Goal: Task Accomplishment & Management: Use online tool/utility

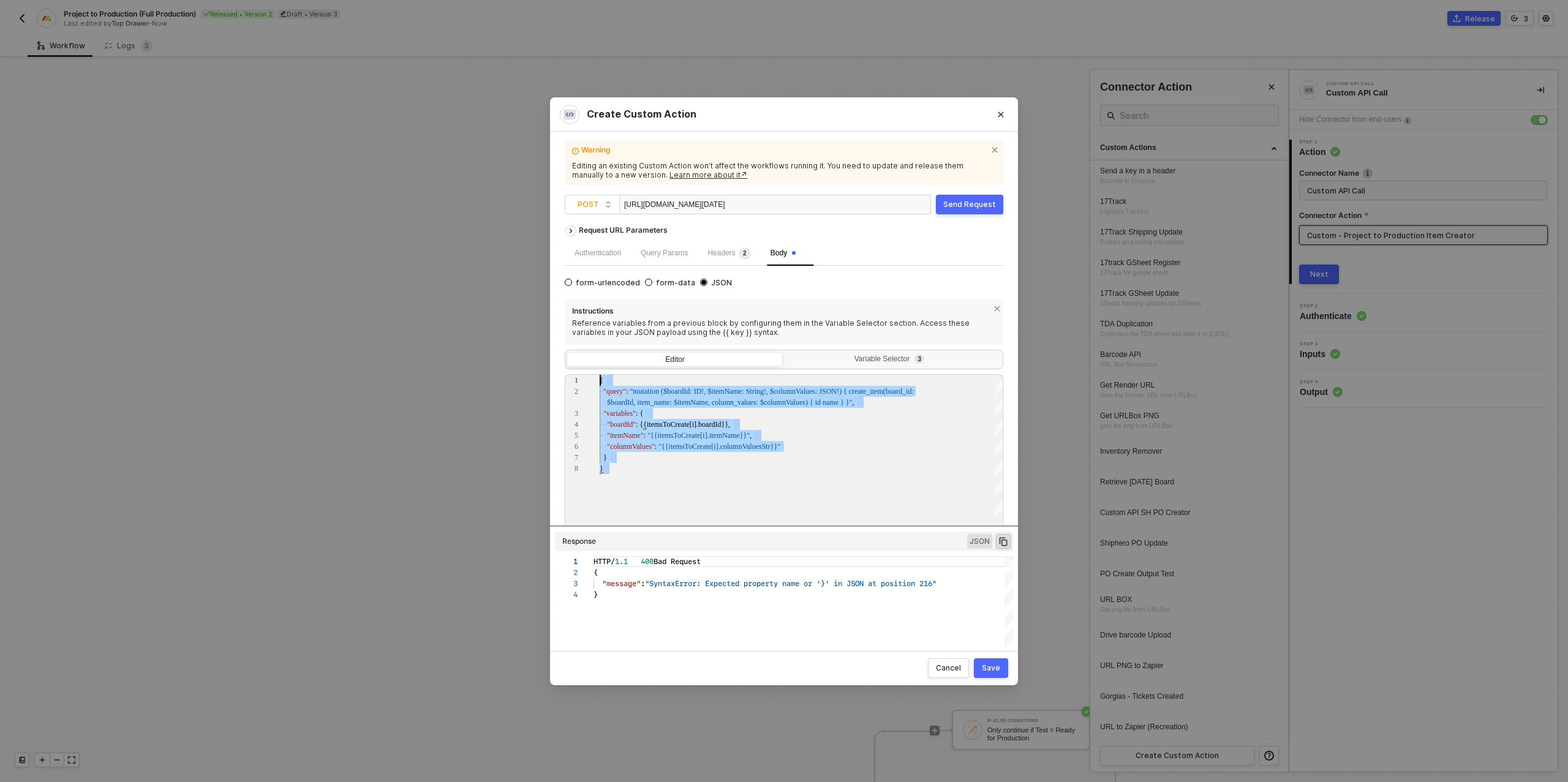
scroll to position [33, 0]
click at [987, 673] on button "Save" at bounding box center [991, 669] width 35 height 20
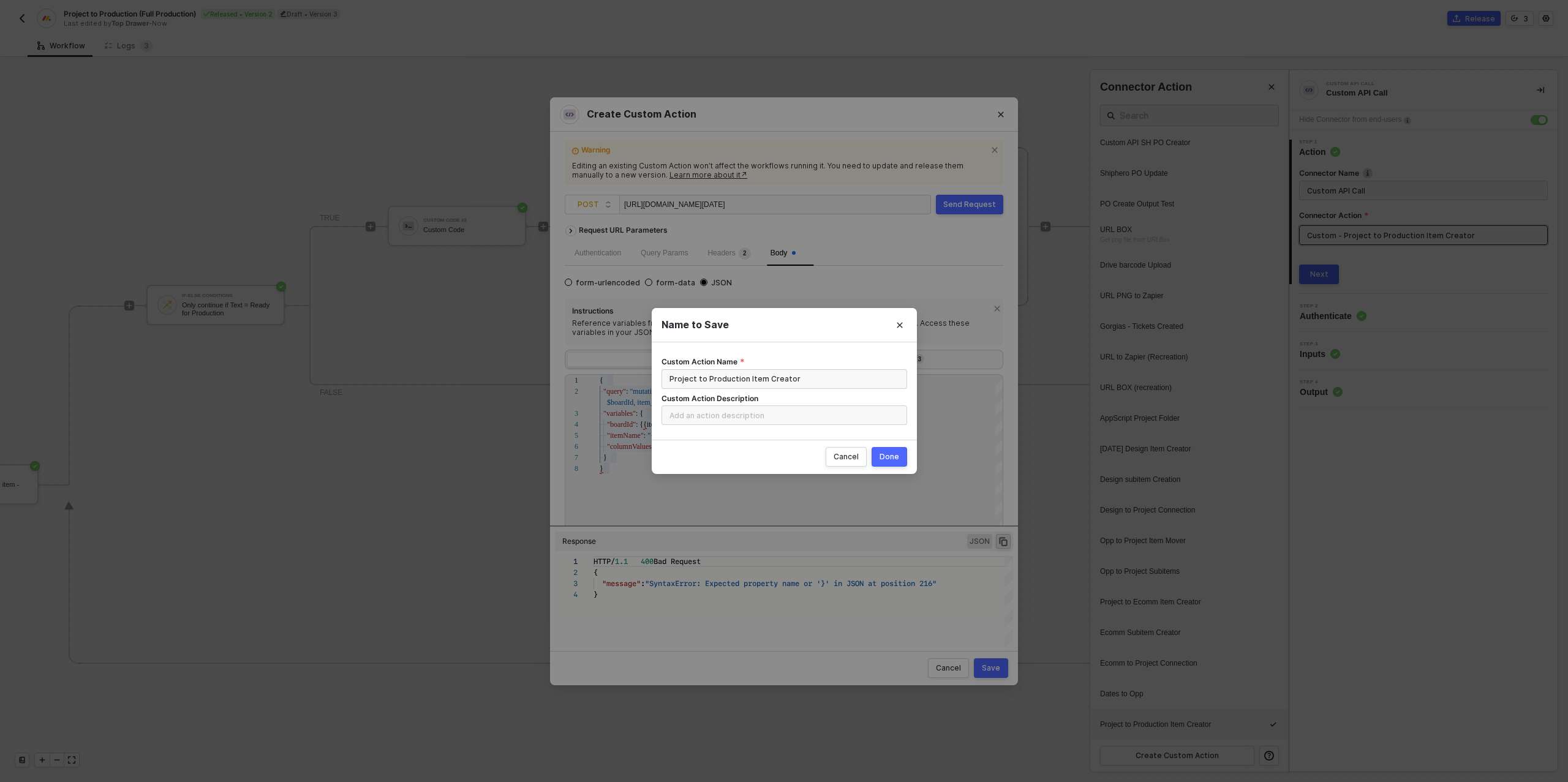
click at [889, 458] on div "Done" at bounding box center [889, 456] width 20 height 10
radio input "true"
radio input "false"
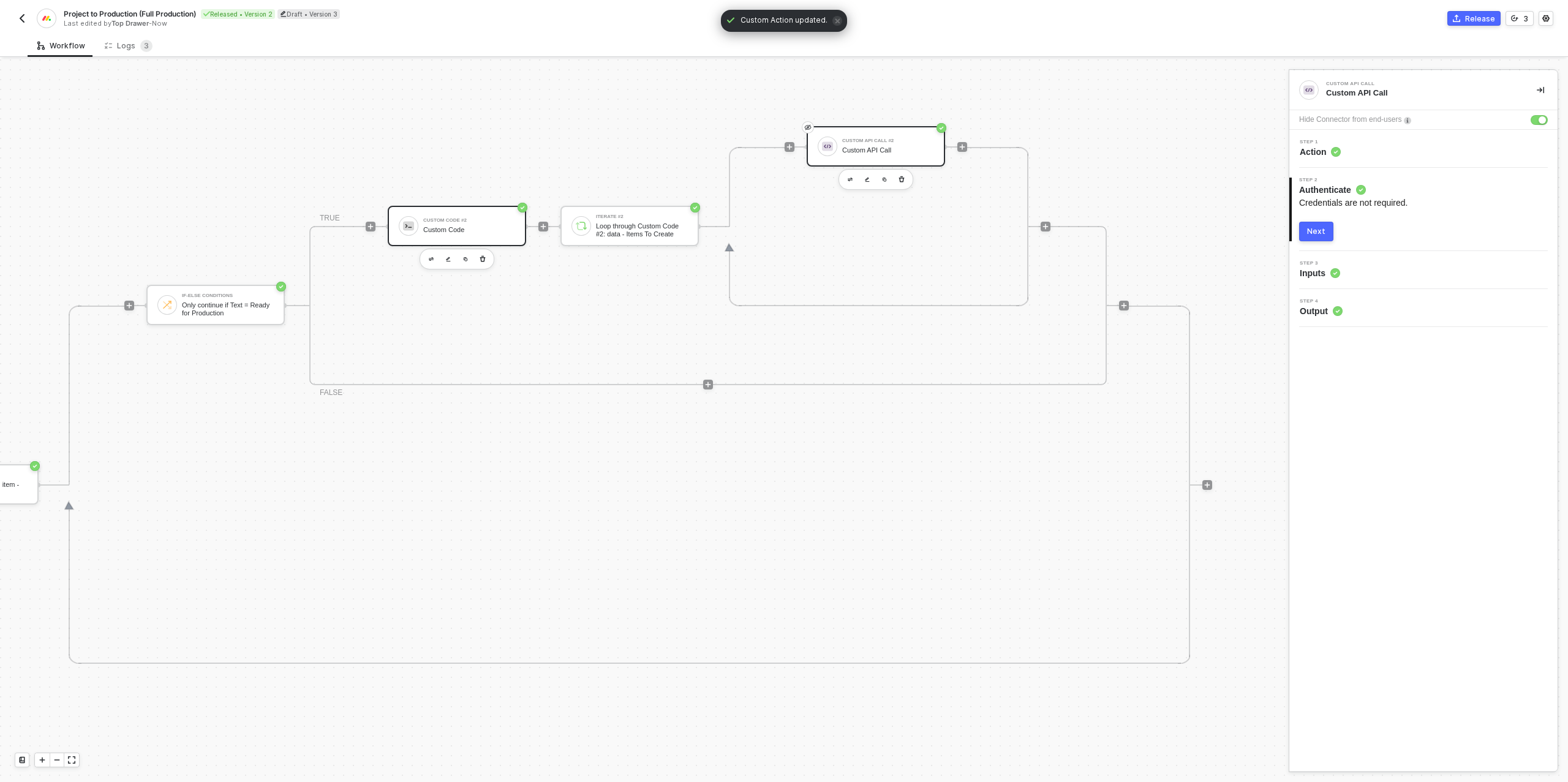
click at [449, 232] on div "Custom Code" at bounding box center [469, 230] width 92 height 8
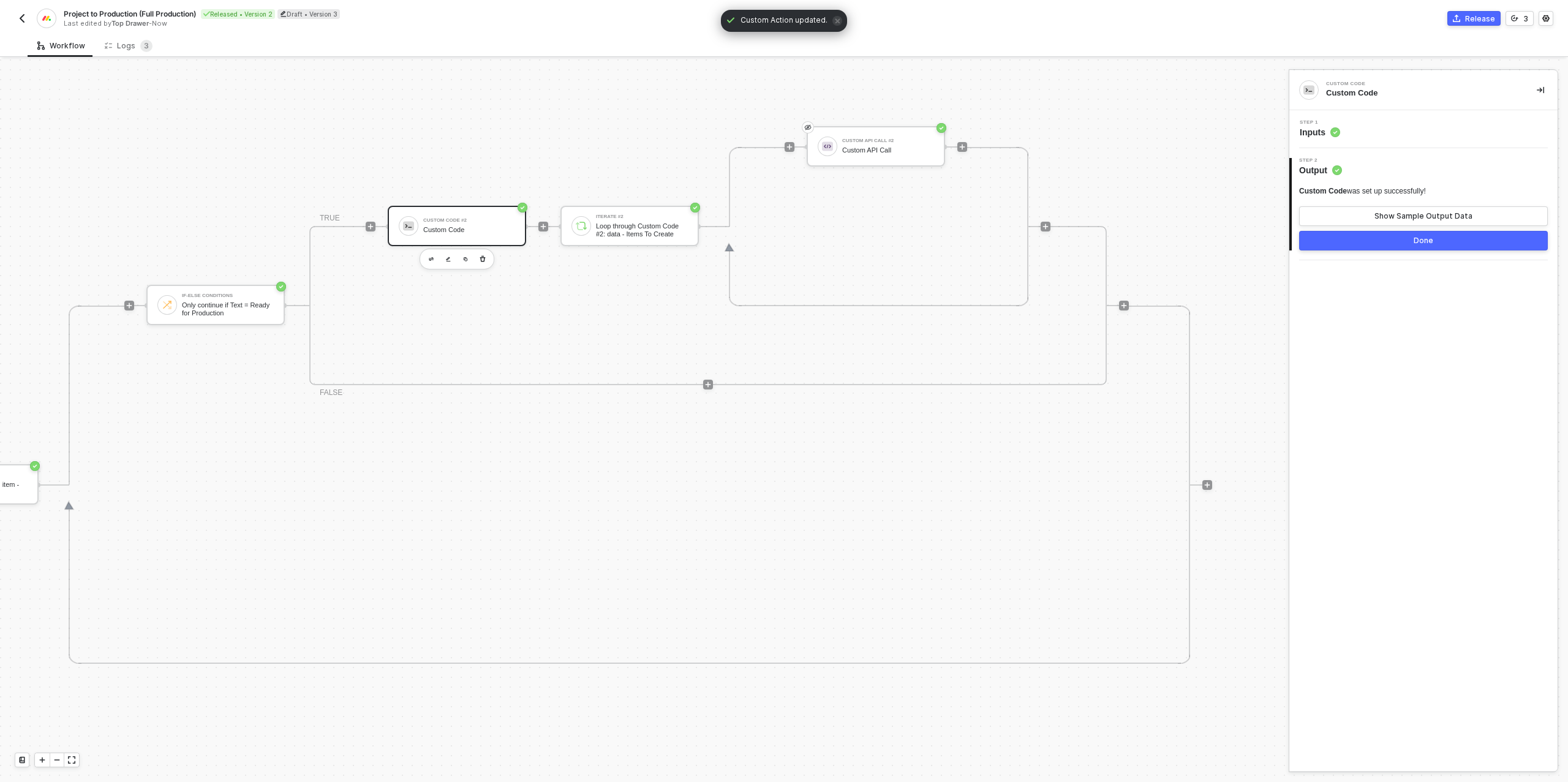
click at [1400, 130] on div "Step 1 Inputs" at bounding box center [1425, 130] width 265 height 18
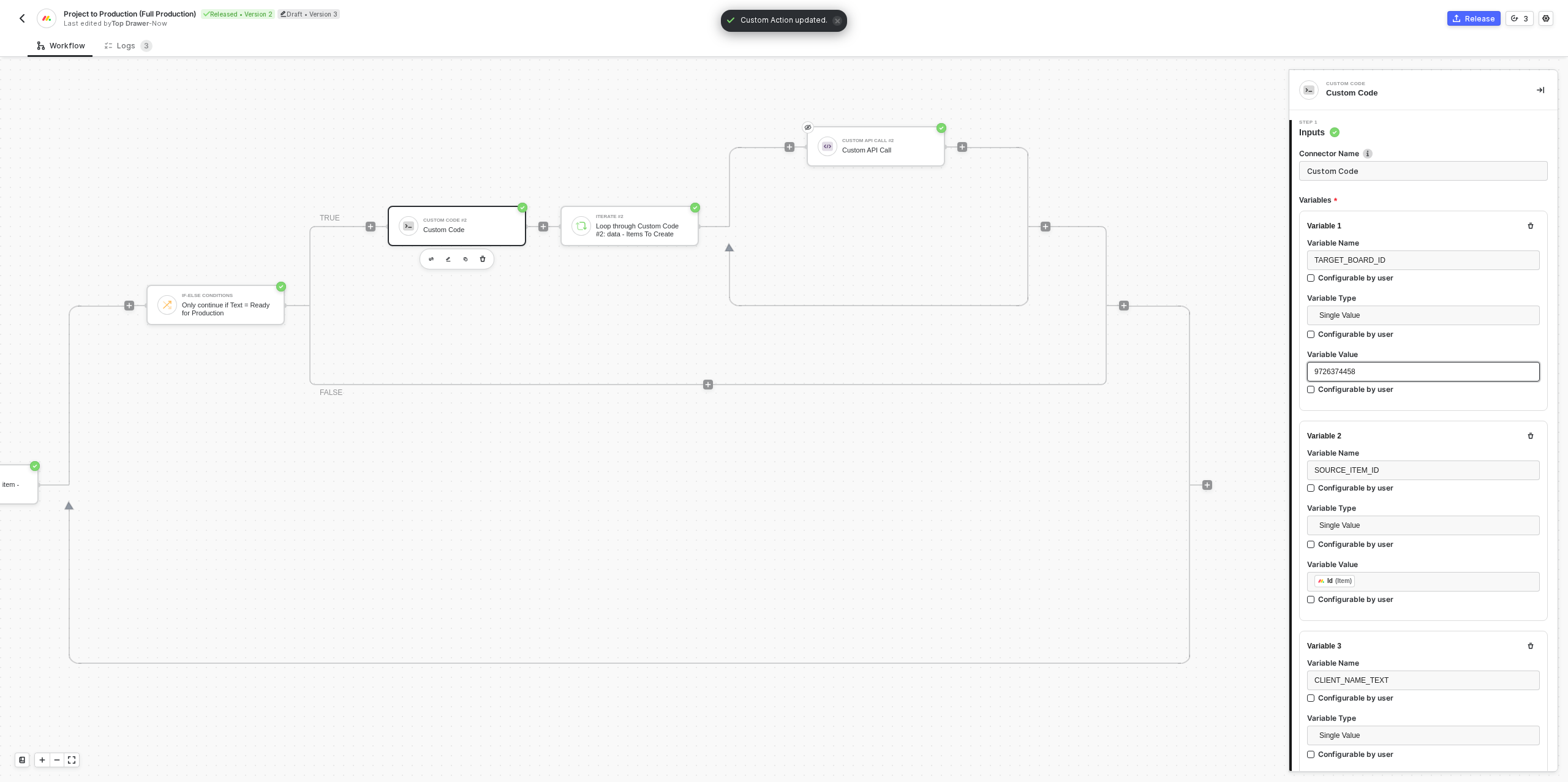
type textarea "/* One target item per source subitem → returns { itemsToCreate } */ function s…"
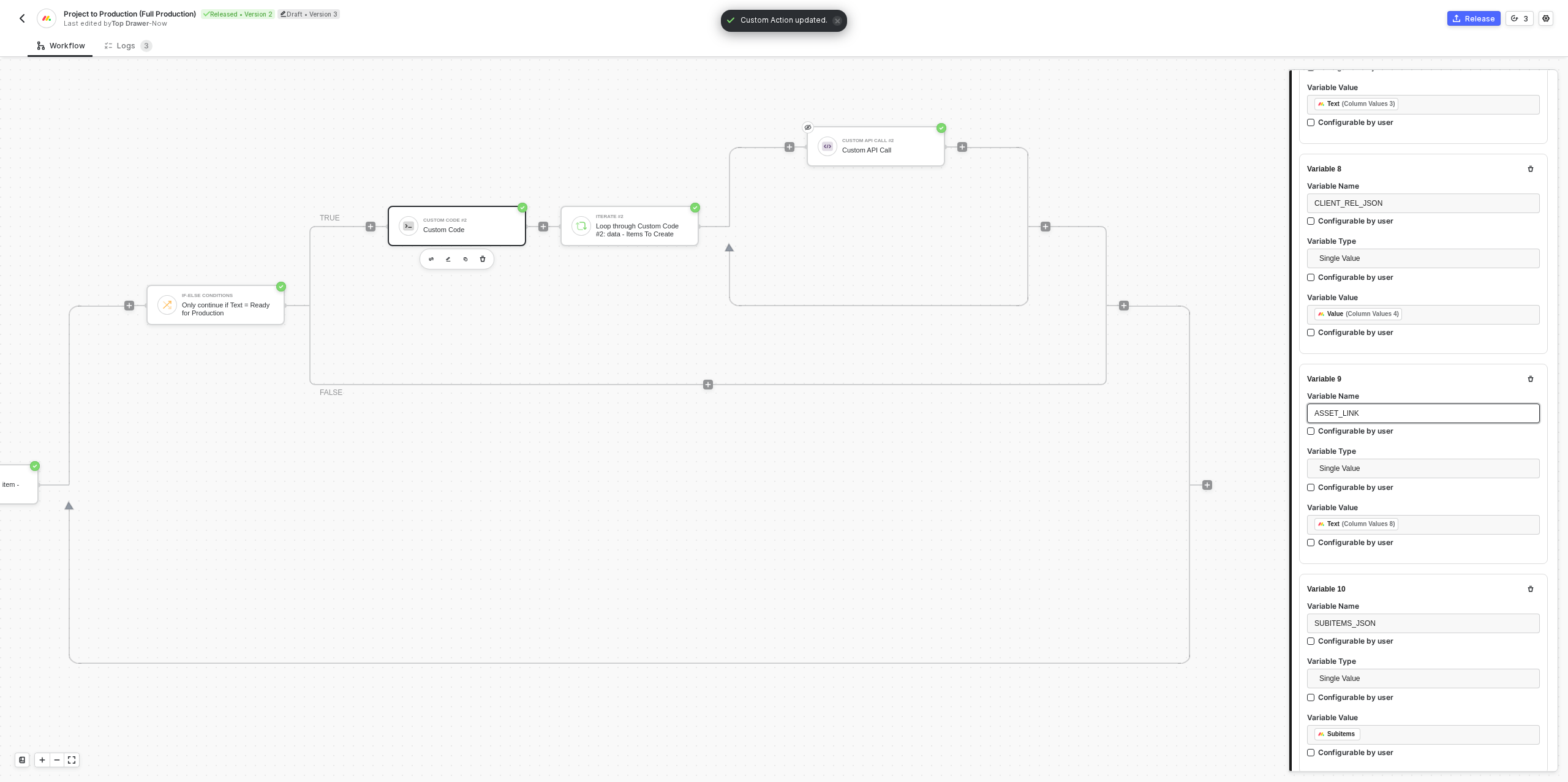
scroll to position [1887, 0]
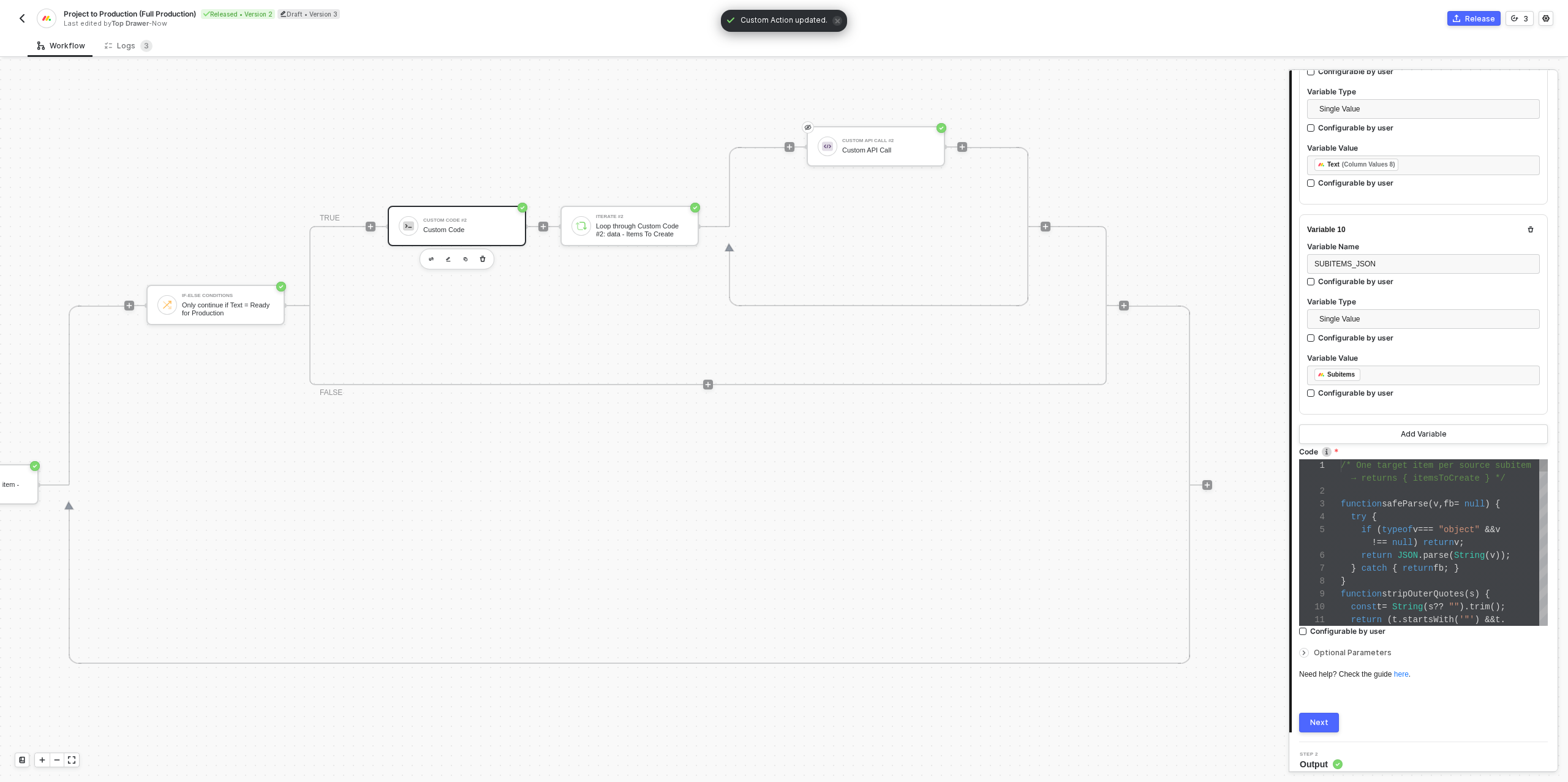
click at [1429, 514] on div "try {" at bounding box center [1444, 517] width 207 height 13
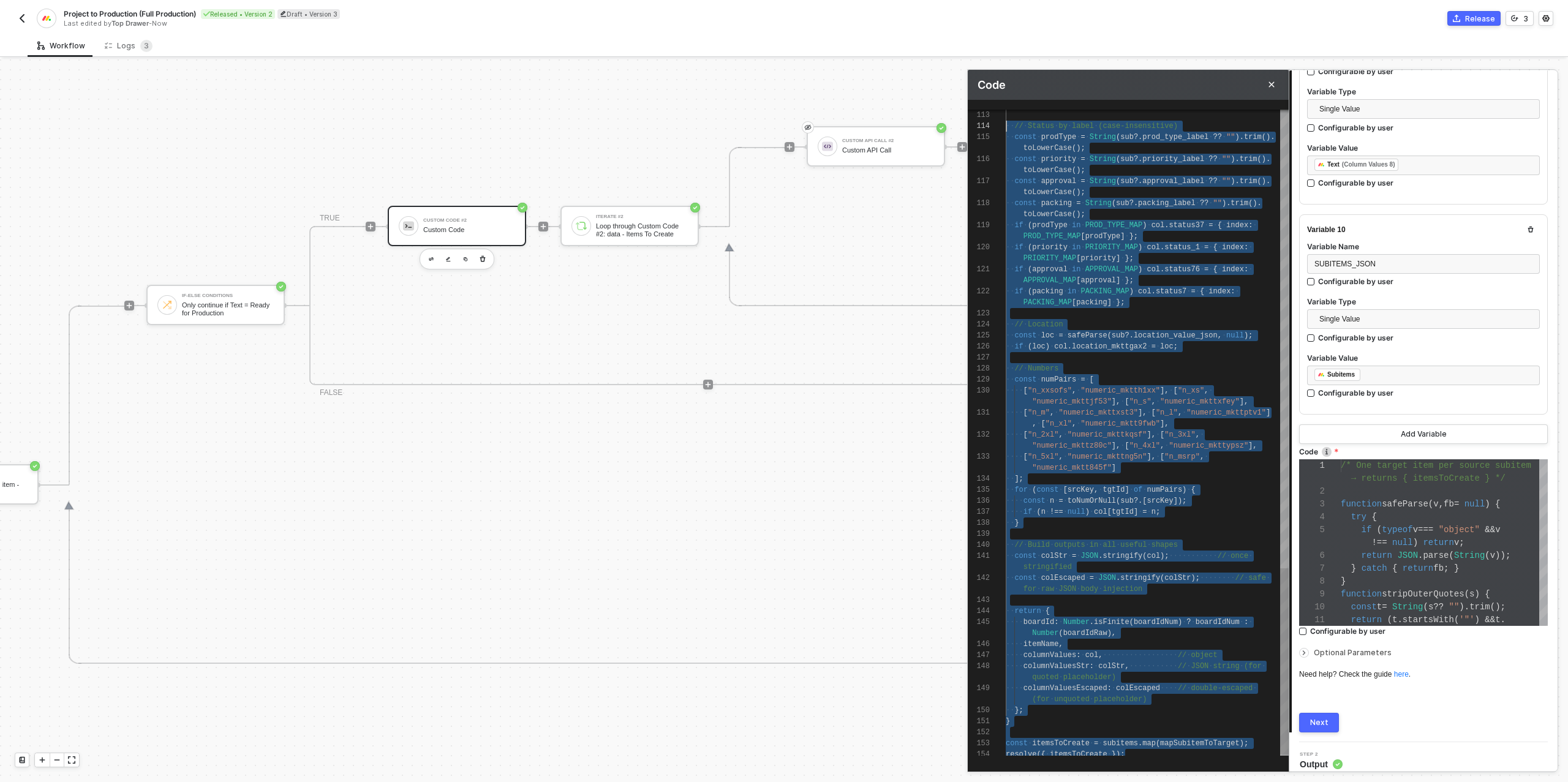
scroll to position [22, 8]
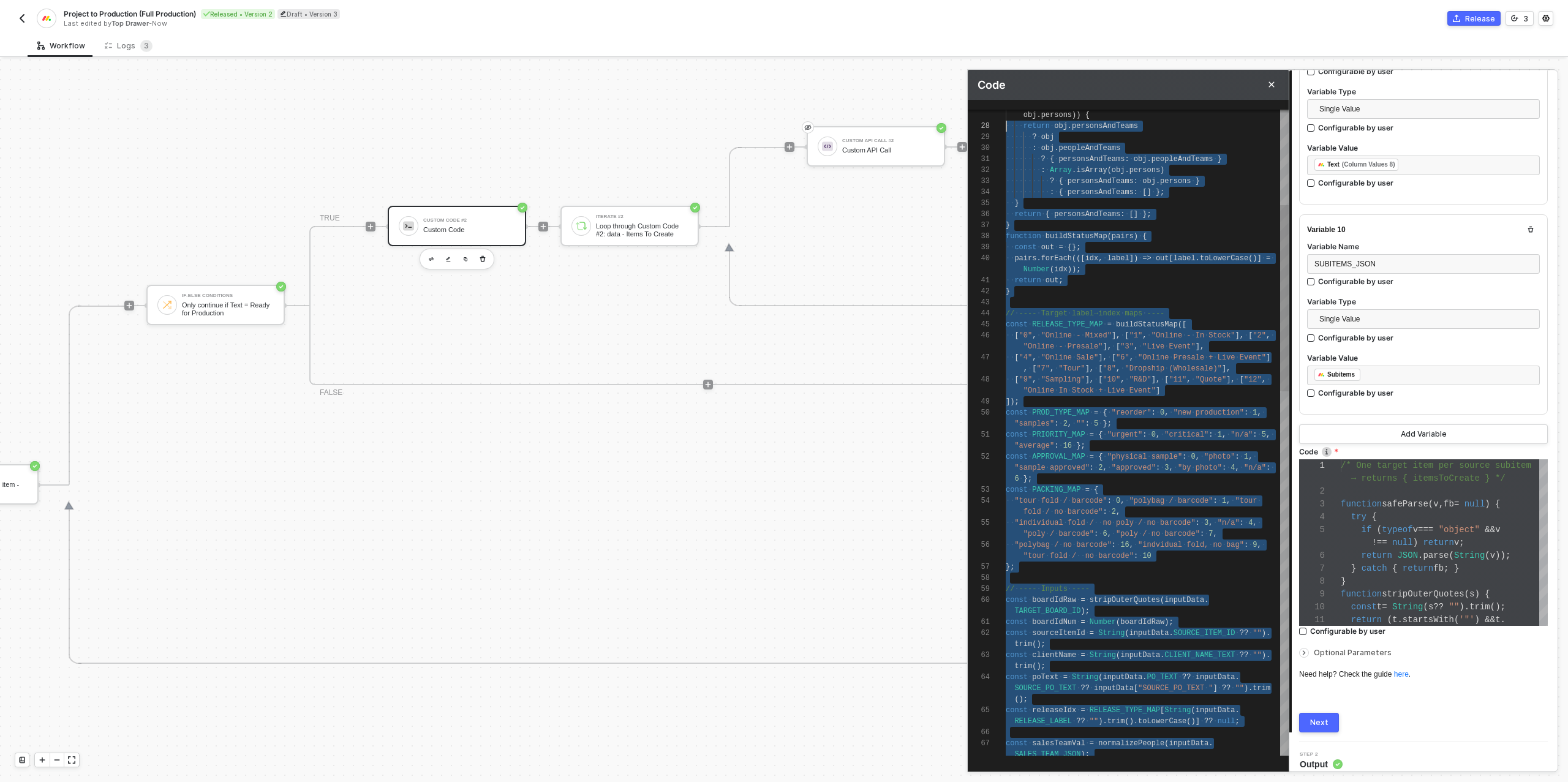
type textarea "/* One target item per source subitem → returns { itemsToCreate } */ function s…"
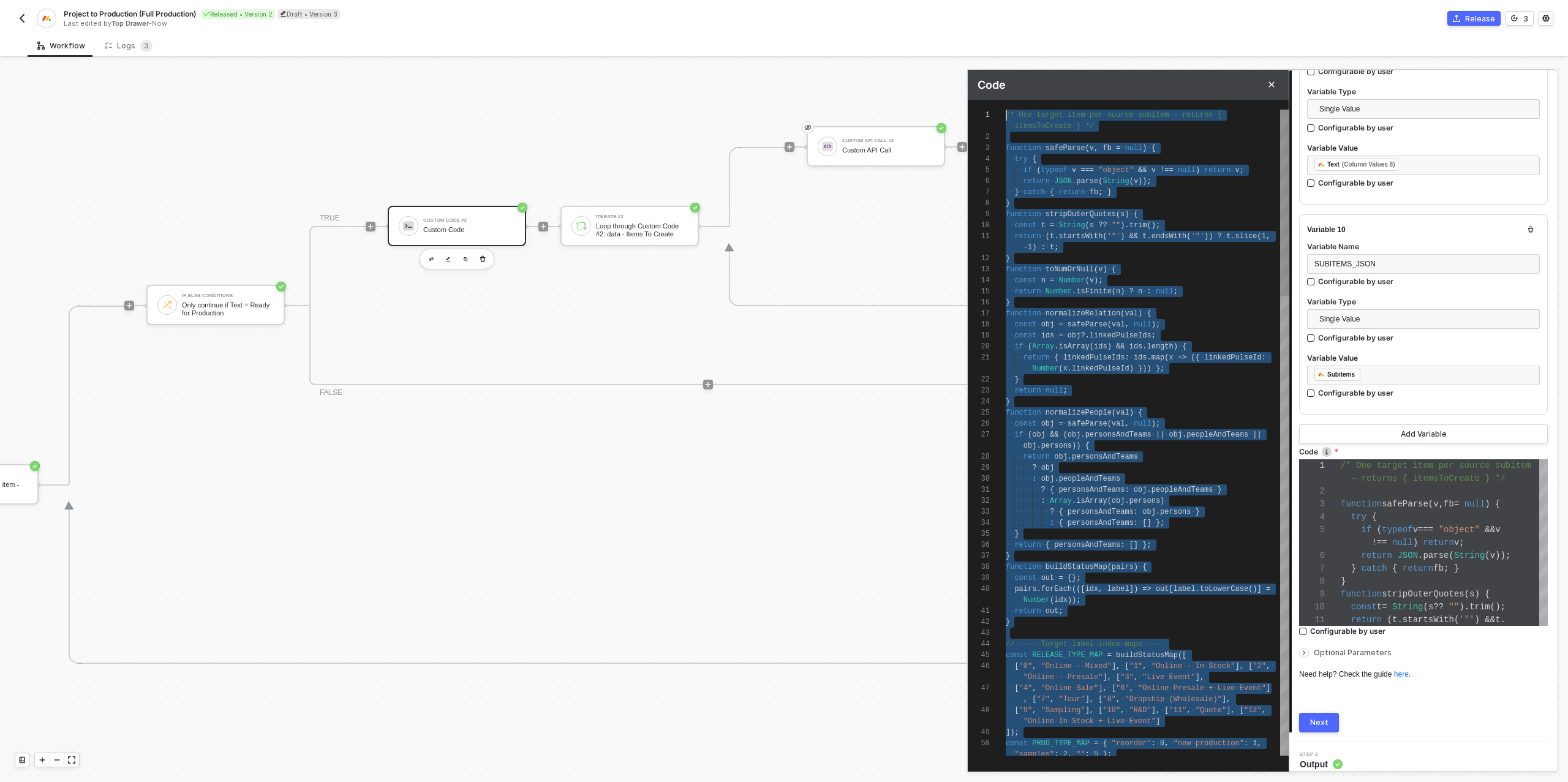
scroll to position [0, 0]
drag, startPoint x: 1138, startPoint y: 751, endPoint x: 999, endPoint y: 102, distance: 663.7
click at [1321, 718] on div "Next" at bounding box center [1319, 722] width 18 height 10
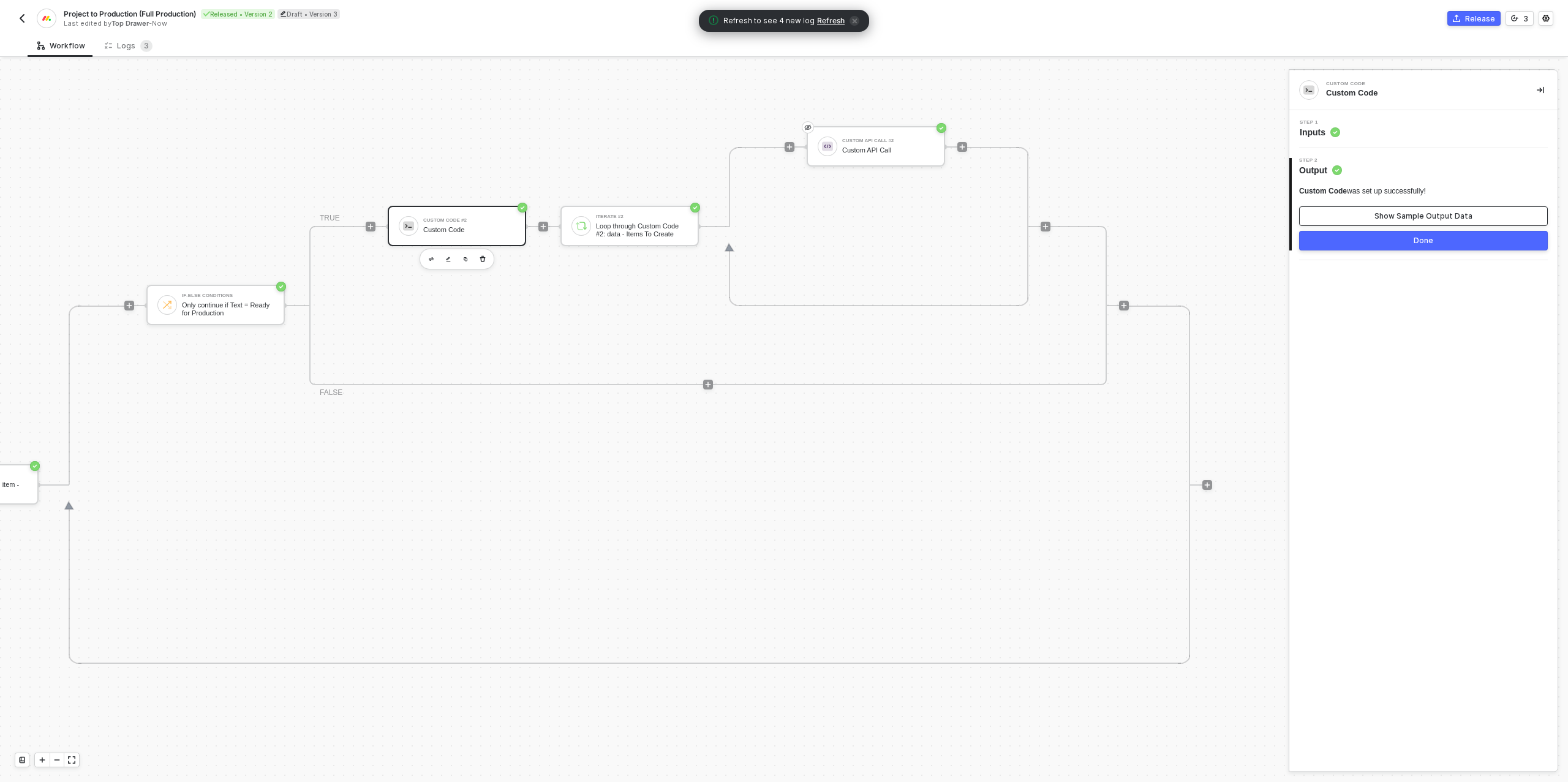
click at [1362, 216] on button "Show Sample Output Data" at bounding box center [1423, 216] width 248 height 20
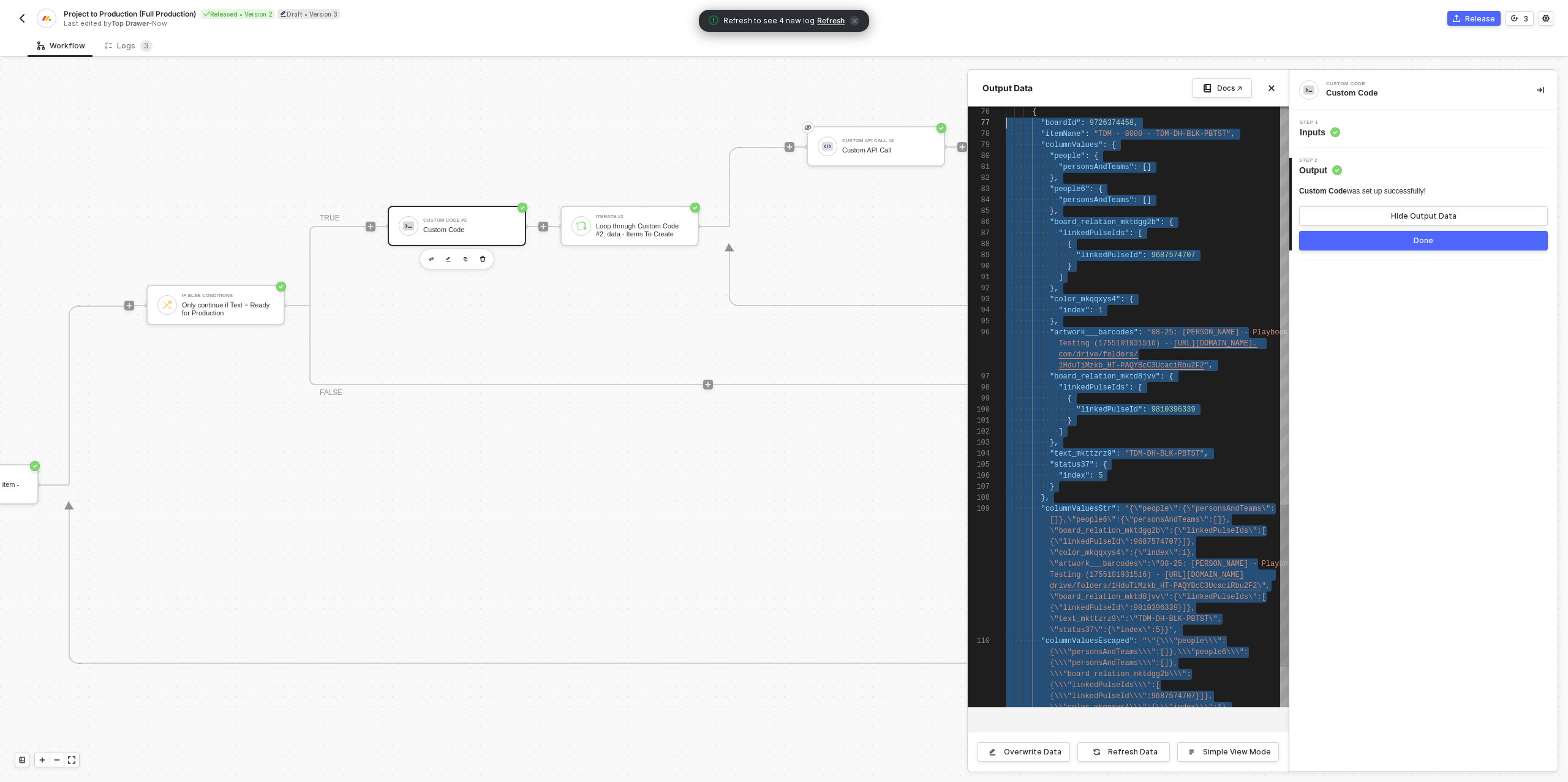
scroll to position [0, 44]
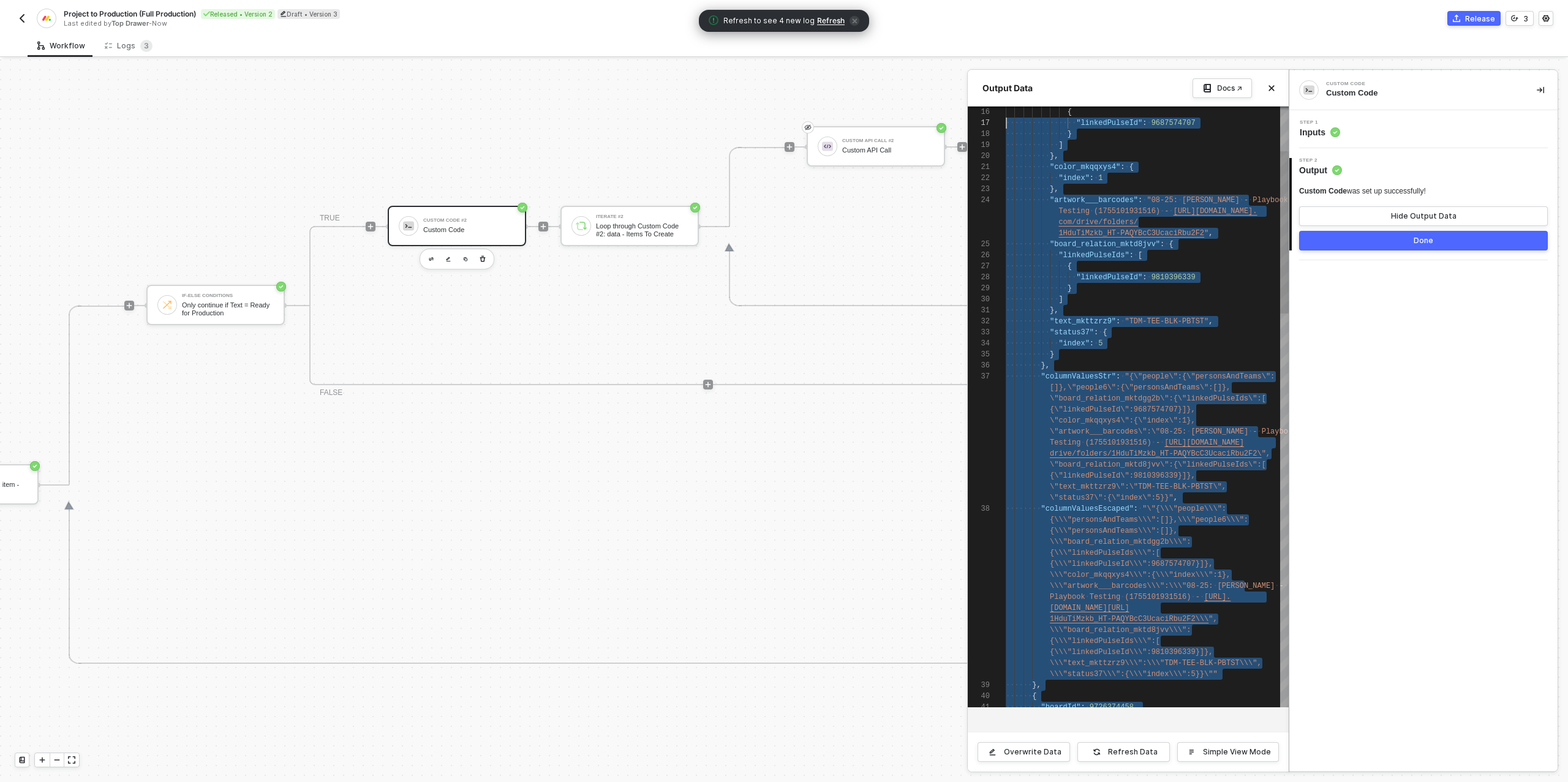
type textarea "{ "data": { "itemsToCreate": [ { "boardId": 9726374458, "itemName": "TDM - 8000…"
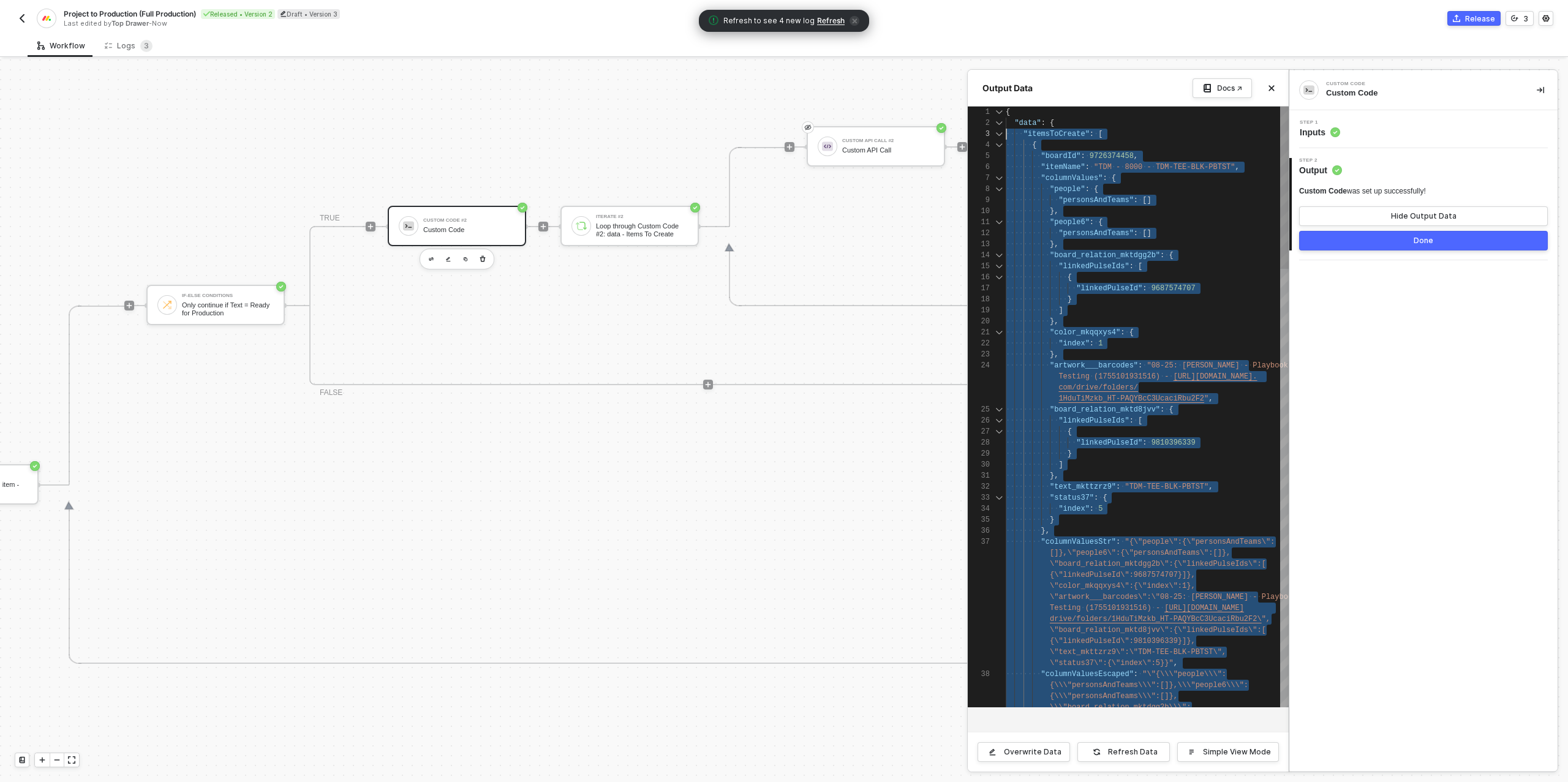
scroll to position [0, 0]
drag, startPoint x: 1047, startPoint y: 699, endPoint x: 1003, endPoint y: 108, distance: 592.6
click at [854, 147] on div at bounding box center [784, 420] width 1568 height 722
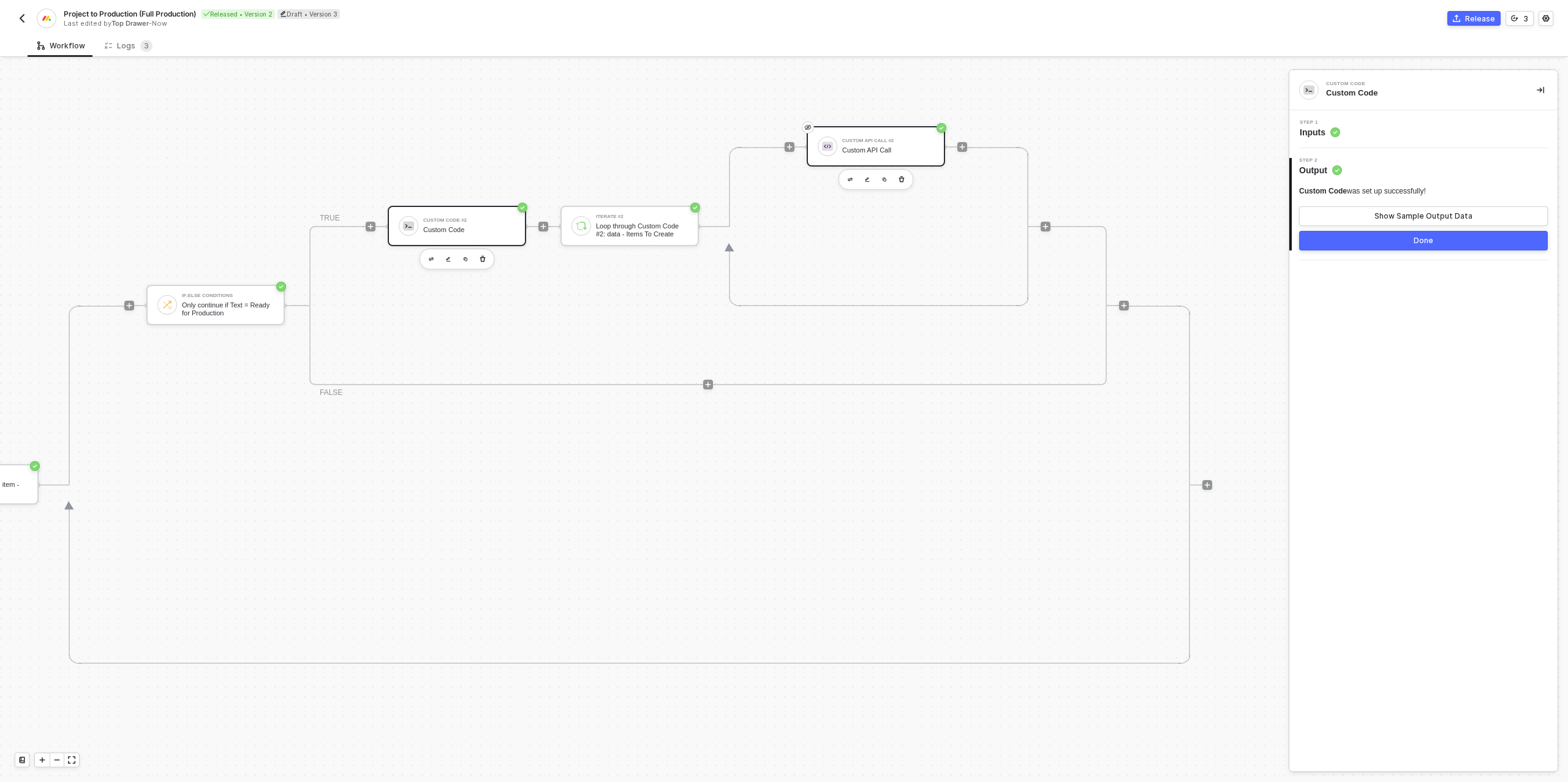
click at [875, 144] on div "Custom API Call #2 Custom API Call" at bounding box center [888, 146] width 92 height 23
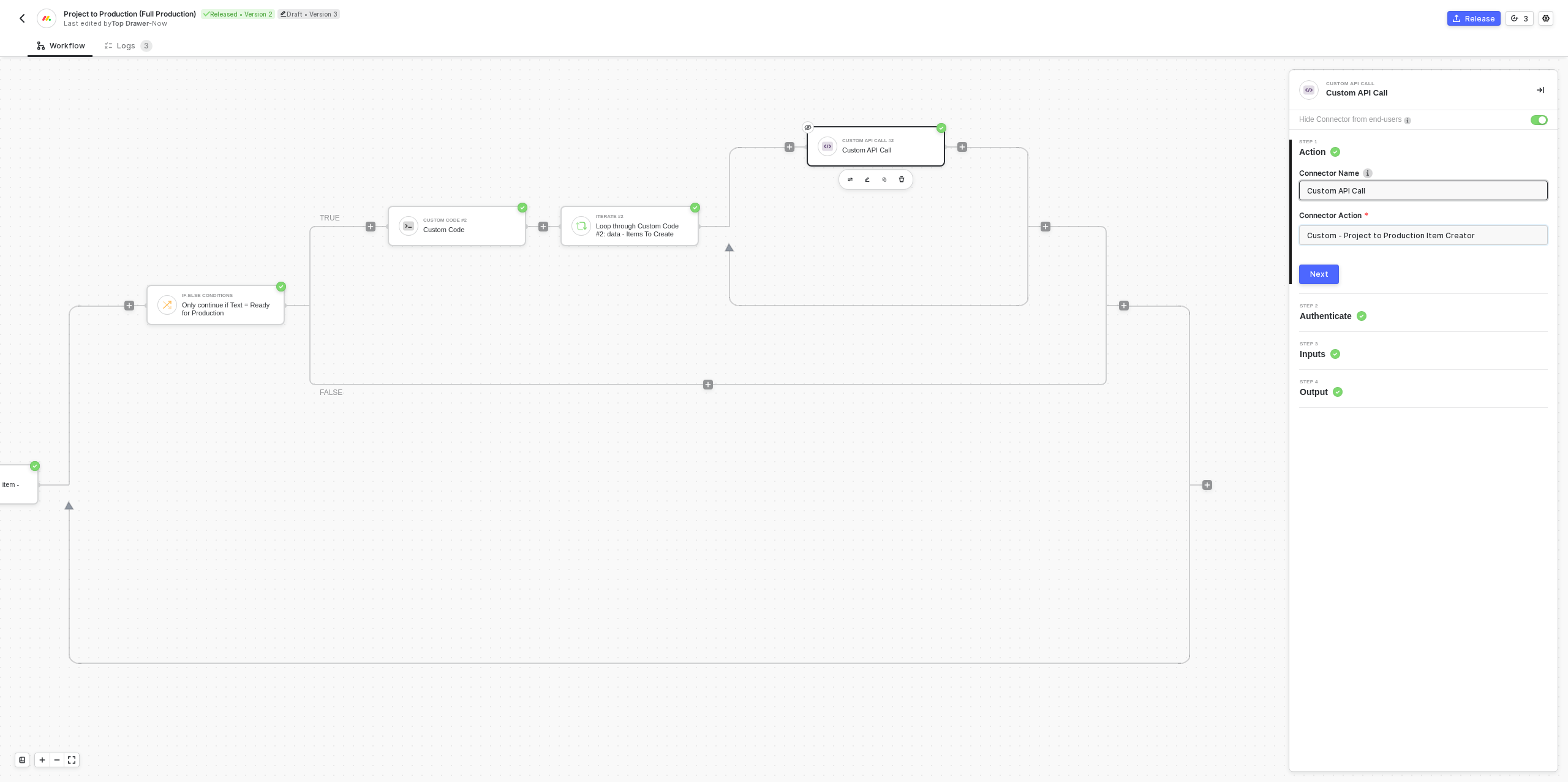
click at [1367, 238] on input "Custom - Project to Production Item Creator" at bounding box center [1423, 235] width 248 height 20
click at [1179, 148] on div "Custom Actions" at bounding box center [1188, 148] width 178 height 11
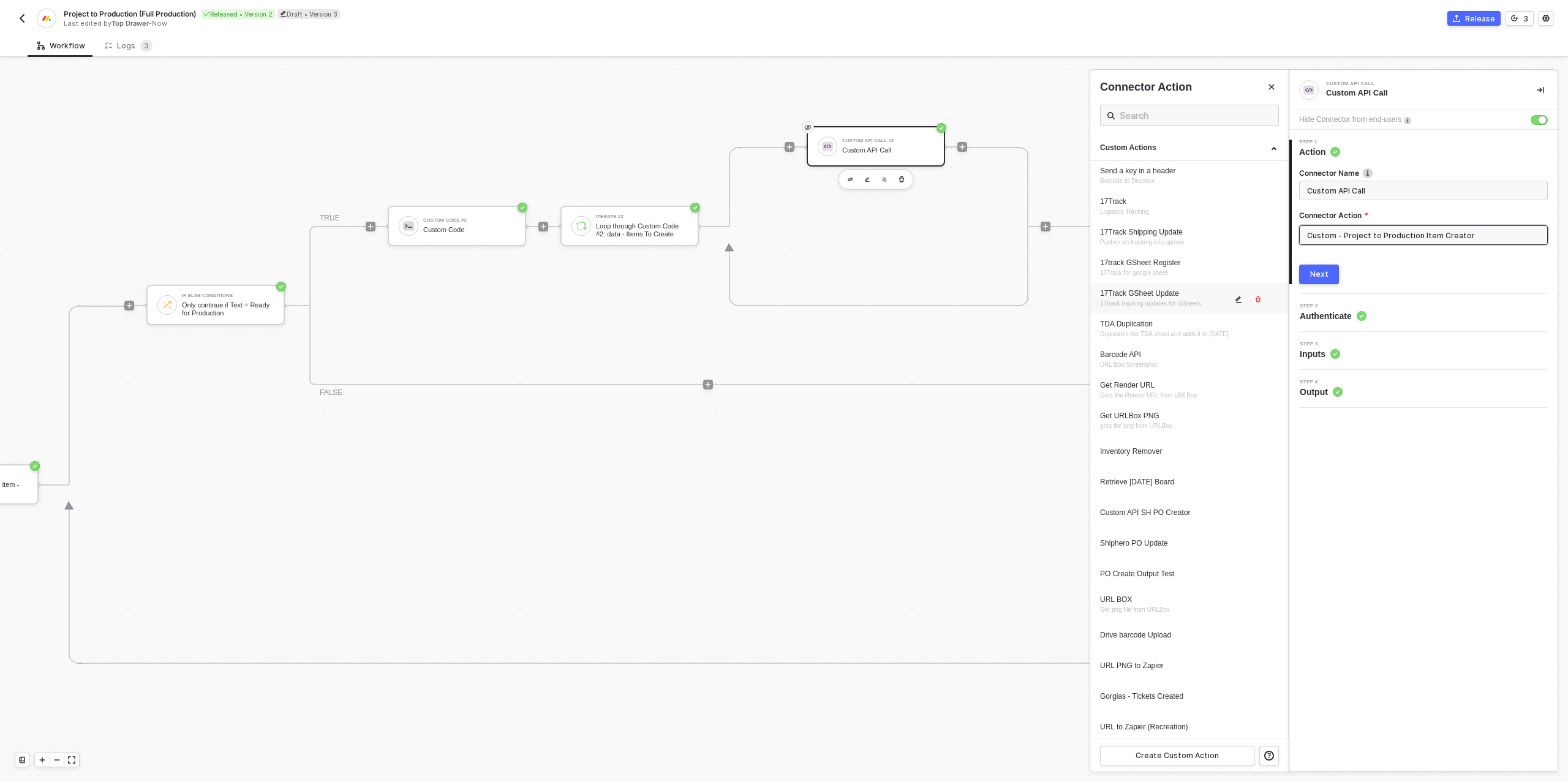
scroll to position [370, 0]
click at [1237, 722] on icon "icon-edit" at bounding box center [1238, 726] width 8 height 8
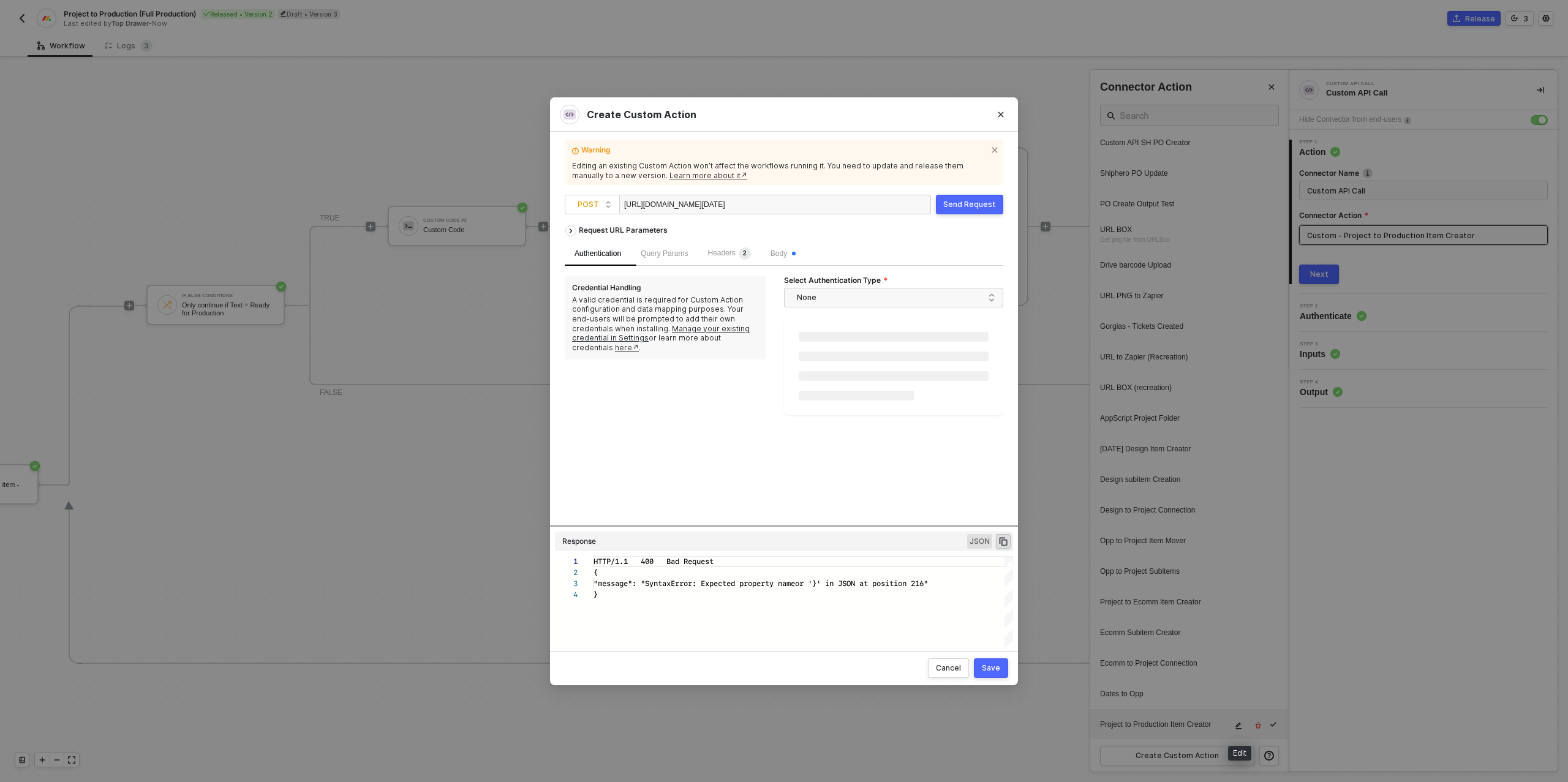
scroll to position [33, 0]
click at [794, 248] on span "Body" at bounding box center [783, 252] width 25 height 8
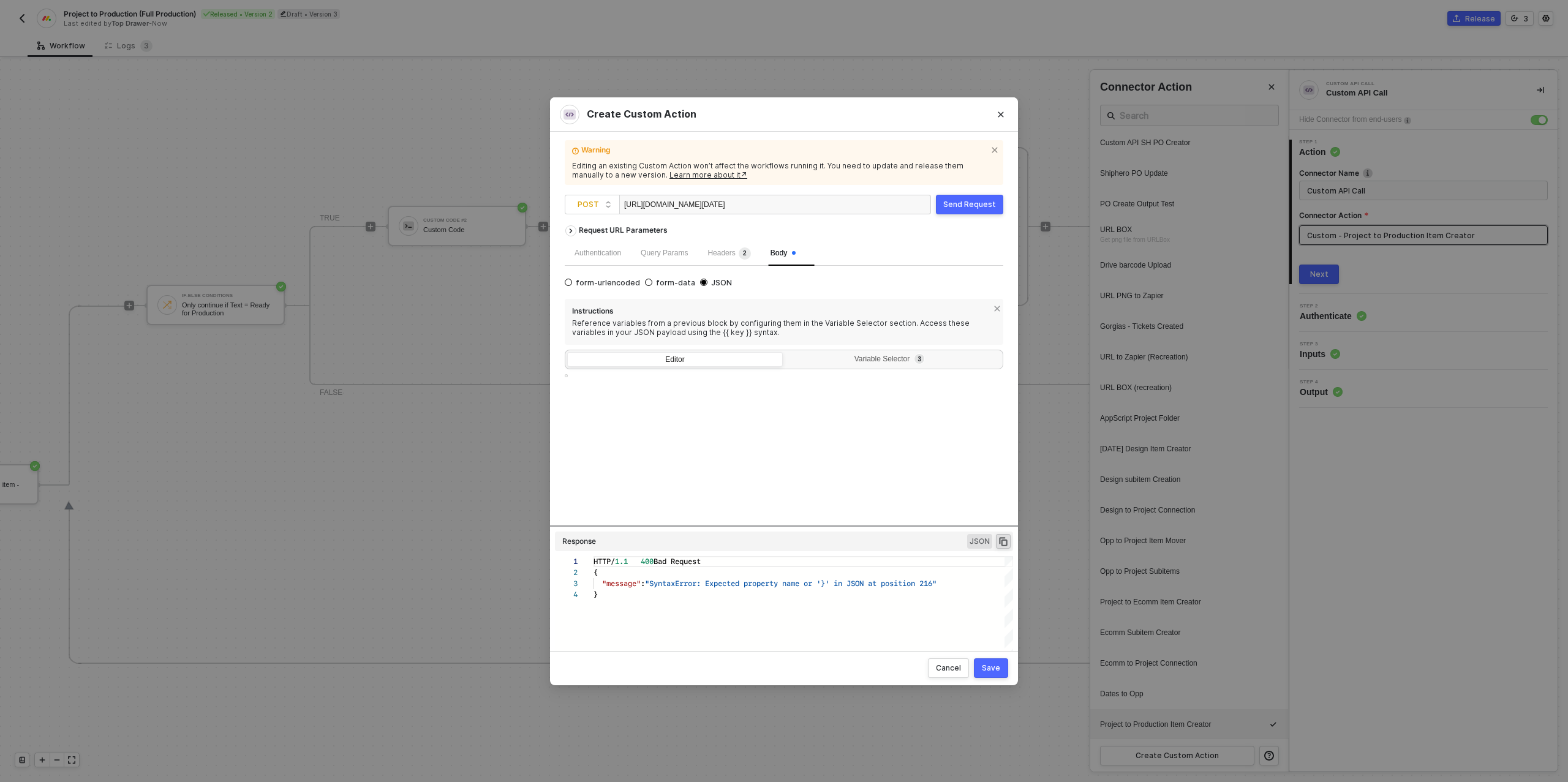
type textarea "{ "query": "mutation ($boardId: ID!, $itemName: String!, $columnValues: JSON!) …"
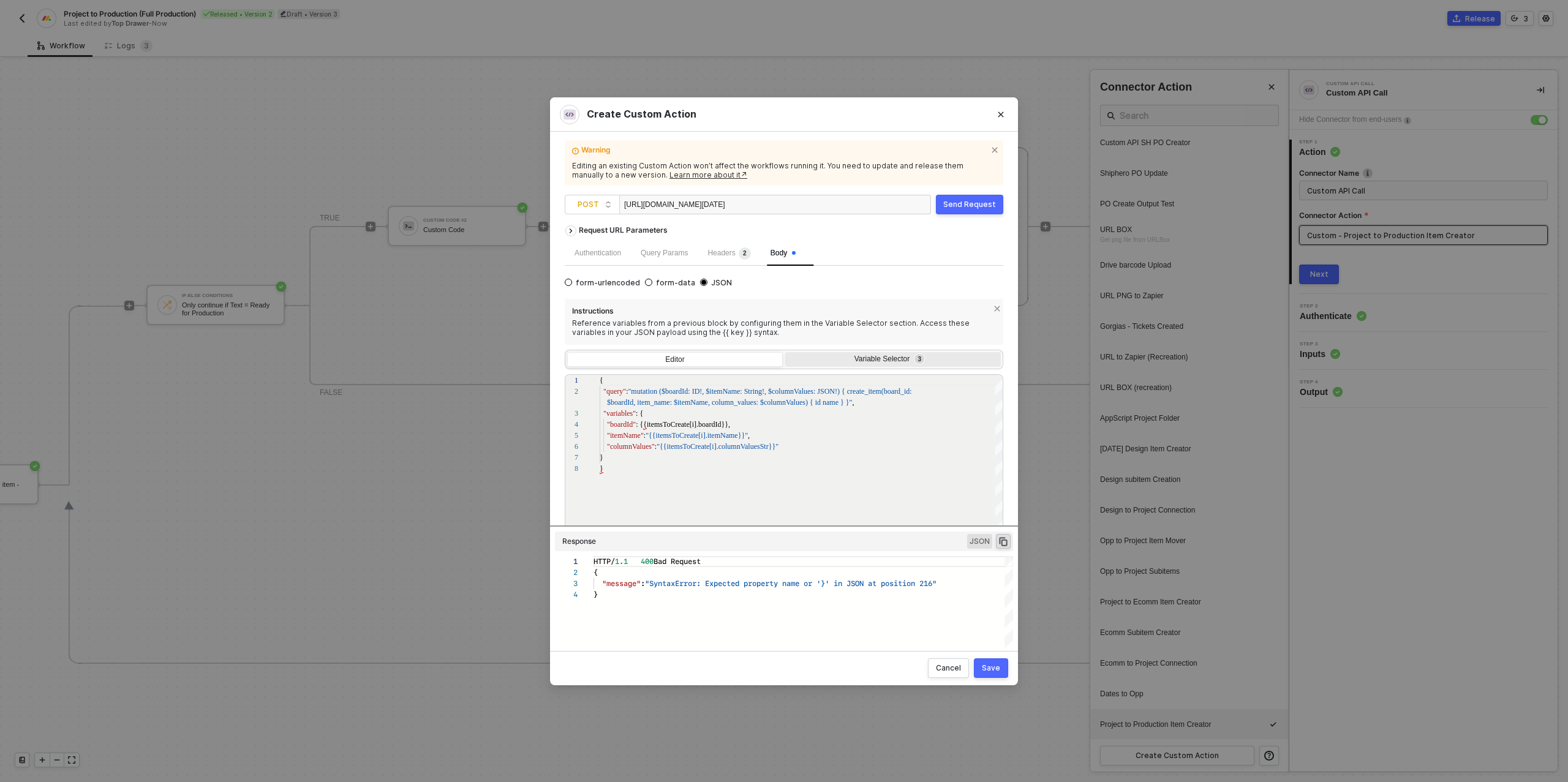
click at [861, 354] on div "Variable Selector 3" at bounding box center [892, 360] width 215 height 17
click at [785, 352] on input "Variable Selector 3" at bounding box center [785, 352] width 0 height 0
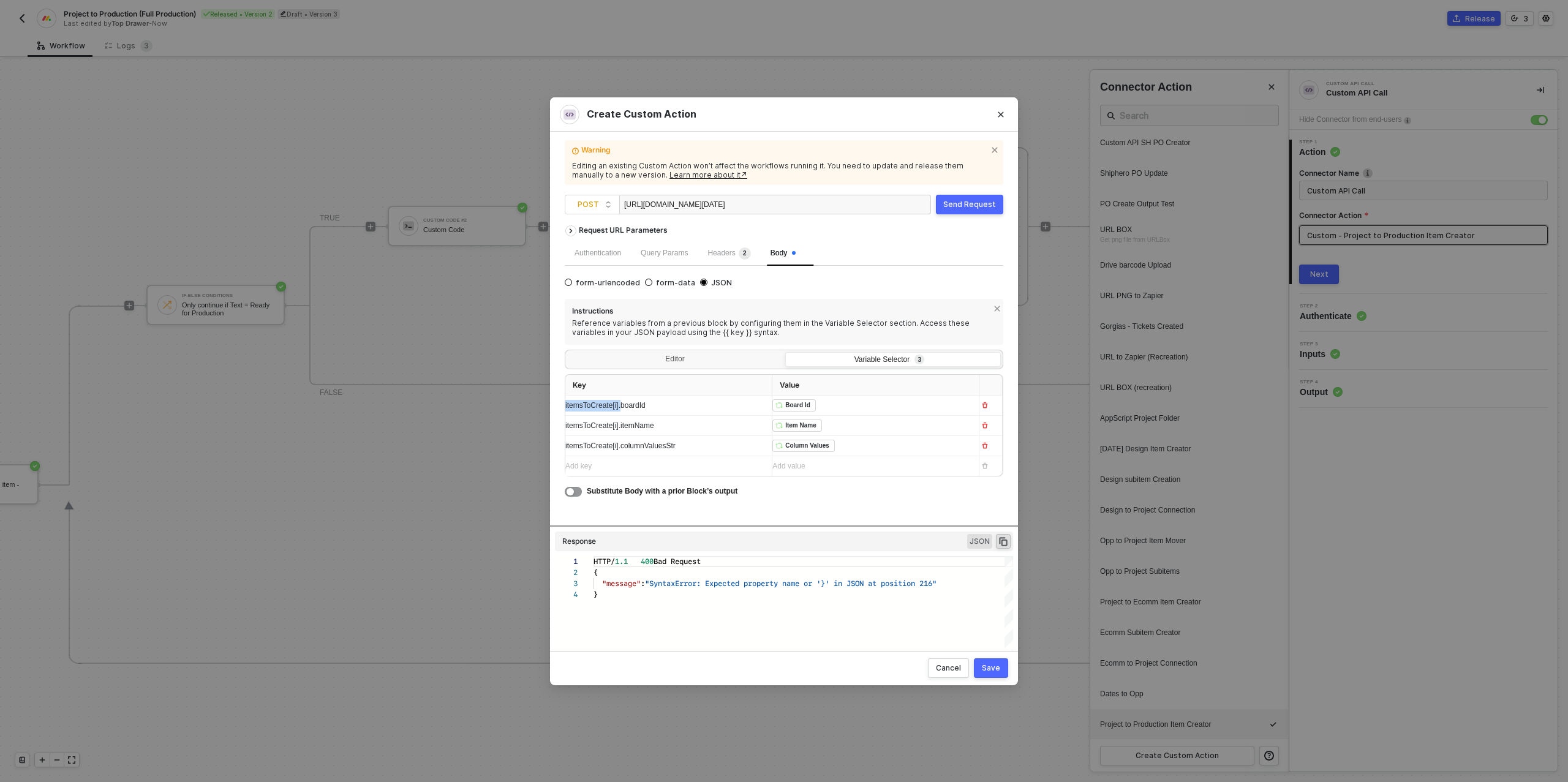
drag, startPoint x: 625, startPoint y: 407, endPoint x: 551, endPoint y: 402, distance: 74.2
click at [551, 402] on div "Warning Editing an existing Custom Action won’t affect the workflows running it…" at bounding box center [784, 391] width 468 height 519
drag, startPoint x: 625, startPoint y: 426, endPoint x: 547, endPoint y: 426, distance: 78.0
click at [547, 426] on div "Create Custom Action Warning Editing an existing Custom Action won’t affect the…" at bounding box center [784, 391] width 1568 height 782
drag, startPoint x: 625, startPoint y: 449, endPoint x: 567, endPoint y: 446, distance: 58.1
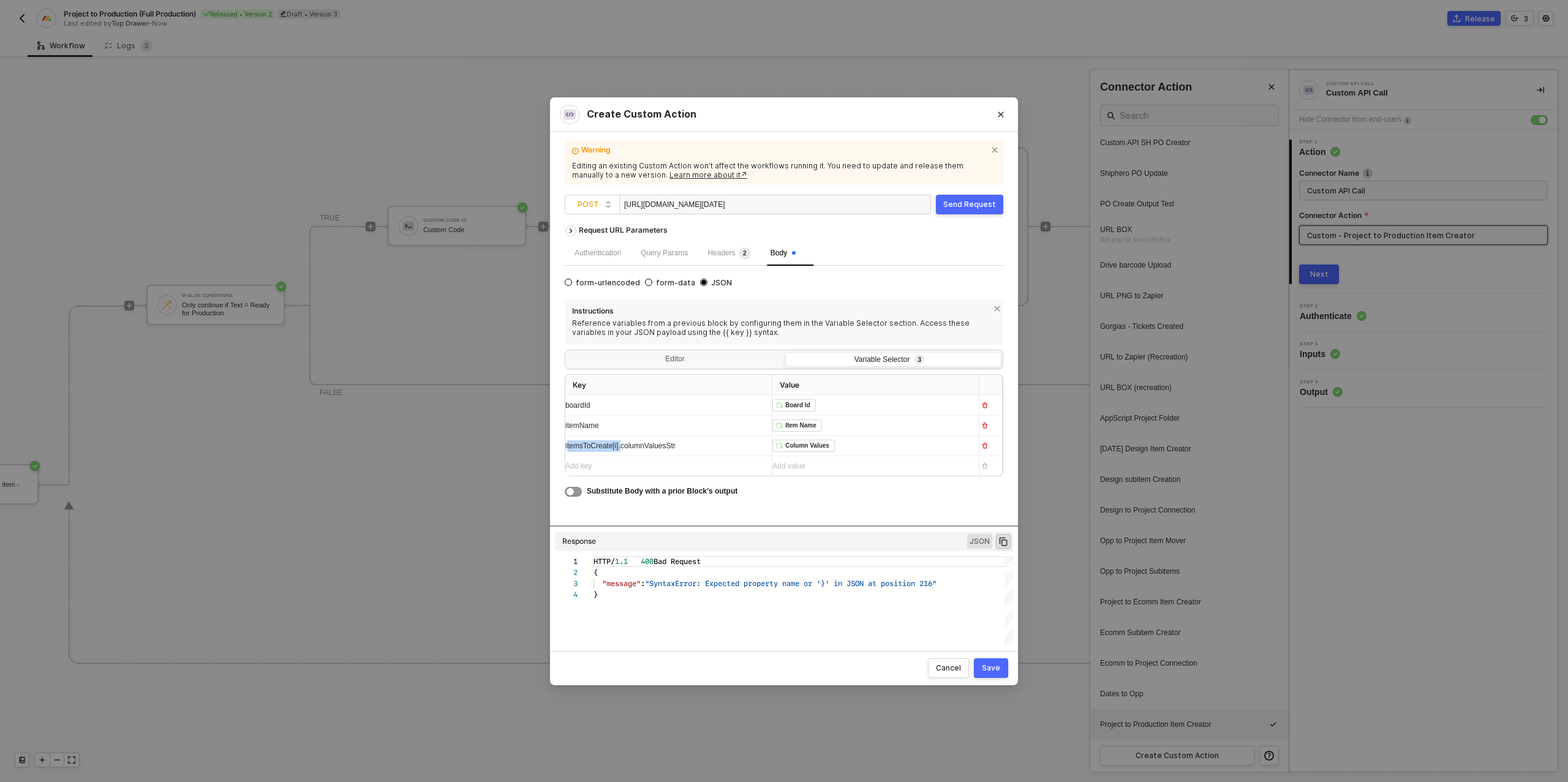
click at [567, 447] on span "itemsToCreate[i].columnValuesStr" at bounding box center [620, 445] width 110 height 8
click at [732, 350] on div "Editor Variable Selector 3" at bounding box center [784, 360] width 439 height 20
click at [725, 356] on div "Editor" at bounding box center [675, 360] width 215 height 17
click at [567, 352] on input "Editor" at bounding box center [567, 352] width 0 height 0
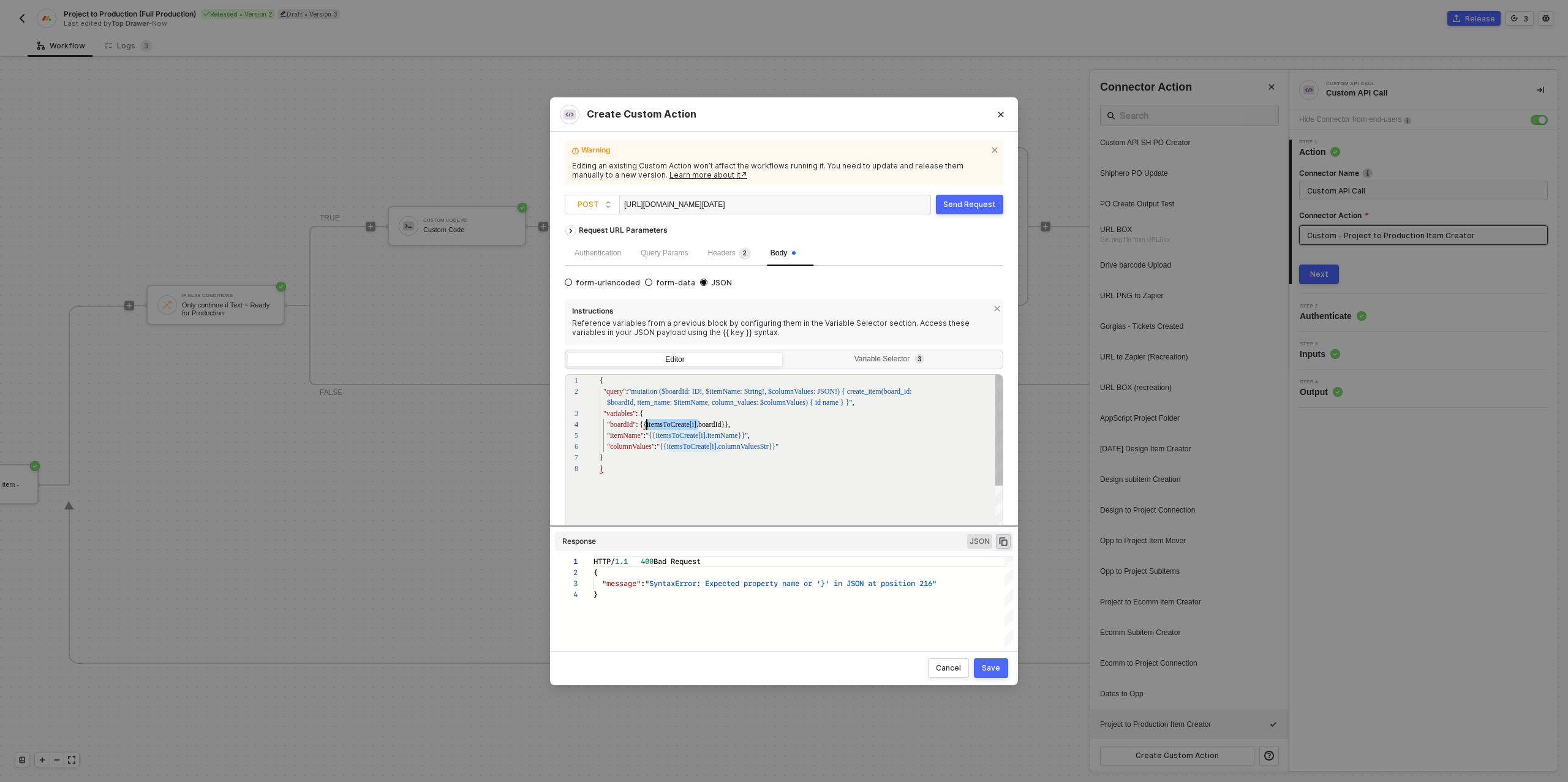
scroll to position [33, 47]
drag, startPoint x: 699, startPoint y: 426, endPoint x: 646, endPoint y: 425, distance: 53.0
drag, startPoint x: 708, startPoint y: 436, endPoint x: 692, endPoint y: 446, distance: 18.9
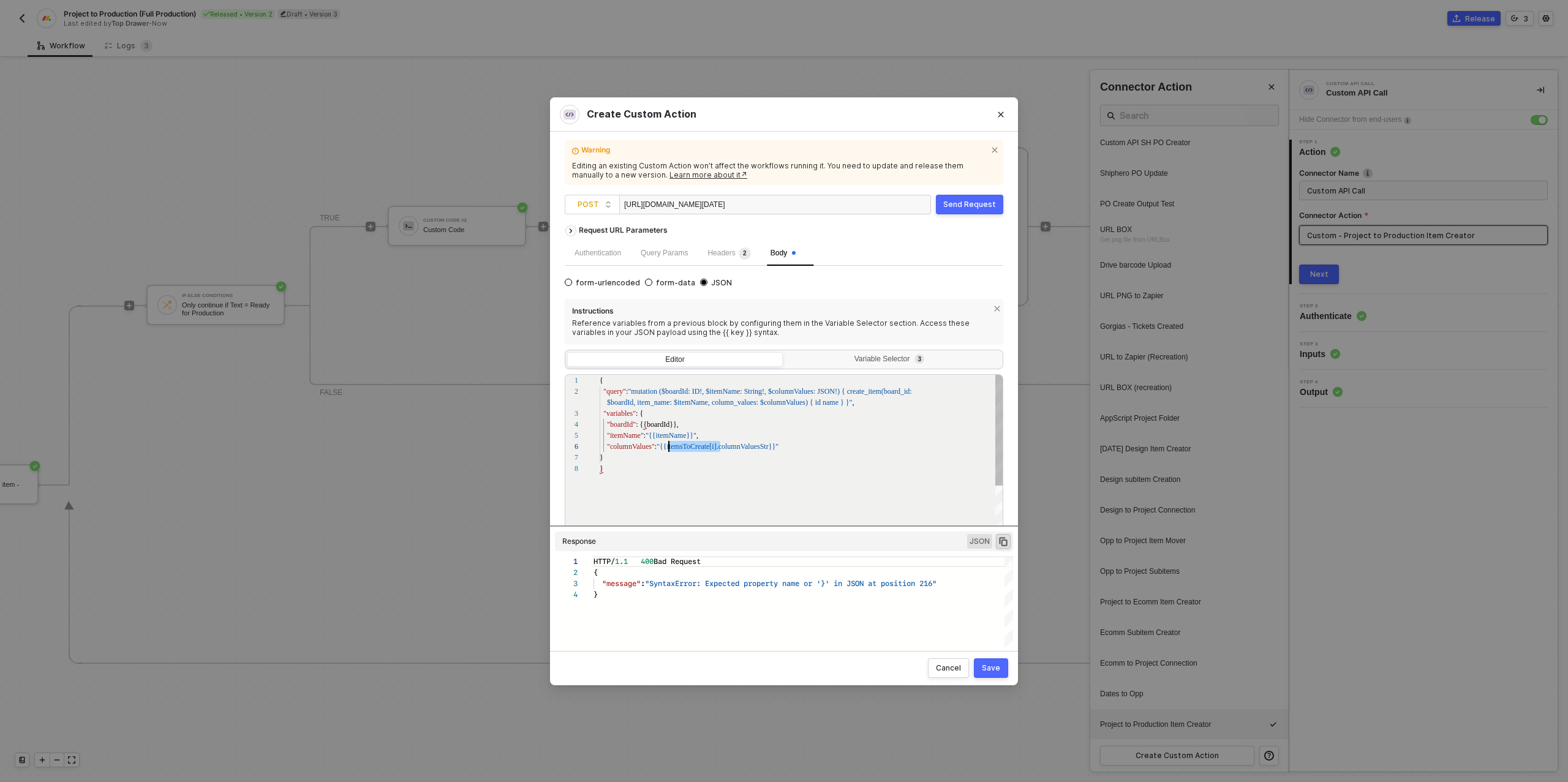
drag, startPoint x: 719, startPoint y: 448, endPoint x: 667, endPoint y: 445, distance: 52.1
click at [617, 469] on div "}" at bounding box center [801, 468] width 404 height 11
click at [623, 459] on div "}" at bounding box center [801, 457] width 404 height 11
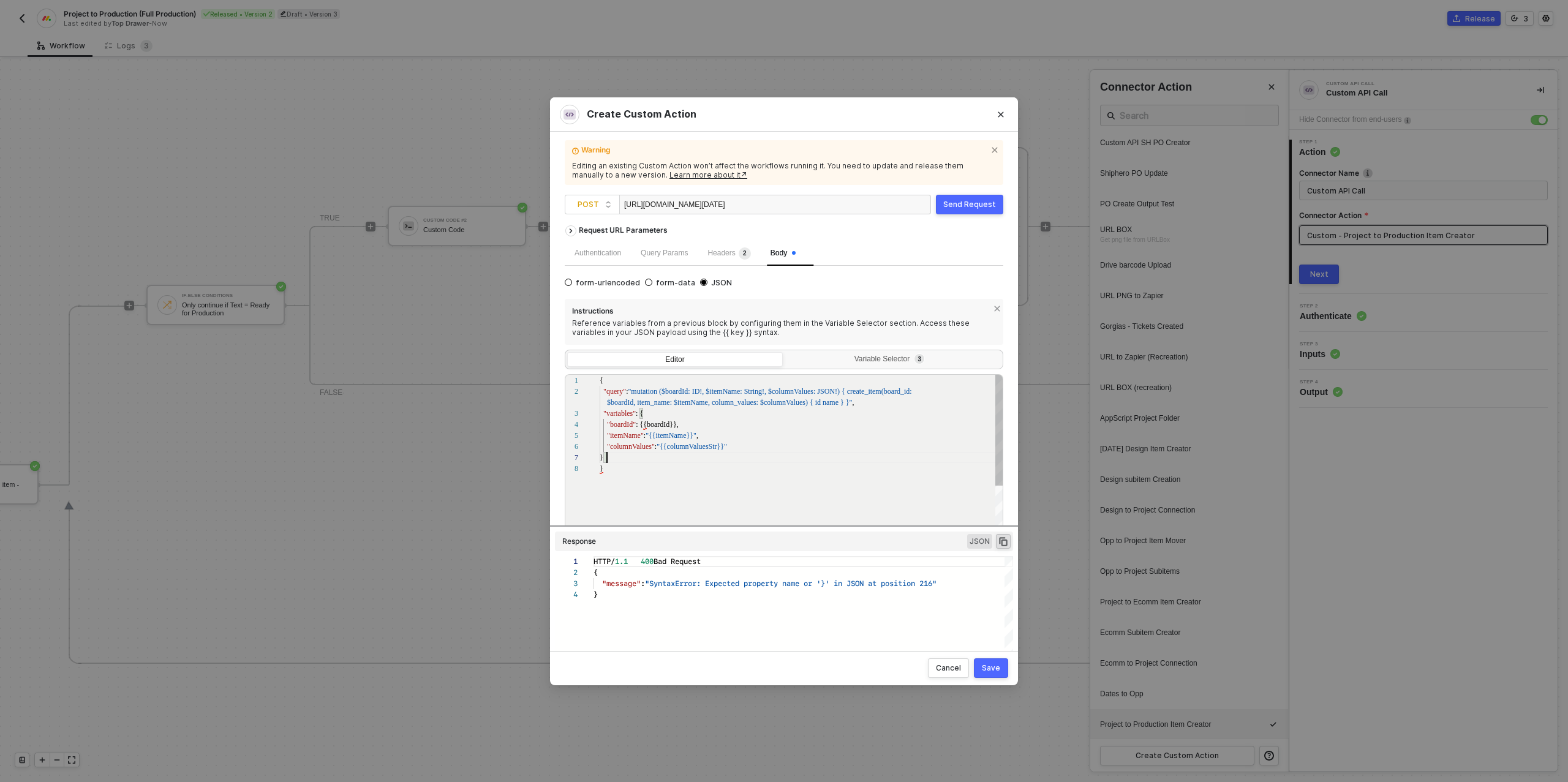
click at [620, 470] on div "}" at bounding box center [801, 468] width 404 height 11
click at [615, 458] on span "View Problem (⌥F8)" at bounding box center [642, 455] width 75 height 8
click at [991, 482] on link at bounding box center [988, 485] width 10 height 10
click at [971, 209] on div "Send Request" at bounding box center [969, 204] width 53 height 10
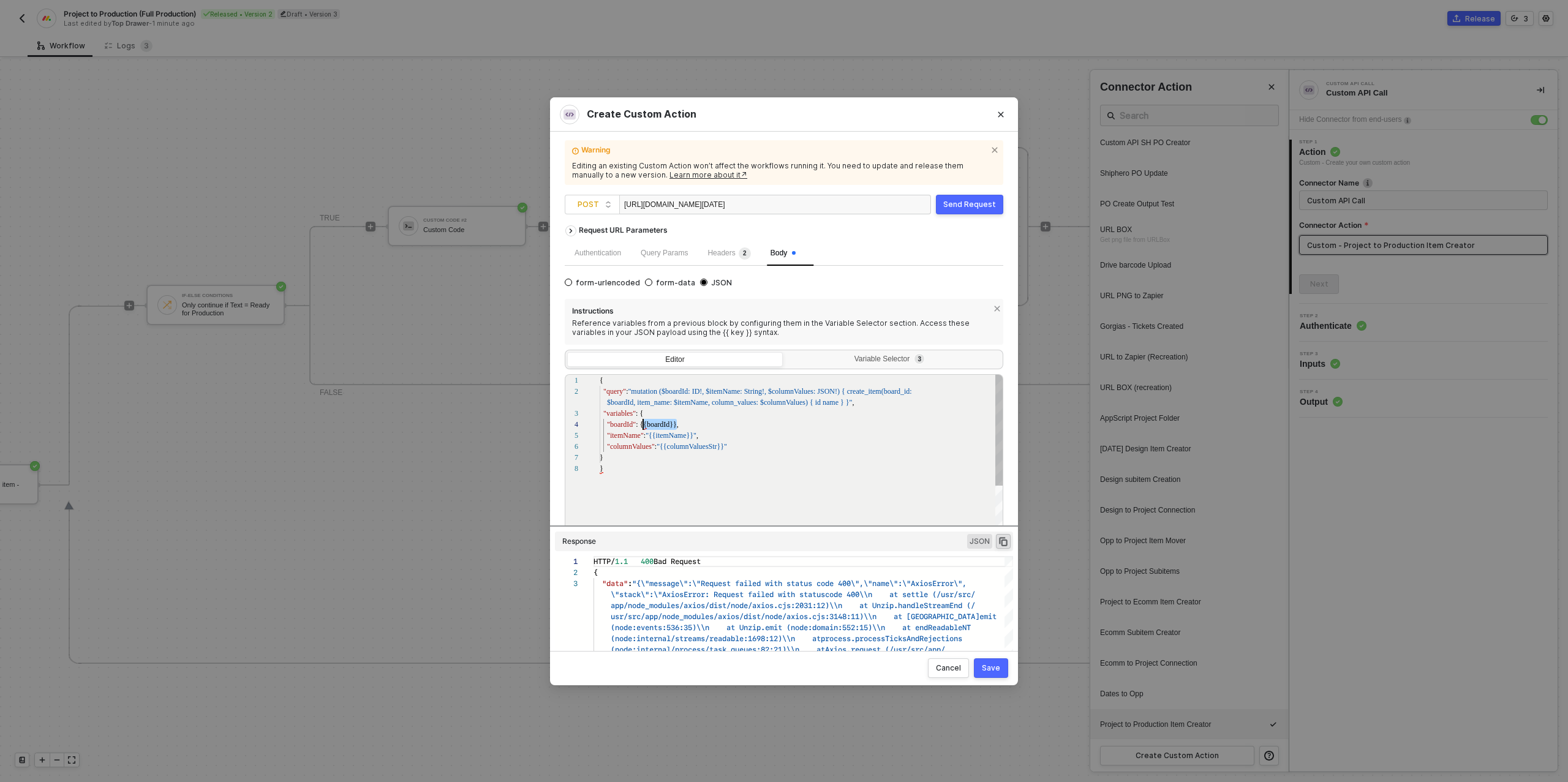
scroll to position [33, 40]
drag, startPoint x: 676, startPoint y: 424, endPoint x: 641, endPoint y: 424, distance: 35.0
click at [986, 205] on div "Send Request" at bounding box center [969, 204] width 53 height 10
click at [643, 426] on span ""{{boardId}}," at bounding box center [658, 424] width 41 height 8
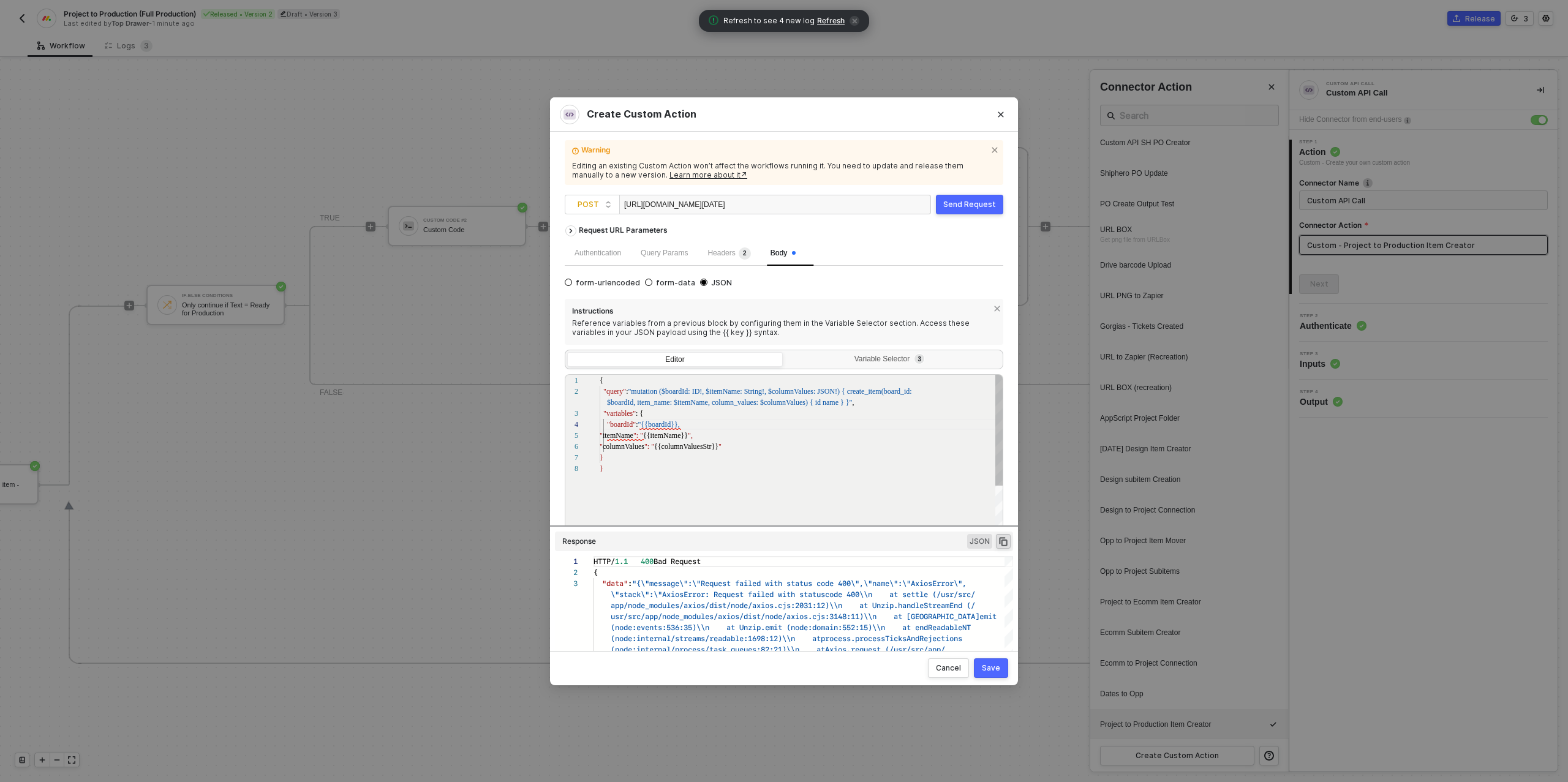
scroll to position [33, 40]
drag, startPoint x: 728, startPoint y: 446, endPoint x: 750, endPoint y: 450, distance: 22.4
click at [662, 449] on span ""{{columnValuesStr}}" at bounding box center [690, 446] width 67 height 8
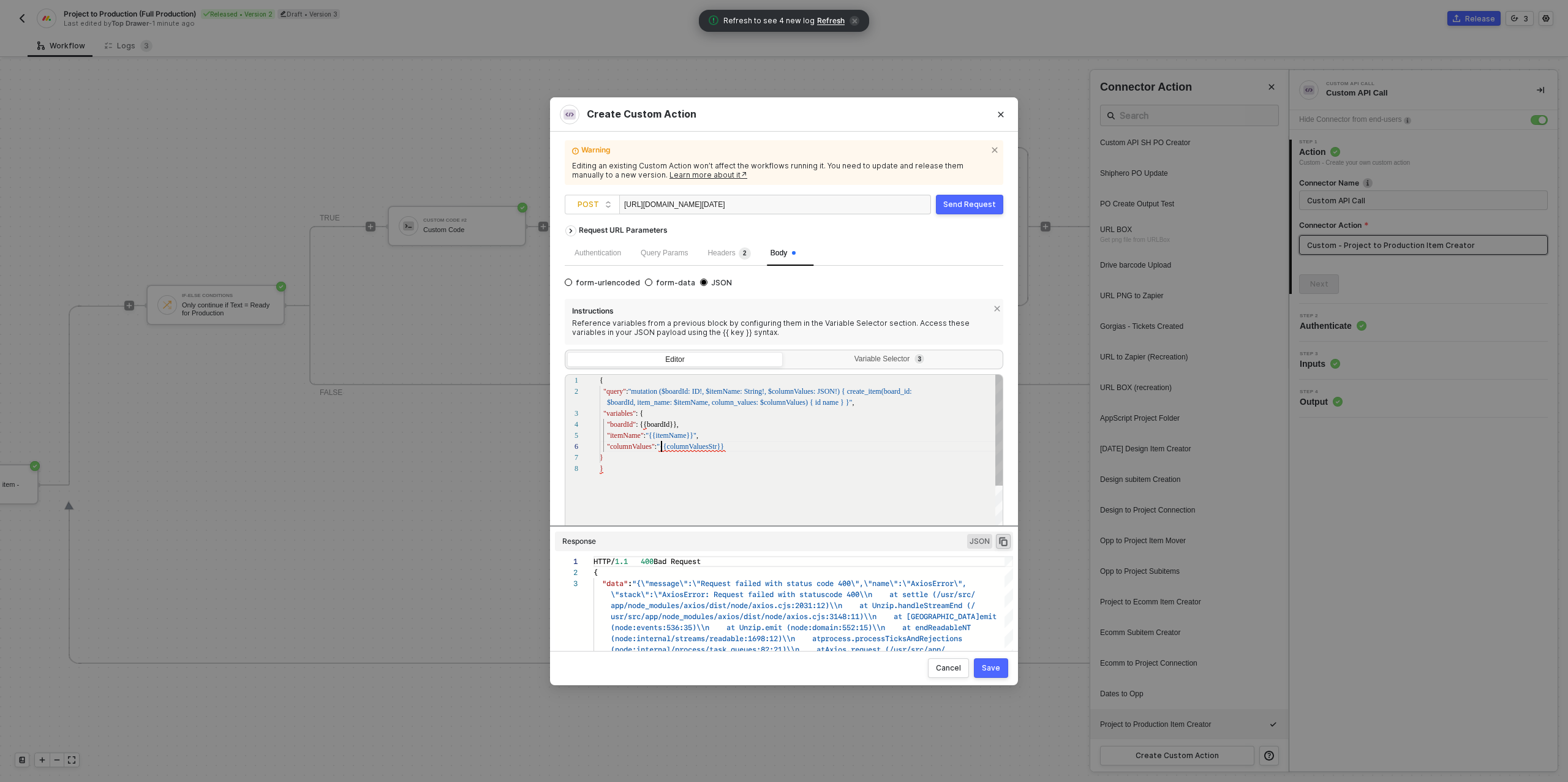
scroll to position [55, 59]
click at [961, 207] on div "Send Request" at bounding box center [969, 204] width 53 height 10
drag, startPoint x: 730, startPoint y: 449, endPoint x: 659, endPoint y: 448, distance: 71.0
type textarea "{ "query": "mutation ($boardId: ID!, $itemName: String!, $columnValues: JSON!) …"
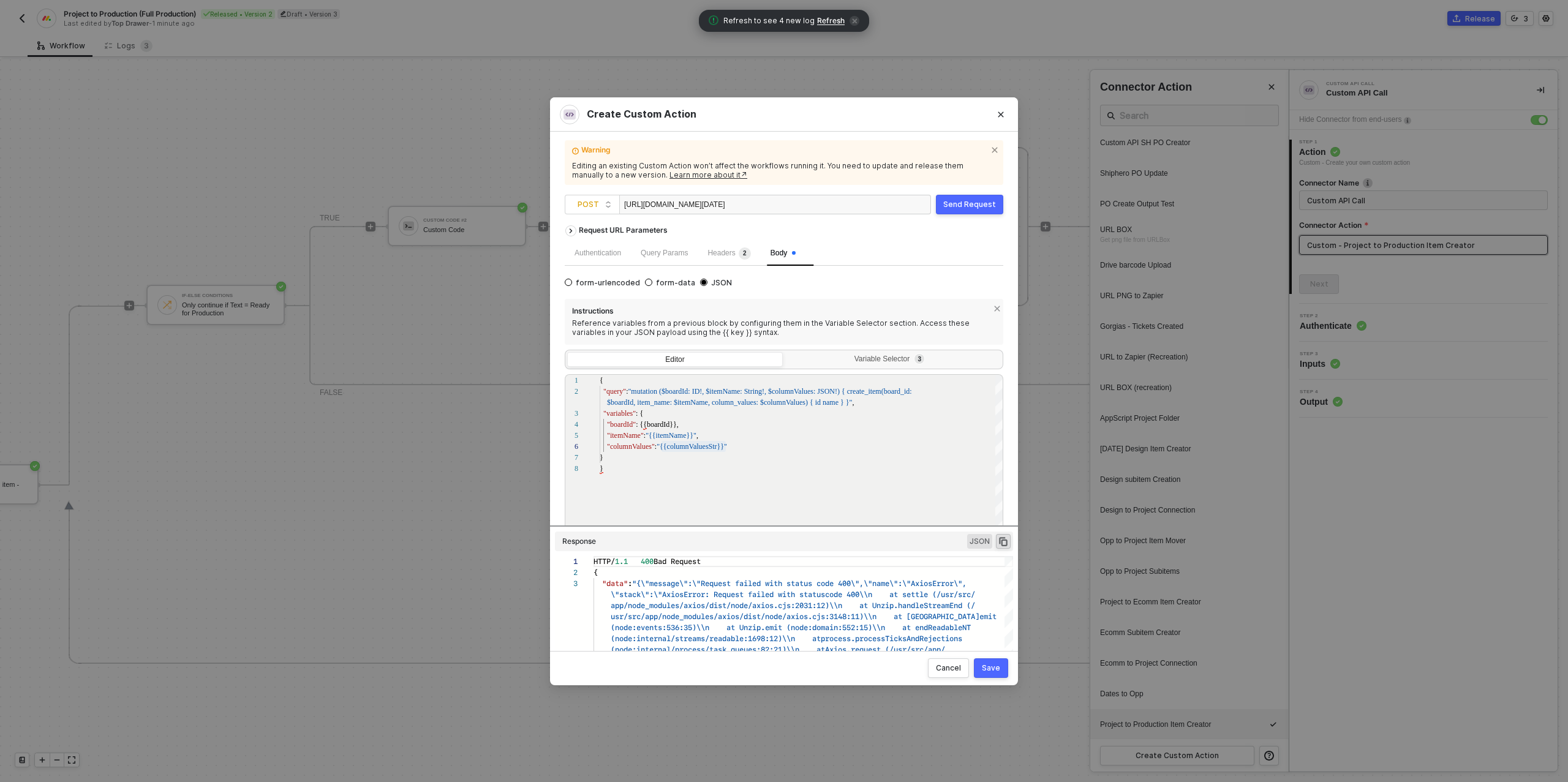
click at [956, 205] on div "Send Request" at bounding box center [969, 204] width 53 height 10
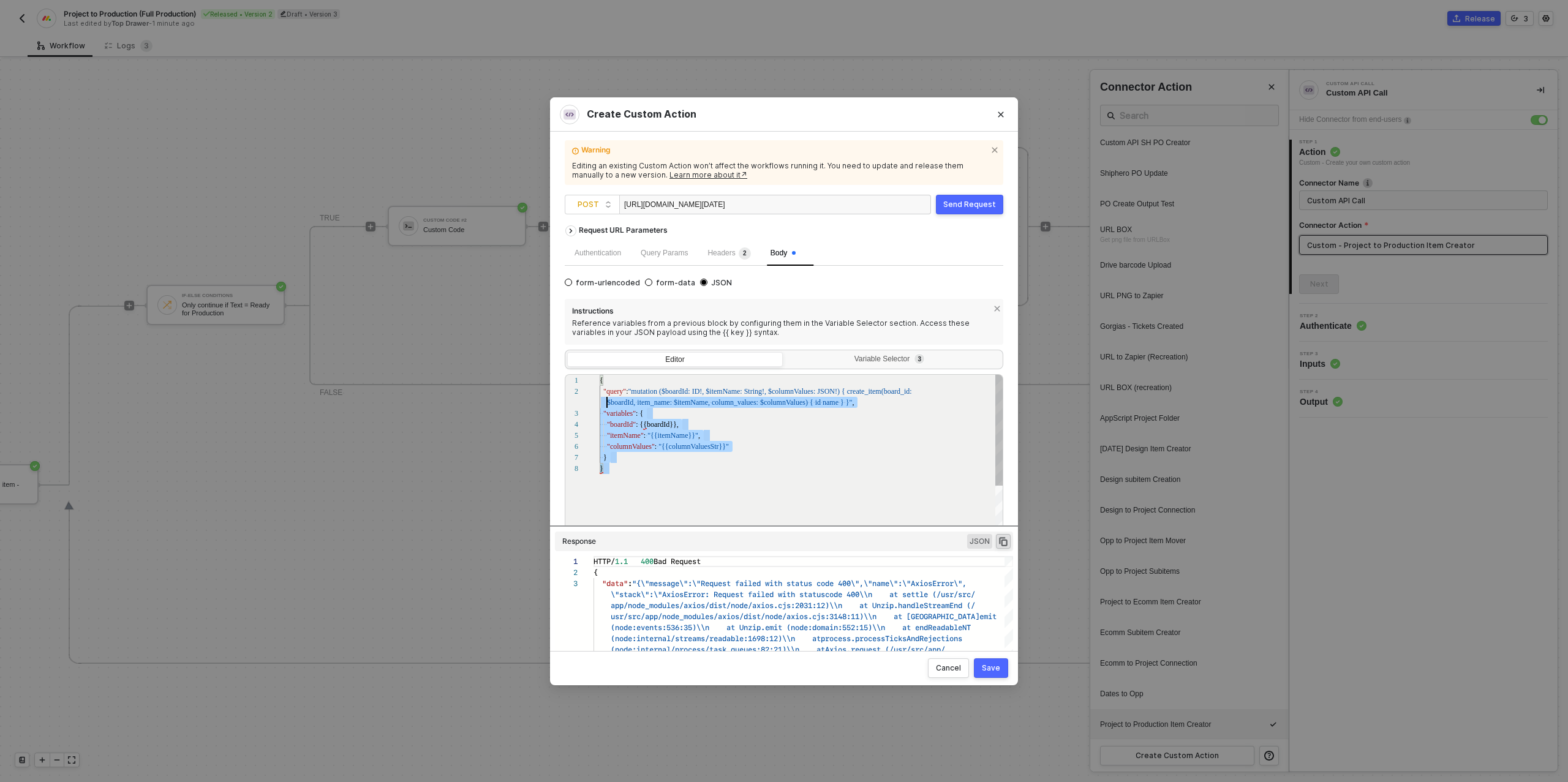
scroll to position [0, 4]
drag, startPoint x: 621, startPoint y: 472, endPoint x: 602, endPoint y: 379, distance: 94.9
drag, startPoint x: 617, startPoint y: 471, endPoint x: 583, endPoint y: 366, distance: 110.4
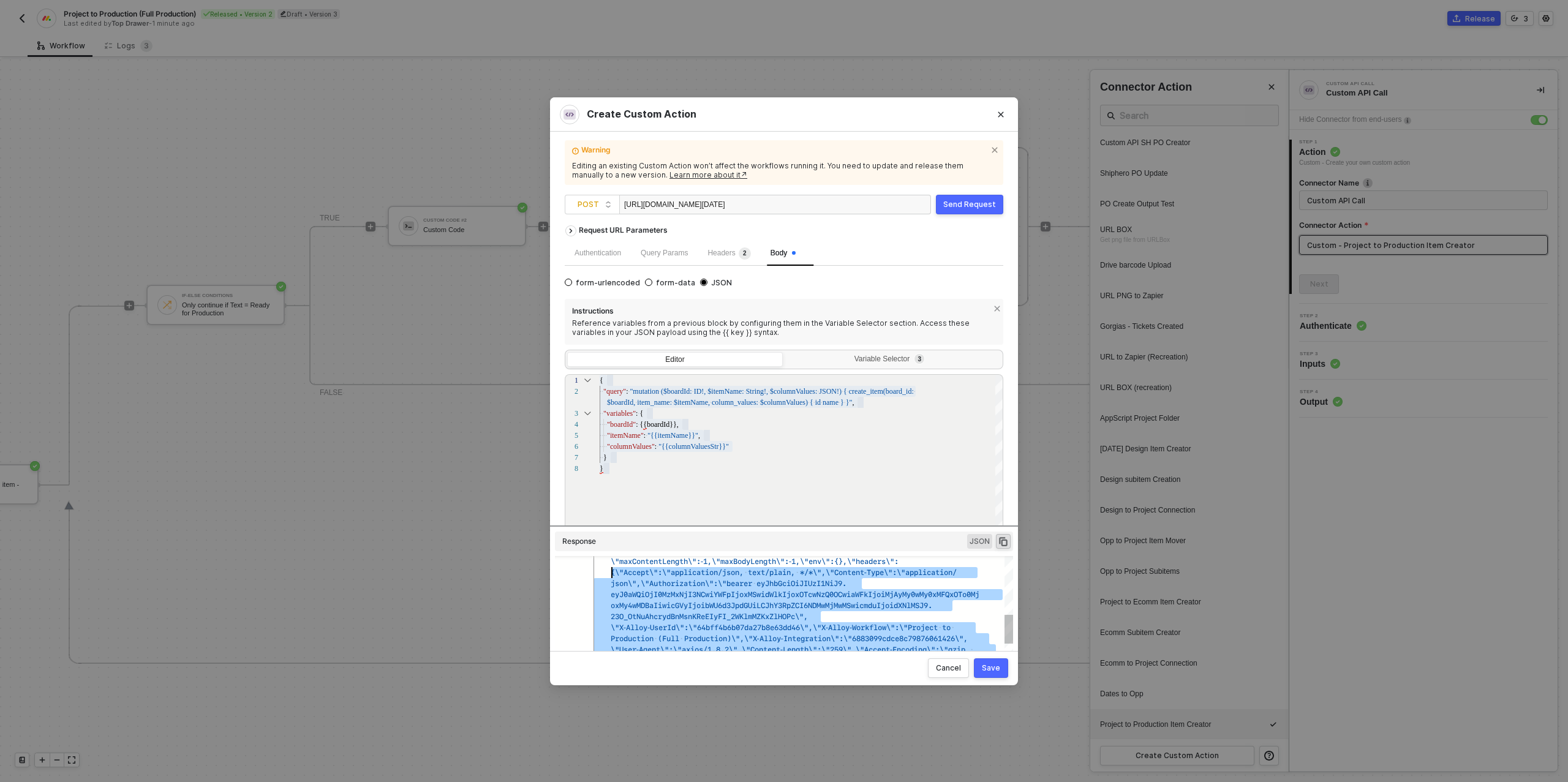
scroll to position [0, 18]
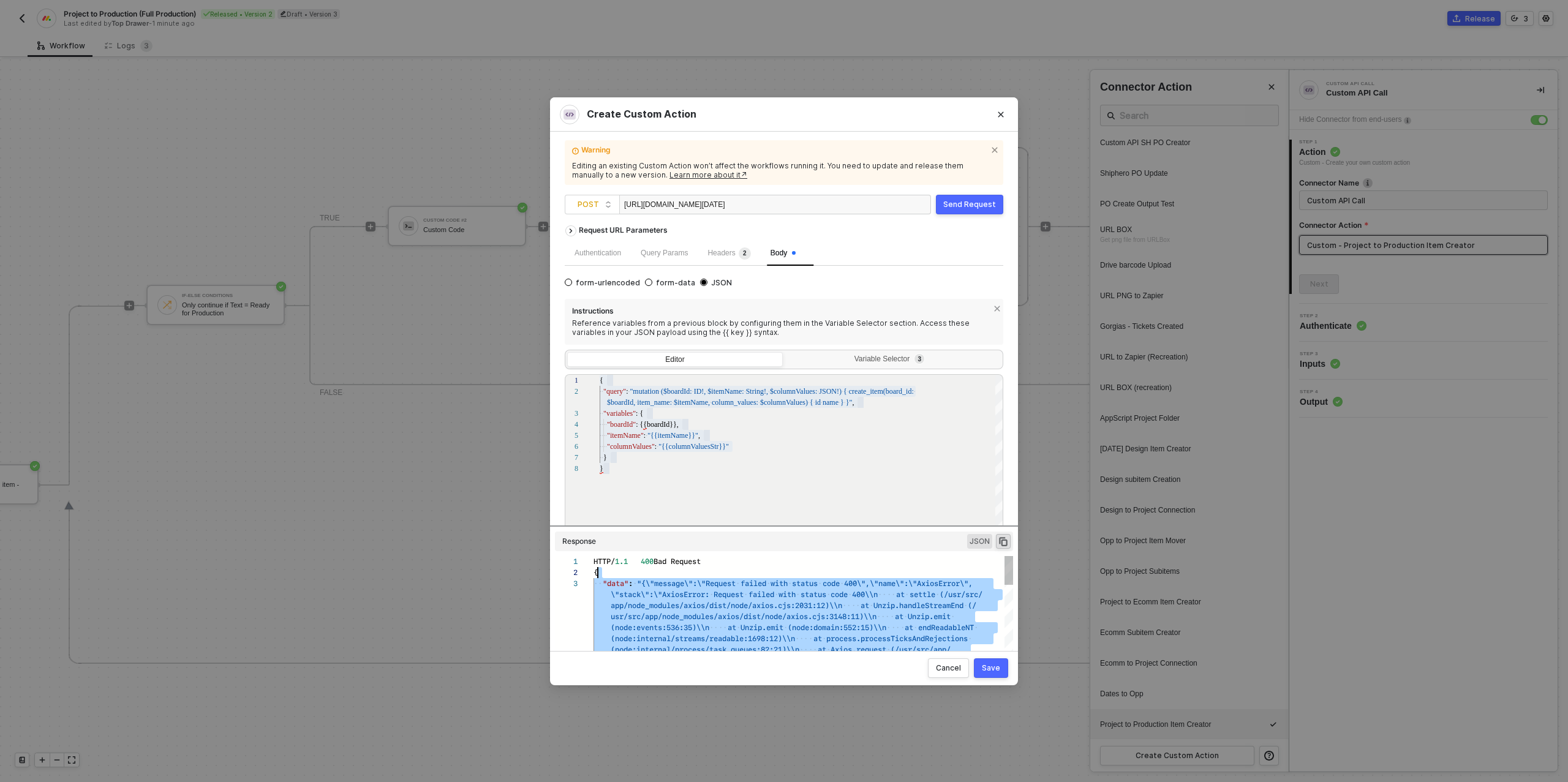
type textarea "HTTP/1.1 400 Bad Request { "data": "{\"message\":\"Request failed with status c…"
drag, startPoint x: 830, startPoint y: 646, endPoint x: 590, endPoint y: 560, distance: 254.9
click at [893, 356] on div "Variable Selector 3" at bounding box center [892, 359] width 199 height 10
click at [785, 352] on input "Variable Selector 3" at bounding box center [785, 352] width 0 height 0
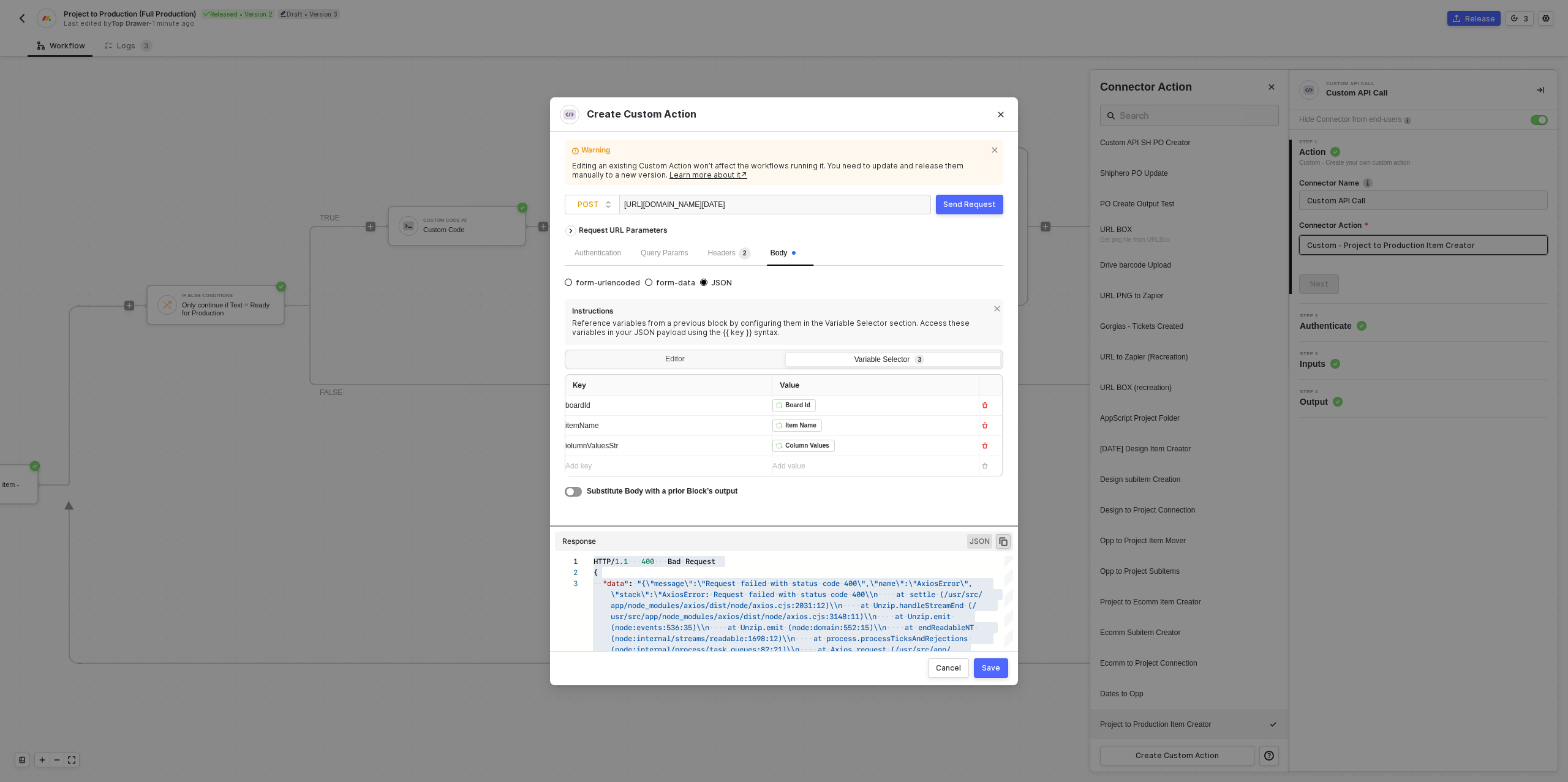
click at [568, 448] on span "iolumnValuesStr" at bounding box center [591, 445] width 53 height 8
click at [679, 361] on div "Editor" at bounding box center [675, 360] width 215 height 17
click at [567, 352] on input "Editor" at bounding box center [567, 352] width 0 height 0
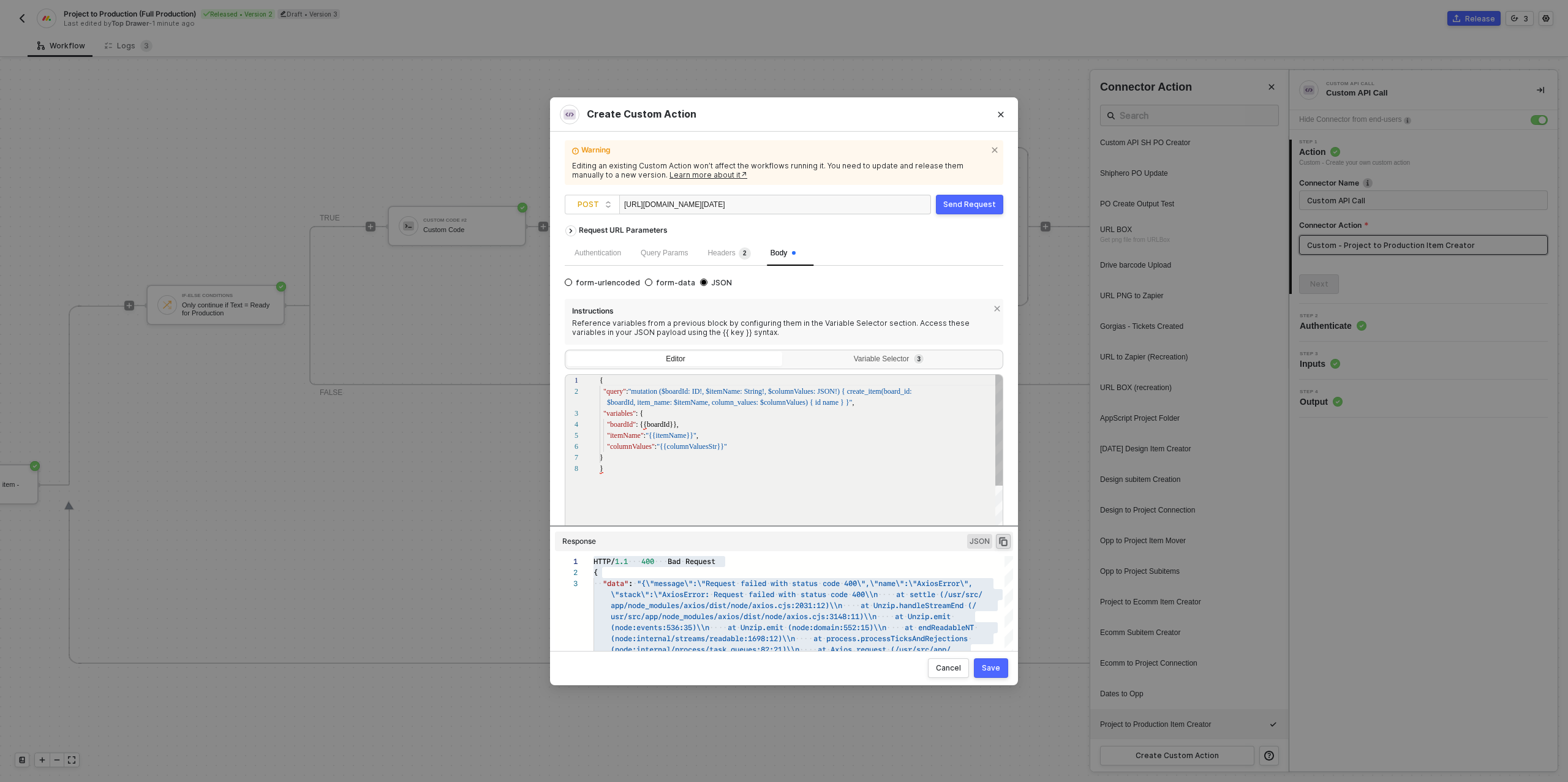
scroll to position [77, 0]
click at [732, 449] on div ""columnValues" : "{{columnValuesStr}}"" at bounding box center [801, 446] width 404 height 11
click at [662, 445] on span ""{{columnValuesStr}}" at bounding box center [690, 445] width 67 height 8
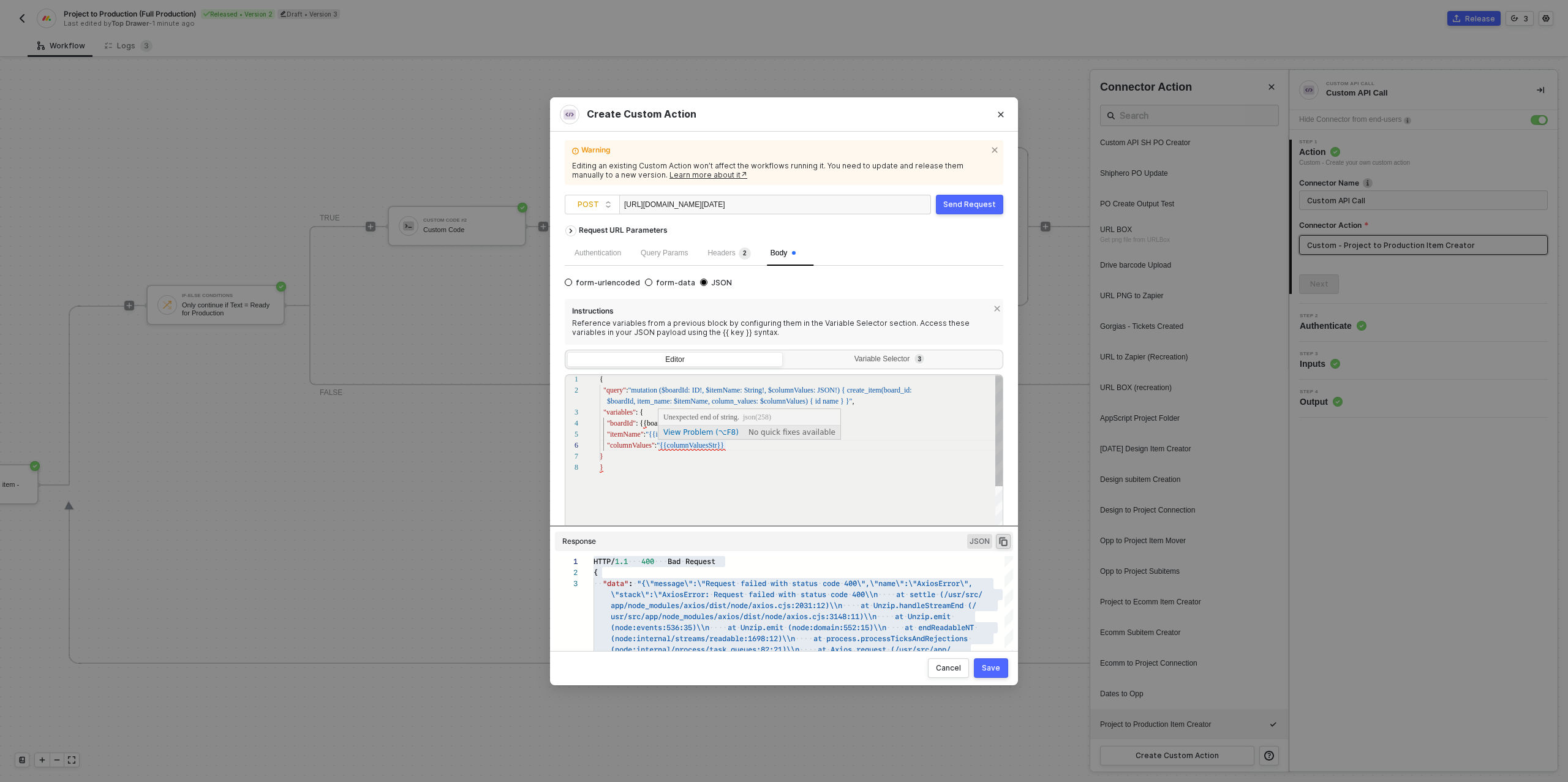
type textarea "{ "query": "mutation ($boardId: ID!, $itemName: String!, $columnValues: JSON!) …"
click at [974, 209] on button "Send Request" at bounding box center [969, 205] width 67 height 20
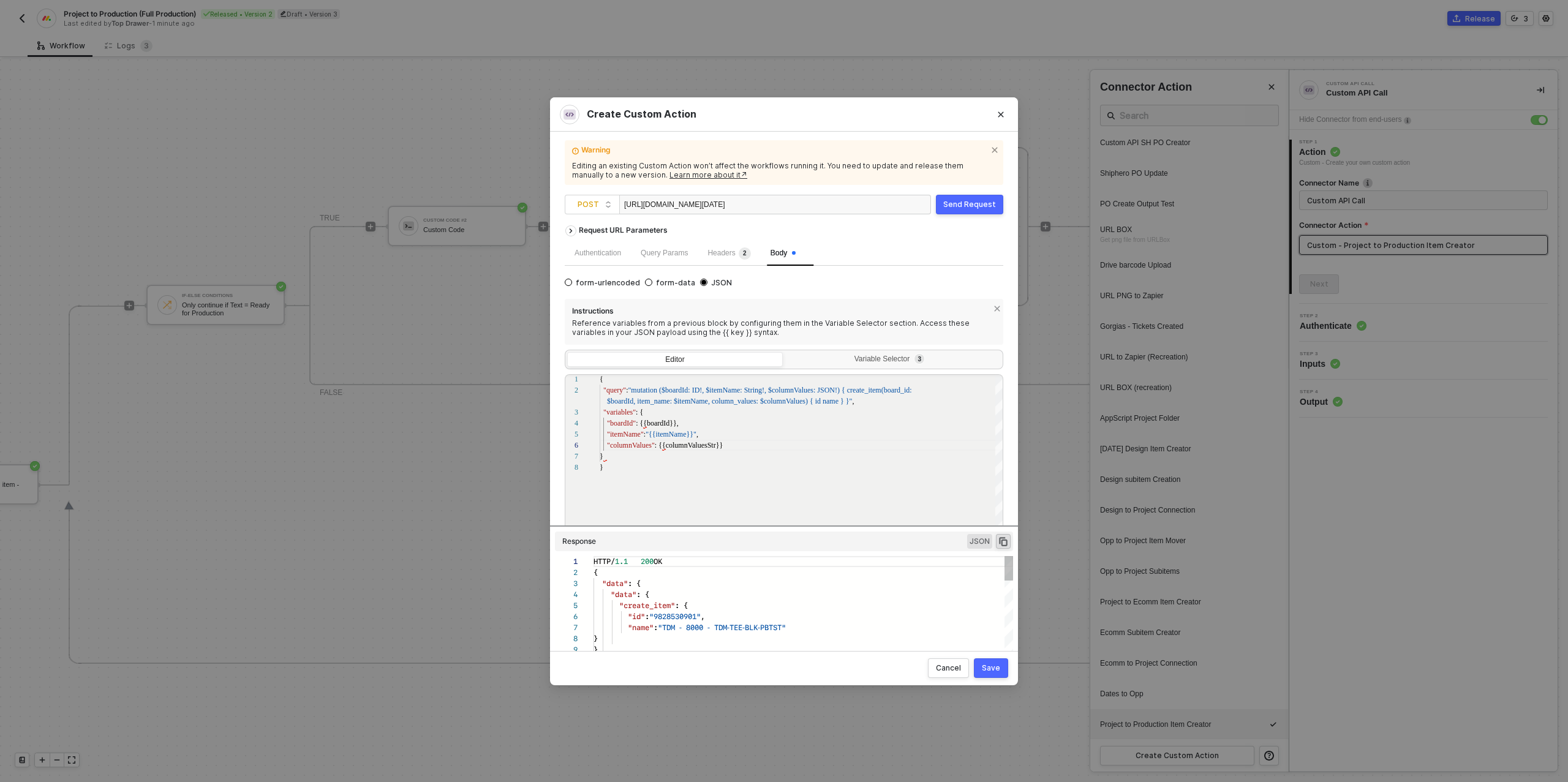
scroll to position [110, 0]
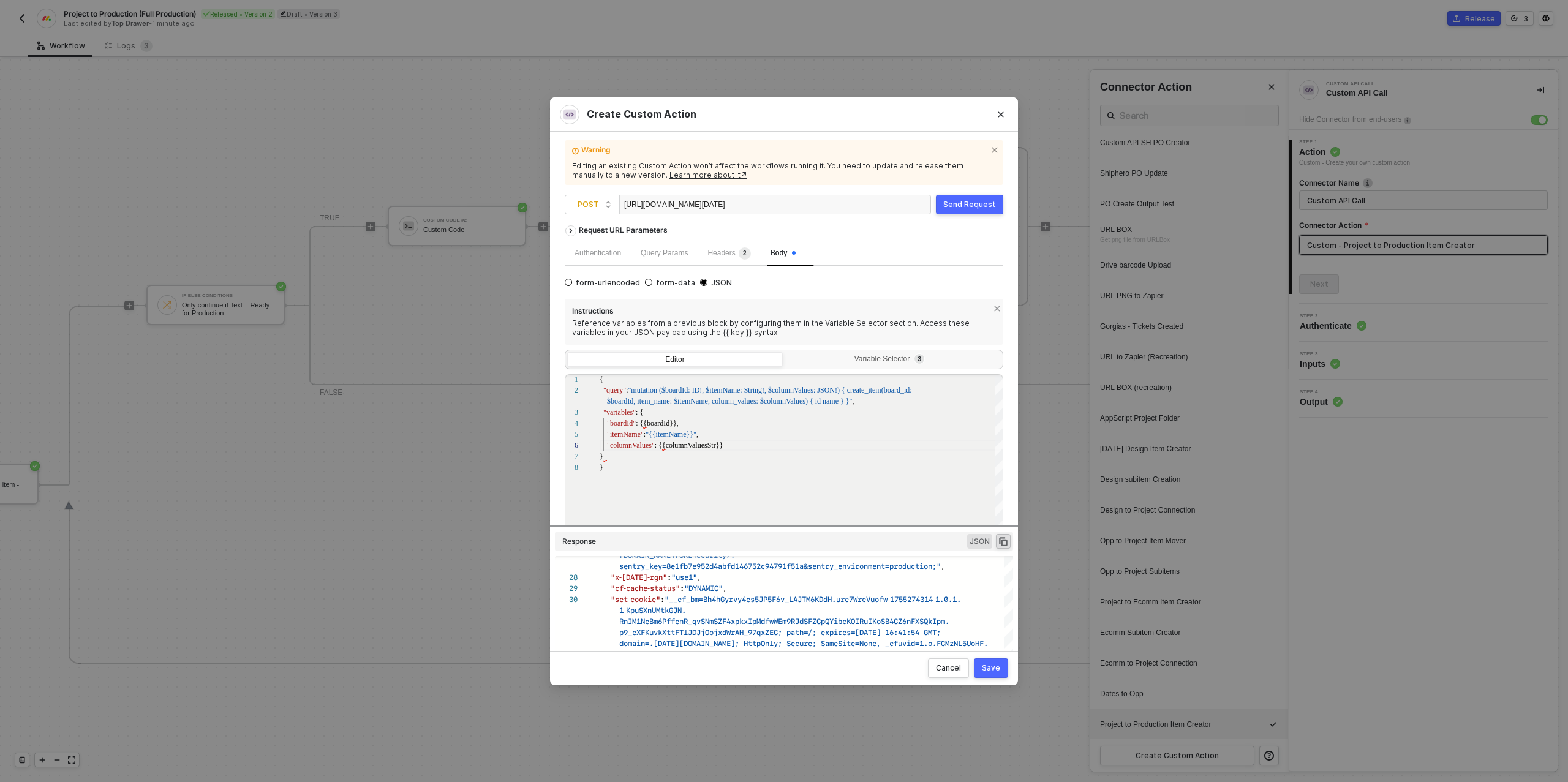
click at [993, 670] on div "Save" at bounding box center [991, 668] width 18 height 10
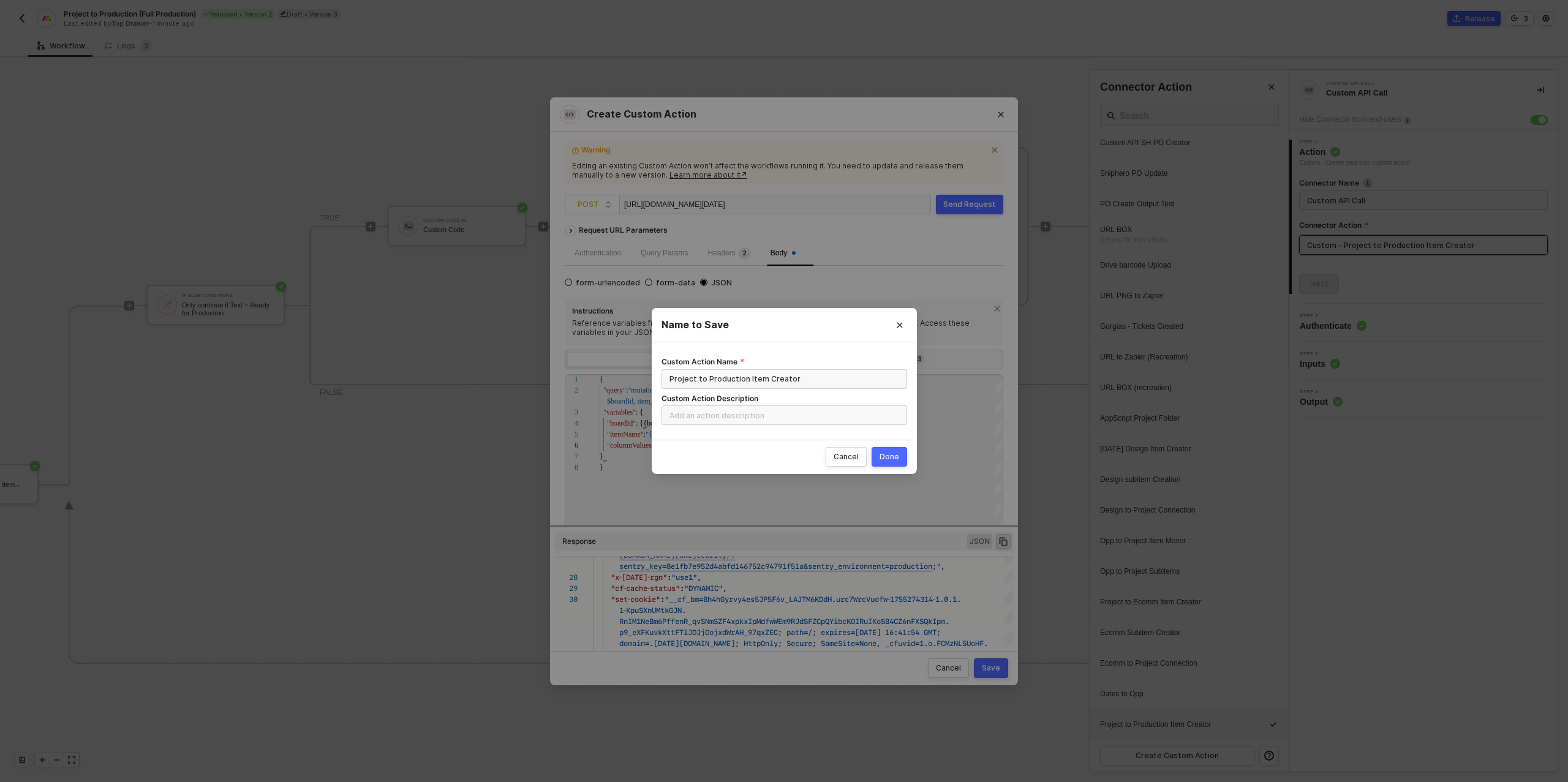
click at [894, 457] on div "Done" at bounding box center [889, 456] width 20 height 10
radio input "true"
radio input "false"
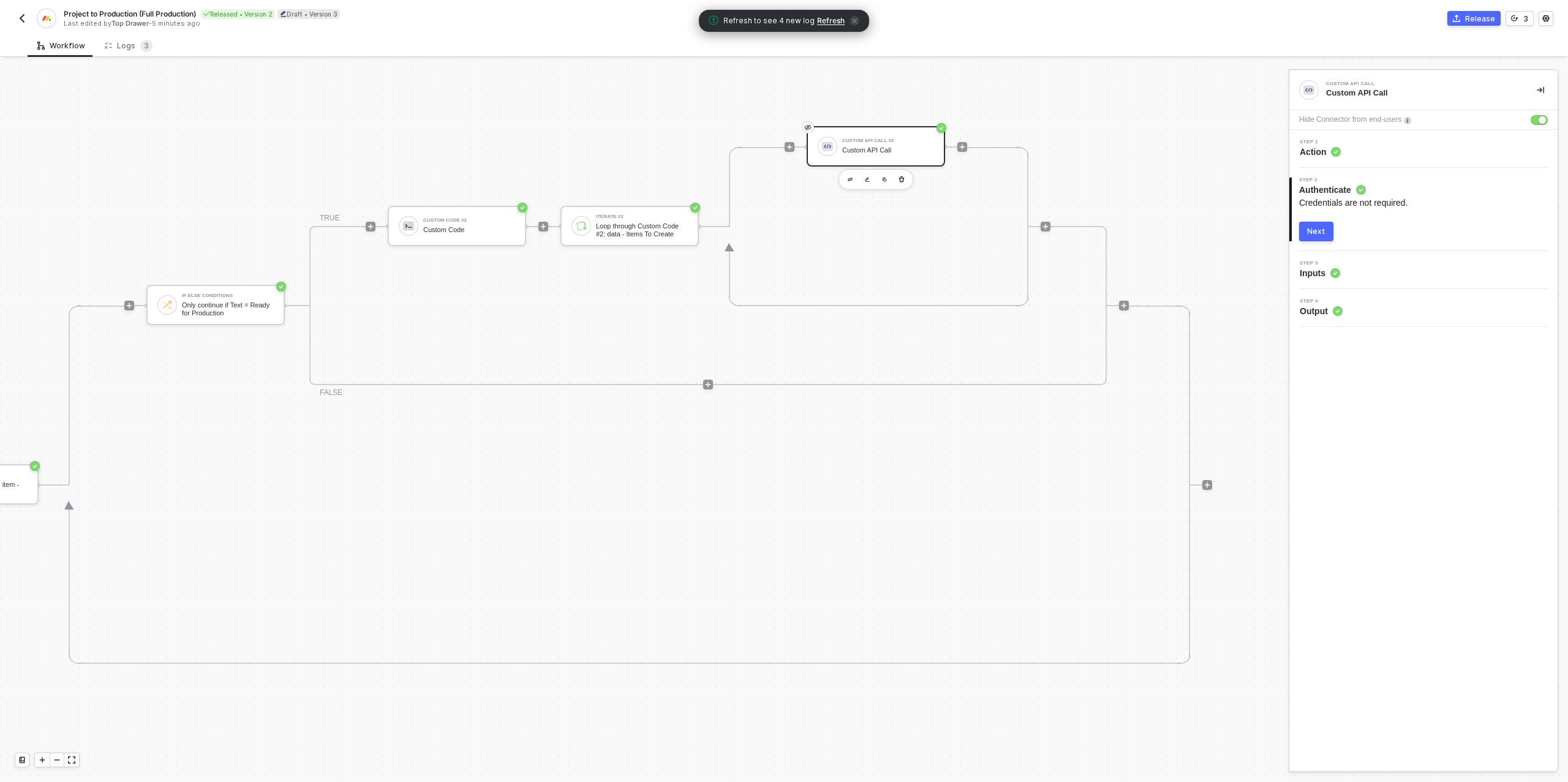
click at [1312, 233] on div "Next" at bounding box center [1316, 231] width 18 height 10
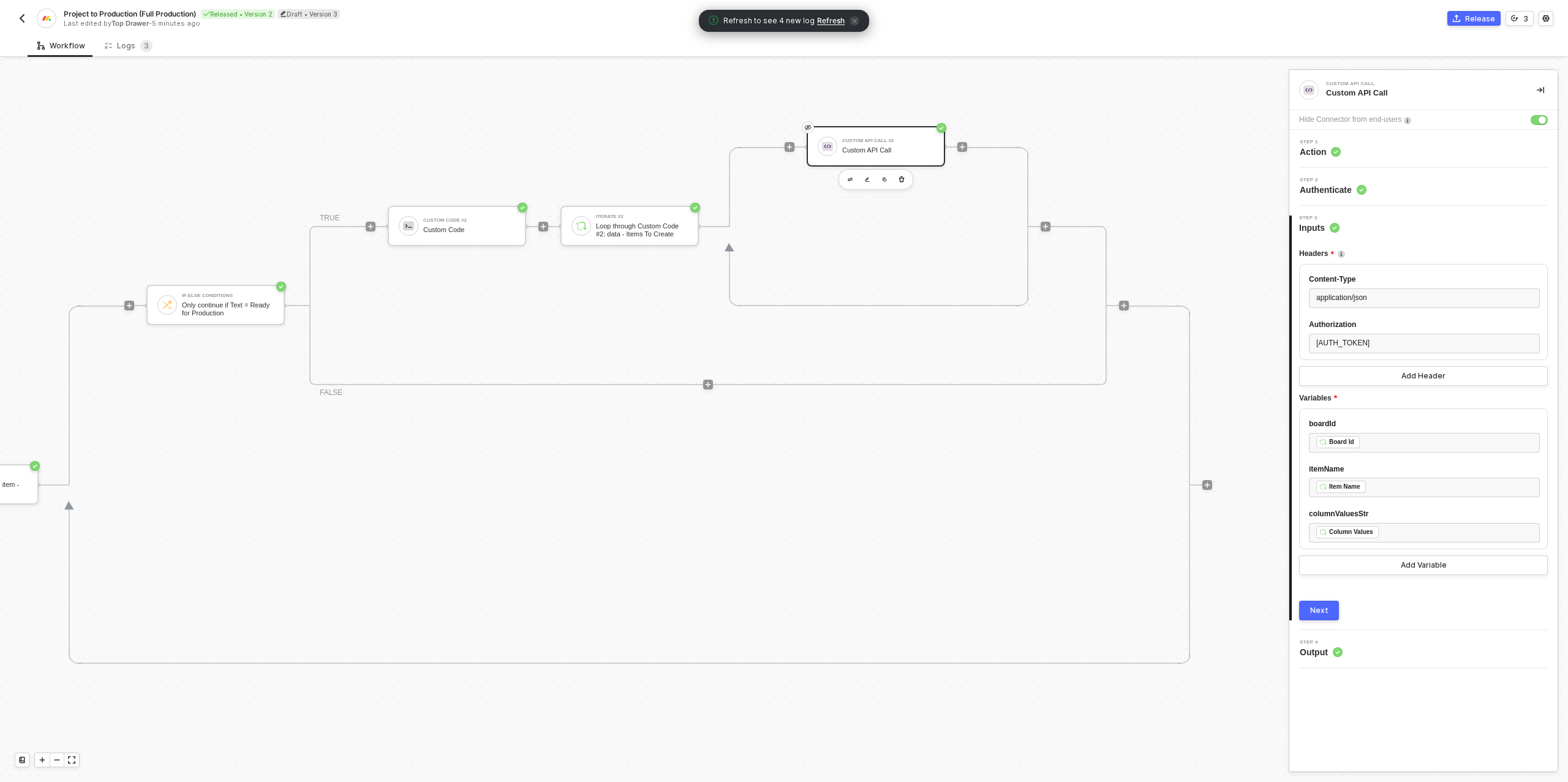
click at [1315, 616] on div "Next" at bounding box center [1319, 610] width 18 height 10
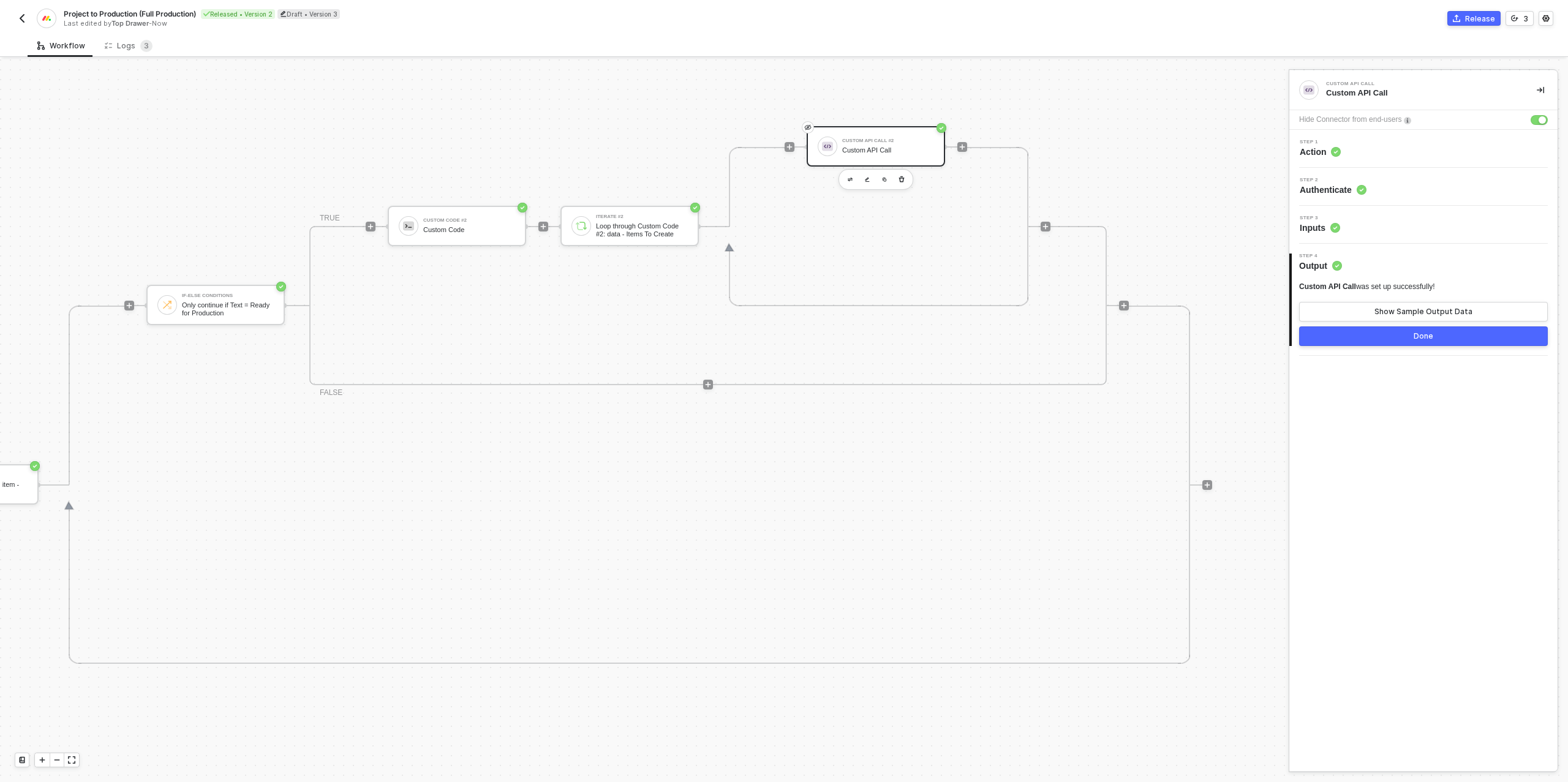
click at [1432, 336] on button "Done" at bounding box center [1423, 337] width 248 height 20
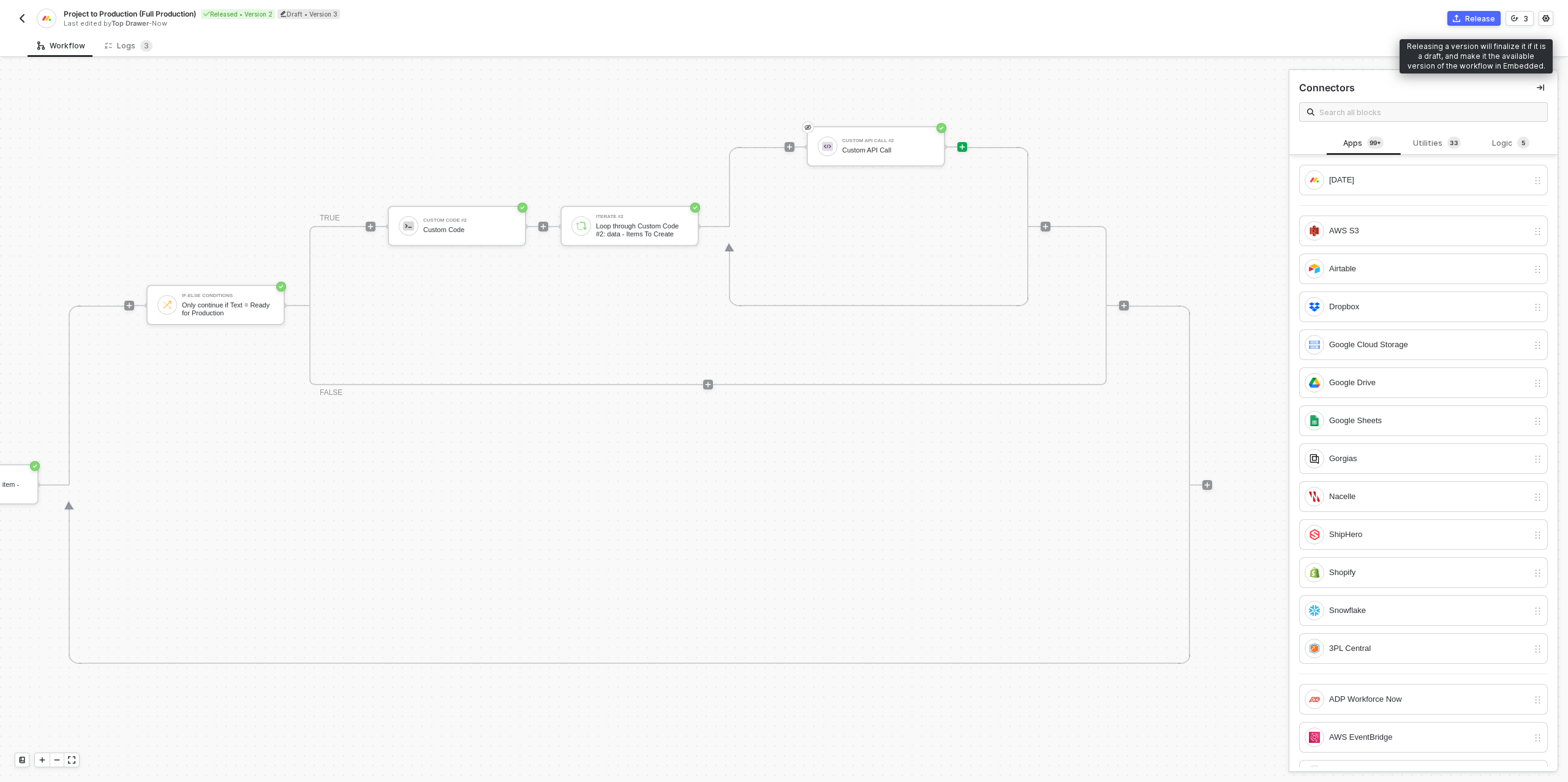
click at [1474, 15] on div "Release" at bounding box center [1479, 19] width 30 height 11
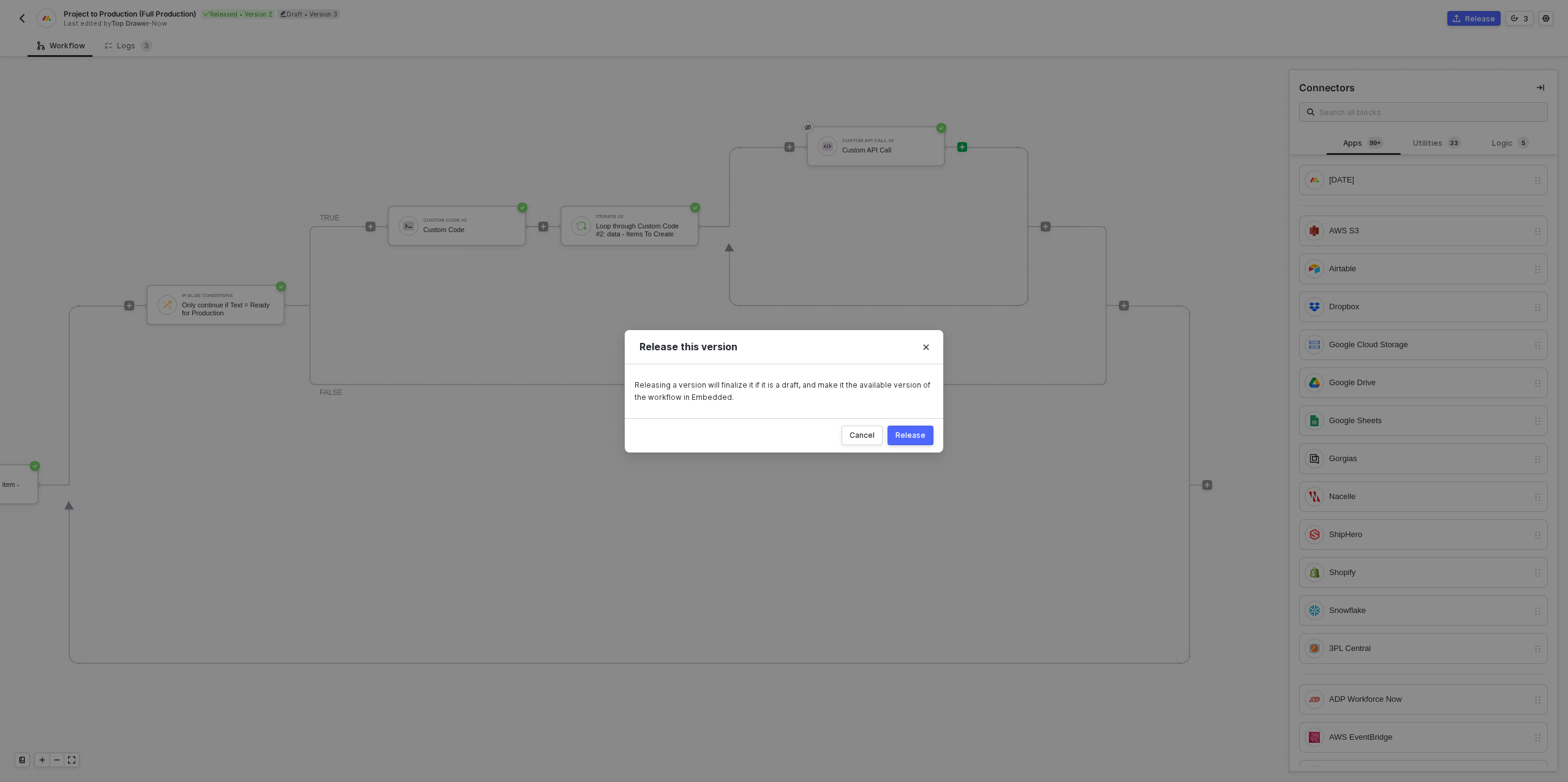
click at [926, 434] on button "Release" at bounding box center [910, 435] width 46 height 20
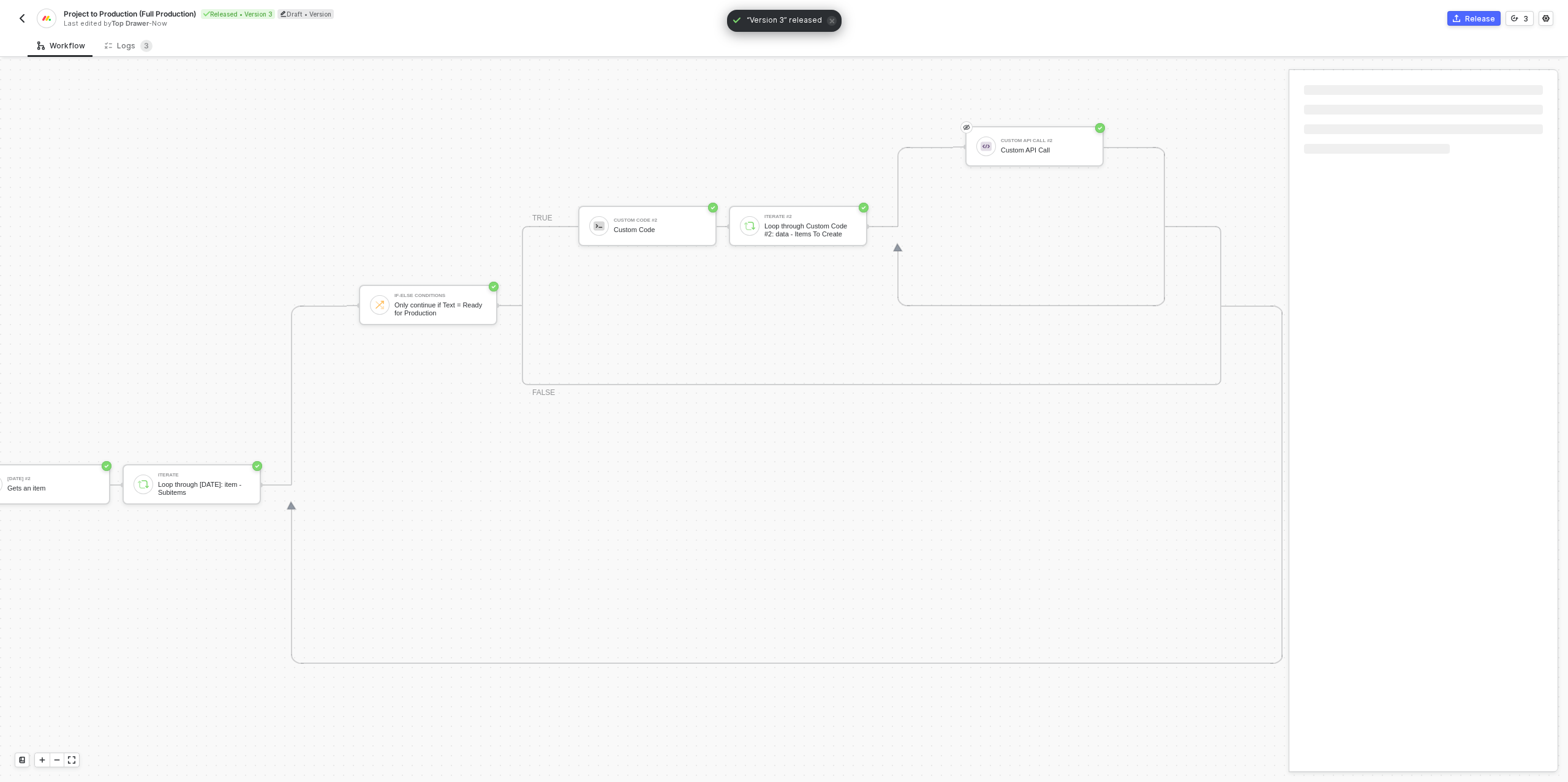
scroll to position [425, 495]
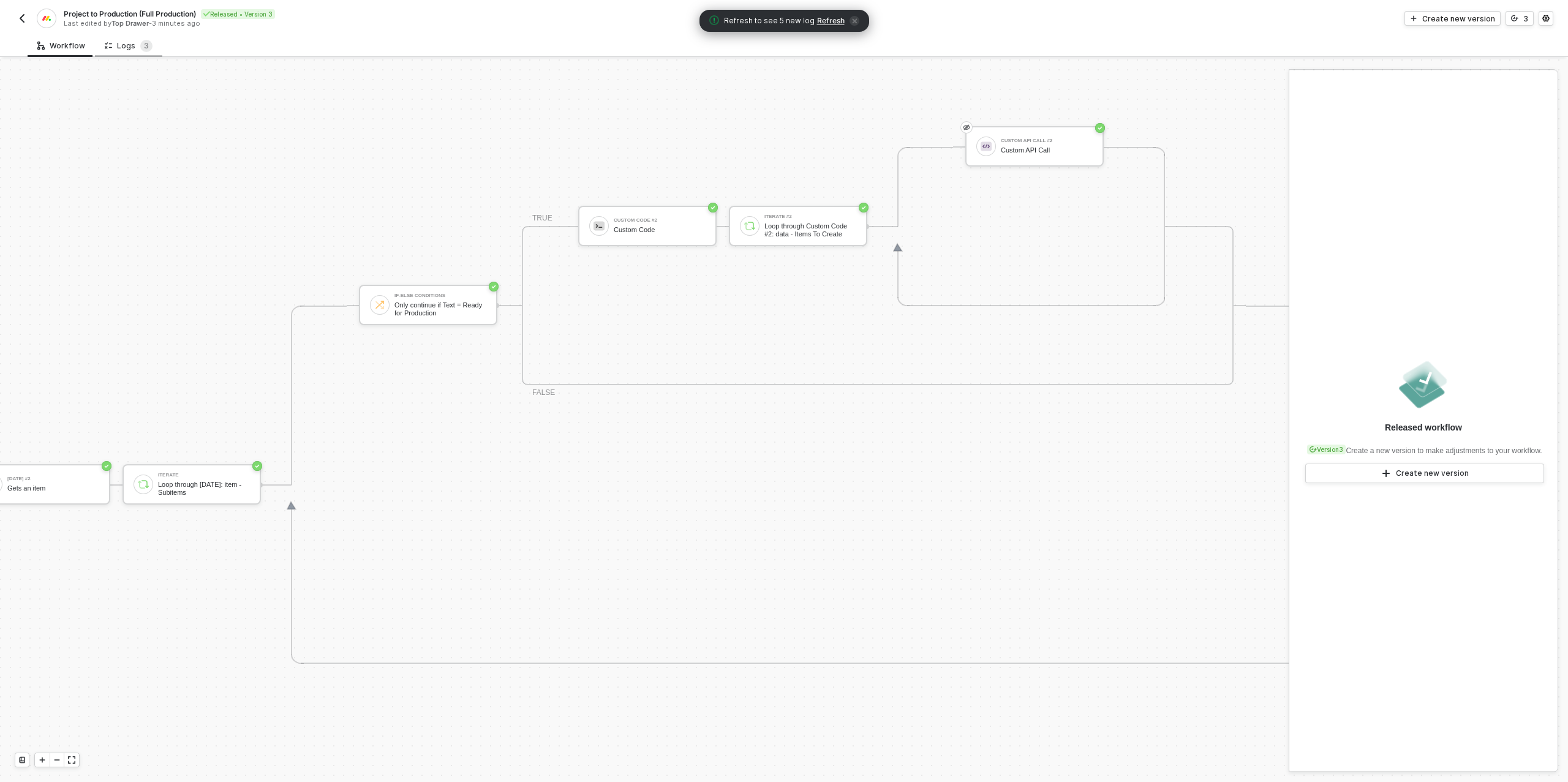
click at [120, 44] on div "Logs 3" at bounding box center [129, 46] width 48 height 12
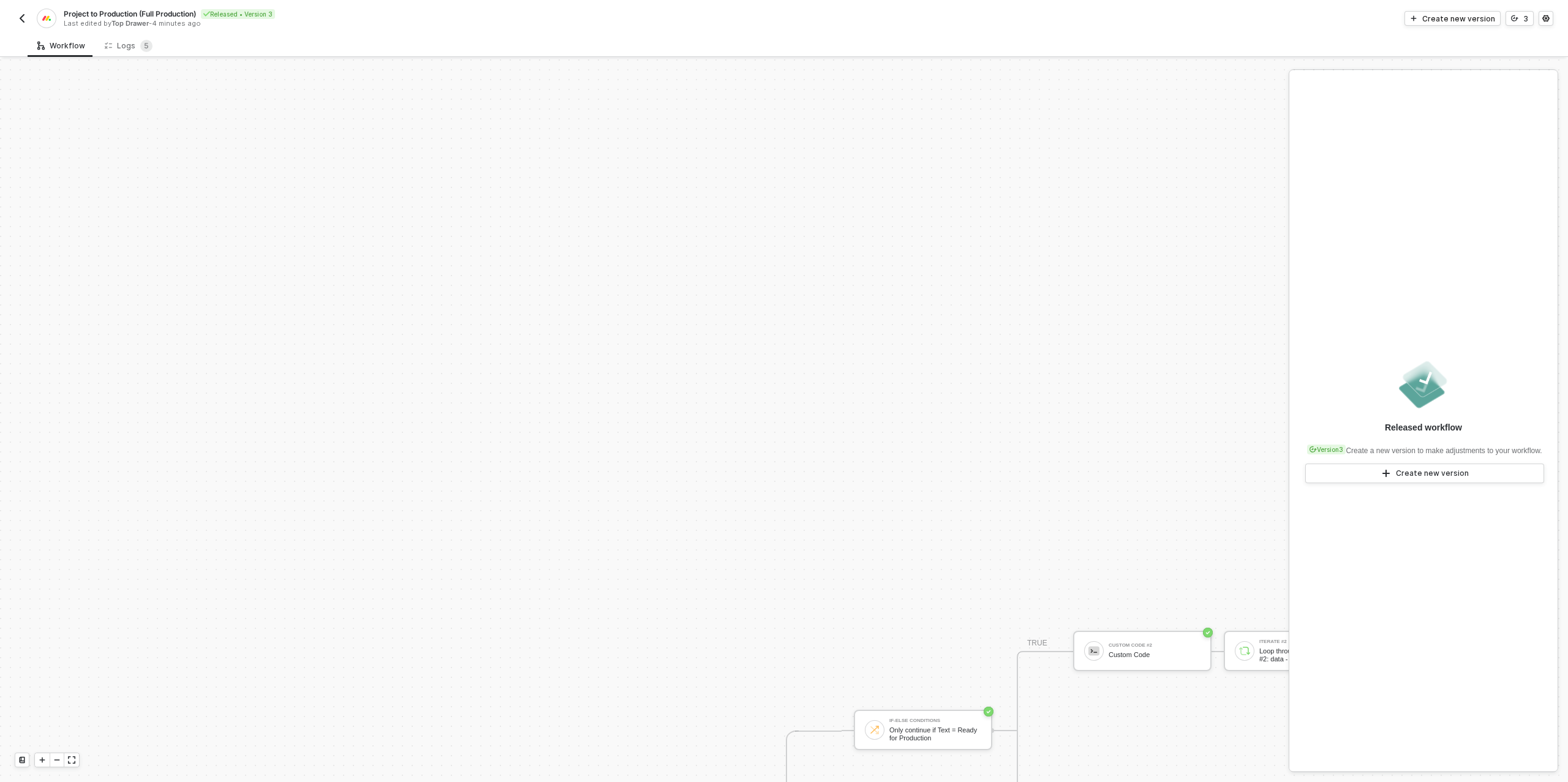
scroll to position [425, 0]
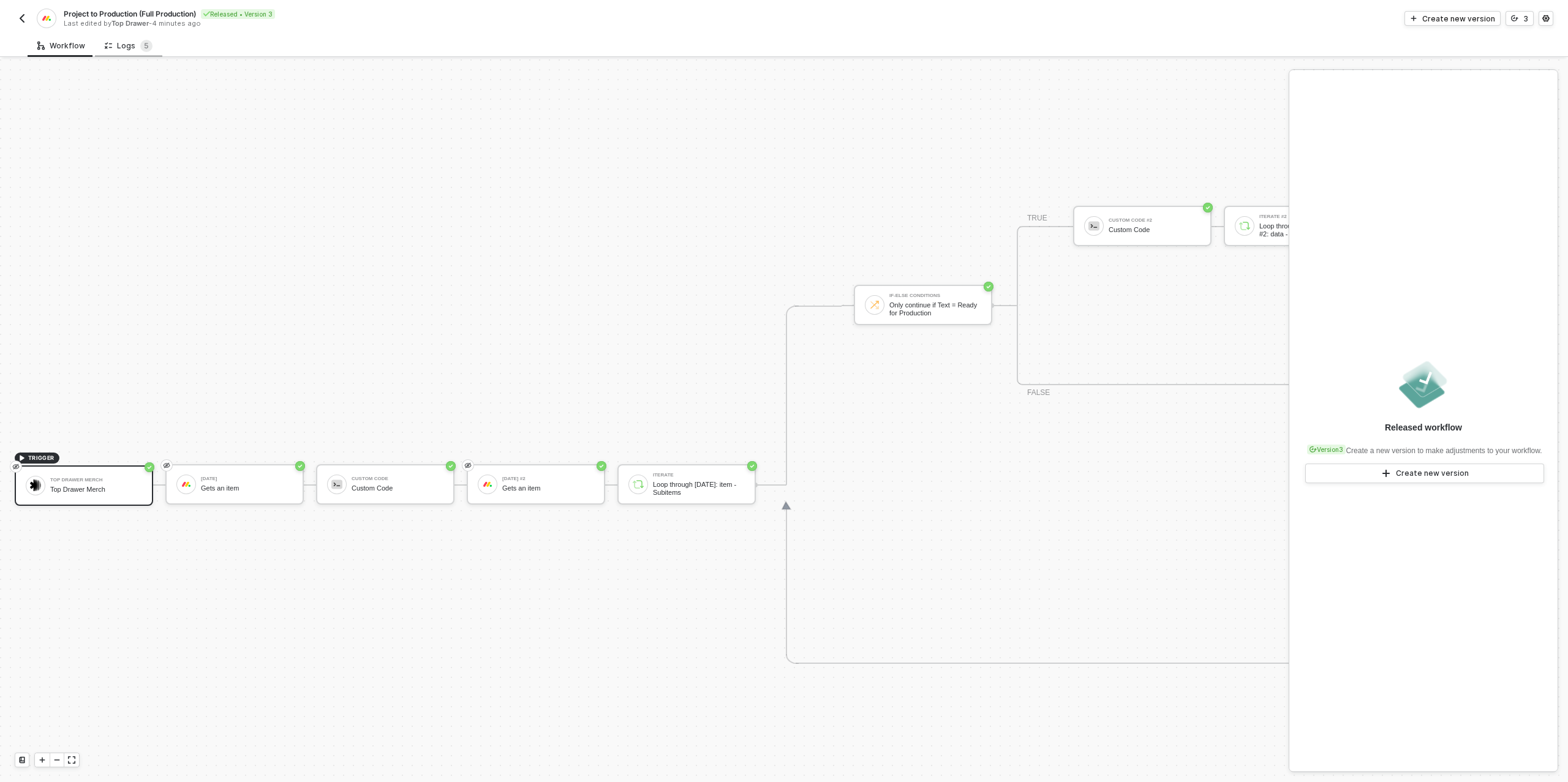
click at [133, 38] on div "Logs 5" at bounding box center [129, 46] width 67 height 23
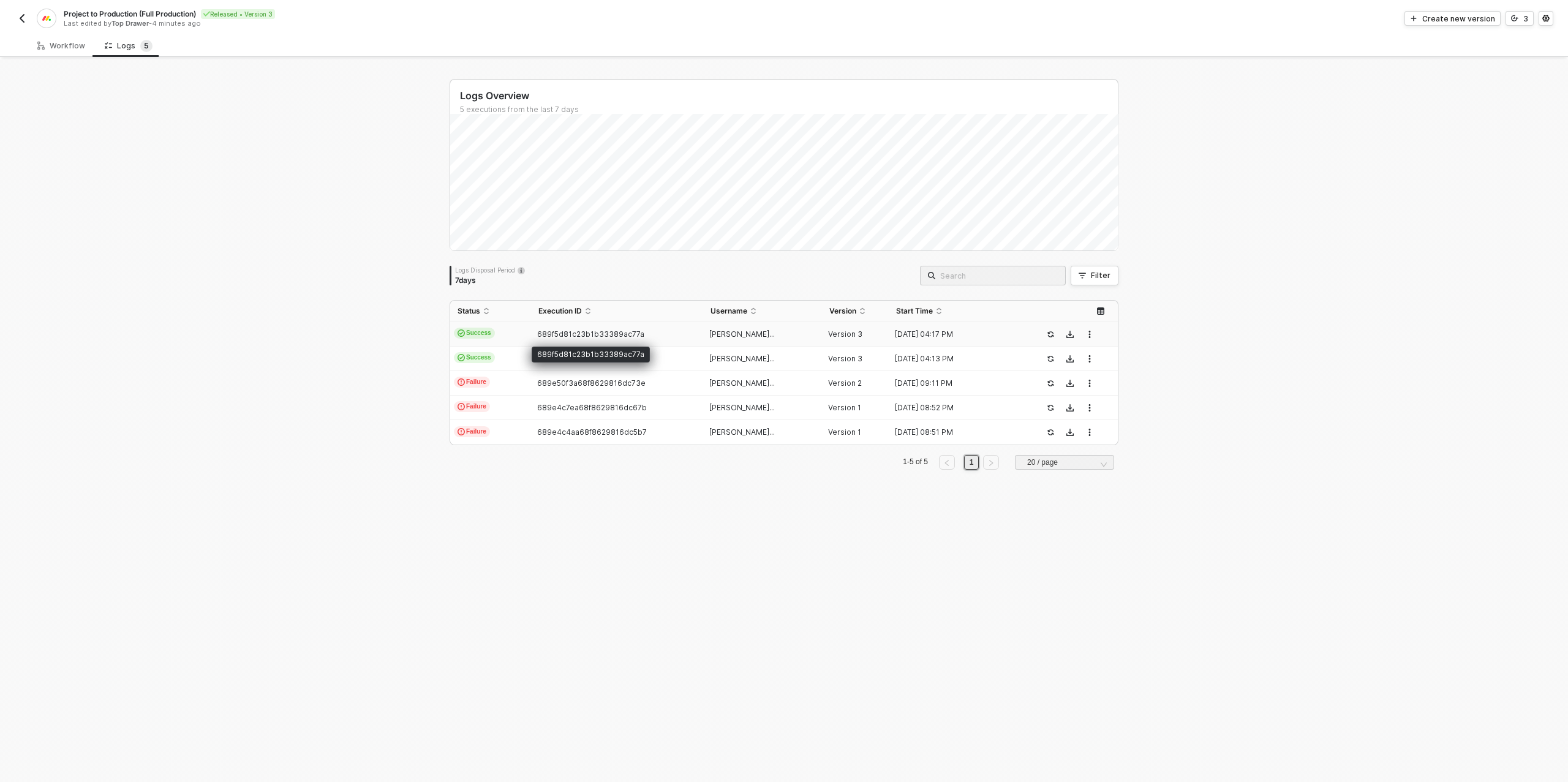
click at [551, 330] on span "689f5d81c23b1b33389ac77a" at bounding box center [590, 334] width 107 height 9
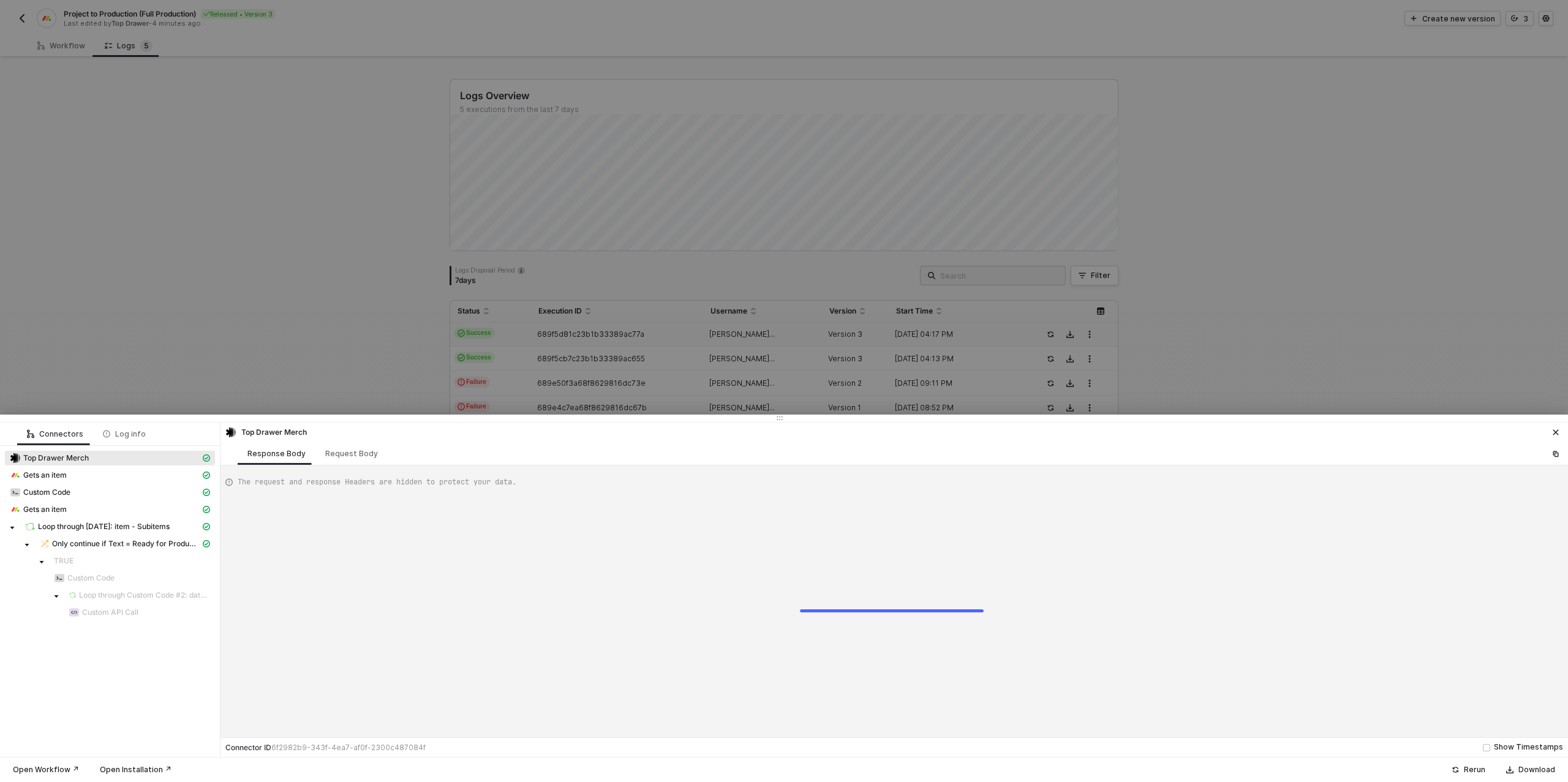
type textarea "{ "json": { "body": { "event": { "app": "monday", "type": "update_column_value"…"
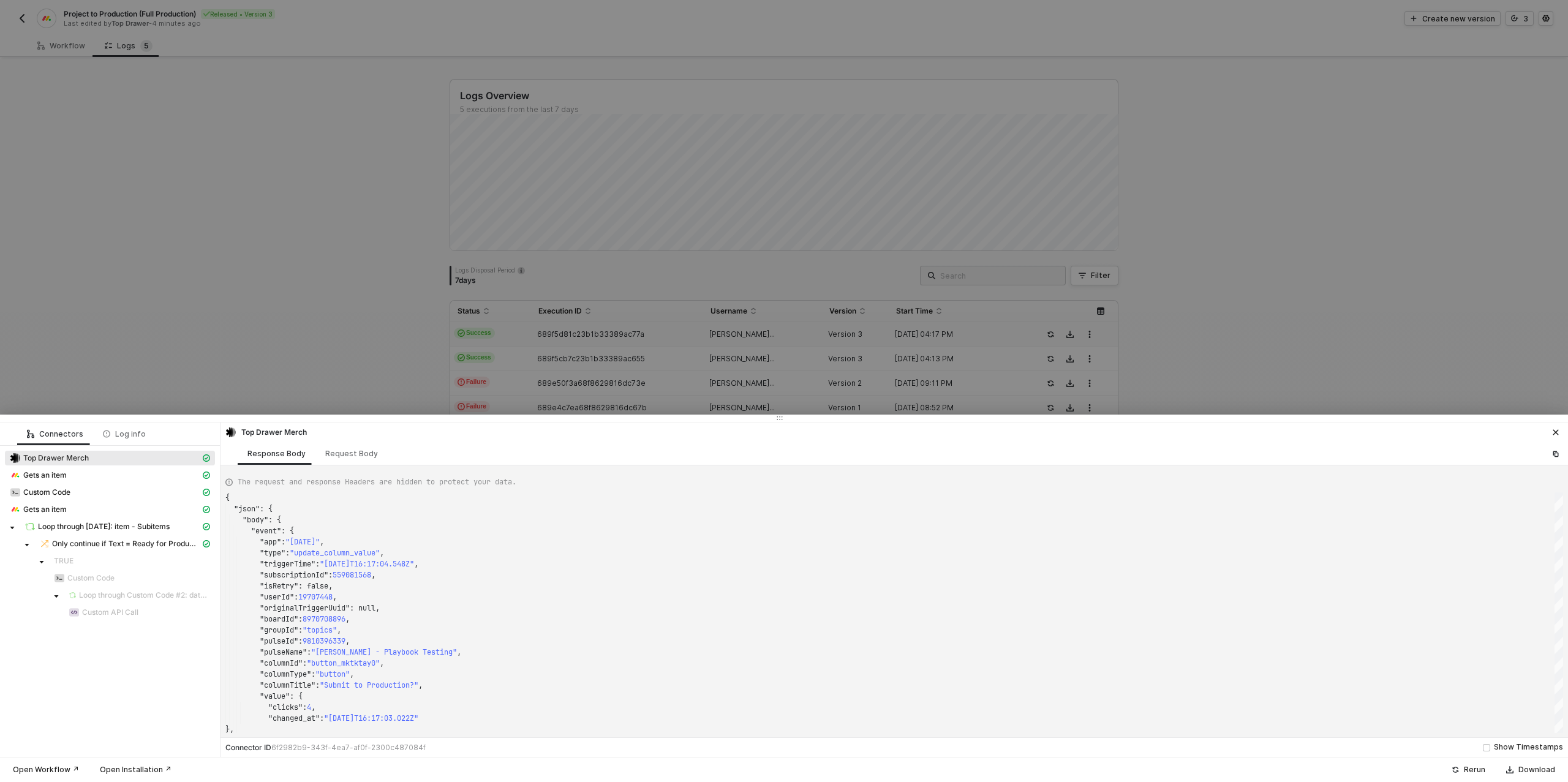
click at [382, 272] on div at bounding box center [784, 391] width 1568 height 782
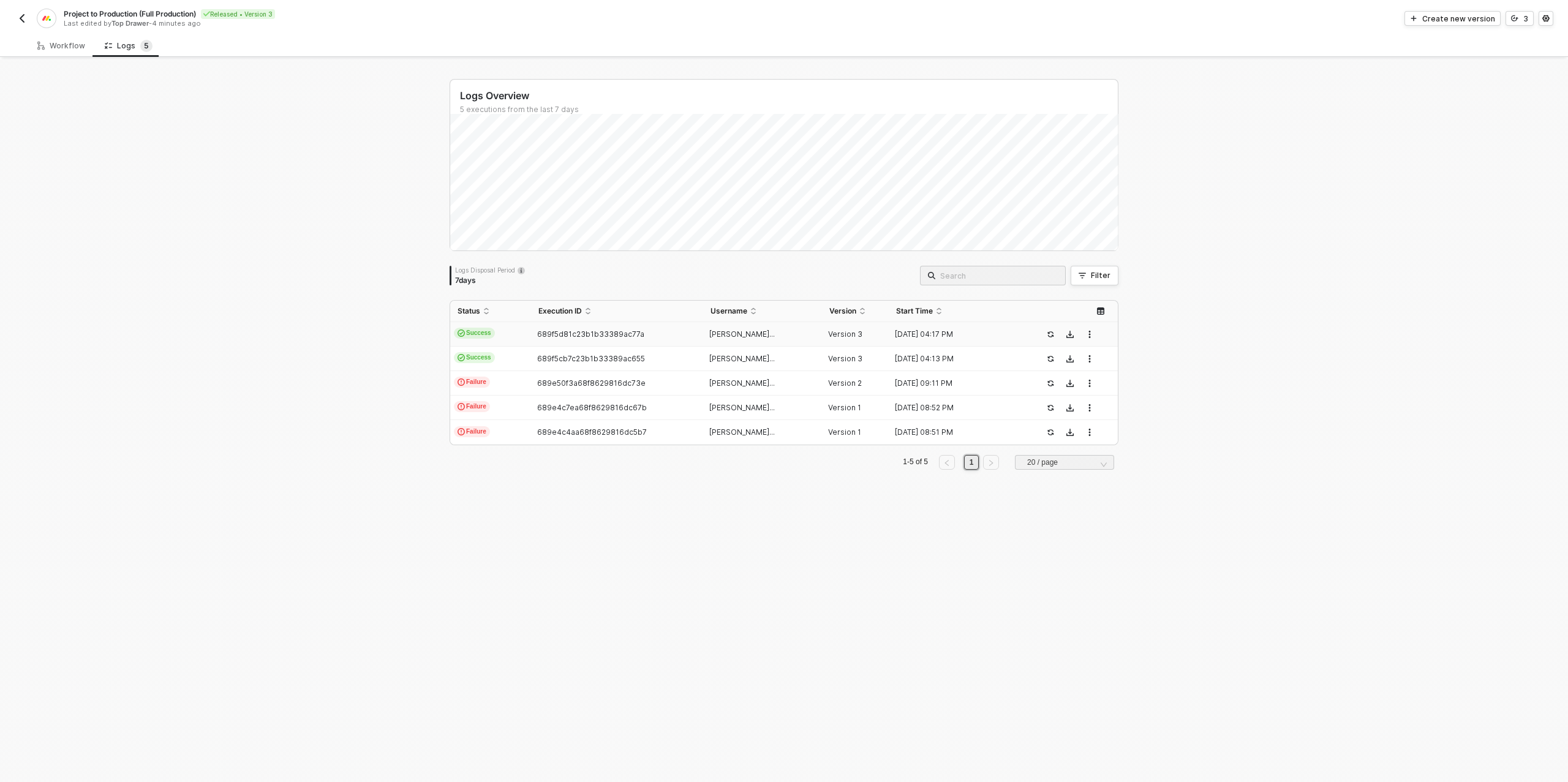
click at [528, 328] on td "Success" at bounding box center [490, 334] width 81 height 25
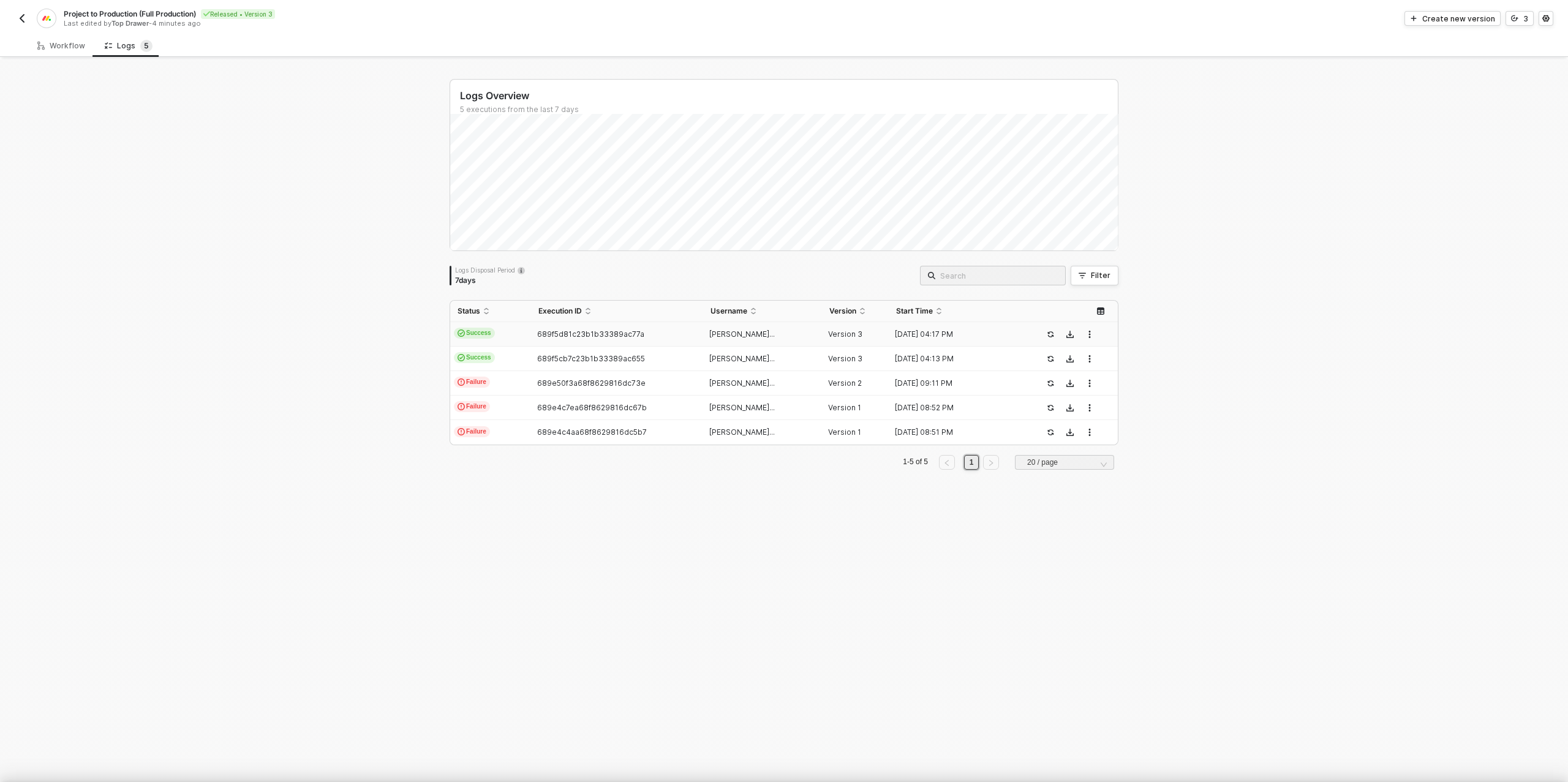
type textarea "{ "json": { "body": { "event": { "app": "monday", "type": "update_column_value"…"
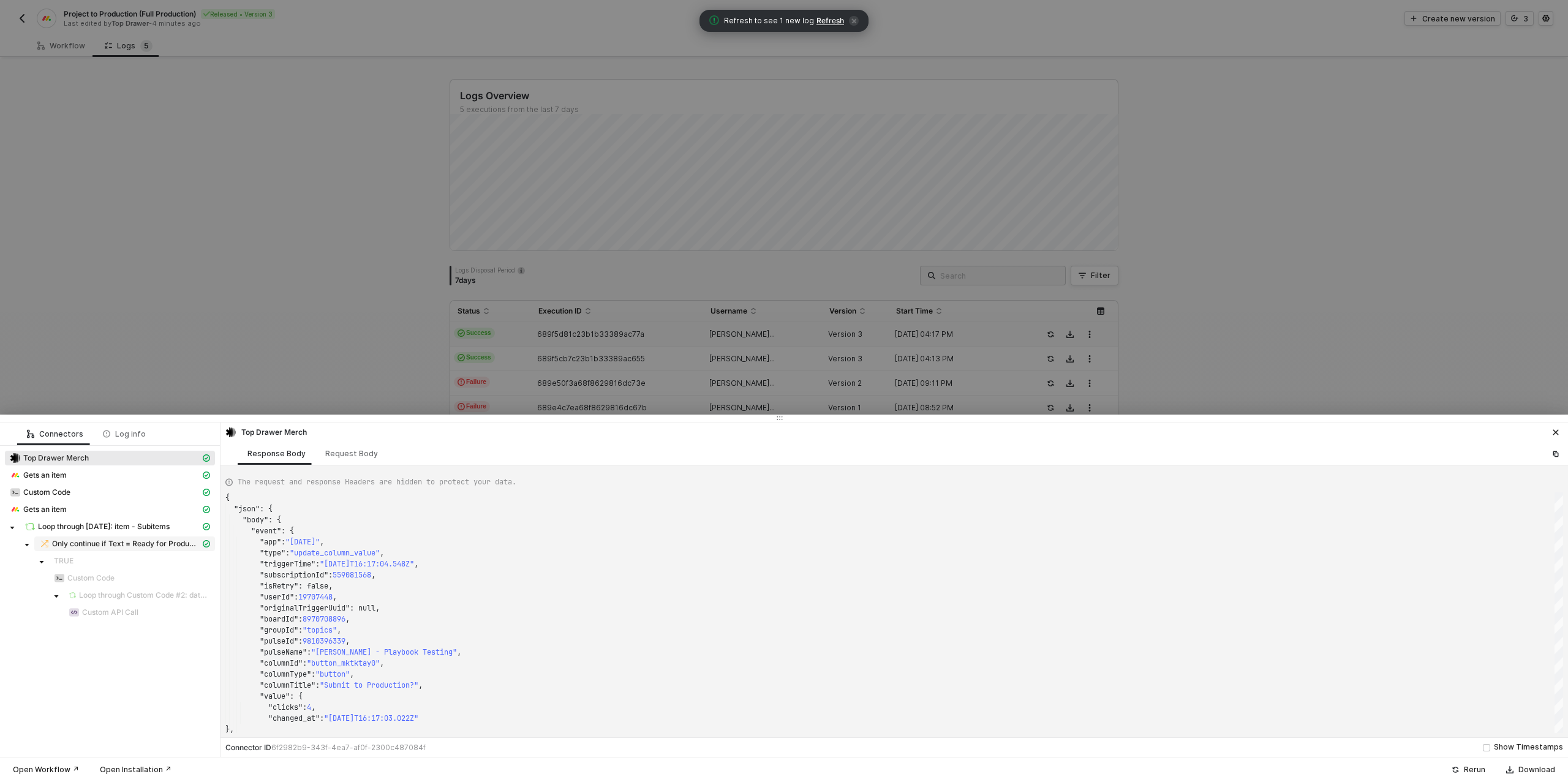
click at [133, 543] on span "Only continue if Text = Ready for Production" at bounding box center [126, 544] width 148 height 10
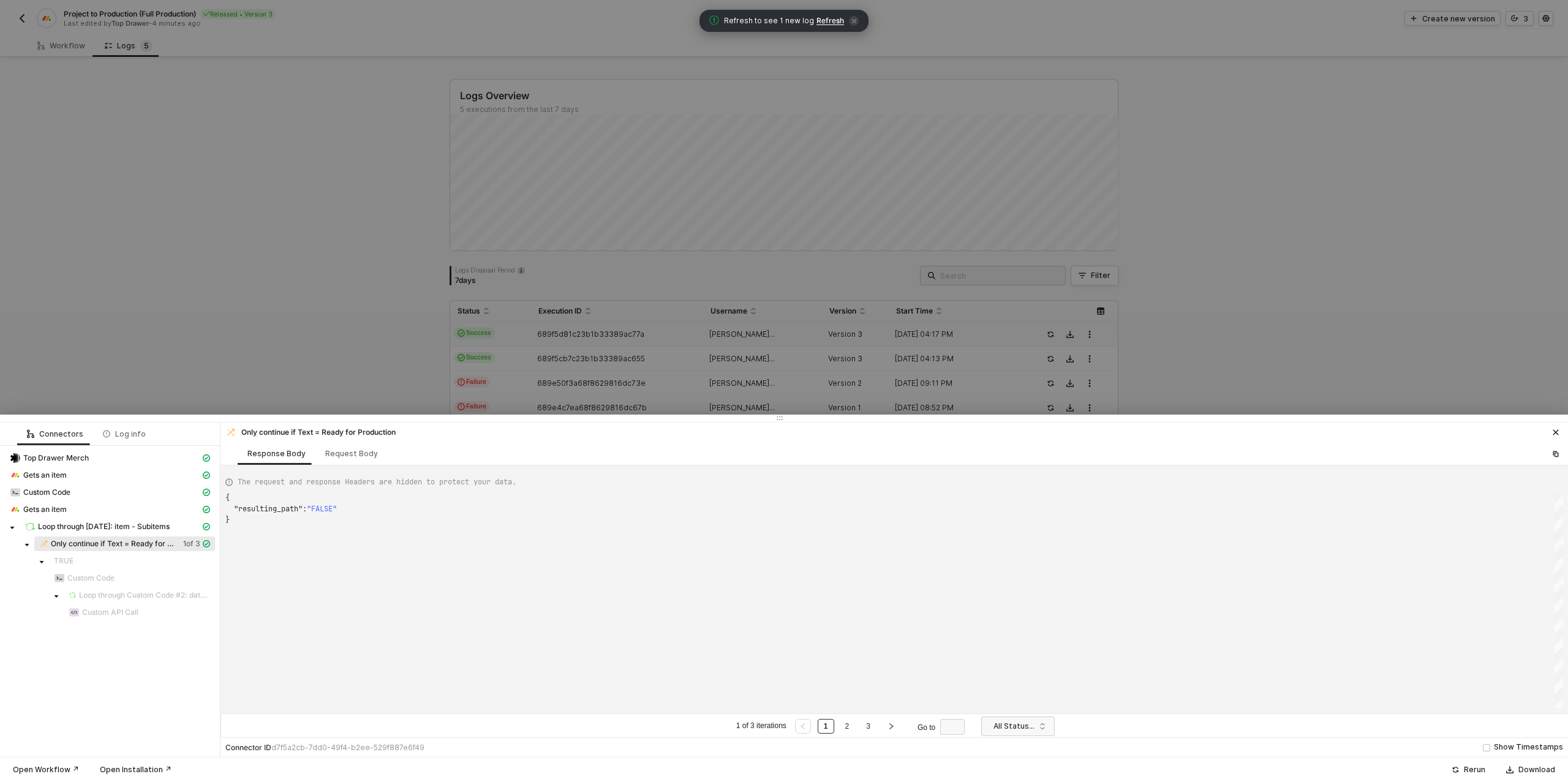
scroll to position [22, 0]
click at [847, 731] on link "2" at bounding box center [846, 726] width 12 height 14
type textarea "{ "resulting_path": "TRUE" }"
click at [871, 726] on link "3" at bounding box center [867, 726] width 12 height 14
type textarea "{ "resulting_path": "TRUE" }"
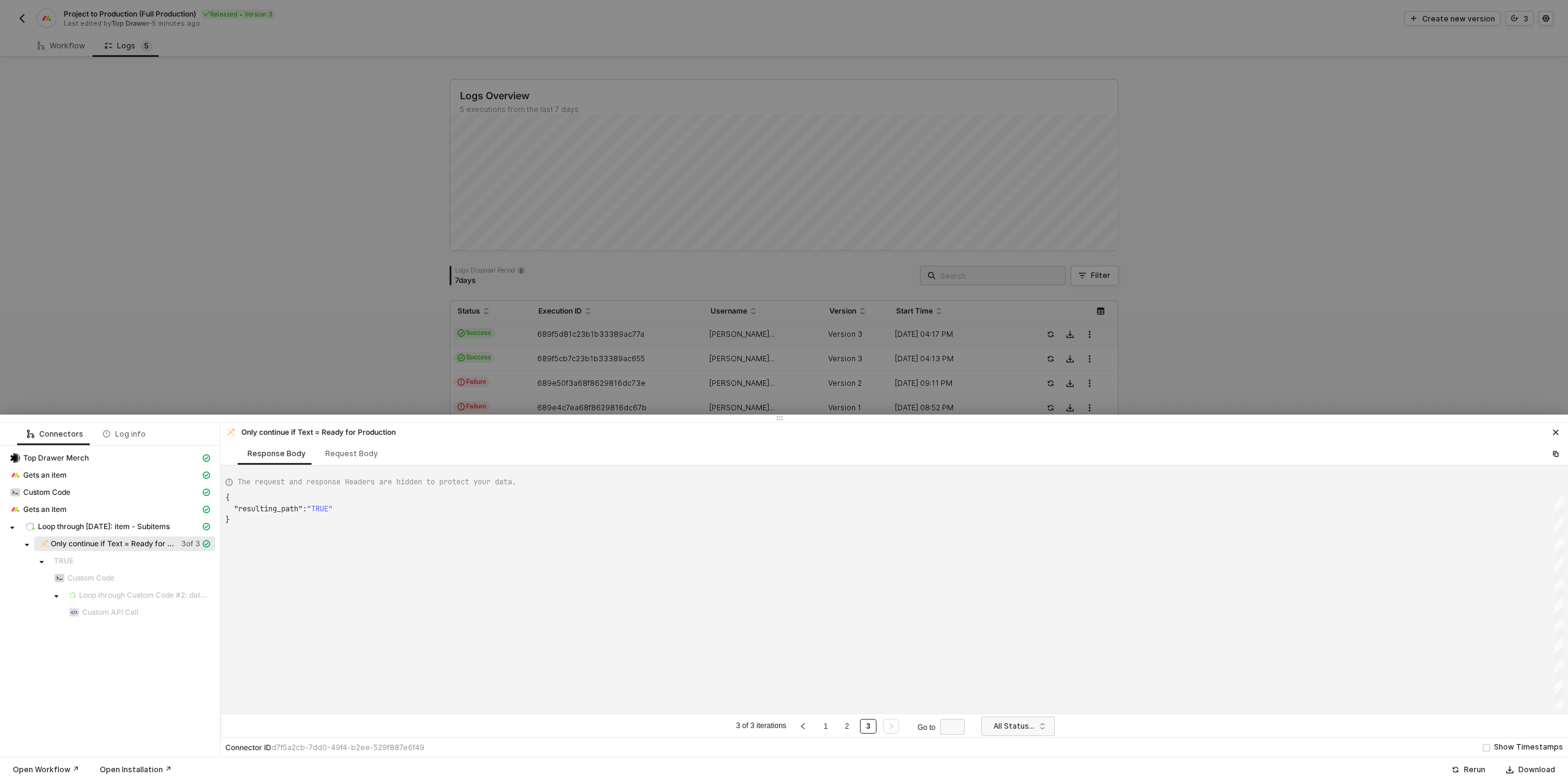
click at [290, 82] on div at bounding box center [784, 391] width 1568 height 782
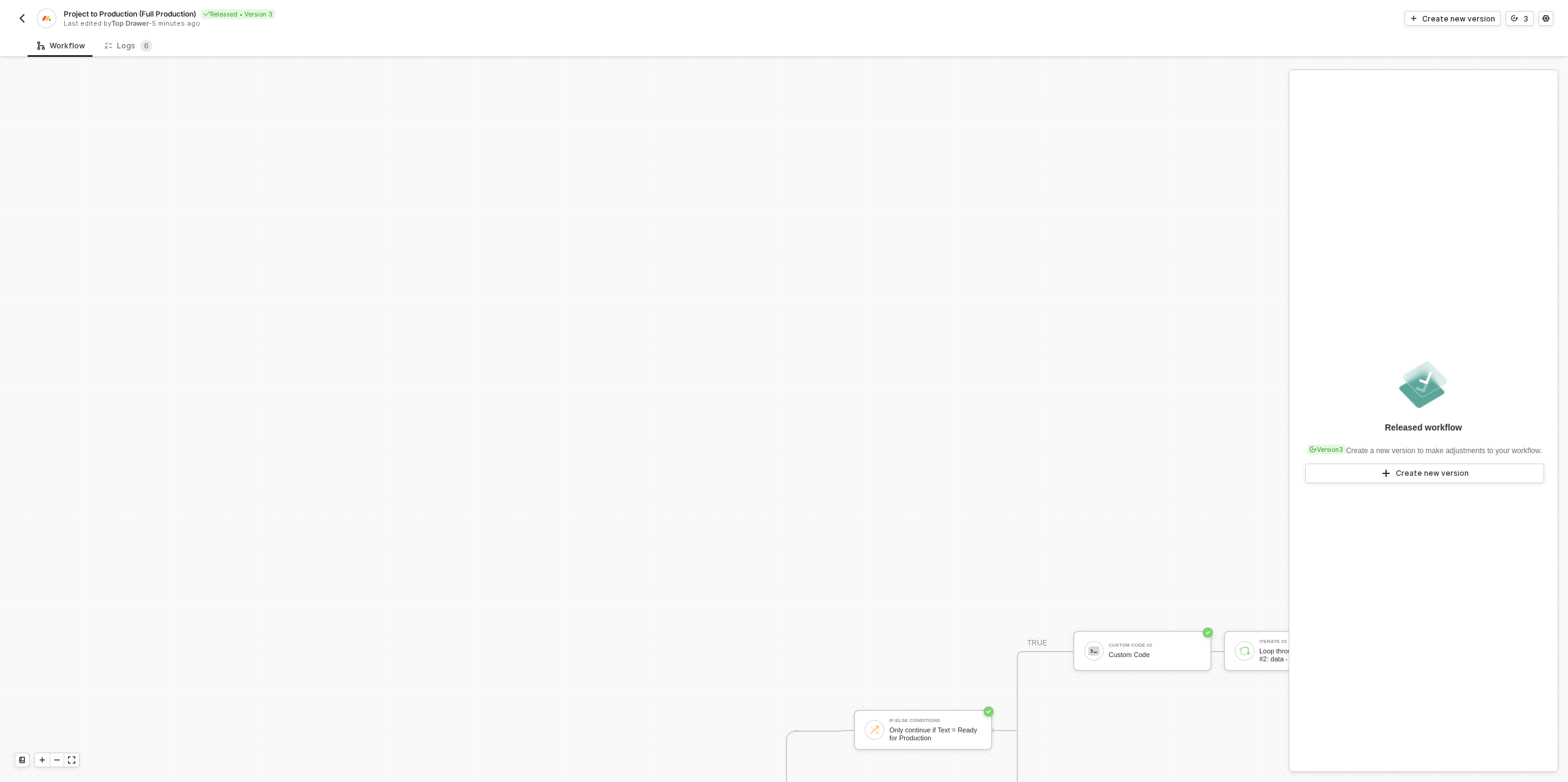
scroll to position [425, 0]
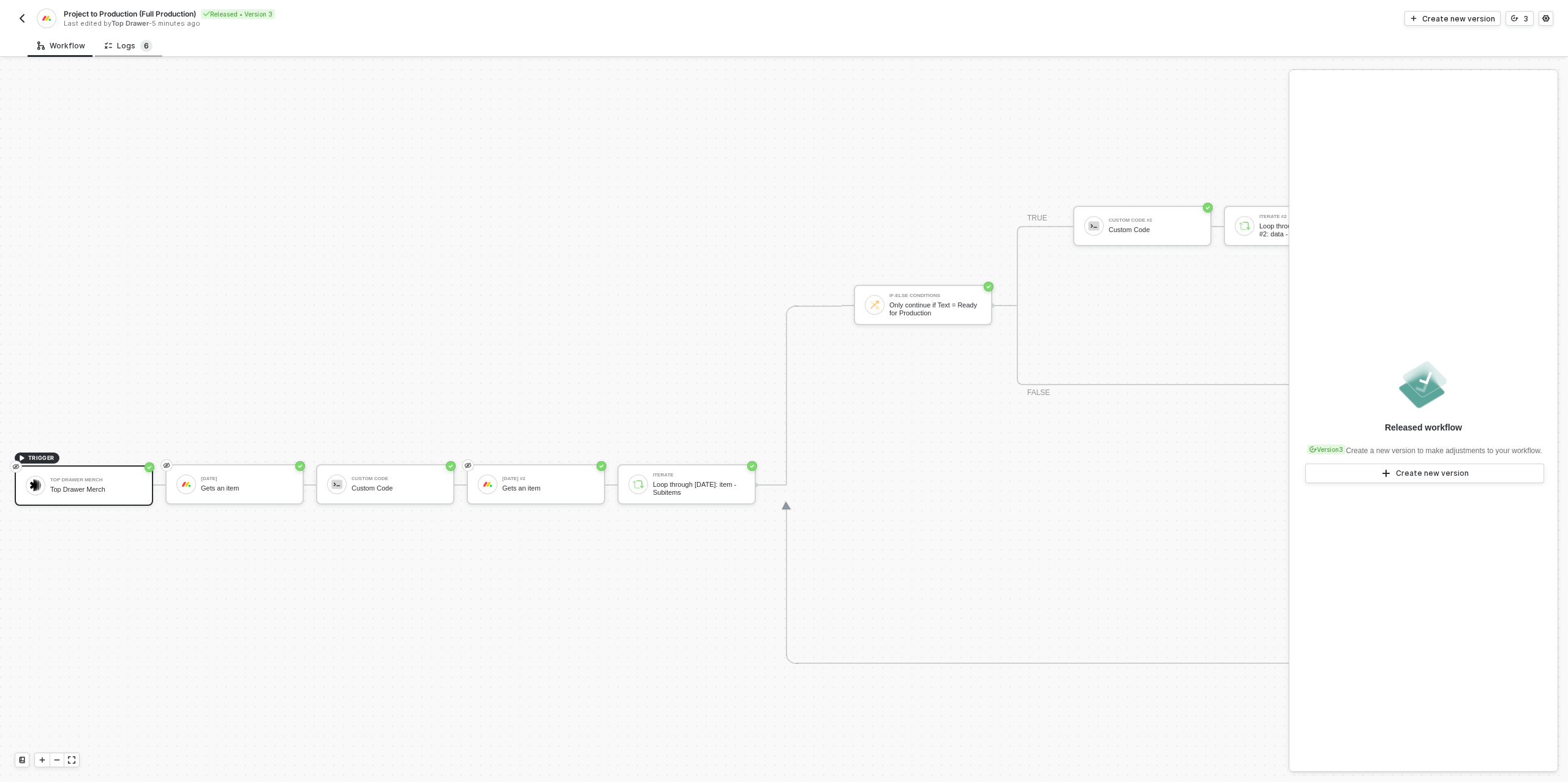
click at [144, 46] on span "6" at bounding box center [146, 46] width 5 height 9
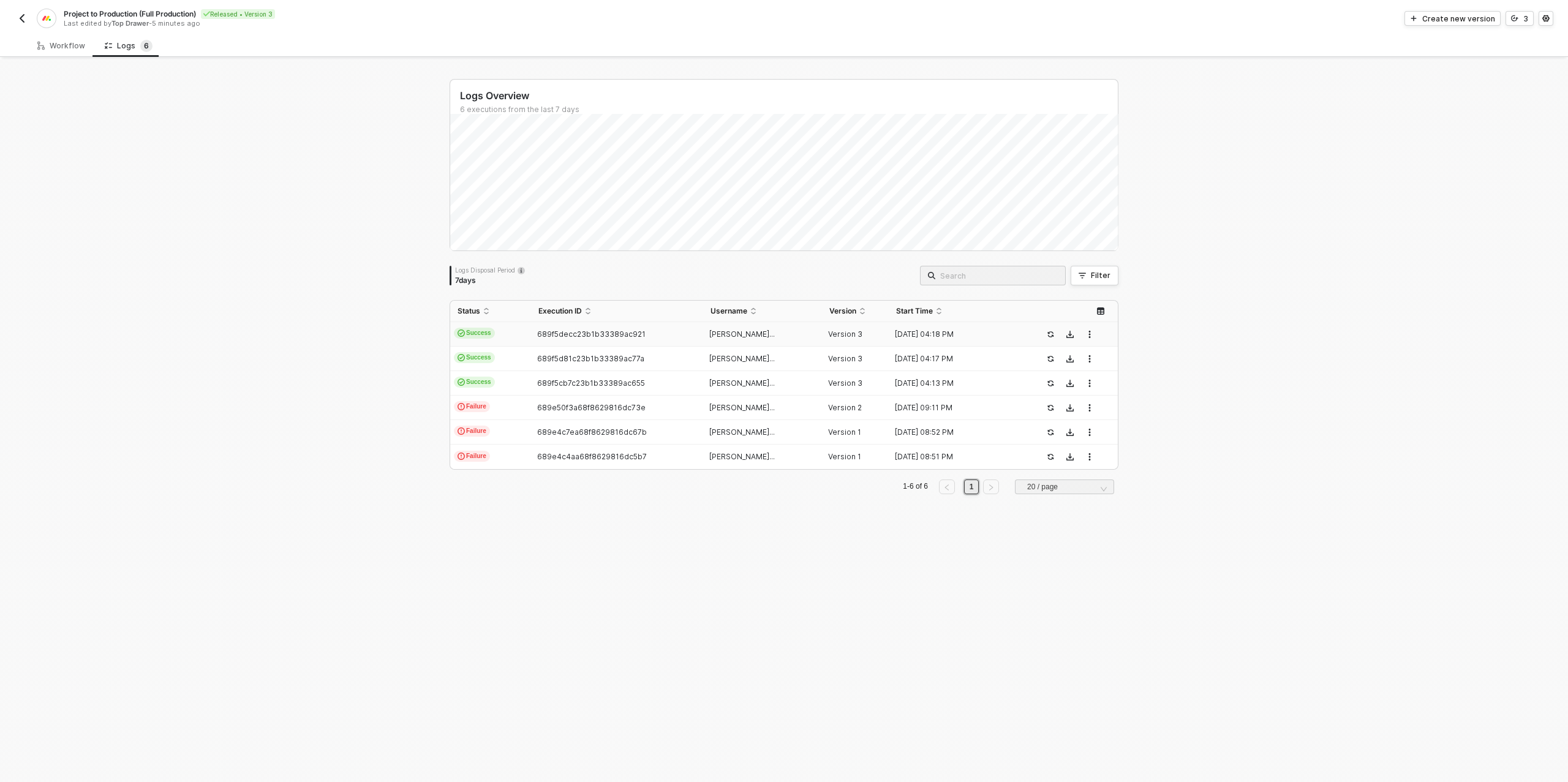
click at [558, 331] on span "689f5decc23b1b33389ac921" at bounding box center [590, 334] width 108 height 9
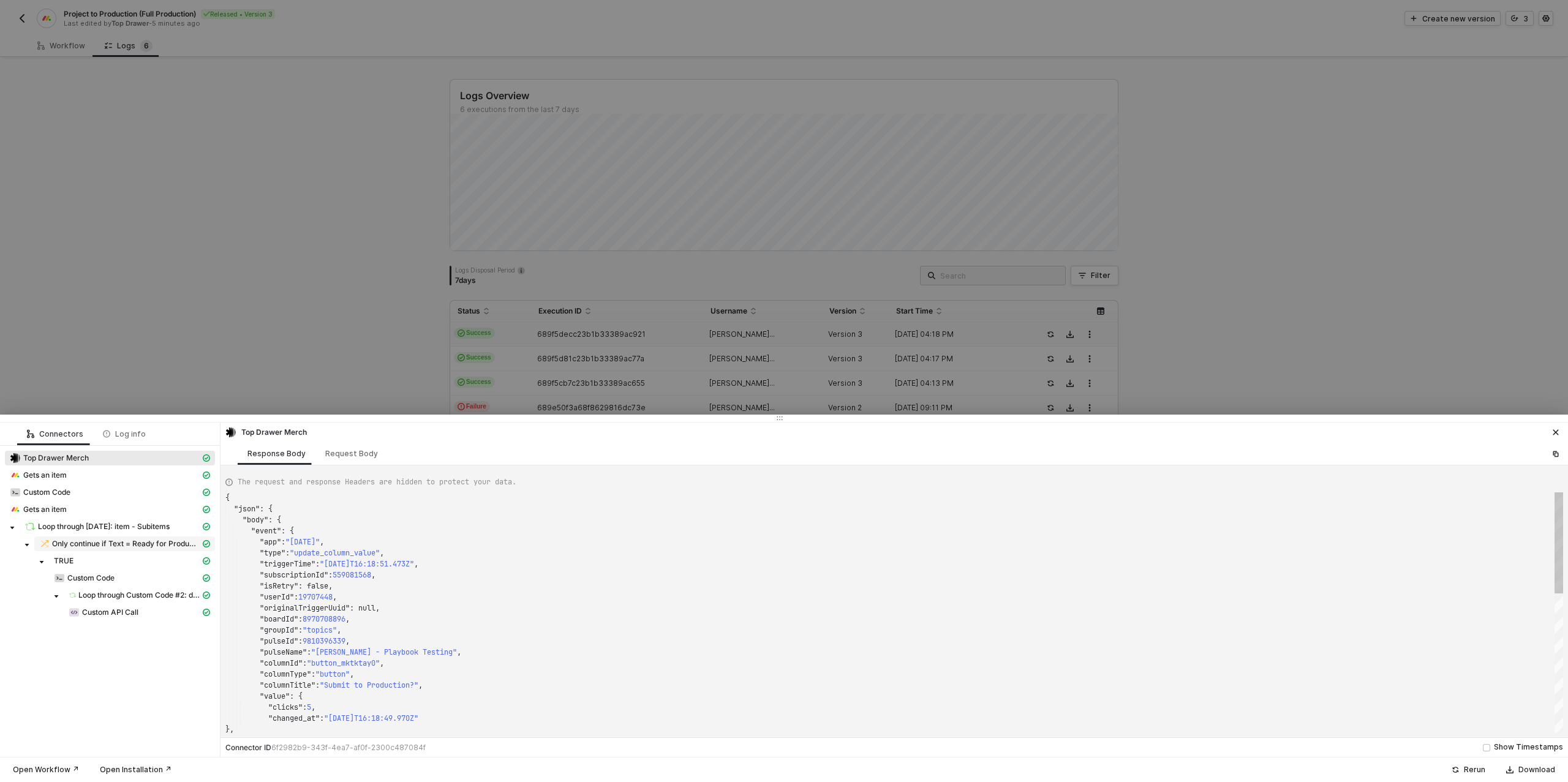
scroll to position [110, 0]
click at [123, 615] on span "Custom API Call" at bounding box center [110, 612] width 56 height 10
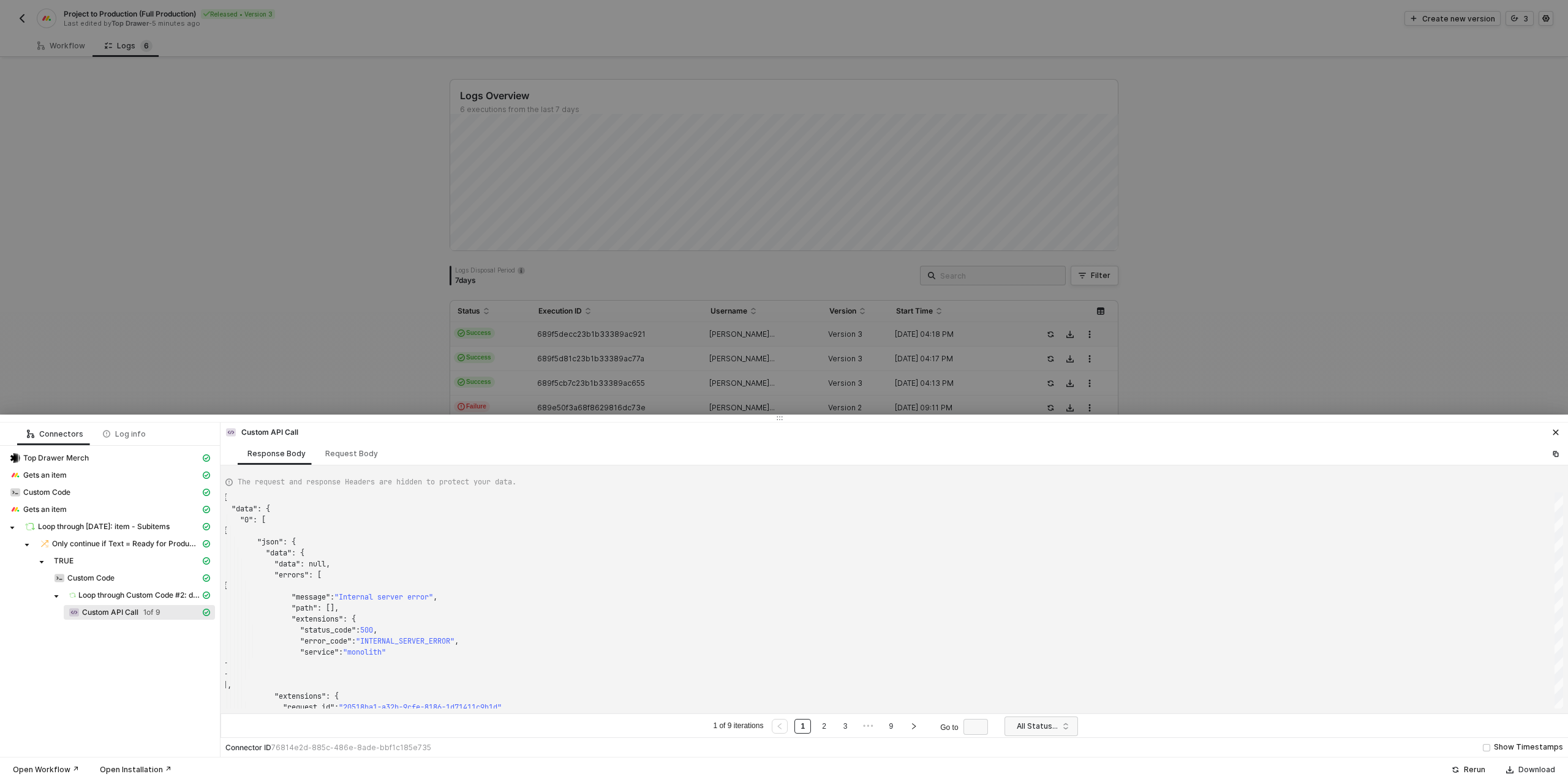
click at [1519, 770] on div "Download" at bounding box center [1537, 769] width 37 height 10
click at [353, 452] on div "Request Body" at bounding box center [351, 453] width 53 height 10
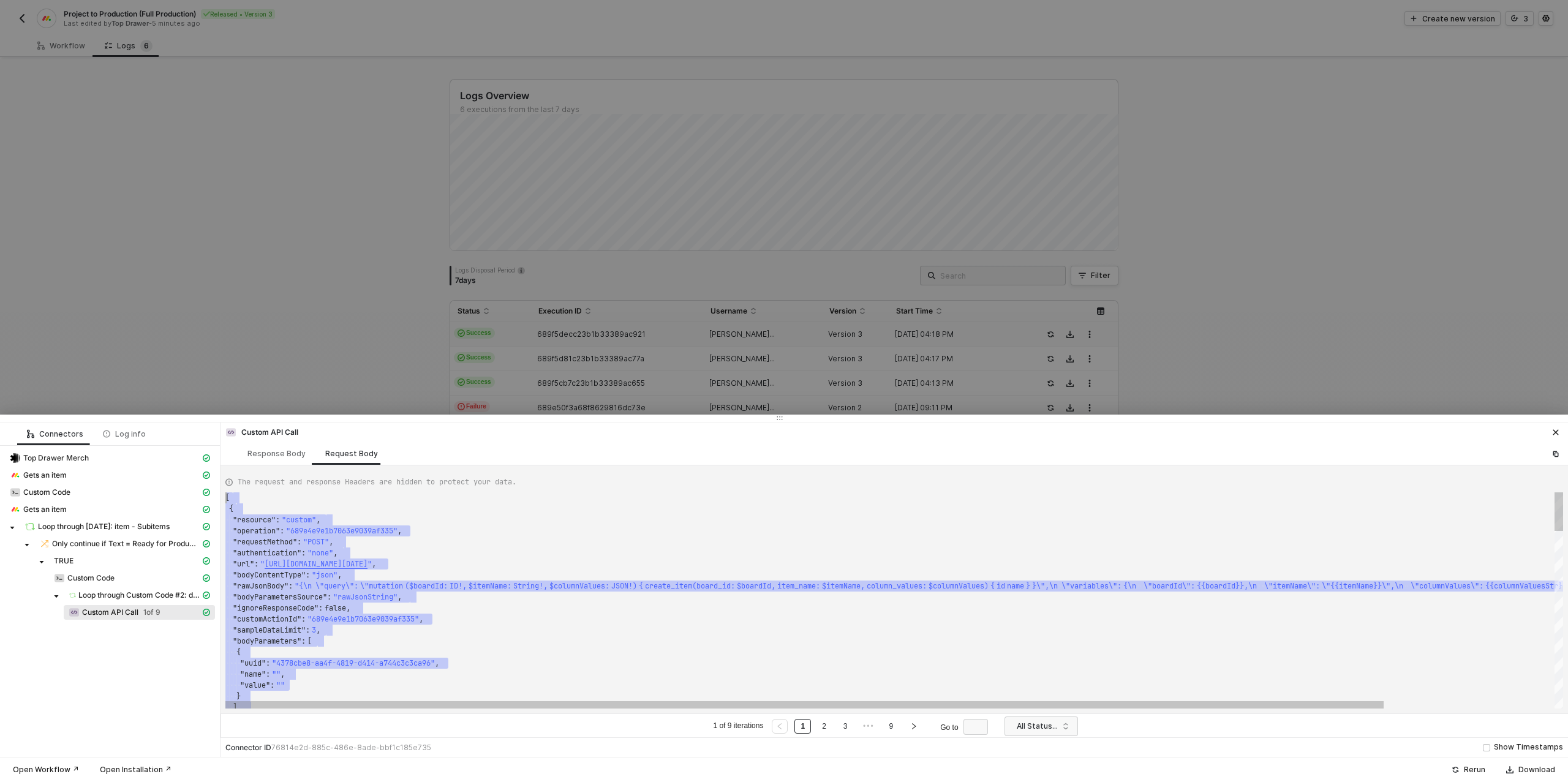
scroll to position [0, 0]
drag, startPoint x: 248, startPoint y: 693, endPoint x: 226, endPoint y: 501, distance: 193.3
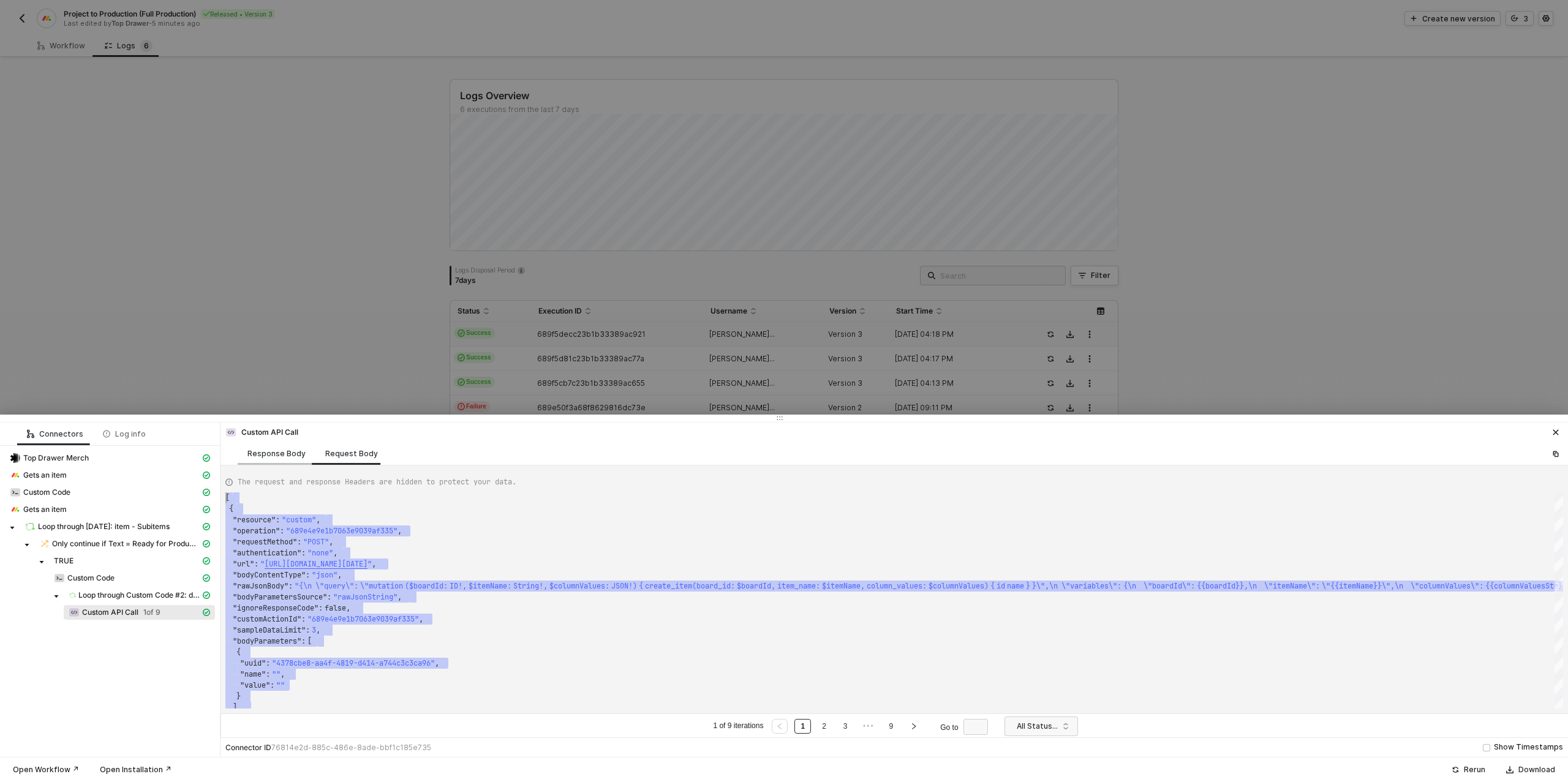
click at [259, 450] on div "Response Body" at bounding box center [277, 453] width 58 height 10
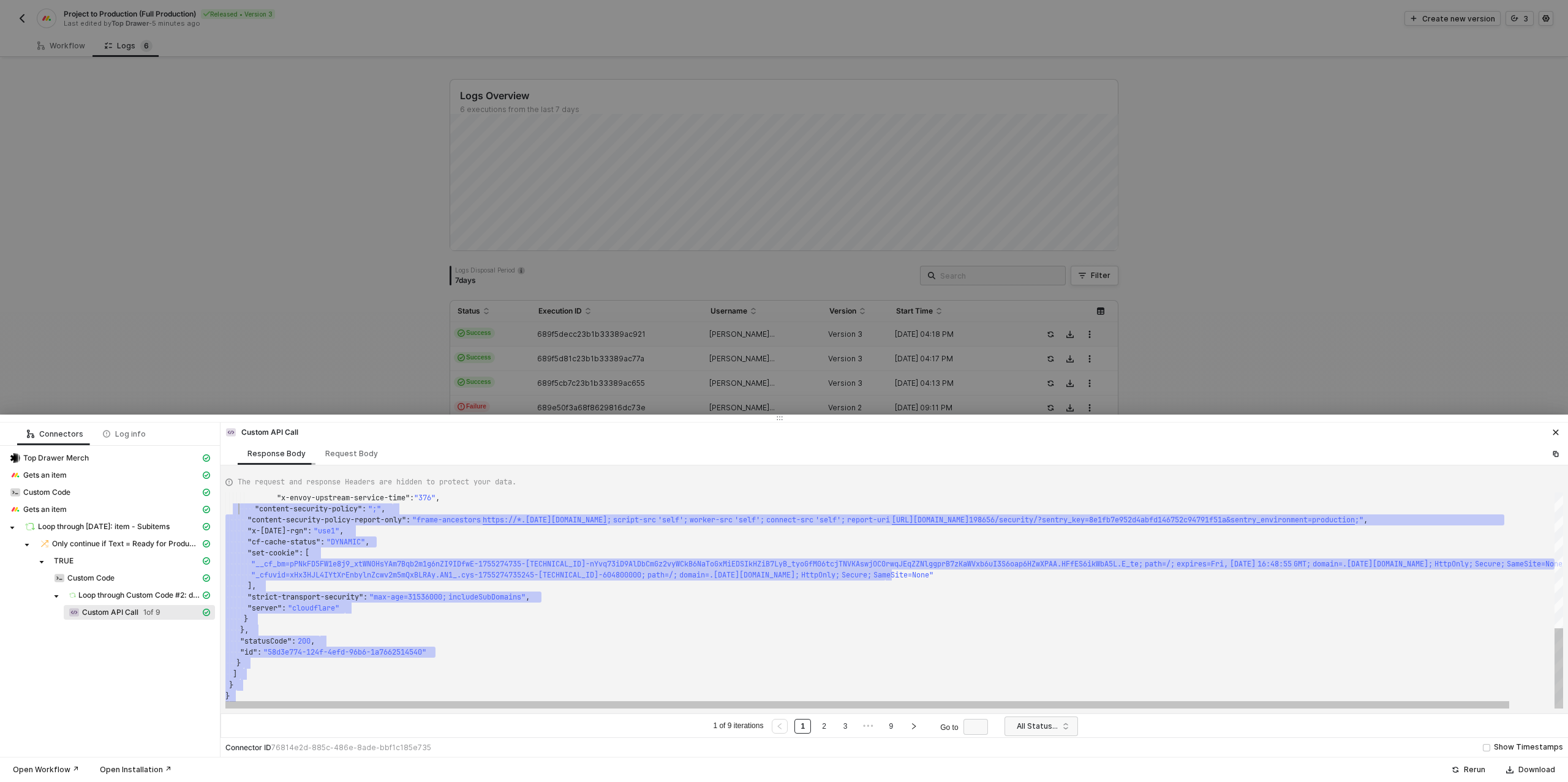
scroll to position [66, 0]
type textarea "{ "data": { "0": [ { "json": { "data": { "data": null, "errors": [ { "message":…"
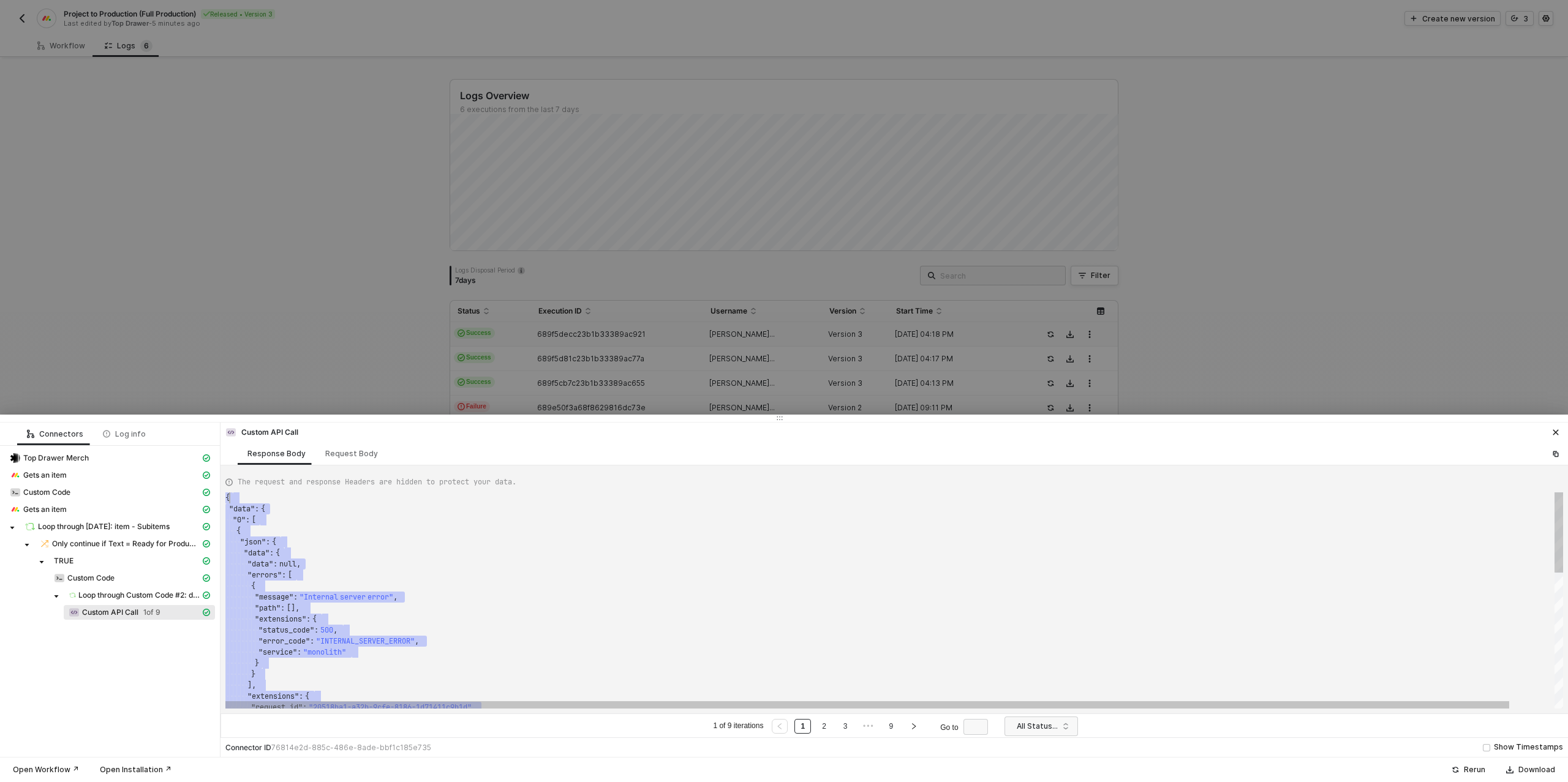
scroll to position [0, 0]
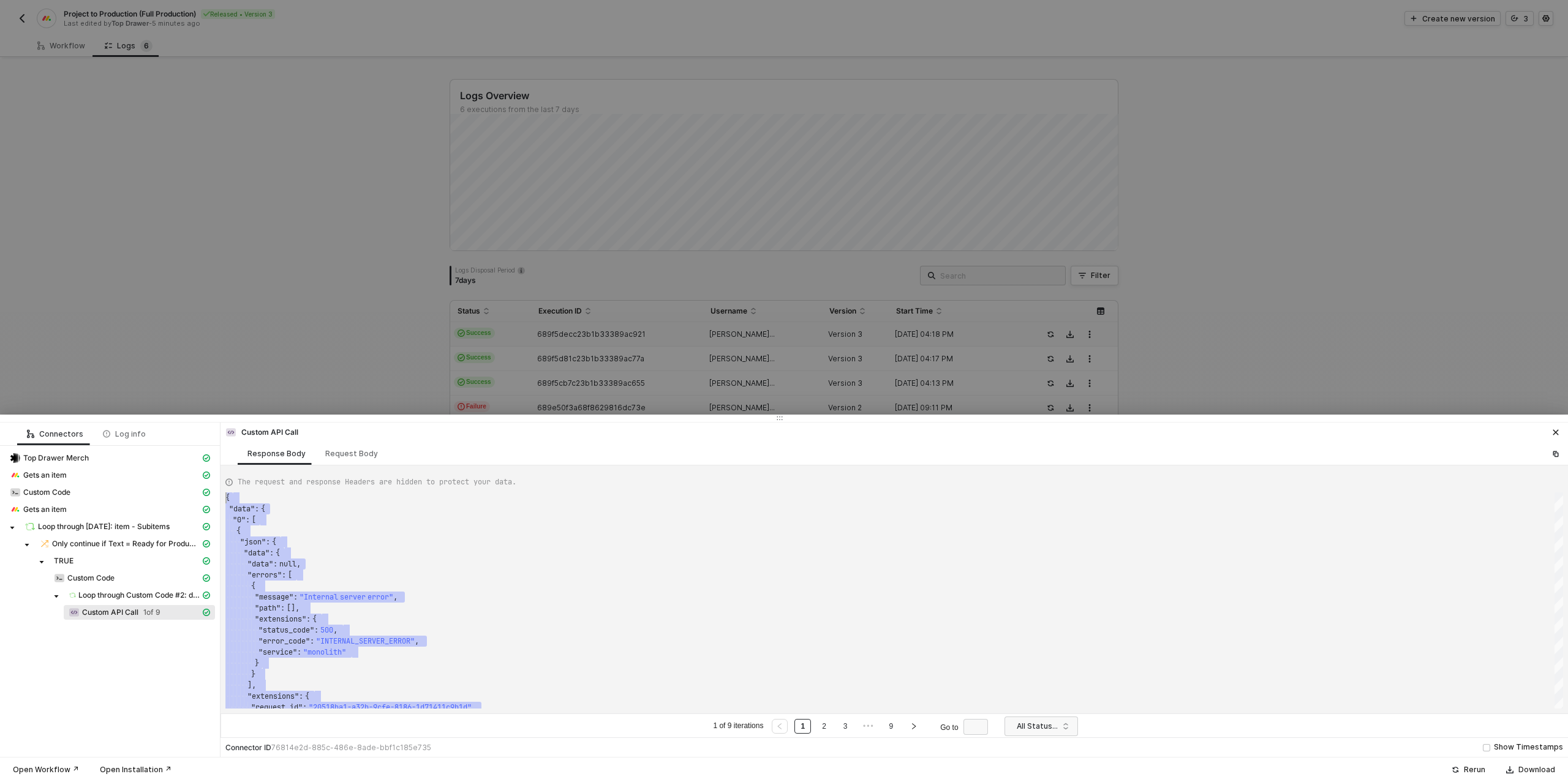
drag, startPoint x: 250, startPoint y: 694, endPoint x: 222, endPoint y: 482, distance: 213.8
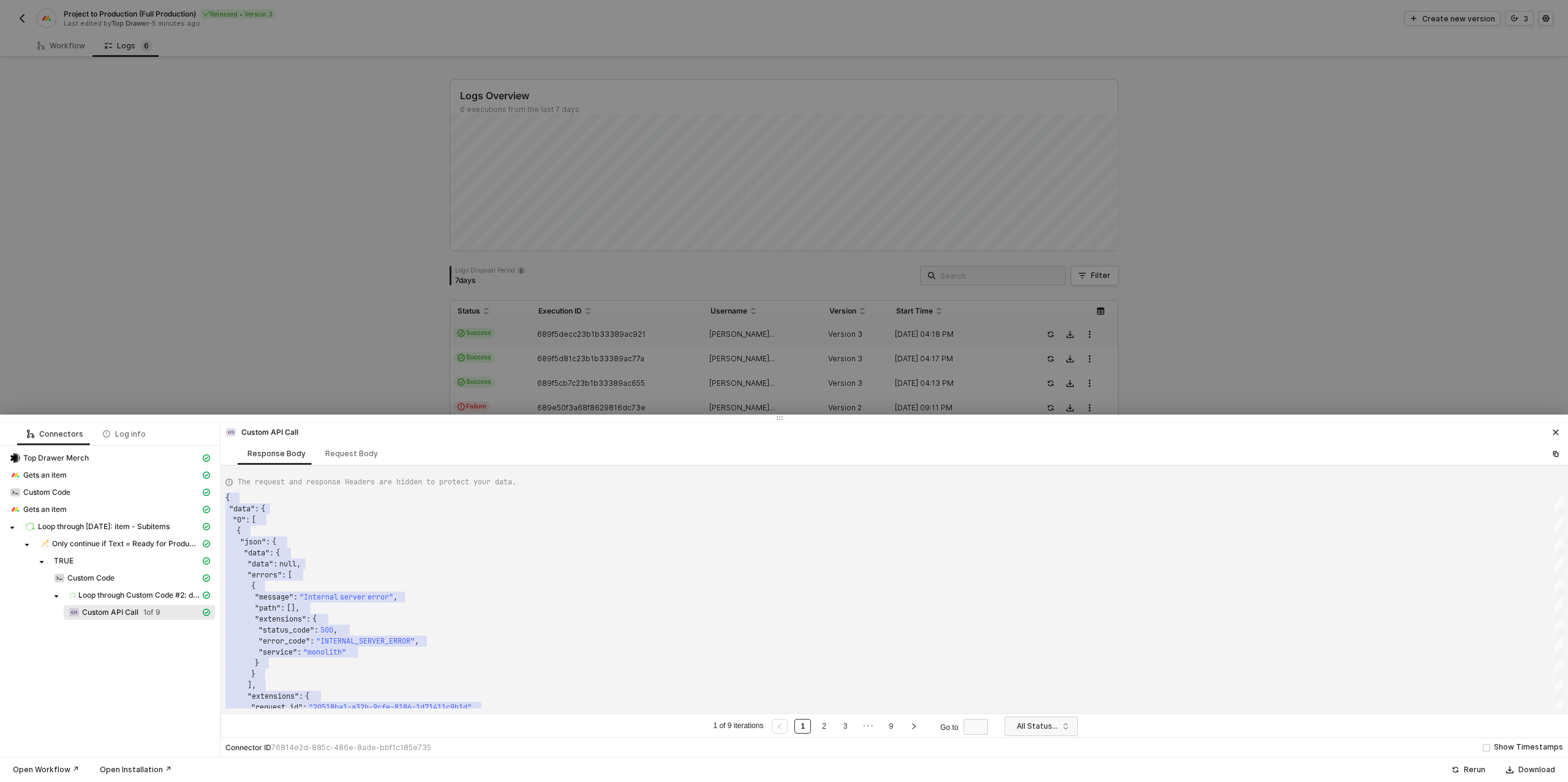
click at [263, 227] on div at bounding box center [784, 391] width 1568 height 782
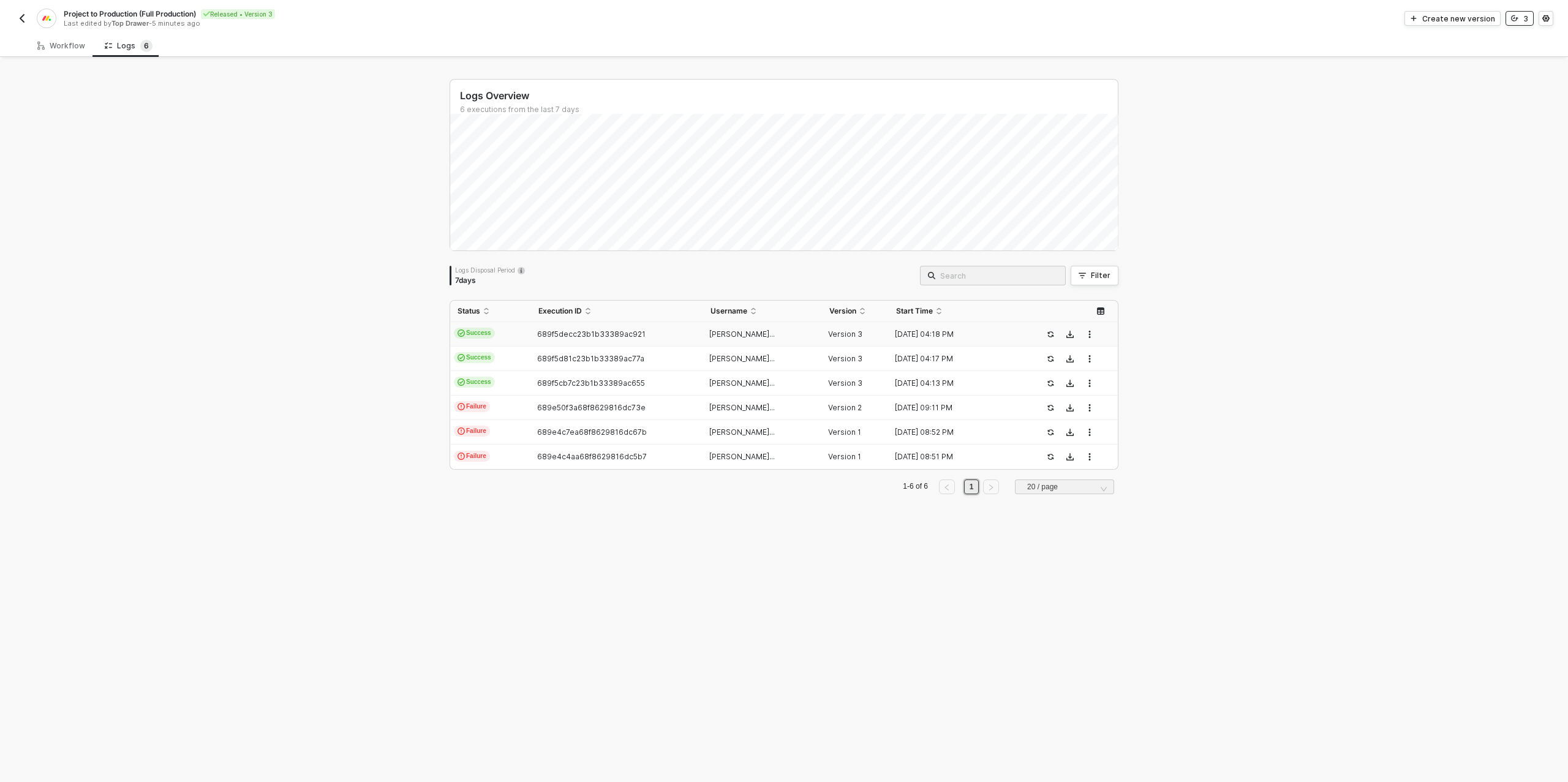
click at [1519, 19] on button "3" at bounding box center [1519, 18] width 28 height 15
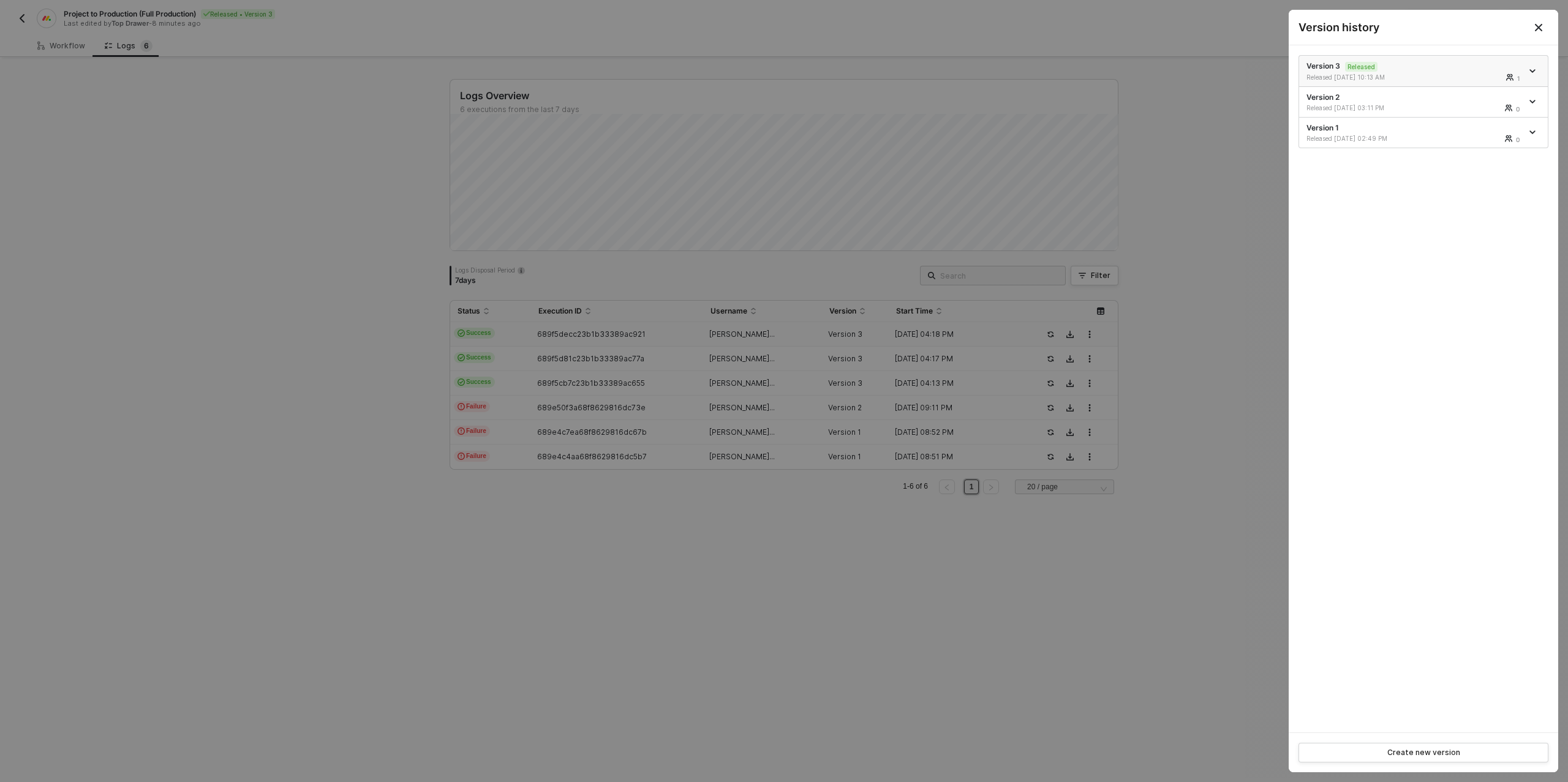
click at [1532, 70] on icon "icon-arrow-down" at bounding box center [1532, 71] width 6 height 6
click at [1465, 90] on div "Make a copy" at bounding box center [1489, 90] width 76 height 12
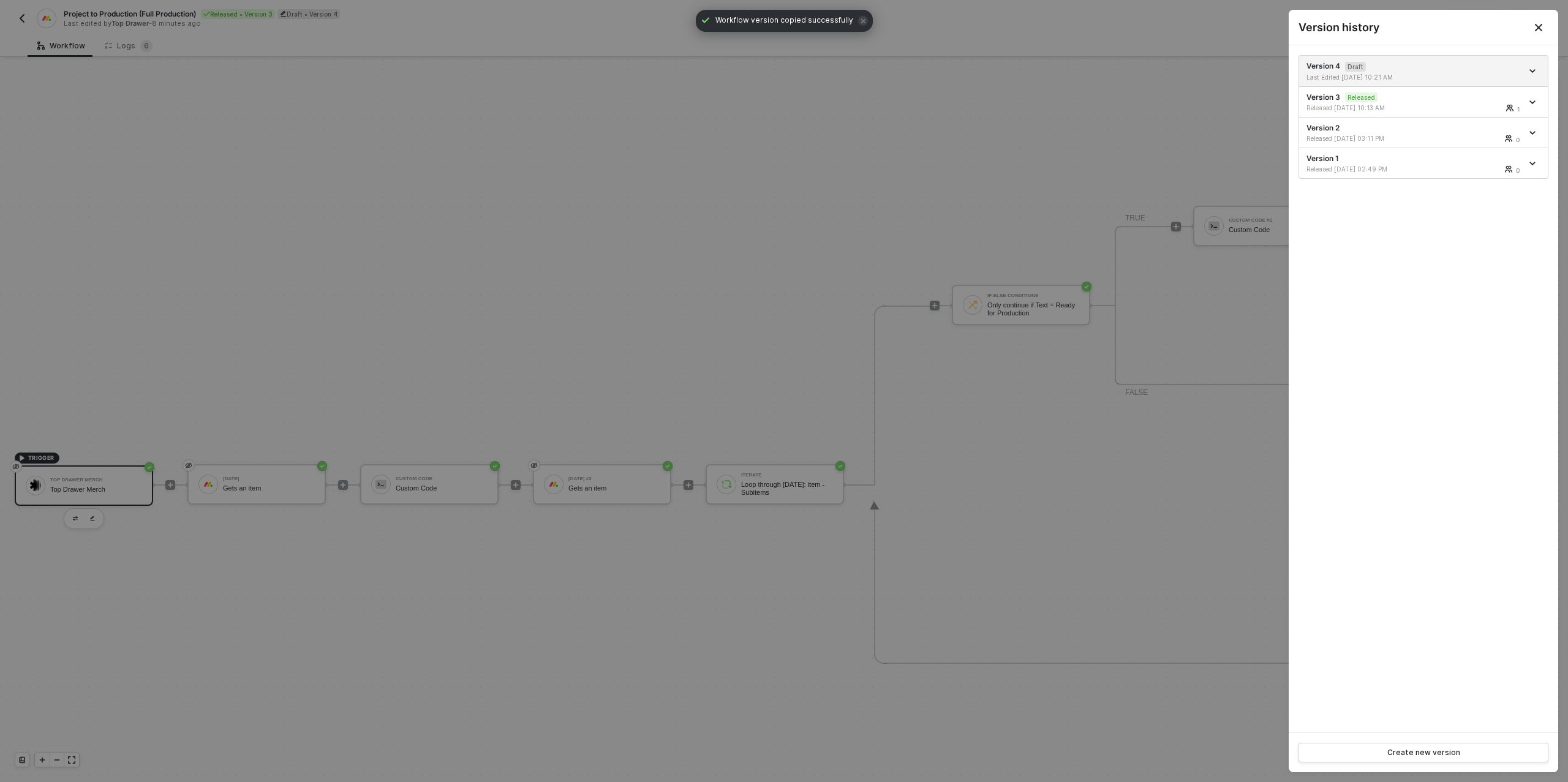
click at [665, 201] on div at bounding box center [784, 391] width 1568 height 782
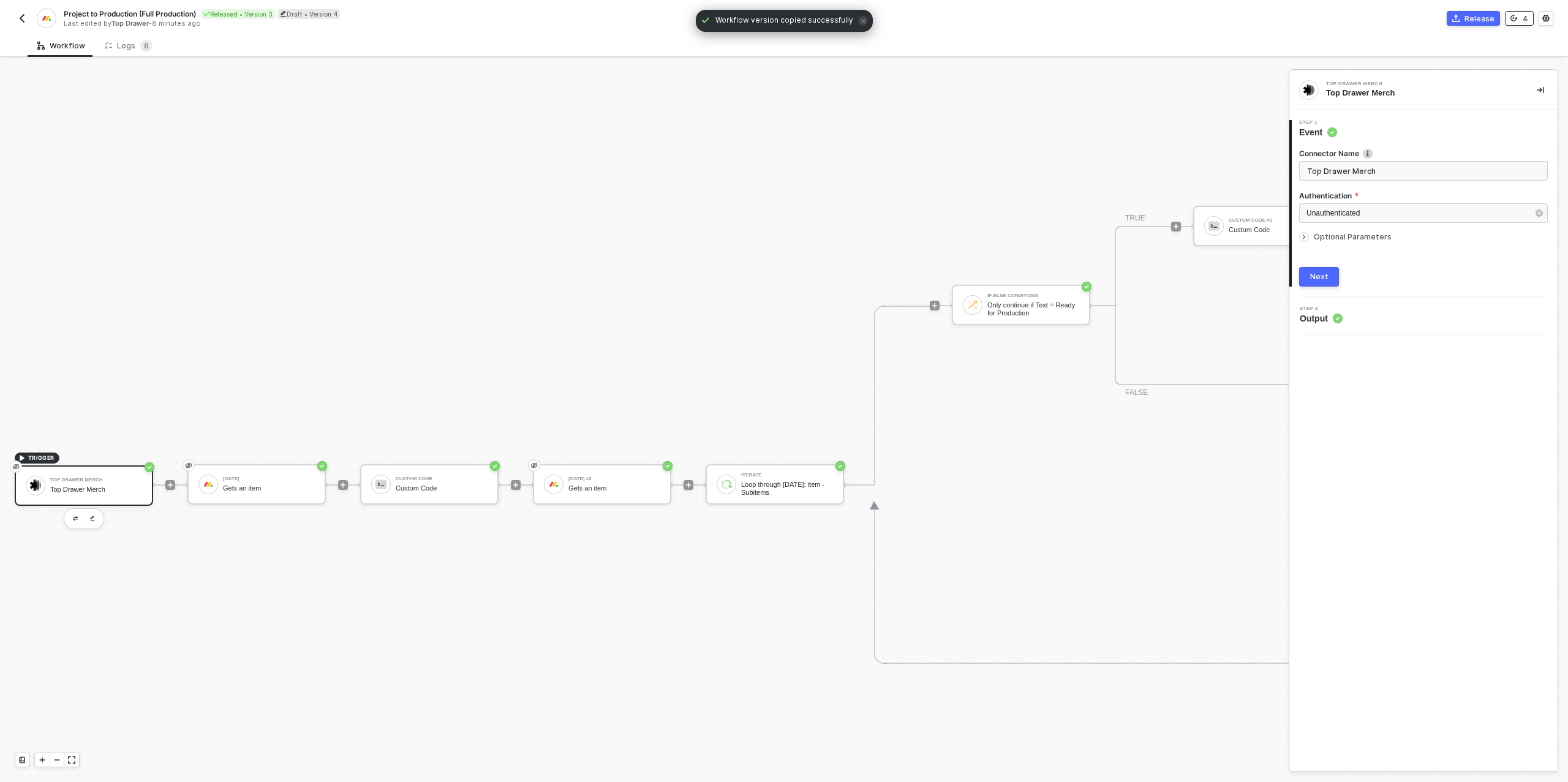
scroll to position [425, 1]
click at [1247, 226] on div "Custom Code" at bounding box center [1274, 230] width 92 height 8
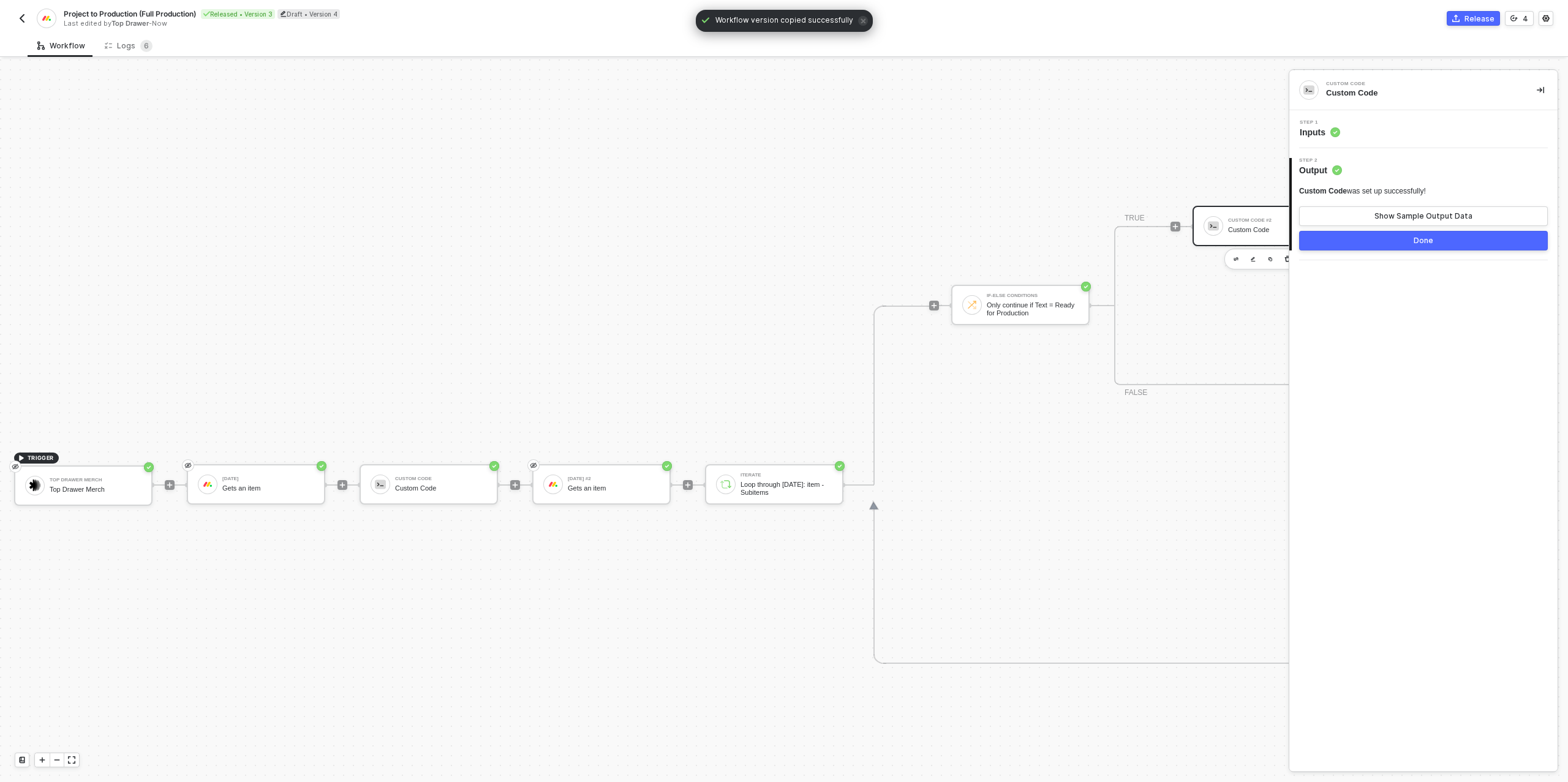
click at [1397, 127] on div "Step 1 Inputs" at bounding box center [1425, 130] width 265 height 18
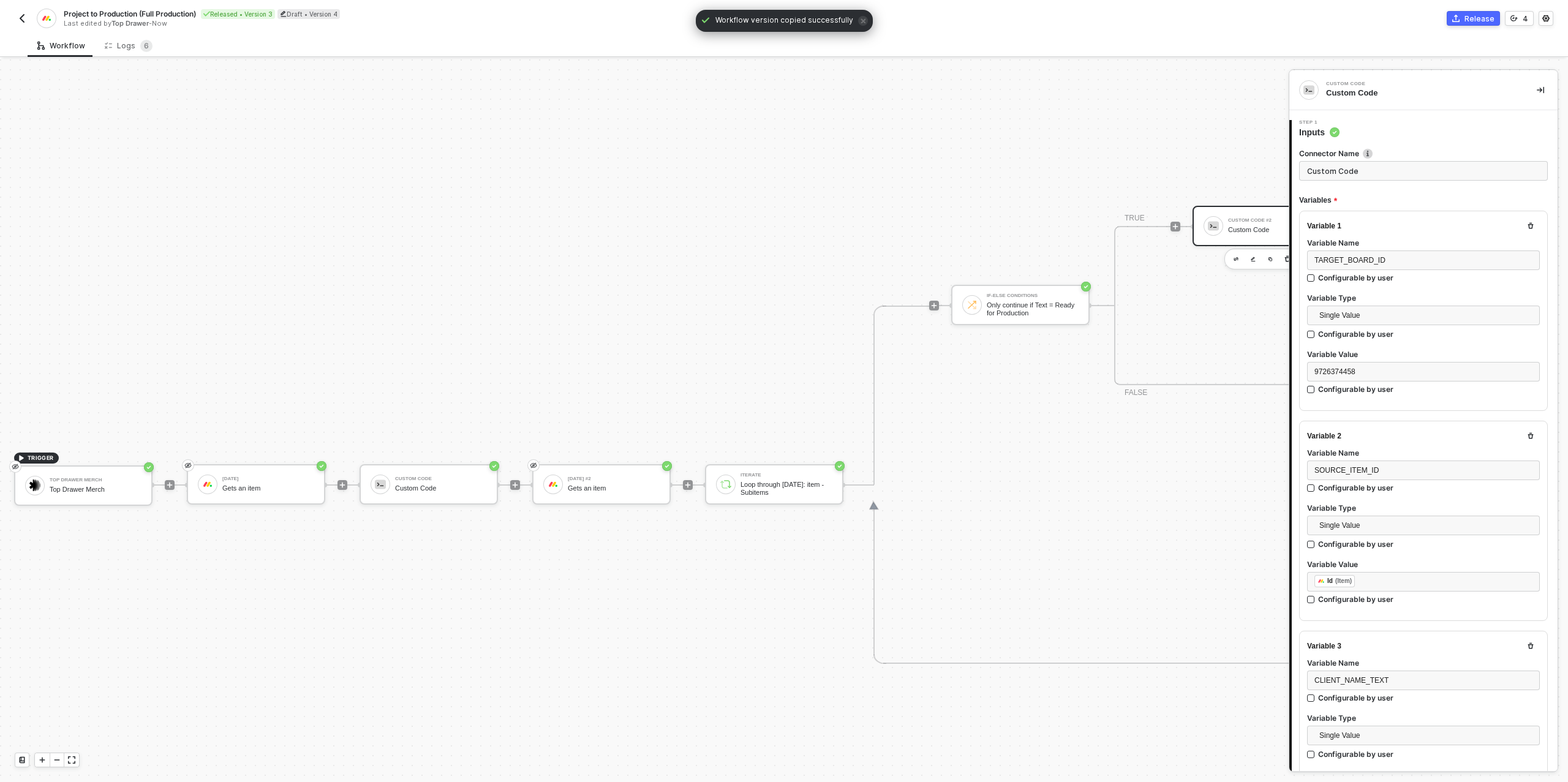
type textarea "/* One target item per source subitem → returns { itemsToCreate } */ function s…"
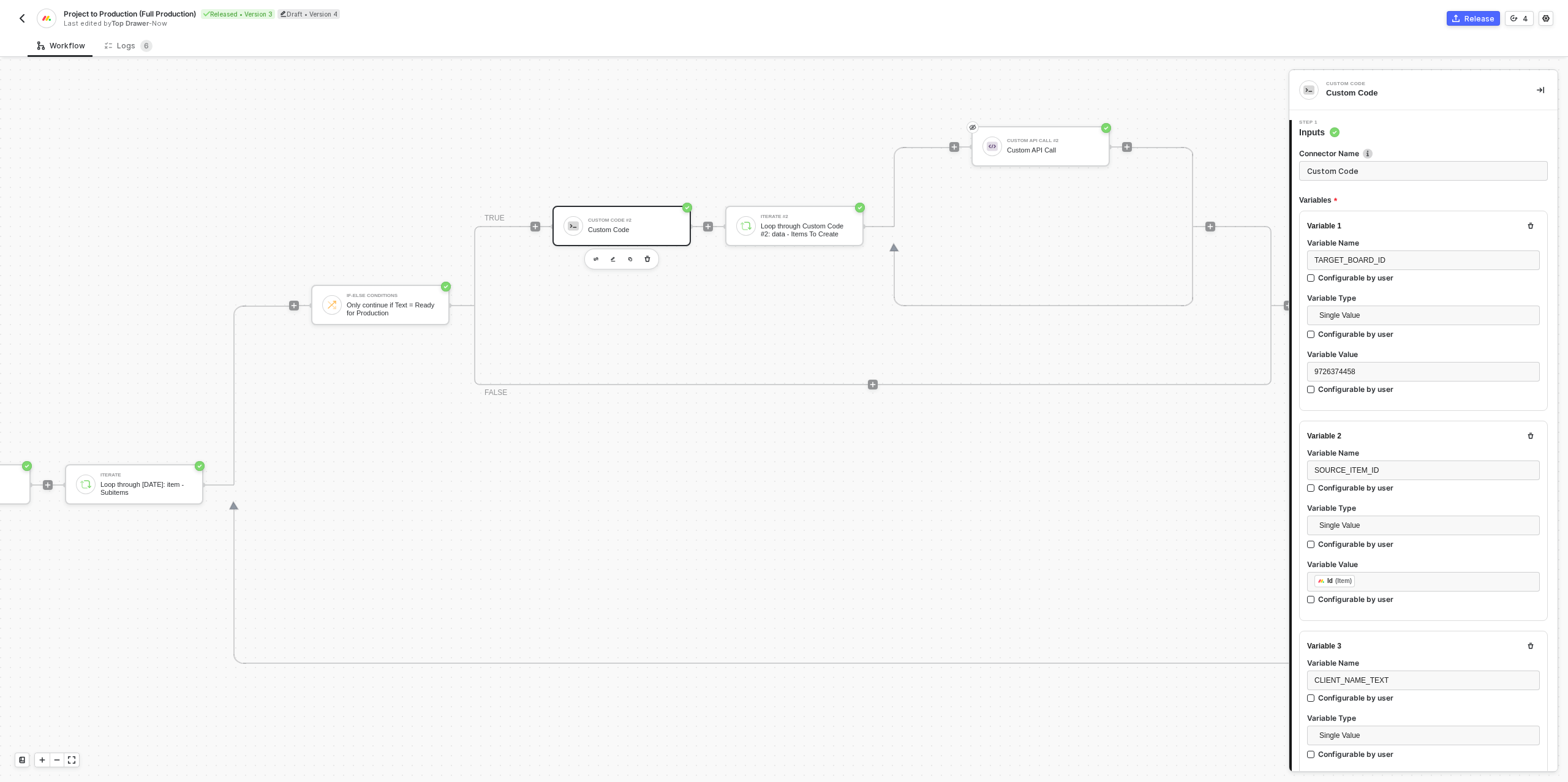
scroll to position [425, 750]
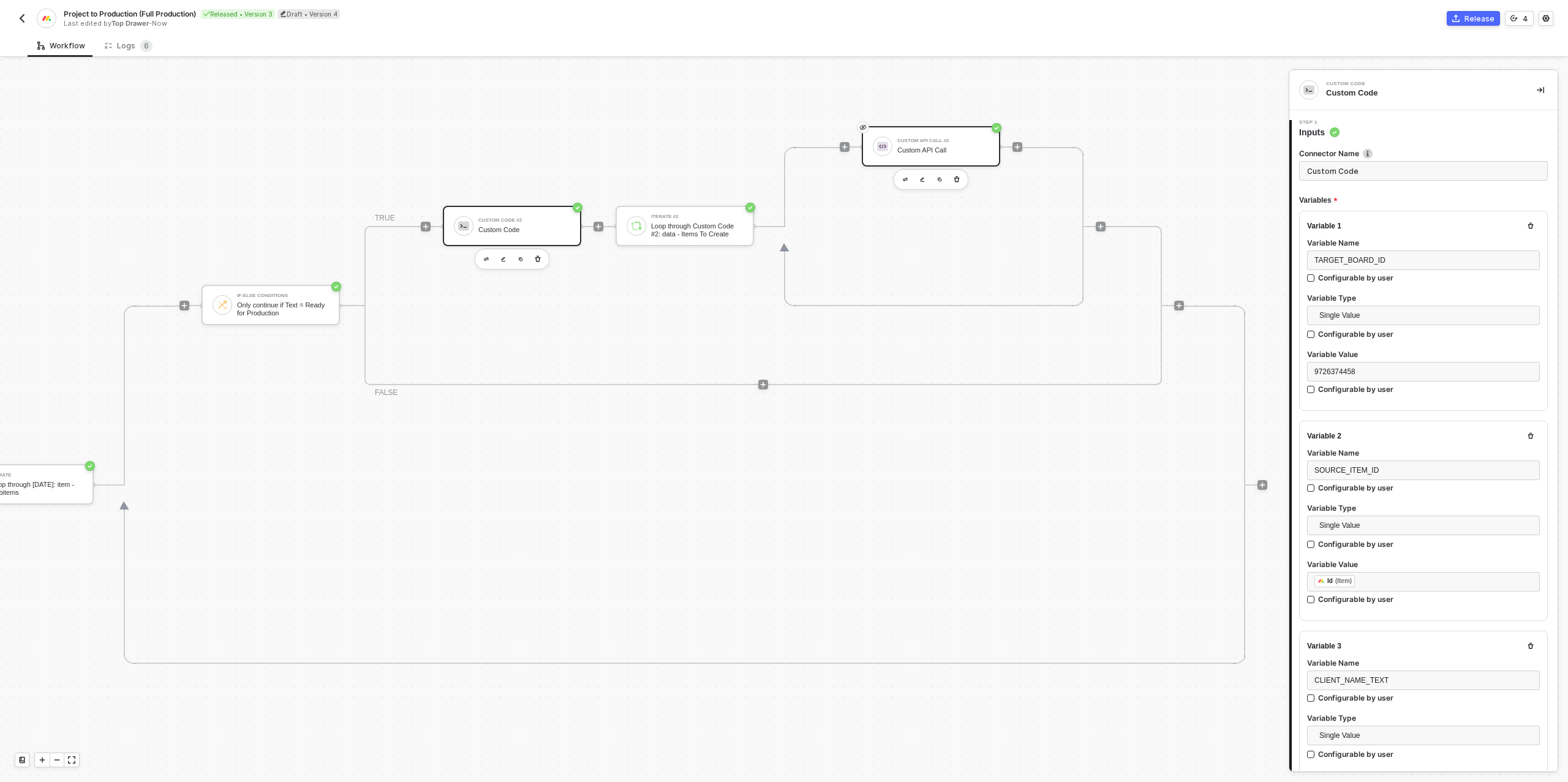
click at [922, 144] on div "Custom API Call #2 Custom API Call" at bounding box center [943, 146] width 92 height 23
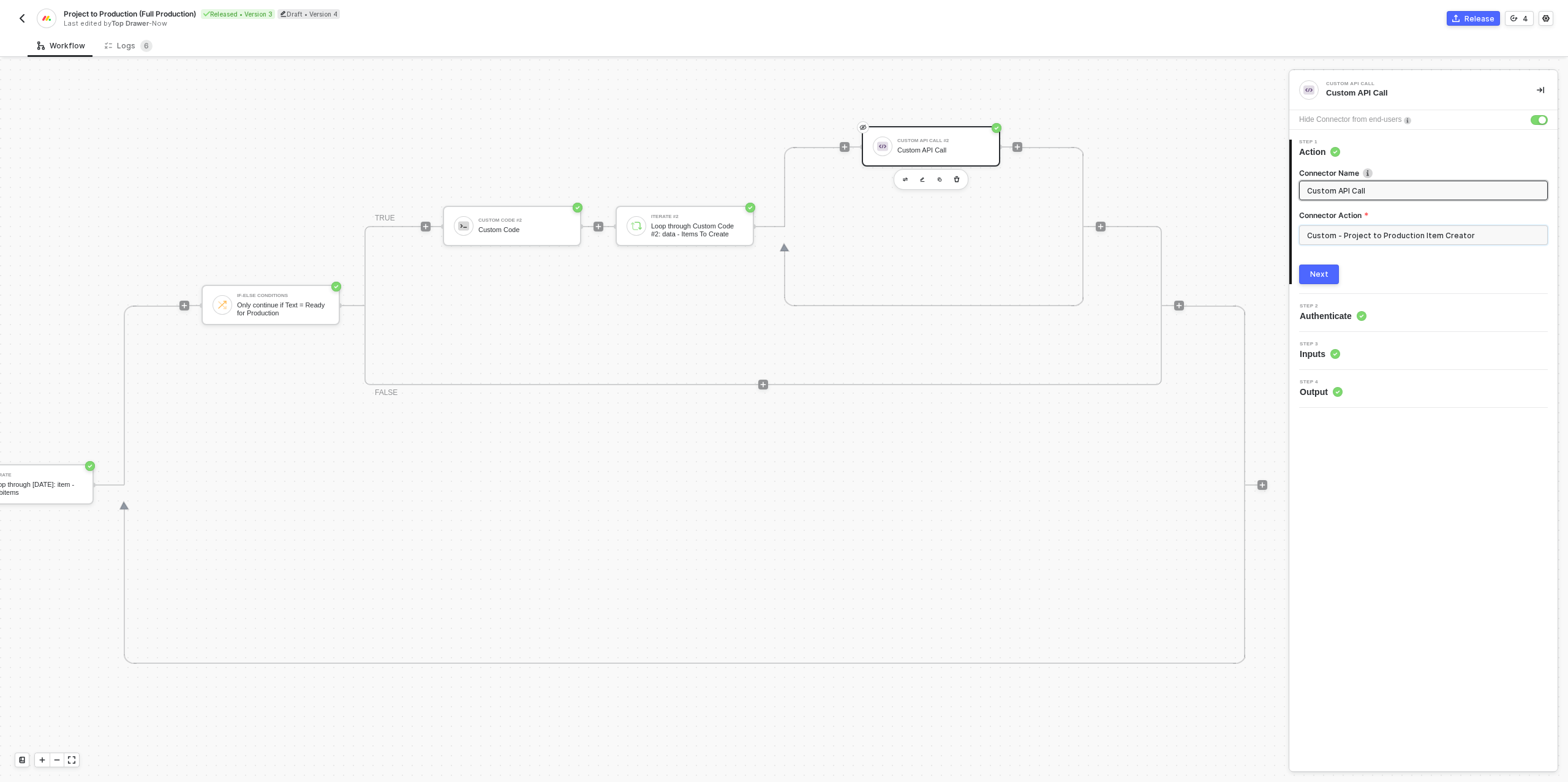
click at [1412, 237] on input "Custom - Project to Production Item Creator" at bounding box center [1423, 235] width 248 height 20
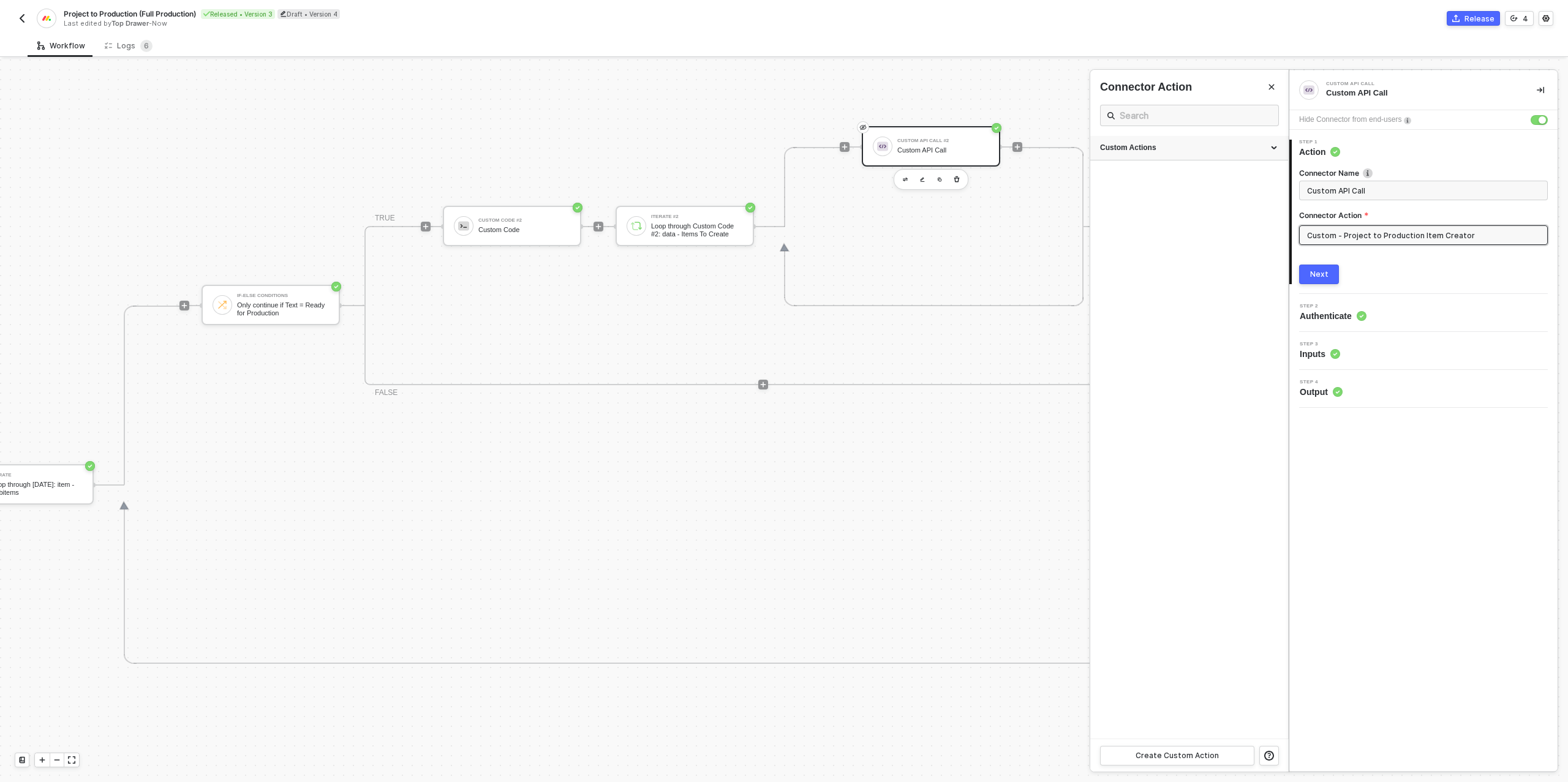
click at [1204, 147] on div "Custom Actions" at bounding box center [1188, 148] width 178 height 11
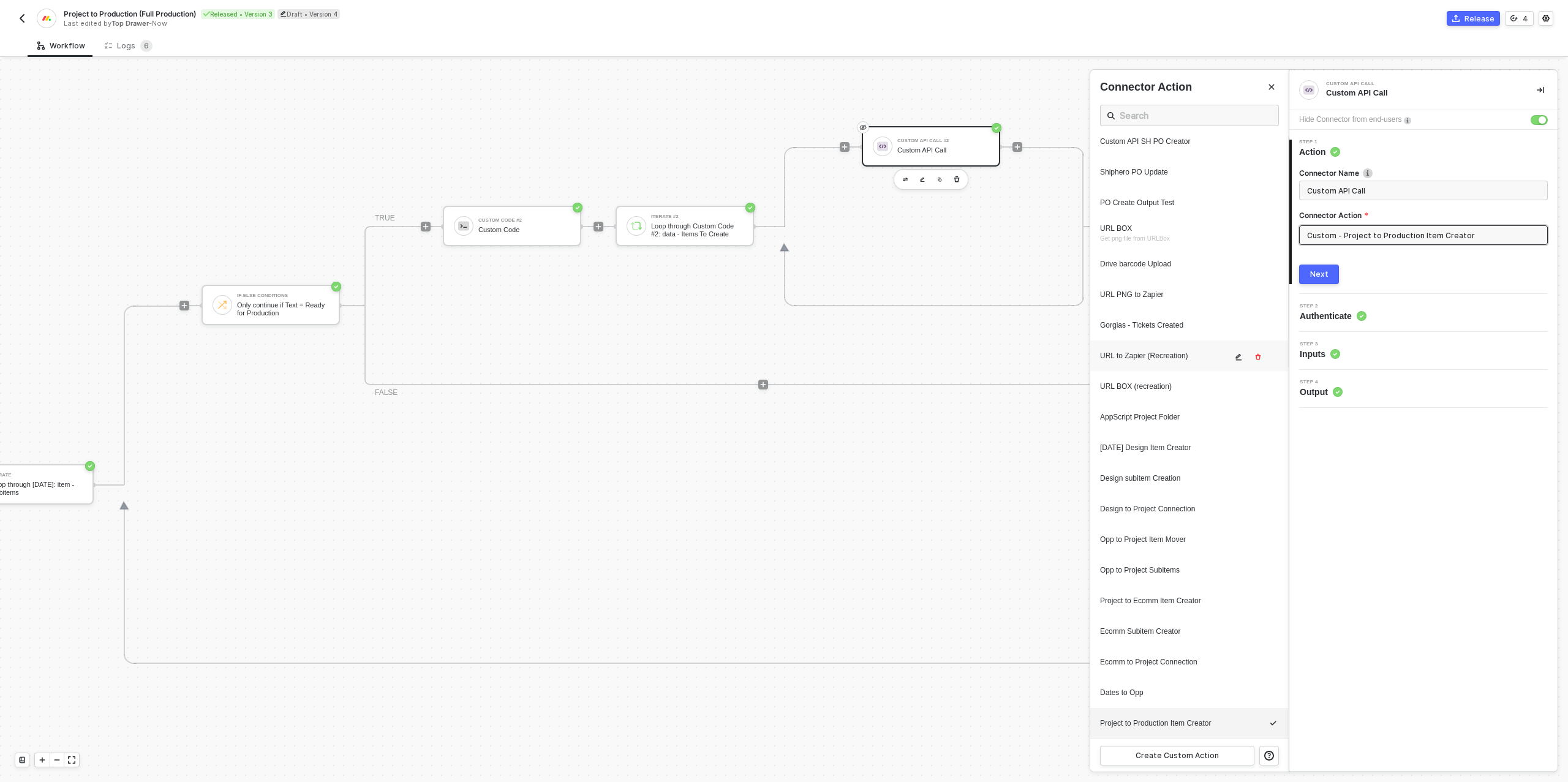
scroll to position [370, 0]
click at [1239, 725] on icon "icon-edit" at bounding box center [1238, 726] width 8 height 8
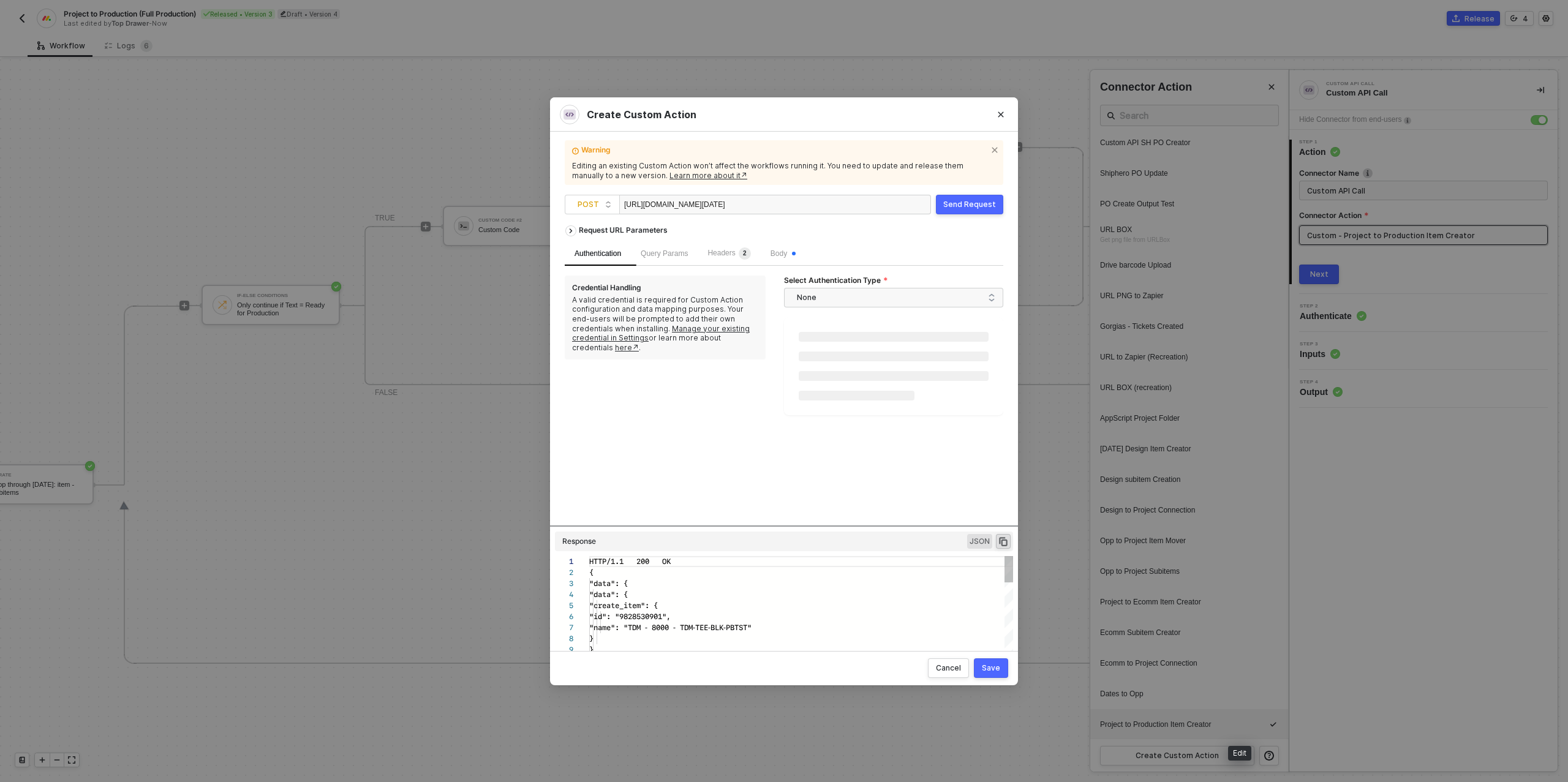
scroll to position [110, 0]
click at [794, 237] on div "Request URL Parameters" at bounding box center [784, 230] width 439 height 22
click at [787, 253] on span "Body" at bounding box center [783, 252] width 25 height 8
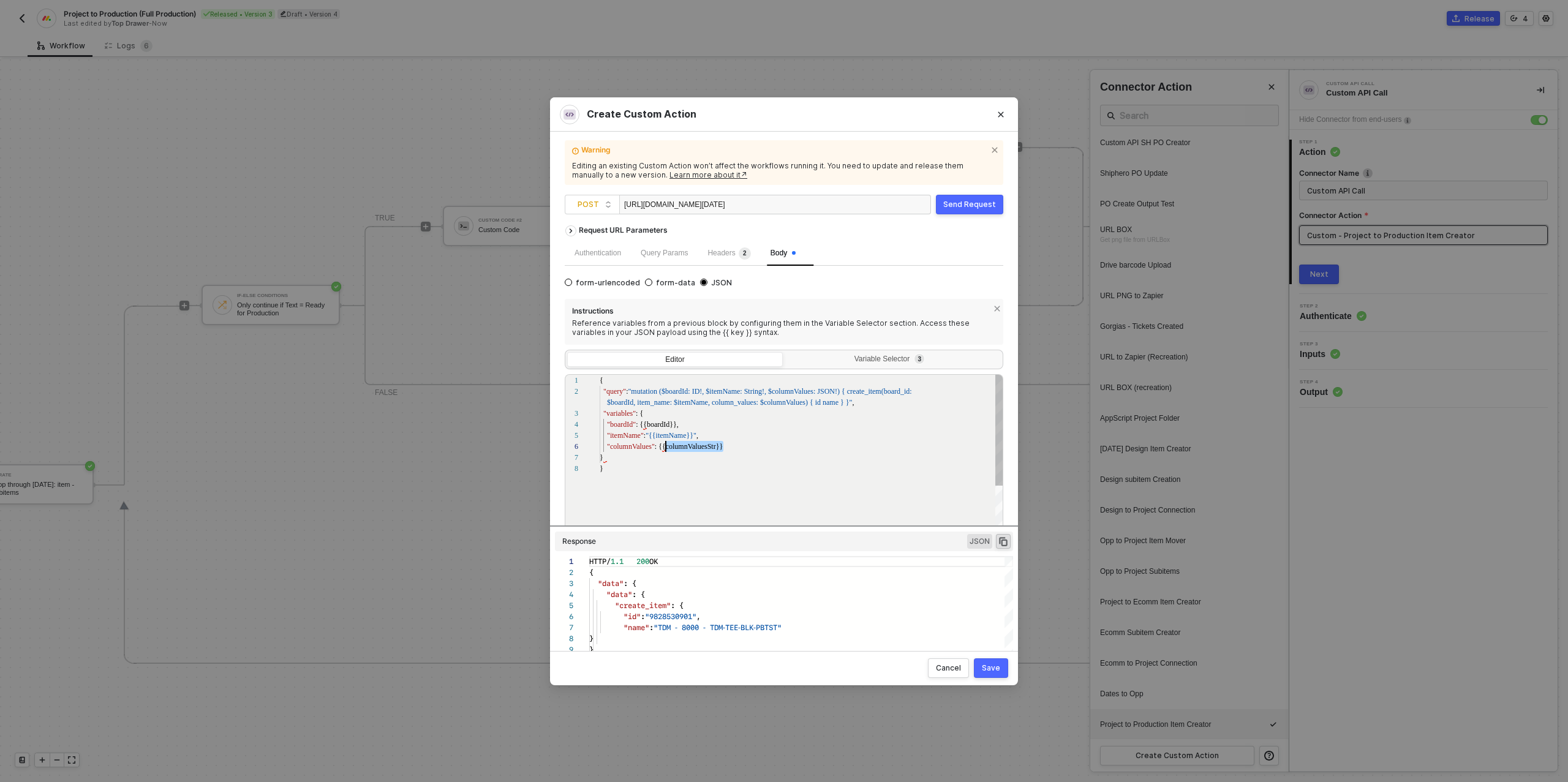
scroll to position [55, 57]
drag, startPoint x: 725, startPoint y: 445, endPoint x: 658, endPoint y: 446, distance: 67.0
click at [712, 452] on div "}" at bounding box center [801, 457] width 404 height 11
drag, startPoint x: 723, startPoint y: 451, endPoint x: 659, endPoint y: 451, distance: 64.0
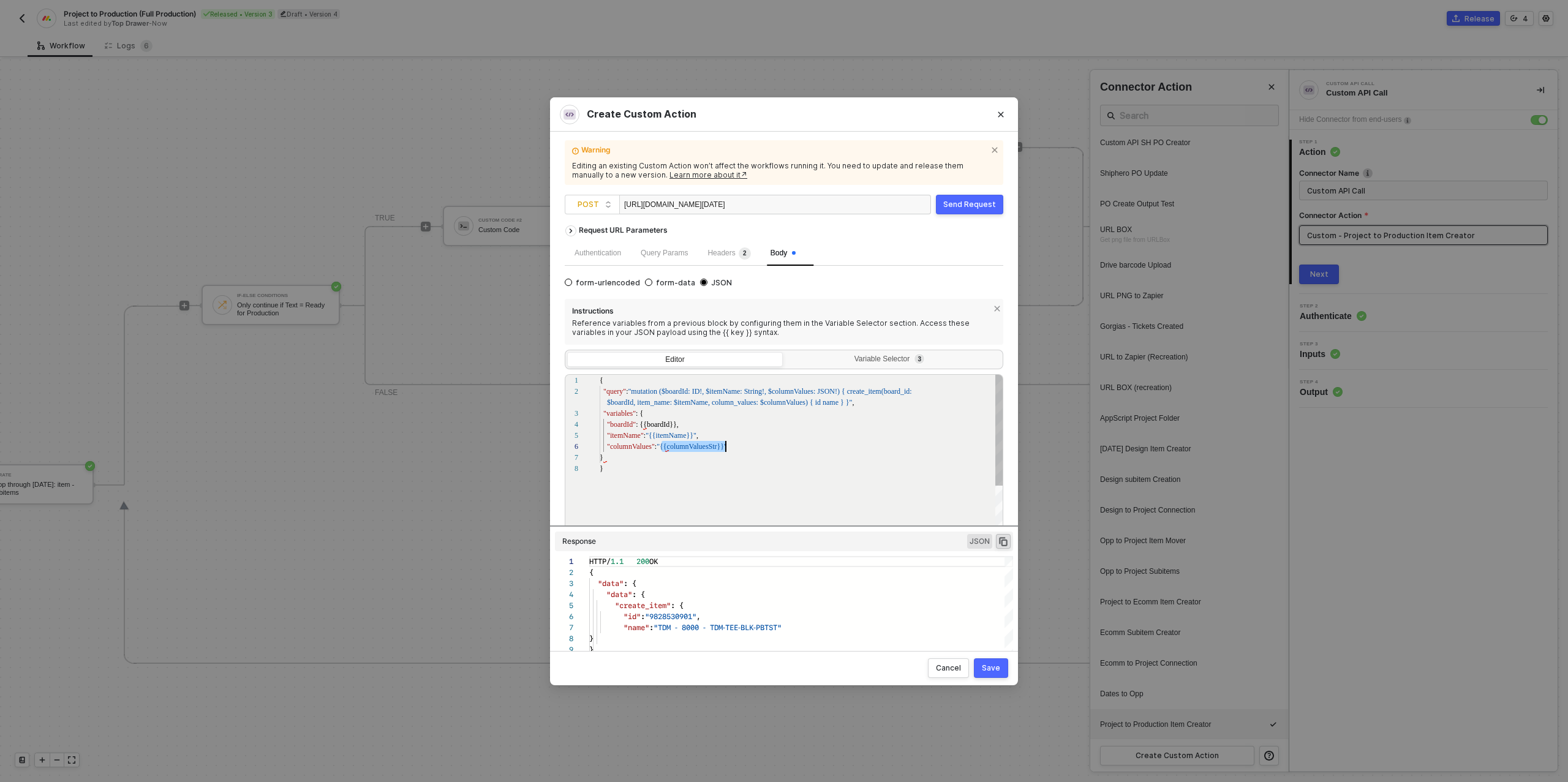
scroll to position [55, 127]
type textarea "{ "query": "mutation ($boardId: ID!, $itemName: String!, $columnValues: JSON!) …"
click at [955, 204] on div "Send Request" at bounding box center [969, 204] width 53 height 10
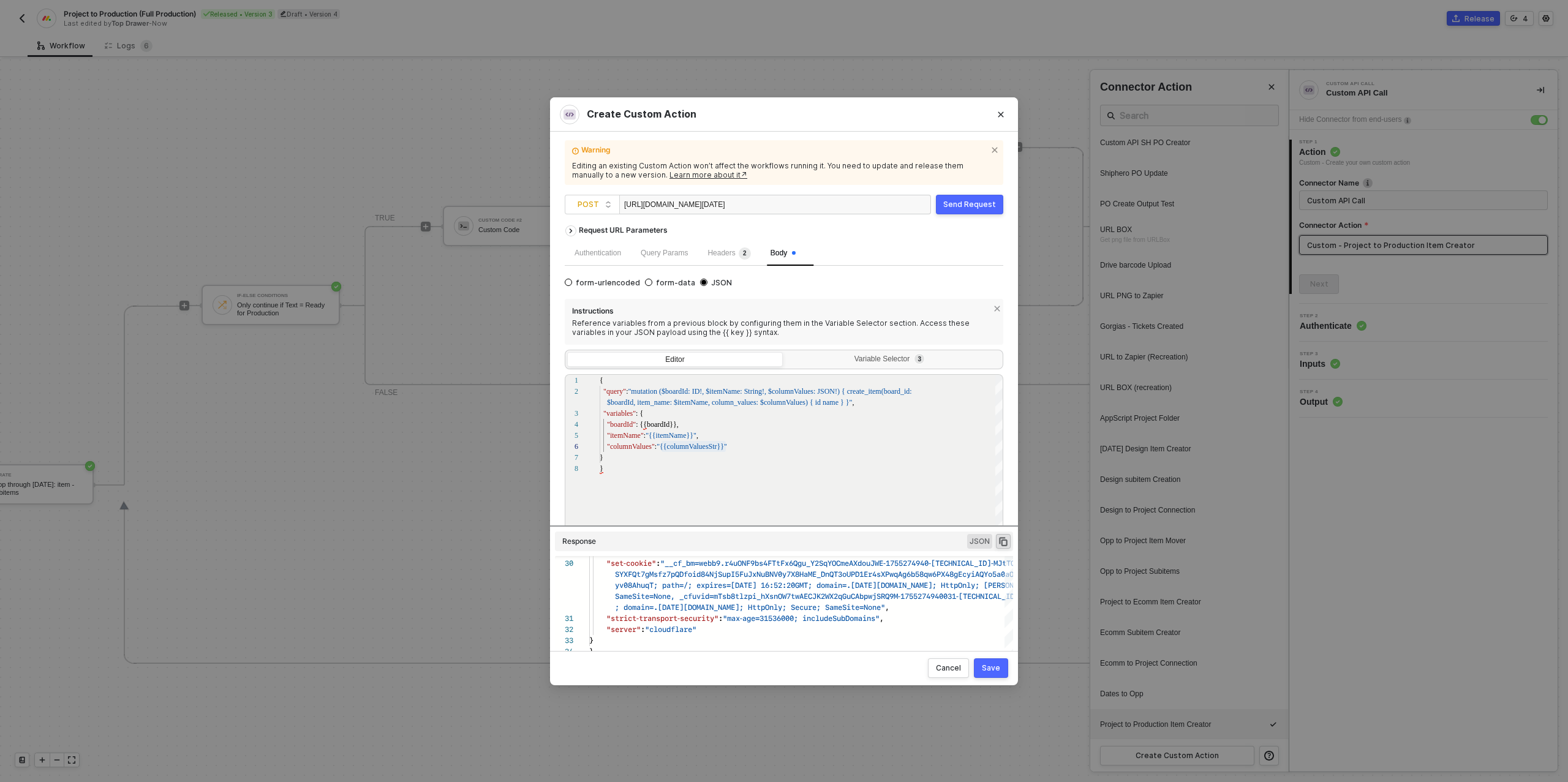
click at [989, 665] on div "Save" at bounding box center [991, 668] width 18 height 10
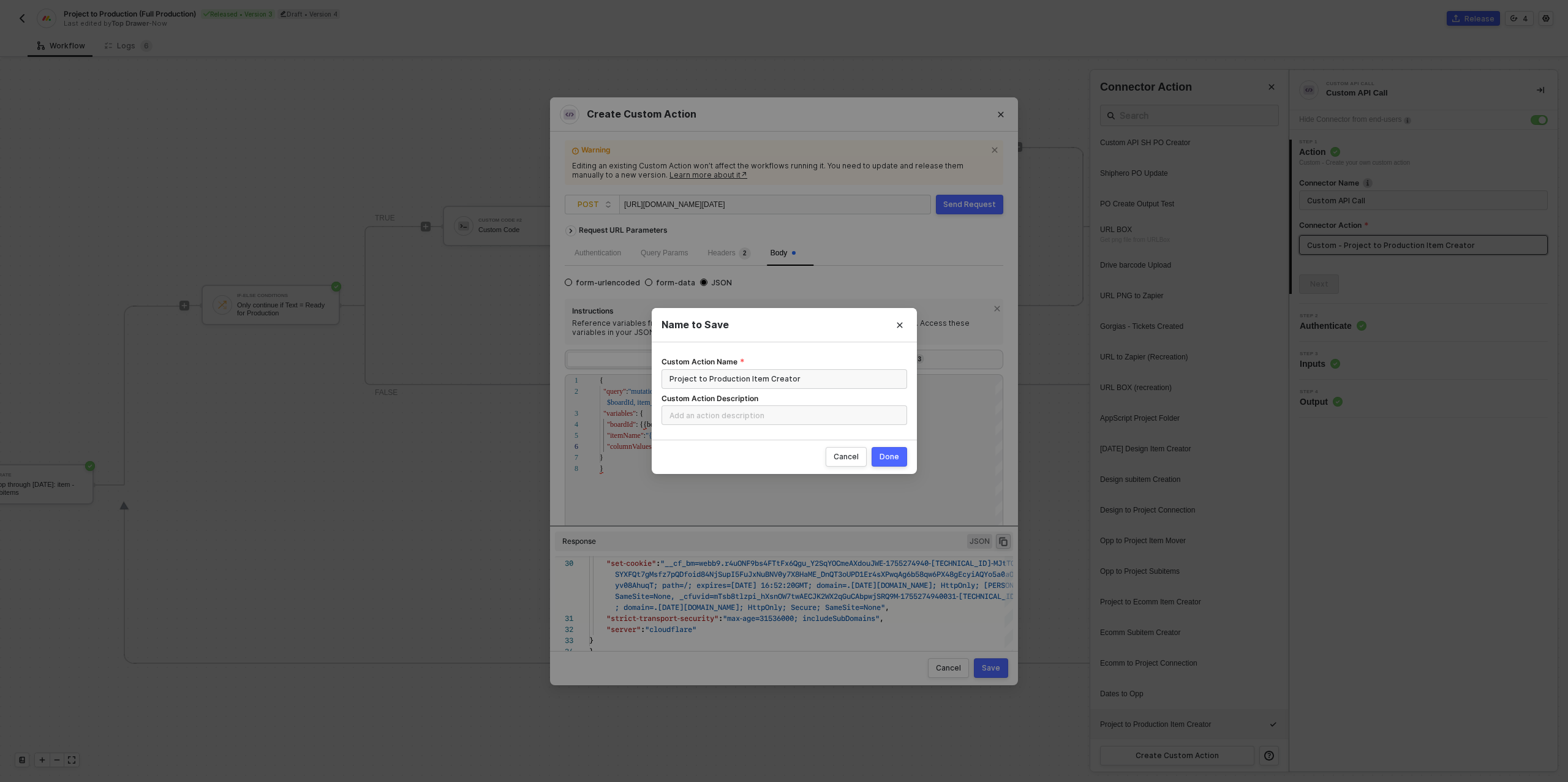
click at [896, 463] on button "Done" at bounding box center [889, 457] width 35 height 20
radio input "true"
radio input "false"
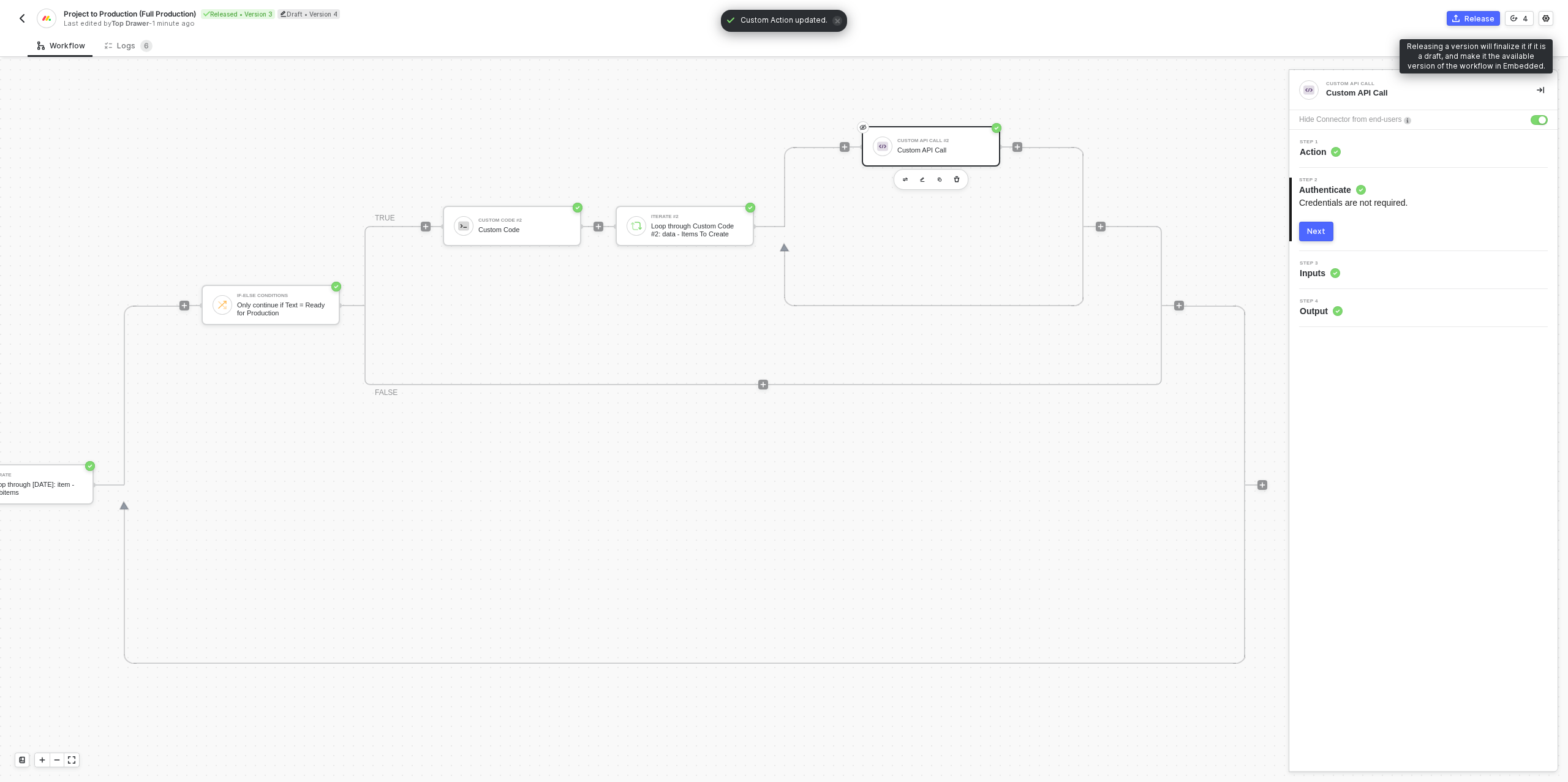
click at [1471, 21] on div "Release" at bounding box center [1479, 19] width 30 height 11
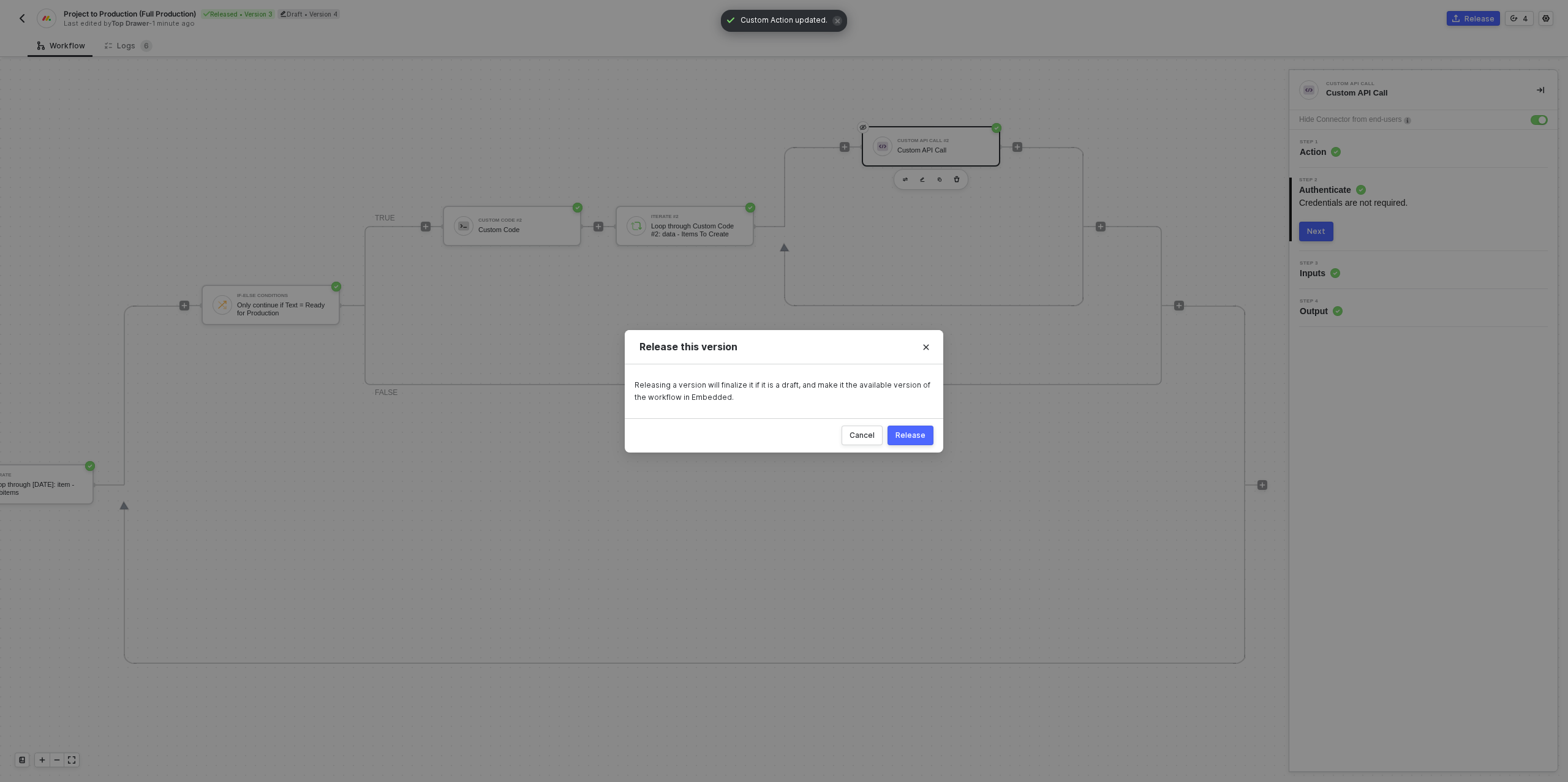
click at [911, 434] on div "Release" at bounding box center [910, 435] width 30 height 10
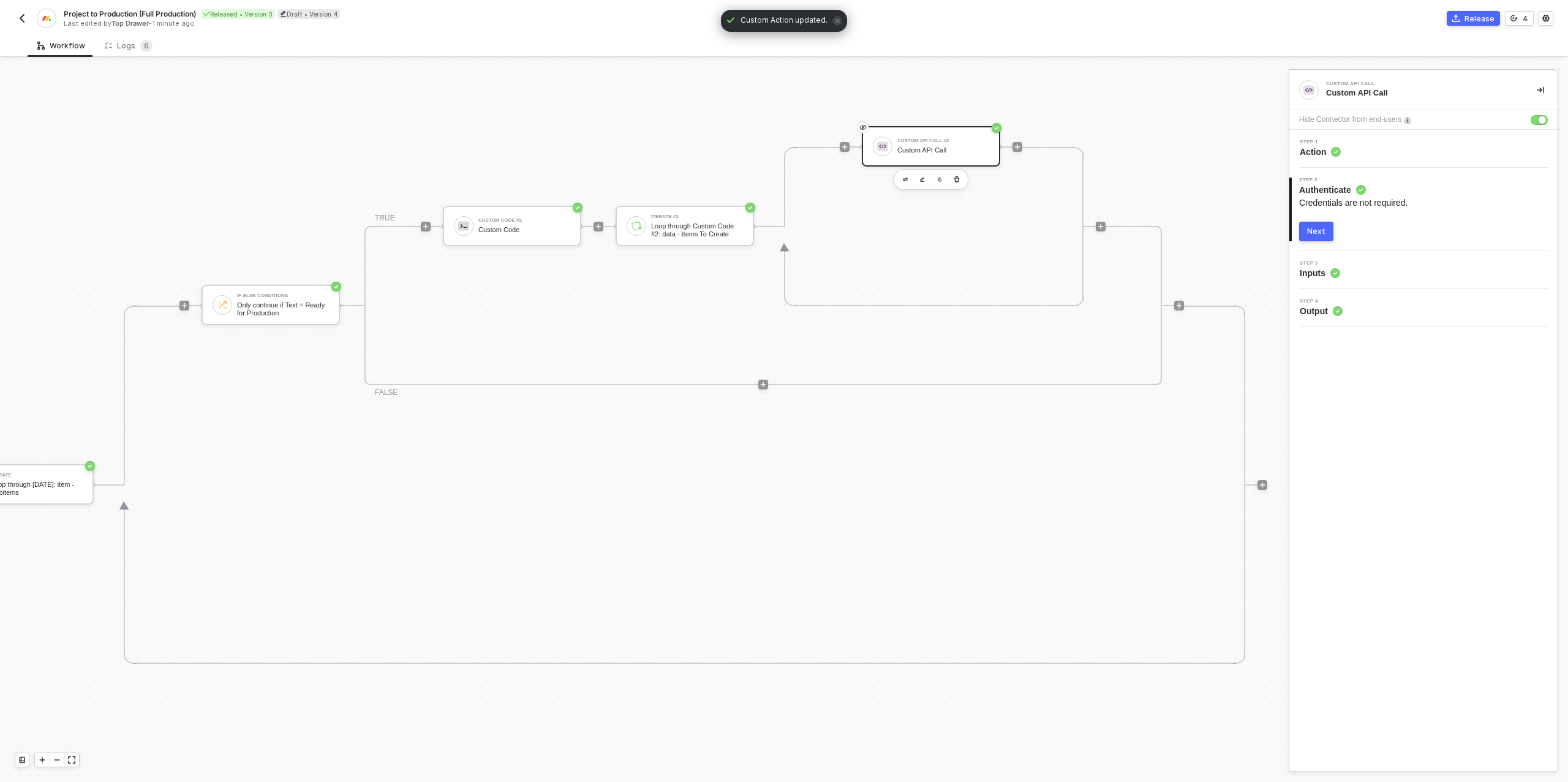
scroll to position [425, 495]
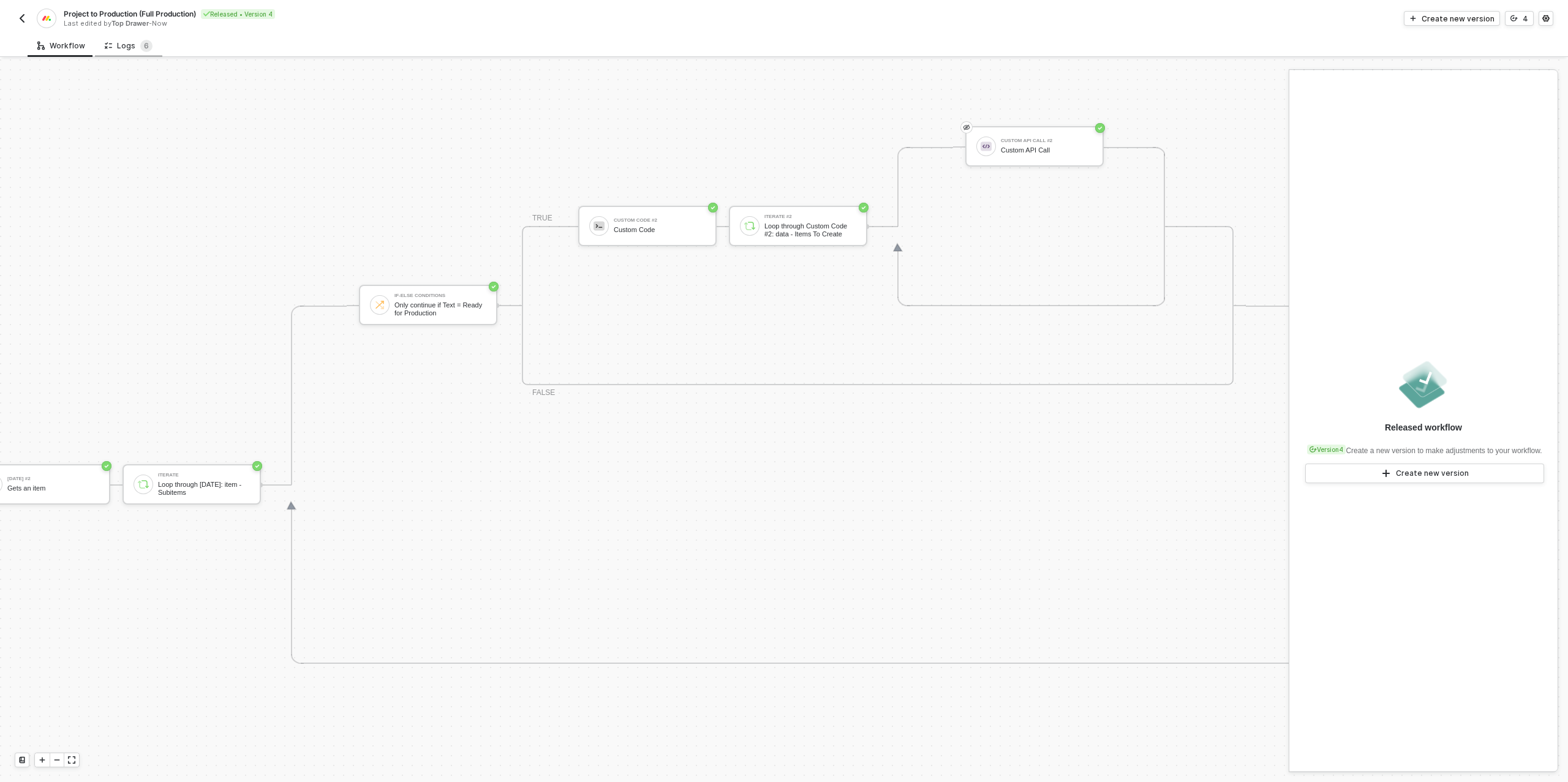
click at [132, 51] on div "Logs 6" at bounding box center [129, 46] width 67 height 23
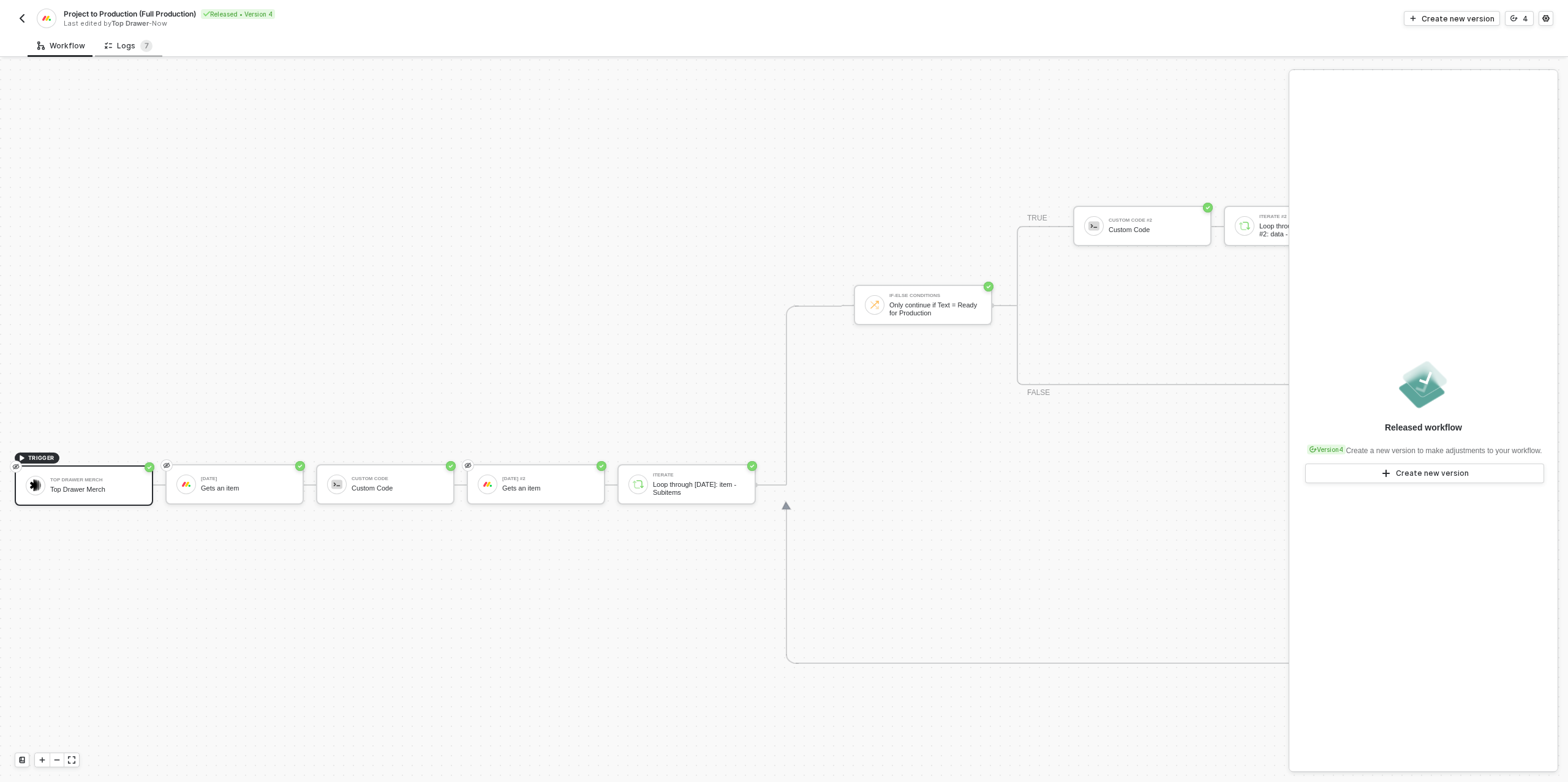
click at [130, 49] on div "Logs 7" at bounding box center [129, 46] width 48 height 12
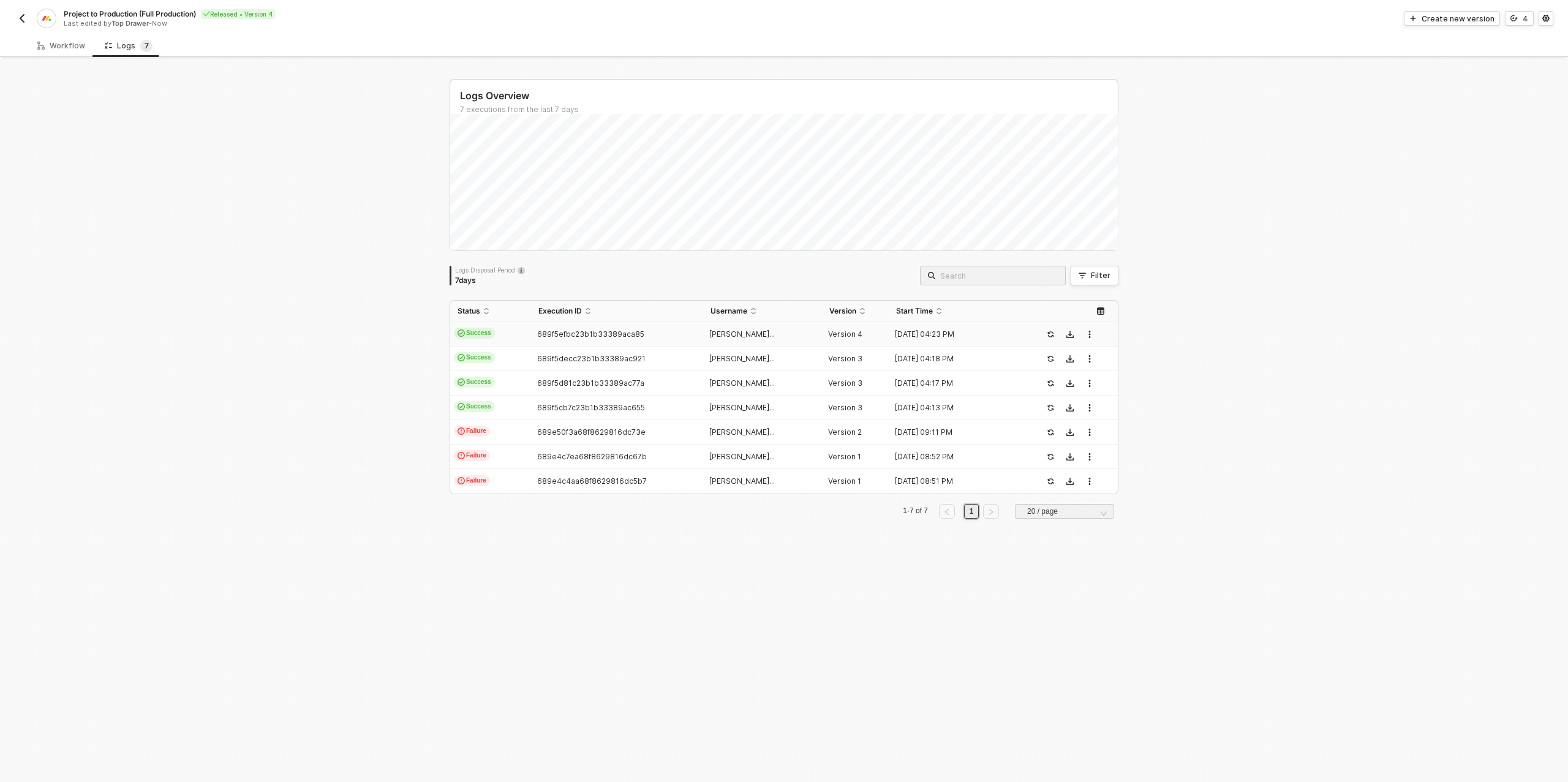
click at [562, 334] on span "689f5efbc23b1b33389aca85" at bounding box center [590, 334] width 107 height 9
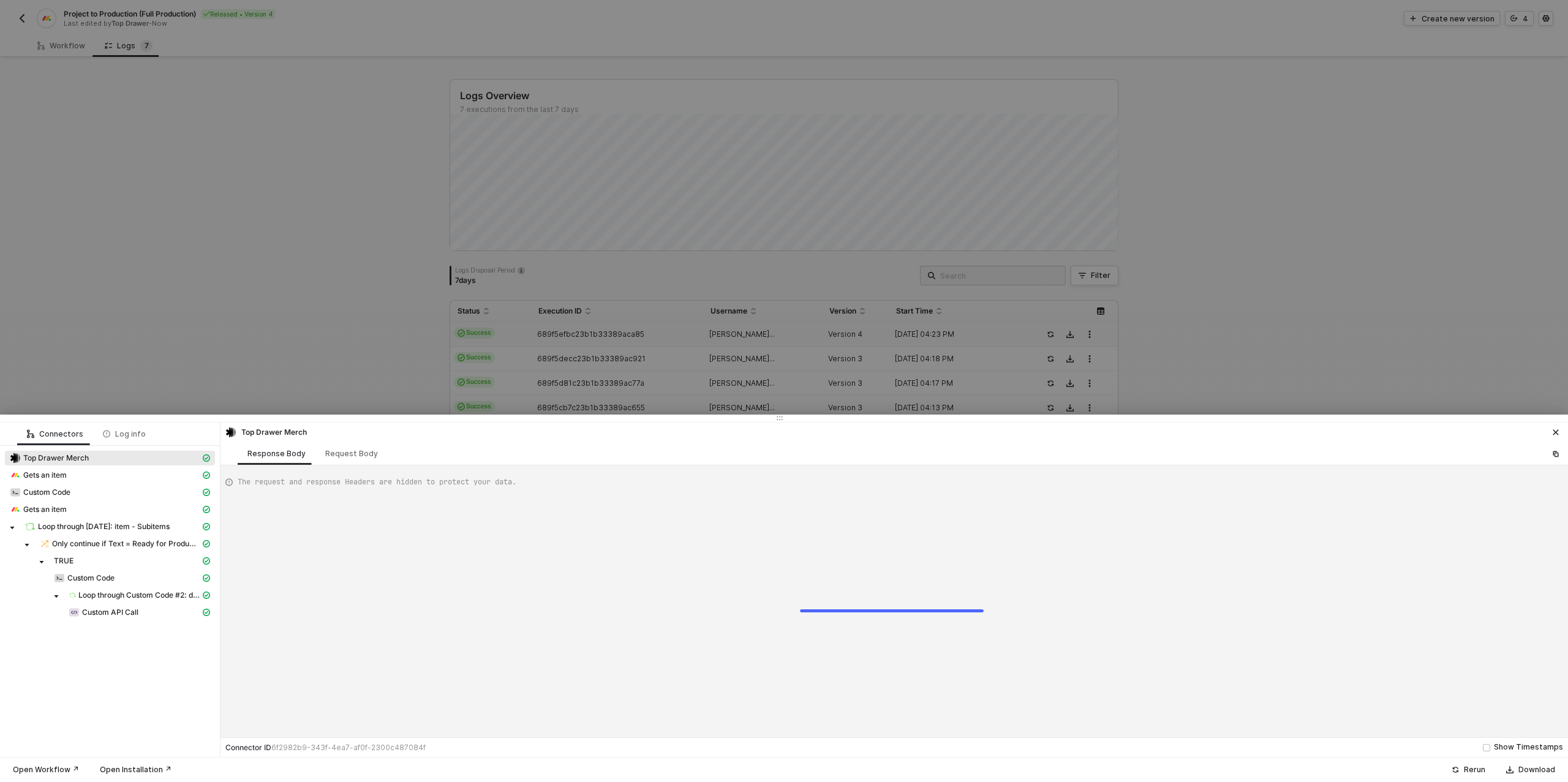
type textarea "{ "json": { "body": { "event": { "app": "monday", "type": "update_column_value"…"
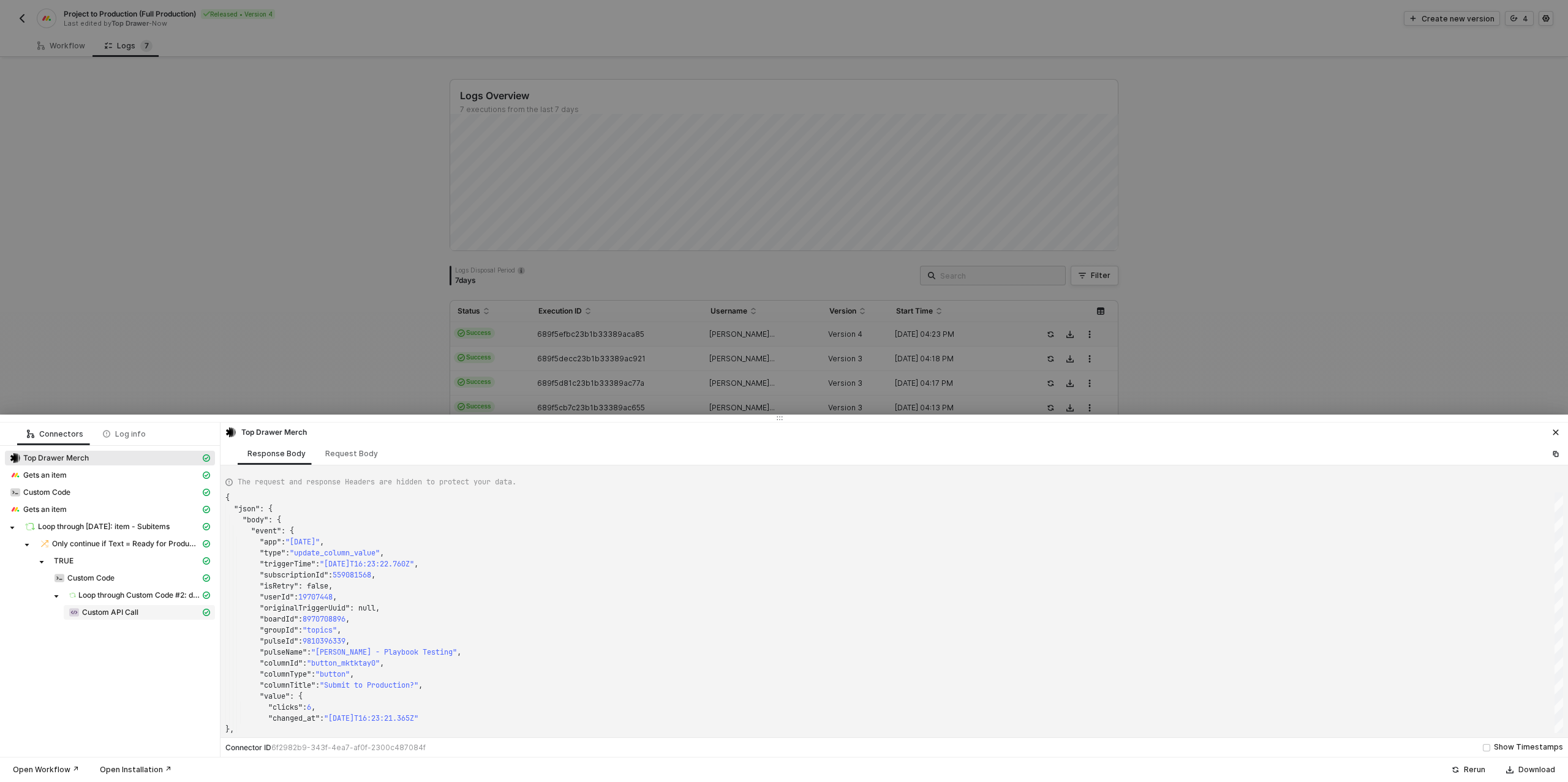
click at [112, 613] on span "Custom API Call" at bounding box center [110, 612] width 56 height 10
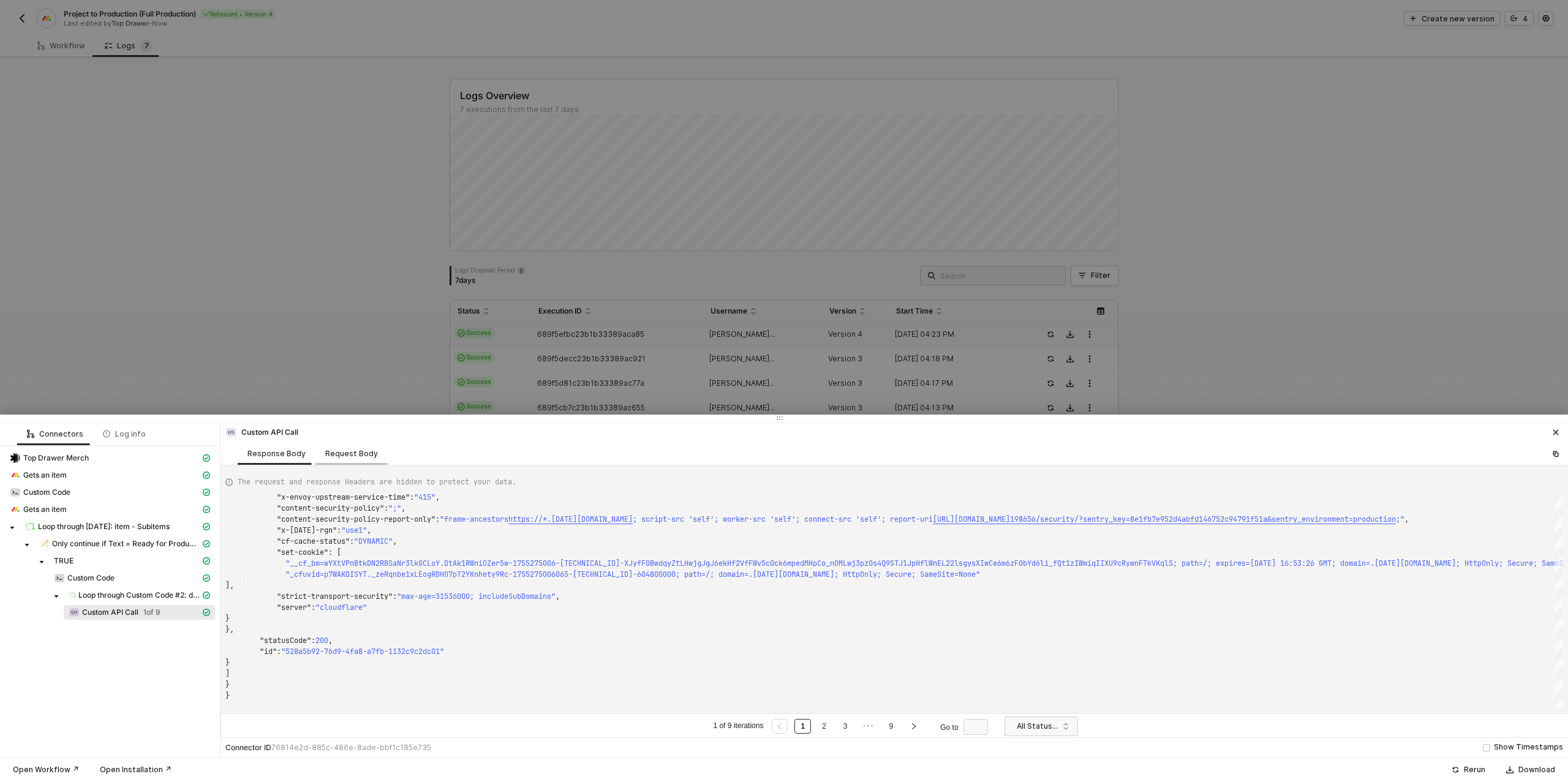
click at [336, 449] on div "Request Body" at bounding box center [351, 453] width 53 height 10
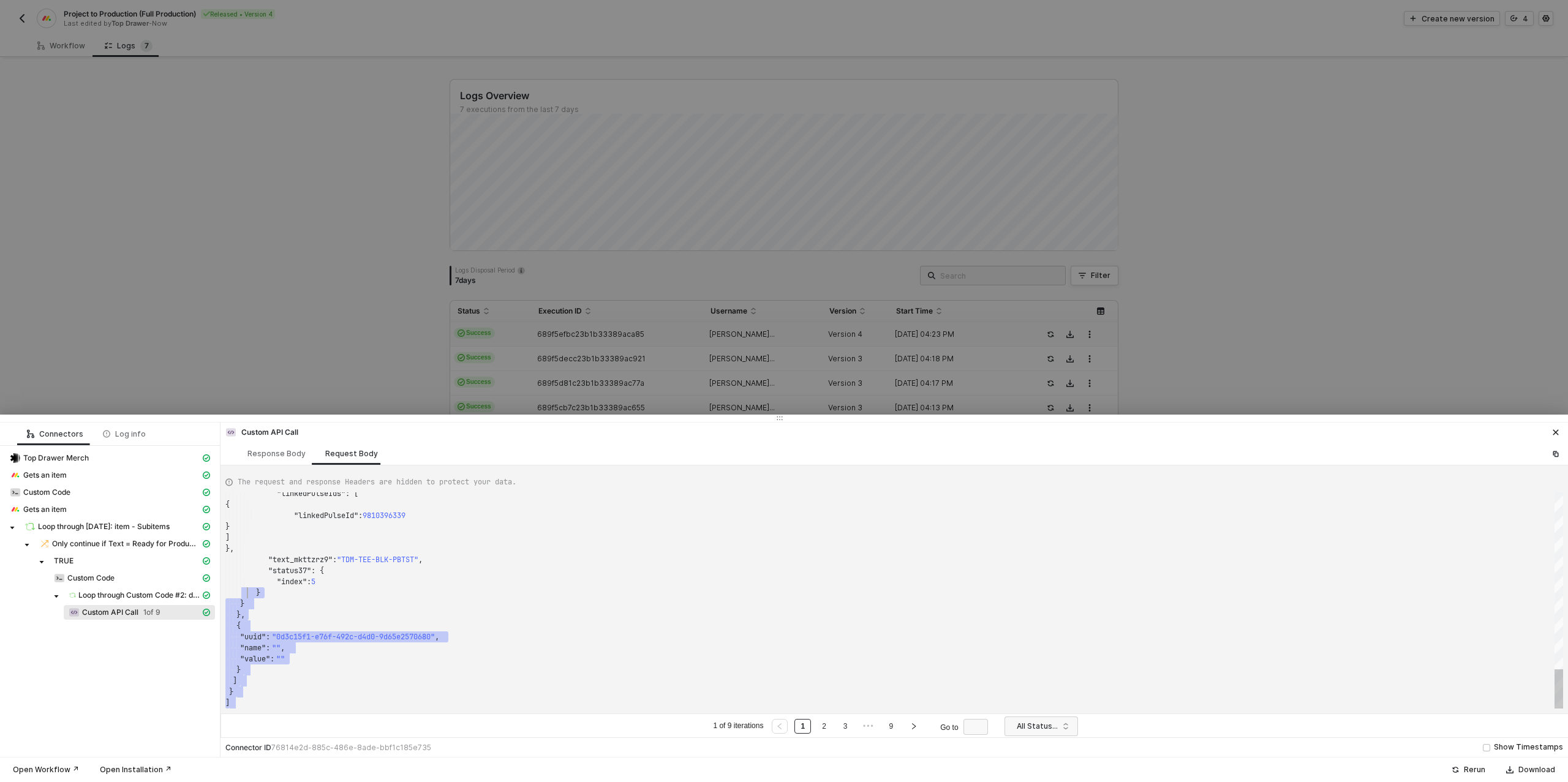
scroll to position [11, 0]
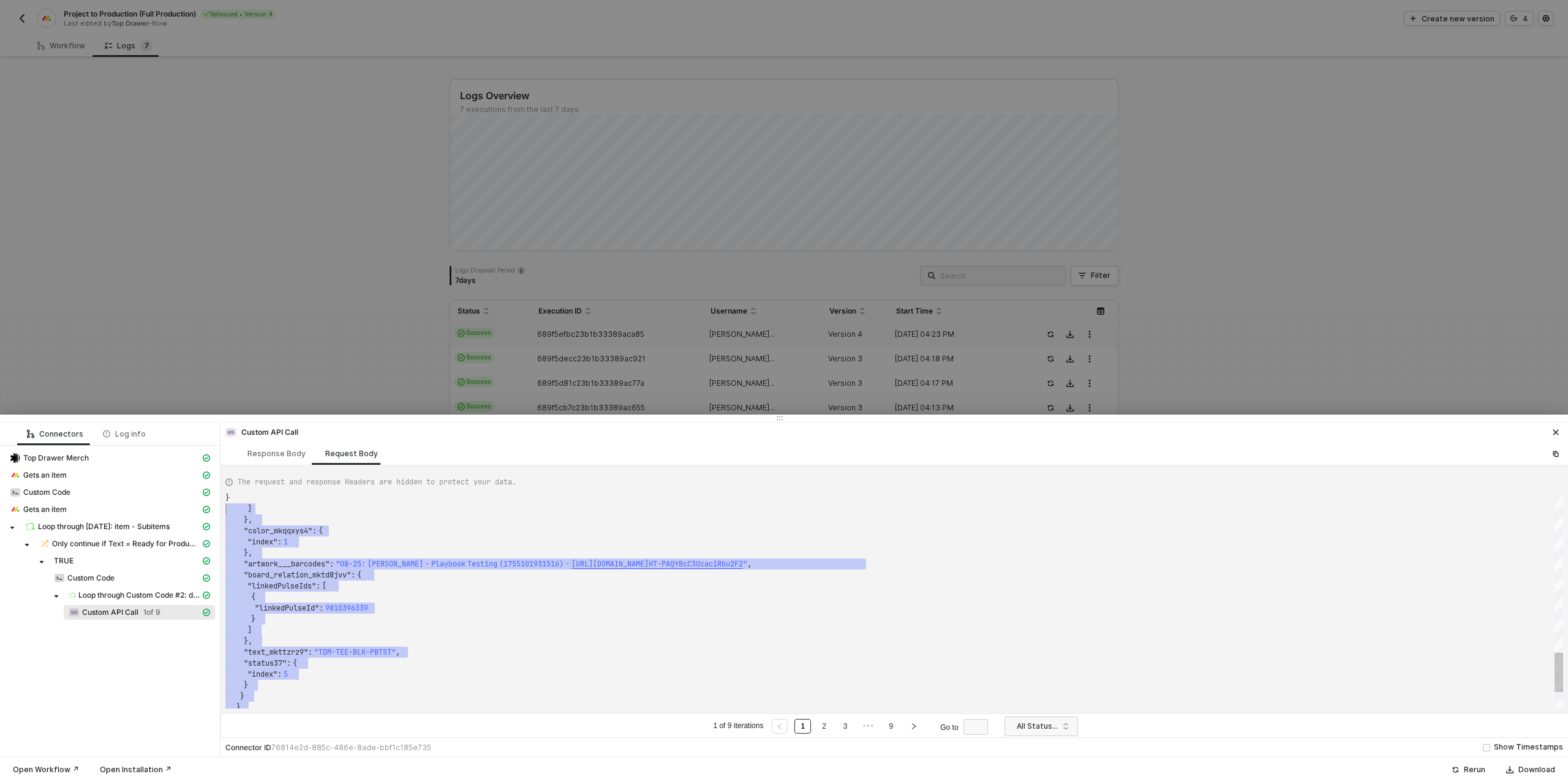
type textarea "[ { "resource": "custom", "operation": "689e4e9e1b7063e9039af335", "requestMeth…"
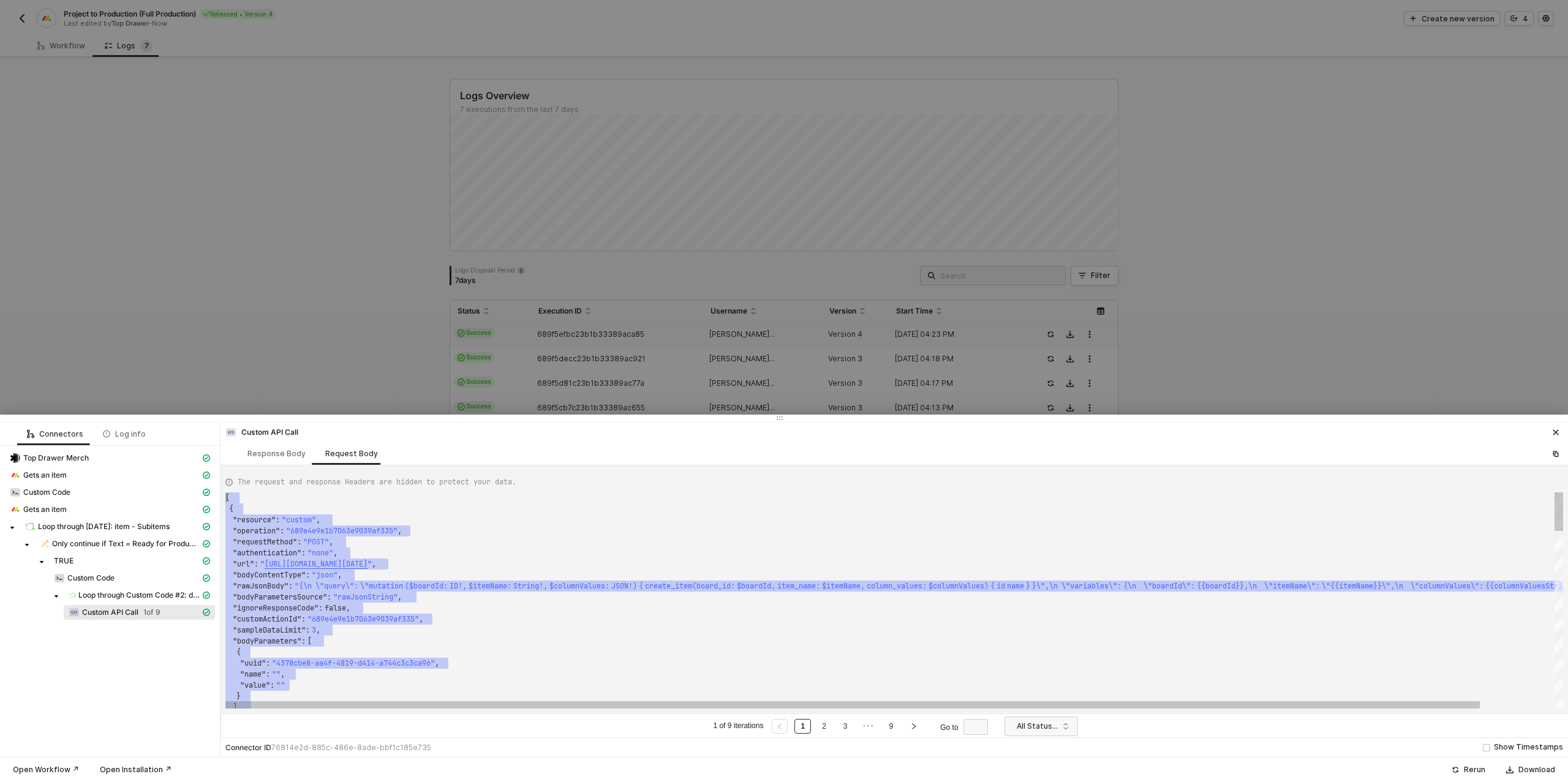
drag, startPoint x: 247, startPoint y: 705, endPoint x: 227, endPoint y: 429, distance: 276.7
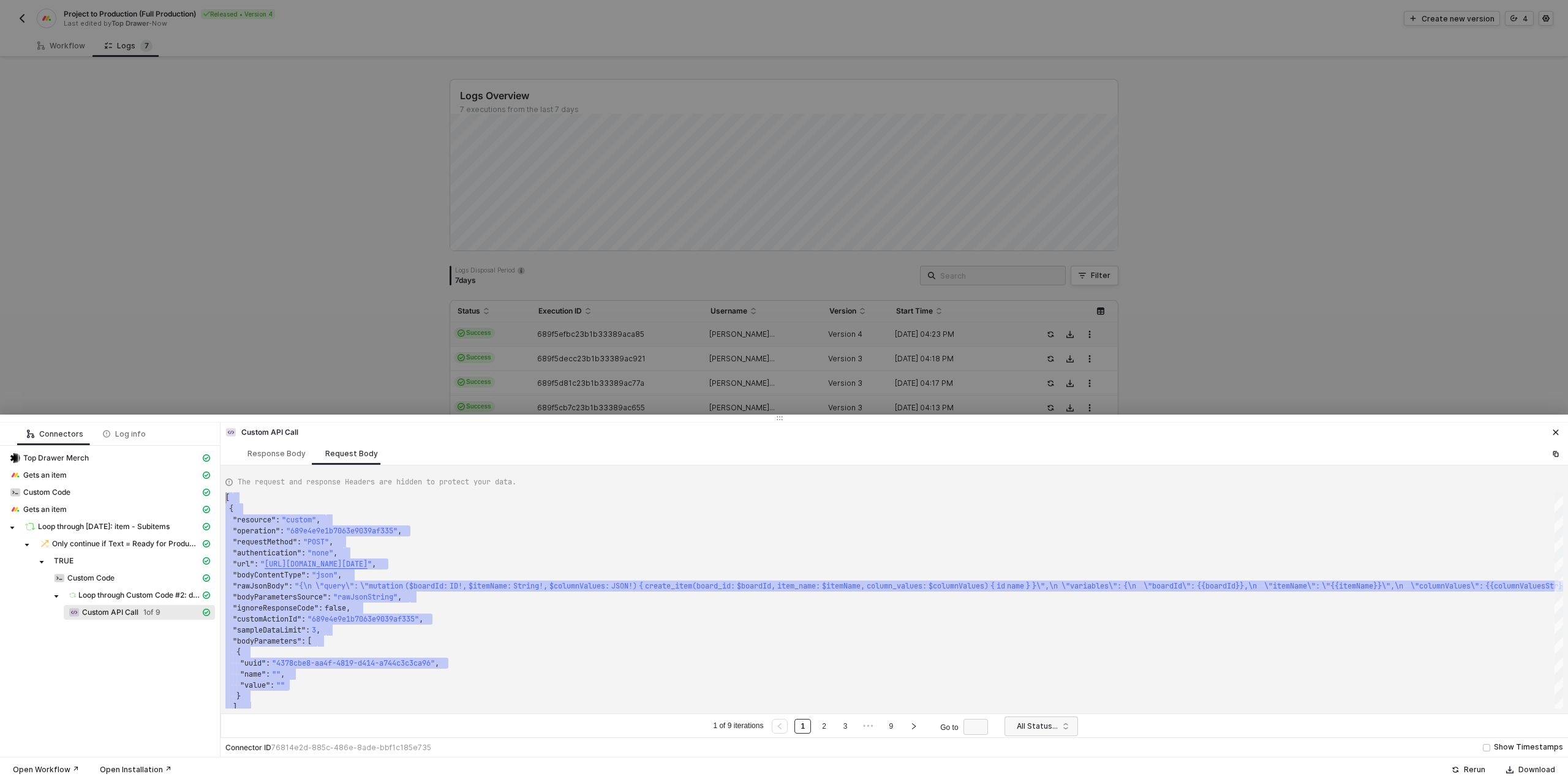
click at [63, 49] on div at bounding box center [784, 391] width 1568 height 782
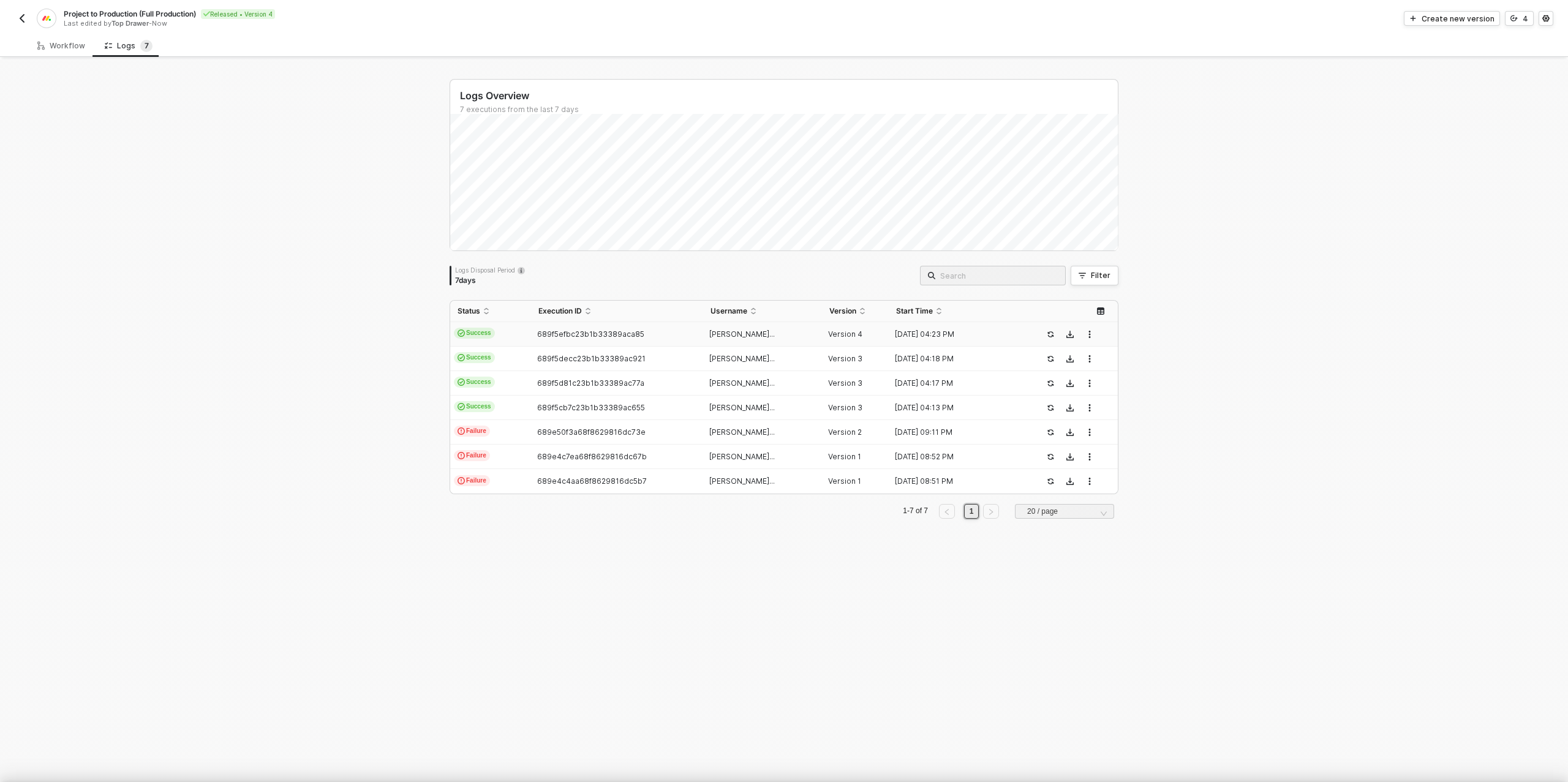
click at [68, 45] on div at bounding box center [784, 391] width 1568 height 782
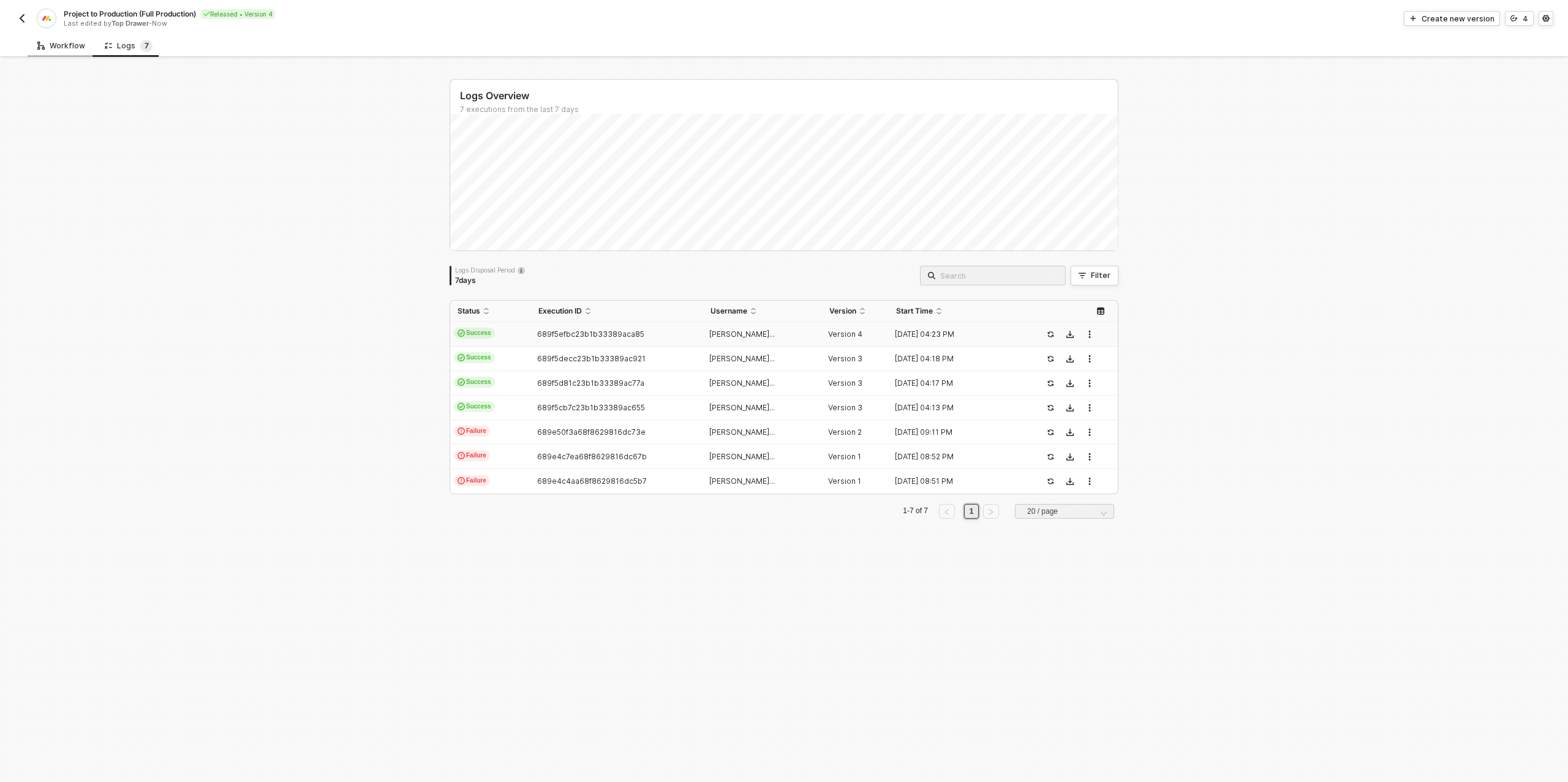
click at [72, 44] on div "Workflow" at bounding box center [61, 46] width 48 height 10
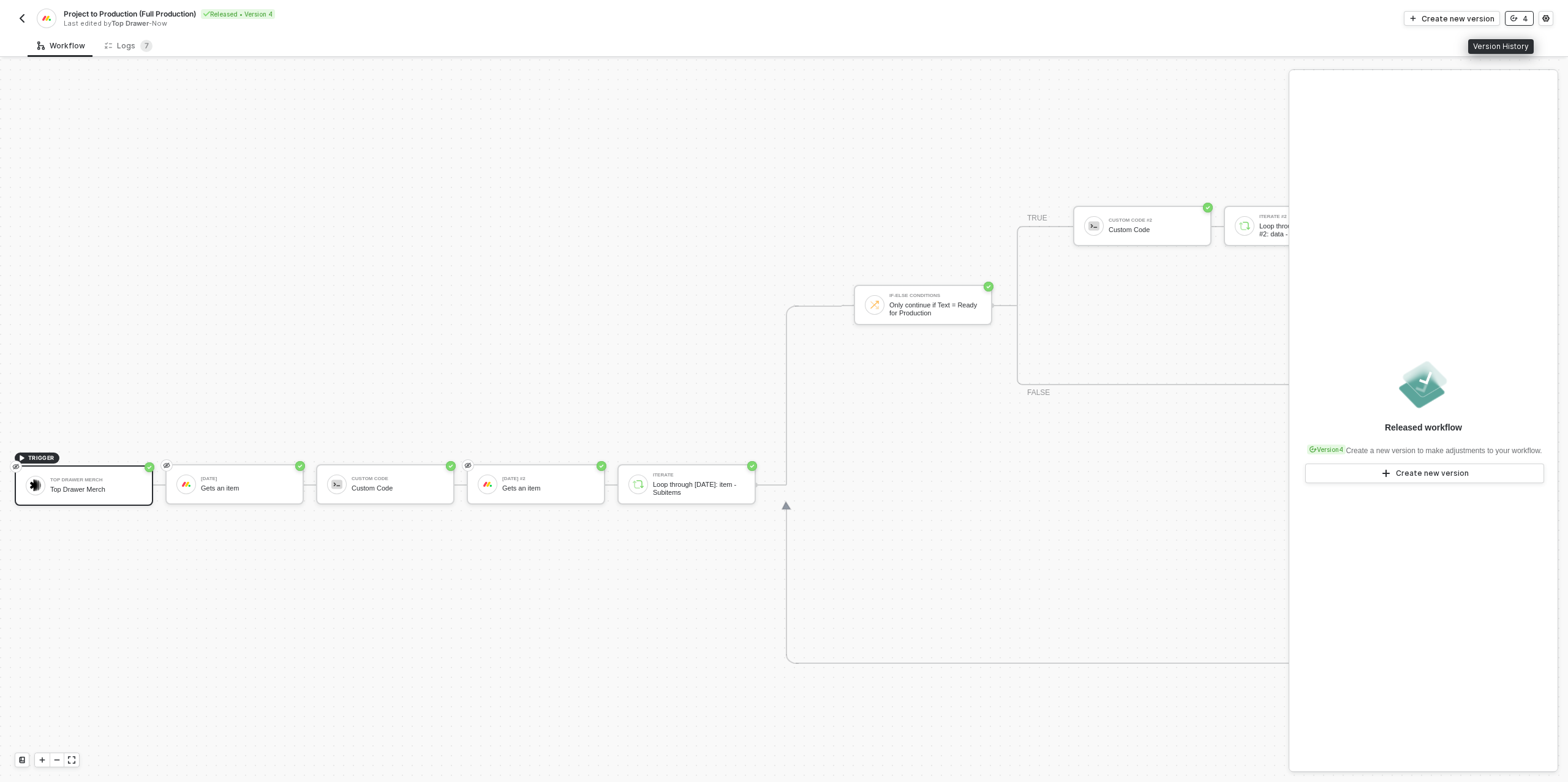
click at [1513, 20] on icon "icon-versioning" at bounding box center [1514, 18] width 8 height 8
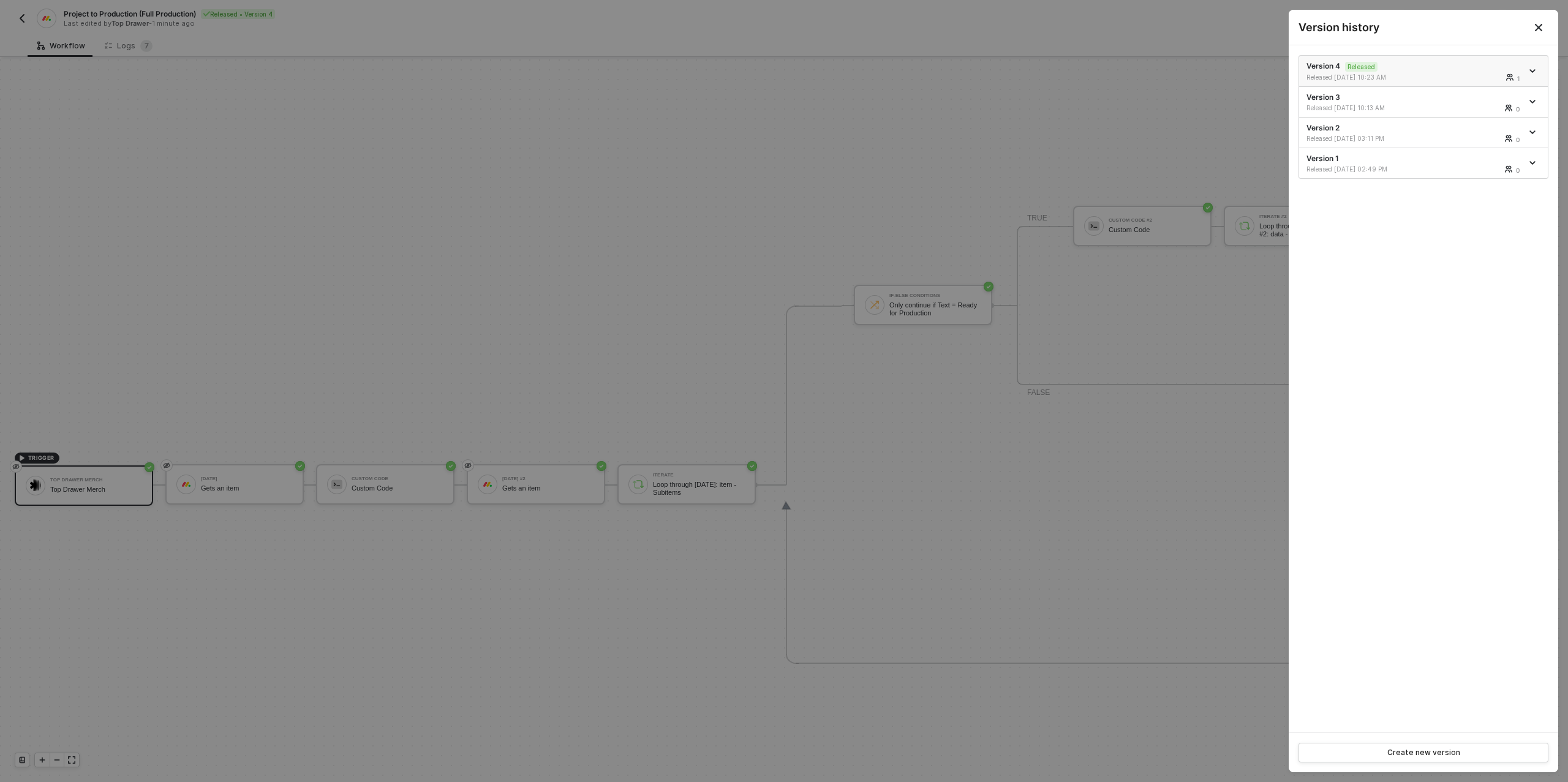
click at [1535, 71] on span "icon-arrow-down" at bounding box center [1533, 71] width 8 height 6
click at [1488, 90] on div "Make a copy" at bounding box center [1489, 90] width 76 height 12
click at [1098, 196] on div at bounding box center [784, 391] width 1568 height 782
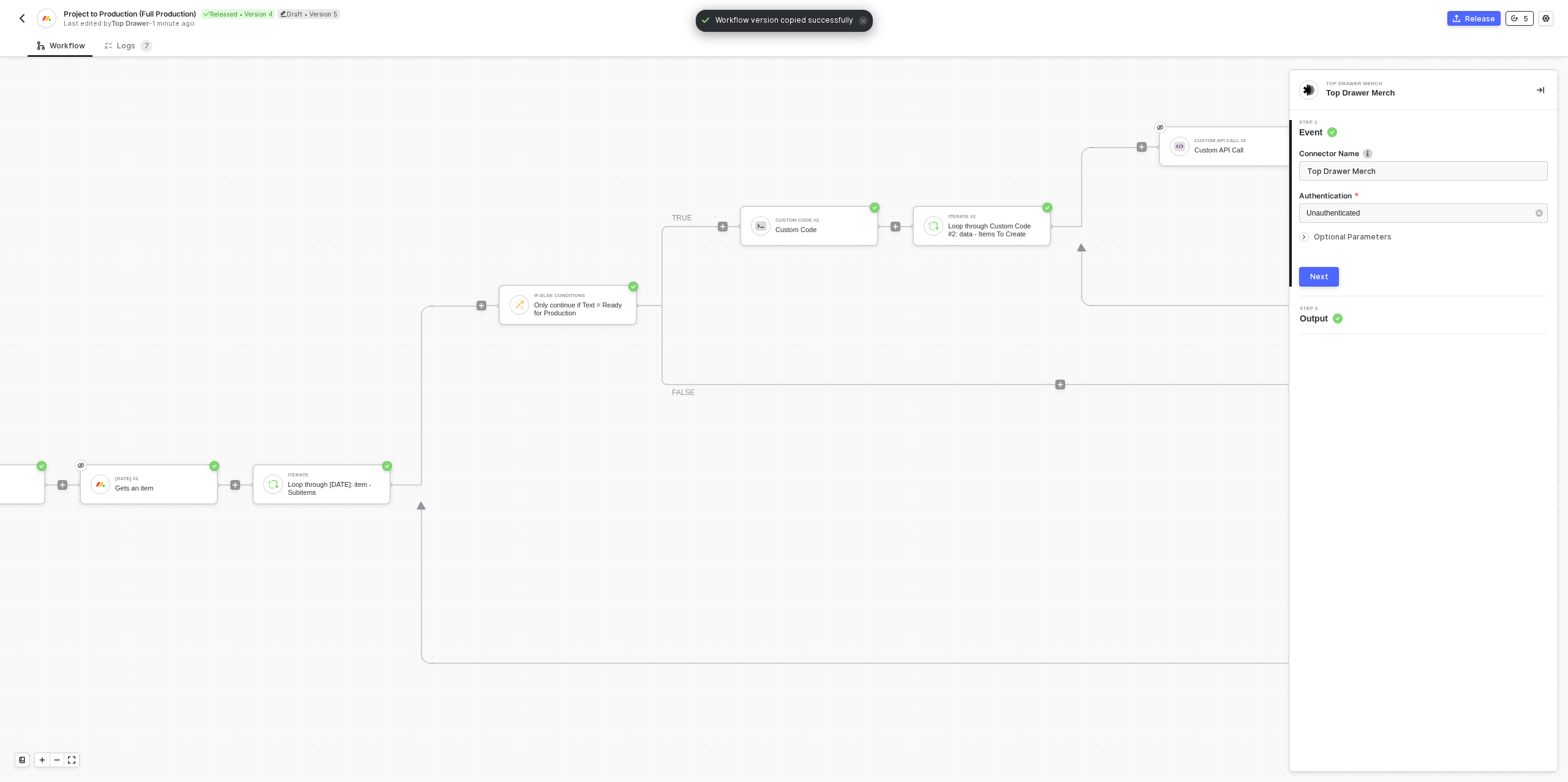
scroll to position [425, 508]
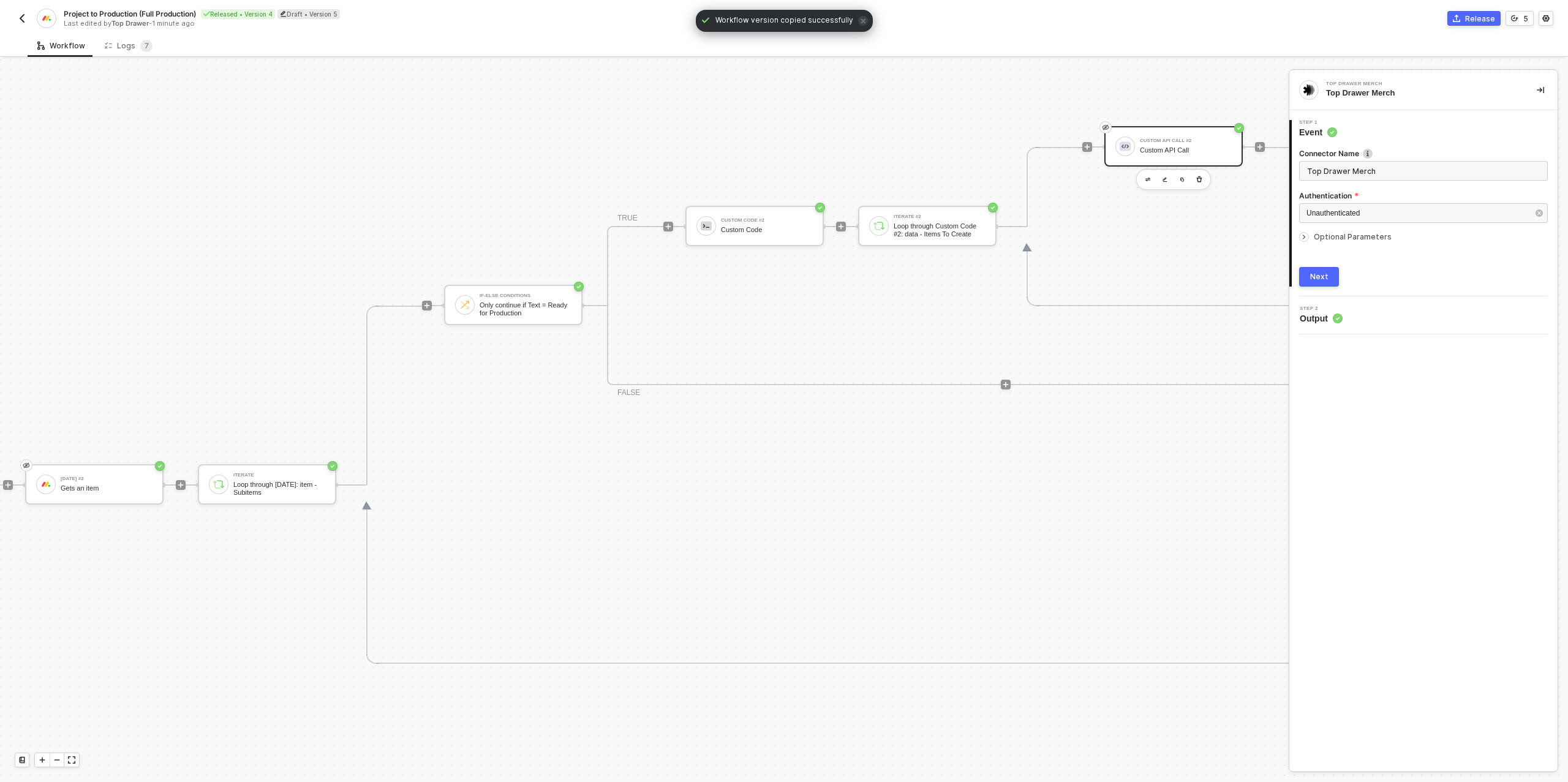
click at [1169, 158] on div "Custom API Call #2 Custom API Call" at bounding box center [1173, 146] width 138 height 41
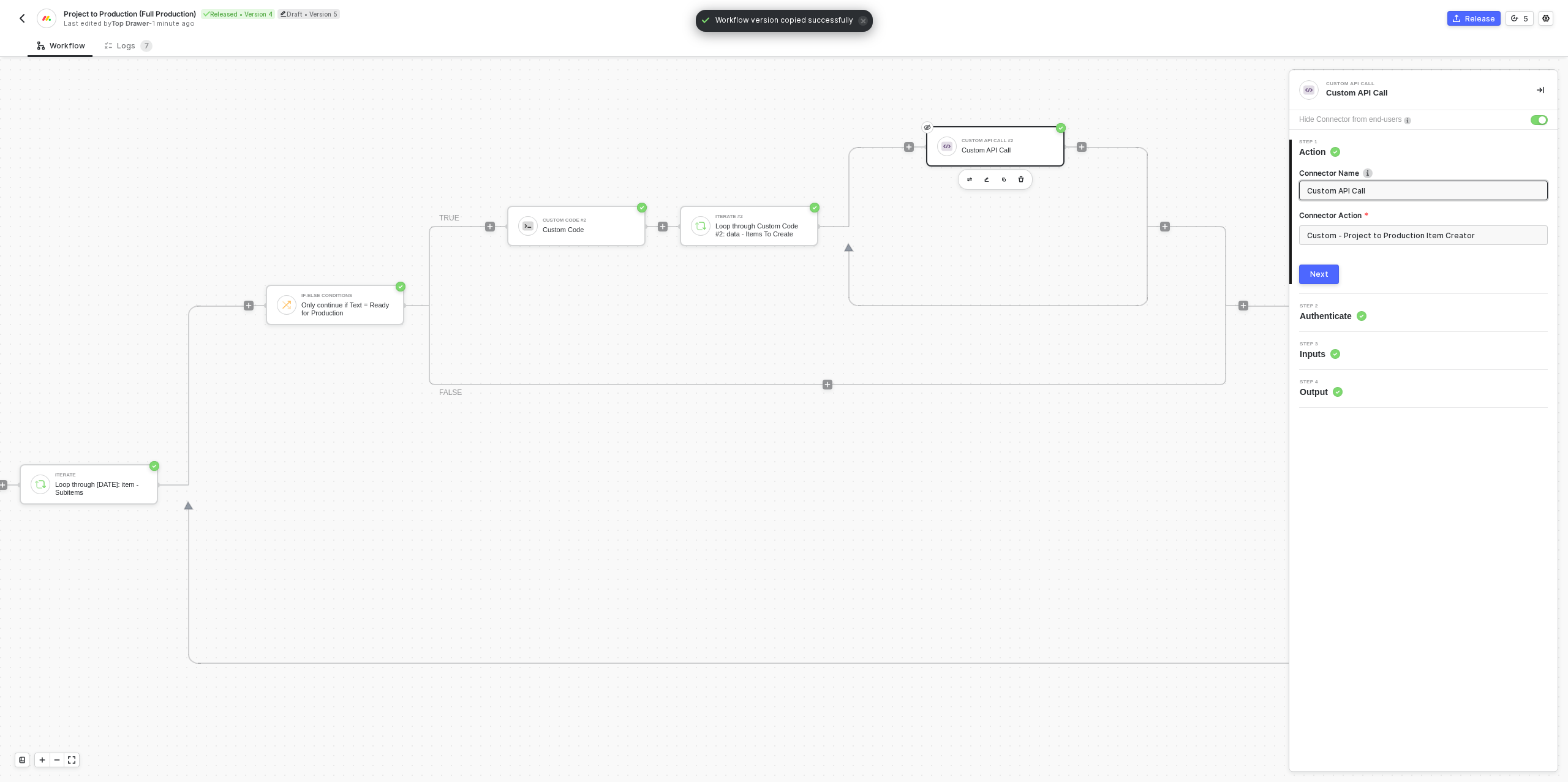
scroll to position [425, 805]
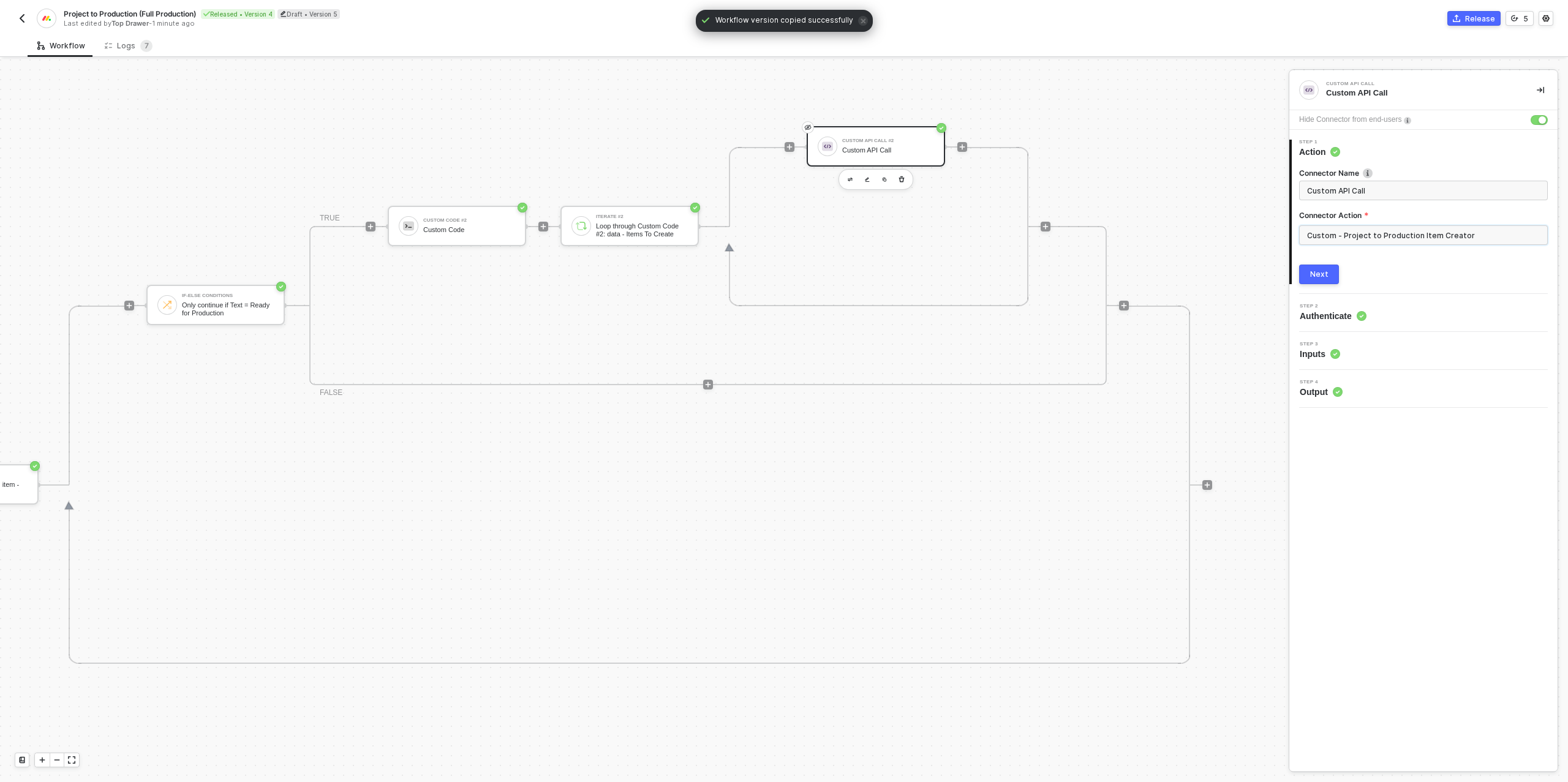
click at [1394, 238] on input "Custom - Project to Production Item Creator" at bounding box center [1423, 235] width 248 height 20
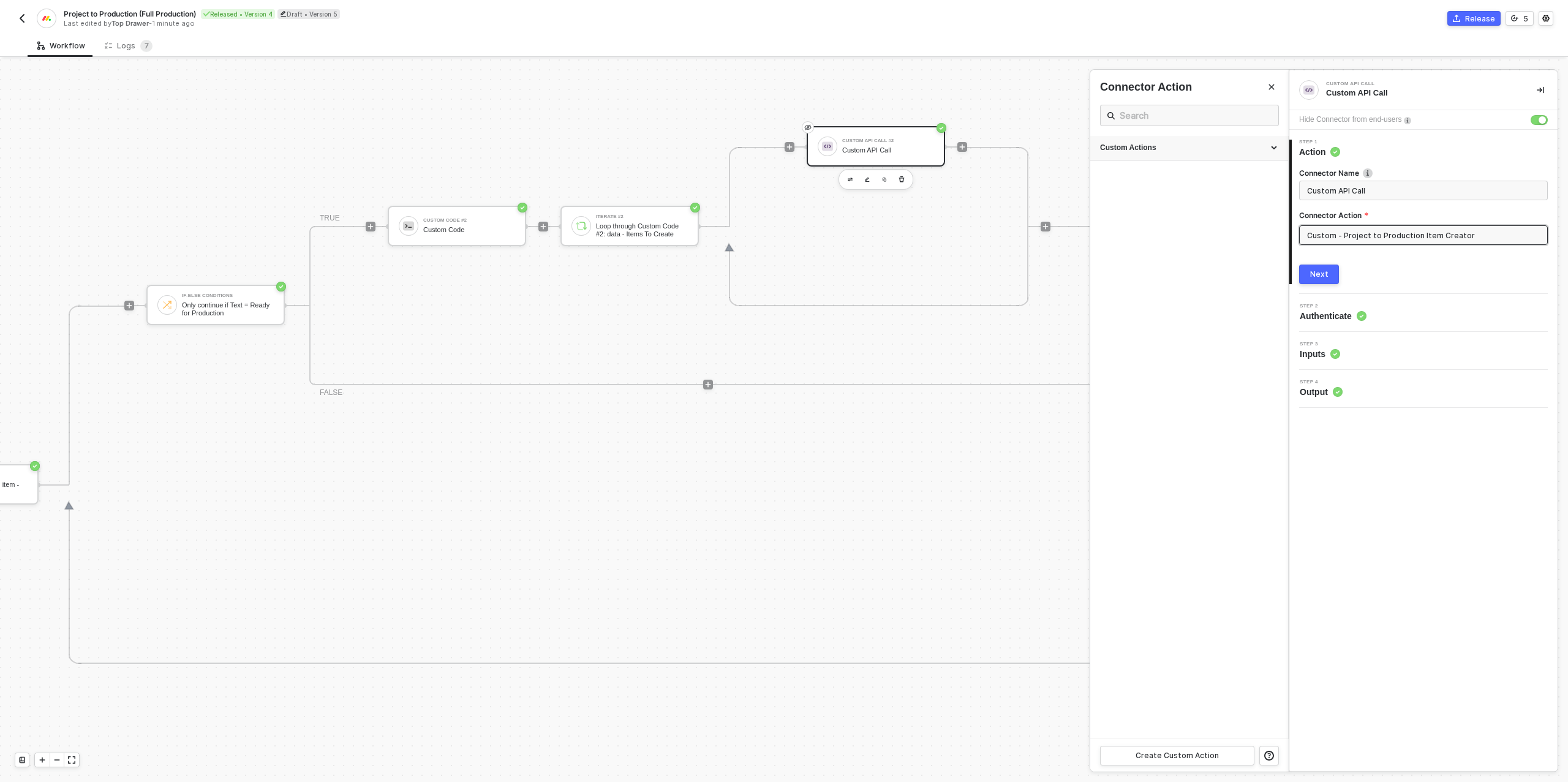
click at [1192, 139] on div "Custom Actions" at bounding box center [1189, 148] width 198 height 25
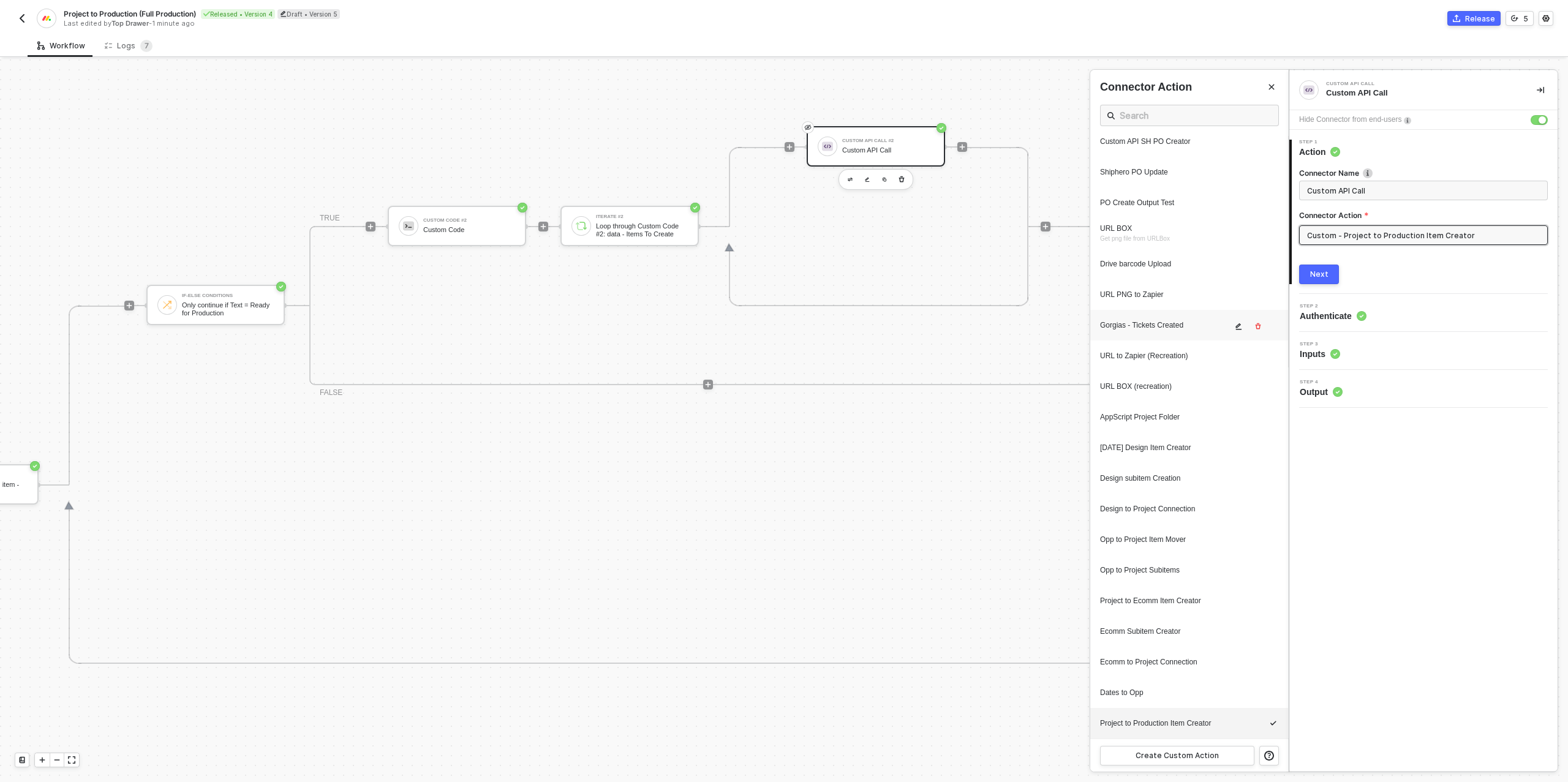
scroll to position [370, 0]
click at [1237, 722] on icon "icon-edit" at bounding box center [1238, 726] width 8 height 8
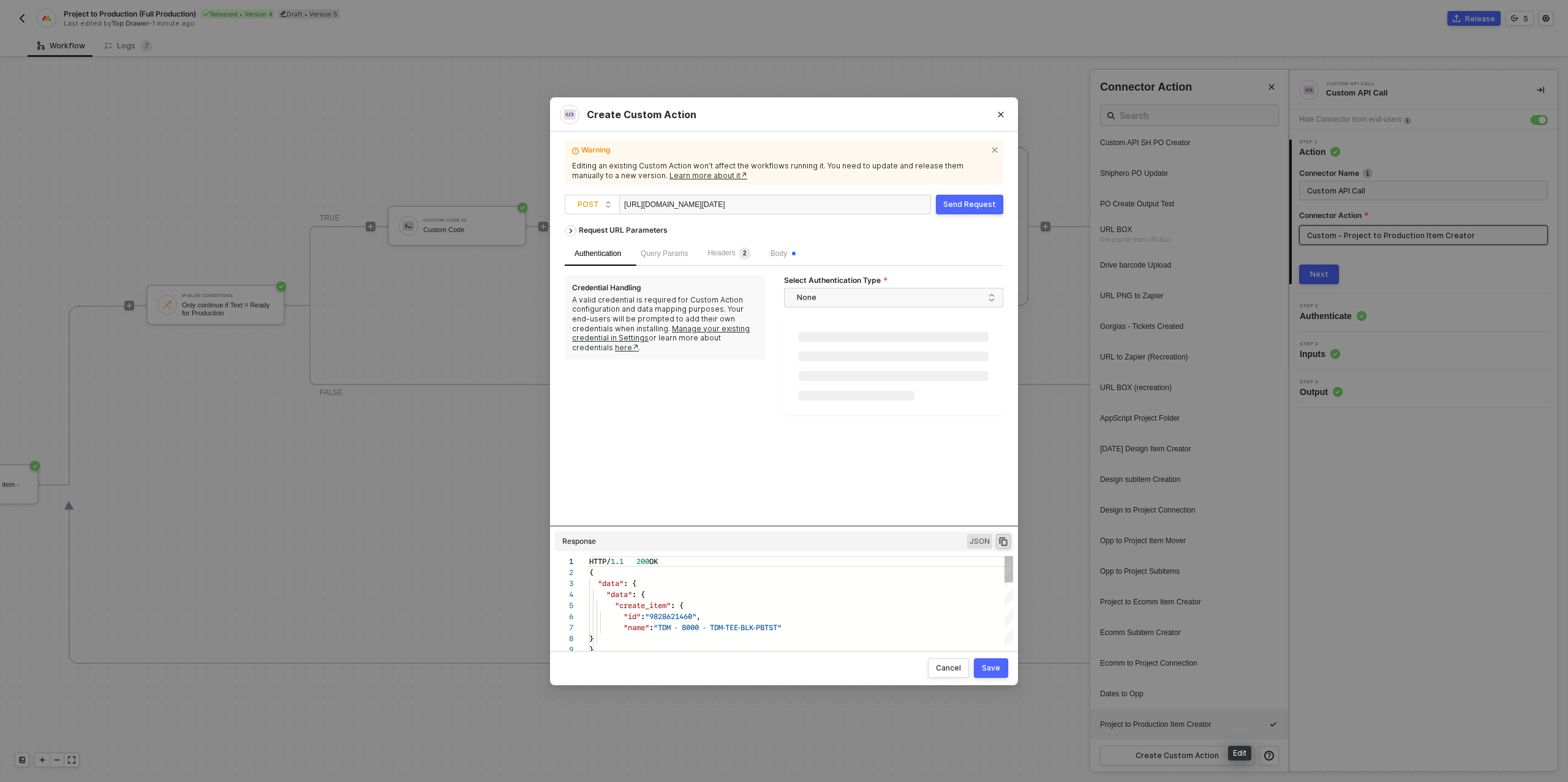
scroll to position [110, 0]
click at [797, 246] on div "Body" at bounding box center [783, 254] width 44 height 25
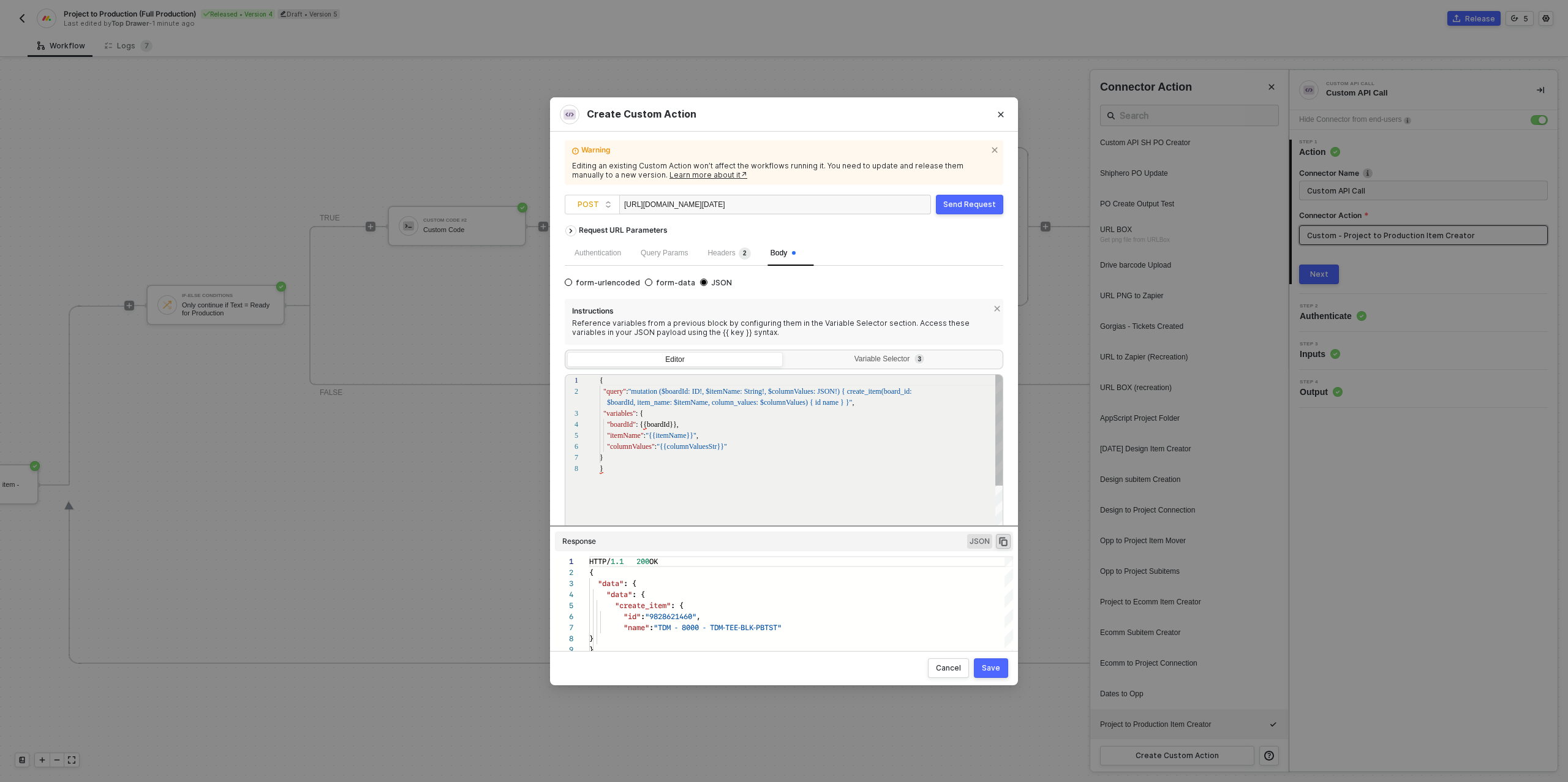
scroll to position [77, 0]
drag, startPoint x: 699, startPoint y: 393, endPoint x: 725, endPoint y: 399, distance: 26.7
click at [699, 393] on span ""mutation ($boardId: ID!, $itemName: String!, $col" at bounding box center [704, 391] width 153 height 8
type textarea "{ "query": "mutation ($boardId: Int!, $itemName: String!, $columnValues: JSON!)…"
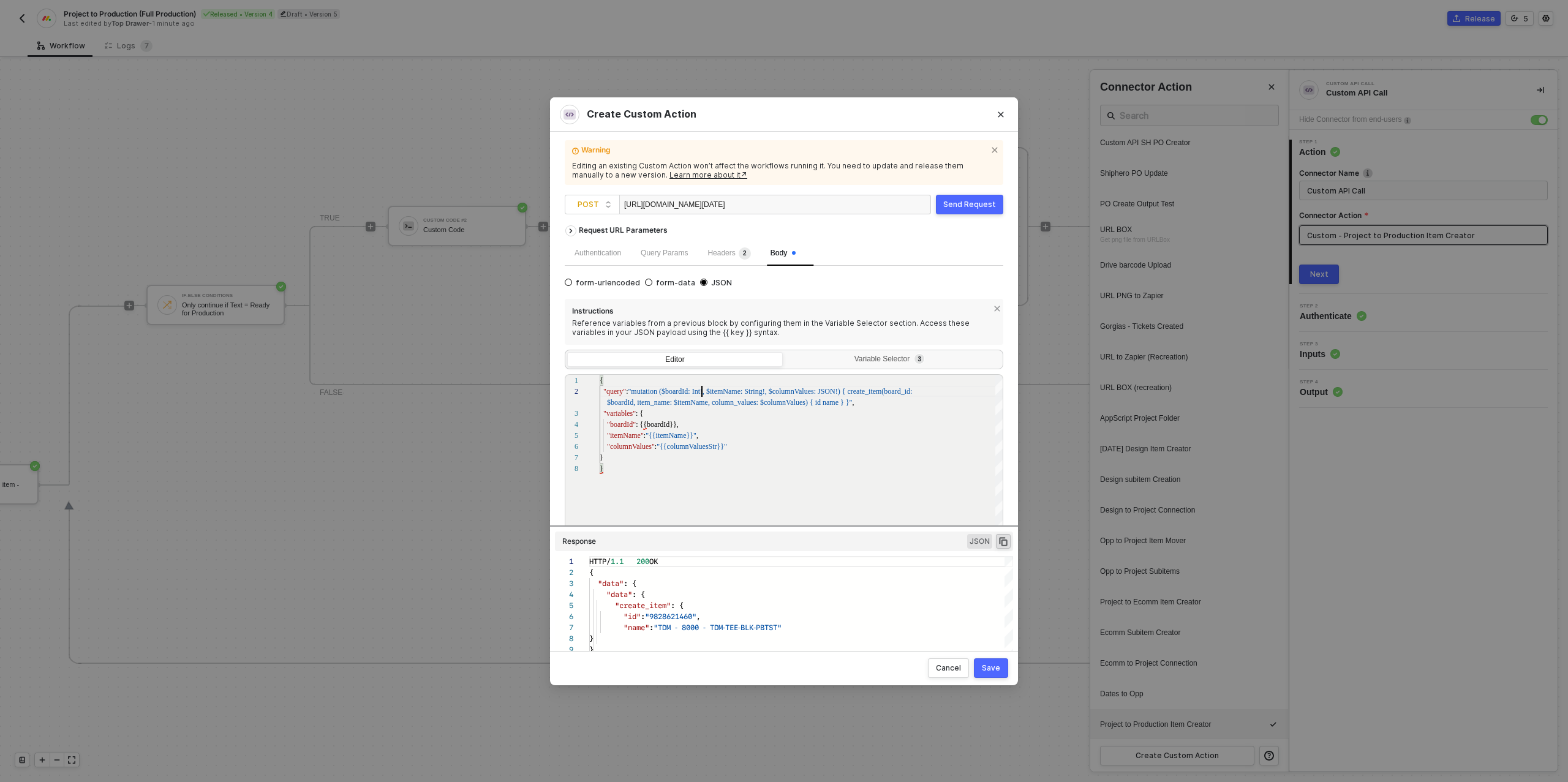
click at [956, 206] on div "Send Request" at bounding box center [969, 204] width 53 height 10
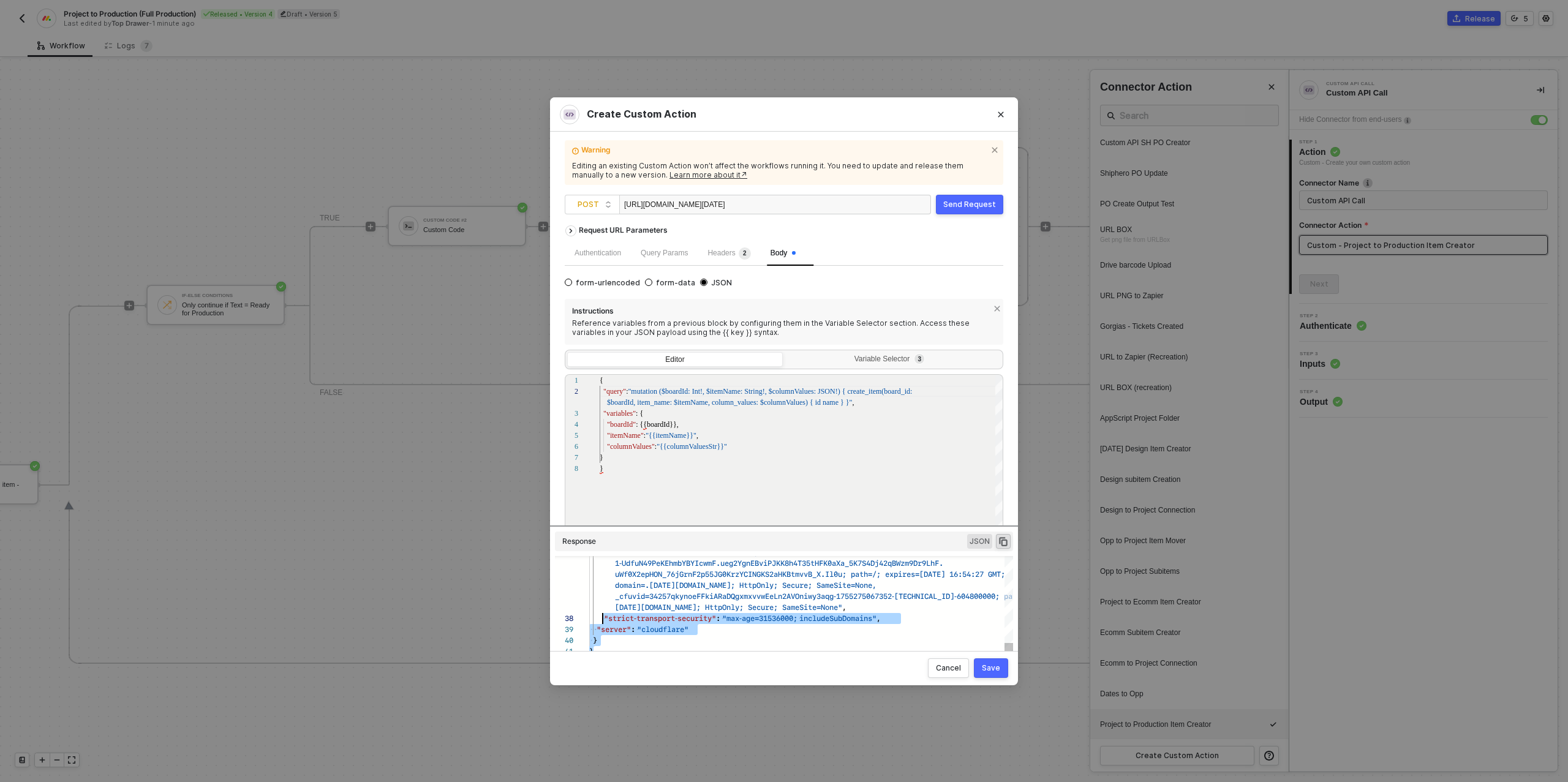
scroll to position [0, 28]
type textarea "HTTP/1.1 200 OK { "data": { "errors": [ { "message": "Variable \"$boardId\" of …"
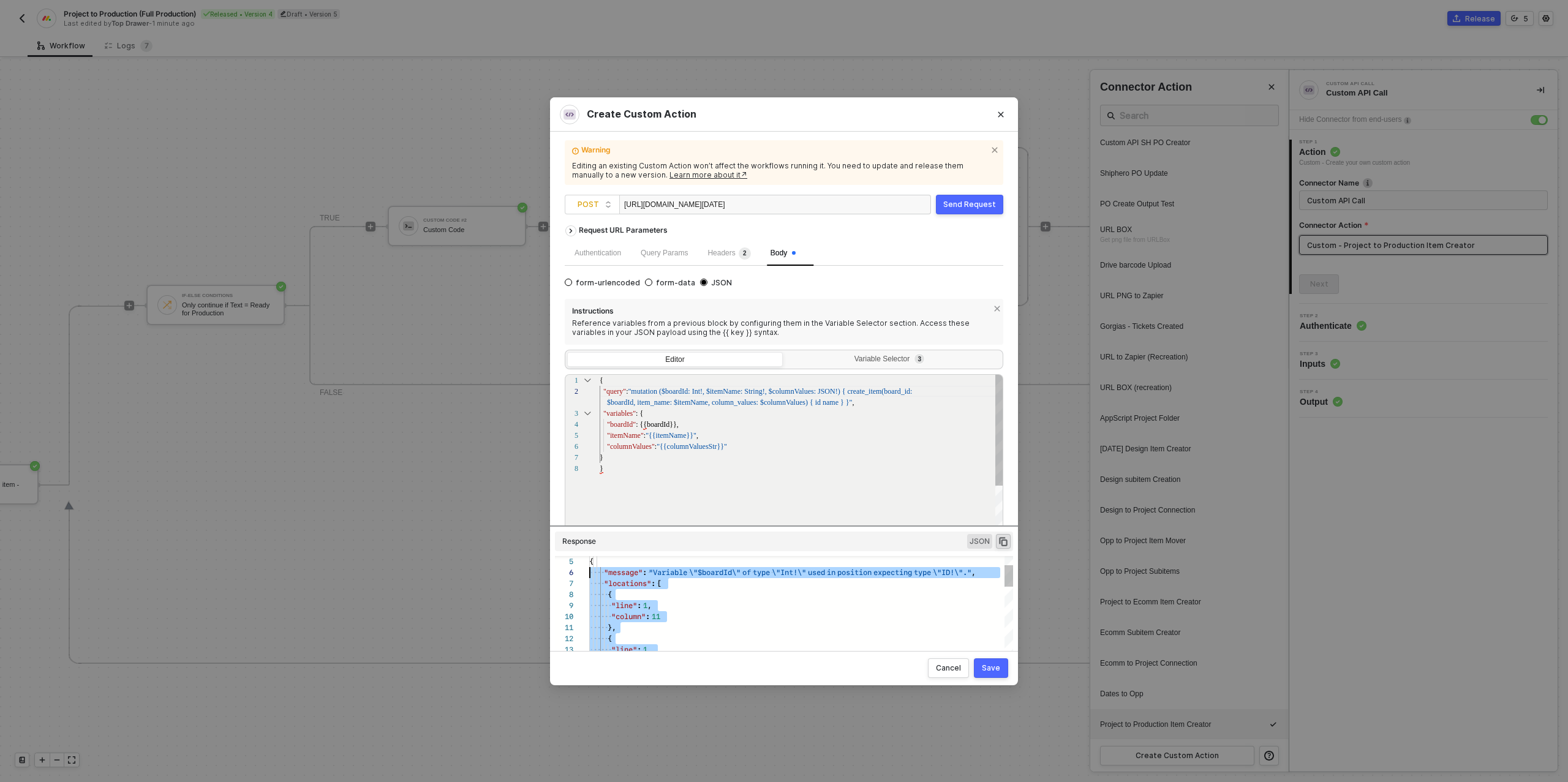
scroll to position [0, 0]
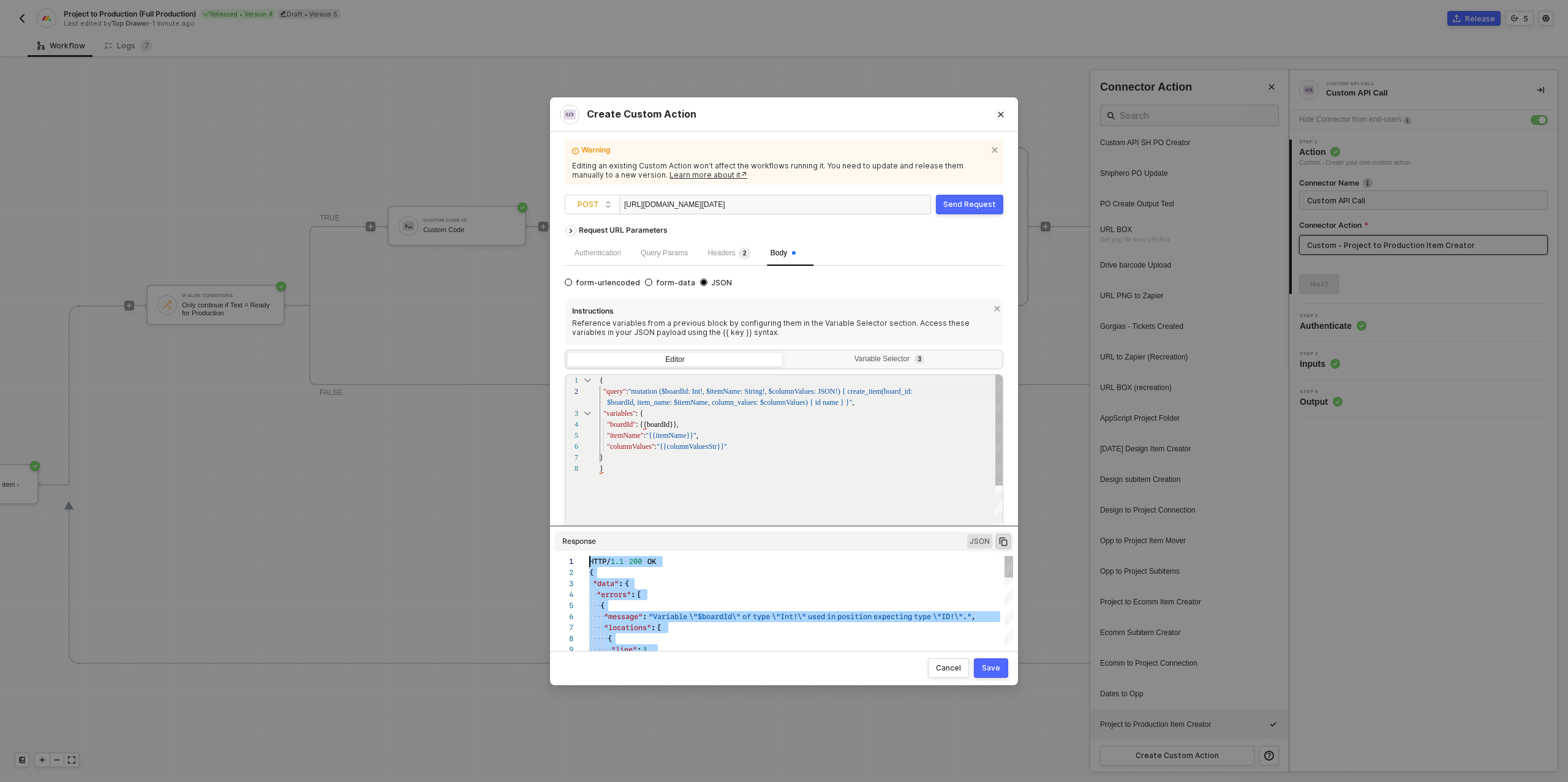
drag, startPoint x: 611, startPoint y: 646, endPoint x: 580, endPoint y: 484, distance: 164.9
click at [700, 391] on div "1 2 3 4 5 6 7 8 { "query" : "mutation ($boardId: Int!, $itemName: String!, $co …" at bounding box center [784, 458] width 439 height 169
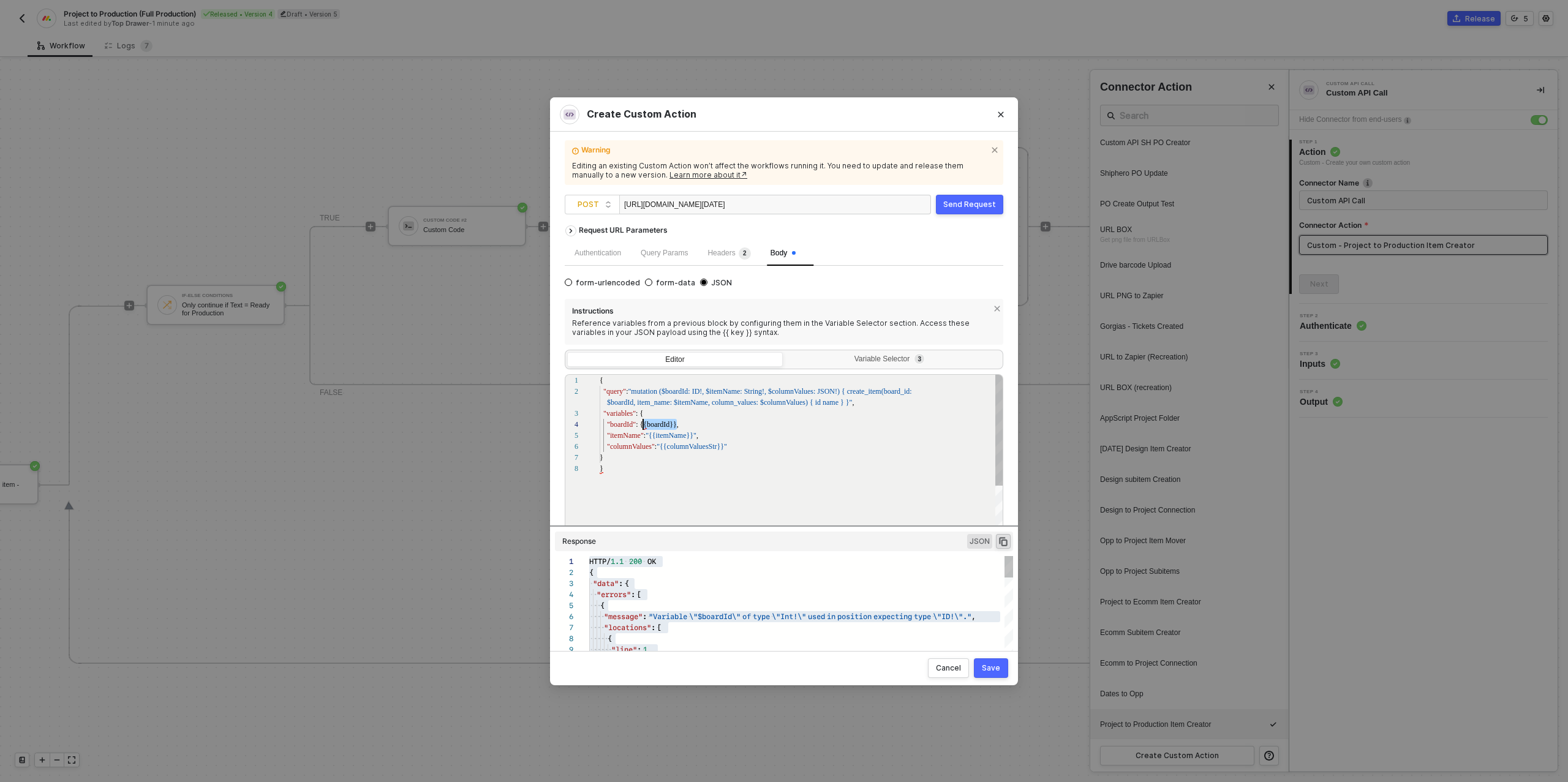
scroll to position [33, 40]
drag, startPoint x: 676, startPoint y: 426, endPoint x: 640, endPoint y: 424, distance: 36.1
type textarea "{ "query": "mutation ($boardId: ID!, $itemName: String!, $columnValues: JSON!) …"
click at [952, 207] on div "Send Request" at bounding box center [969, 204] width 53 height 10
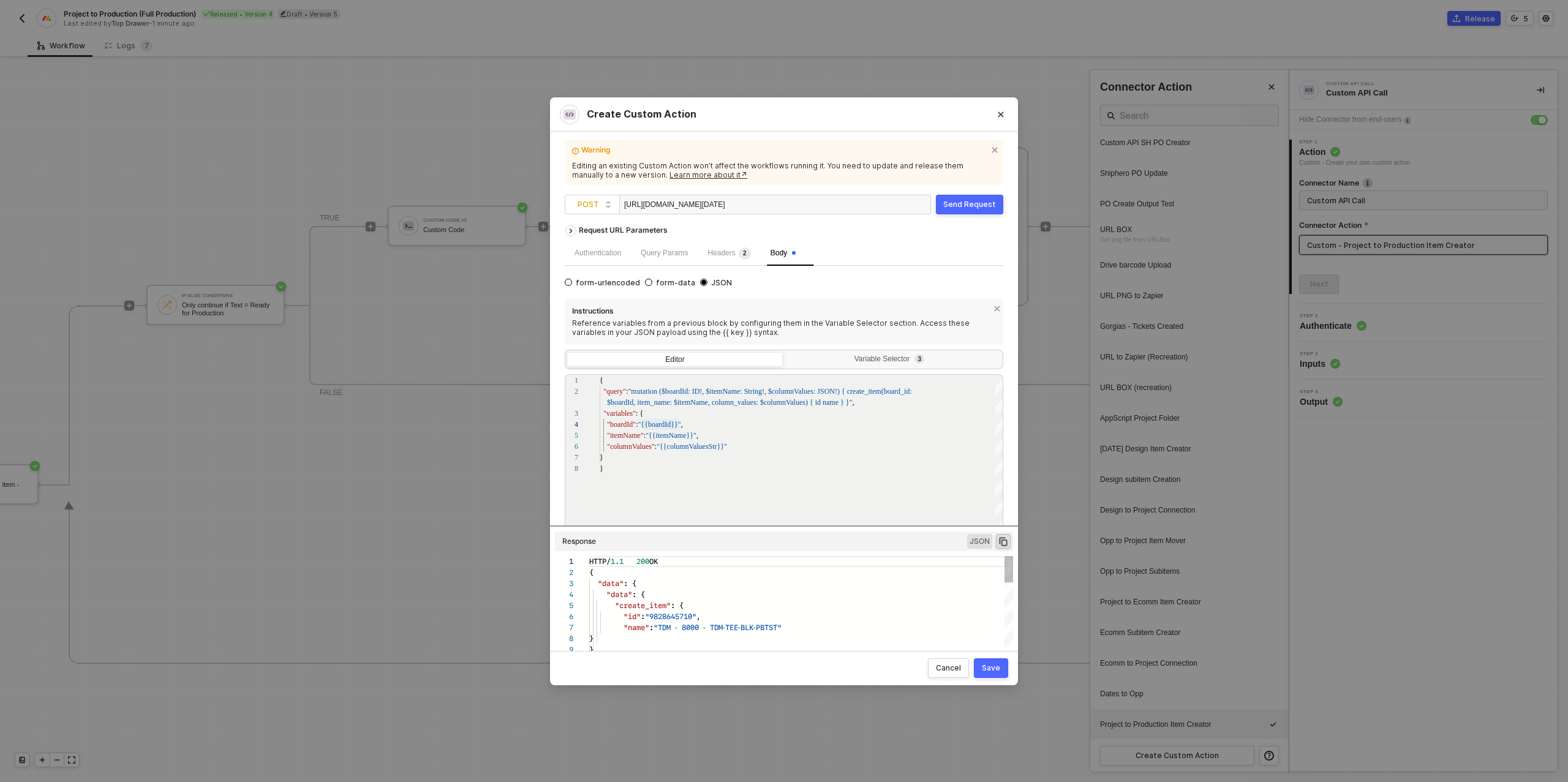
scroll to position [110, 0]
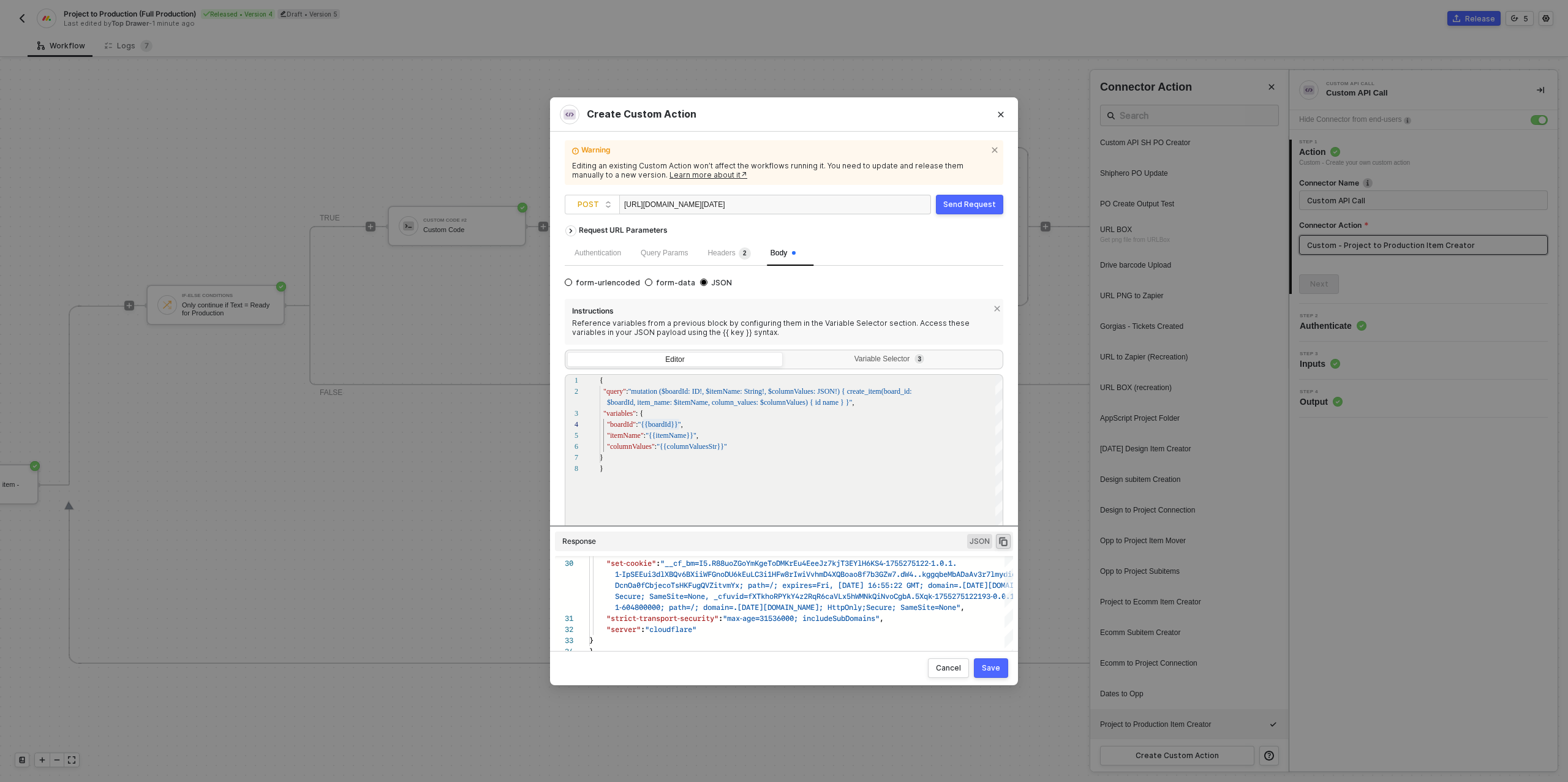
click at [986, 667] on div "Save" at bounding box center [991, 668] width 18 height 10
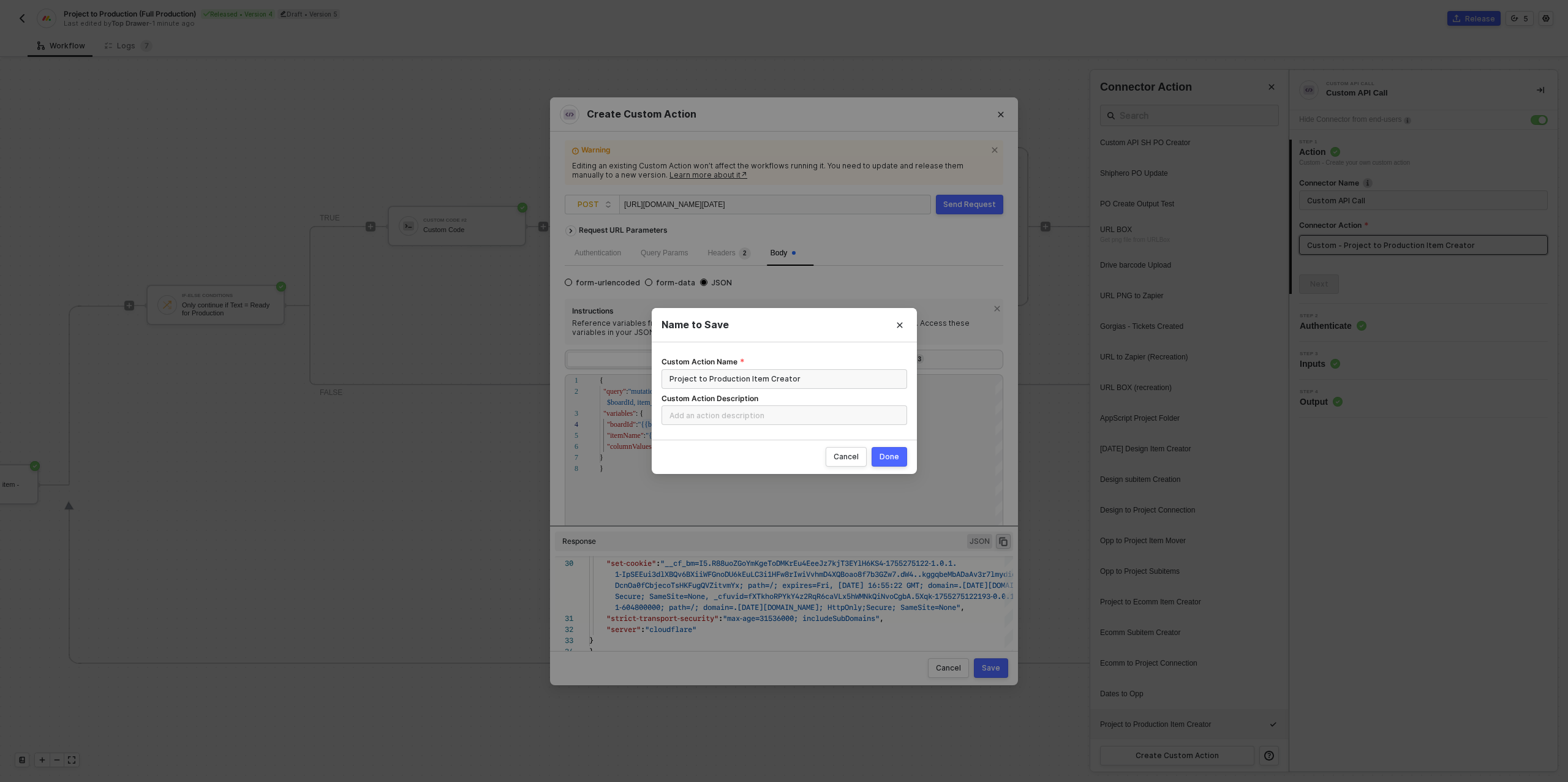
click at [899, 458] on div "Done" at bounding box center [889, 456] width 20 height 10
radio input "true"
radio input "false"
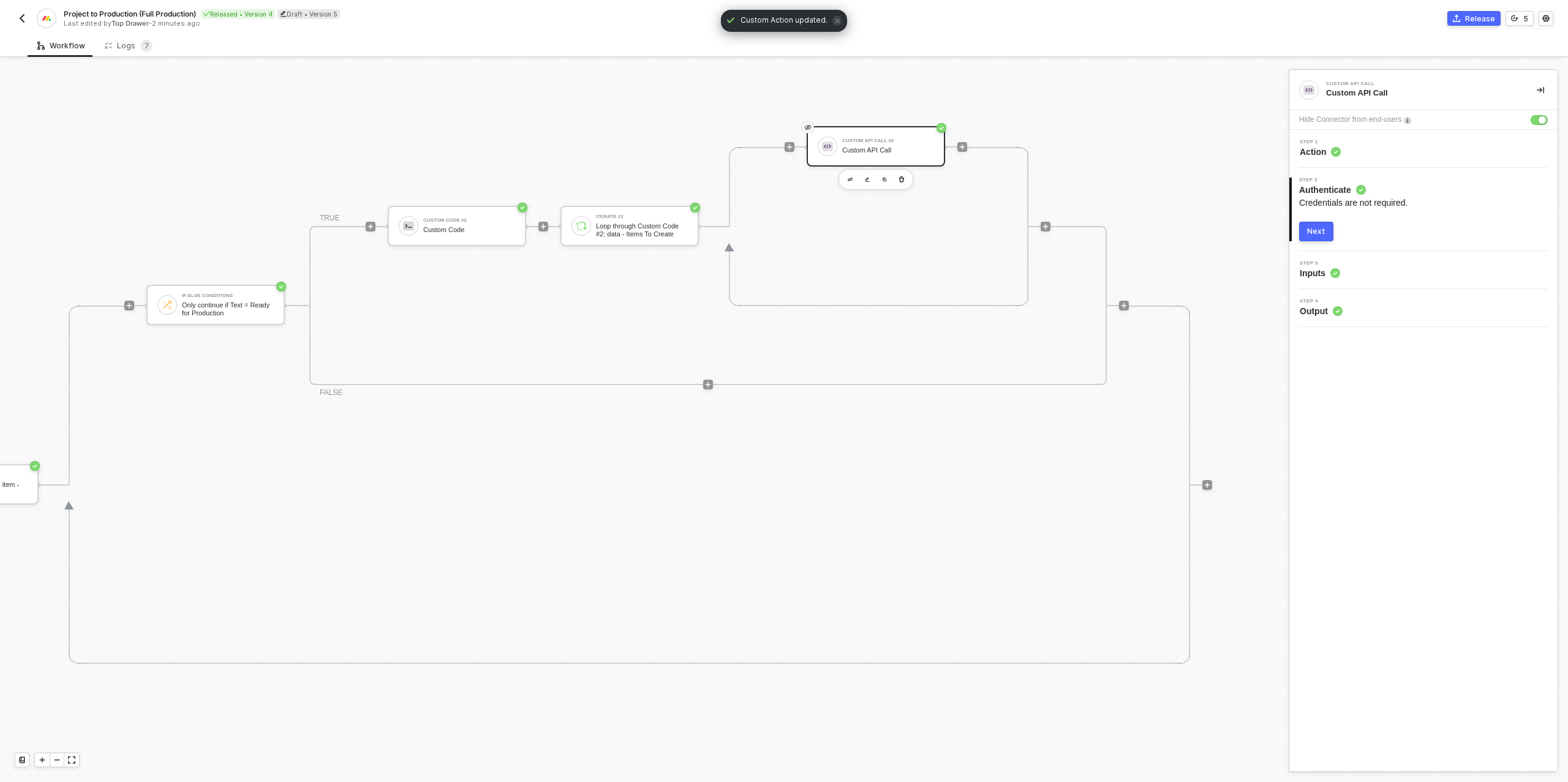
click at [1478, 18] on div "Release" at bounding box center [1479, 19] width 30 height 11
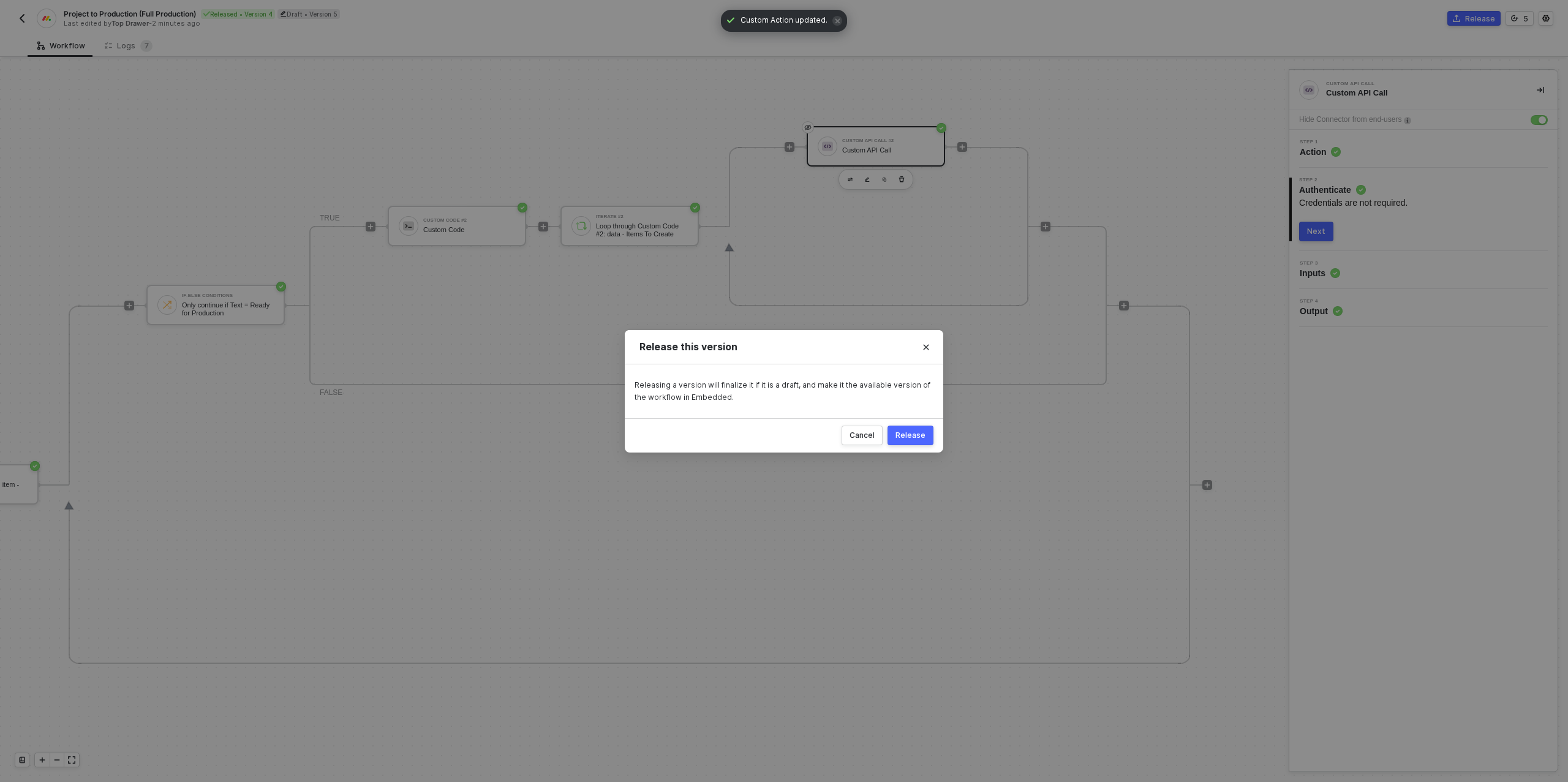
drag, startPoint x: 911, startPoint y: 435, endPoint x: 929, endPoint y: 432, distance: 18.2
click at [911, 435] on div "Release" at bounding box center [910, 435] width 30 height 10
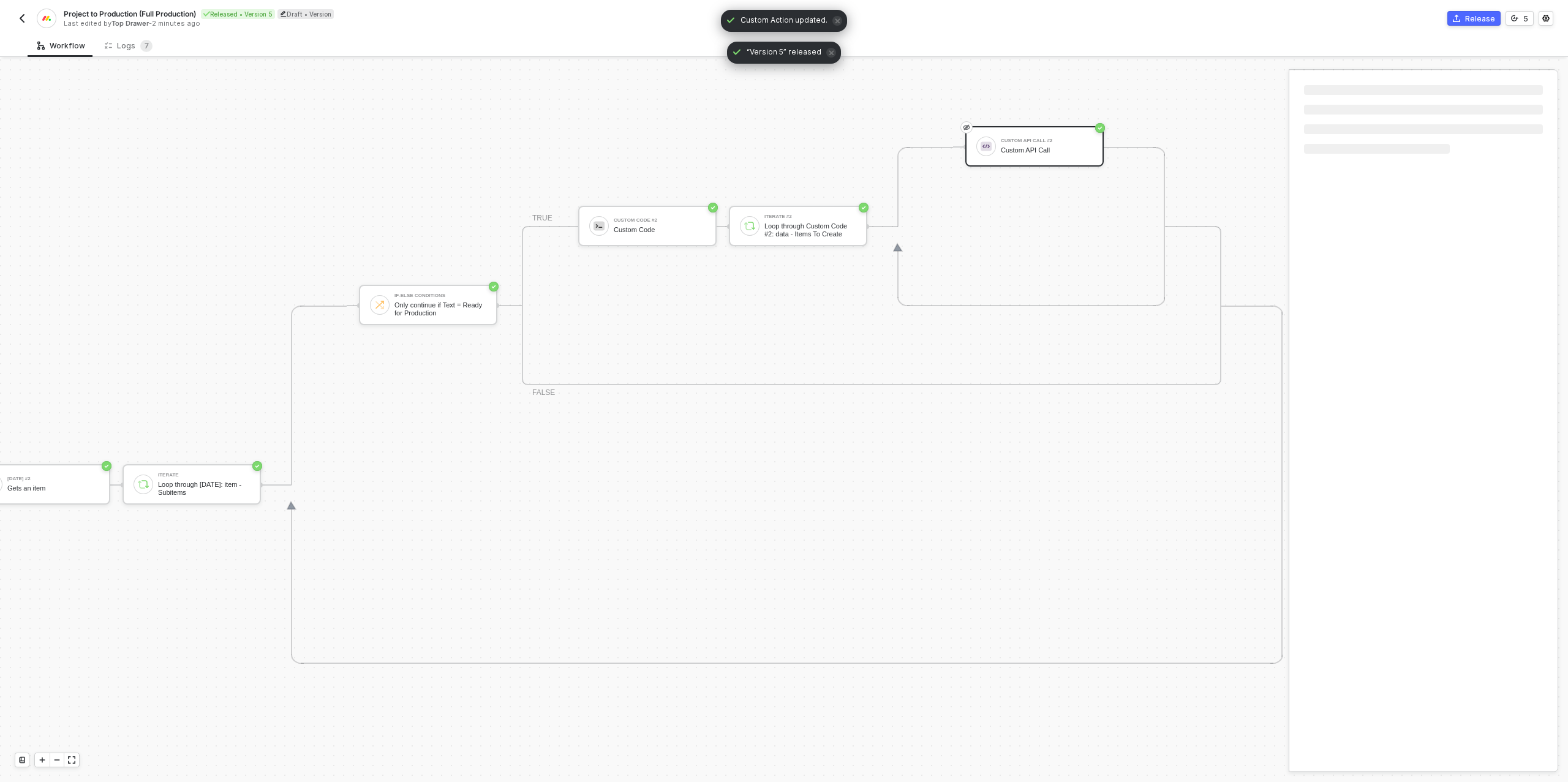
scroll to position [425, 495]
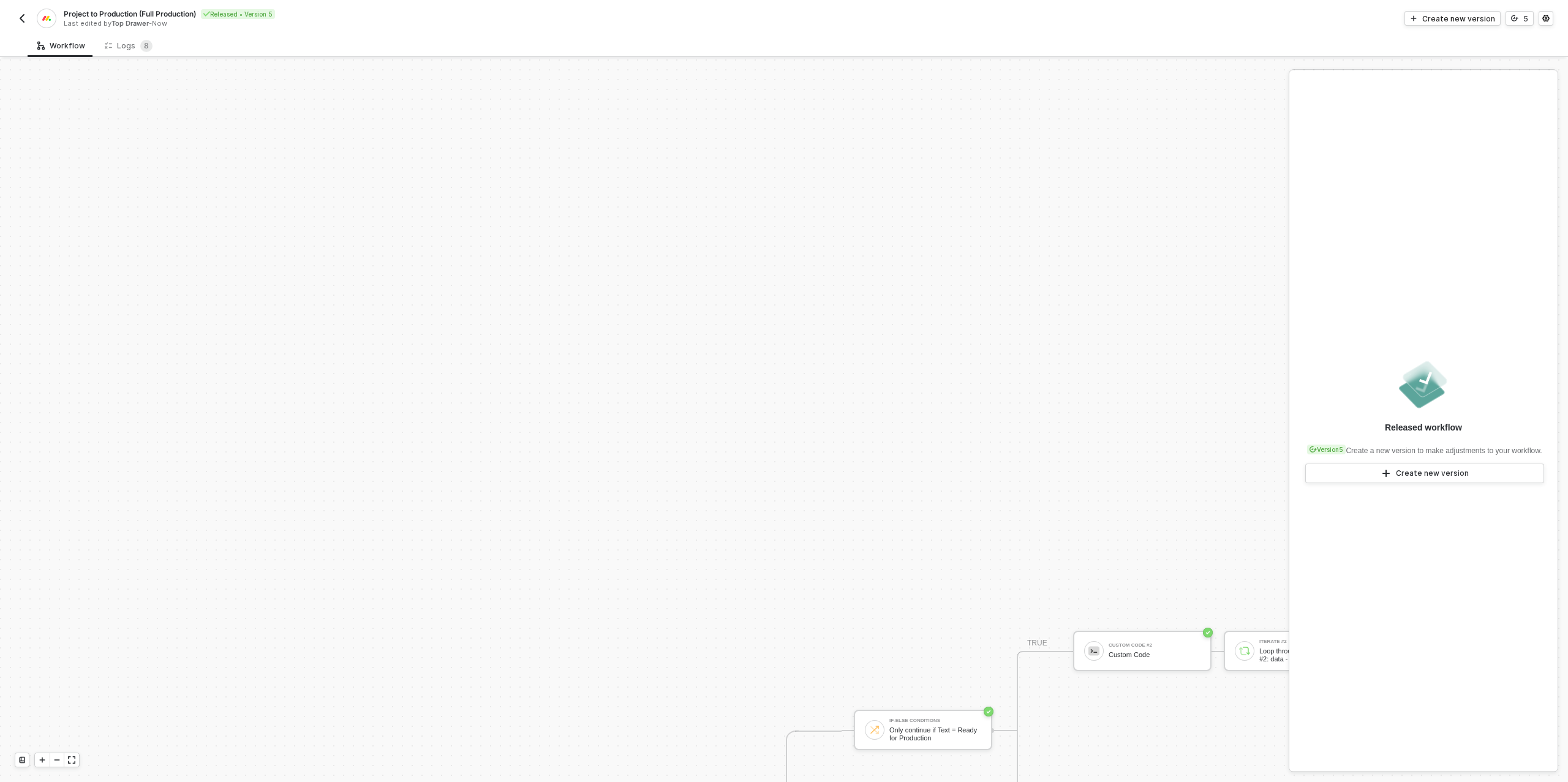
scroll to position [425, 0]
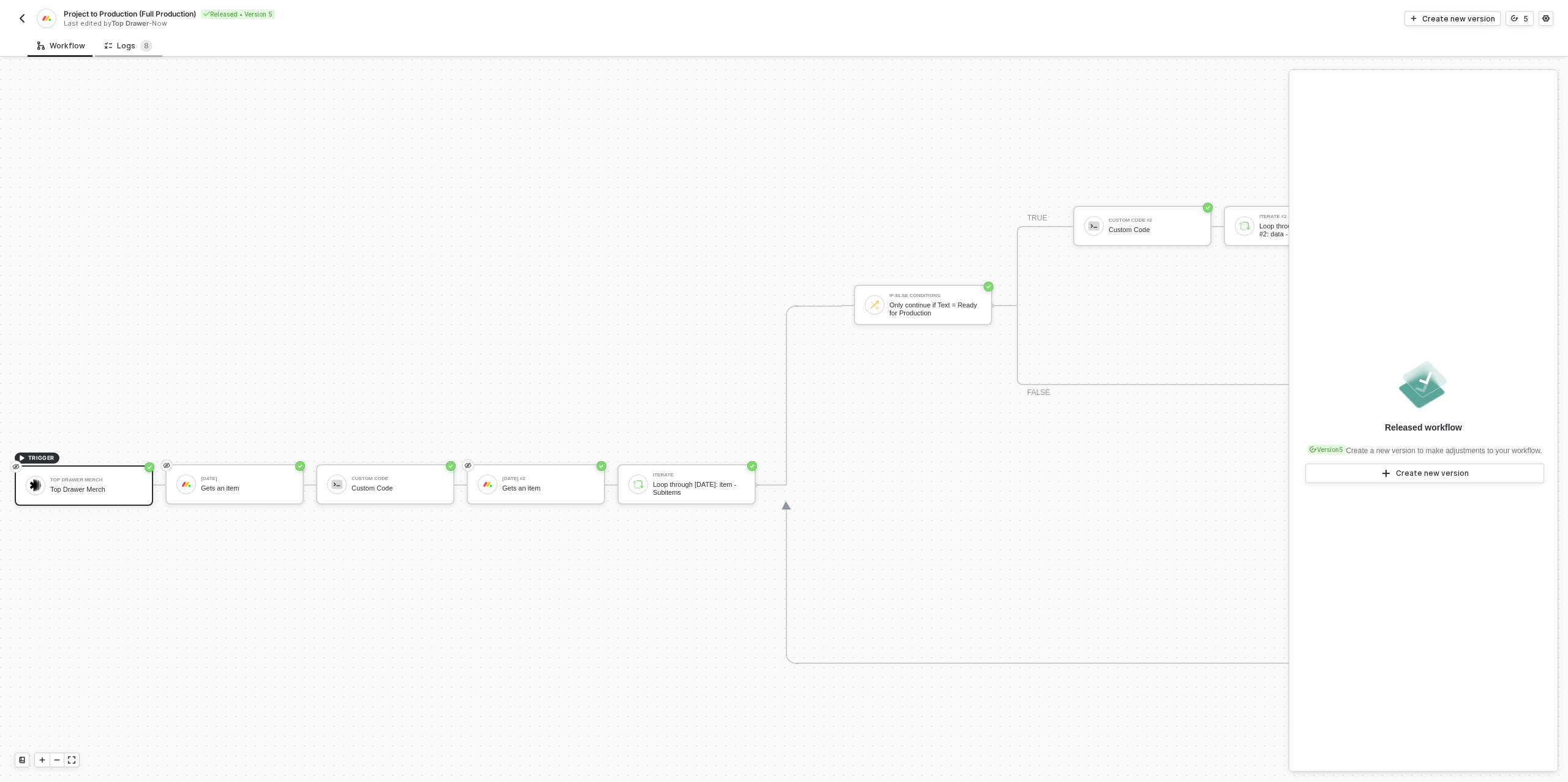
click at [122, 43] on div "Logs 8" at bounding box center [129, 46] width 48 height 12
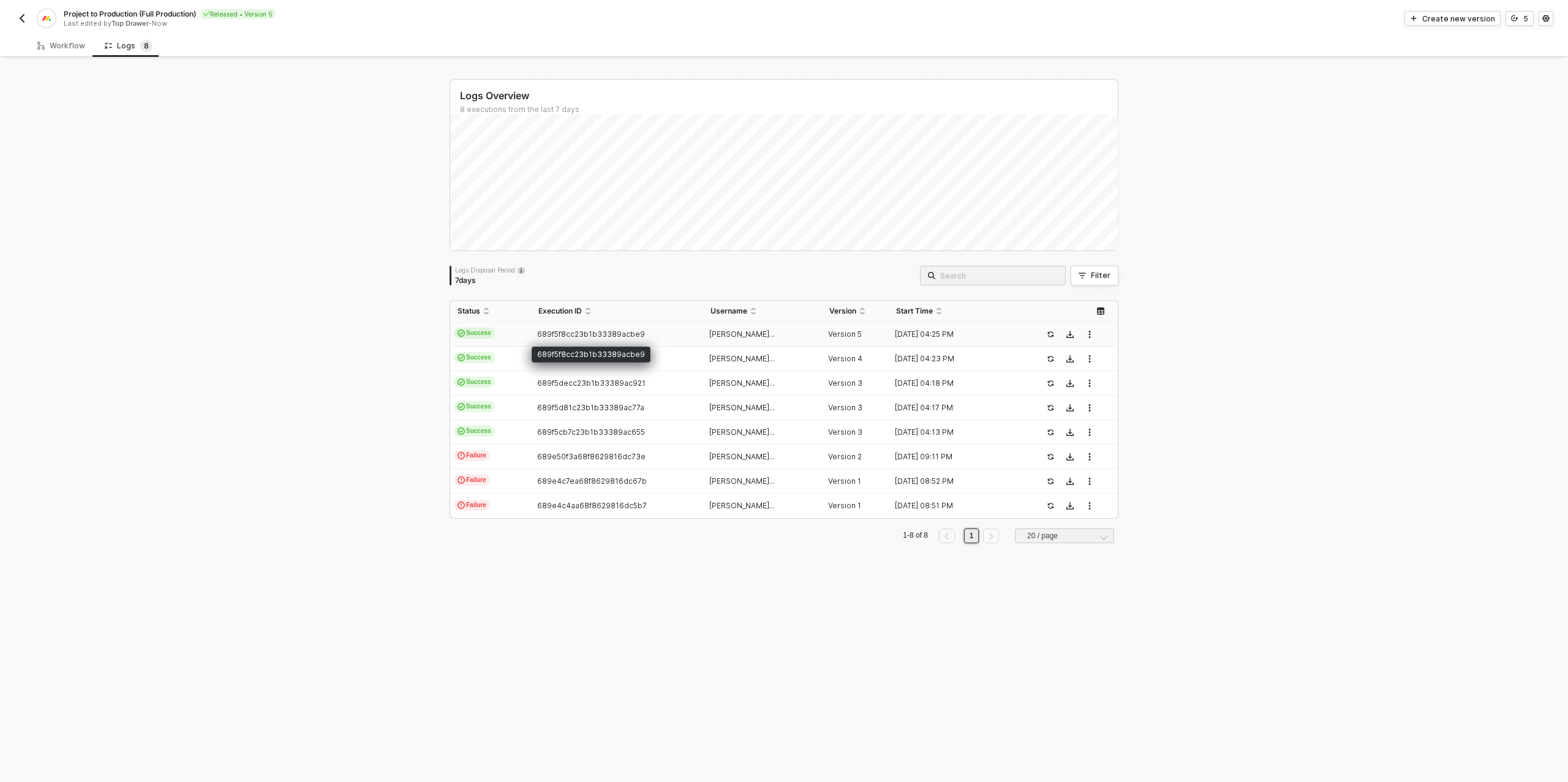
click at [560, 336] on span "689f5f8cc23b1b33389acbe9" at bounding box center [590, 334] width 108 height 9
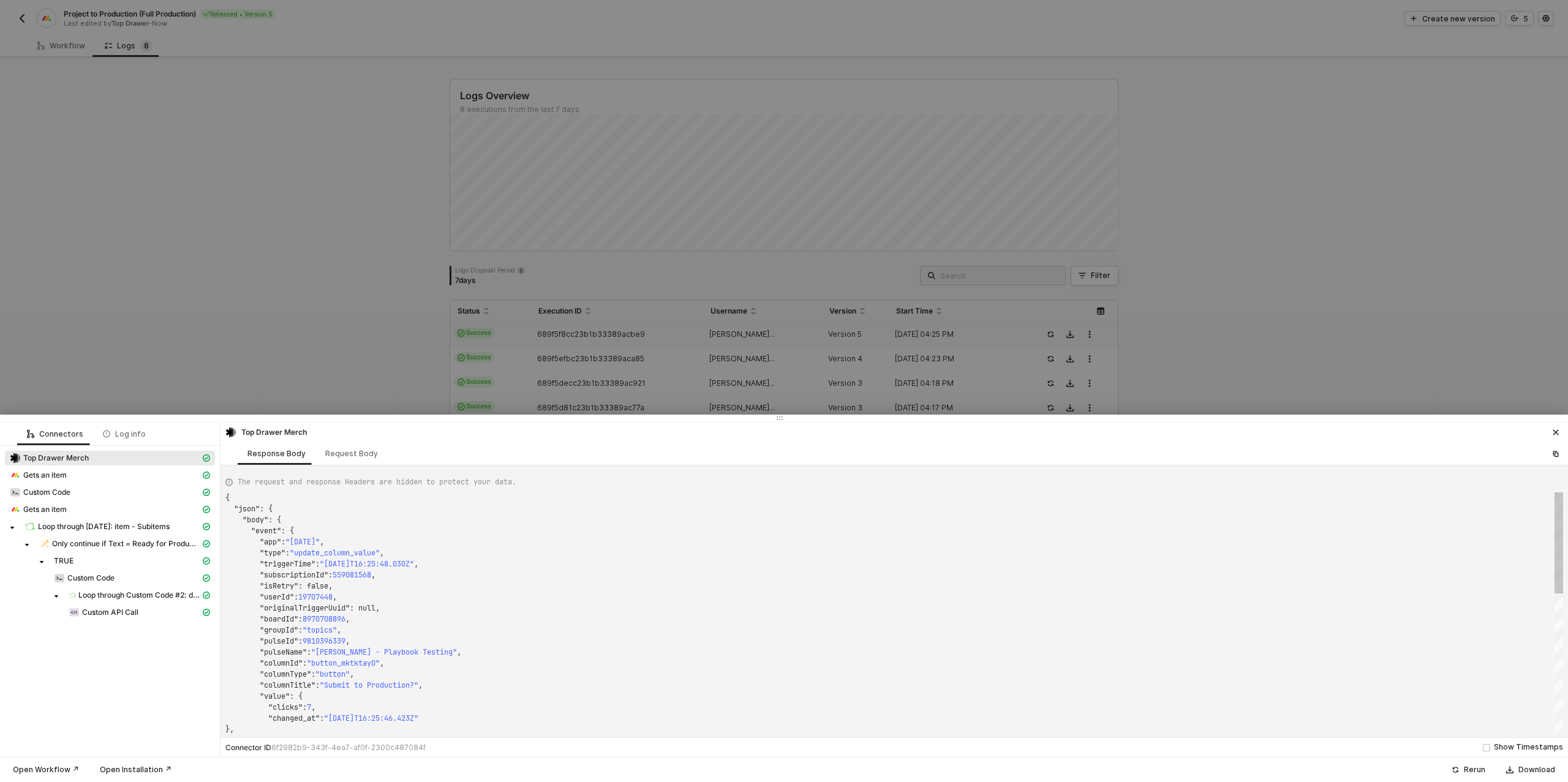
scroll to position [110, 0]
click at [117, 616] on span "Custom API Call" at bounding box center [110, 612] width 56 height 10
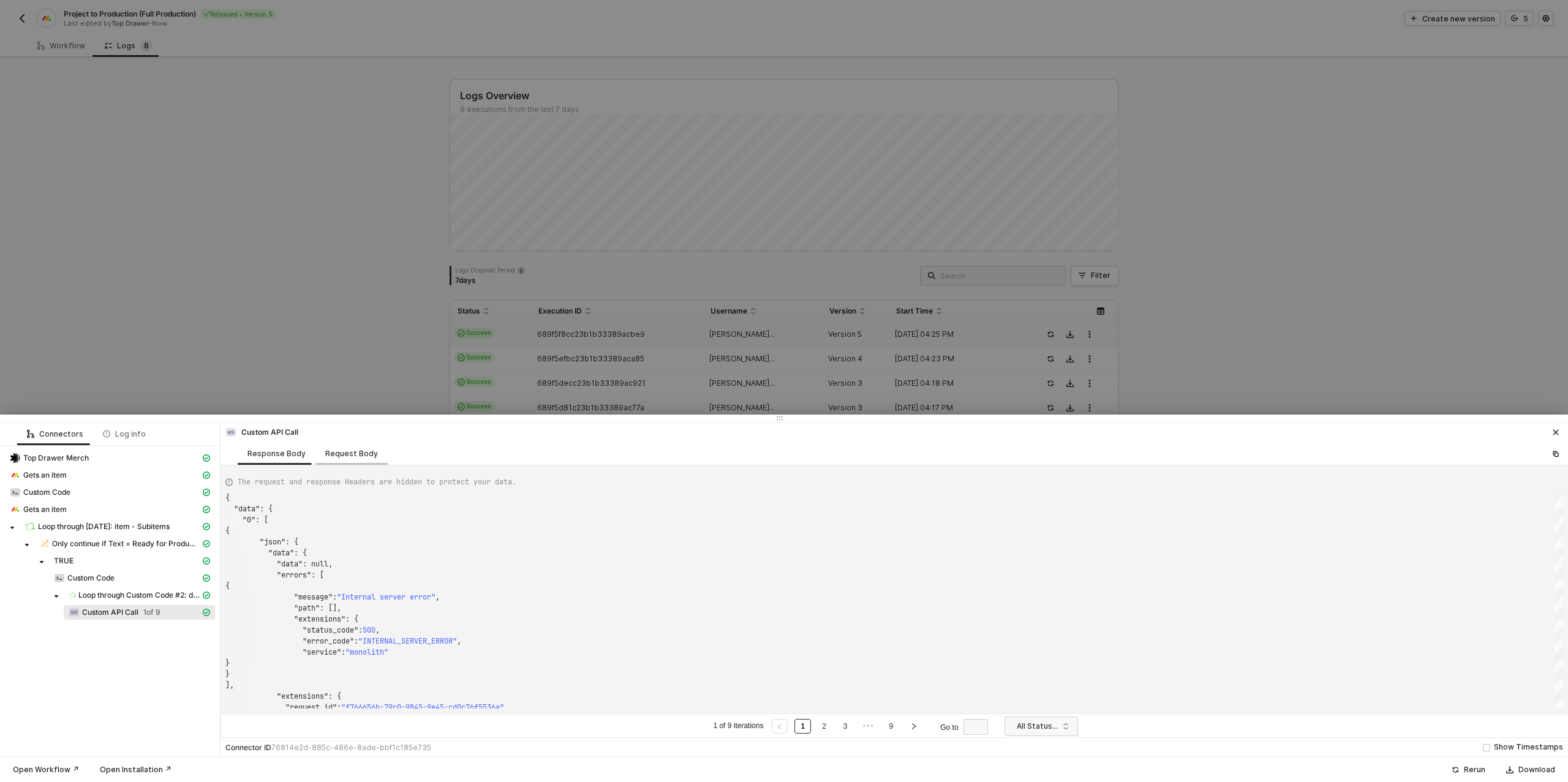
click at [345, 458] on div "Request Body" at bounding box center [351, 454] width 72 height 23
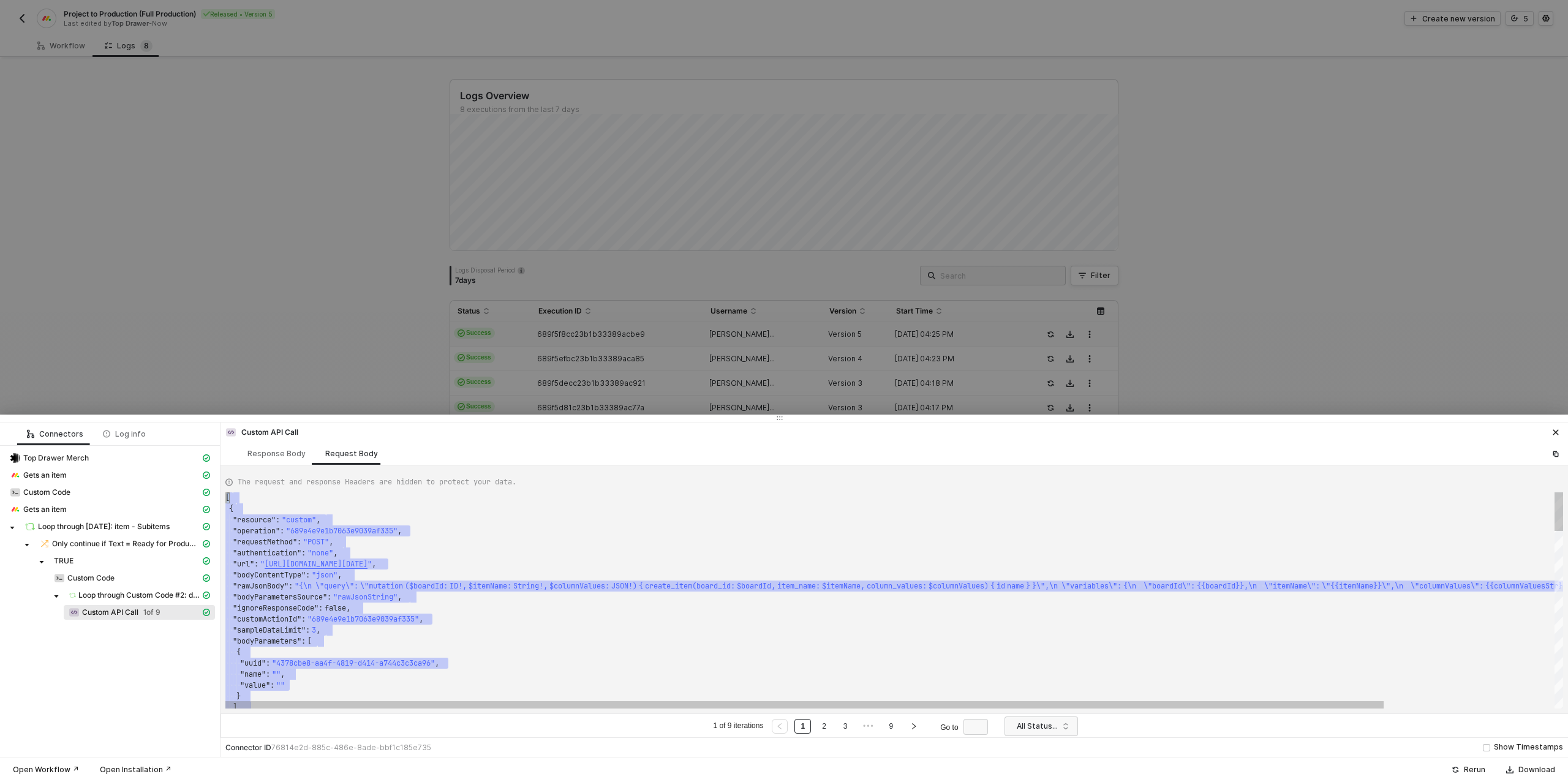
scroll to position [0, 0]
drag, startPoint x: 272, startPoint y: 698, endPoint x: 223, endPoint y: 372, distance: 329.7
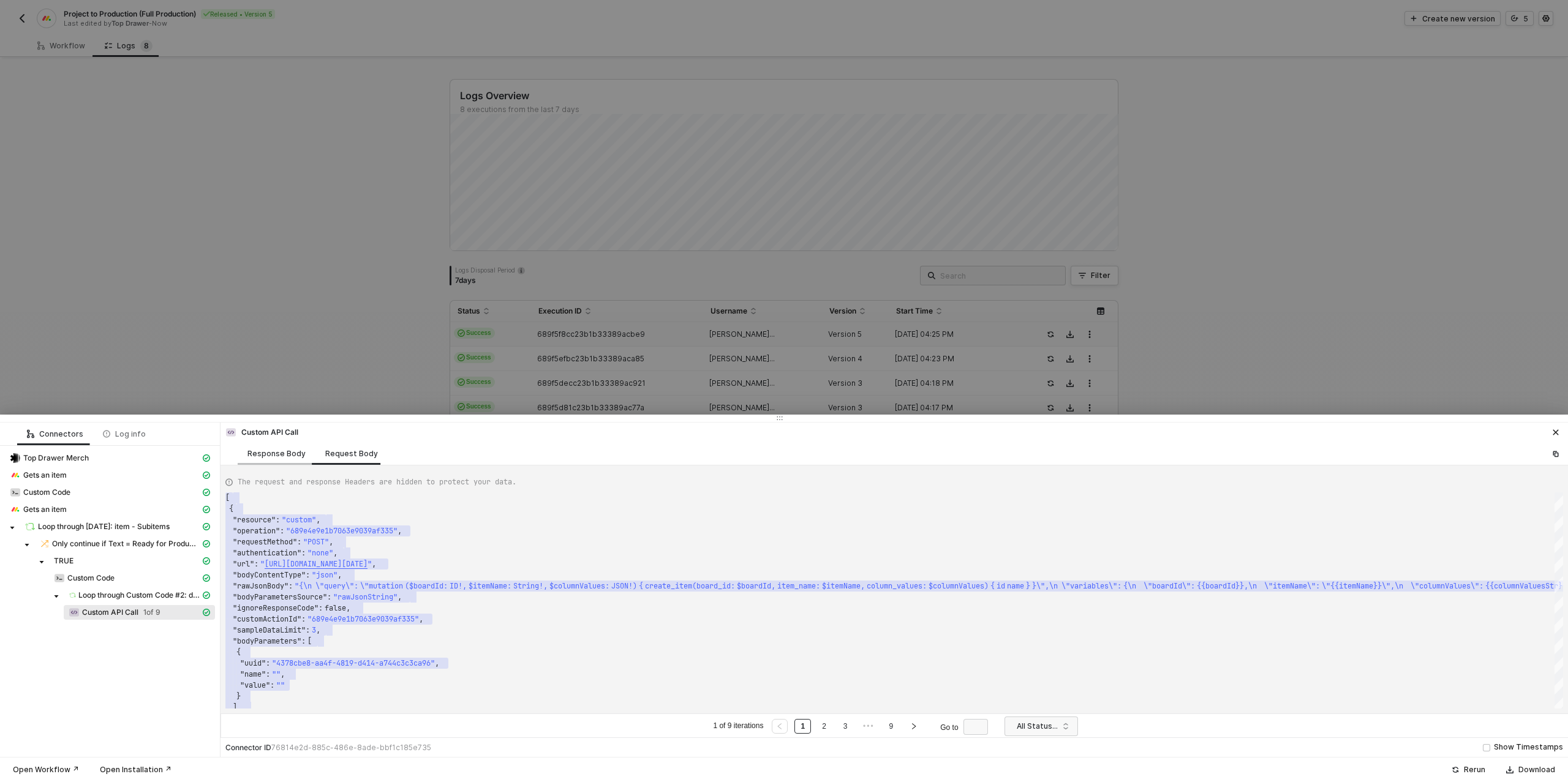
click at [286, 452] on div "Response Body" at bounding box center [277, 453] width 58 height 10
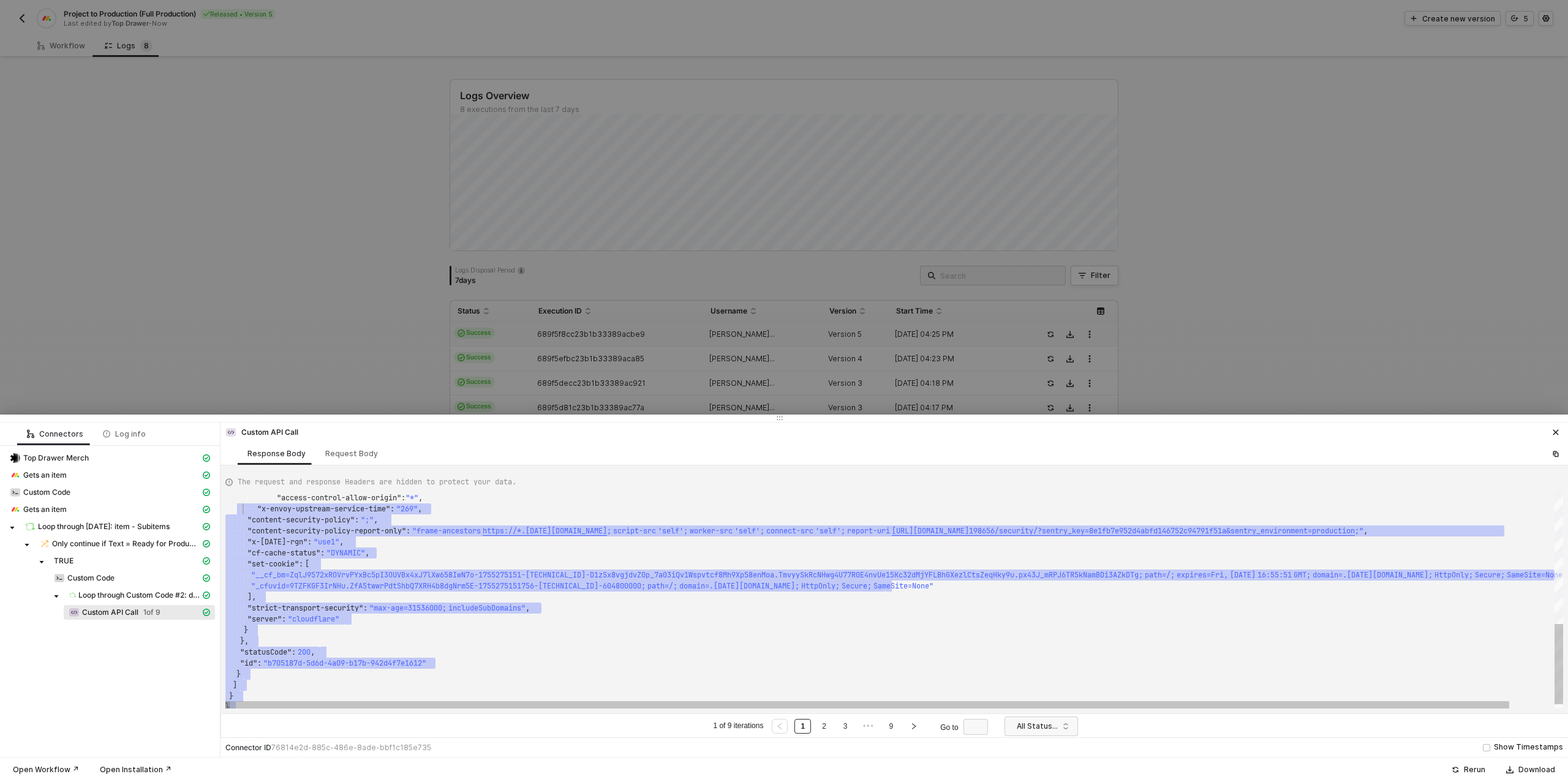
type textarea "{ "data": { "0": [ { "json": { "data": { "data": null, "errors": [ { "message":…"
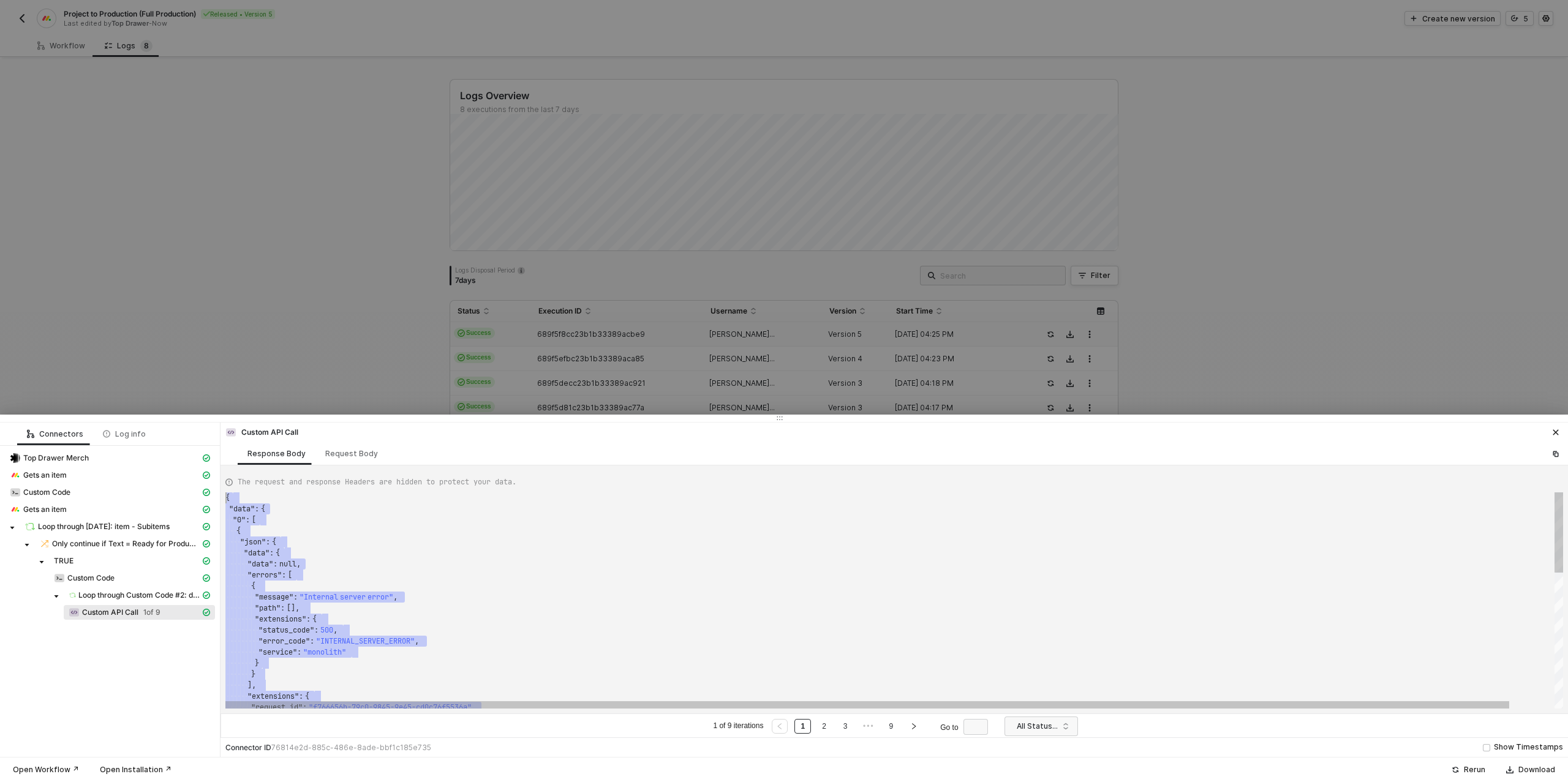
drag, startPoint x: 255, startPoint y: 692, endPoint x: 242, endPoint y: 429, distance: 263.3
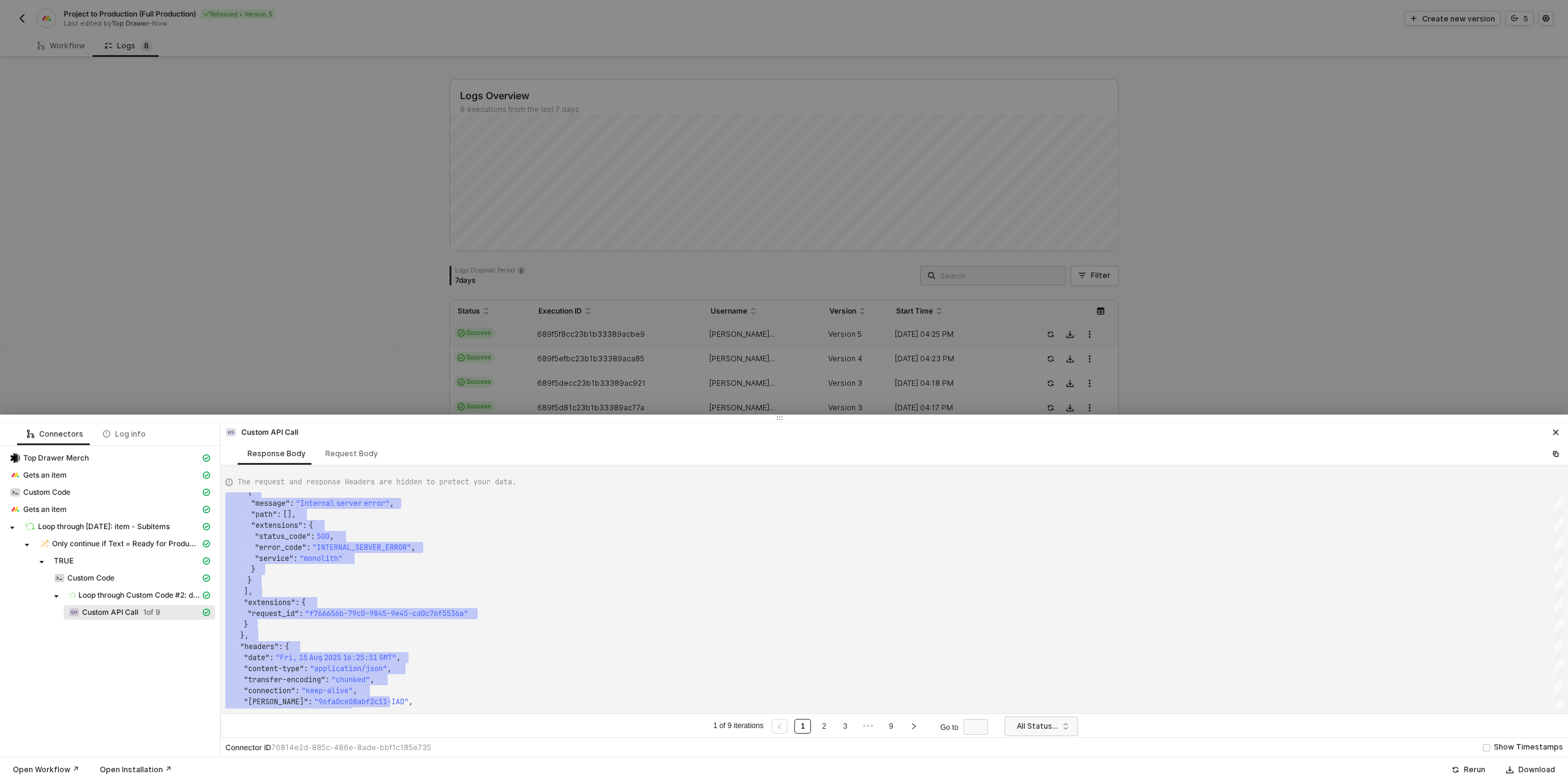
click at [266, 247] on div at bounding box center [784, 391] width 1568 height 782
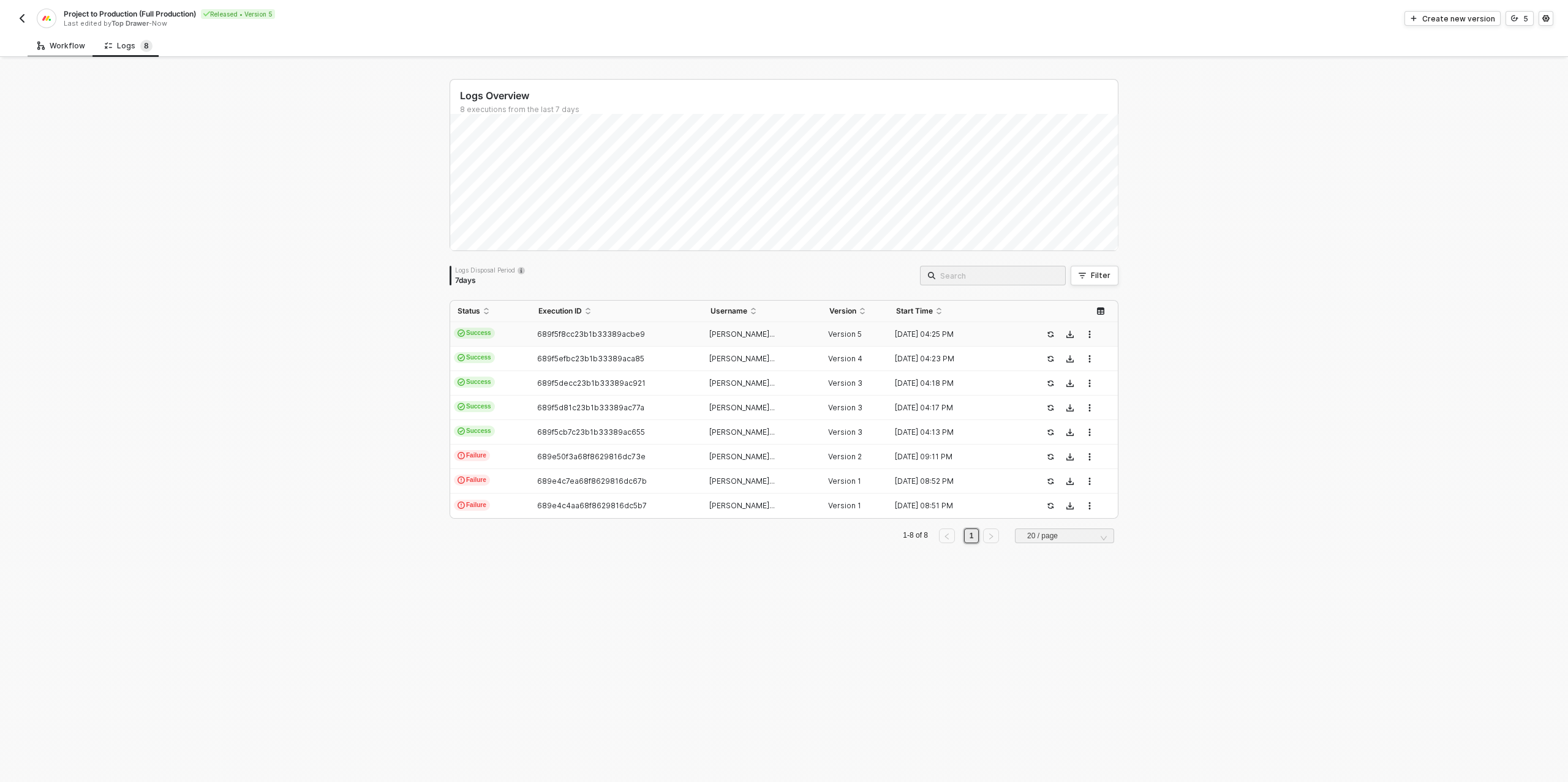
click at [55, 44] on div "Workflow" at bounding box center [61, 46] width 48 height 10
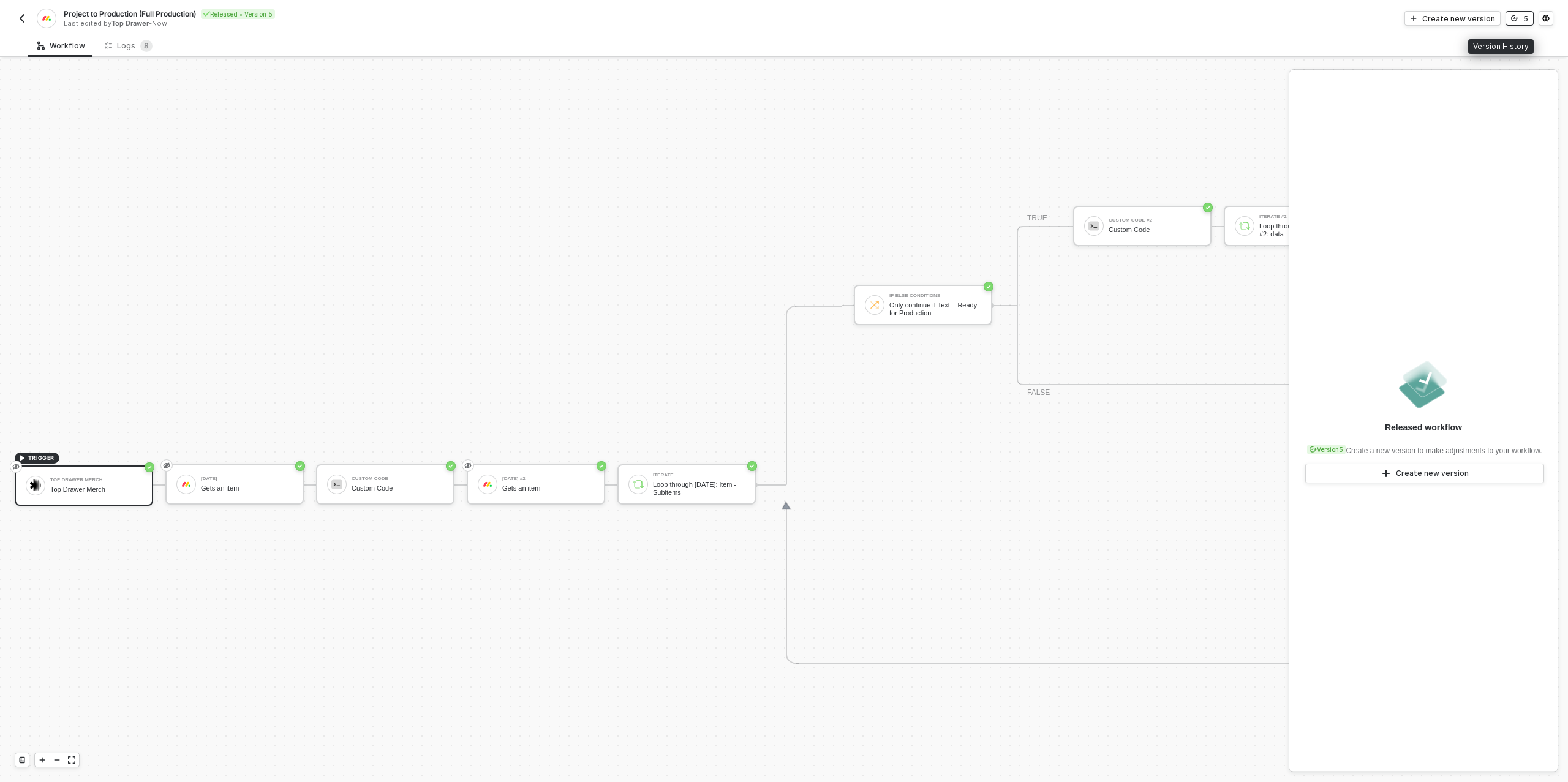
click at [1516, 20] on icon "icon-versioning" at bounding box center [1514, 18] width 8 height 8
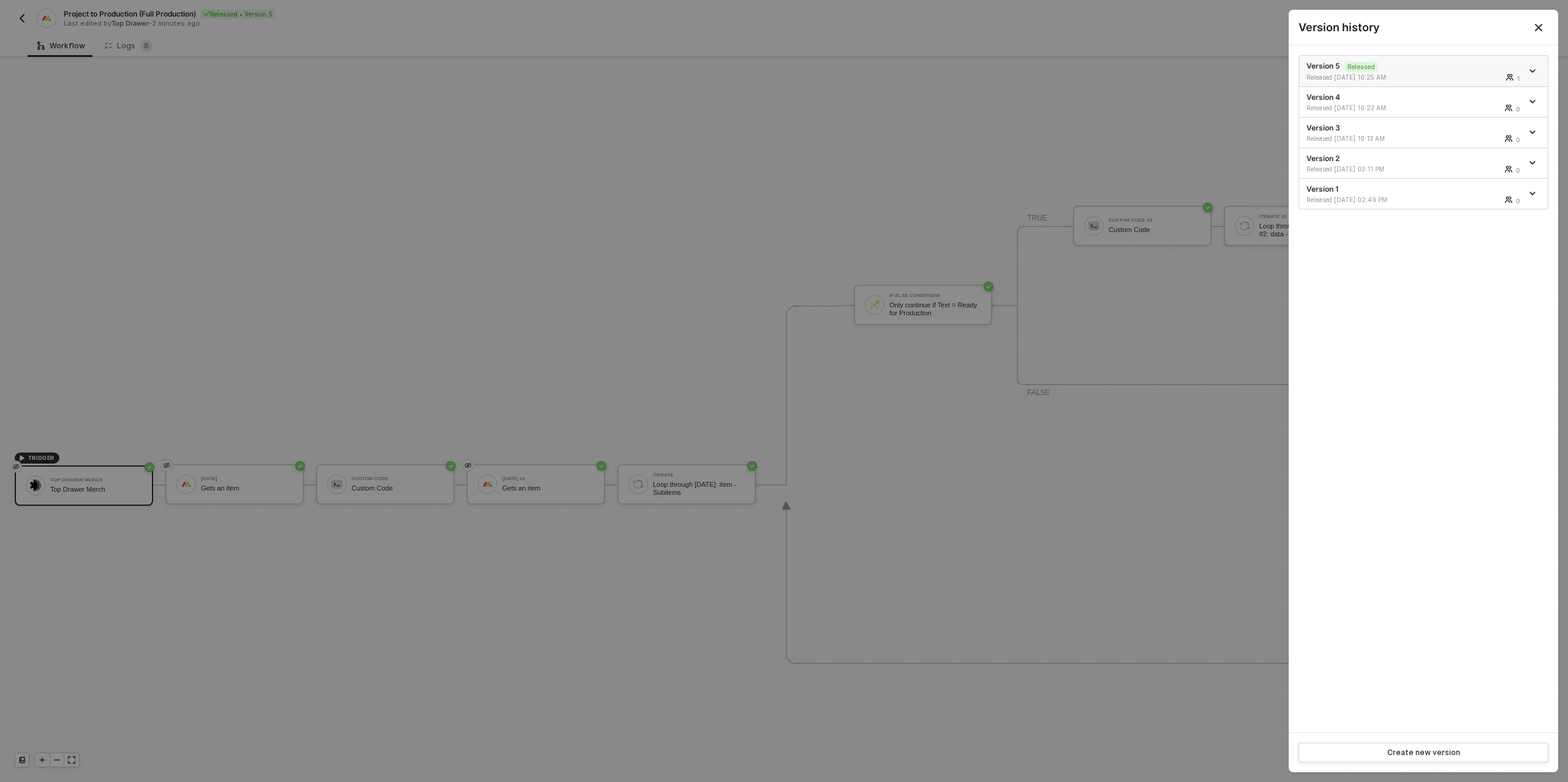
click at [1535, 68] on span "icon-arrow-down" at bounding box center [1533, 71] width 8 height 6
drag, startPoint x: 1492, startPoint y: 90, endPoint x: 1483, endPoint y: 91, distance: 9.1
click at [1492, 90] on div "Make a copy" at bounding box center [1489, 90] width 76 height 12
click at [923, 98] on div at bounding box center [784, 391] width 1568 height 782
click at [1245, 205] on div at bounding box center [784, 391] width 1568 height 782
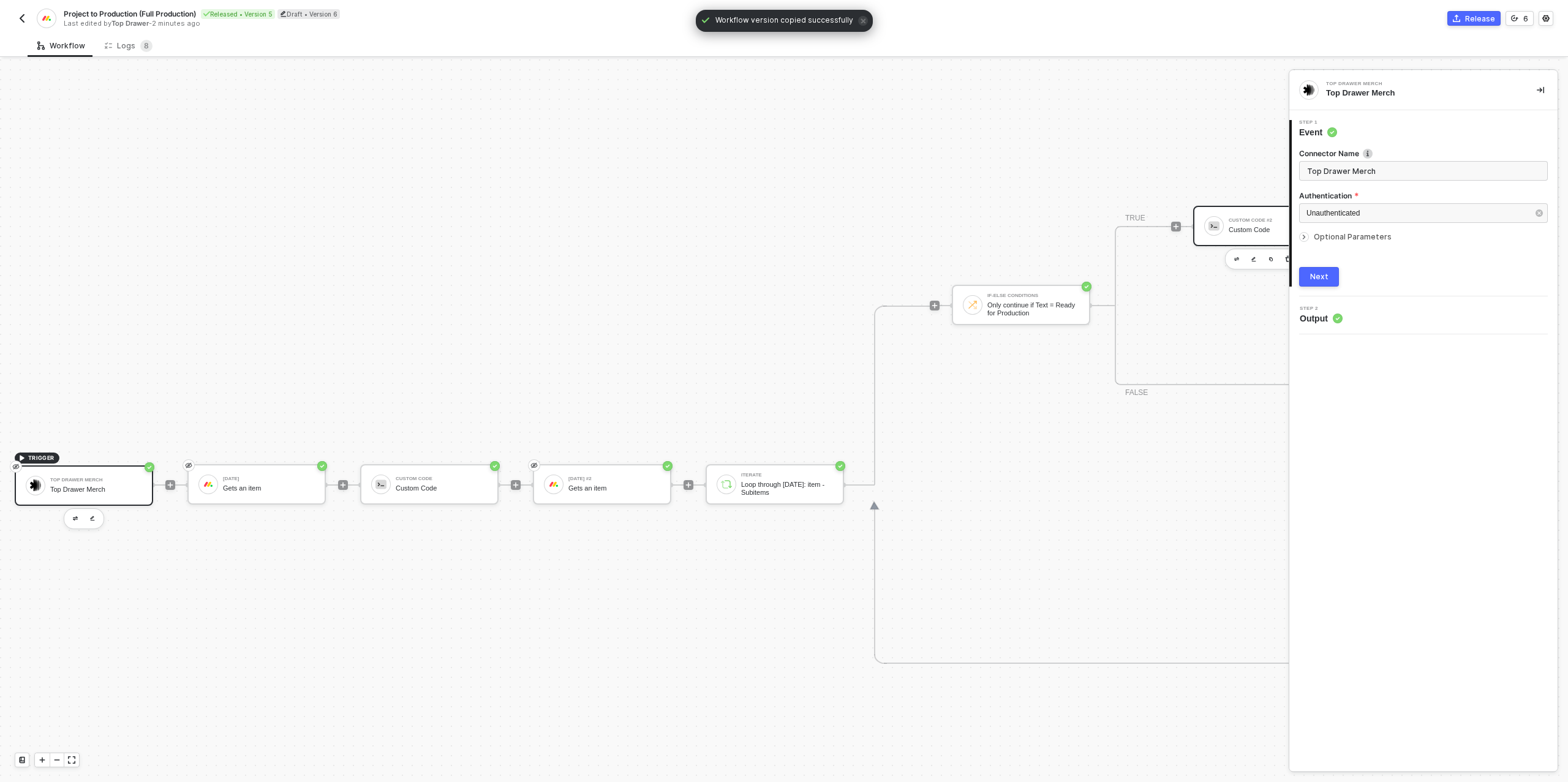
click at [1235, 224] on div "Custom Code #2 Custom Code" at bounding box center [1274, 226] width 92 height 23
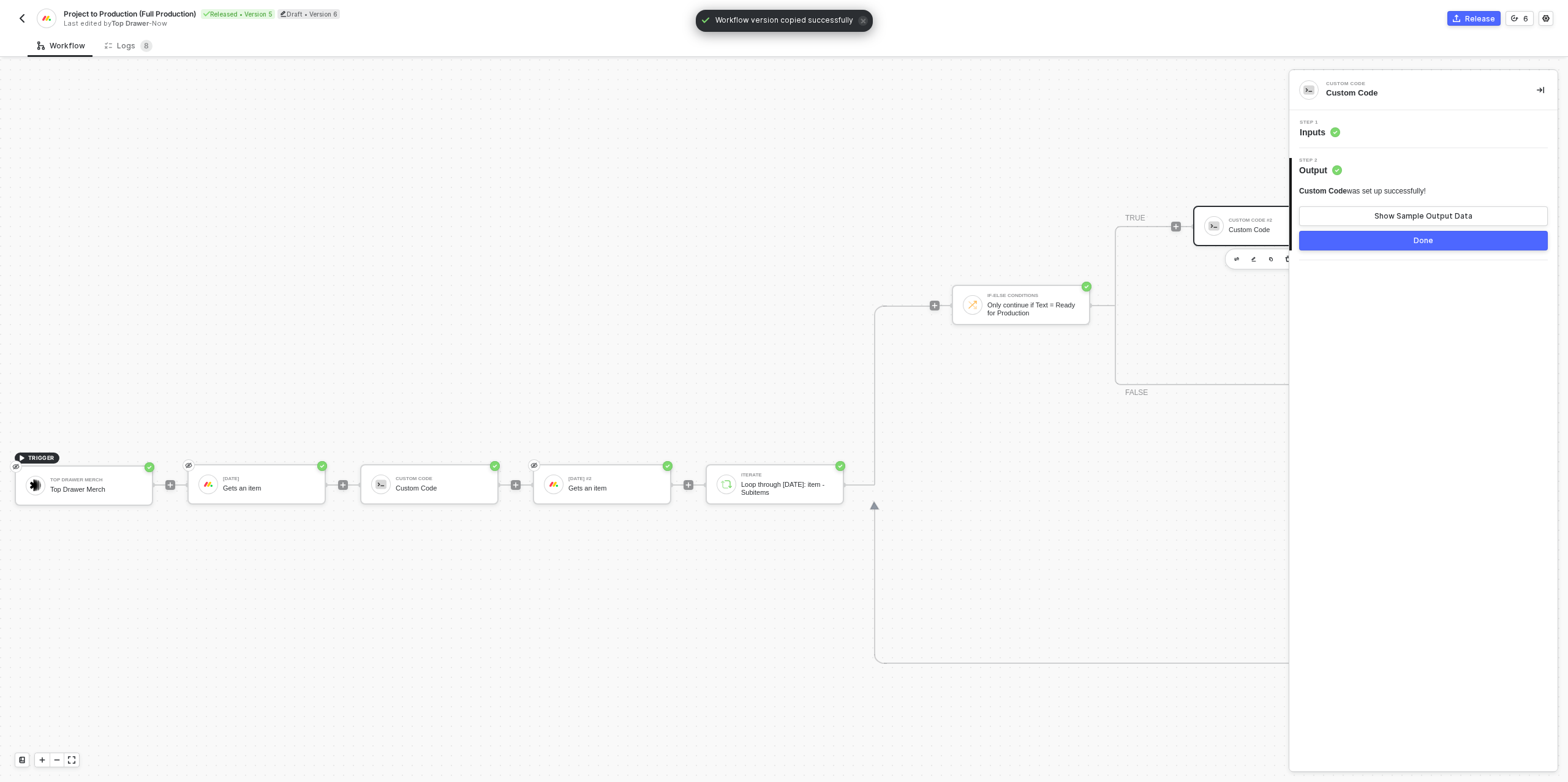
click at [1389, 130] on div "Step 1 Inputs" at bounding box center [1425, 130] width 265 height 18
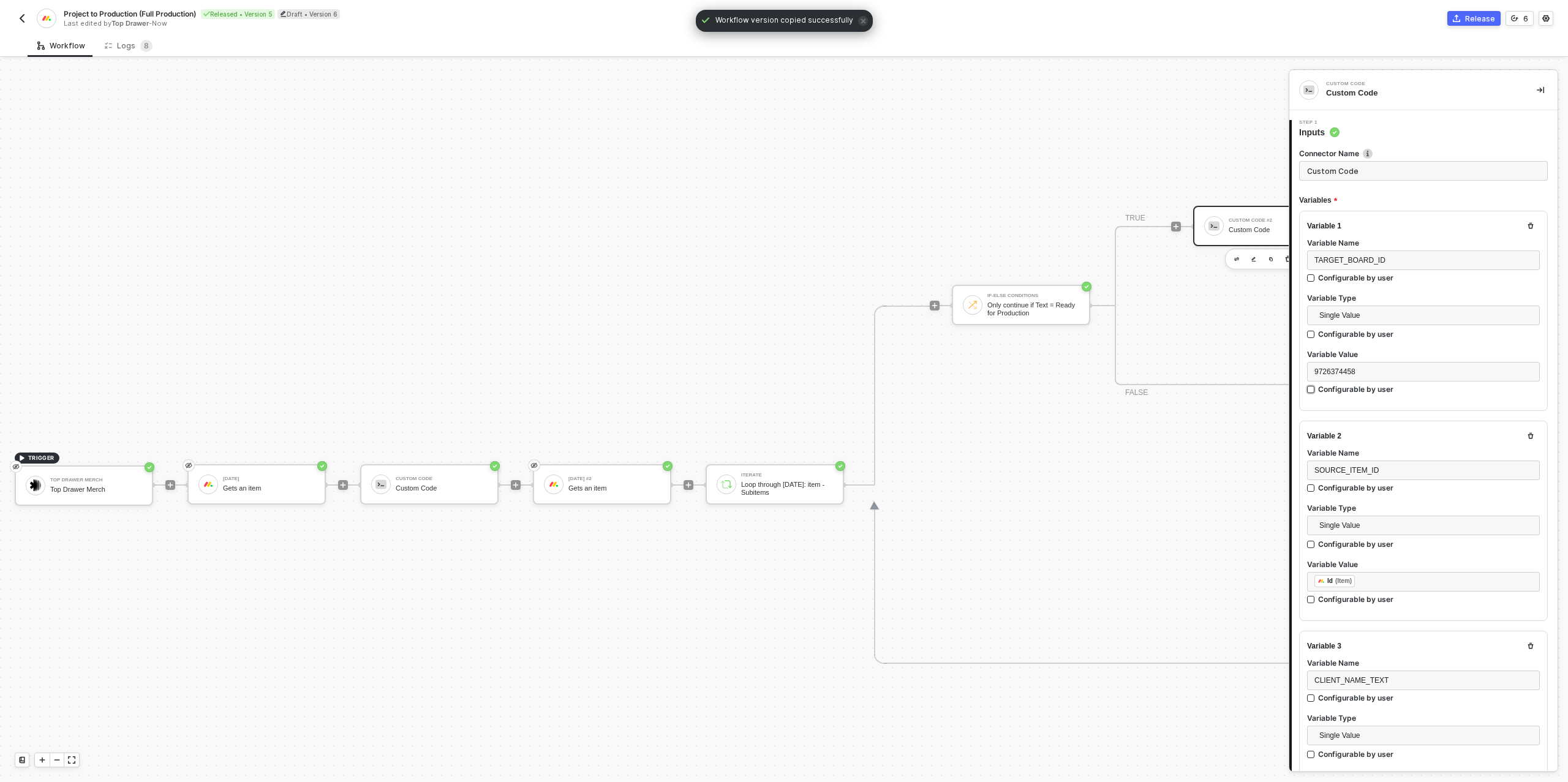
type textarea "/* One target item per source subitem → returns { itemsToCreate } */ function s…"
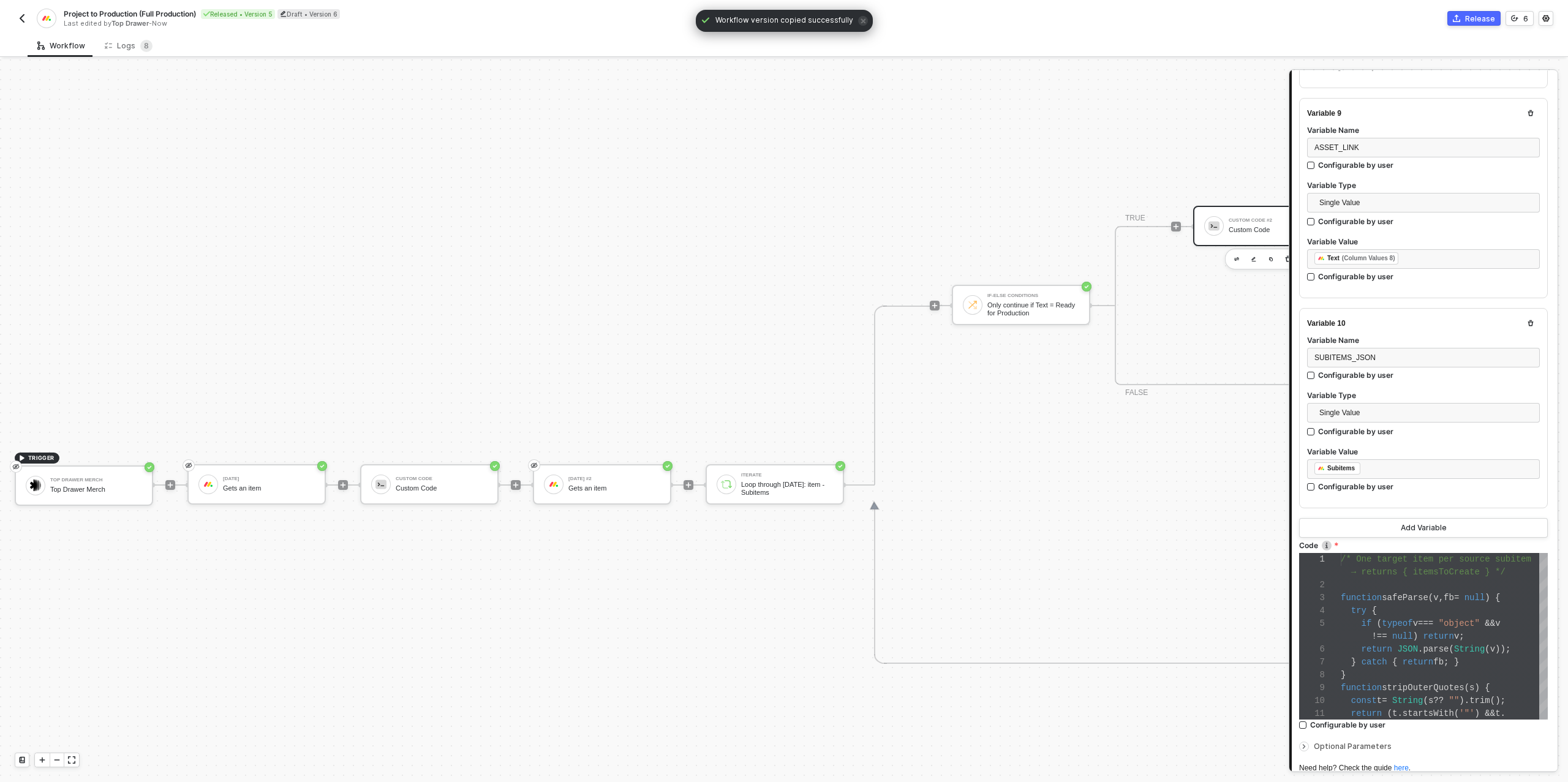
scroll to position [1887, 0]
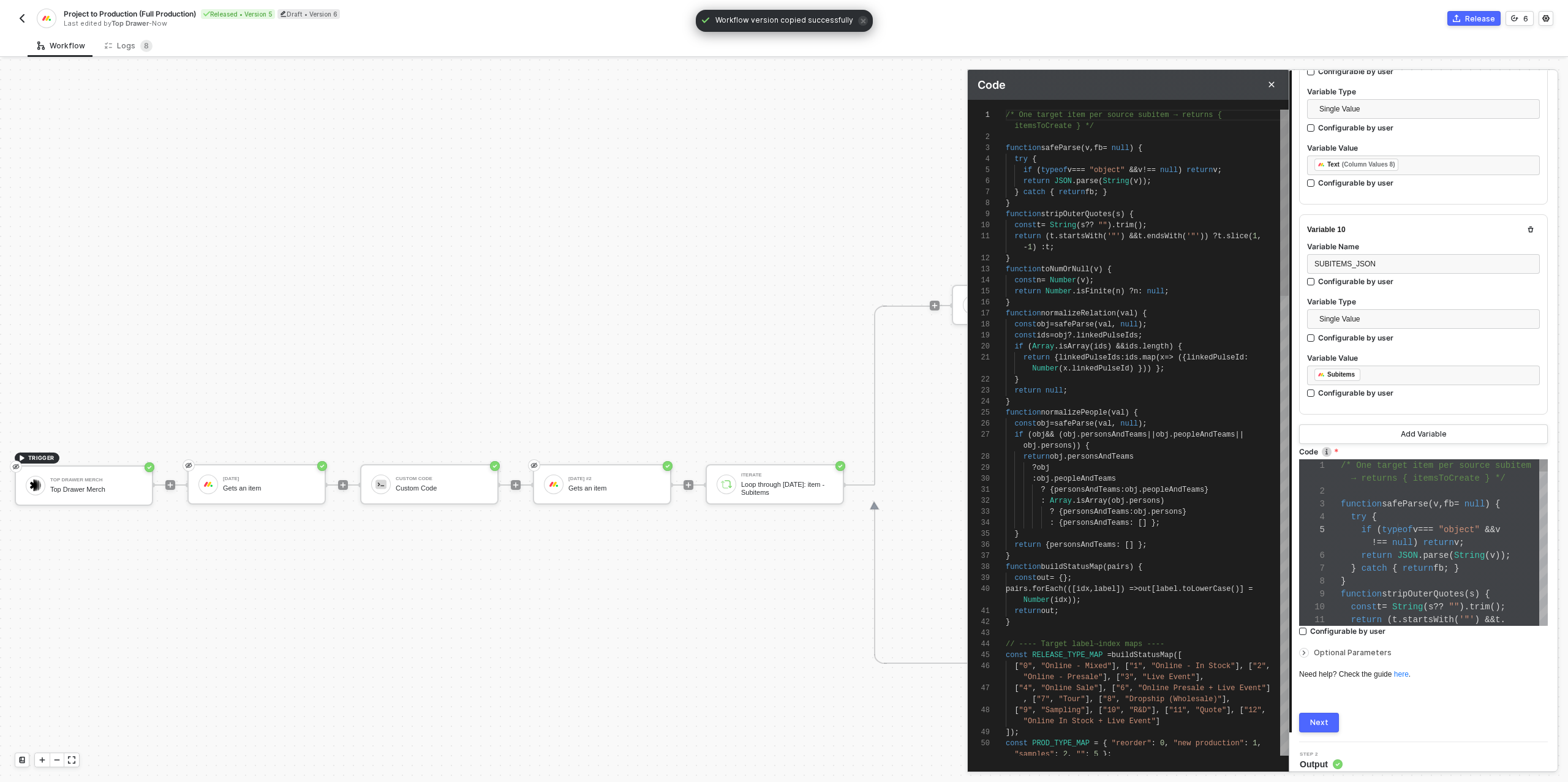
scroll to position [99, 0]
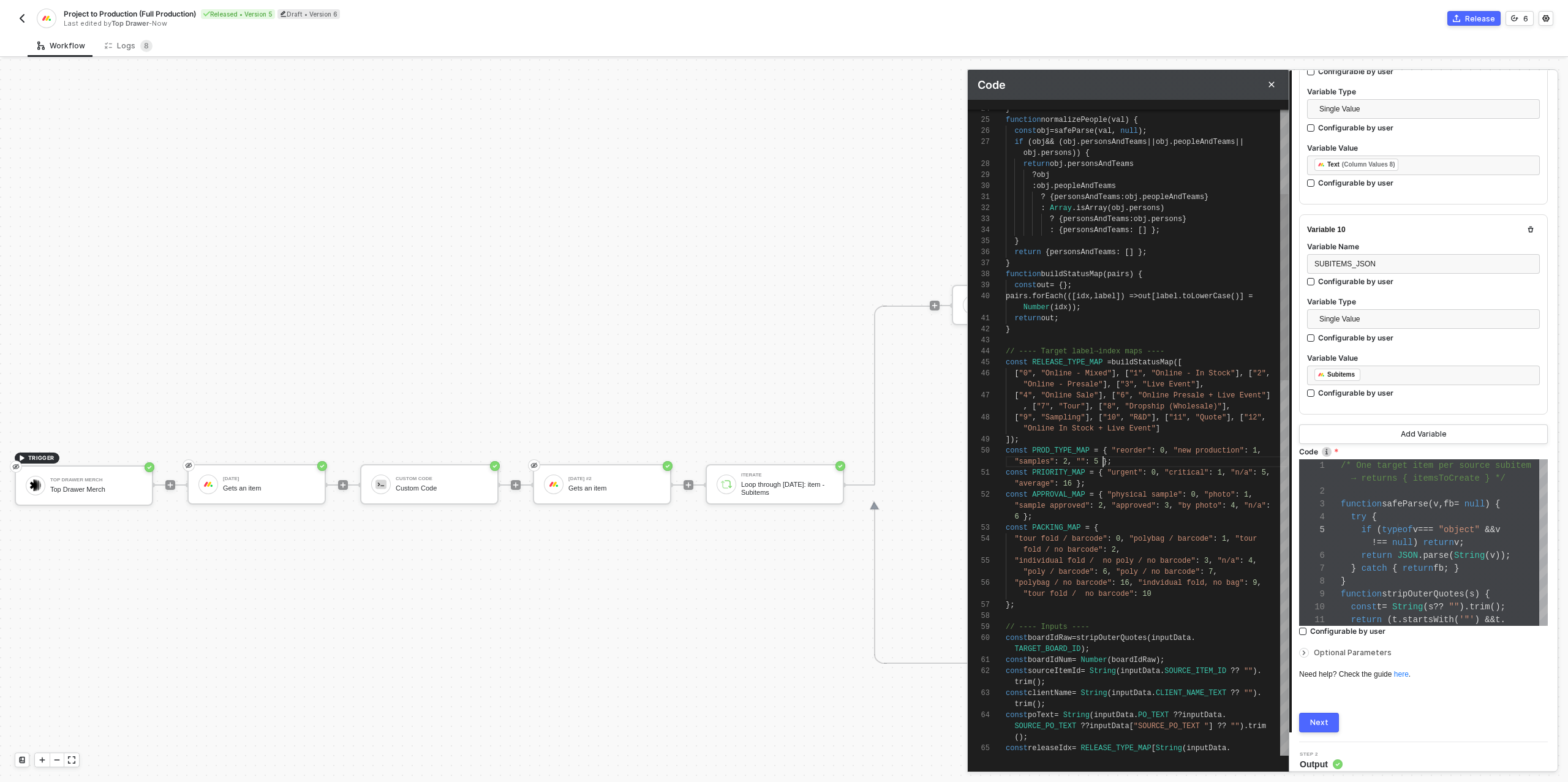
click at [1103, 462] on div "65 64 63 61 62 59 60 57 58 56 55 53 54 52 51 49 50 48 47 46 45 44 42 43 41 40 3…" at bounding box center [1128, 432] width 321 height 646
type textarea "["0", "Online - Mixed"], ["1", "Online - In Stock"], ["2", "Online - Presale"],…"
click at [1321, 718] on div "Next" at bounding box center [1319, 722] width 18 height 10
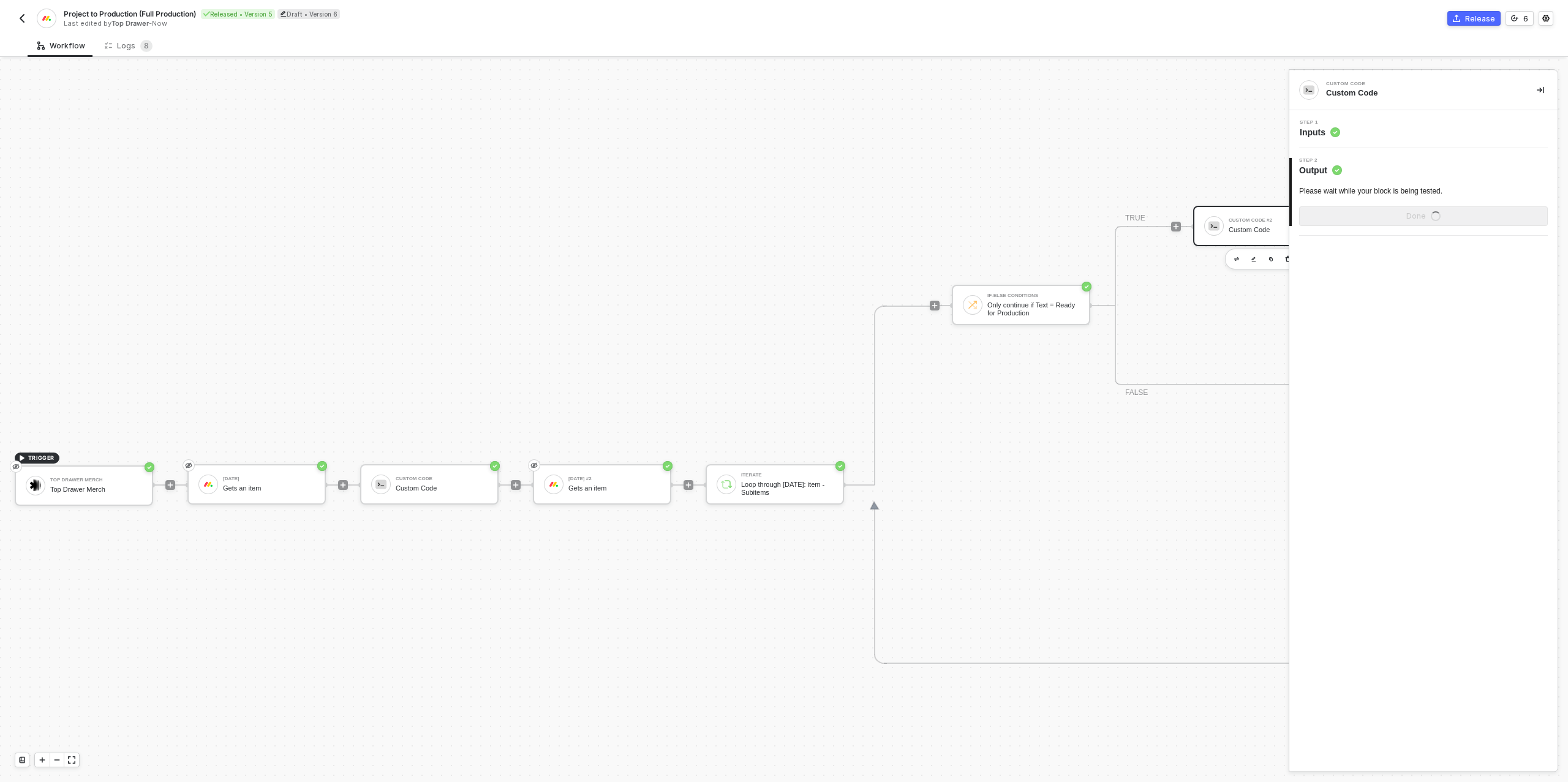
scroll to position [0, 0]
click at [1383, 216] on div "Show Sample Output Data" at bounding box center [1423, 216] width 98 height 10
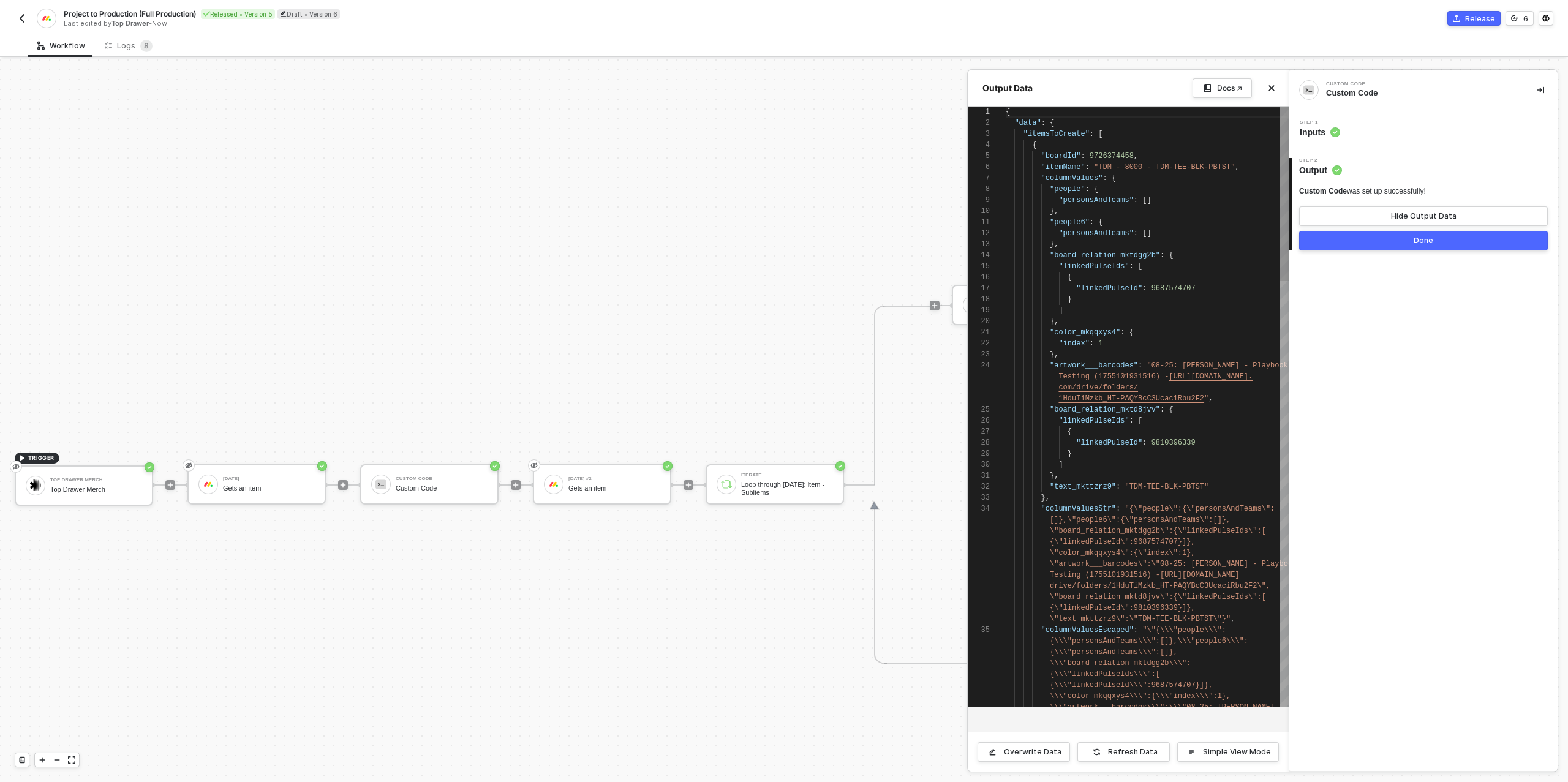
scroll to position [110, 0]
click at [1400, 242] on button "Done" at bounding box center [1423, 241] width 248 height 20
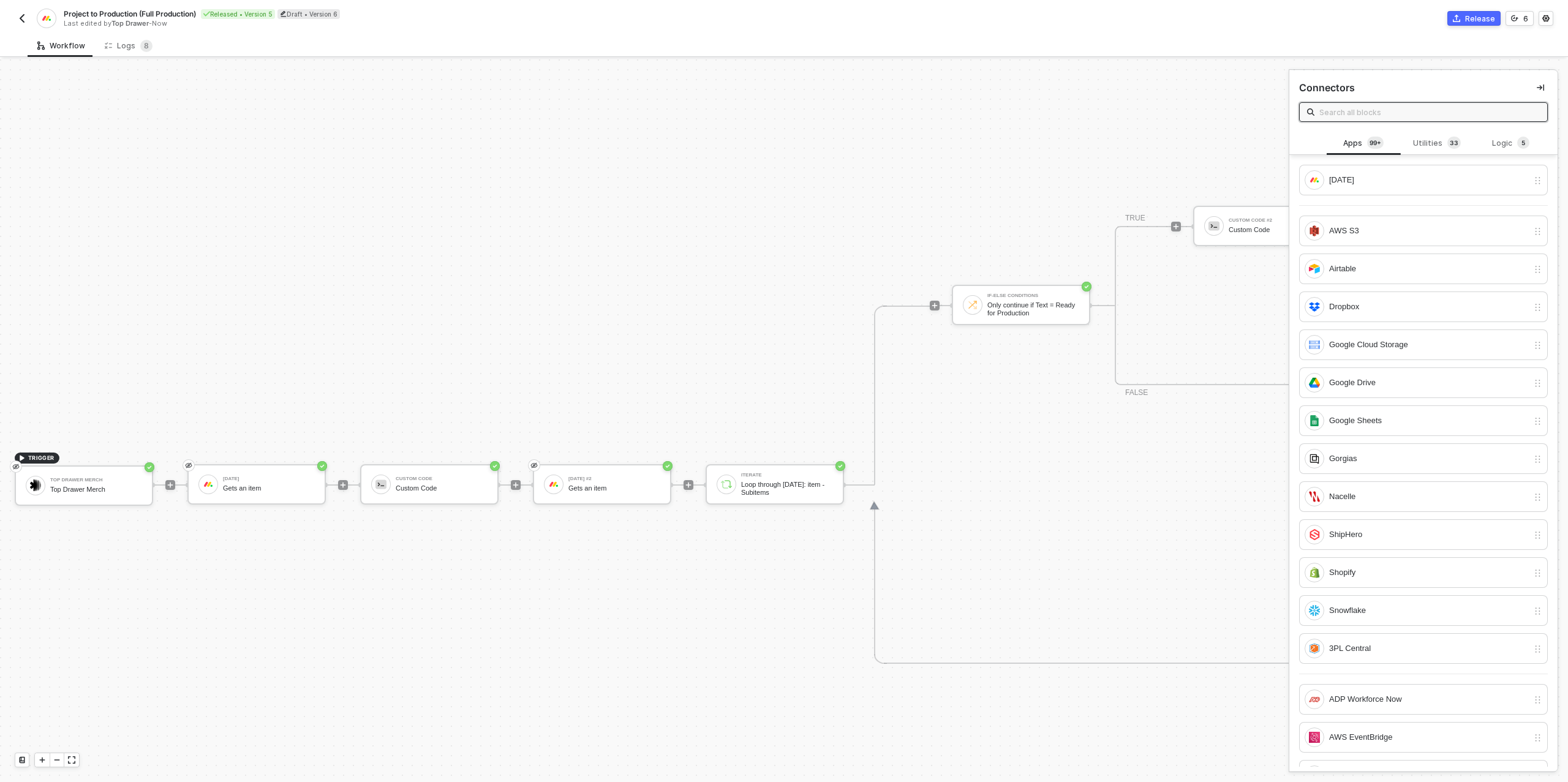
click at [1474, 14] on div "Release" at bounding box center [1479, 19] width 30 height 11
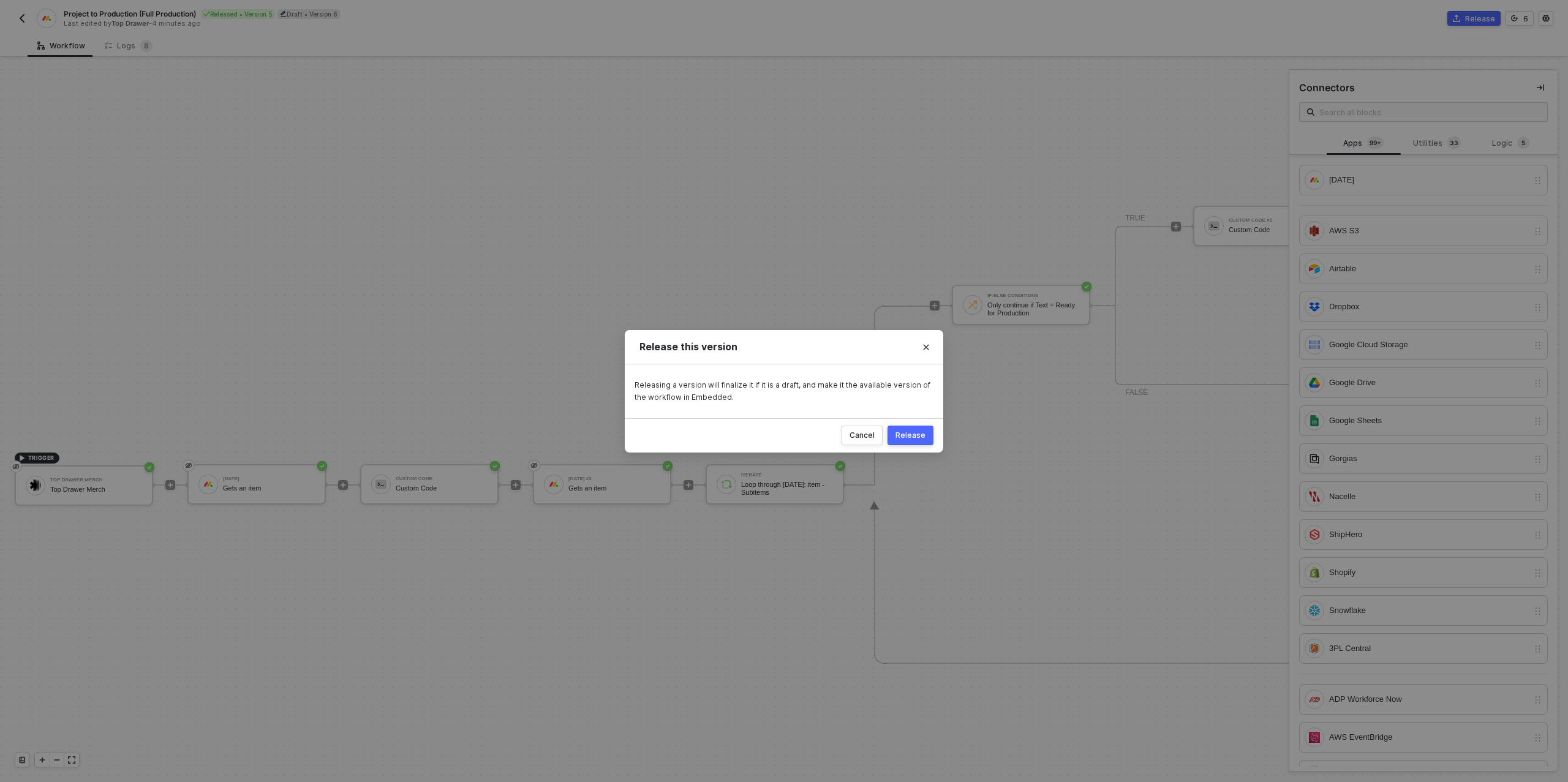
click at [915, 439] on div "Release" at bounding box center [910, 435] width 30 height 10
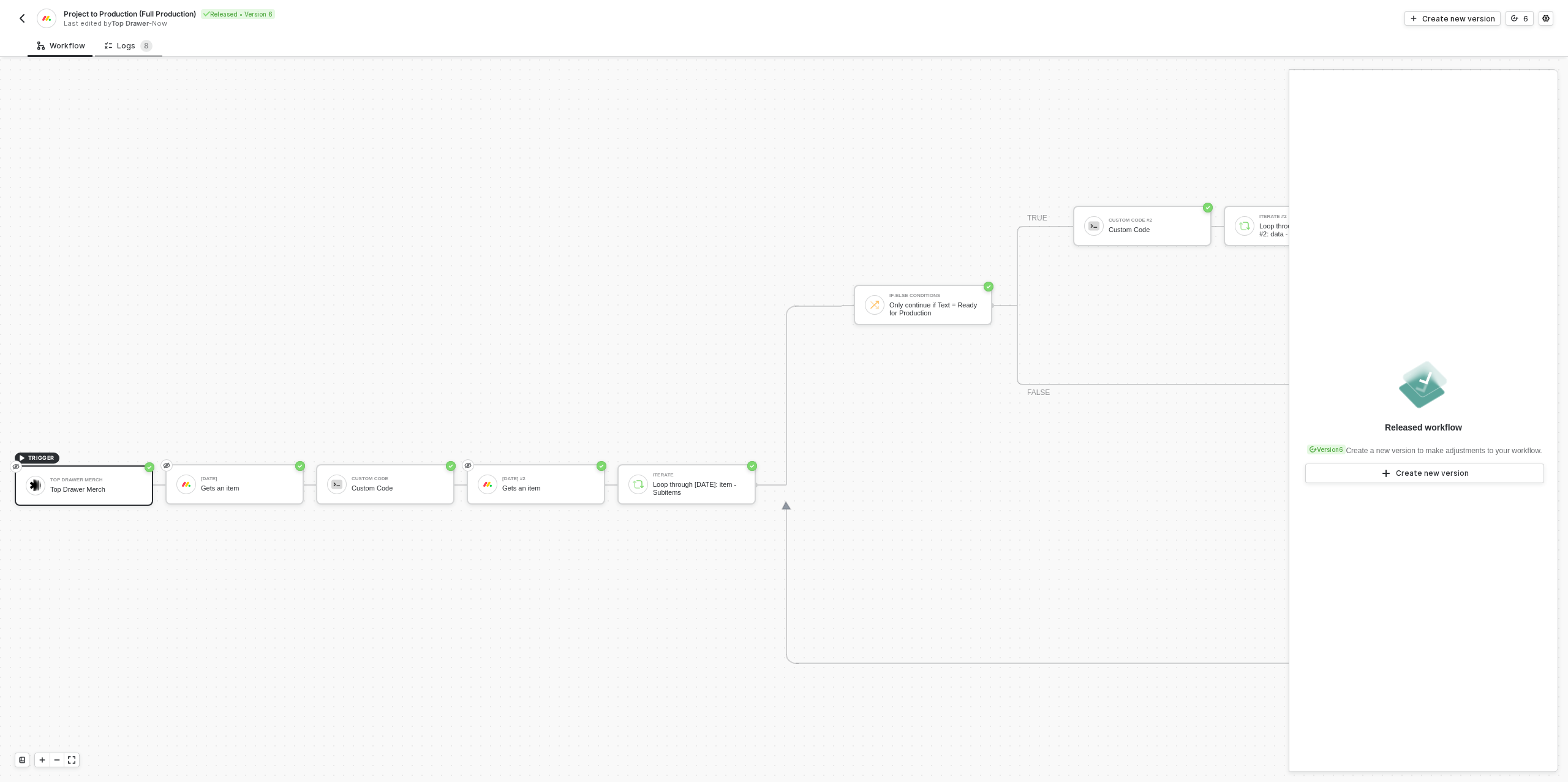
click at [123, 42] on div "Logs 8" at bounding box center [129, 46] width 48 height 12
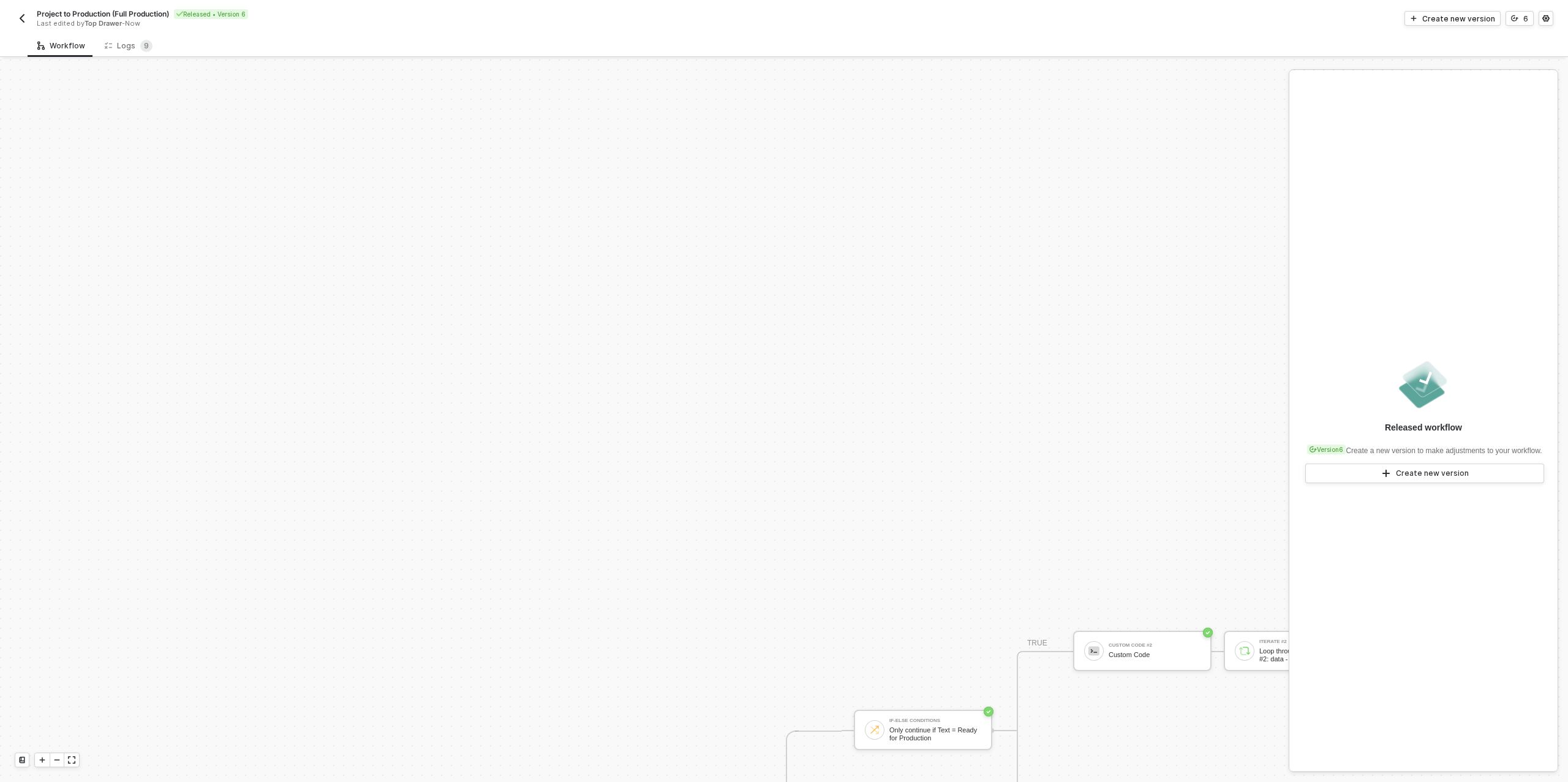
scroll to position [425, 0]
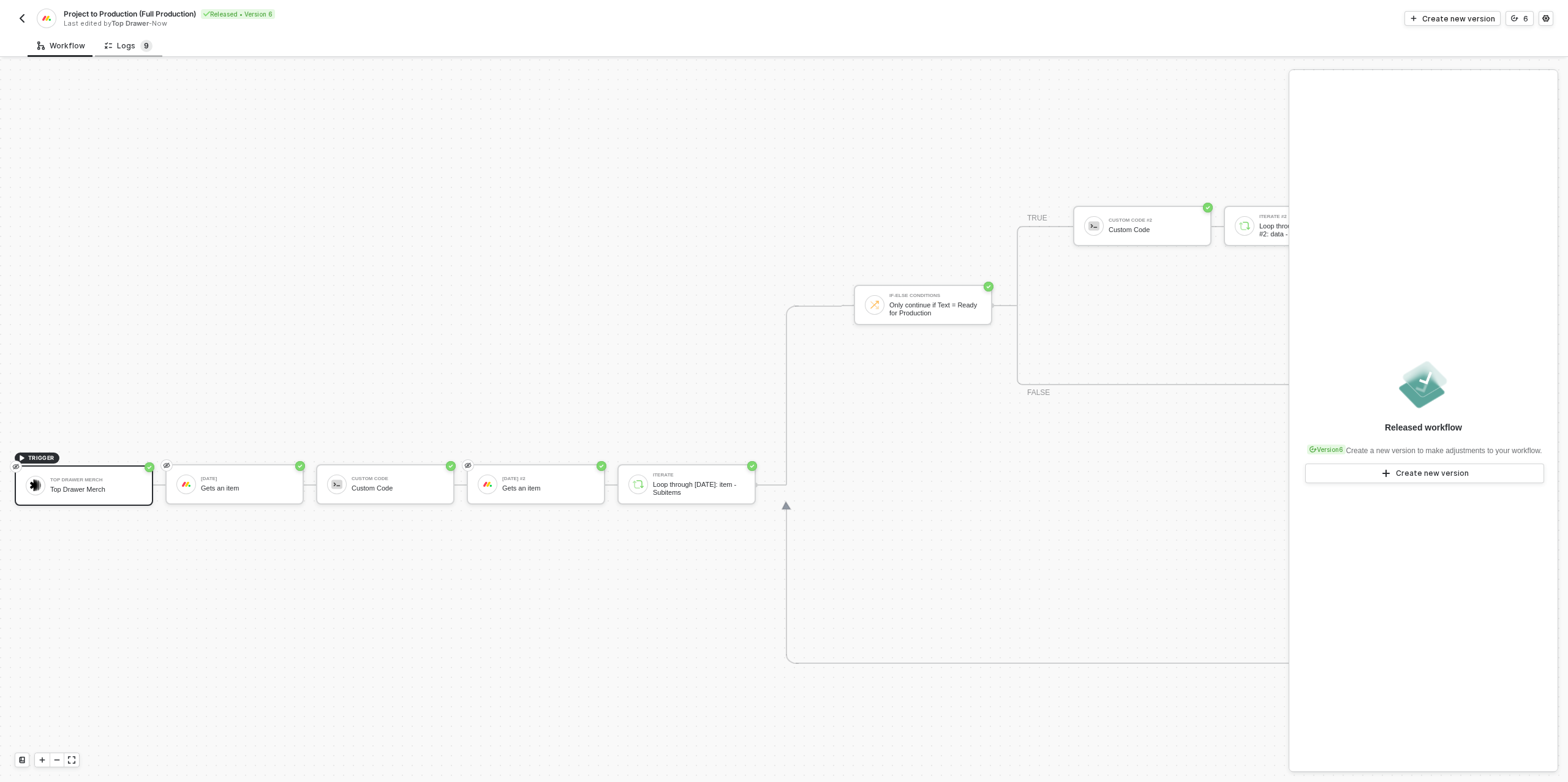
click at [140, 50] on span "9" at bounding box center [146, 46] width 12 height 12
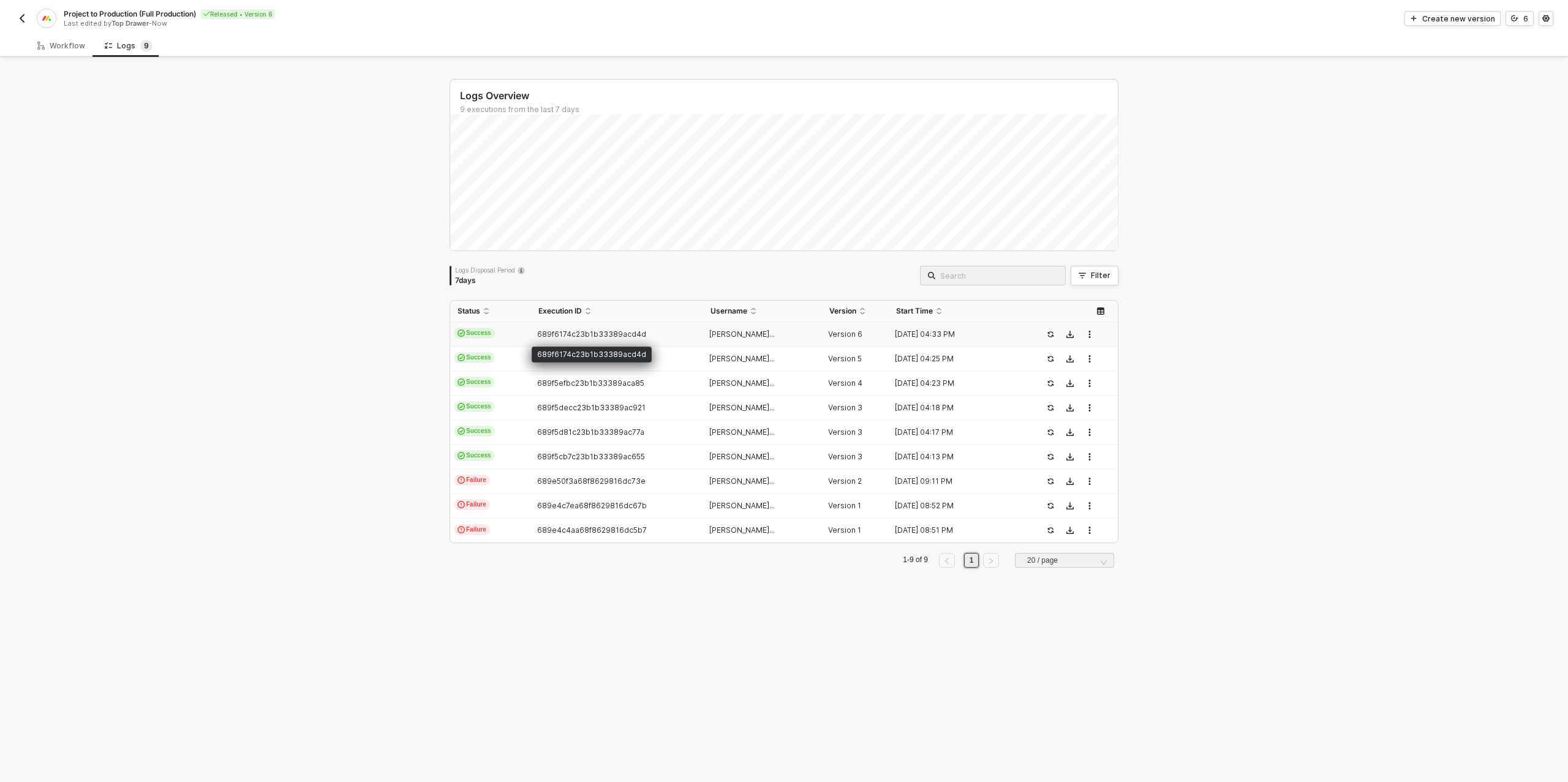
click at [557, 336] on span "689f6174c23b1b33389acd4d" at bounding box center [591, 334] width 109 height 9
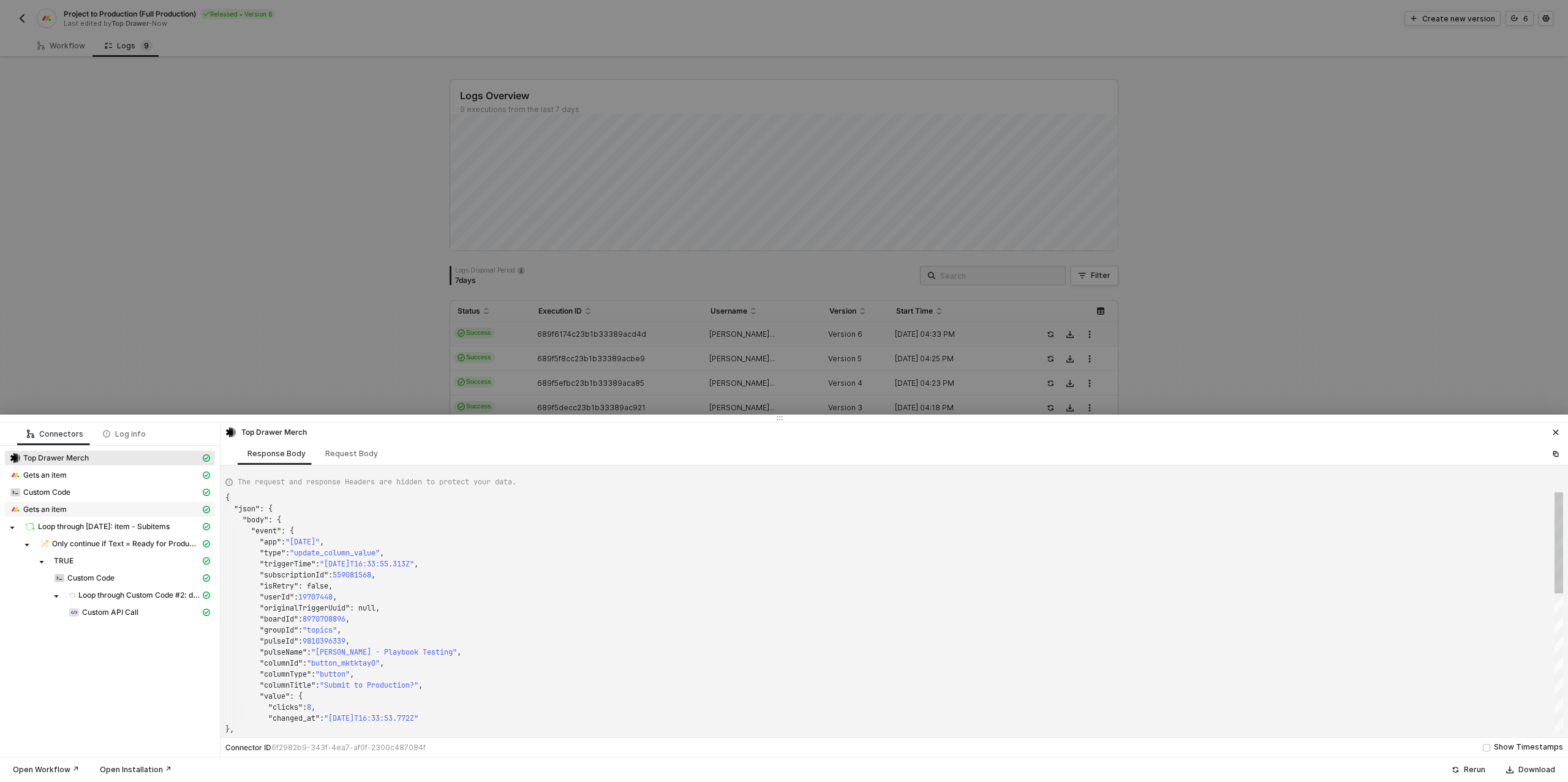
scroll to position [110, 0]
click at [123, 613] on span "Custom API Call" at bounding box center [110, 612] width 56 height 10
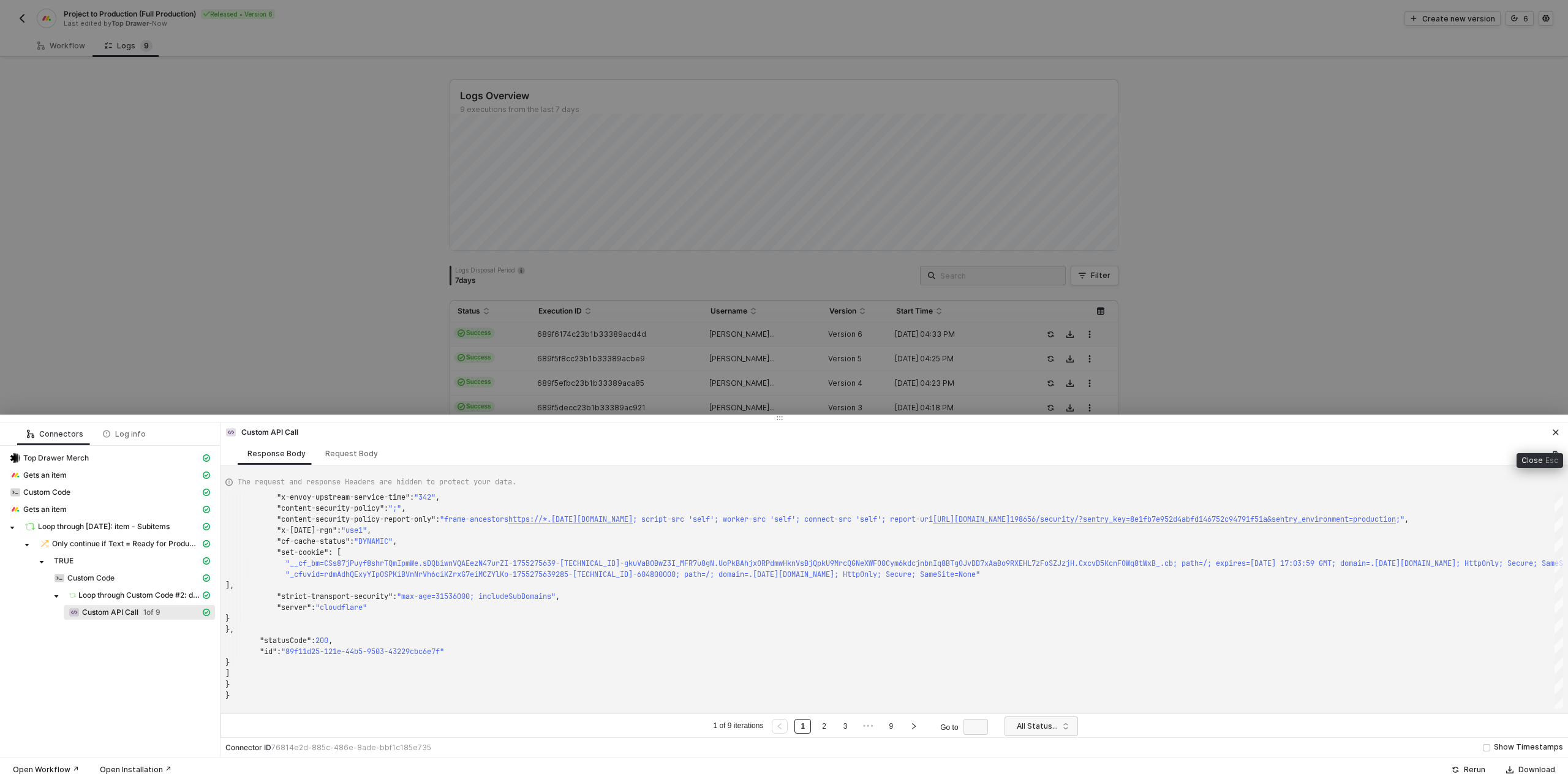
click at [1557, 430] on icon "icon-close" at bounding box center [1556, 432] width 8 height 8
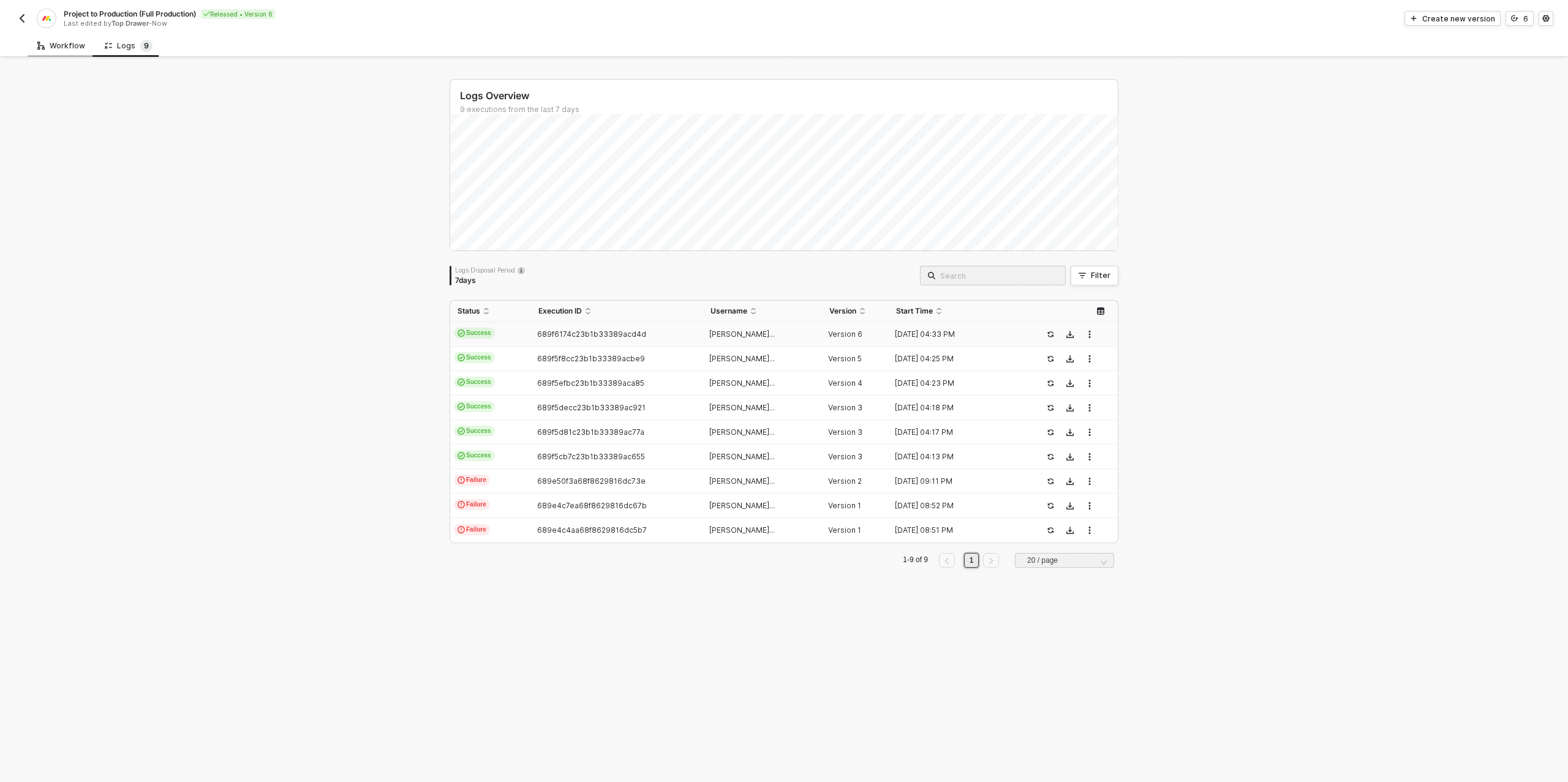
click at [56, 41] on div "Workflow" at bounding box center [61, 46] width 48 height 10
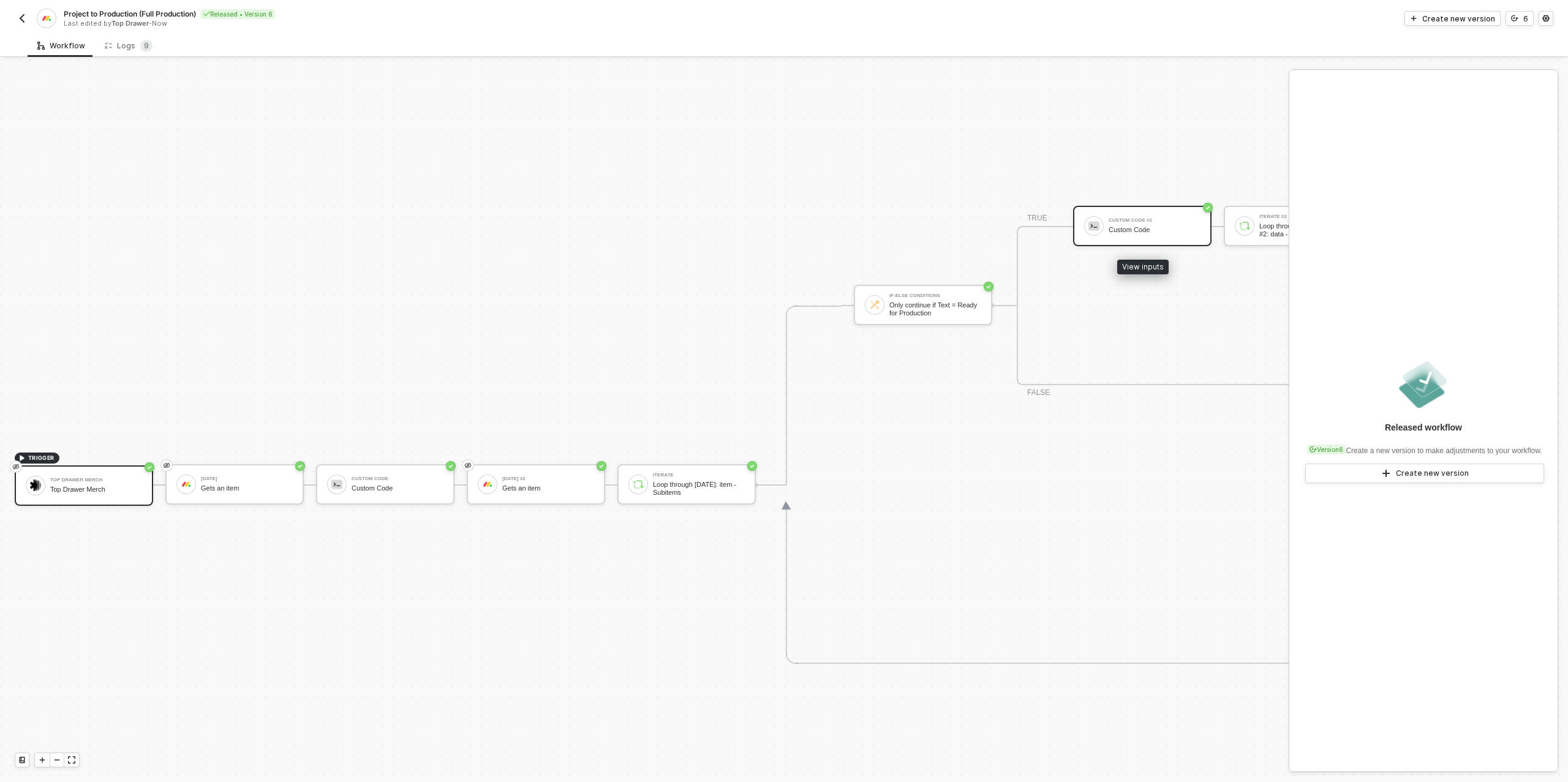
click at [1150, 237] on div "Custom Code #2 Custom Code" at bounding box center [1155, 226] width 92 height 23
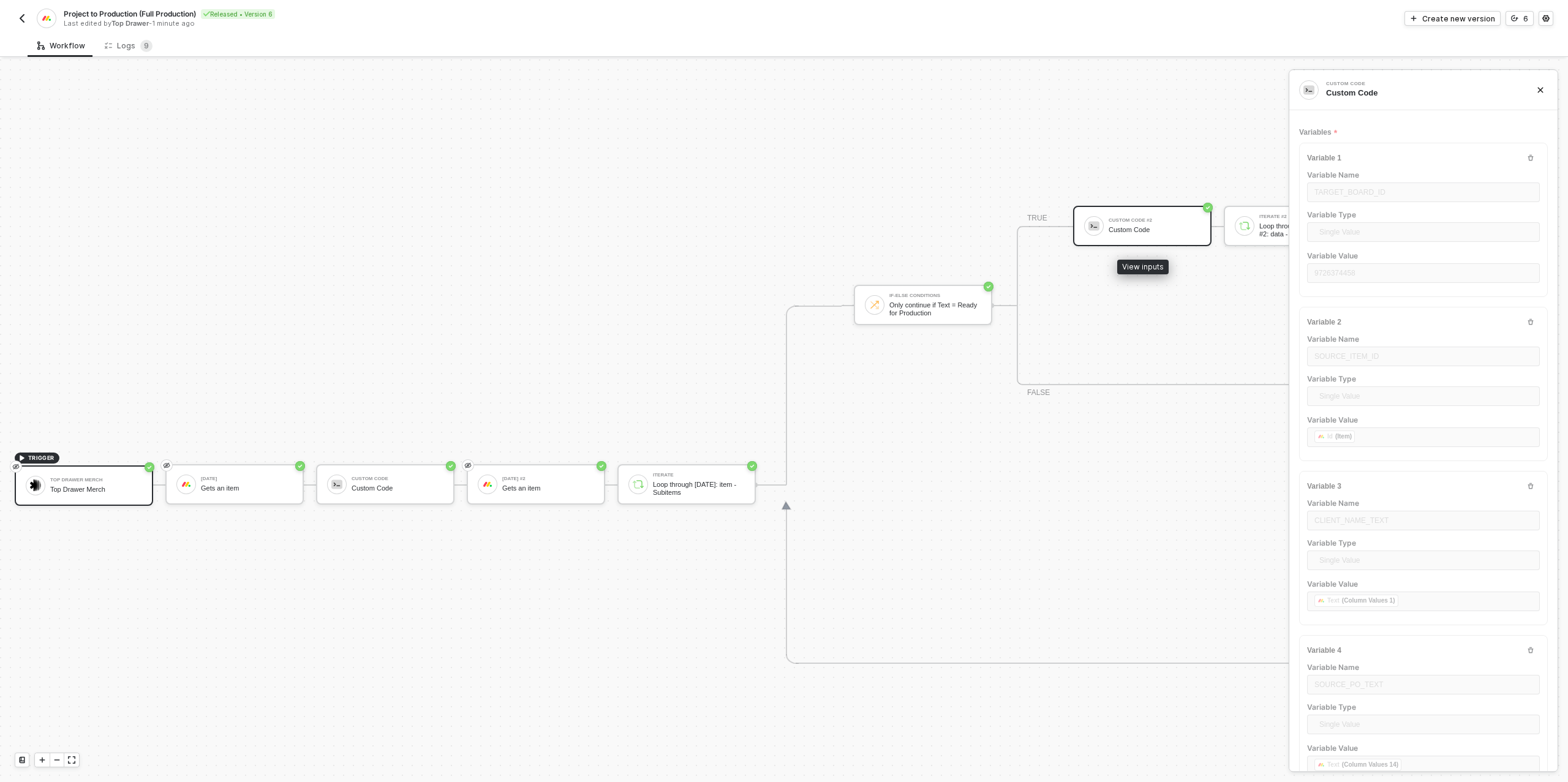
type textarea "/* One target item per source subitem → returns { itemsToCreate } */ function s…"
click at [1518, 20] on icon "icon-versioning" at bounding box center [1514, 18] width 8 height 8
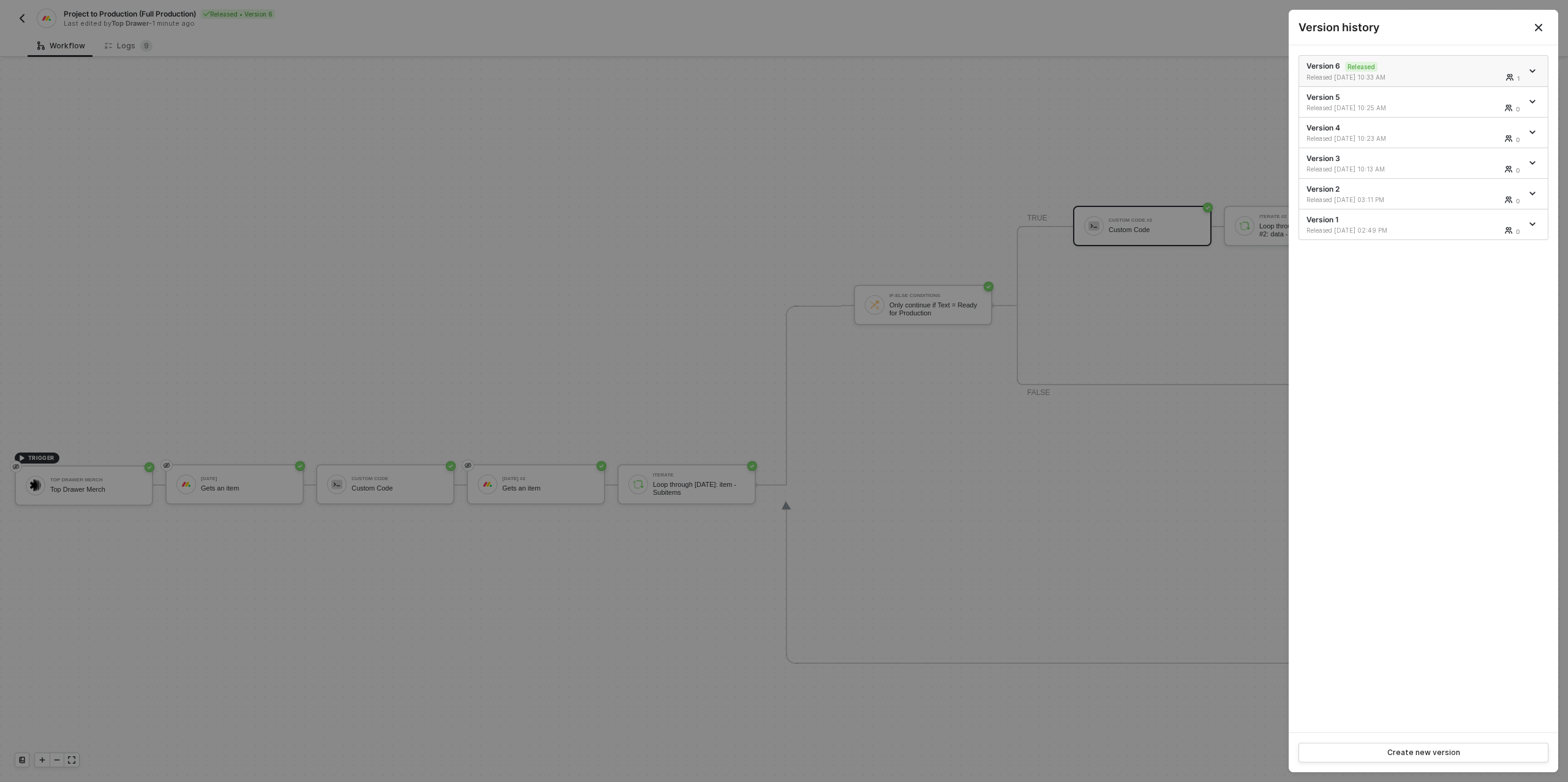
click at [1530, 70] on icon "icon-arrow-down" at bounding box center [1532, 71] width 5 height 2
click at [1485, 86] on div "Make a copy" at bounding box center [1489, 90] width 76 height 12
click at [1000, 145] on div at bounding box center [784, 391] width 1568 height 782
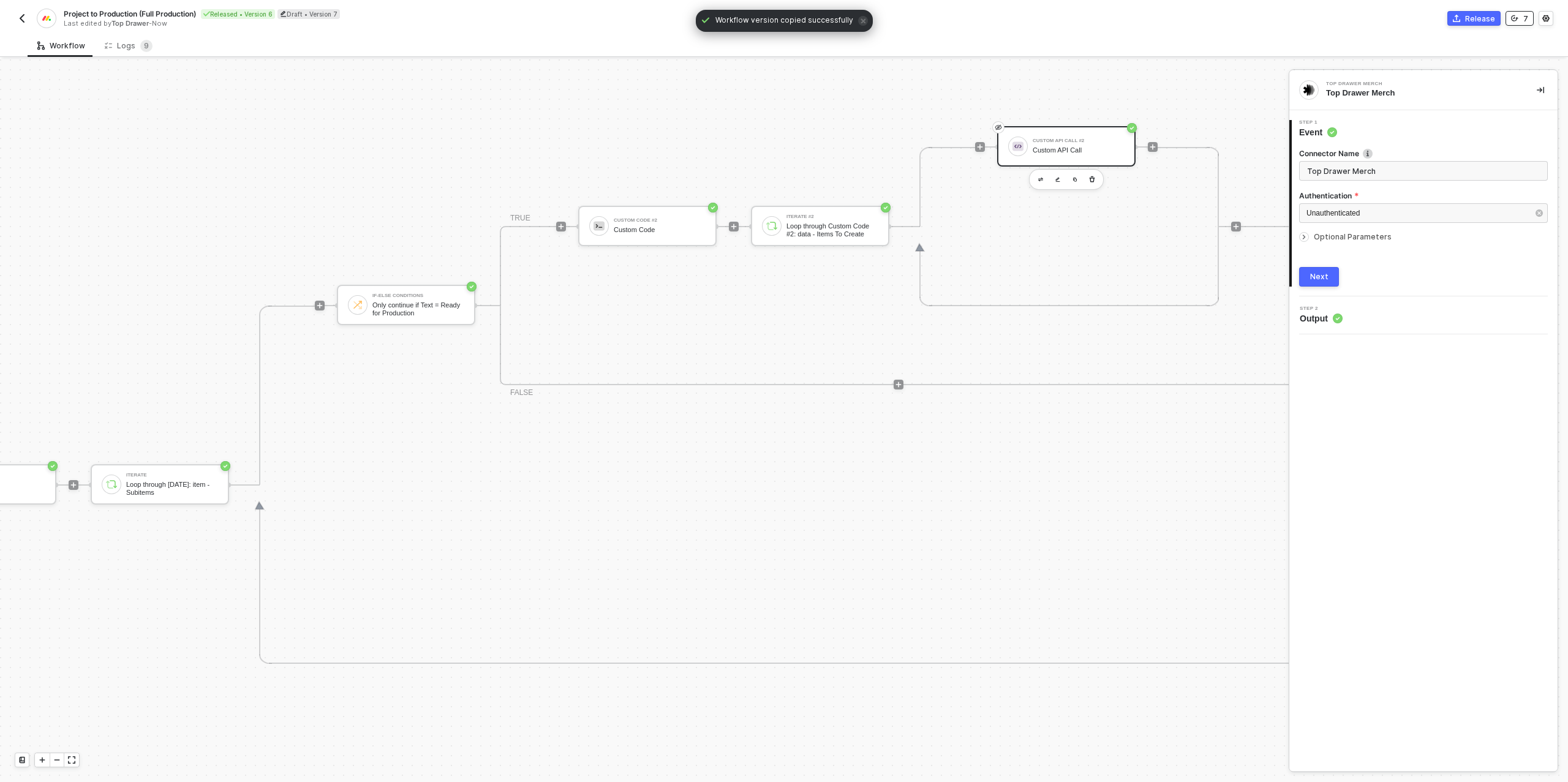
scroll to position [425, 710]
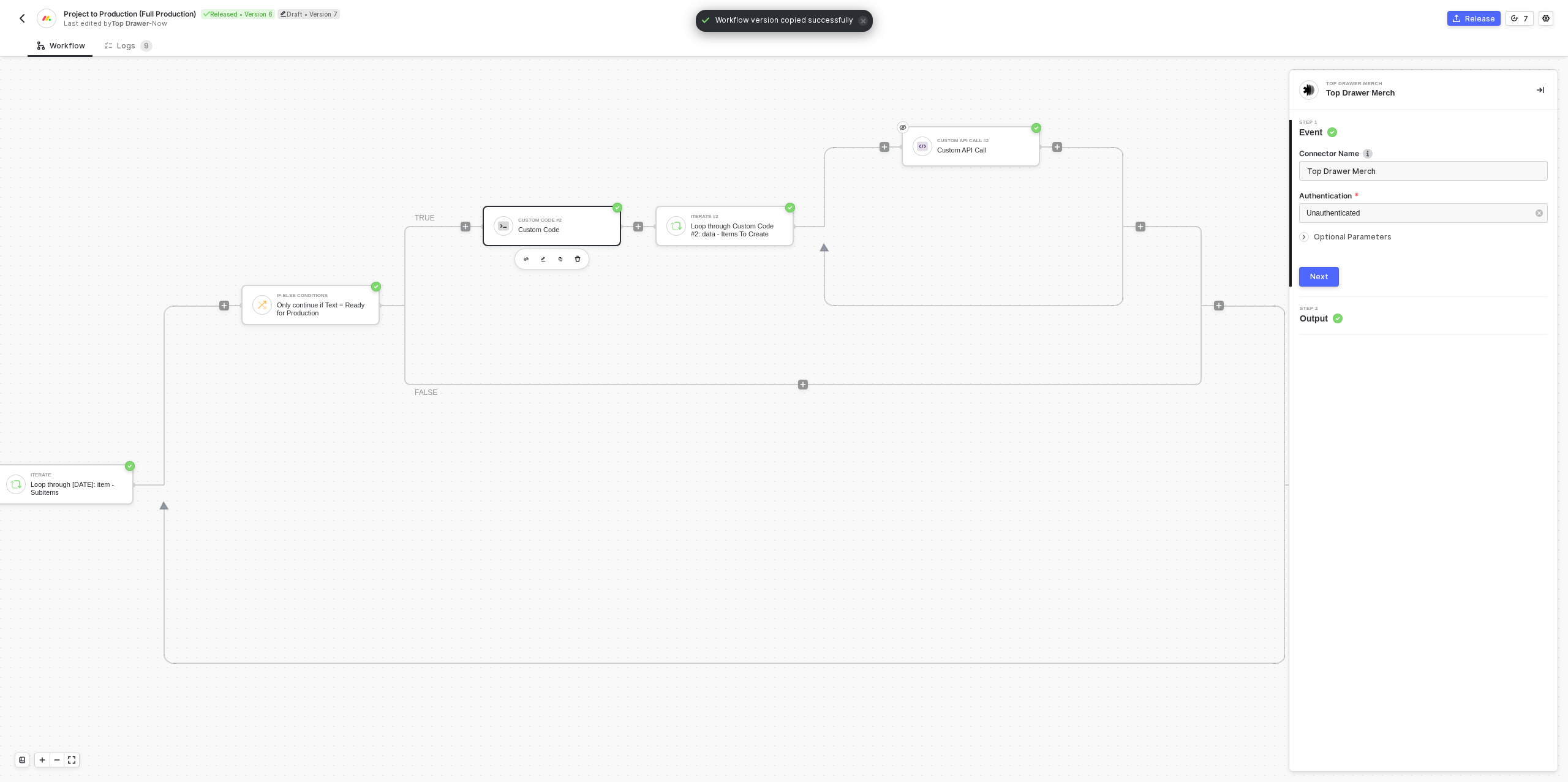
click at [540, 235] on div "Custom Code #2 Custom Code" at bounding box center [564, 226] width 92 height 23
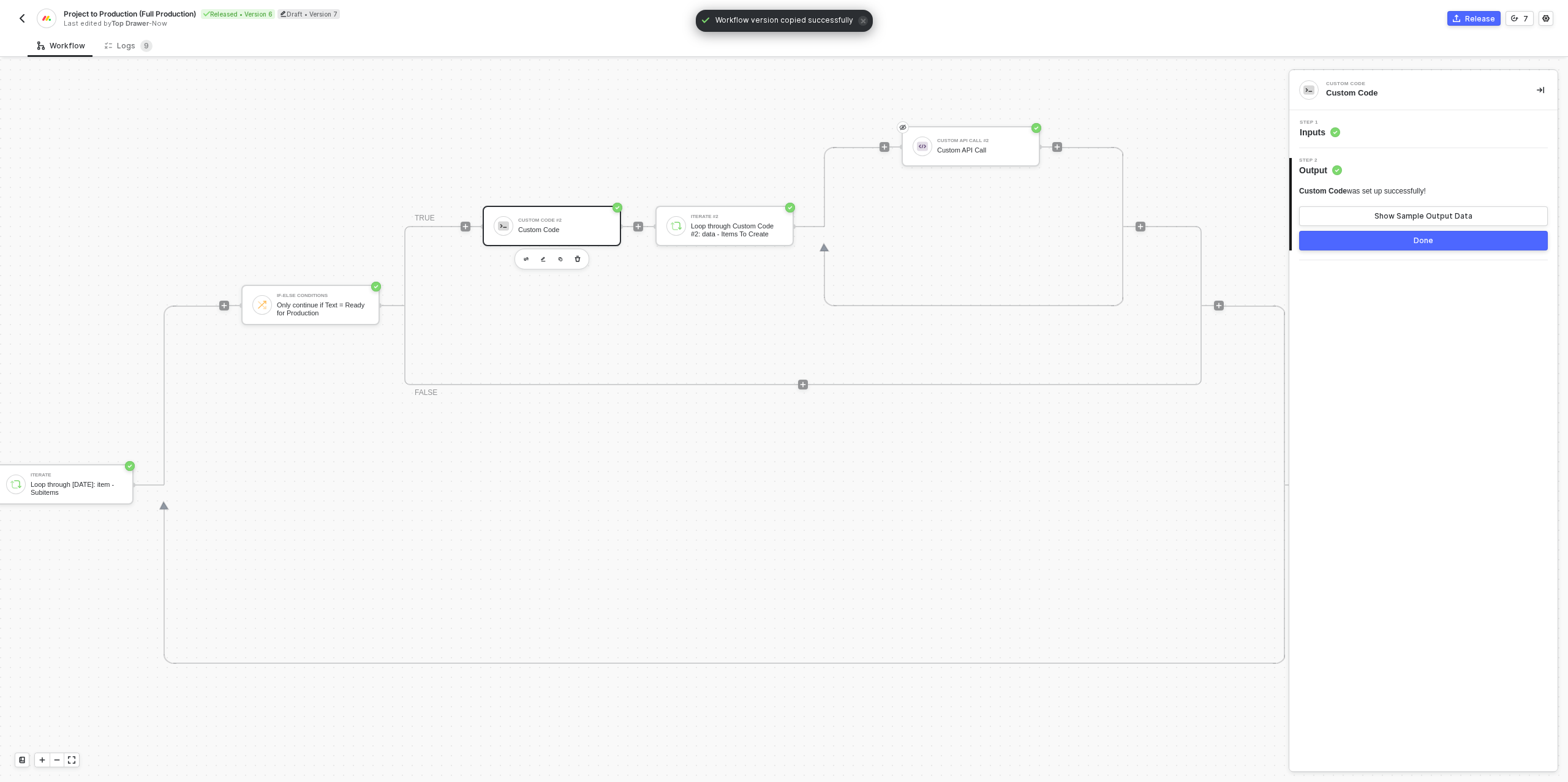
click at [1427, 133] on div "Step 1 Inputs" at bounding box center [1425, 130] width 265 height 18
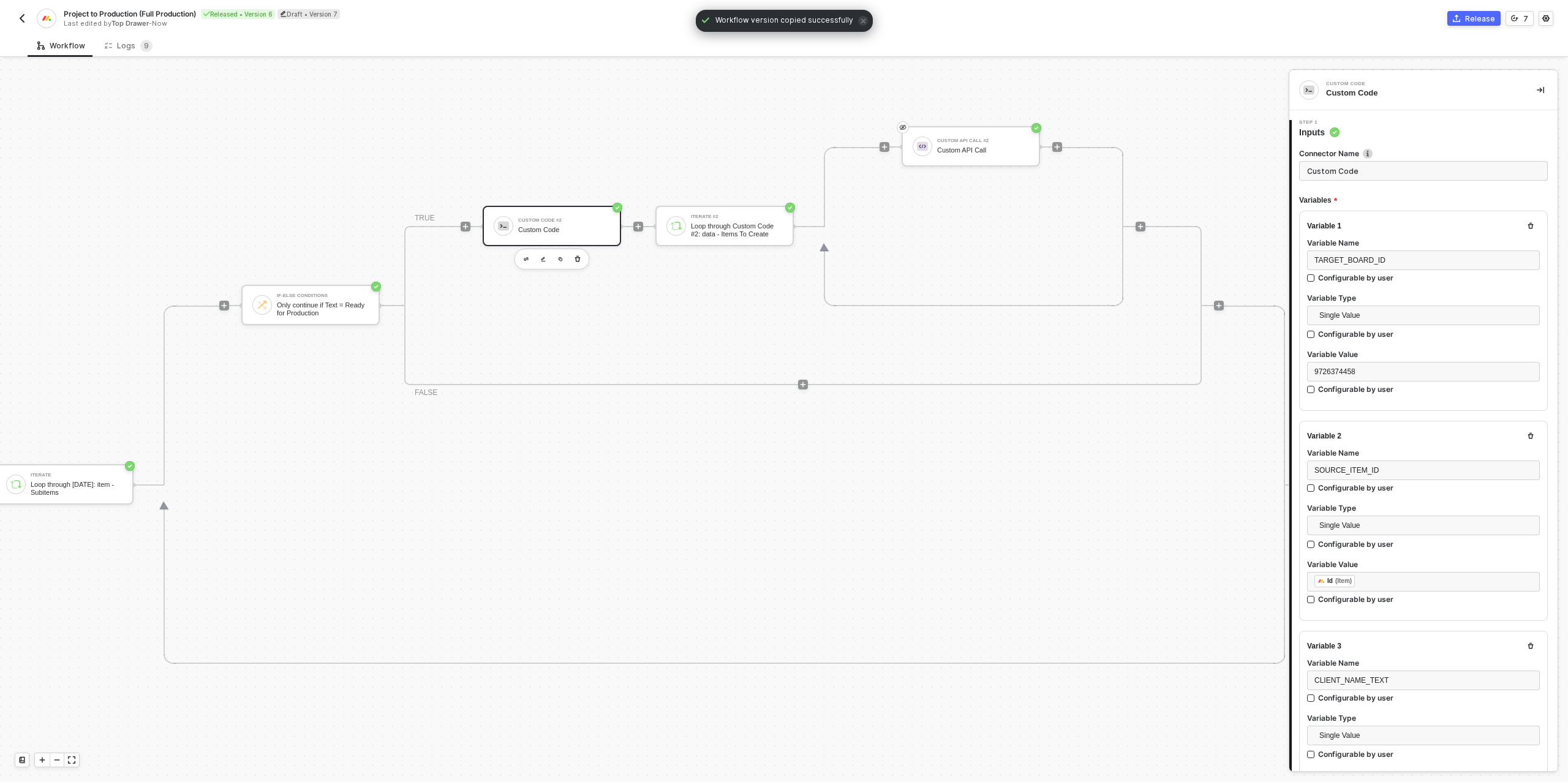
type textarea "/* One target item per source subitem → returns { itemsToCreate } */ function s…"
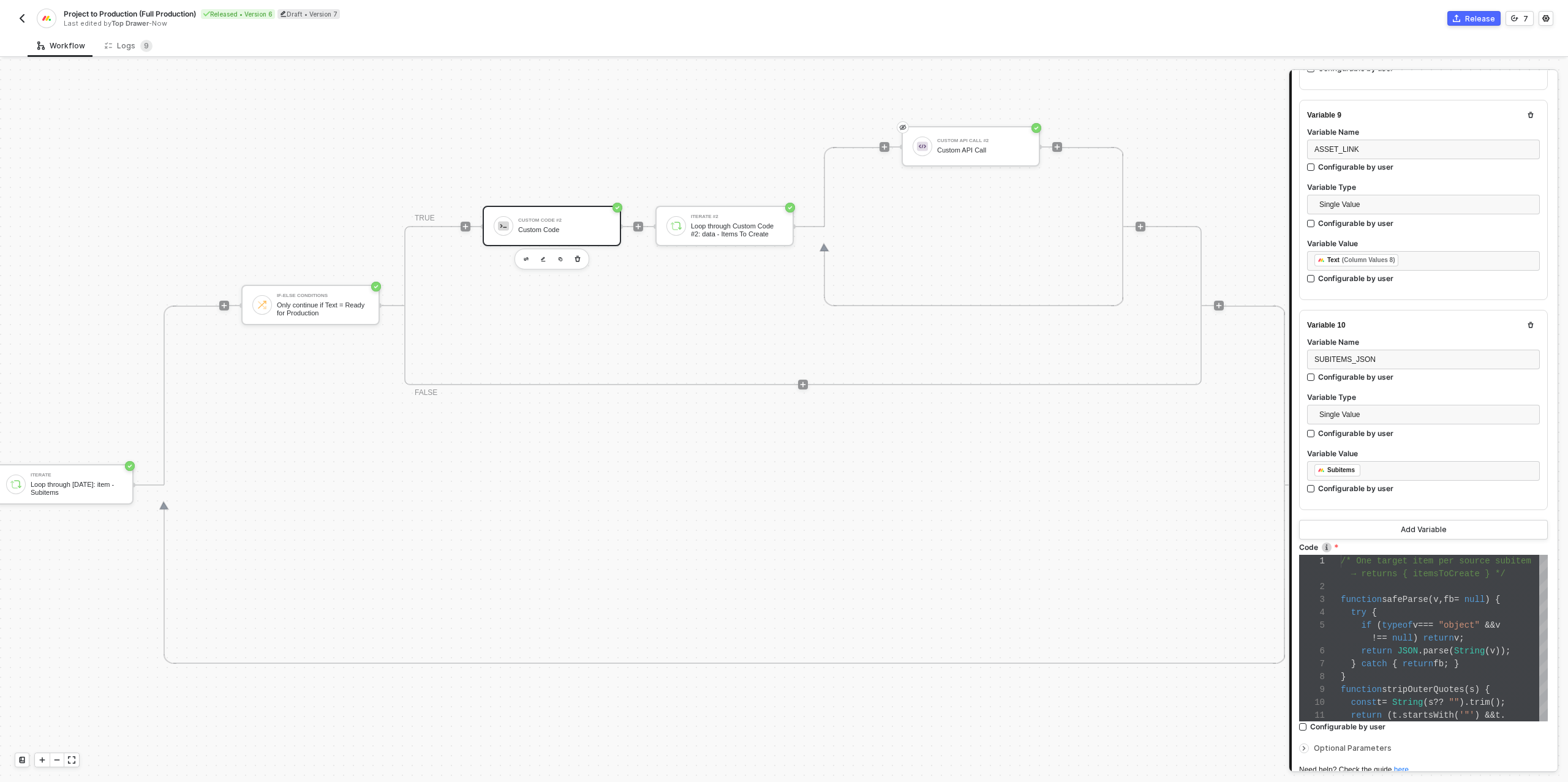
scroll to position [1815, 0]
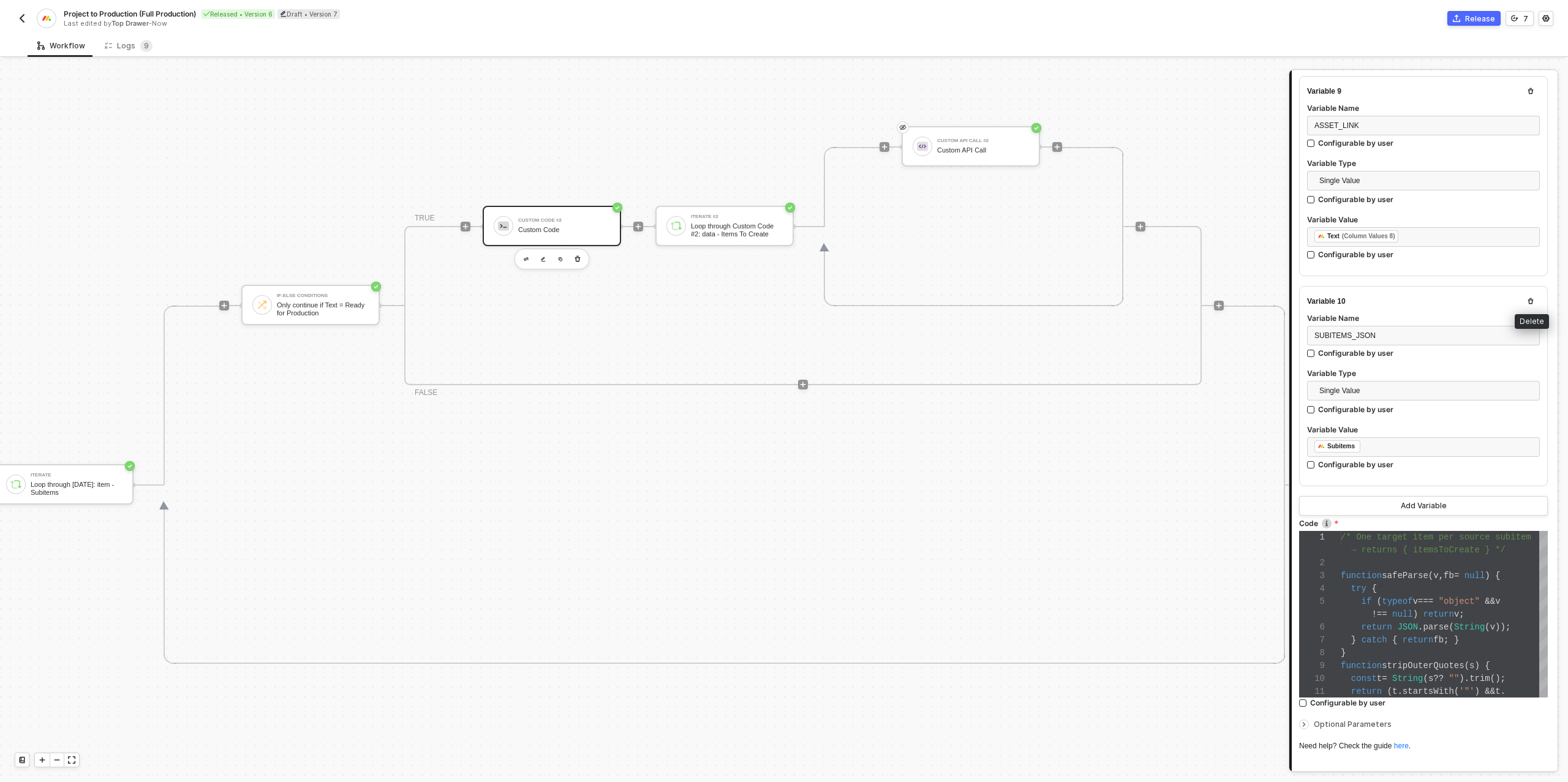
click at [1529, 297] on icon "button" at bounding box center [1530, 301] width 8 height 8
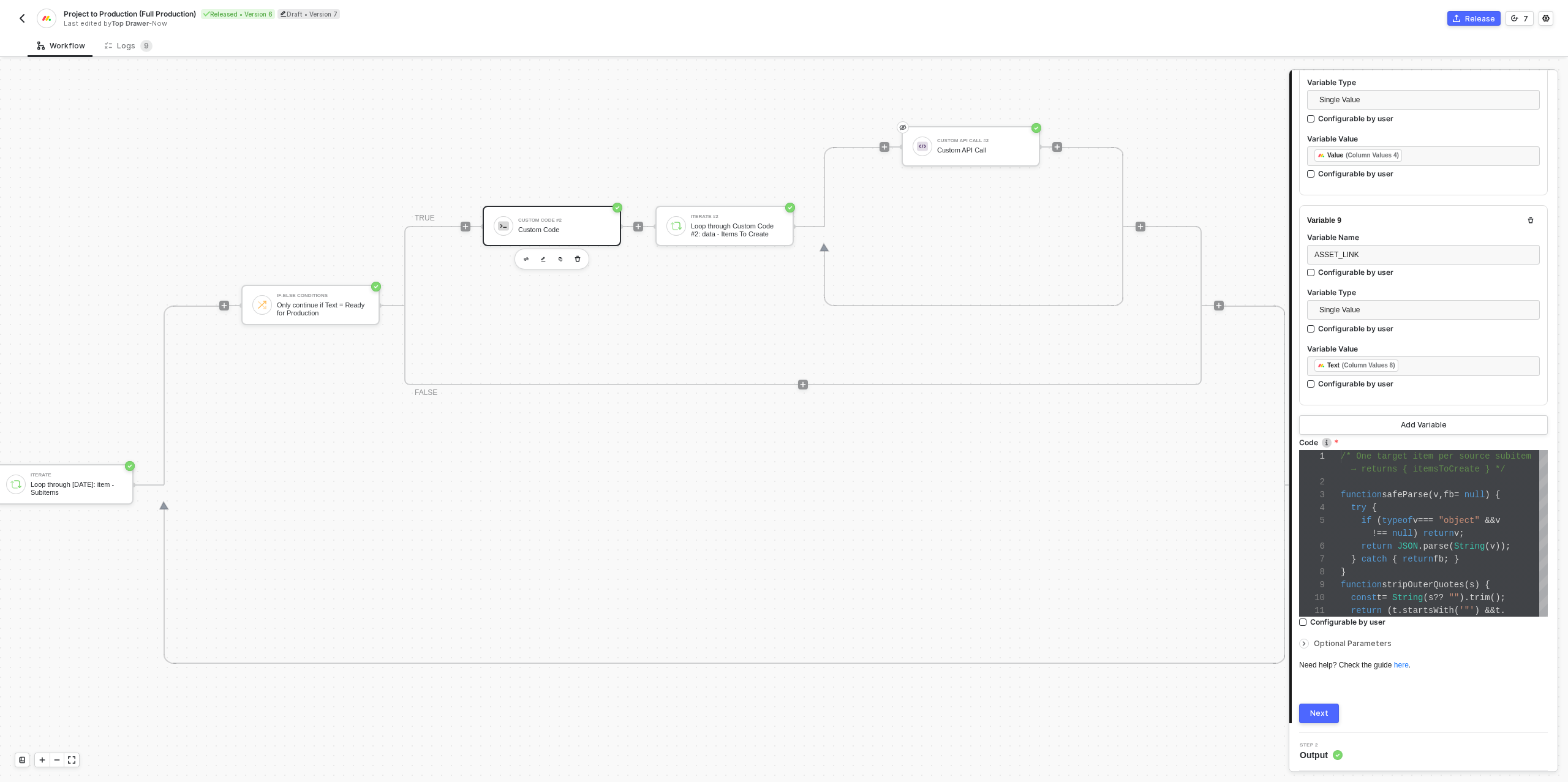
scroll to position [1677, 0]
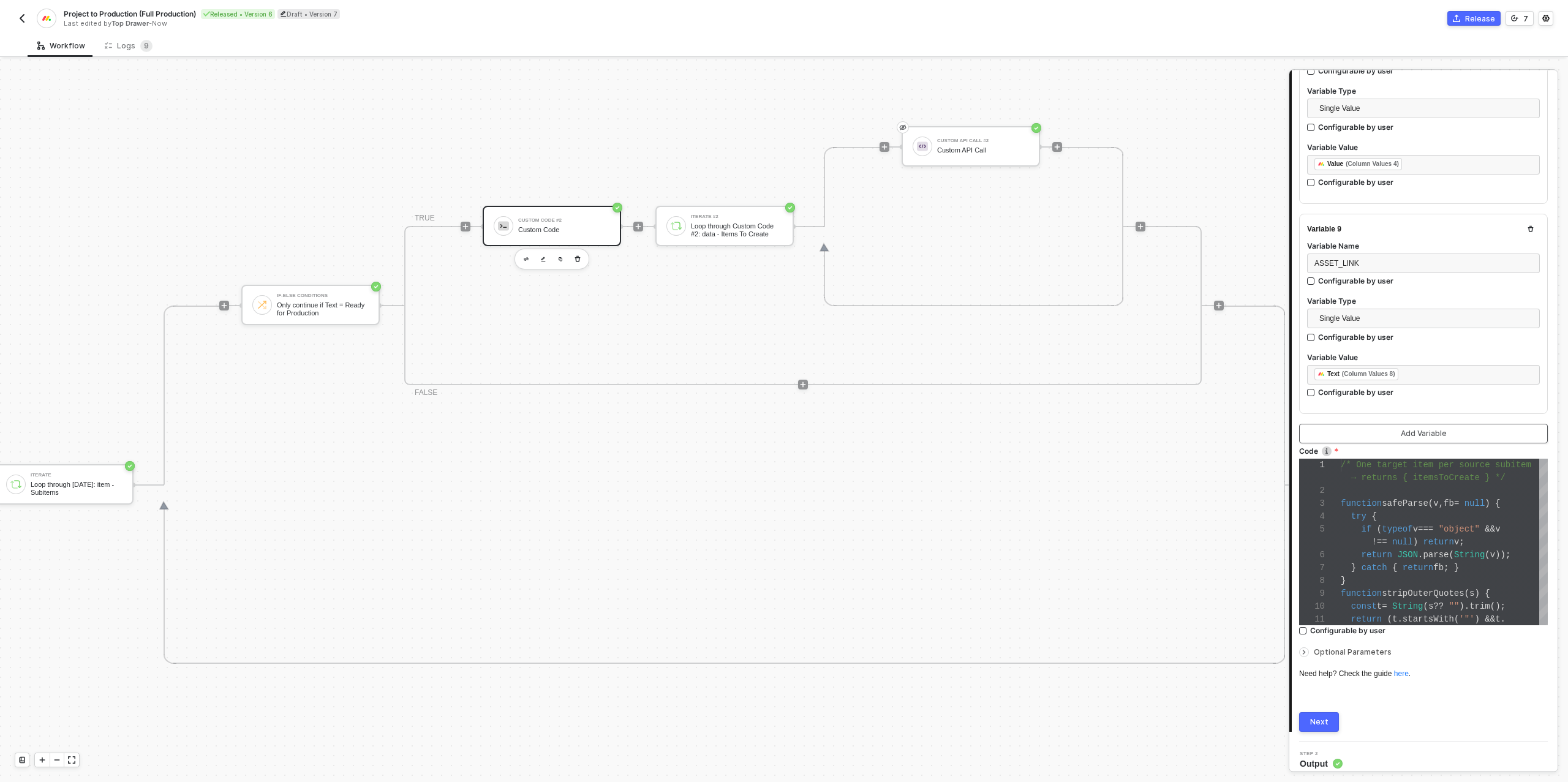
click at [1387, 429] on button "Add Variable" at bounding box center [1423, 434] width 248 height 20
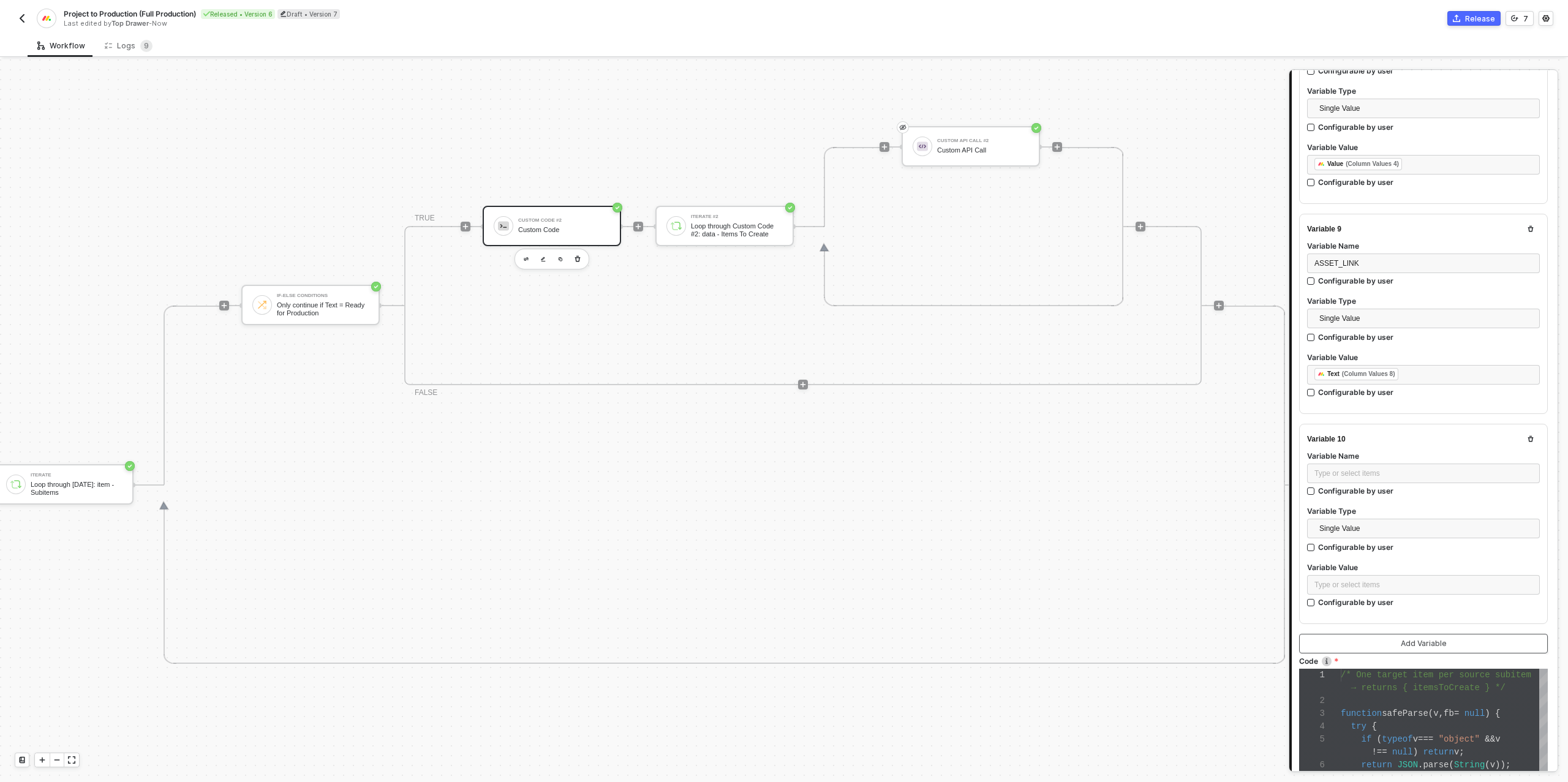
scroll to position [1886, 0]
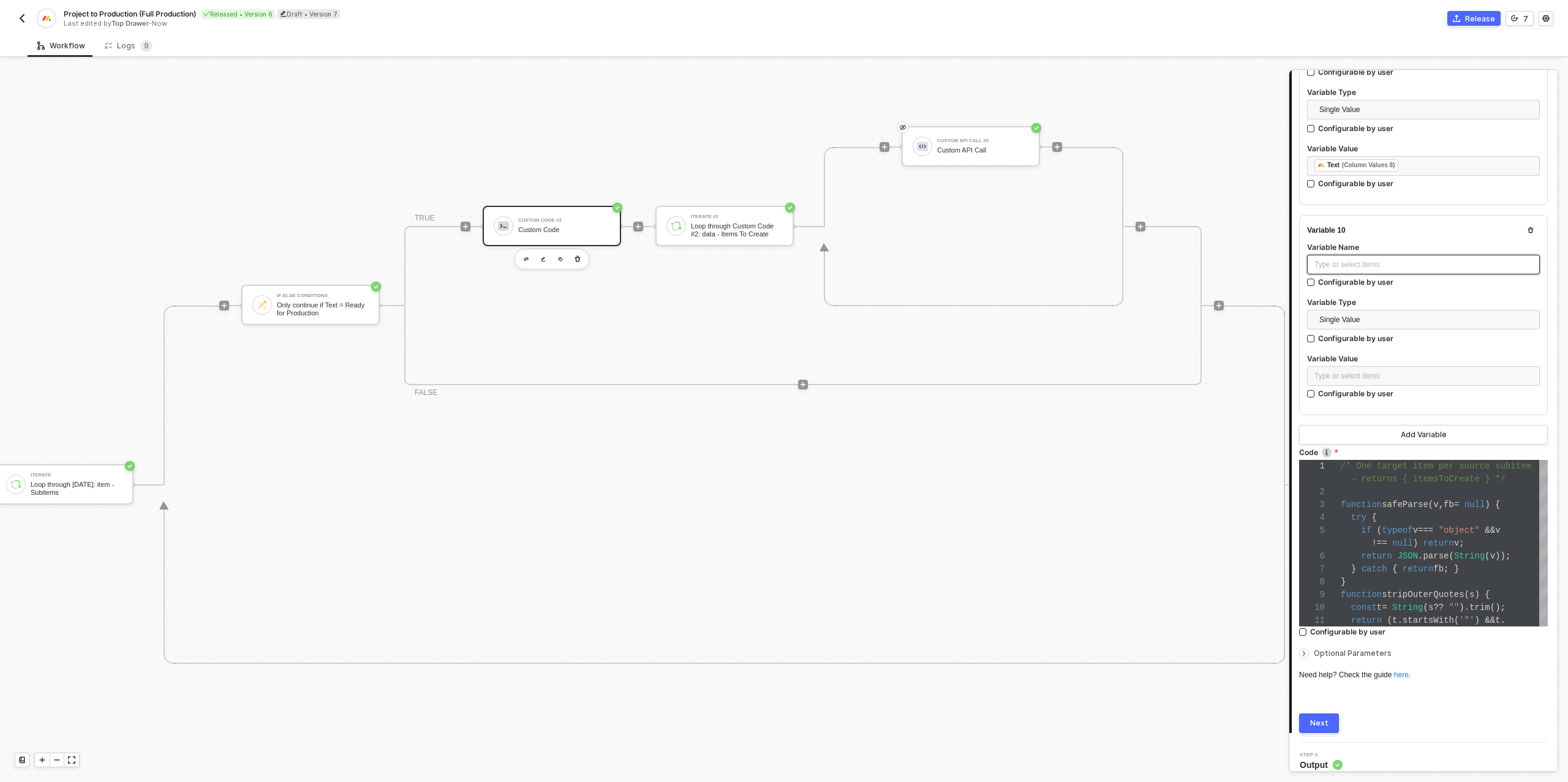
click at [1355, 261] on div "Type or select items ﻿" at bounding box center [1422, 264] width 232 height 20
click at [1352, 370] on div "Type or select items ﻿" at bounding box center [1423, 376] width 218 height 12
click at [1169, 315] on div "[DATE] Gets an item" at bounding box center [1202, 320] width 152 height 16
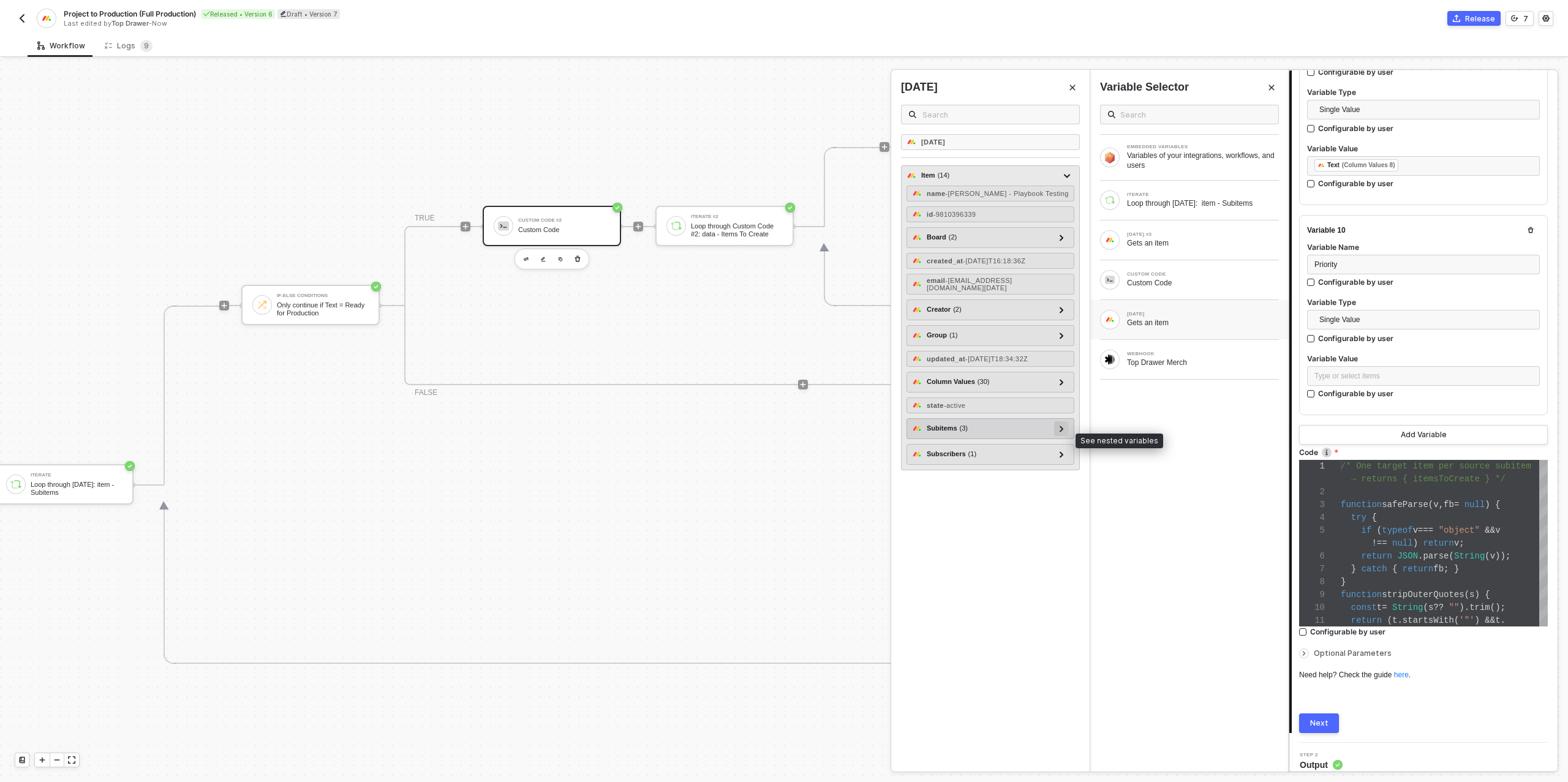
click at [1061, 432] on icon at bounding box center [1062, 429] width 5 height 6
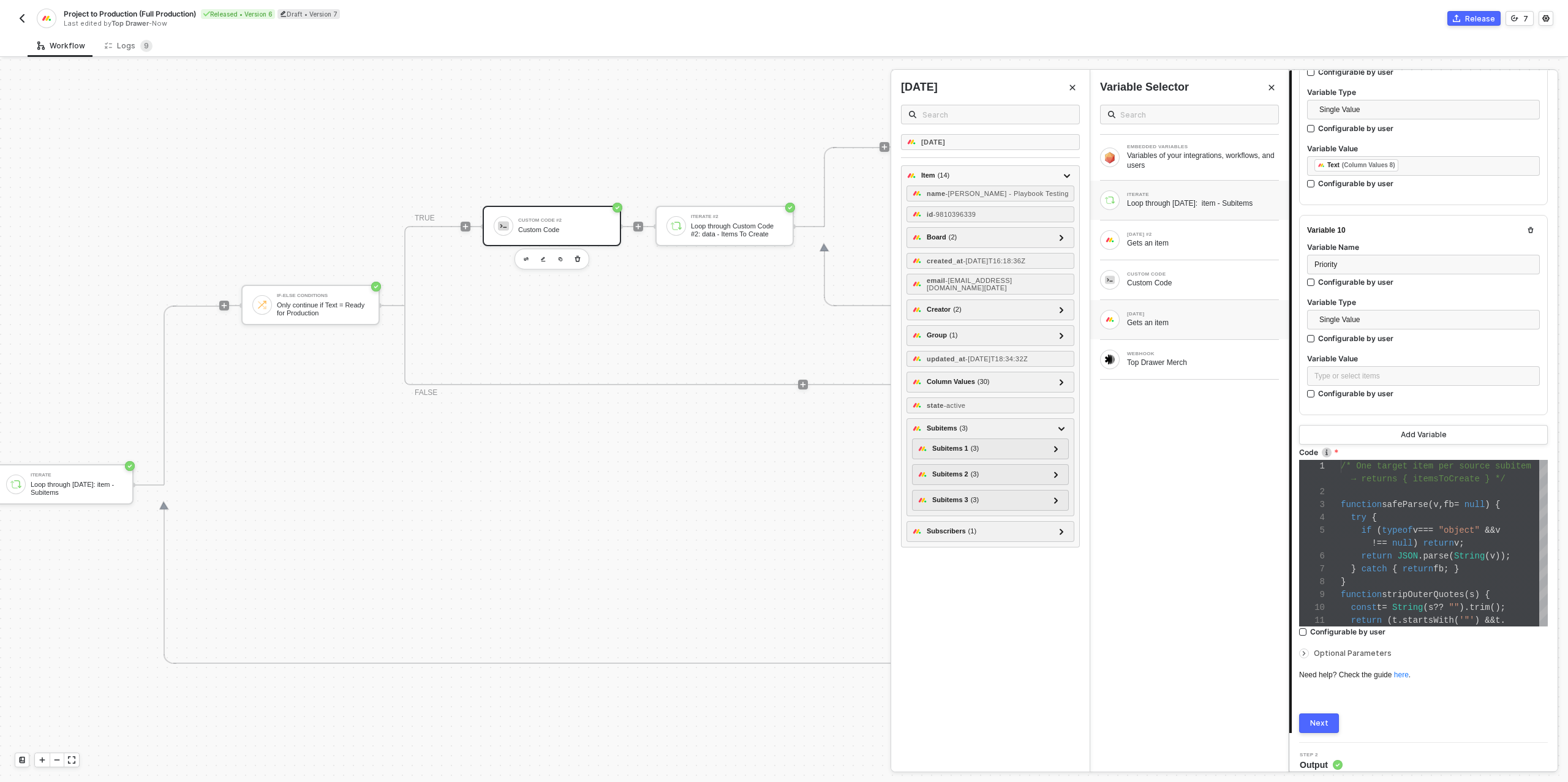
click at [1188, 201] on div "Loop through [DATE]: item - Subitems" at bounding box center [1202, 203] width 152 height 10
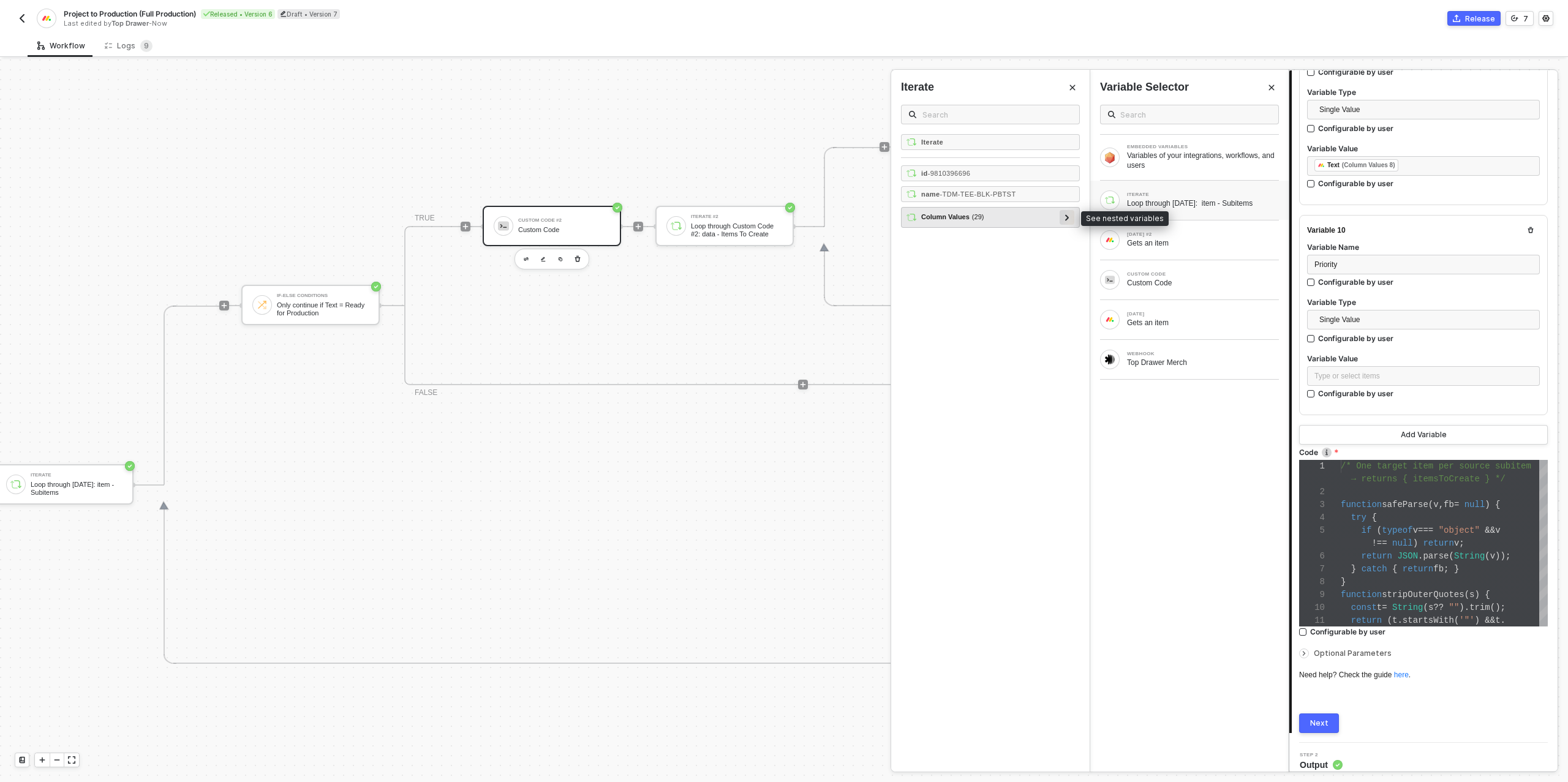
click at [1064, 214] on div at bounding box center [1067, 217] width 6 height 14
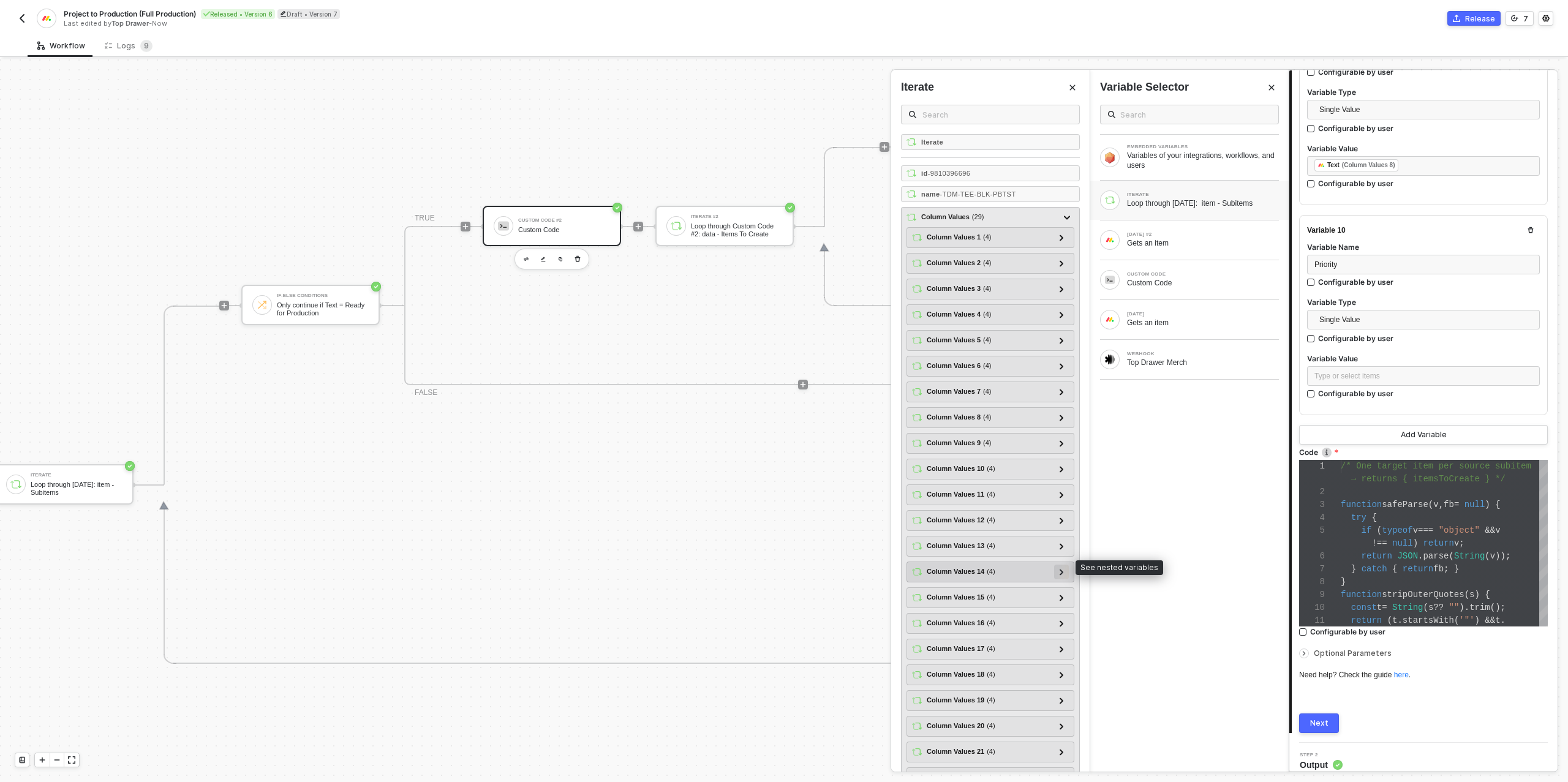
click at [1063, 569] on icon at bounding box center [1062, 572] width 5 height 6
click at [1063, 570] on icon at bounding box center [1061, 572] width 6 height 4
click at [1060, 543] on icon at bounding box center [1062, 546] width 5 height 6
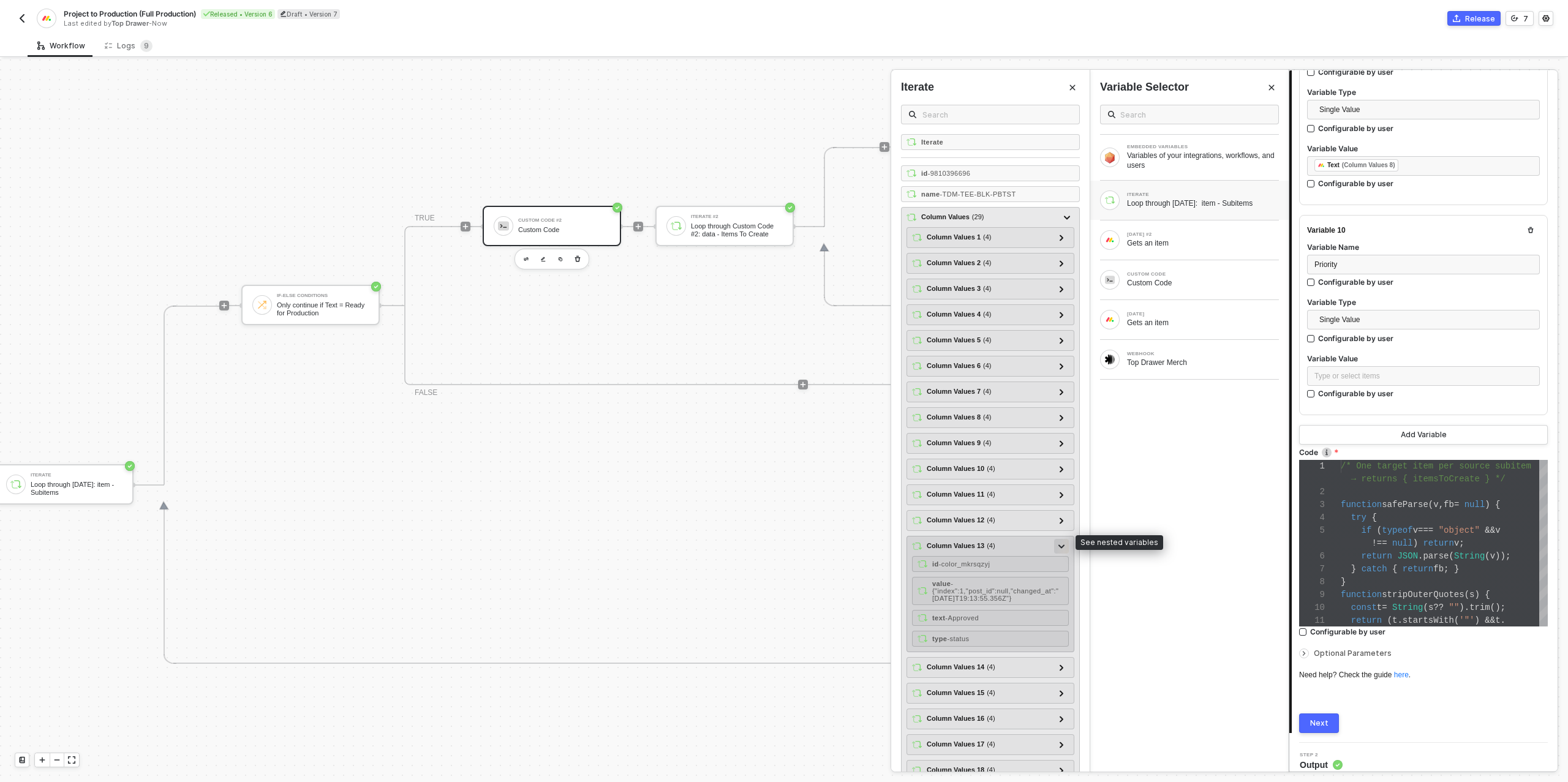
click at [1060, 539] on div at bounding box center [1061, 546] width 6 height 14
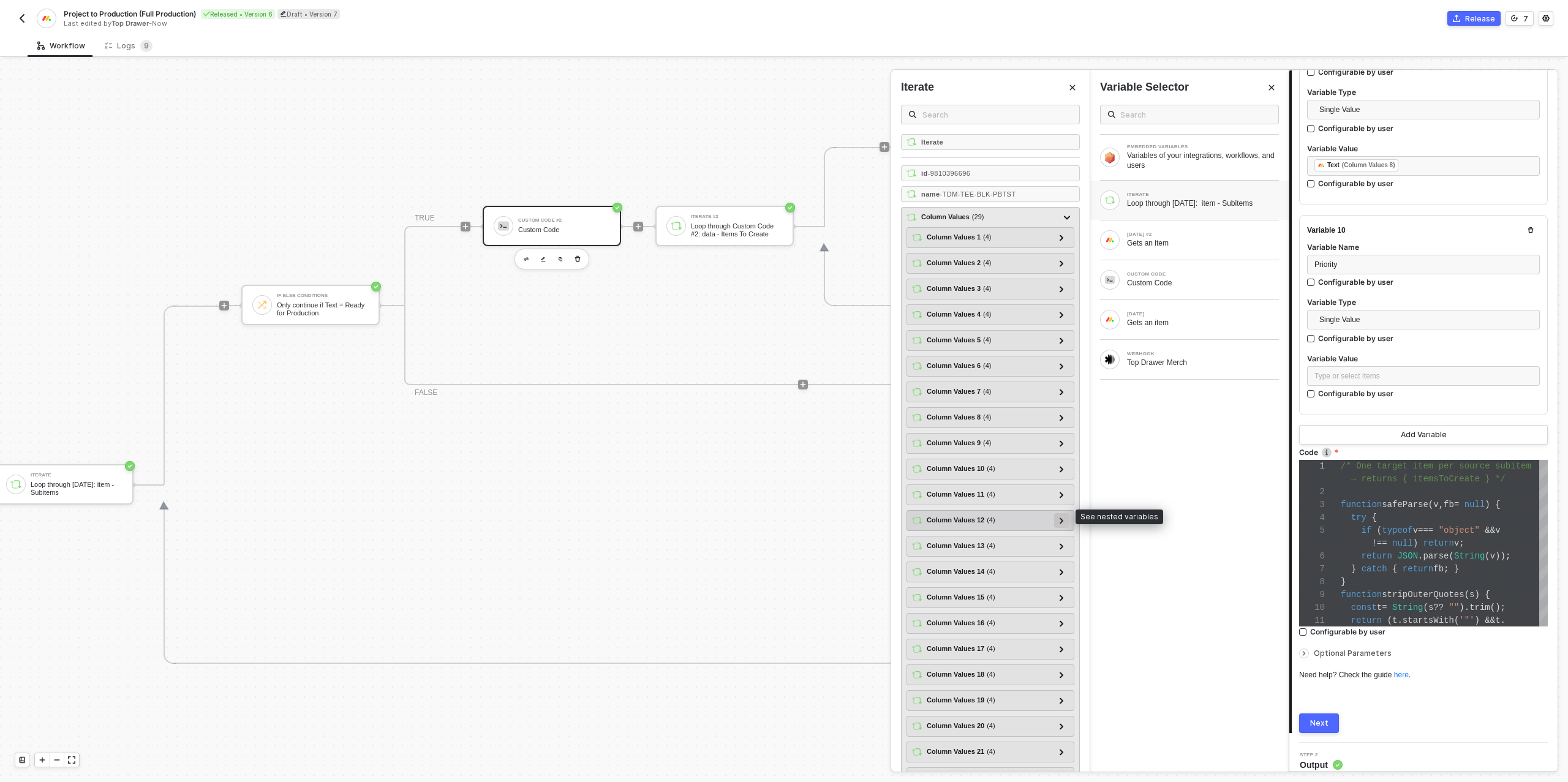
click at [1063, 513] on div at bounding box center [1061, 520] width 6 height 14
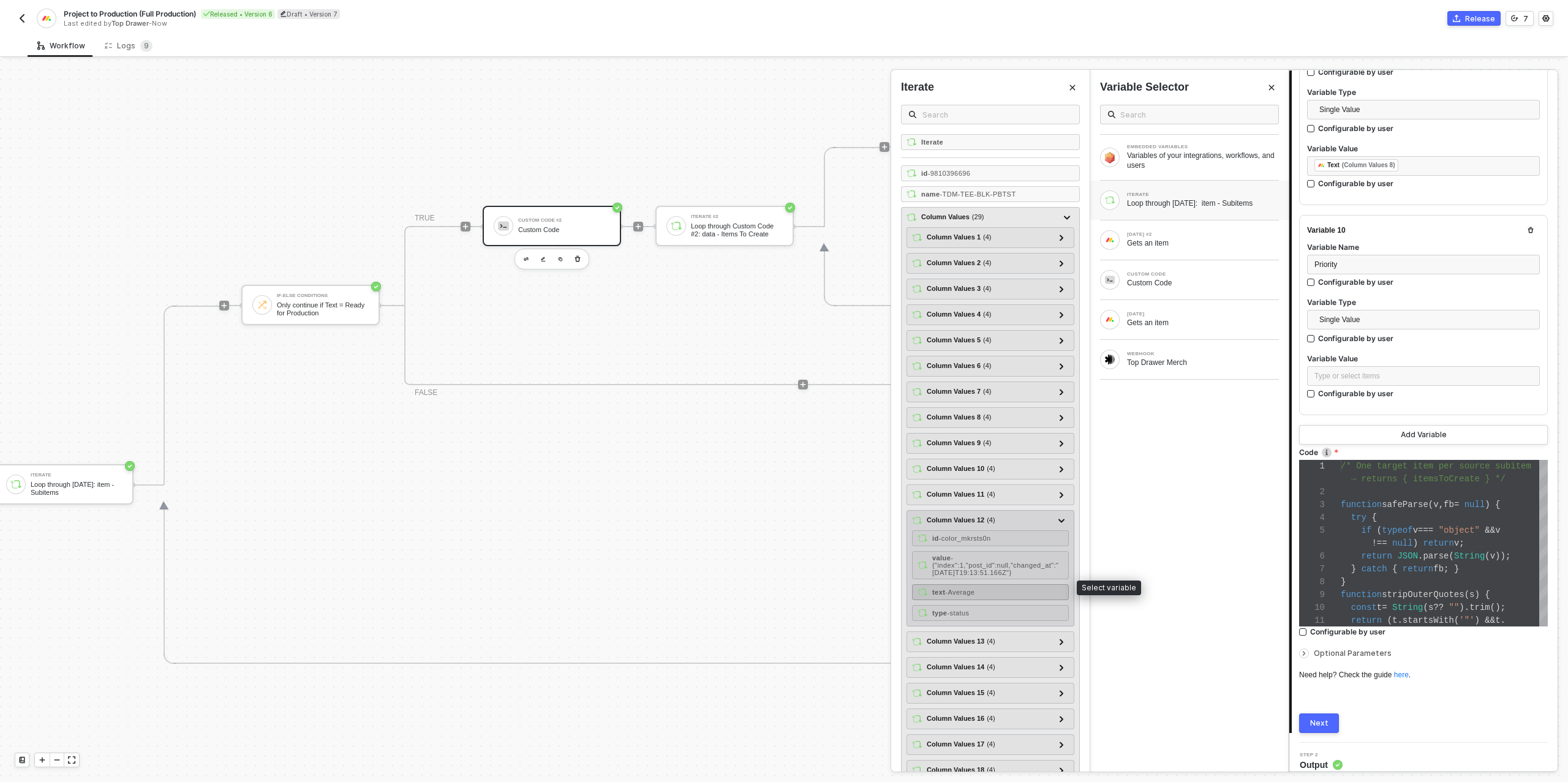
click at [975, 588] on span "- Average" at bounding box center [959, 592] width 29 height 8
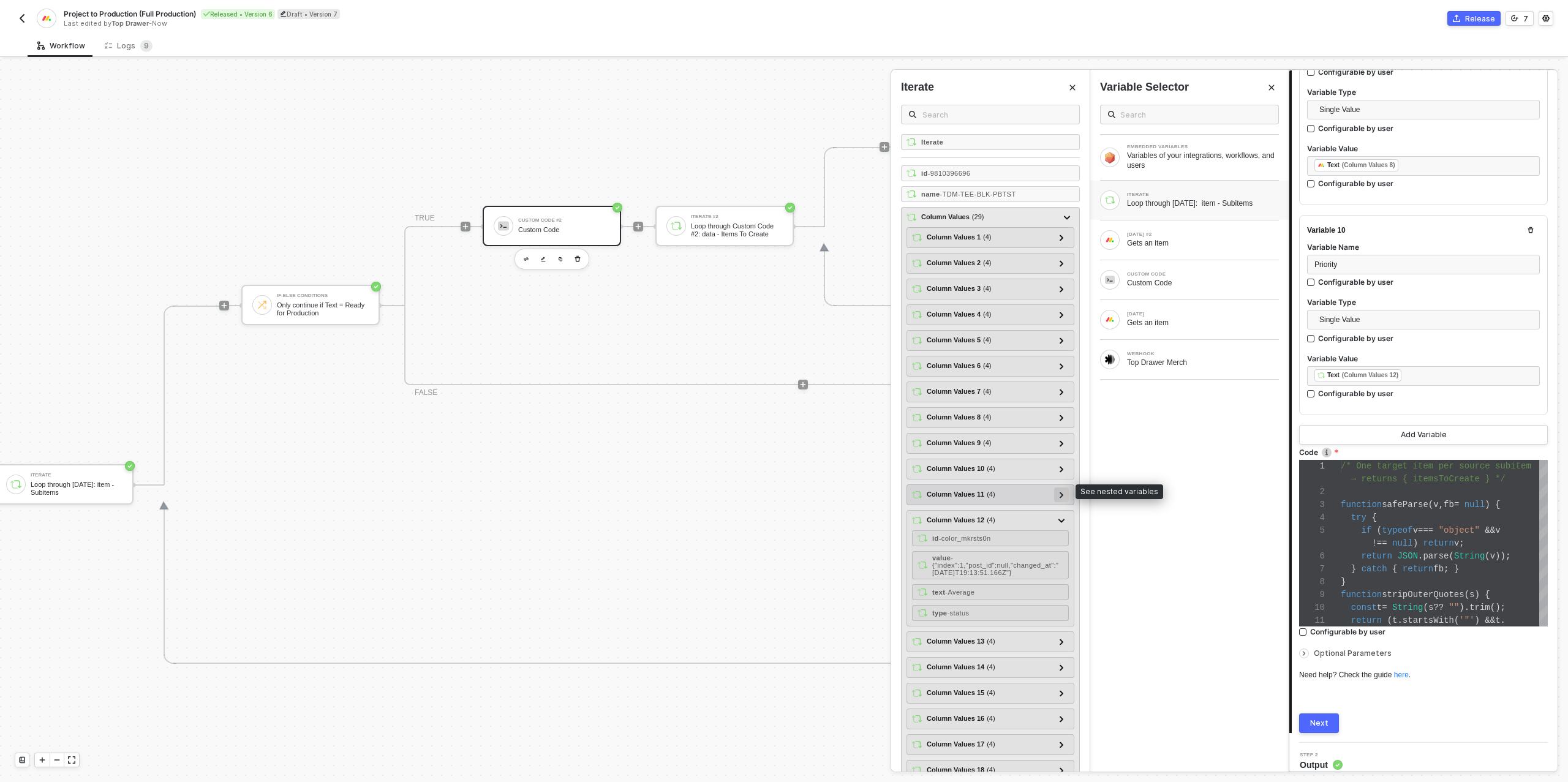
click at [1061, 494] on div at bounding box center [1061, 495] width 6 height 14
click at [1060, 466] on icon at bounding box center [1062, 469] width 5 height 6
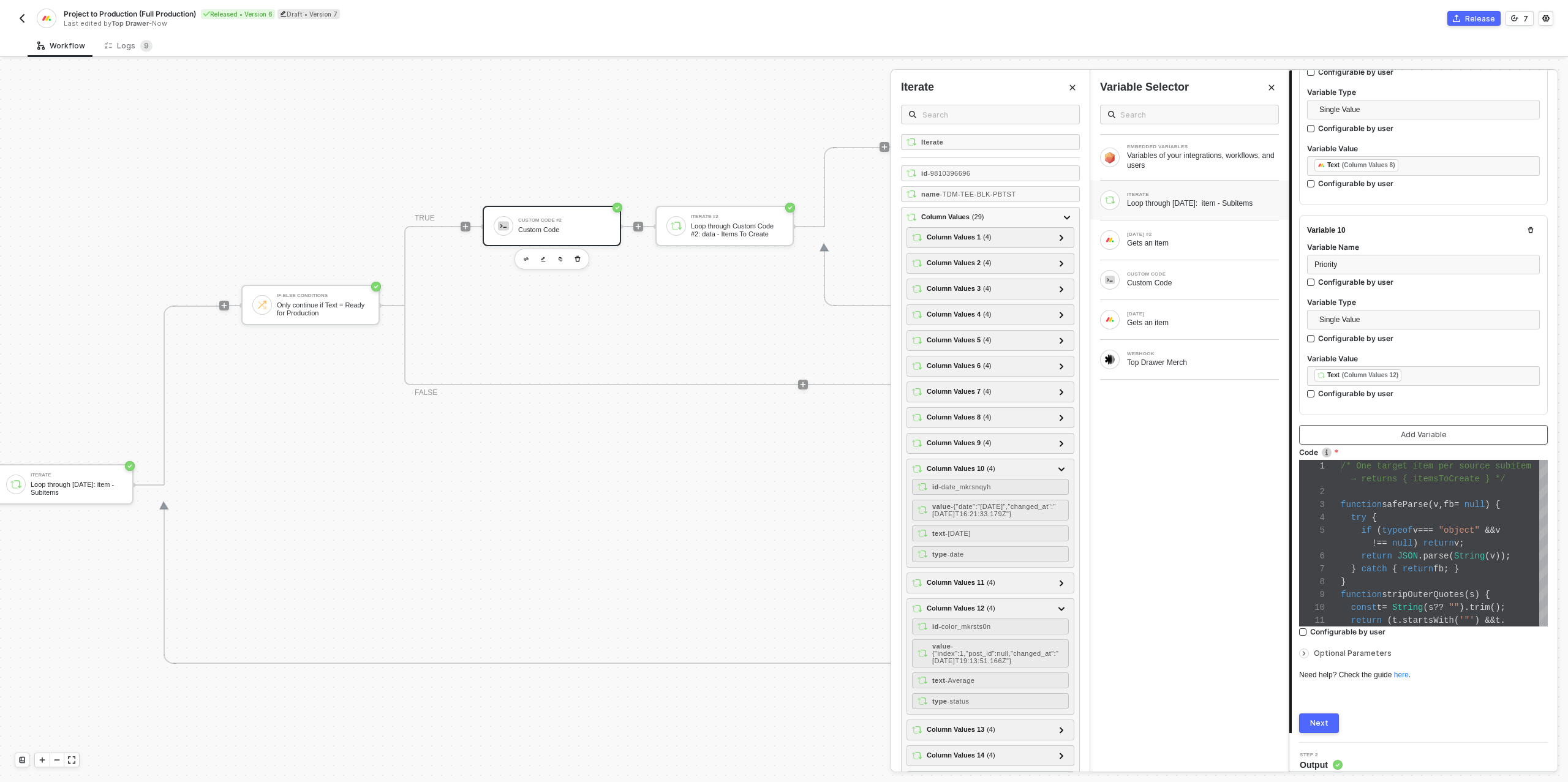
click at [1374, 430] on button "Add Variable" at bounding box center [1423, 435] width 248 height 20
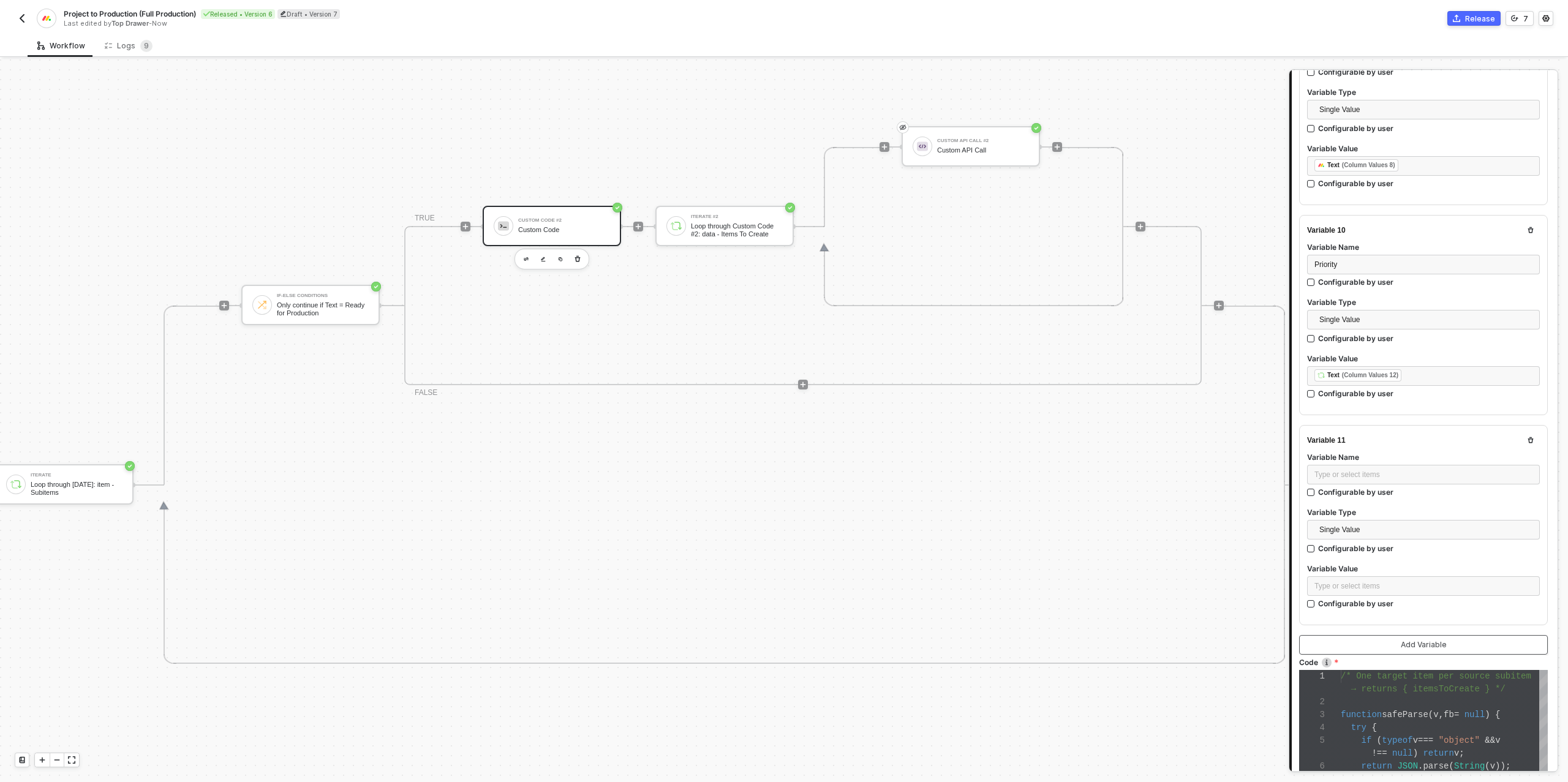
scroll to position [2095, 0]
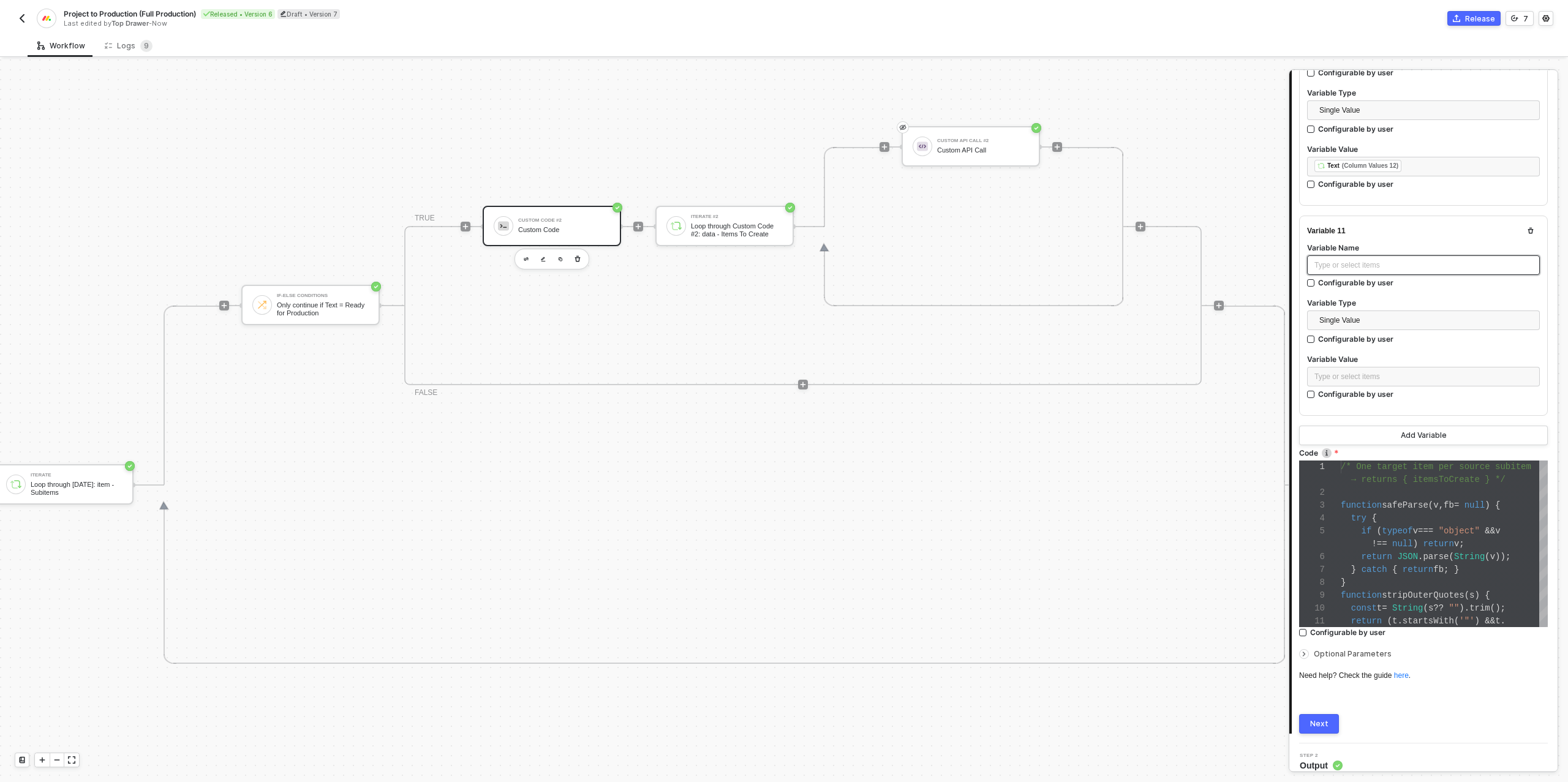
click at [1340, 260] on div "Type or select items ﻿" at bounding box center [1423, 265] width 218 height 12
click at [1318, 261] on span "DueDate" at bounding box center [1329, 264] width 29 height 8
click at [1373, 371] on div "Type or select items ﻿" at bounding box center [1423, 376] width 218 height 12
click at [1160, 199] on div "Loop through [DATE]: item - Subitems" at bounding box center [1202, 203] width 152 height 10
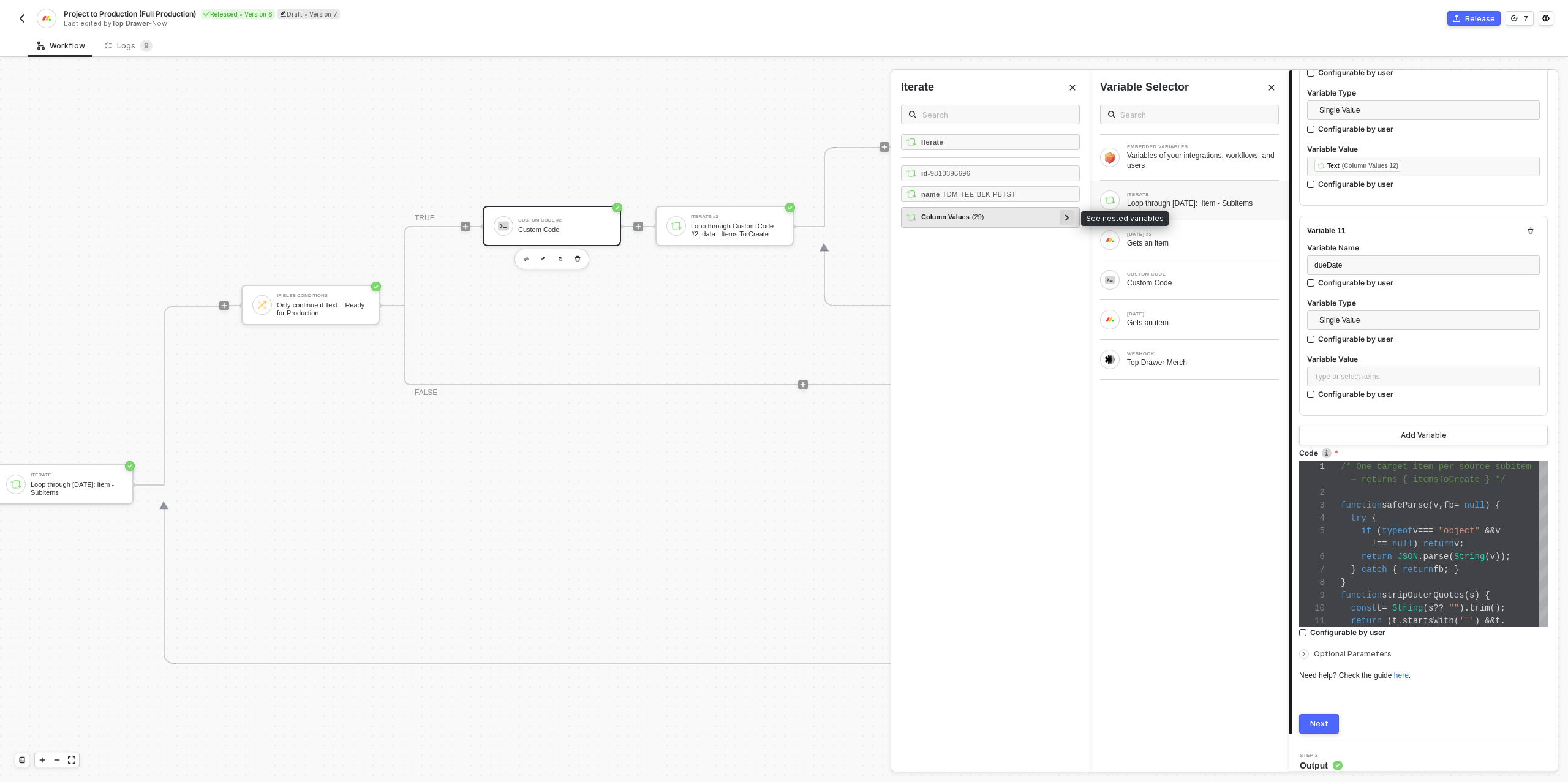
click at [1066, 219] on div at bounding box center [1067, 217] width 6 height 14
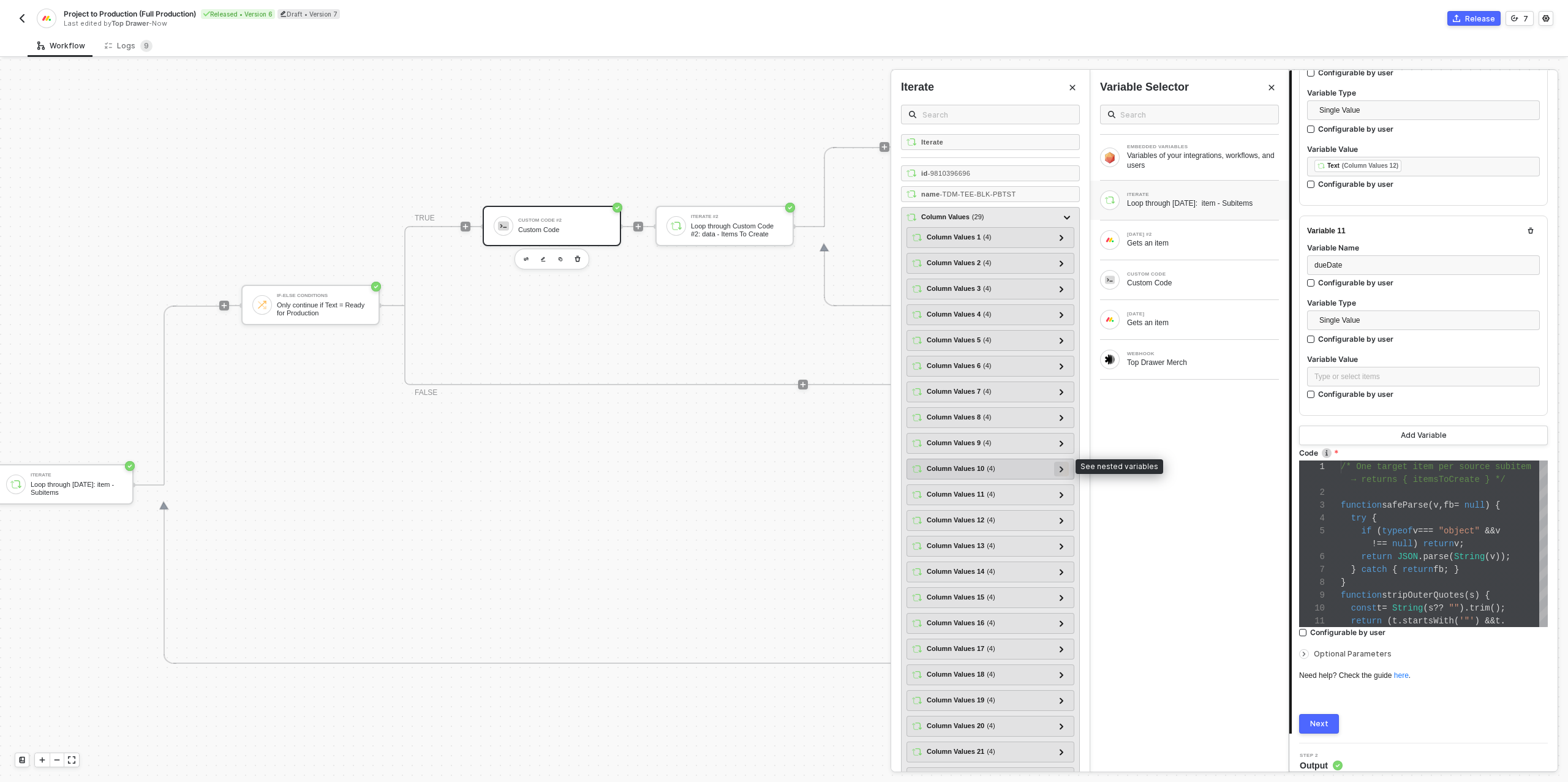
click at [1062, 466] on icon at bounding box center [1061, 469] width 4 height 6
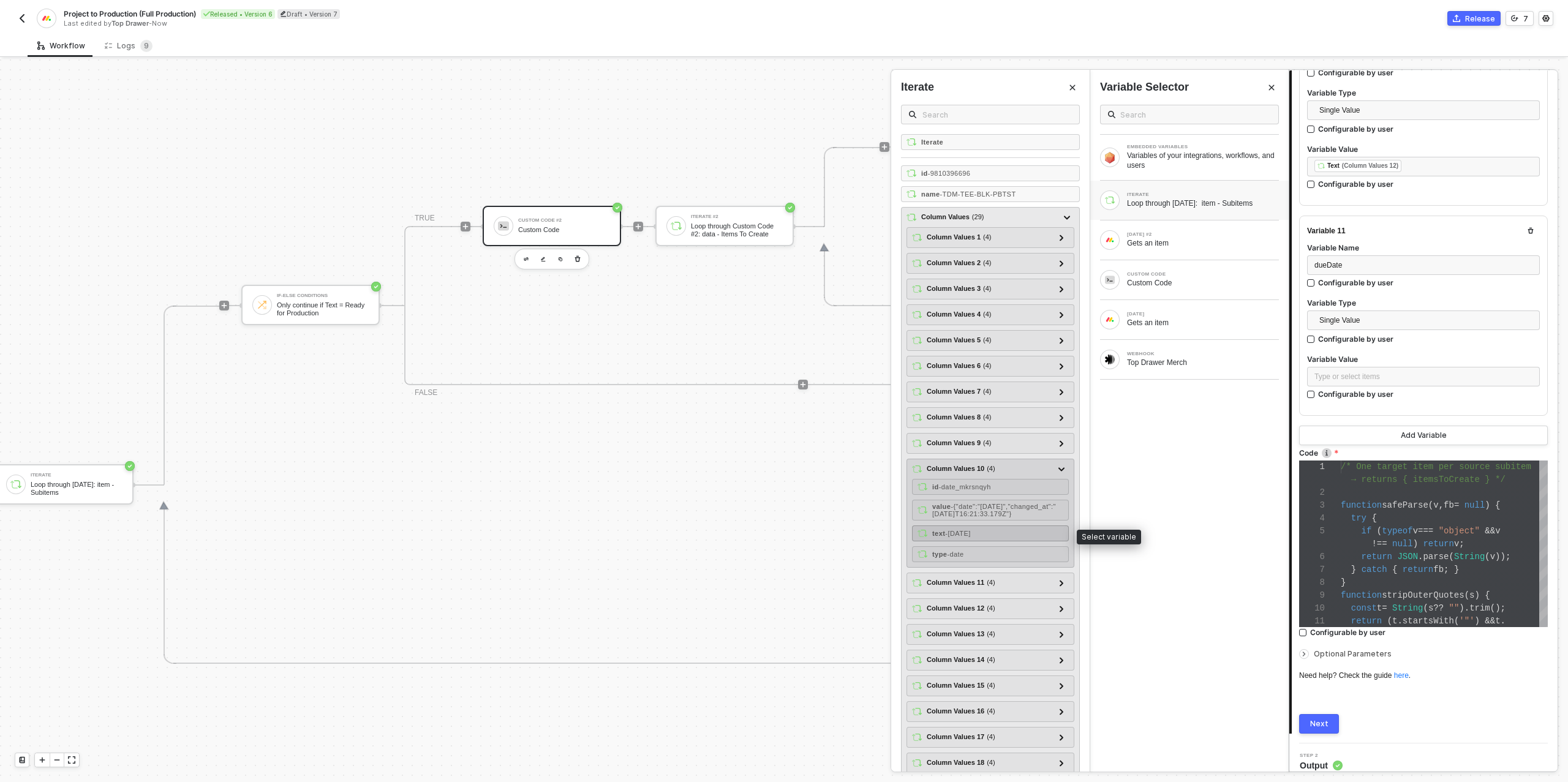
click at [970, 537] on span "- [DATE]" at bounding box center [957, 534] width 25 height 8
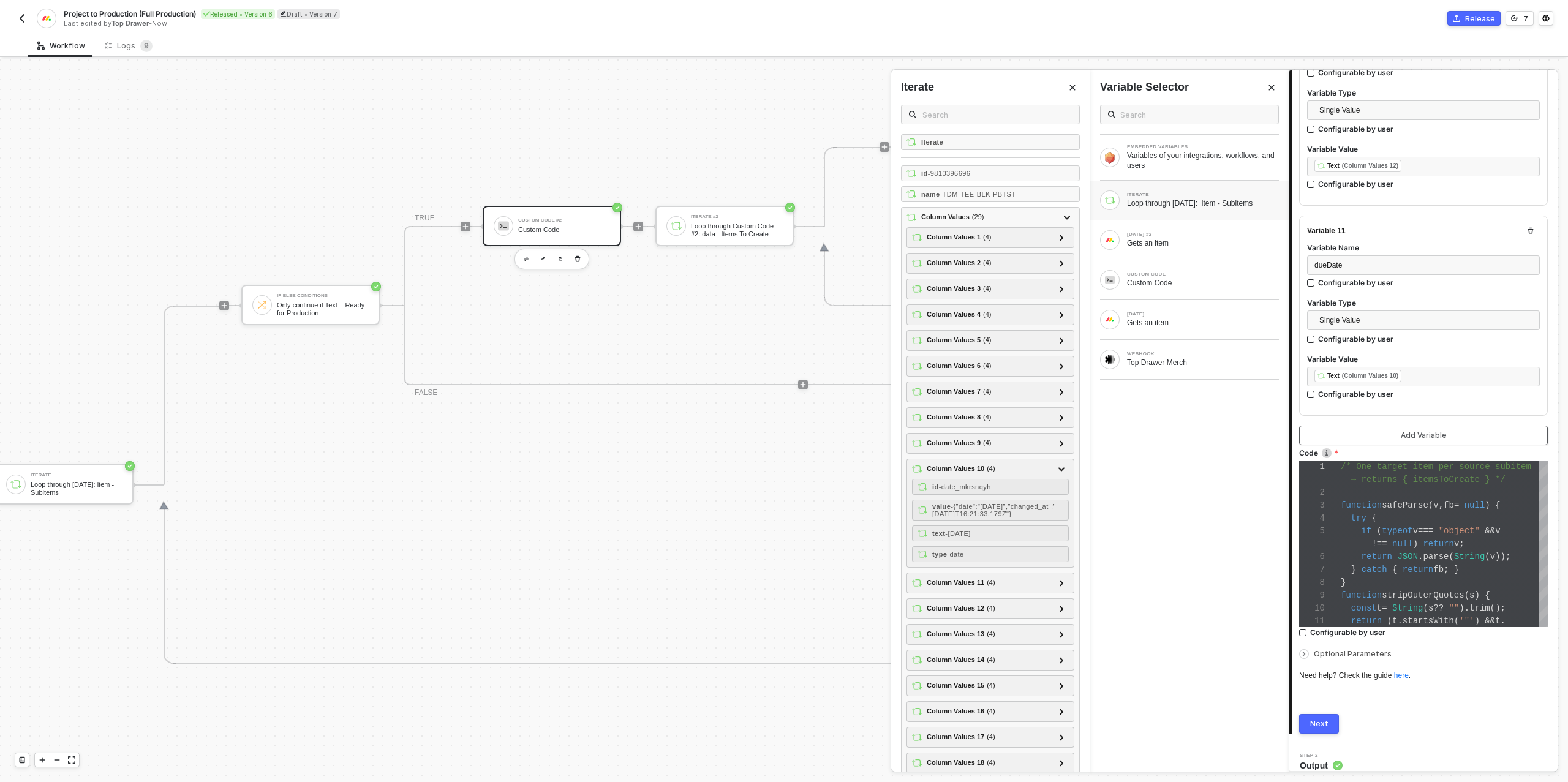
click at [1400, 426] on button "Add Variable" at bounding box center [1423, 435] width 248 height 20
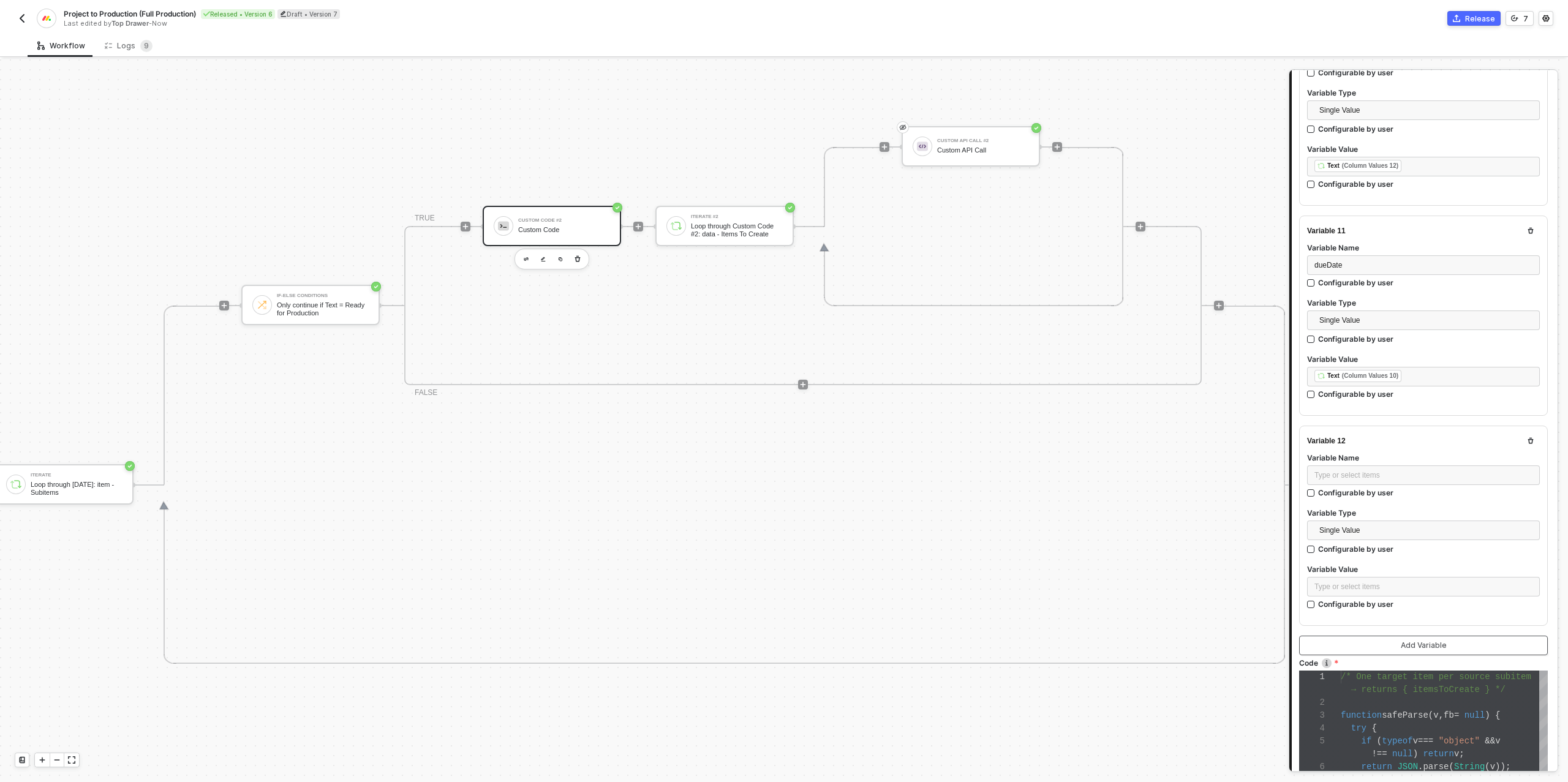
scroll to position [2305, 0]
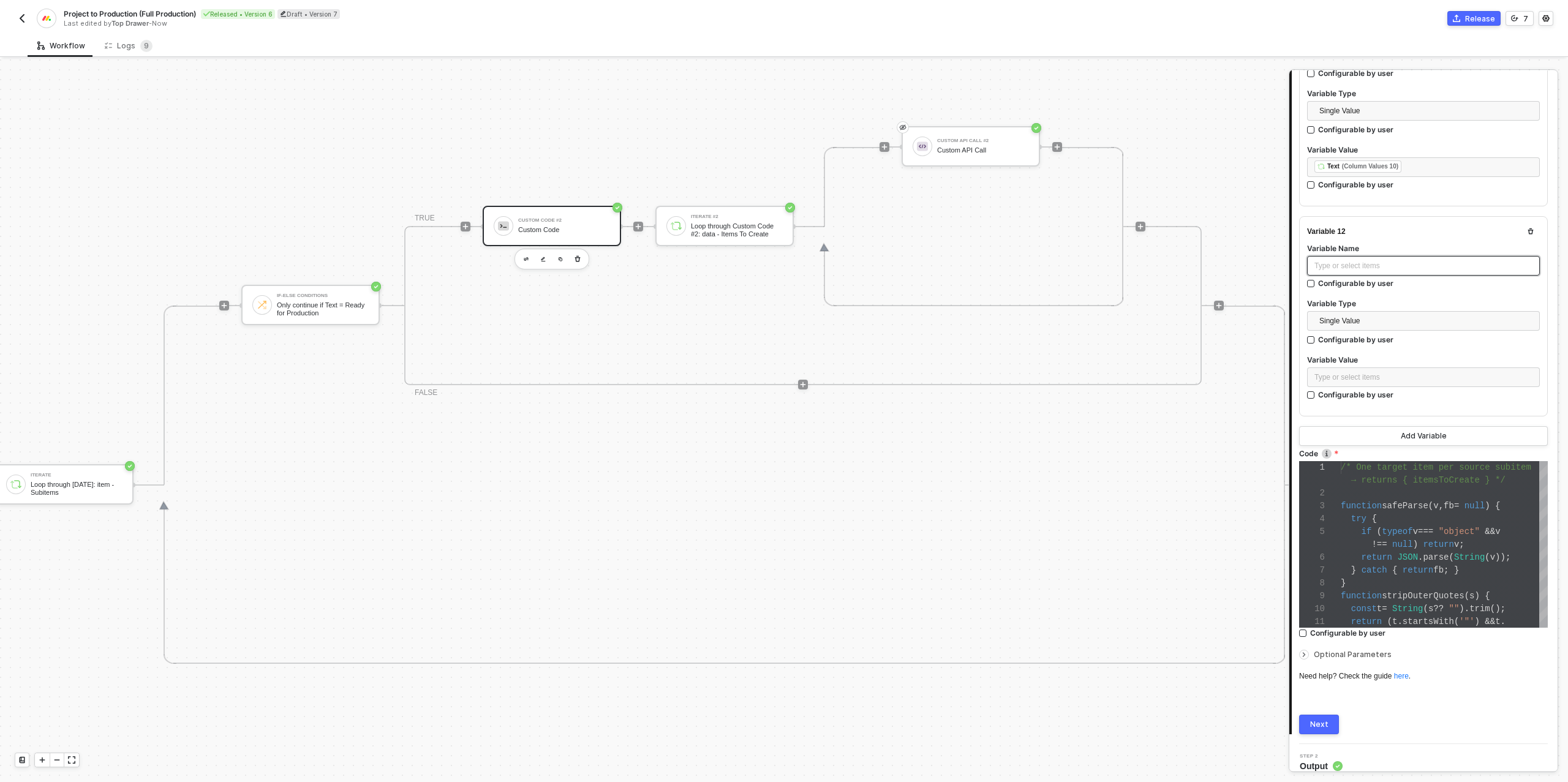
click at [1357, 260] on div "Type or select items ﻿" at bounding box center [1423, 265] width 218 height 12
click at [1358, 372] on div "Type or select items ﻿" at bounding box center [1423, 377] width 218 height 12
click at [1169, 199] on div "Loop through [DATE]: item - Subitems" at bounding box center [1202, 203] width 152 height 10
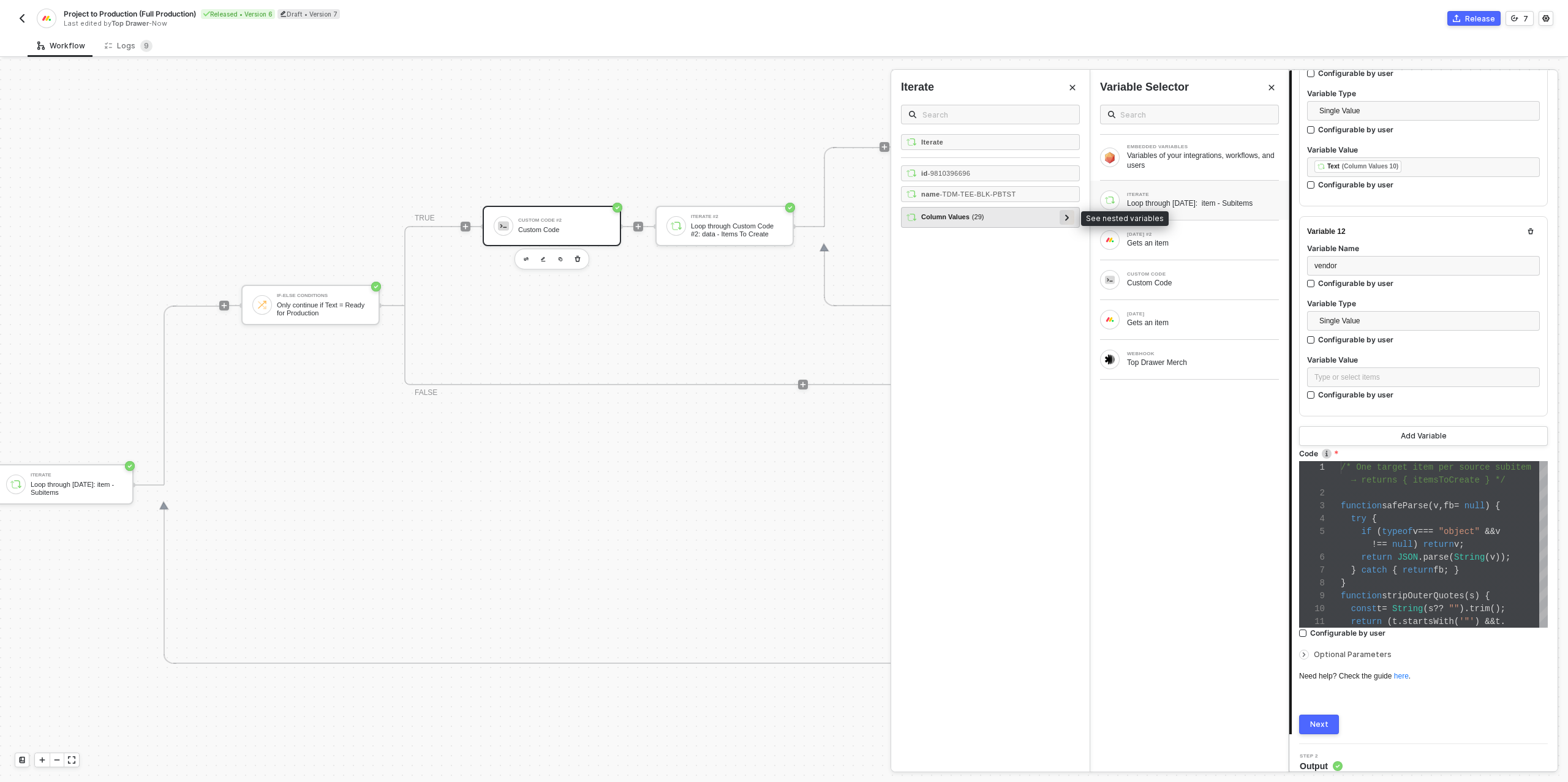
click at [1066, 212] on div at bounding box center [1067, 217] width 6 height 14
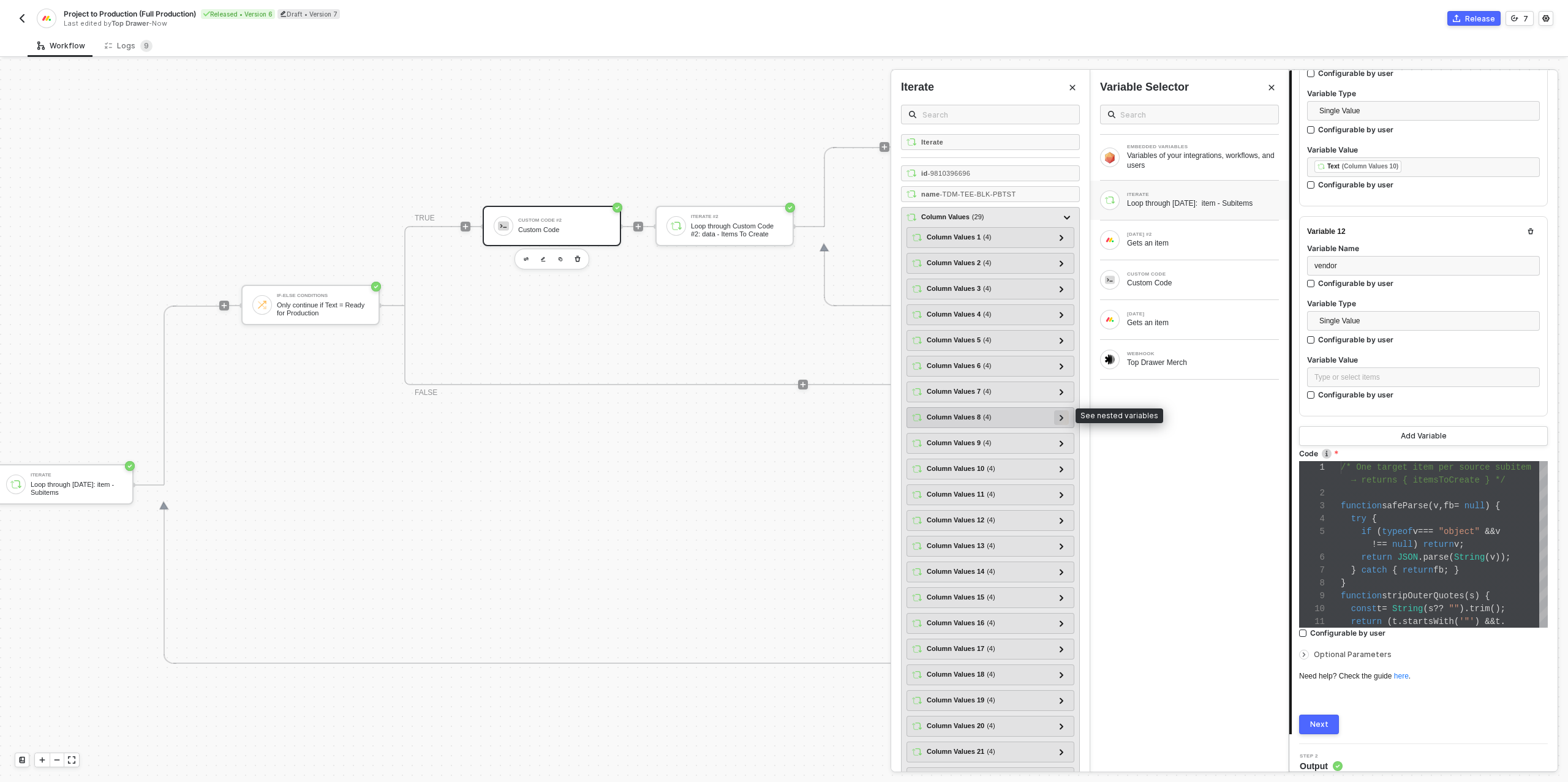
click at [1063, 415] on icon at bounding box center [1061, 418] width 4 height 6
click at [1063, 416] on icon at bounding box center [1061, 418] width 6 height 5
click at [1063, 389] on icon at bounding box center [1062, 392] width 5 height 6
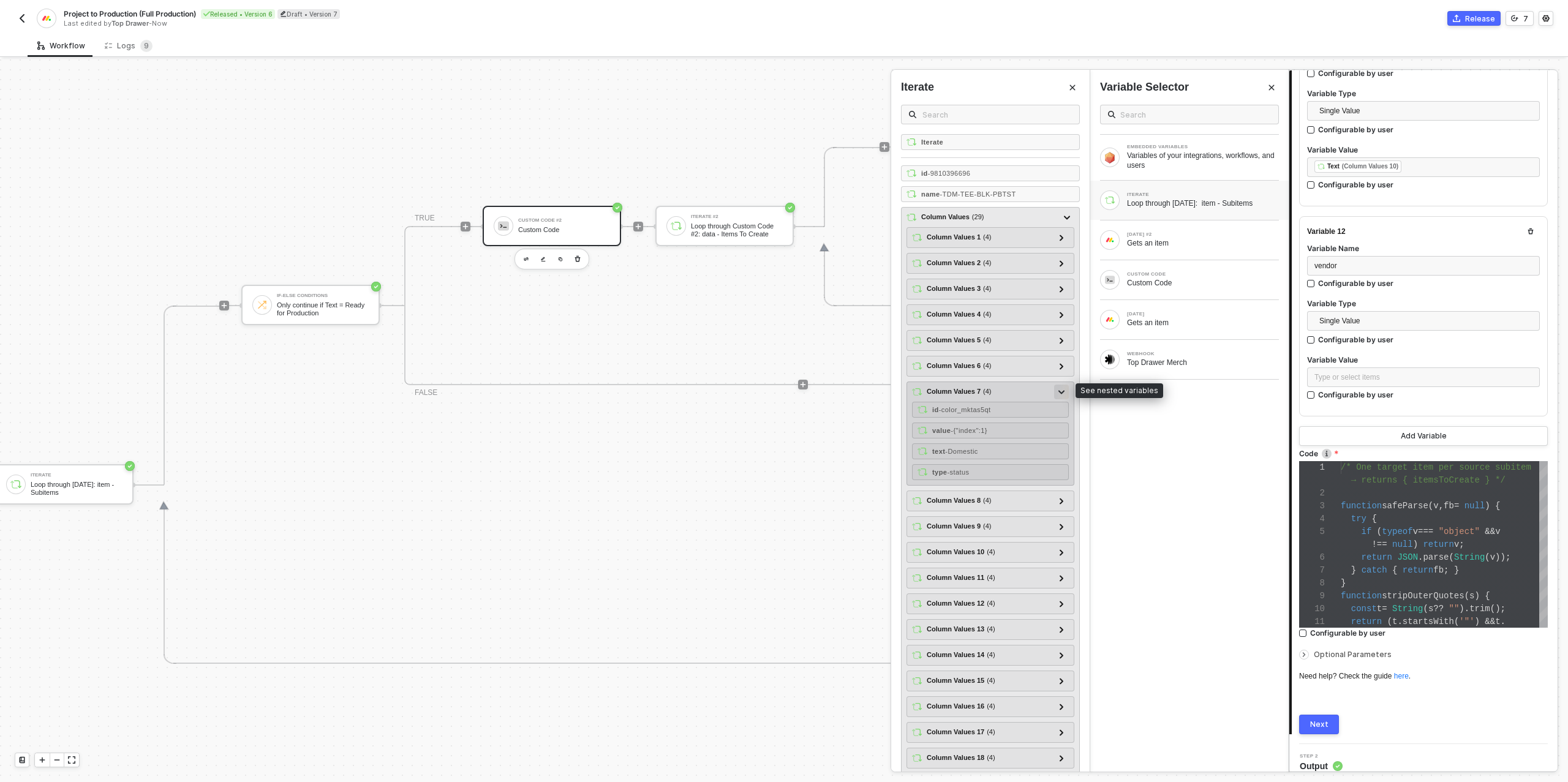
click at [1063, 385] on div at bounding box center [1061, 392] width 6 height 14
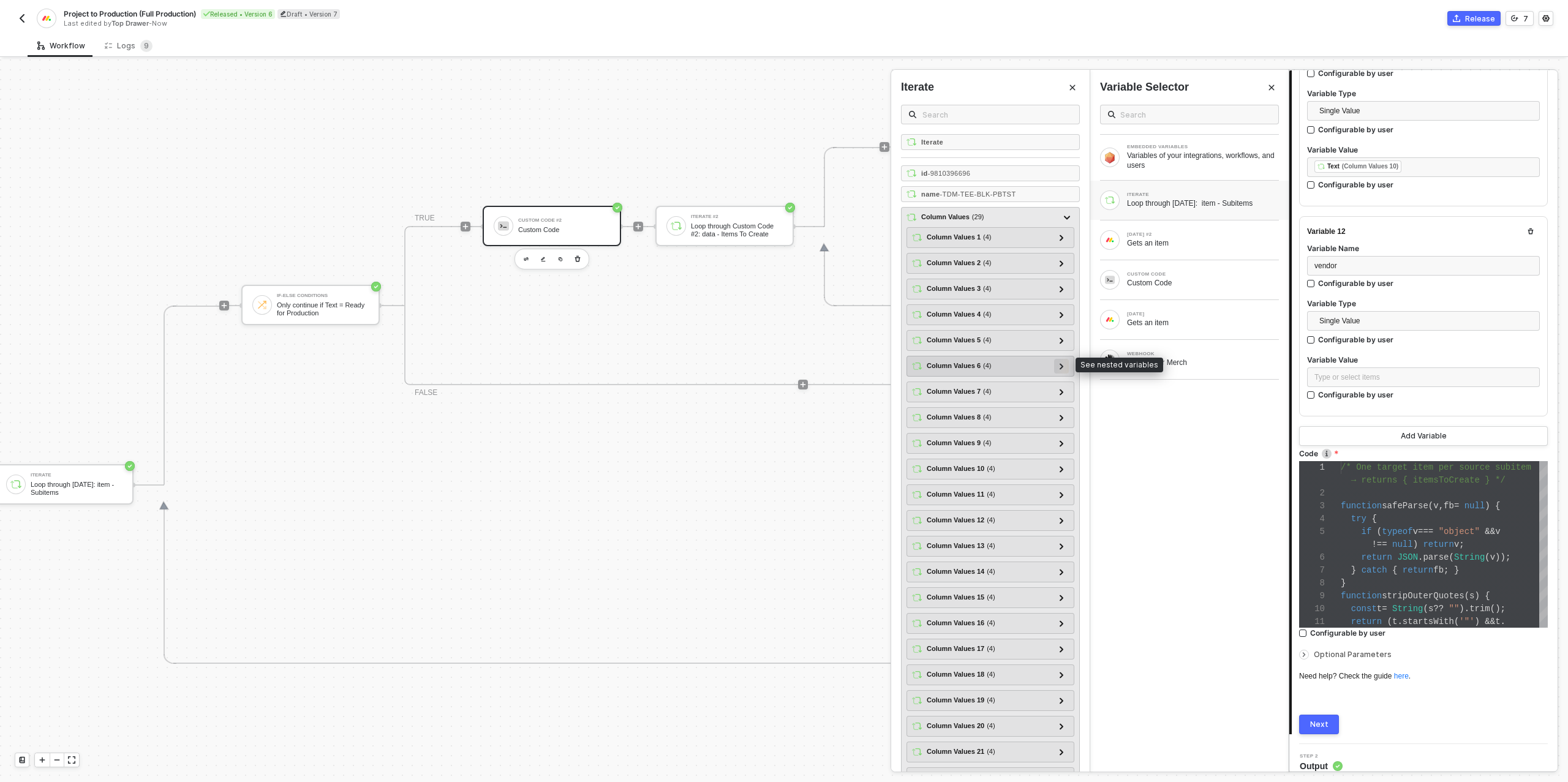
click at [1062, 363] on icon at bounding box center [1061, 366] width 4 height 6
click at [1062, 364] on icon at bounding box center [1061, 366] width 6 height 4
click at [1063, 462] on div at bounding box center [1061, 468] width 6 height 14
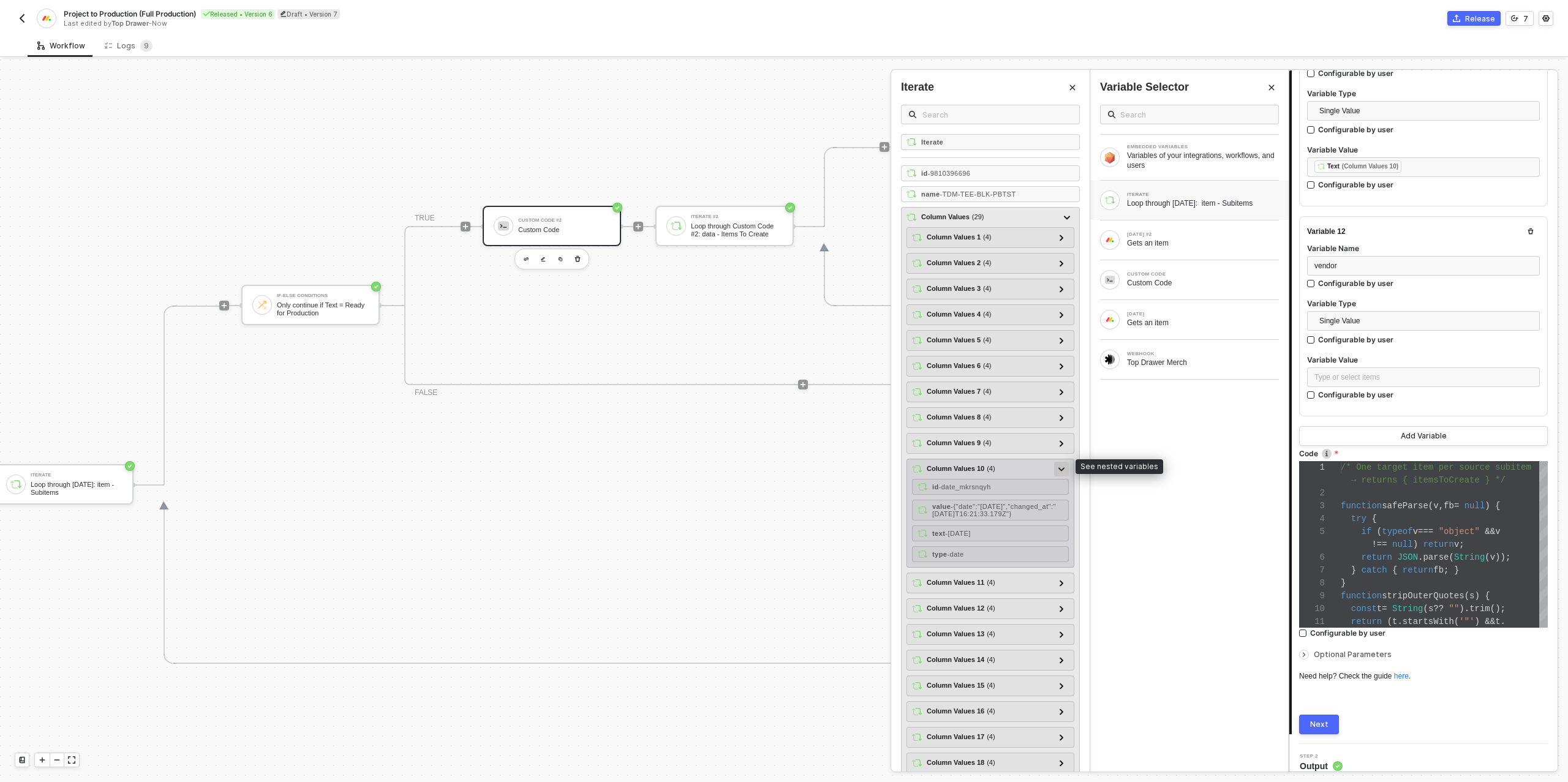
click at [1063, 462] on div at bounding box center [1061, 468] width 6 height 14
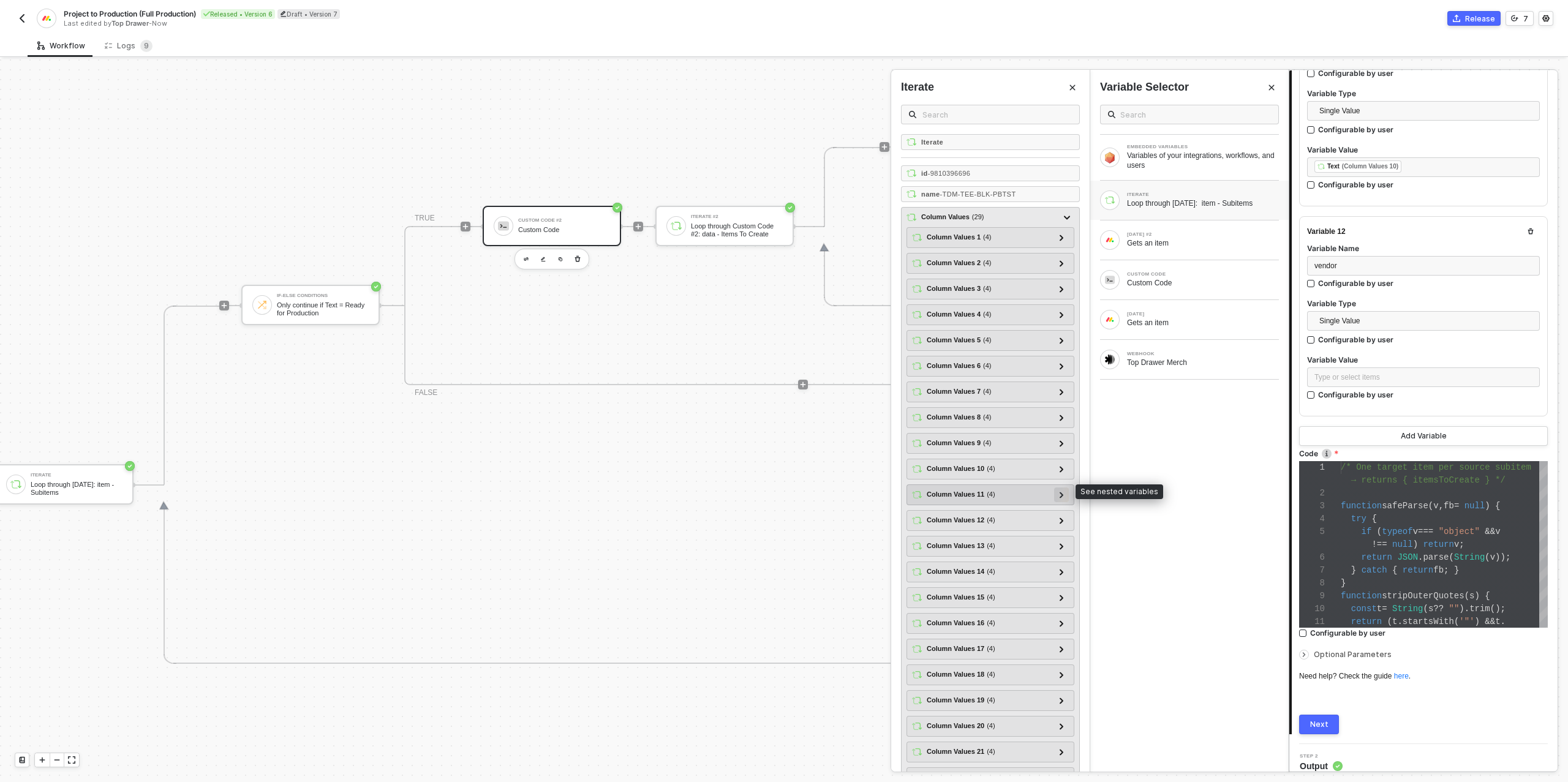
click at [1060, 491] on icon at bounding box center [1061, 495] width 4 height 6
click at [1060, 493] on icon at bounding box center [1061, 495] width 6 height 5
click at [1059, 513] on div at bounding box center [1061, 520] width 6 height 14
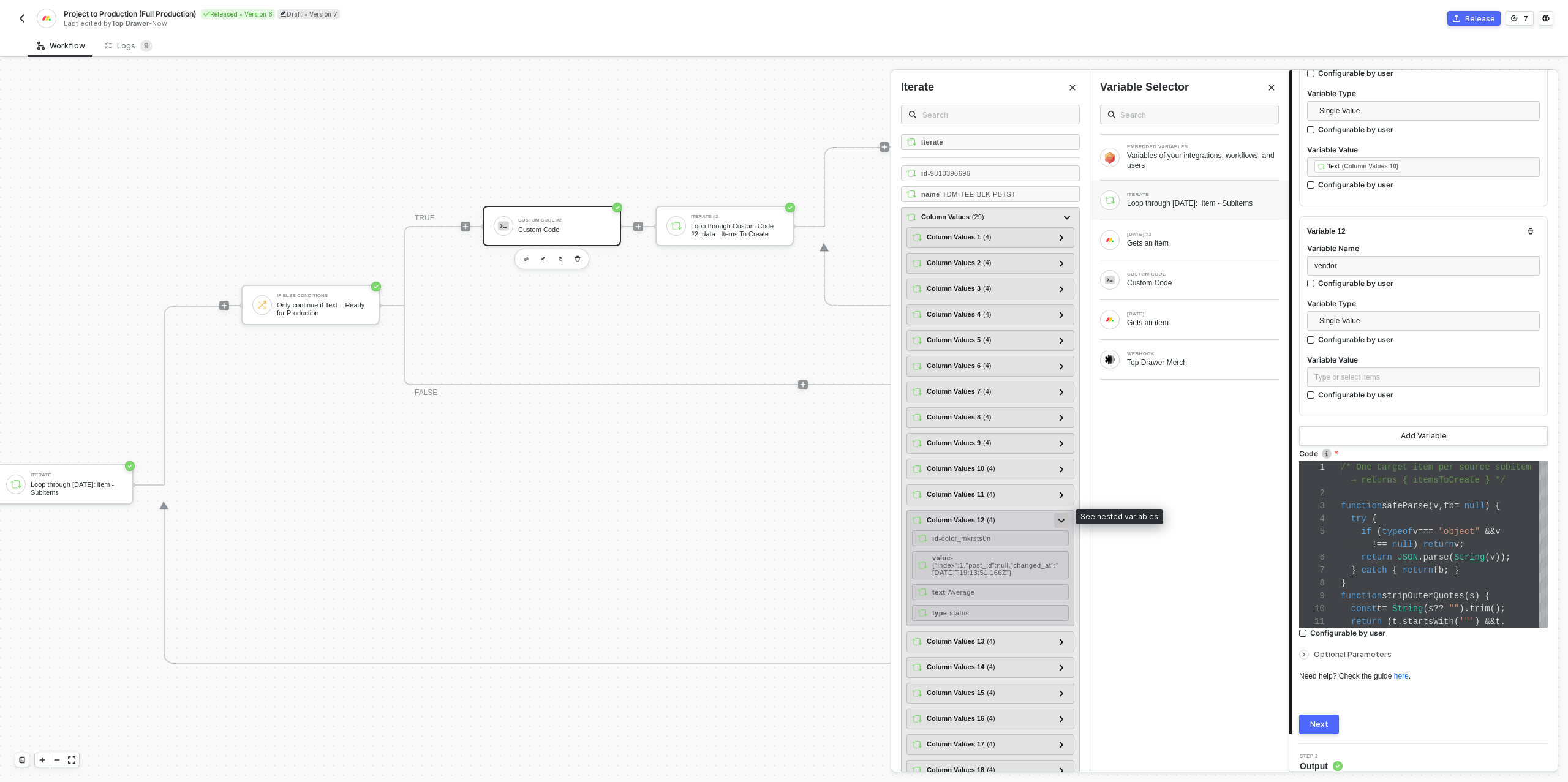
click at [1059, 518] on icon at bounding box center [1061, 520] width 6 height 4
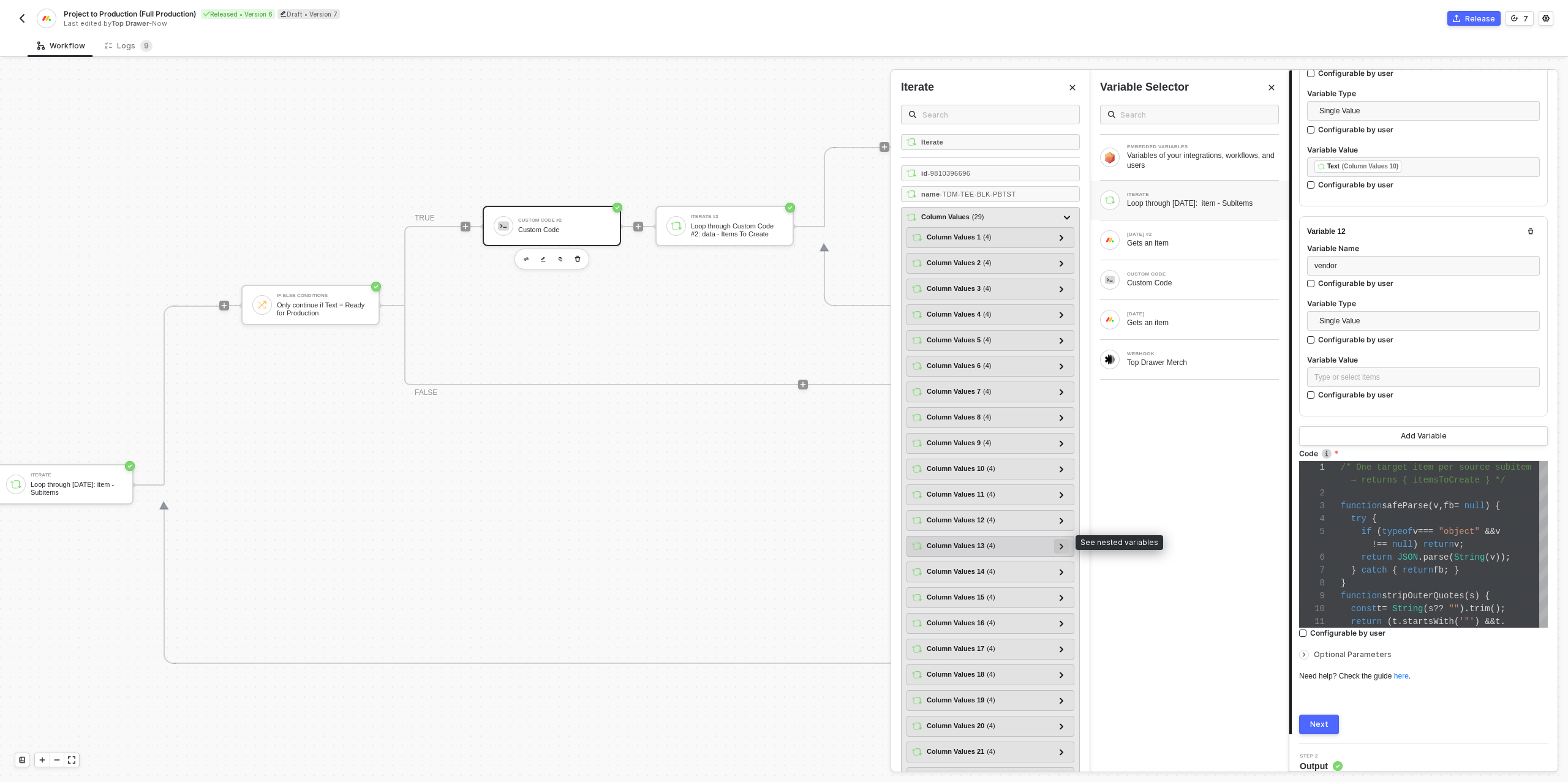
click at [1060, 543] on icon at bounding box center [1062, 546] width 5 height 6
click at [1060, 544] on icon at bounding box center [1061, 547] width 6 height 5
click at [1057, 567] on div at bounding box center [1060, 571] width 15 height 15
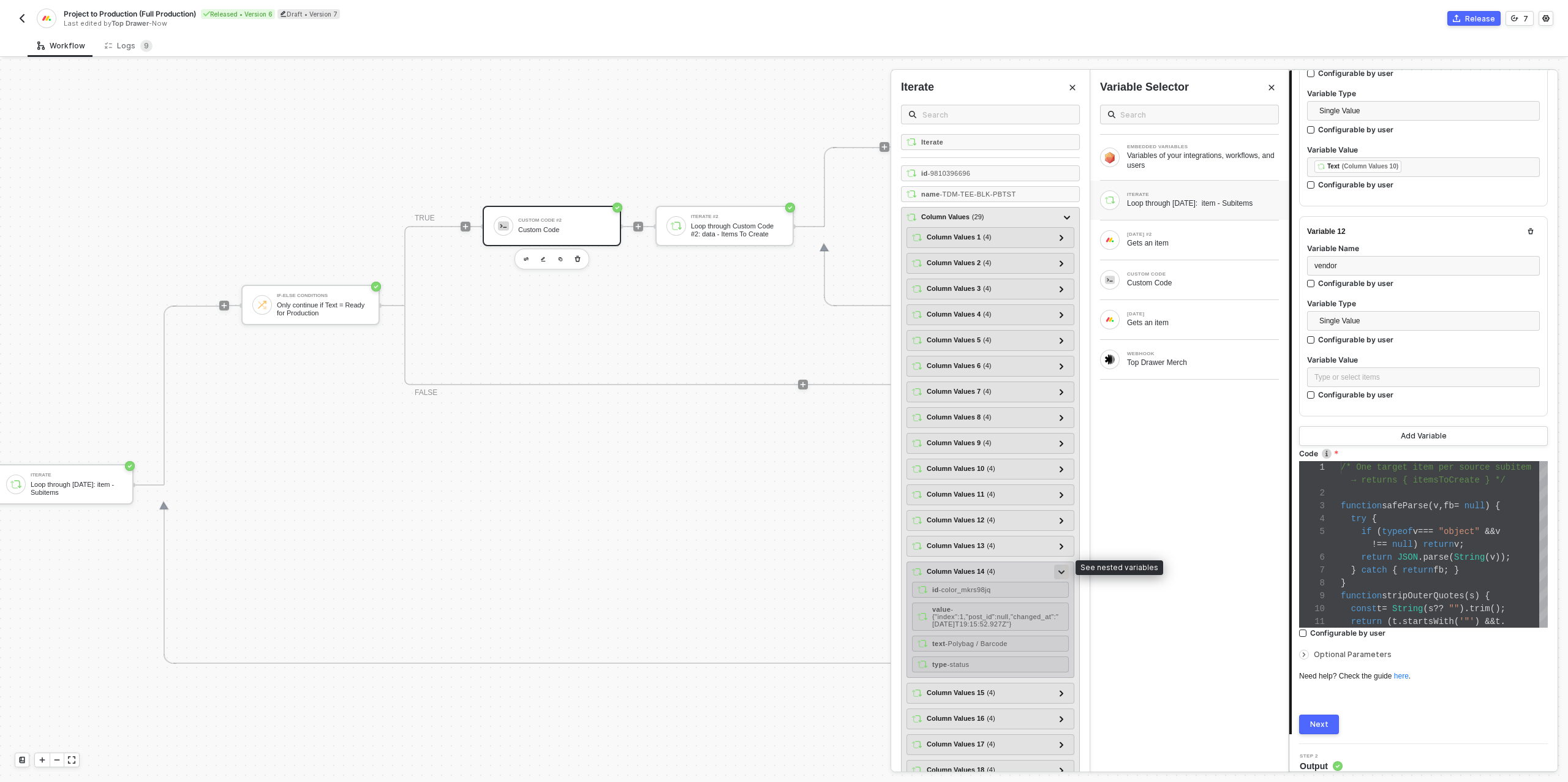
click at [1057, 567] on div at bounding box center [1060, 571] width 15 height 15
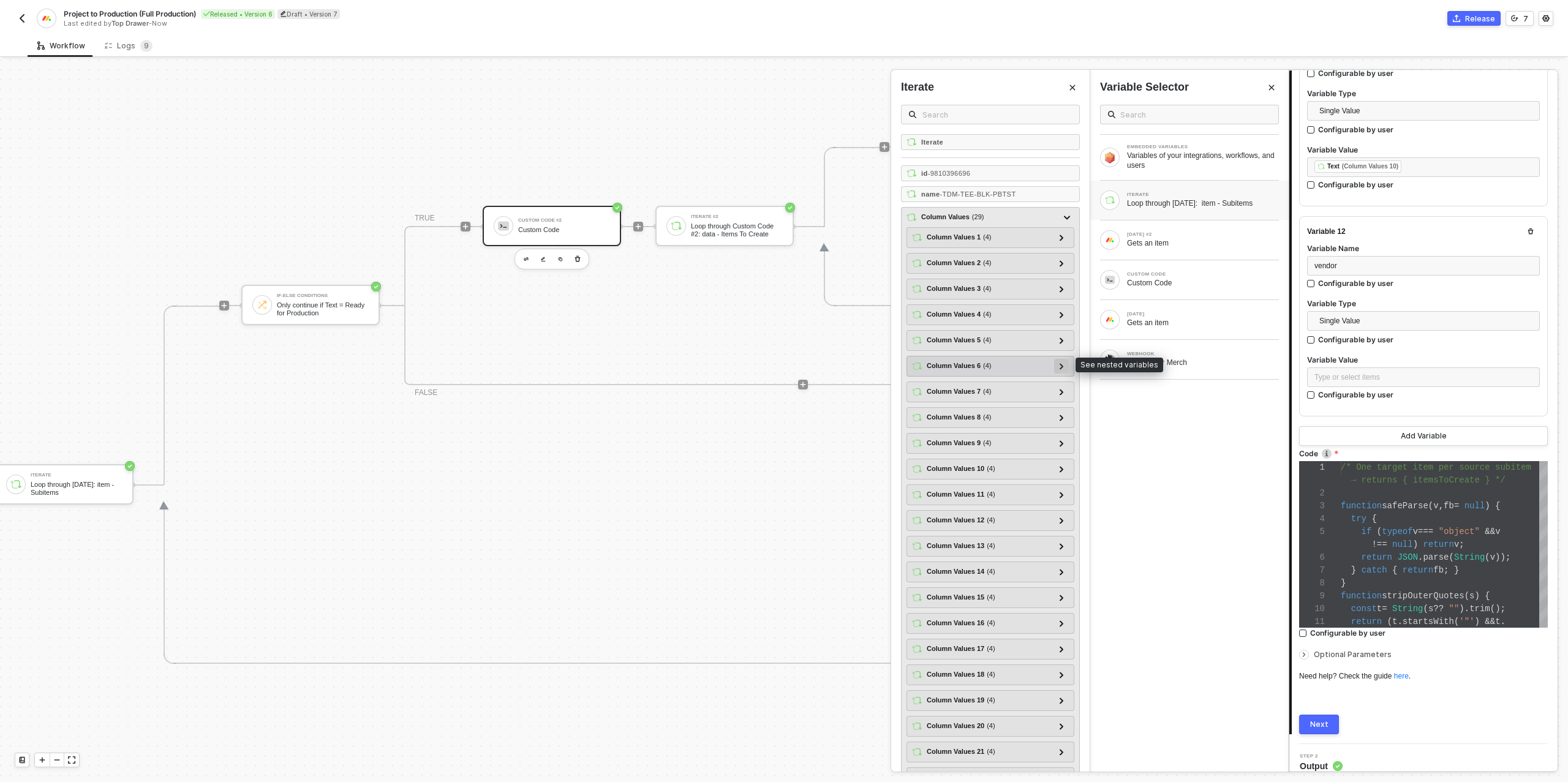
click at [1060, 363] on icon at bounding box center [1062, 366] width 5 height 6
click at [1060, 364] on icon at bounding box center [1061, 366] width 6 height 4
click at [1061, 337] on icon at bounding box center [1062, 340] width 5 height 6
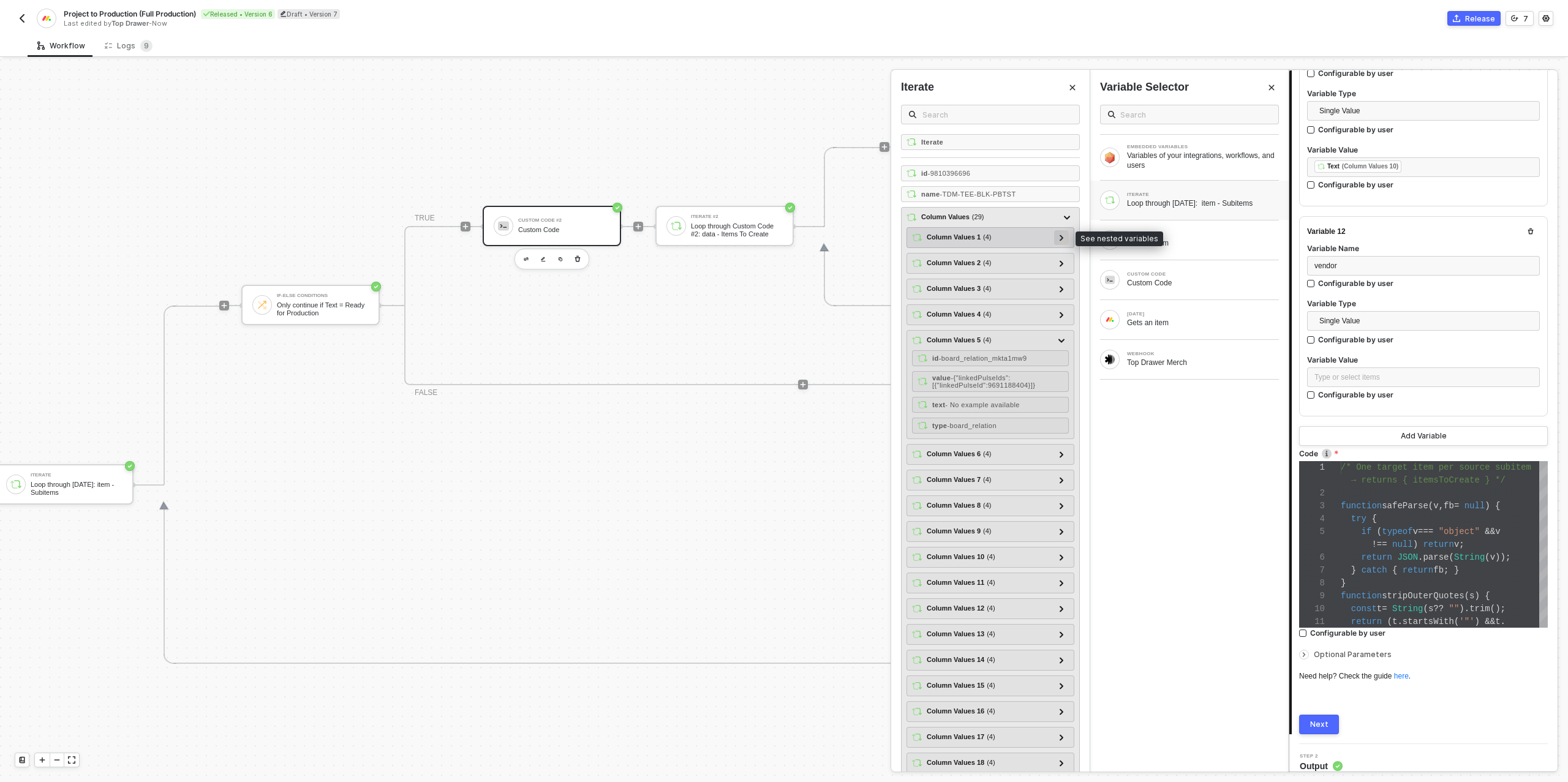
click at [1063, 235] on icon at bounding box center [1061, 238] width 4 height 6
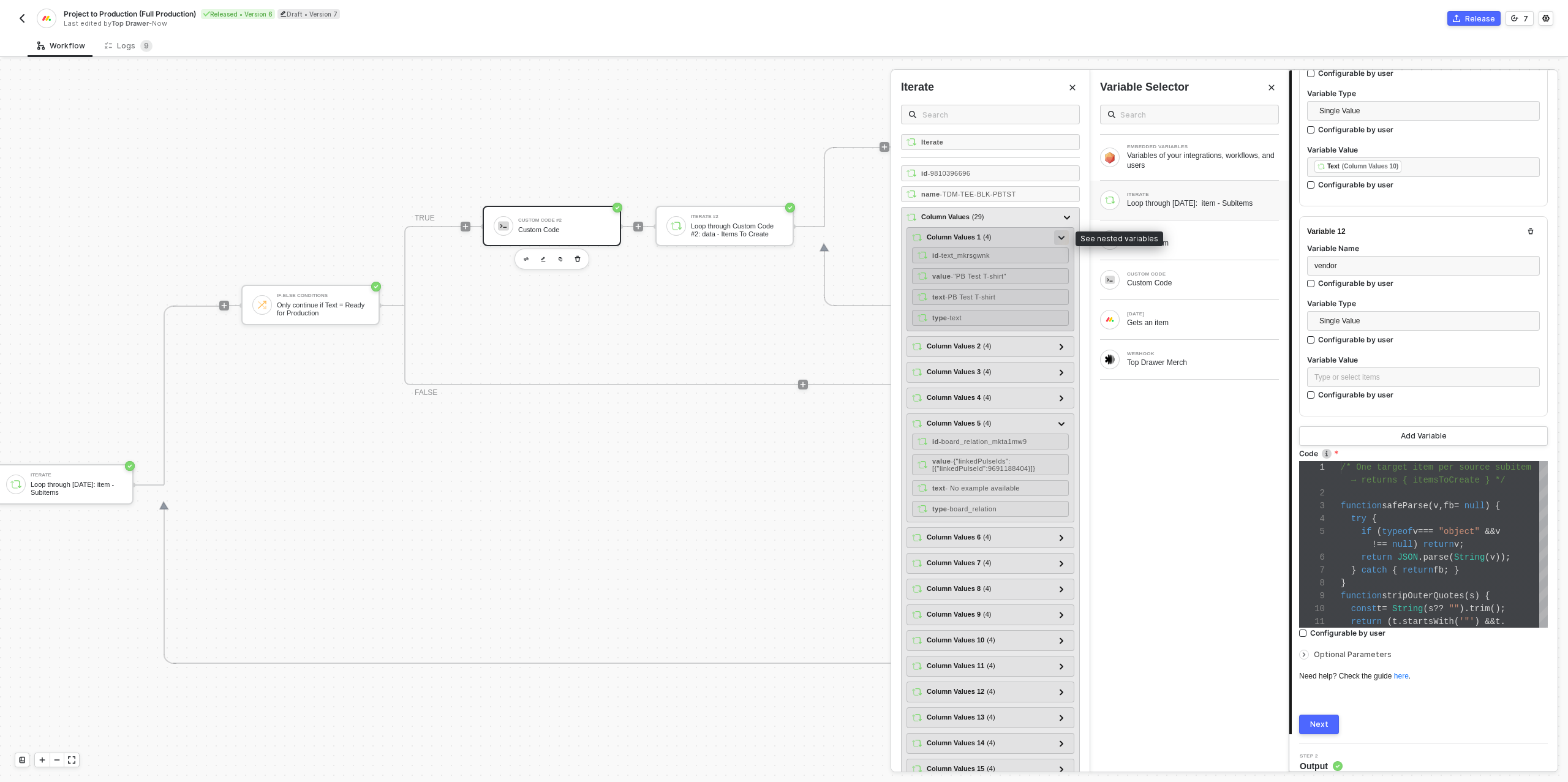
click at [1063, 235] on icon at bounding box center [1061, 237] width 6 height 4
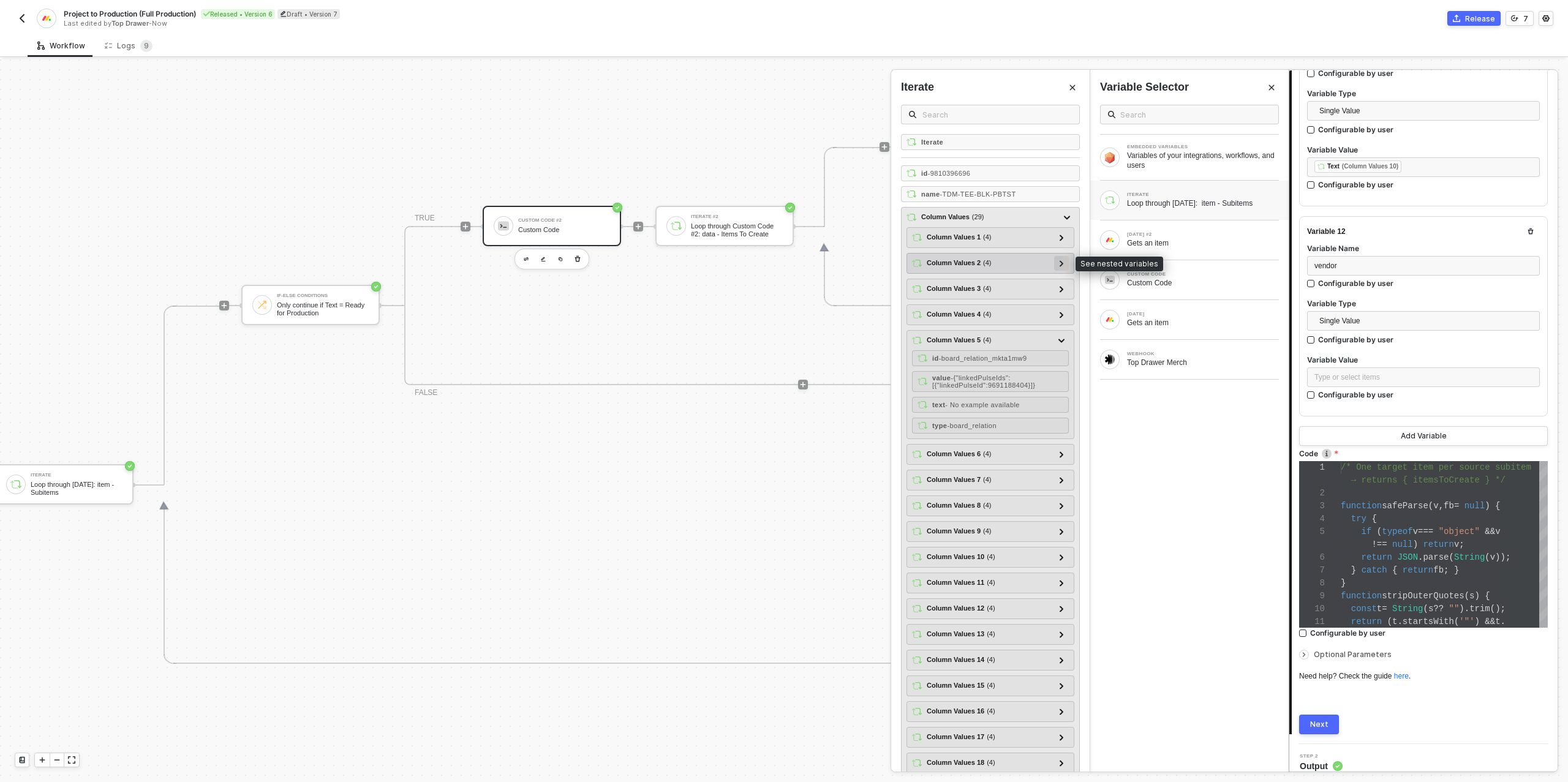
click at [1063, 263] on icon at bounding box center [1062, 263] width 5 height 6
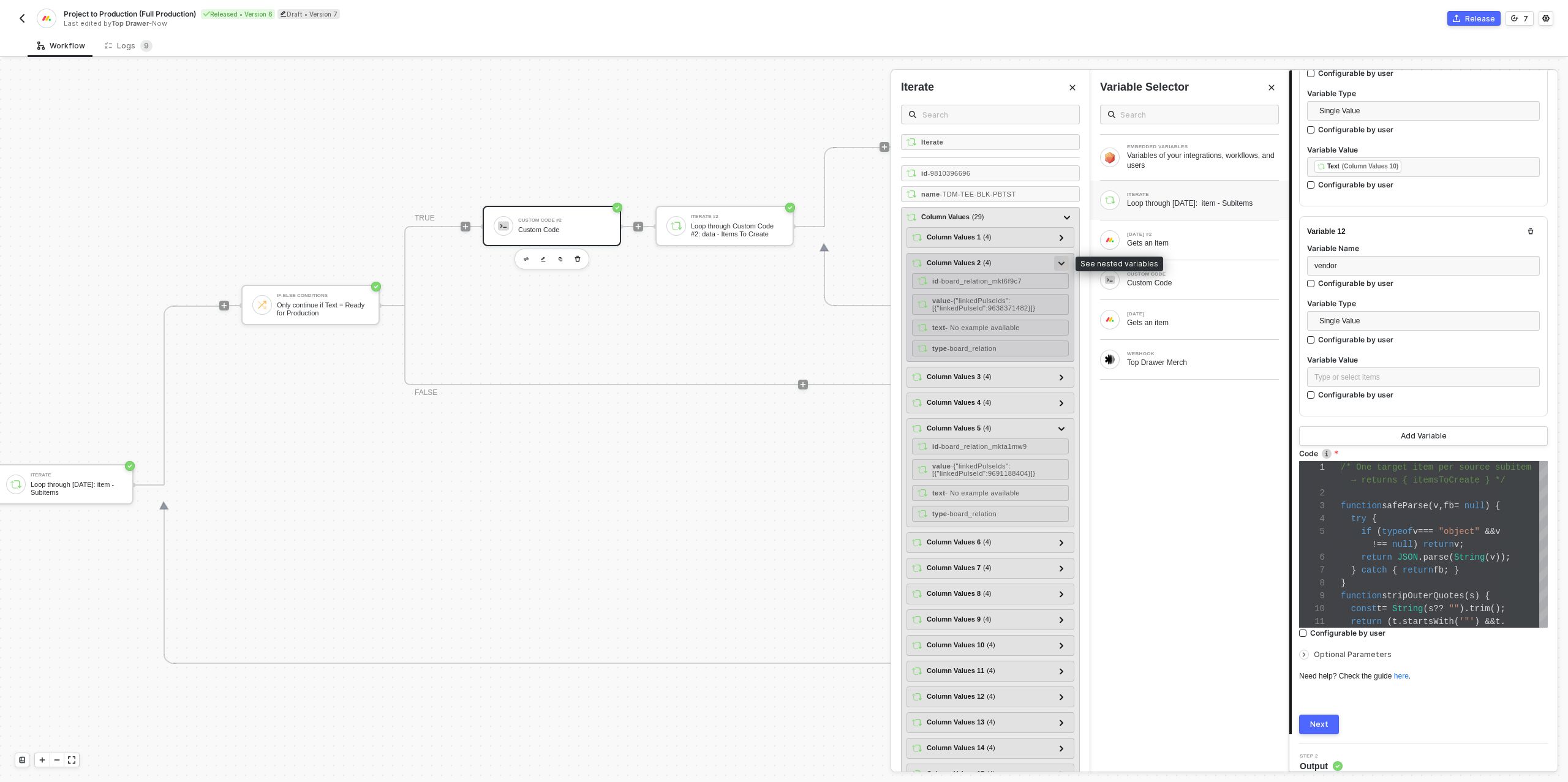
click at [1063, 263] on icon at bounding box center [1061, 264] width 6 height 5
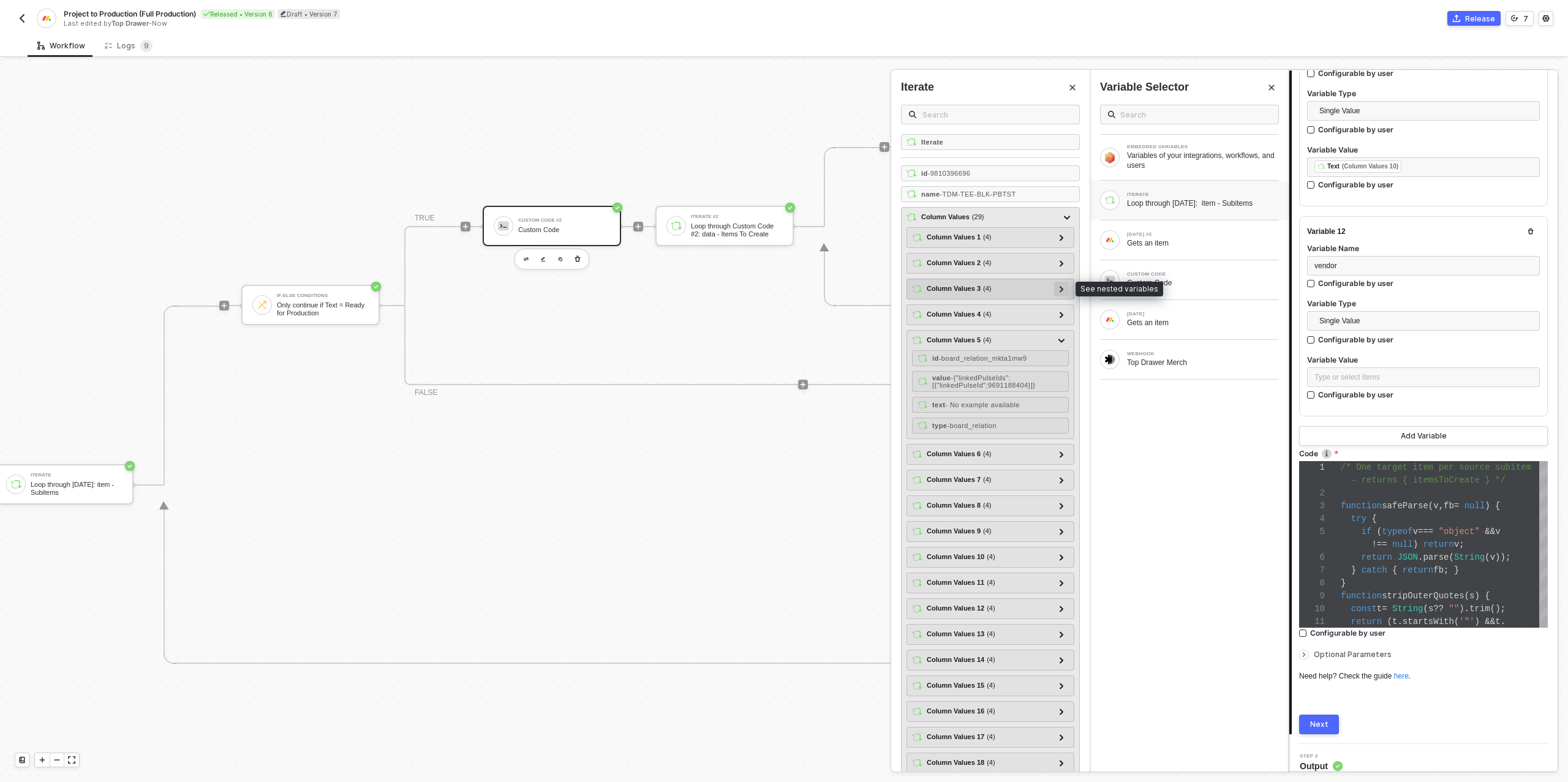
click at [1063, 286] on icon at bounding box center [1062, 289] width 5 height 6
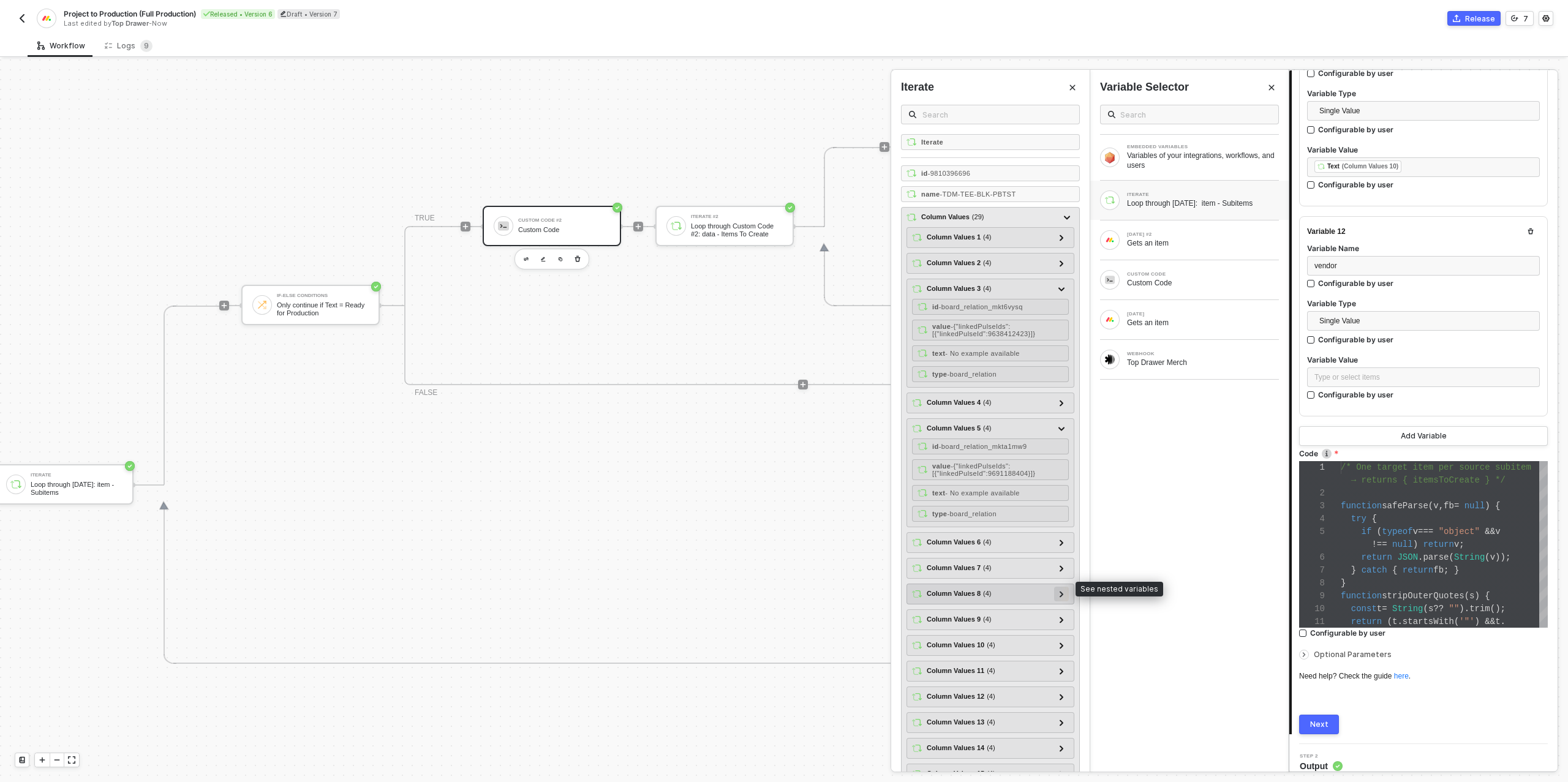
click at [1063, 591] on icon at bounding box center [1061, 594] width 4 height 6
click at [1063, 592] on icon at bounding box center [1061, 593] width 6 height 4
click at [1061, 616] on icon at bounding box center [1061, 619] width 4 height 6
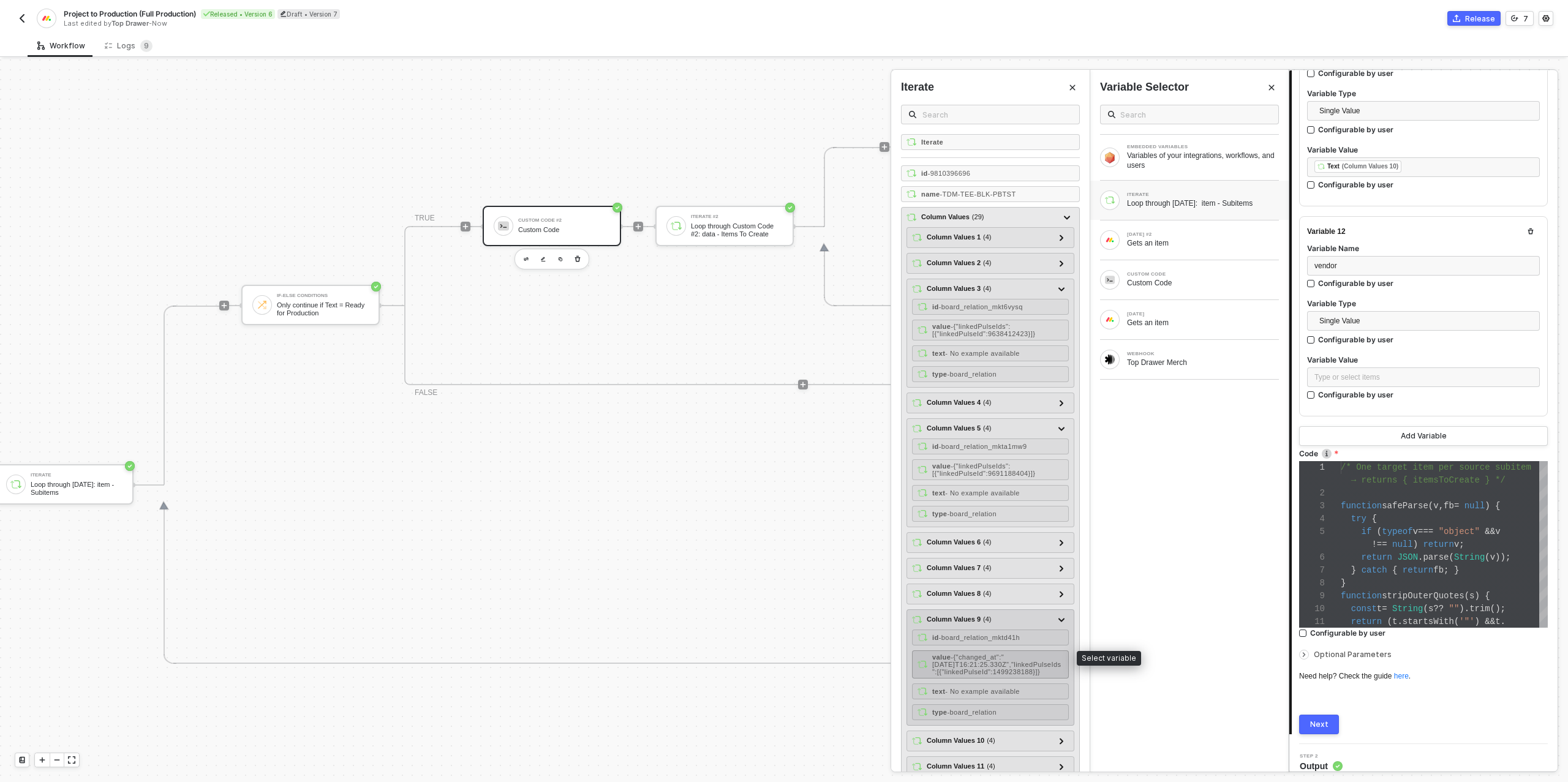
click at [991, 660] on span "- {"changed_at":"[DATE]T16:21:25.330Z","linkedPulseIds":[{"linkedPulseId":14992…" at bounding box center [997, 664] width 129 height 22
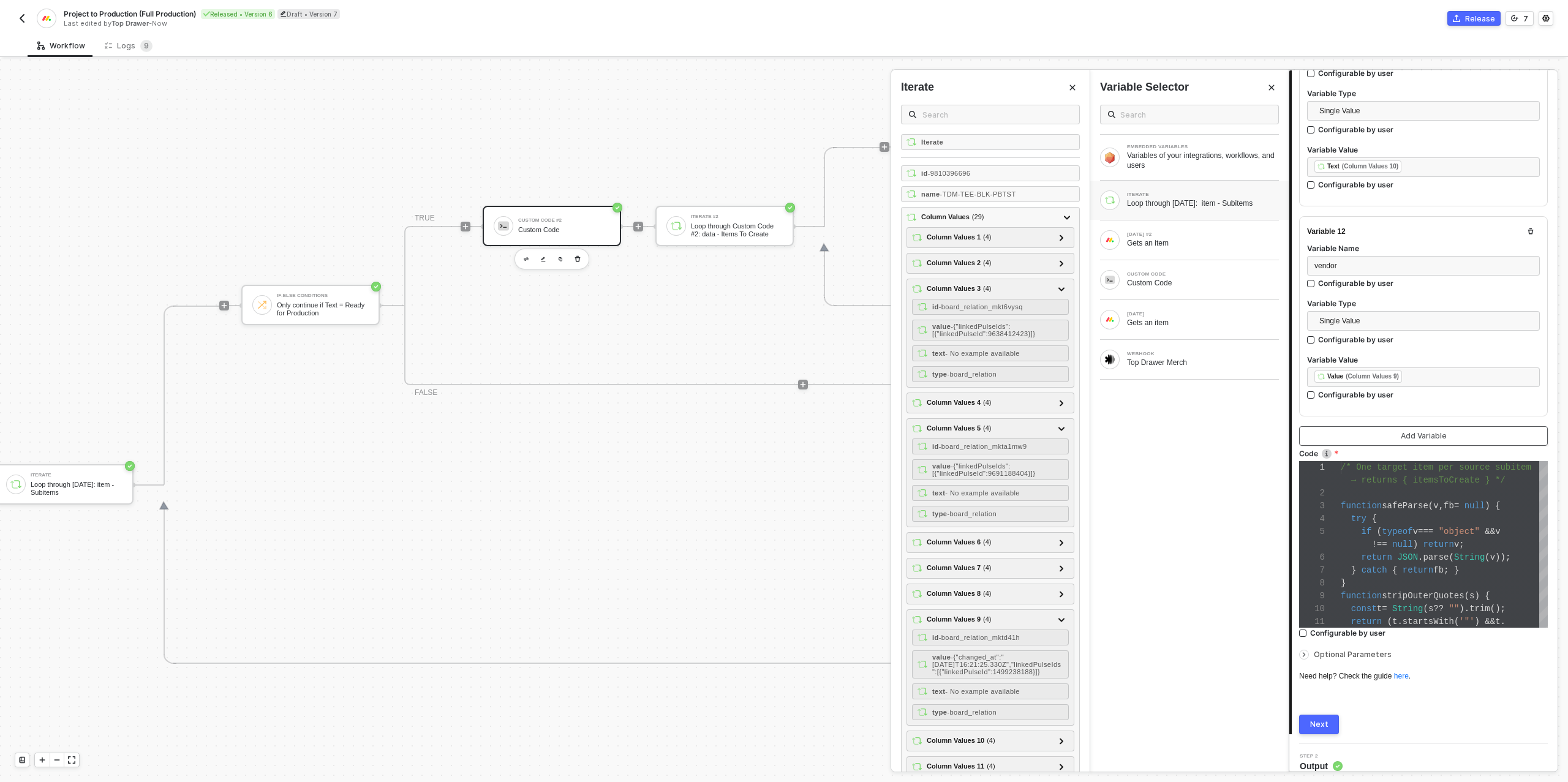
click at [1409, 431] on div "Add Variable" at bounding box center [1423, 435] width 46 height 10
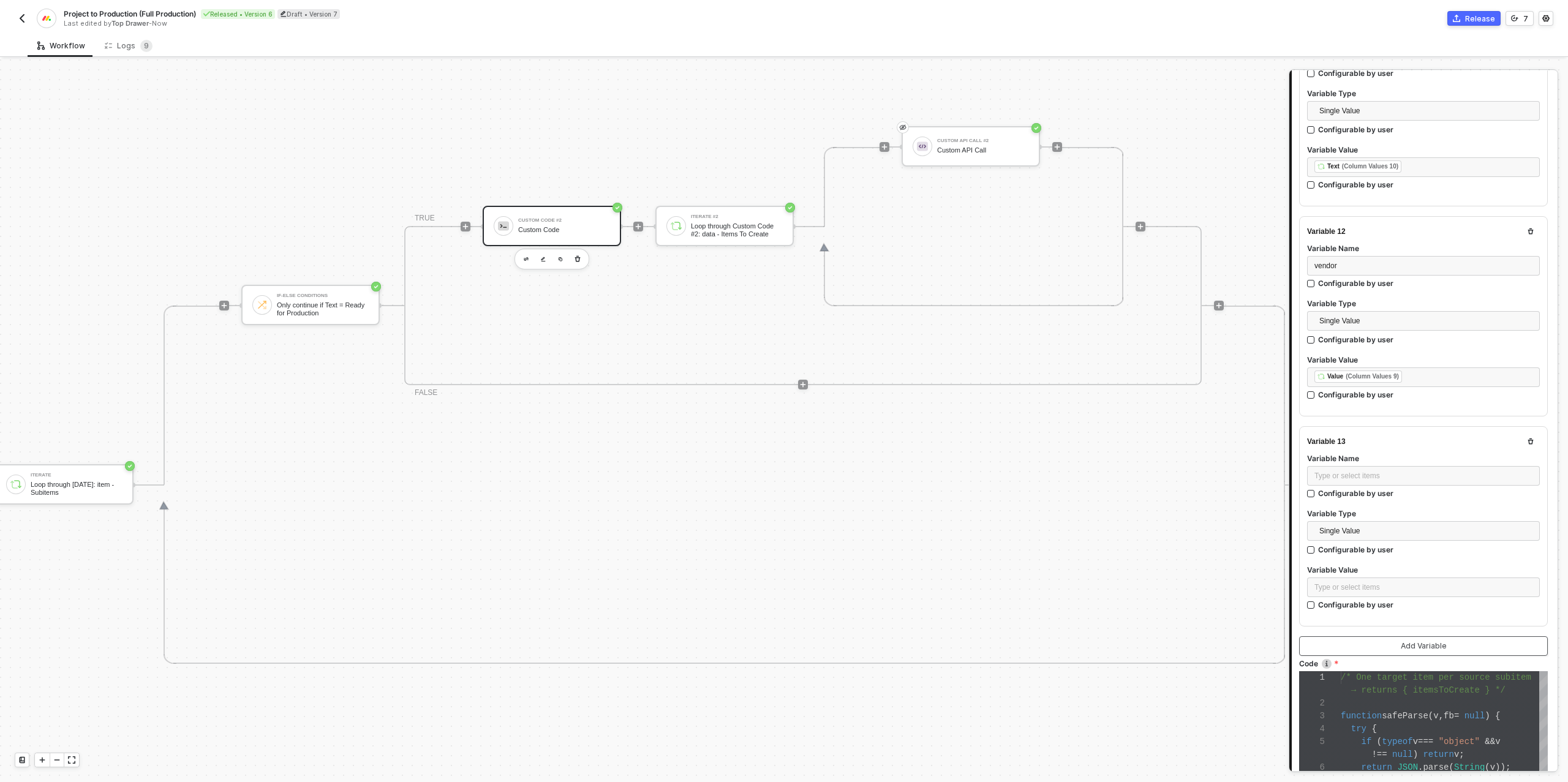
scroll to position [2514, 0]
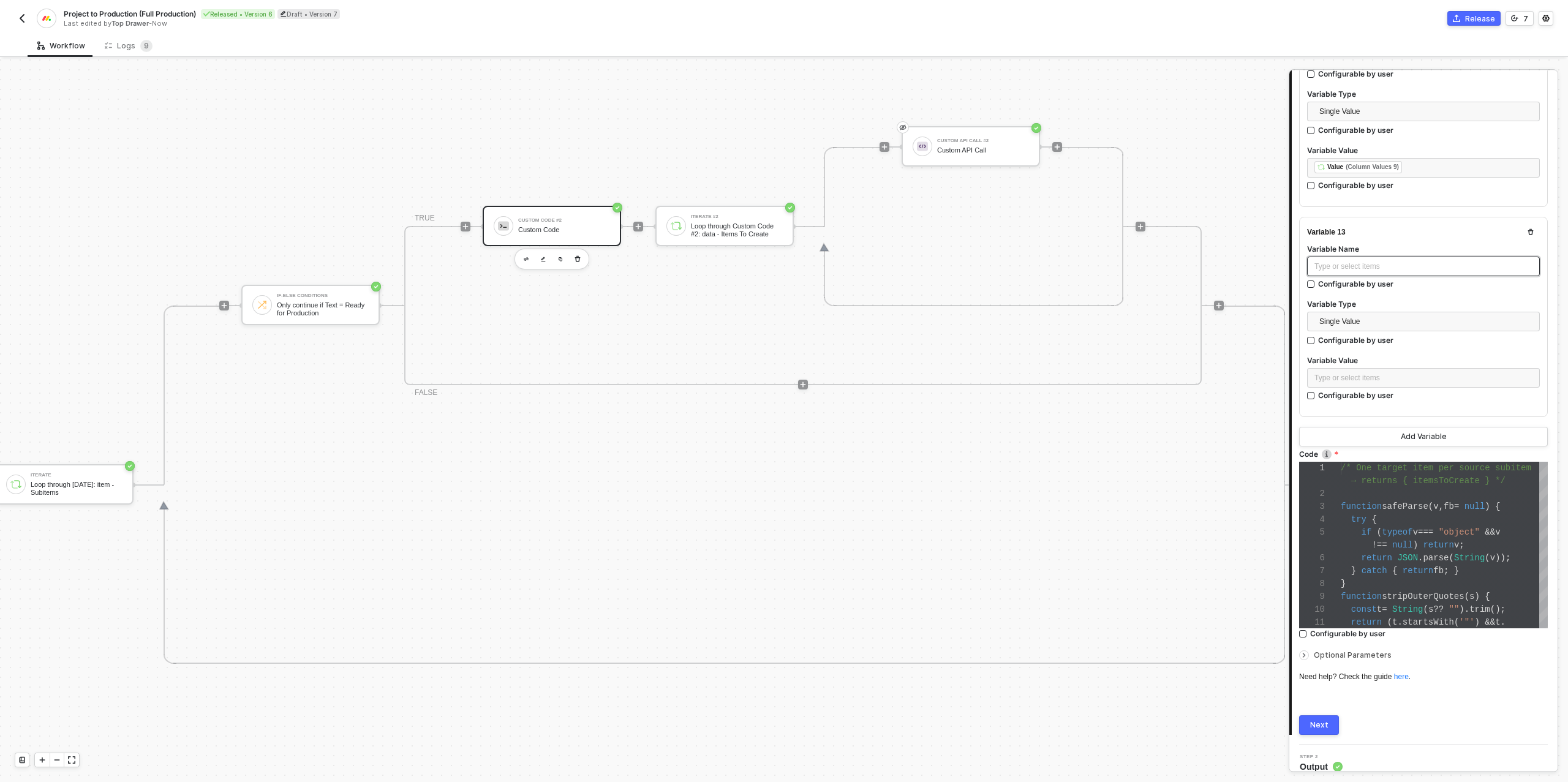
click at [1338, 261] on div "Type or select items ﻿" at bounding box center [1423, 266] width 218 height 12
click at [1371, 373] on div "Type or select items ﻿" at bounding box center [1423, 378] width 218 height 12
click at [1172, 202] on div "Loop through [DATE]: item - Subitems" at bounding box center [1202, 203] width 152 height 10
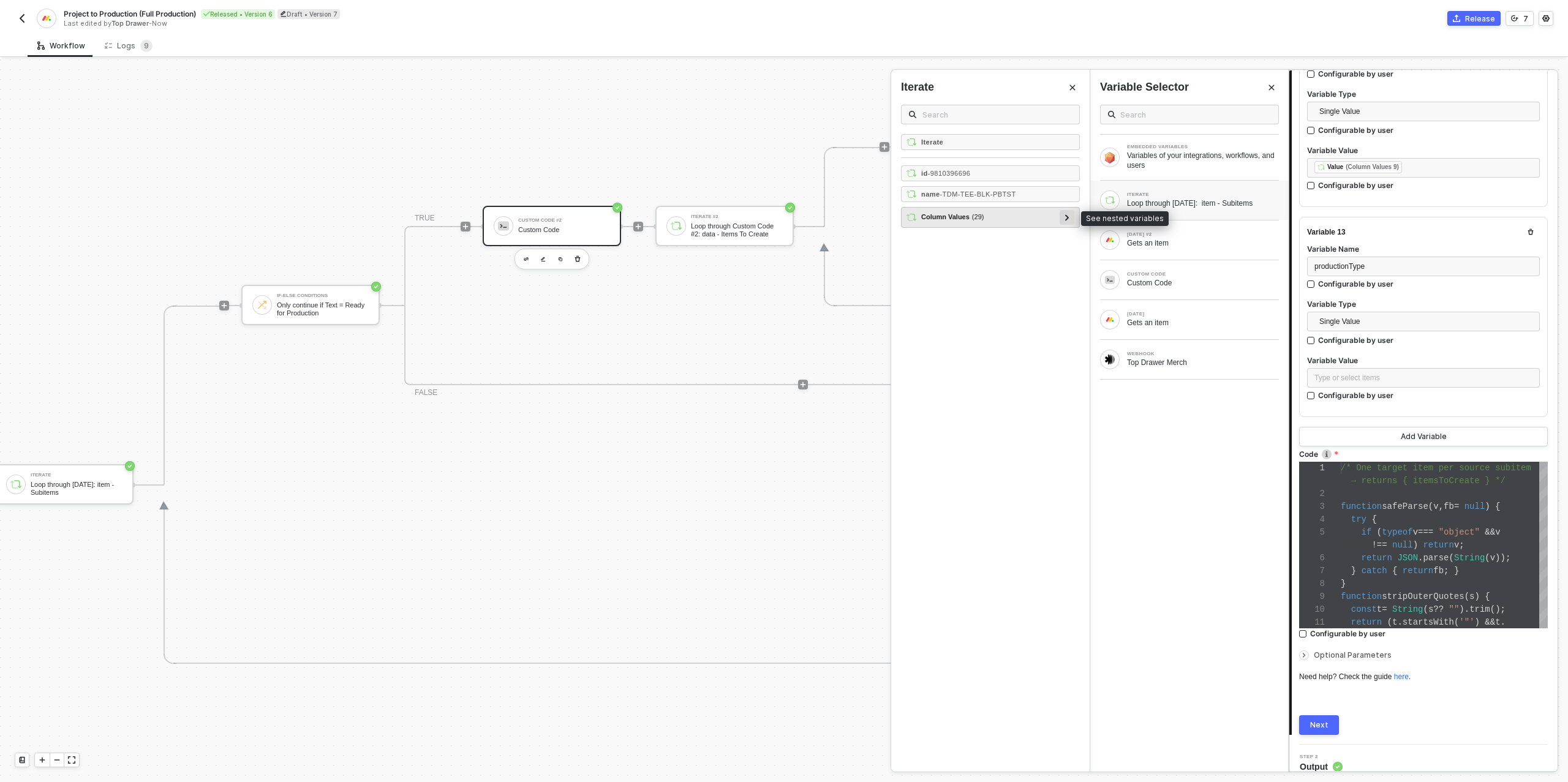
click at [1067, 215] on icon at bounding box center [1067, 218] width 5 height 6
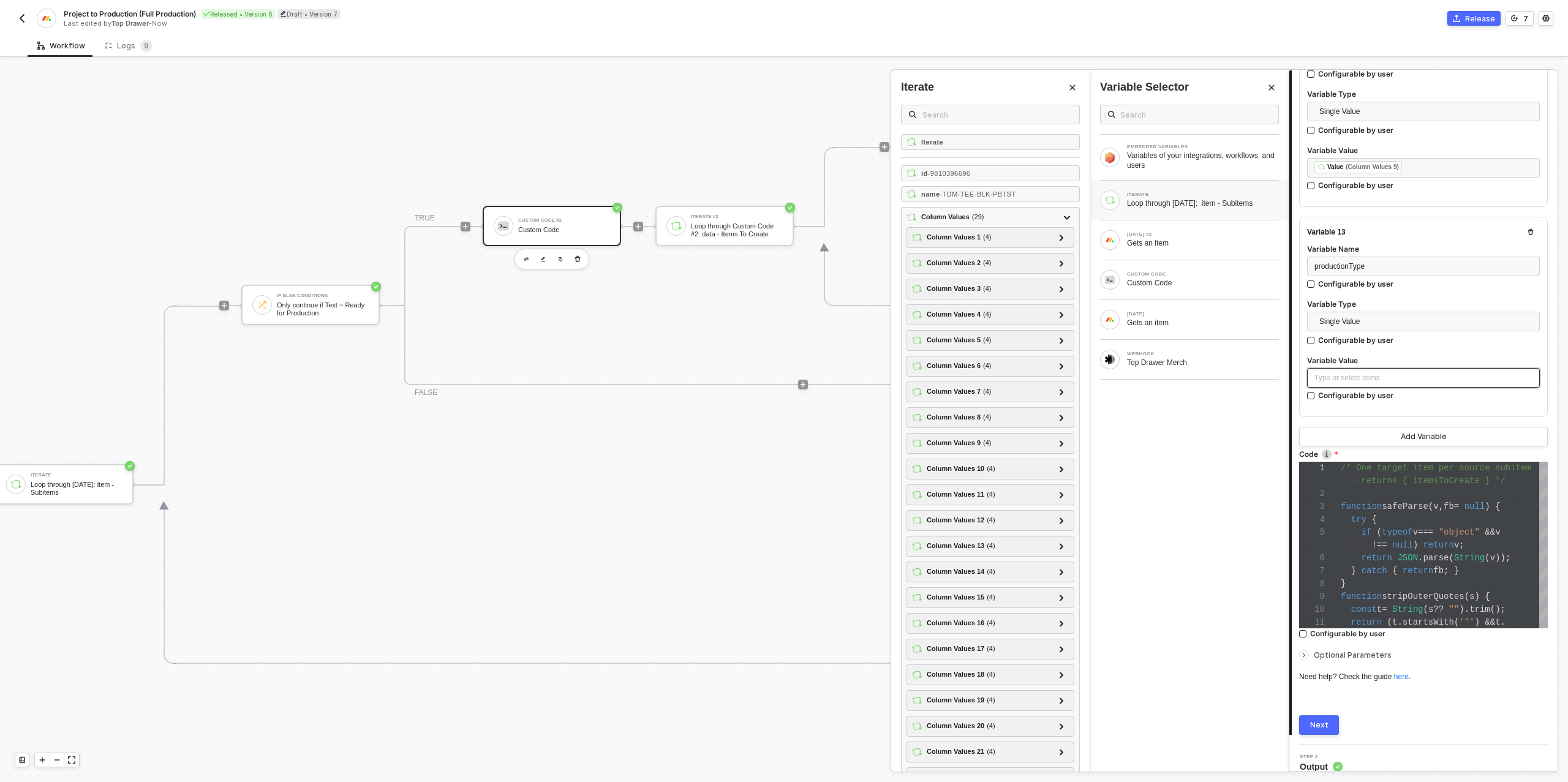
click at [1343, 373] on div "Type or select items ﻿" at bounding box center [1423, 378] width 218 height 12
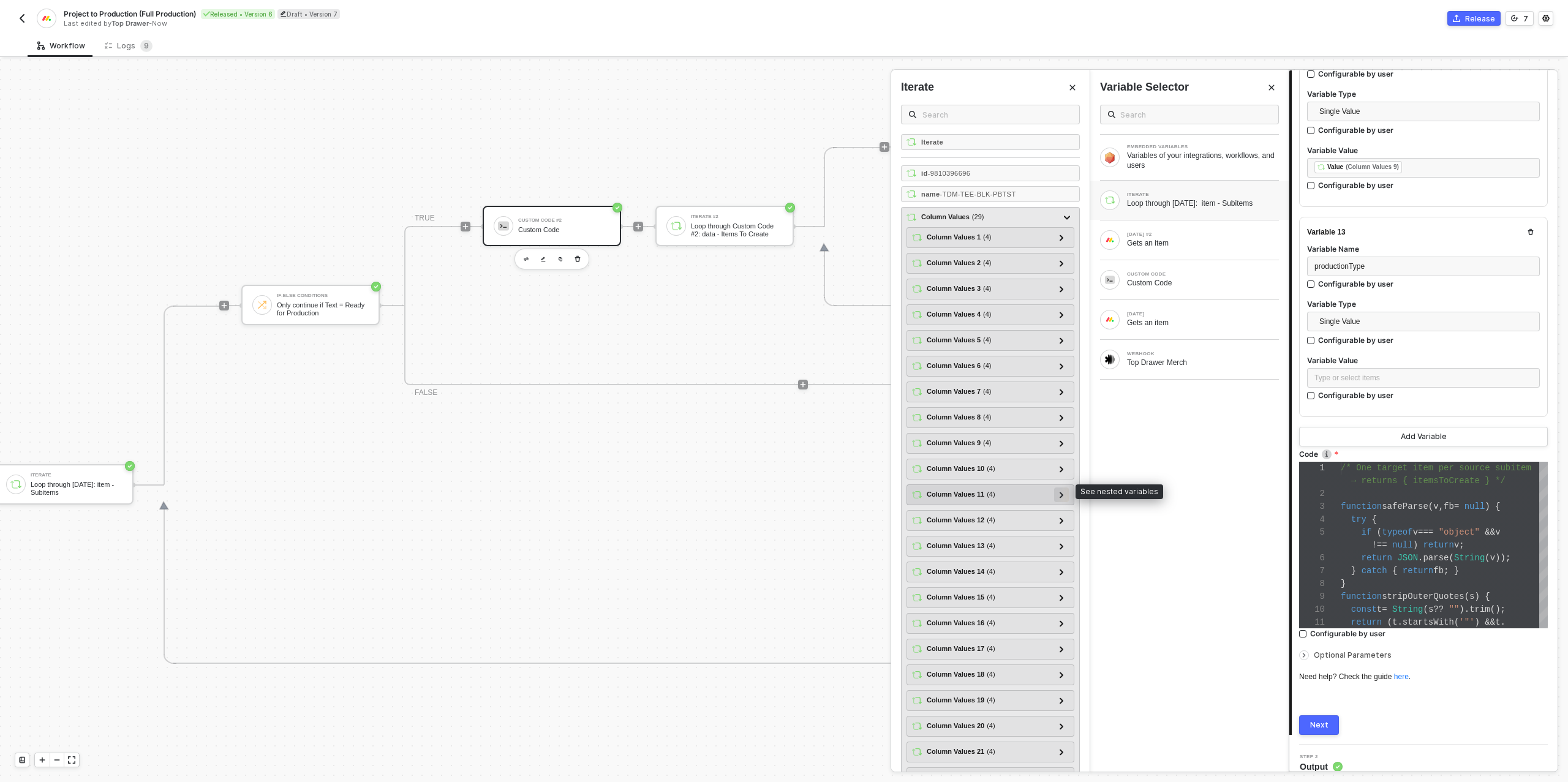
click at [1063, 491] on icon at bounding box center [1062, 495] width 5 height 6
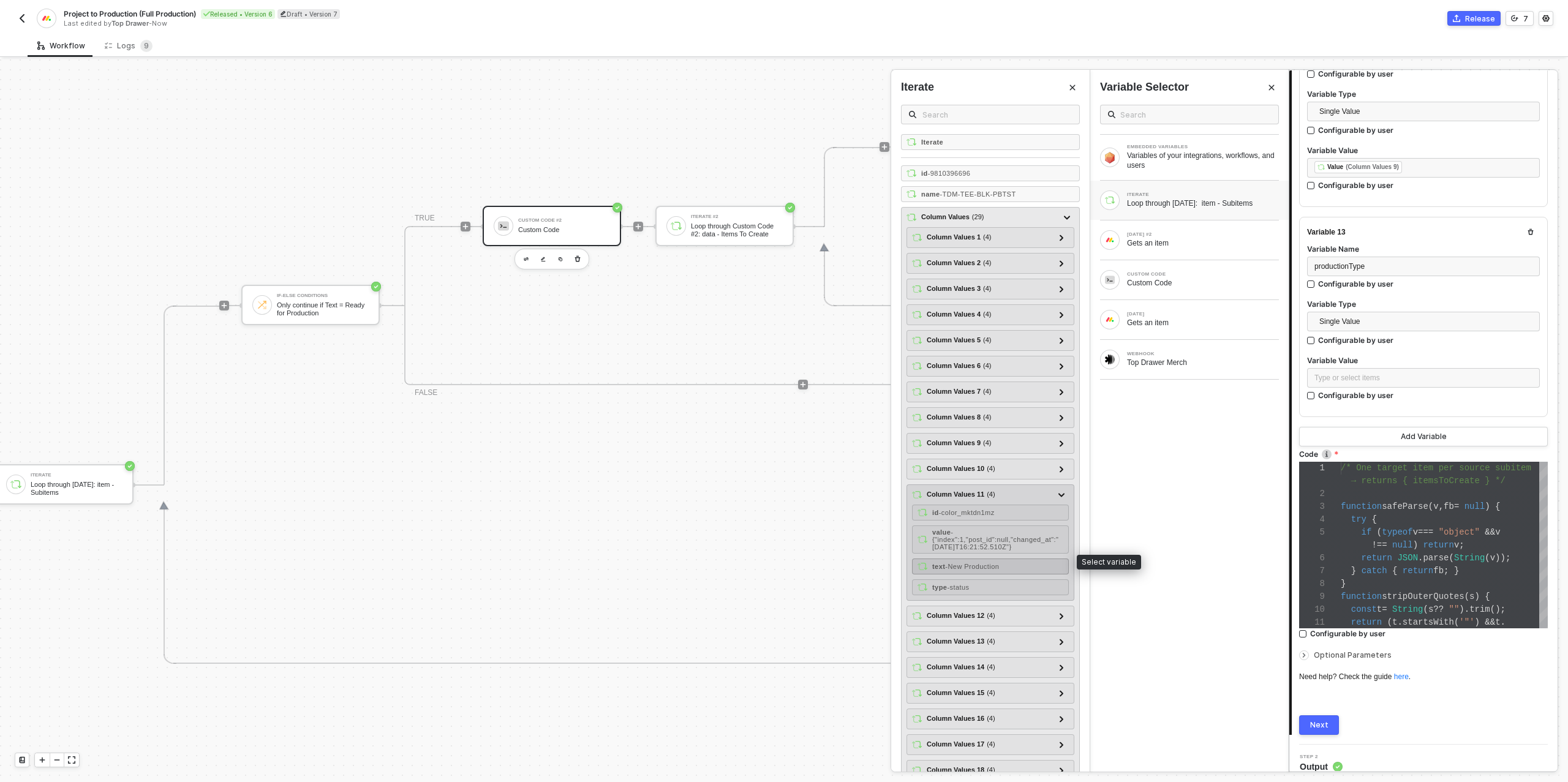
click at [999, 563] on span "- New Production" at bounding box center [971, 567] width 54 height 8
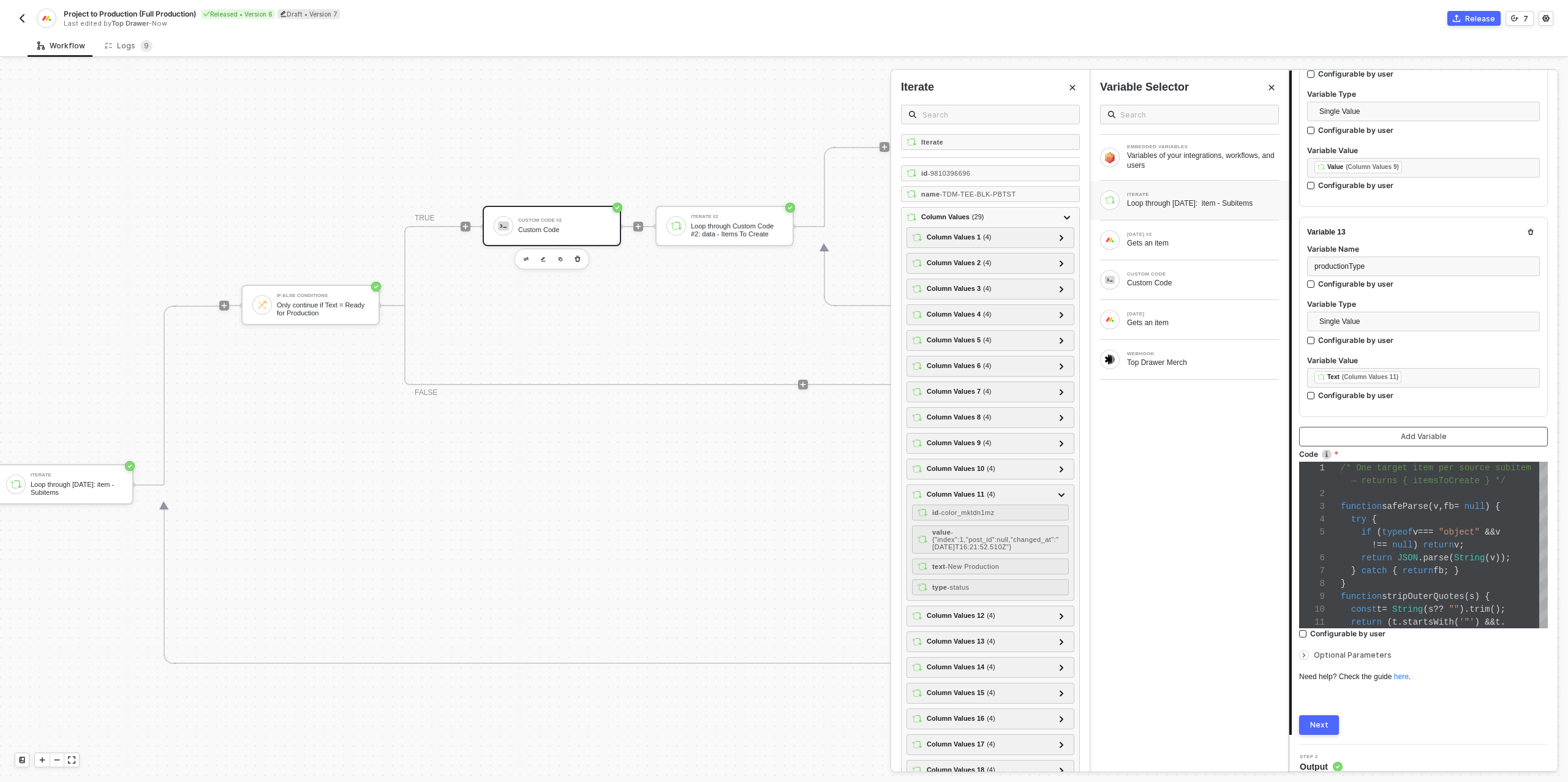
click at [1412, 432] on div "Add Variable" at bounding box center [1423, 436] width 46 height 10
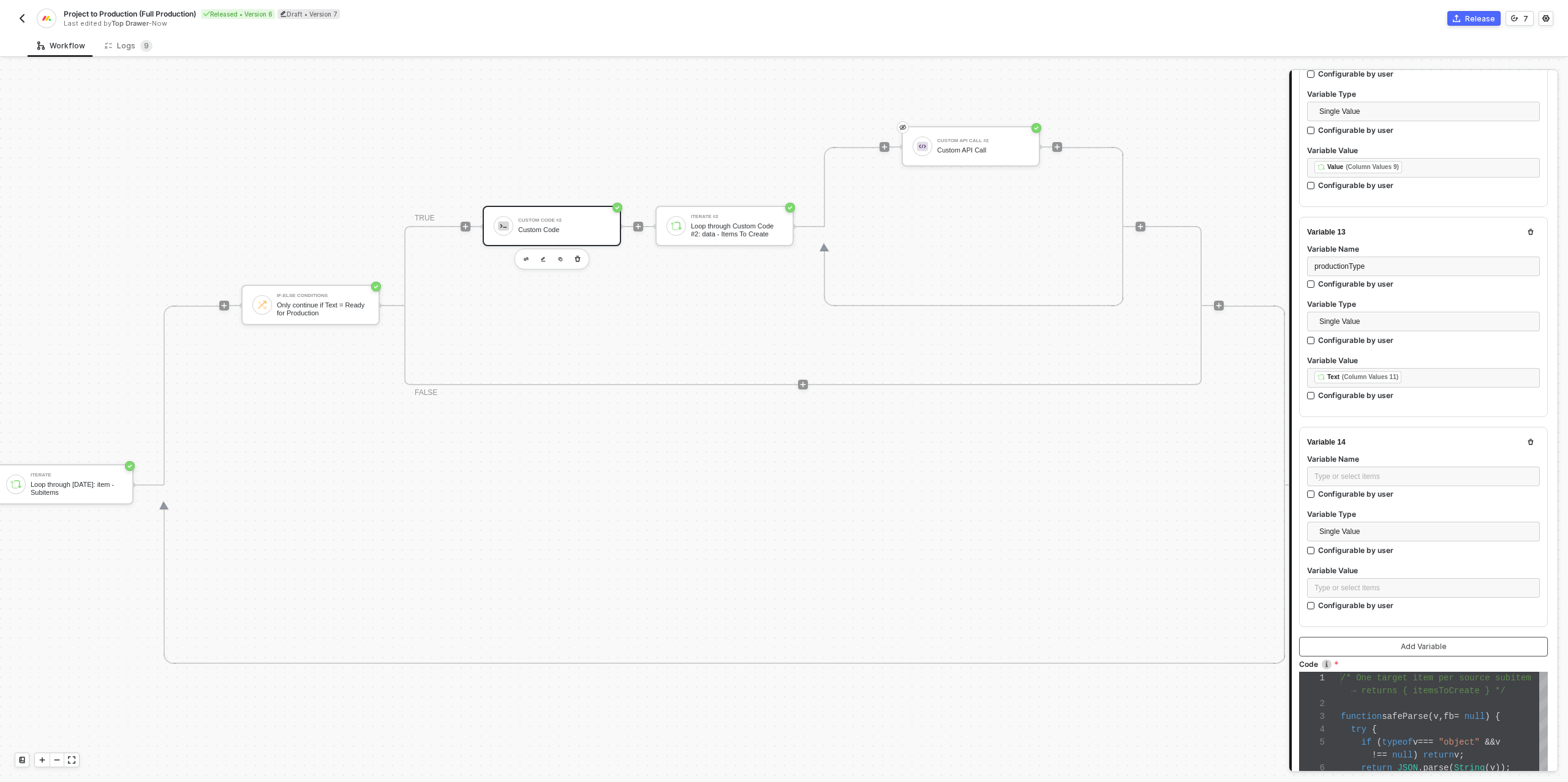
scroll to position [2723, 0]
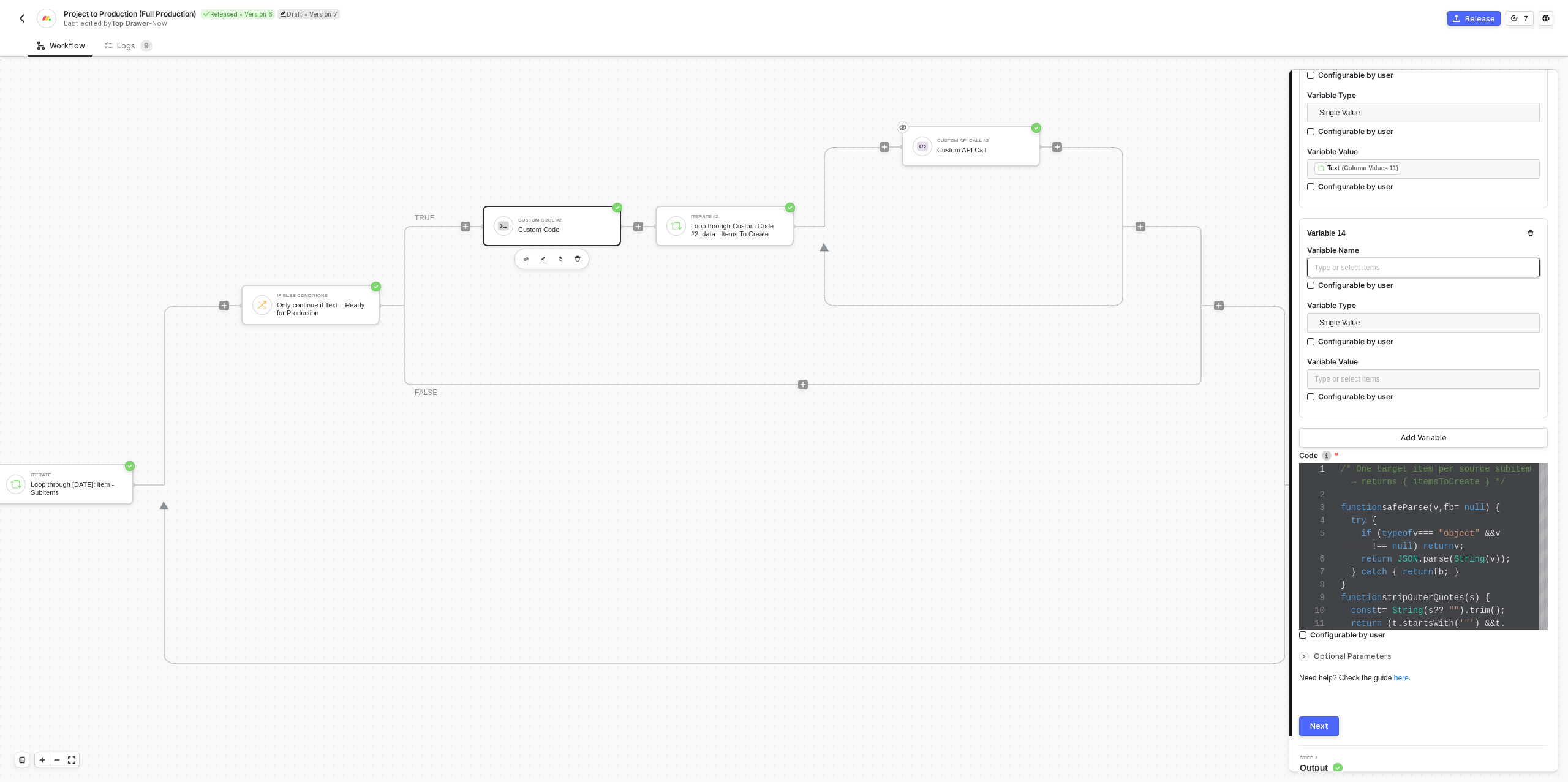
click at [1356, 262] on div "Type or select items ﻿" at bounding box center [1423, 268] width 218 height 12
click at [1351, 373] on div "Type or select items ﻿" at bounding box center [1423, 379] width 218 height 12
click at [1177, 204] on div "Loop through [DATE]: item - Subitems" at bounding box center [1202, 203] width 152 height 10
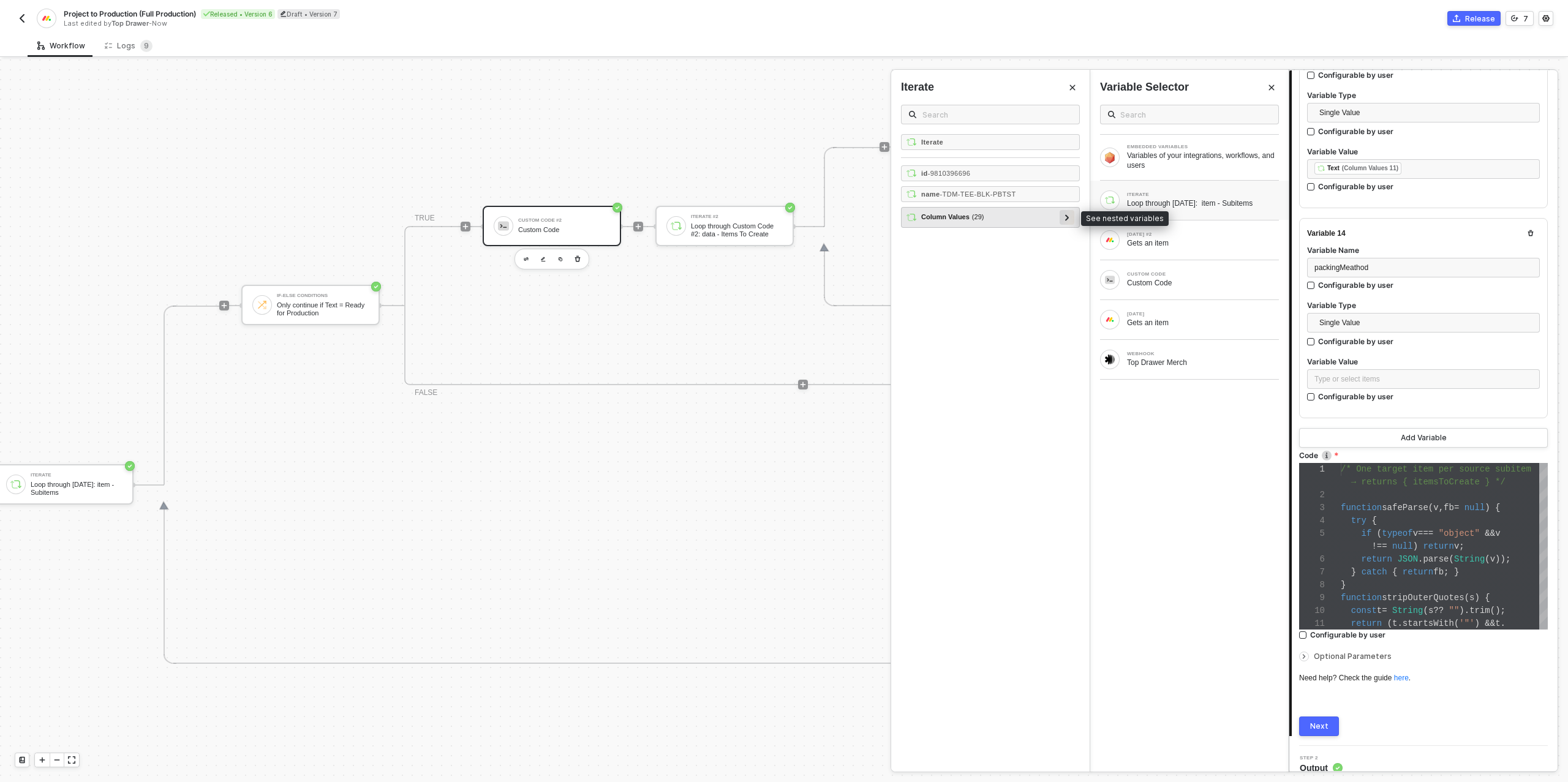
click at [1067, 215] on icon at bounding box center [1067, 218] width 4 height 6
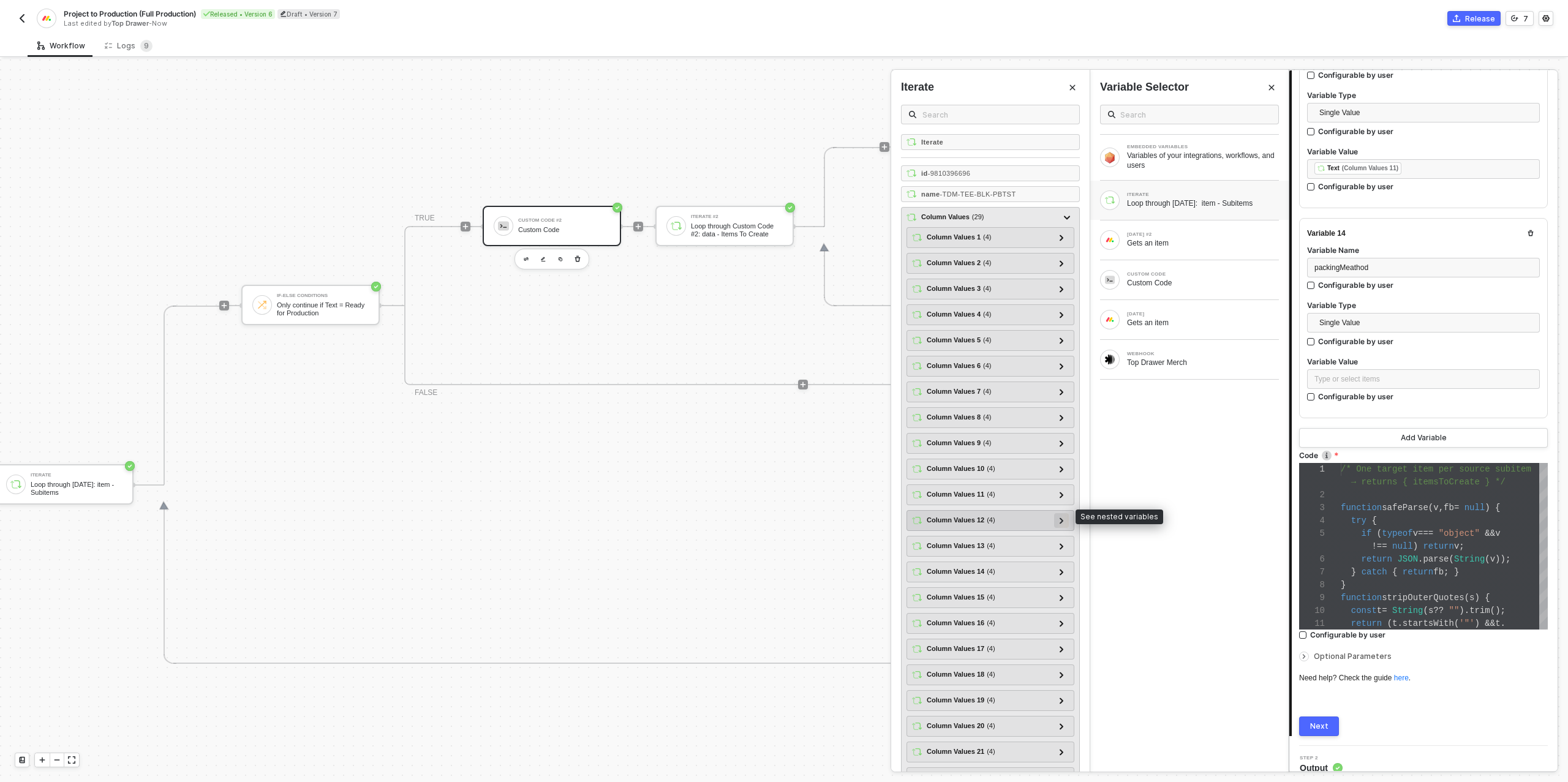
click at [1063, 518] on icon at bounding box center [1062, 521] width 5 height 6
click at [1063, 639] on icon at bounding box center [1061, 642] width 4 height 6
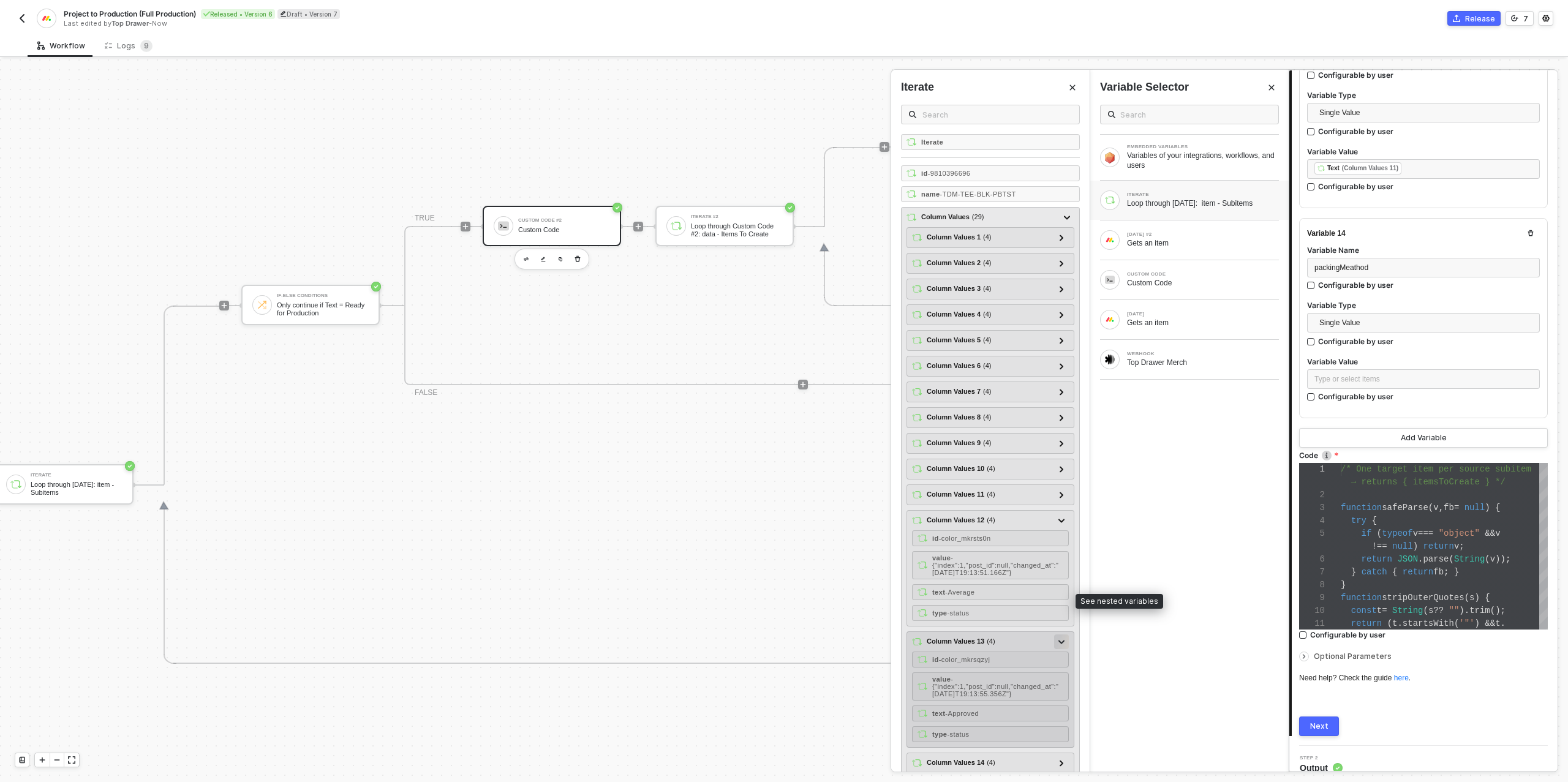
scroll to position [155, 0]
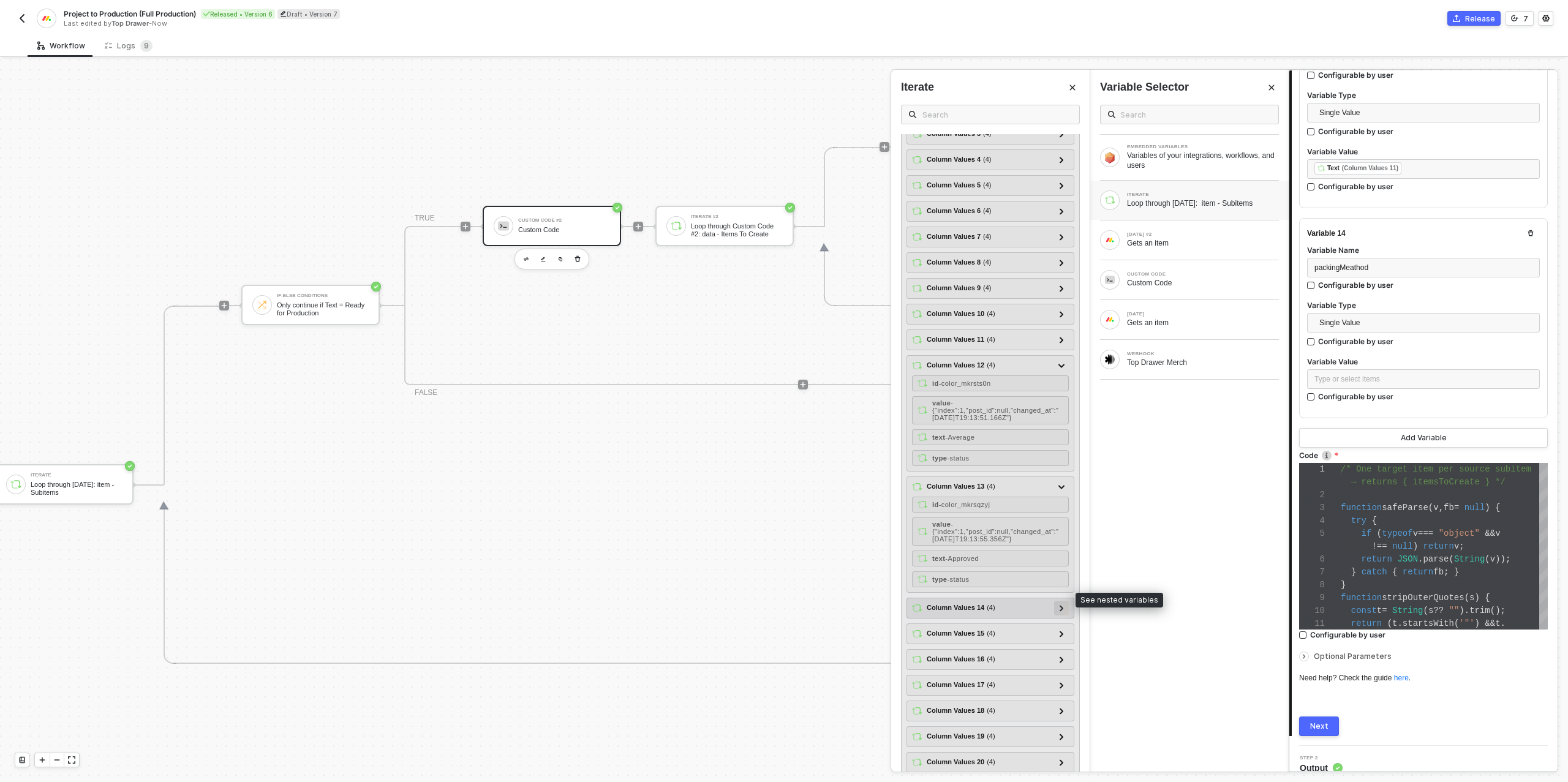
click at [1063, 605] on icon at bounding box center [1061, 608] width 4 height 6
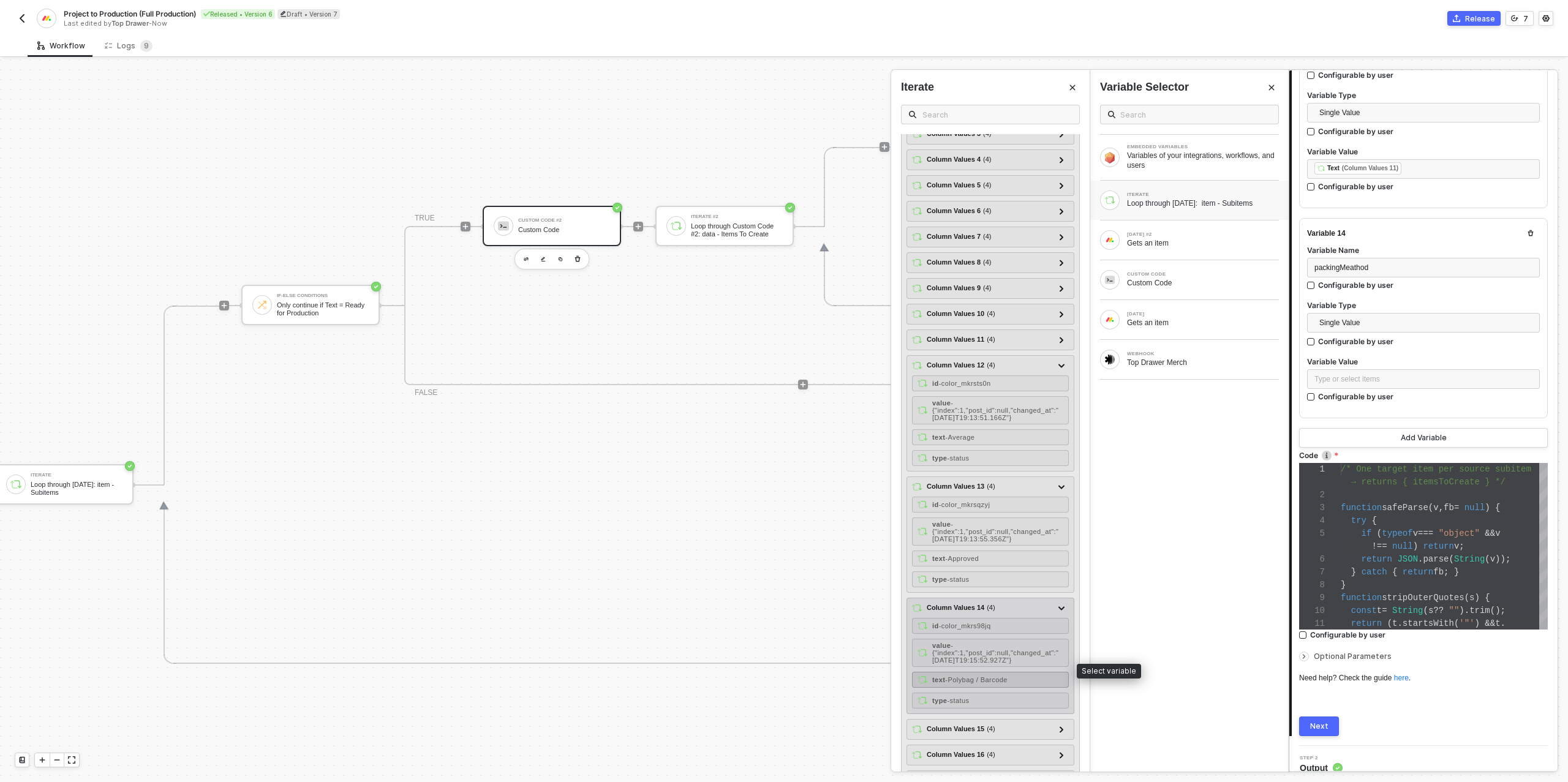
click at [992, 676] on span "- Polybag / Barcode" at bounding box center [975, 680] width 62 height 8
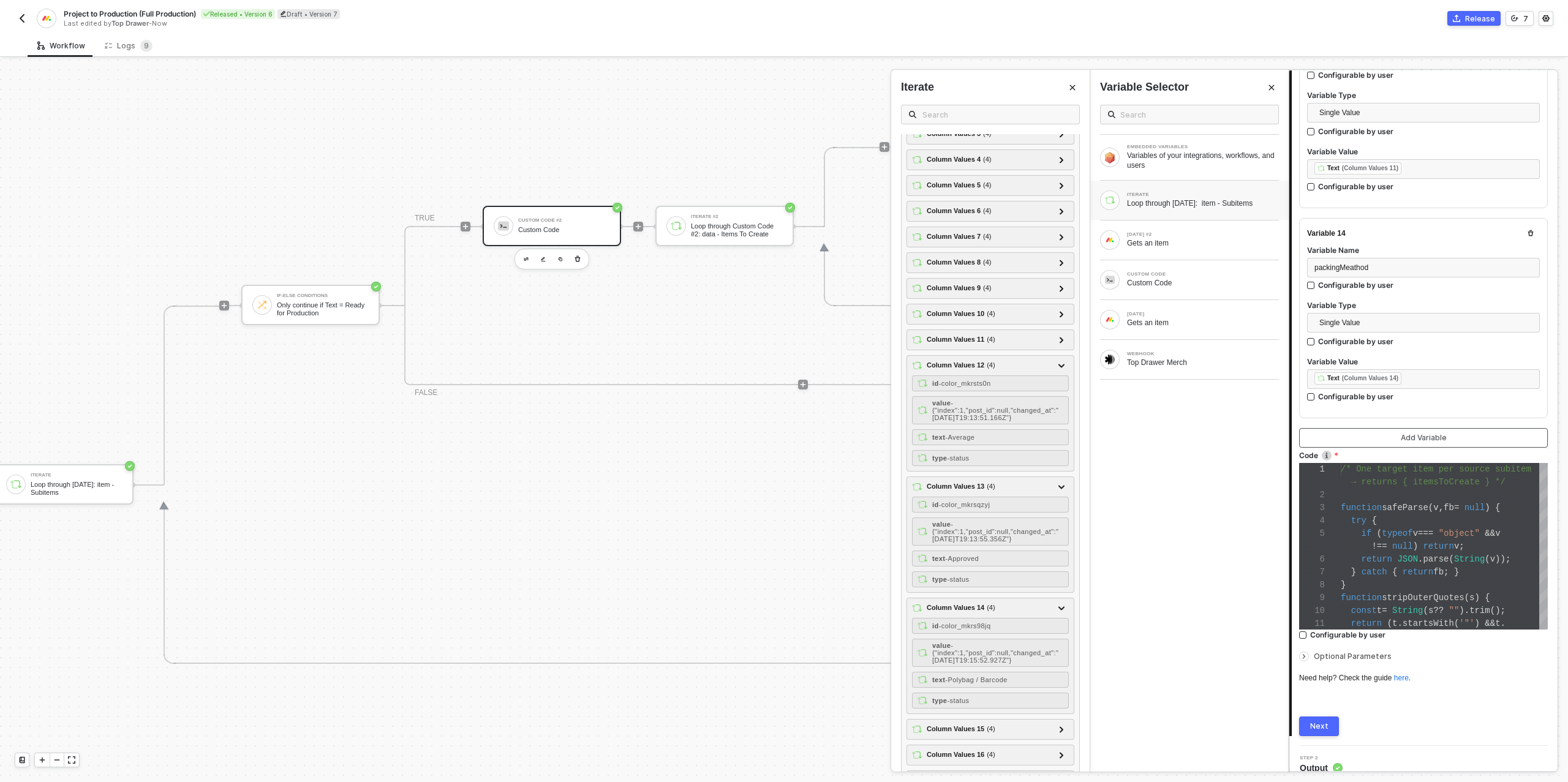
click at [1416, 433] on div "Add Variable" at bounding box center [1423, 438] width 46 height 10
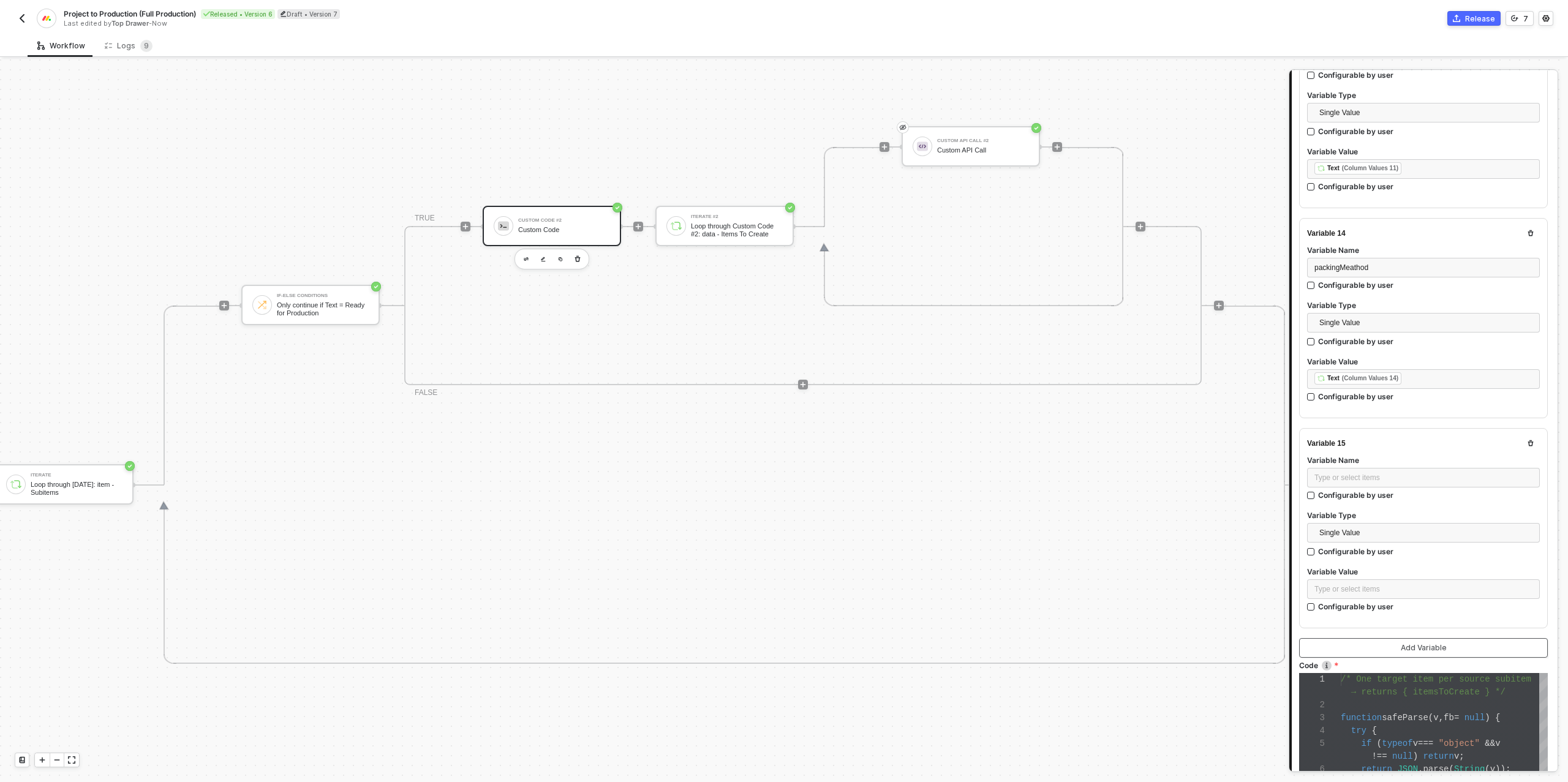
scroll to position [2932, 0]
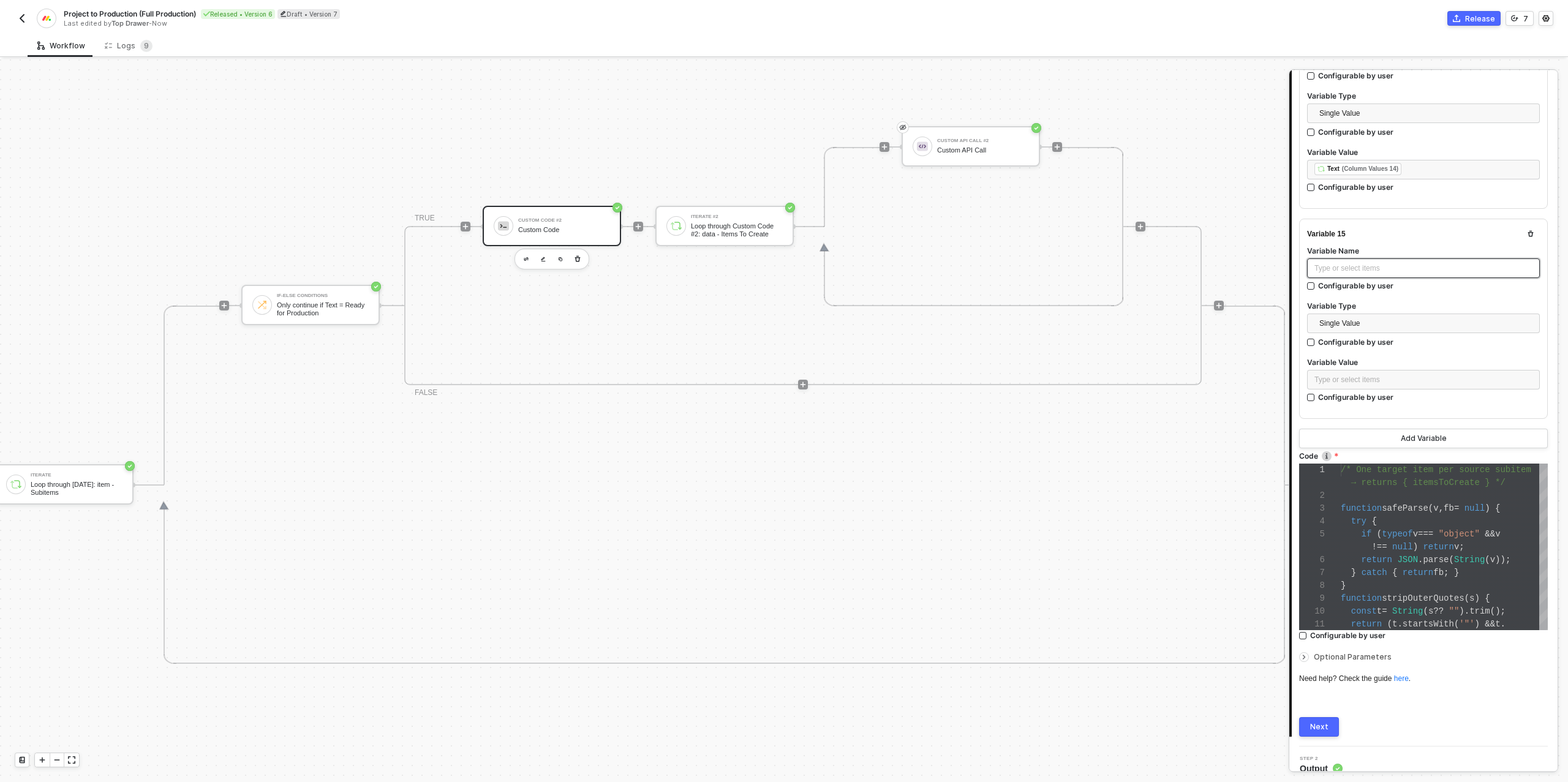
click at [1350, 263] on div "Type or select items ﻿" at bounding box center [1423, 268] width 218 height 12
click at [1373, 374] on div "Type or select items ﻿" at bounding box center [1423, 380] width 218 height 12
click at [1172, 196] on div "ITERATE" at bounding box center [1202, 195] width 152 height 5
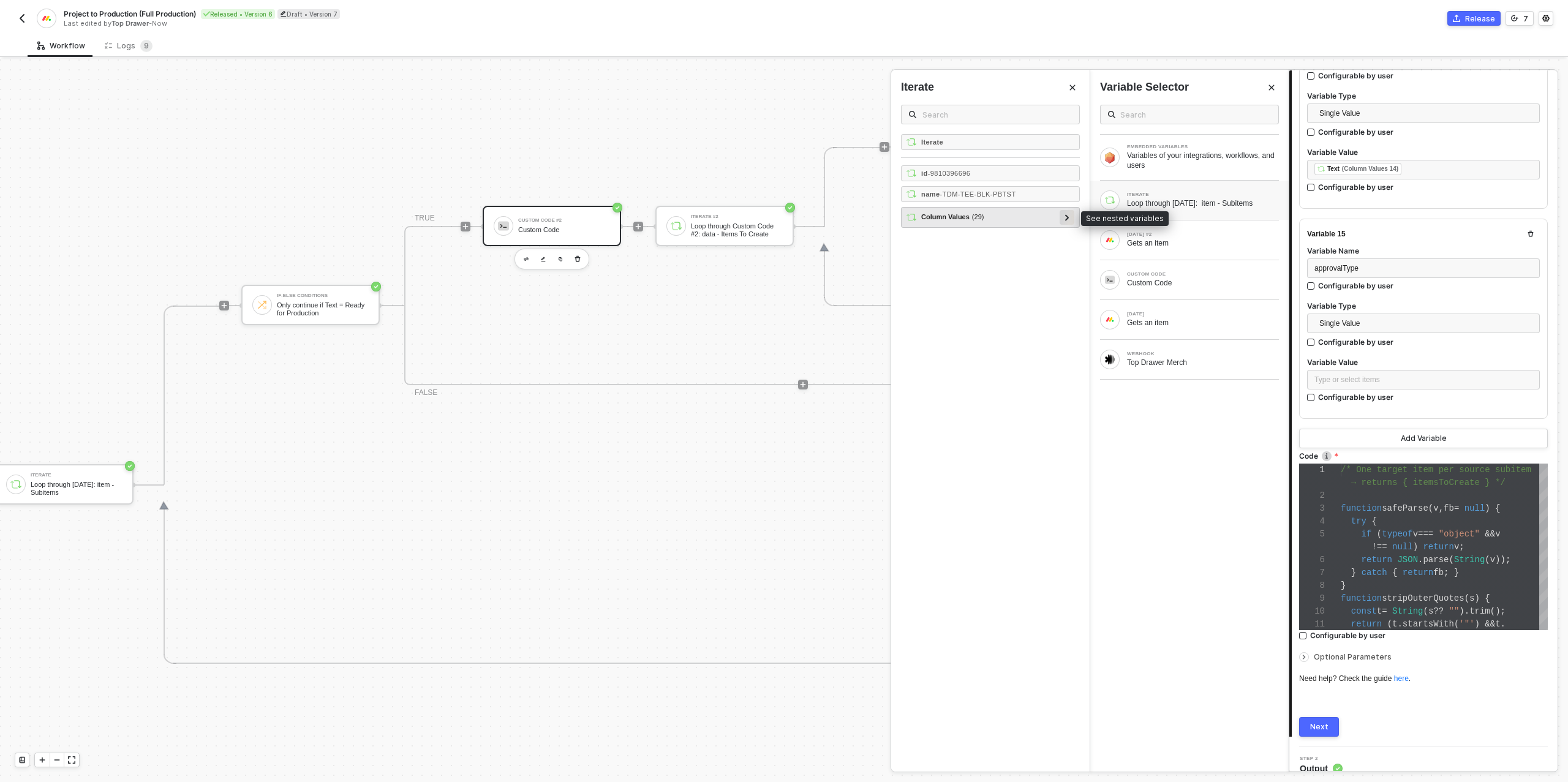
click at [1065, 215] on icon at bounding box center [1067, 218] width 5 height 6
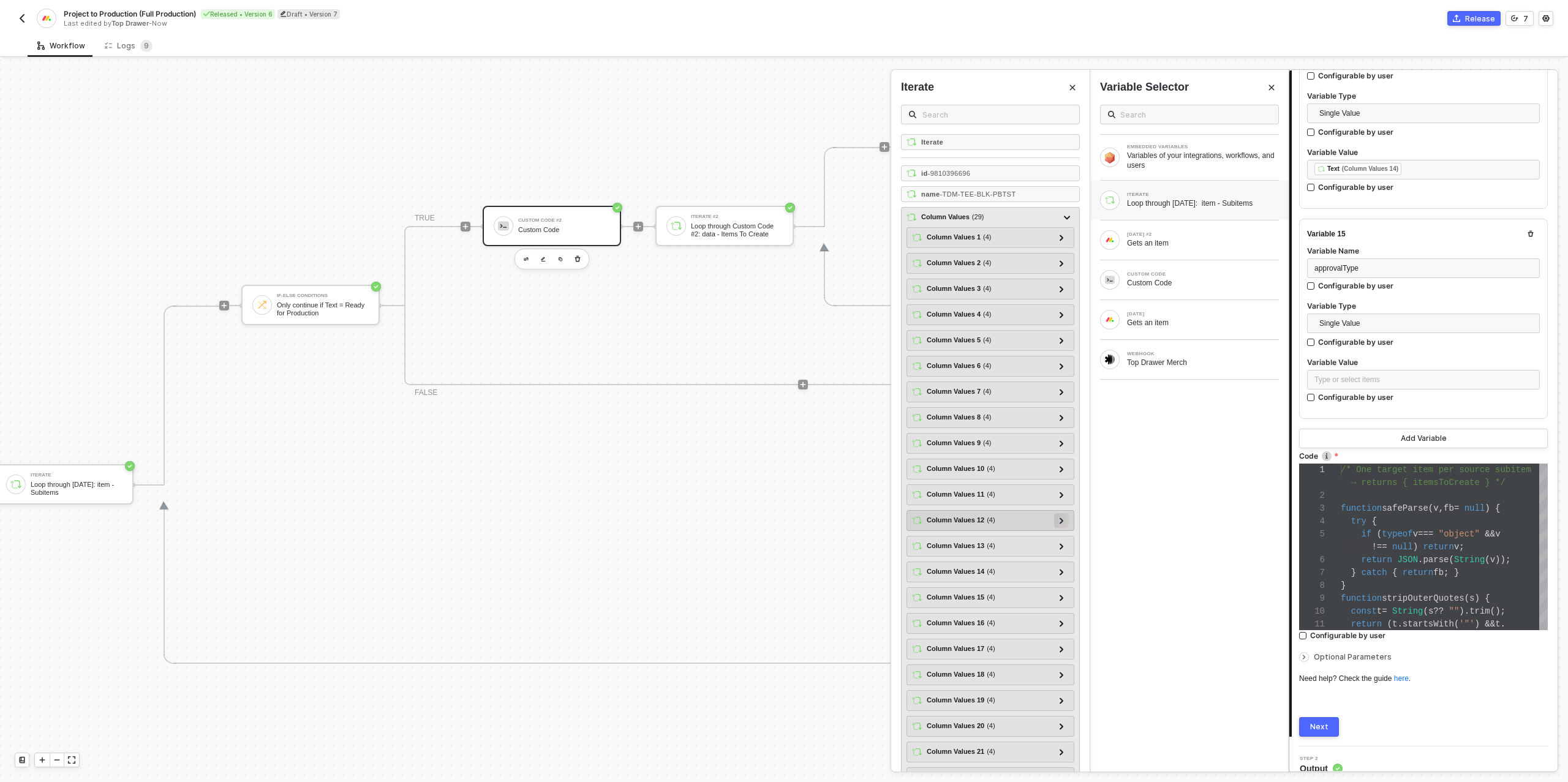
click at [1063, 518] on icon at bounding box center [1061, 521] width 4 height 6
click at [1063, 639] on icon at bounding box center [1062, 642] width 5 height 6
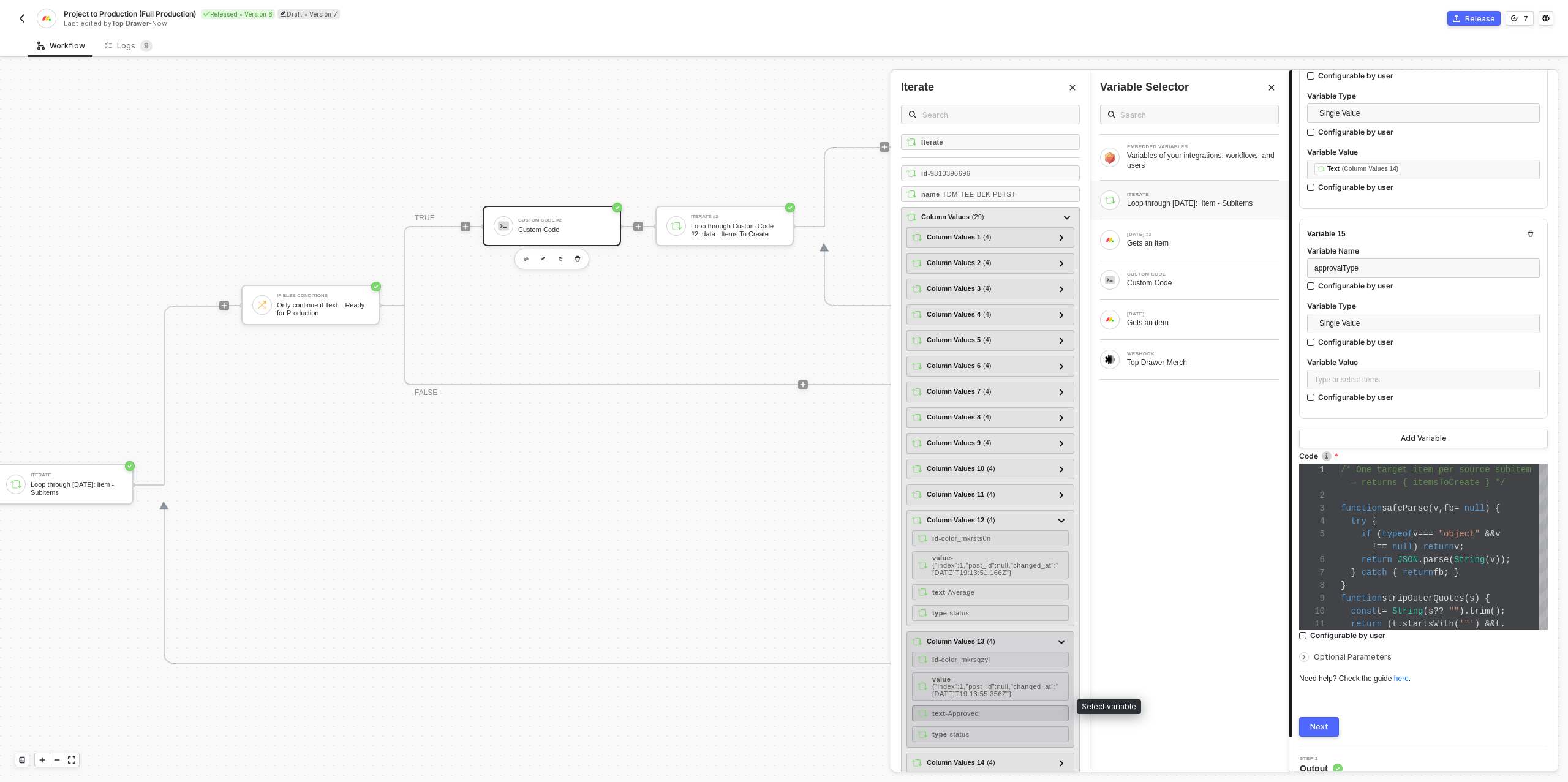
click at [972, 710] on span "- Approved" at bounding box center [962, 714] width 34 height 8
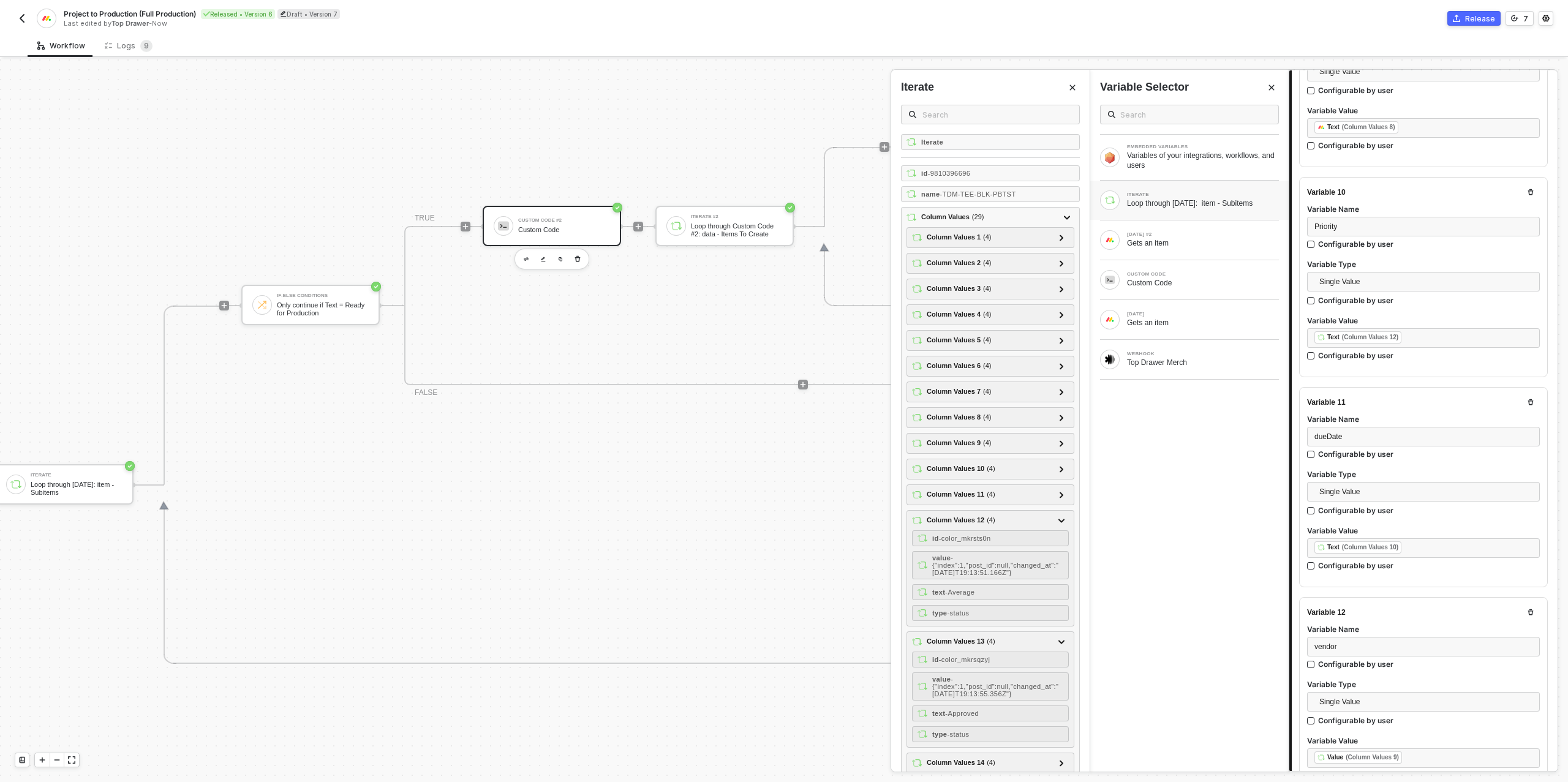
scroll to position [1915, 0]
click at [1316, 231] on span "Priority" at bounding box center [1326, 235] width 23 height 8
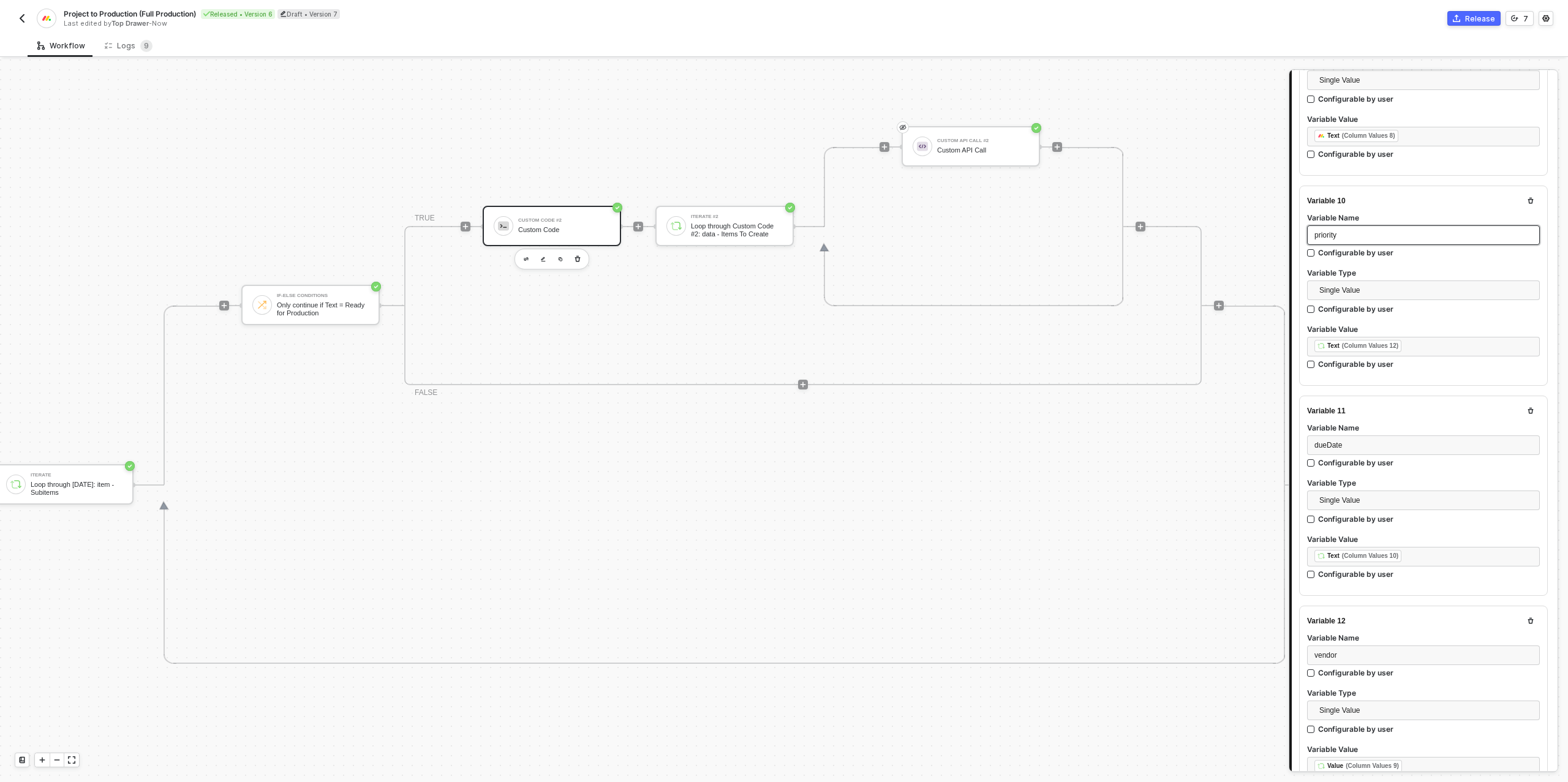
click at [1362, 229] on div "priority" at bounding box center [1423, 235] width 218 height 12
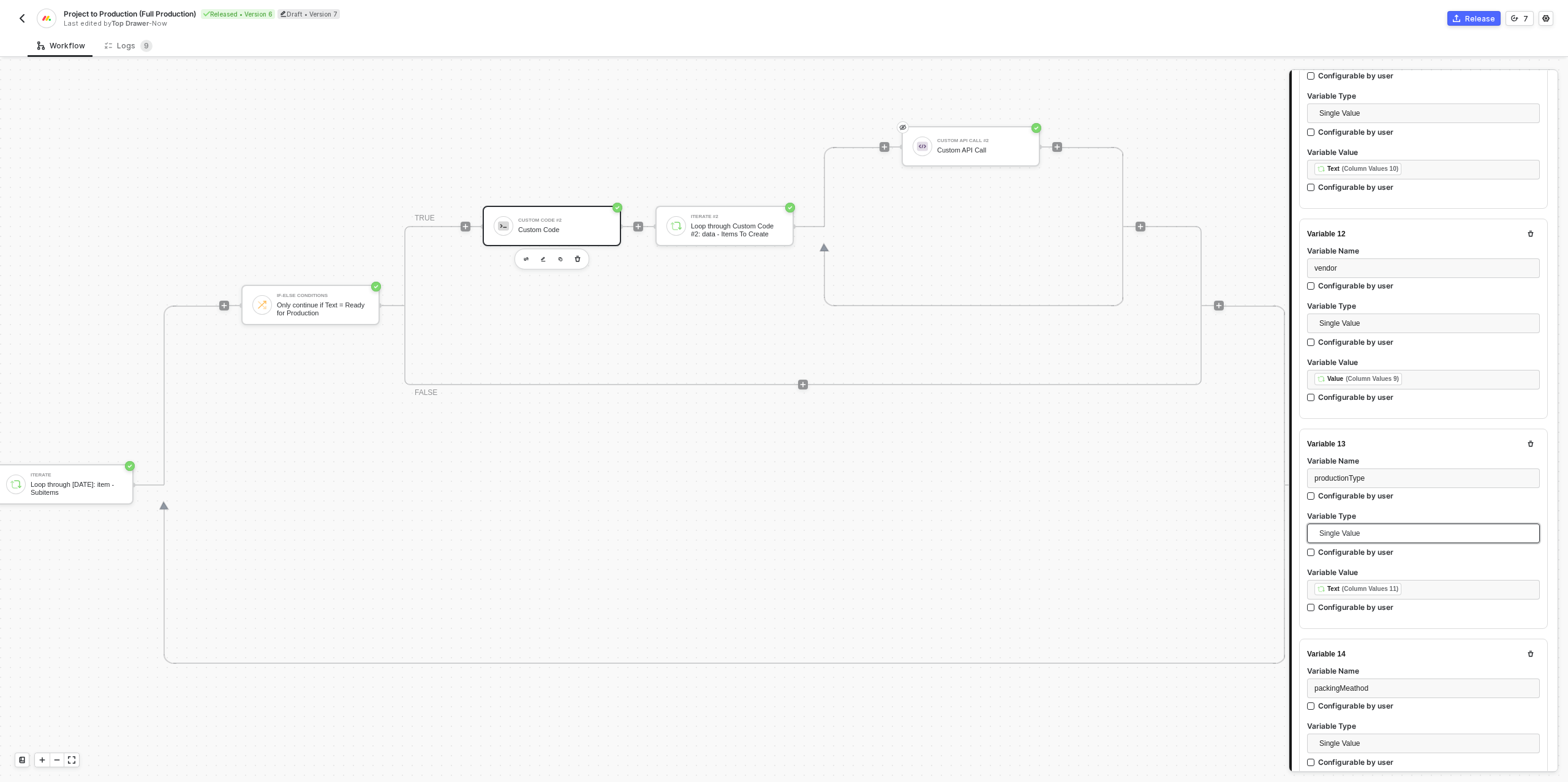
scroll to position [2932, 0]
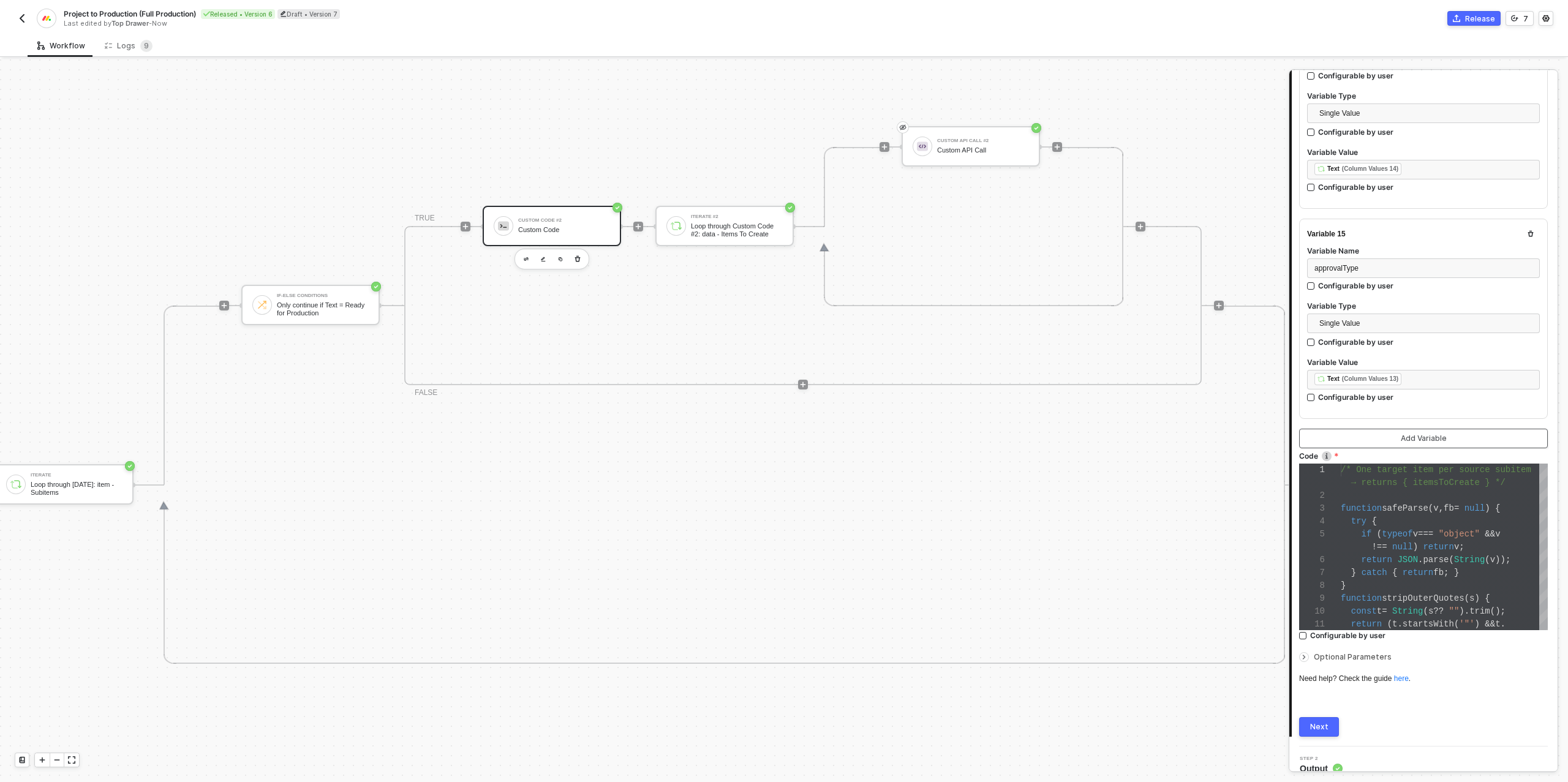
click at [1441, 433] on div "Add Variable" at bounding box center [1423, 438] width 46 height 10
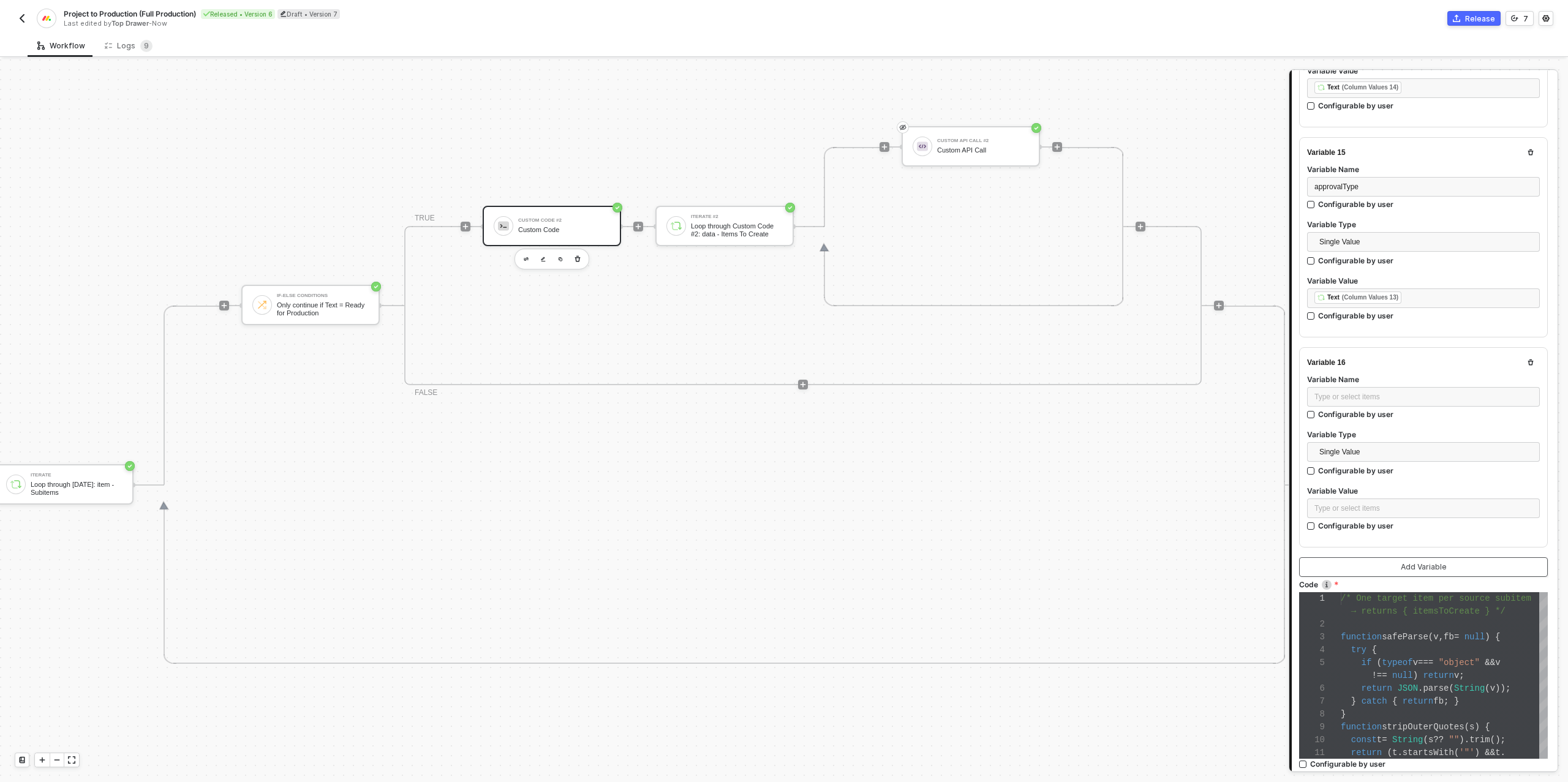
scroll to position [3001, 0]
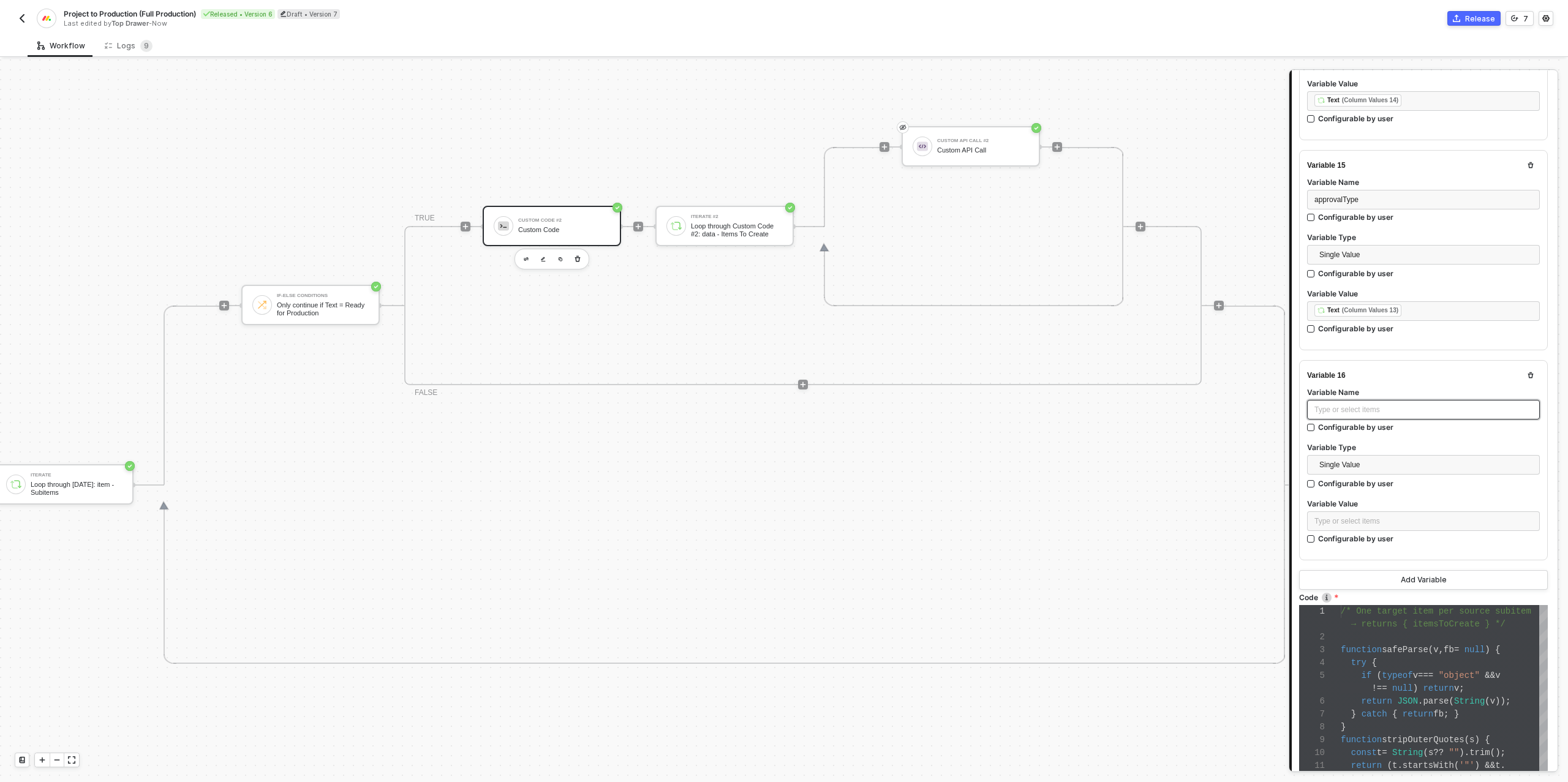
click at [1356, 404] on div "Type or select items ﻿" at bounding box center [1423, 409] width 218 height 12
click at [1351, 515] on div "Type or select items ﻿" at bounding box center [1423, 521] width 218 height 12
click at [1185, 209] on div "ITERATE Loop through [DATE]: item - Subitems" at bounding box center [1188, 200] width 179 height 20
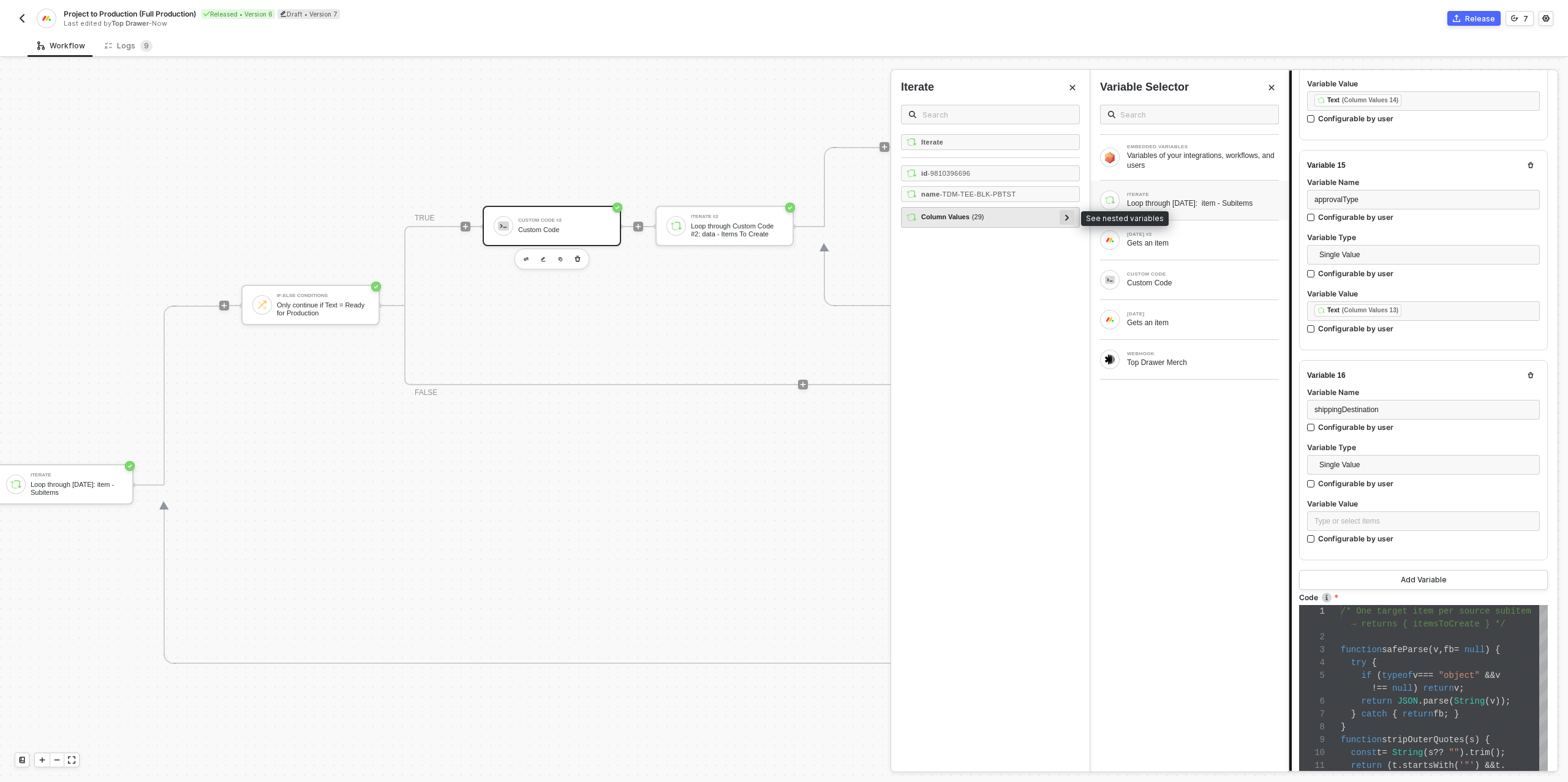
click at [1063, 215] on div at bounding box center [1067, 217] width 6 height 14
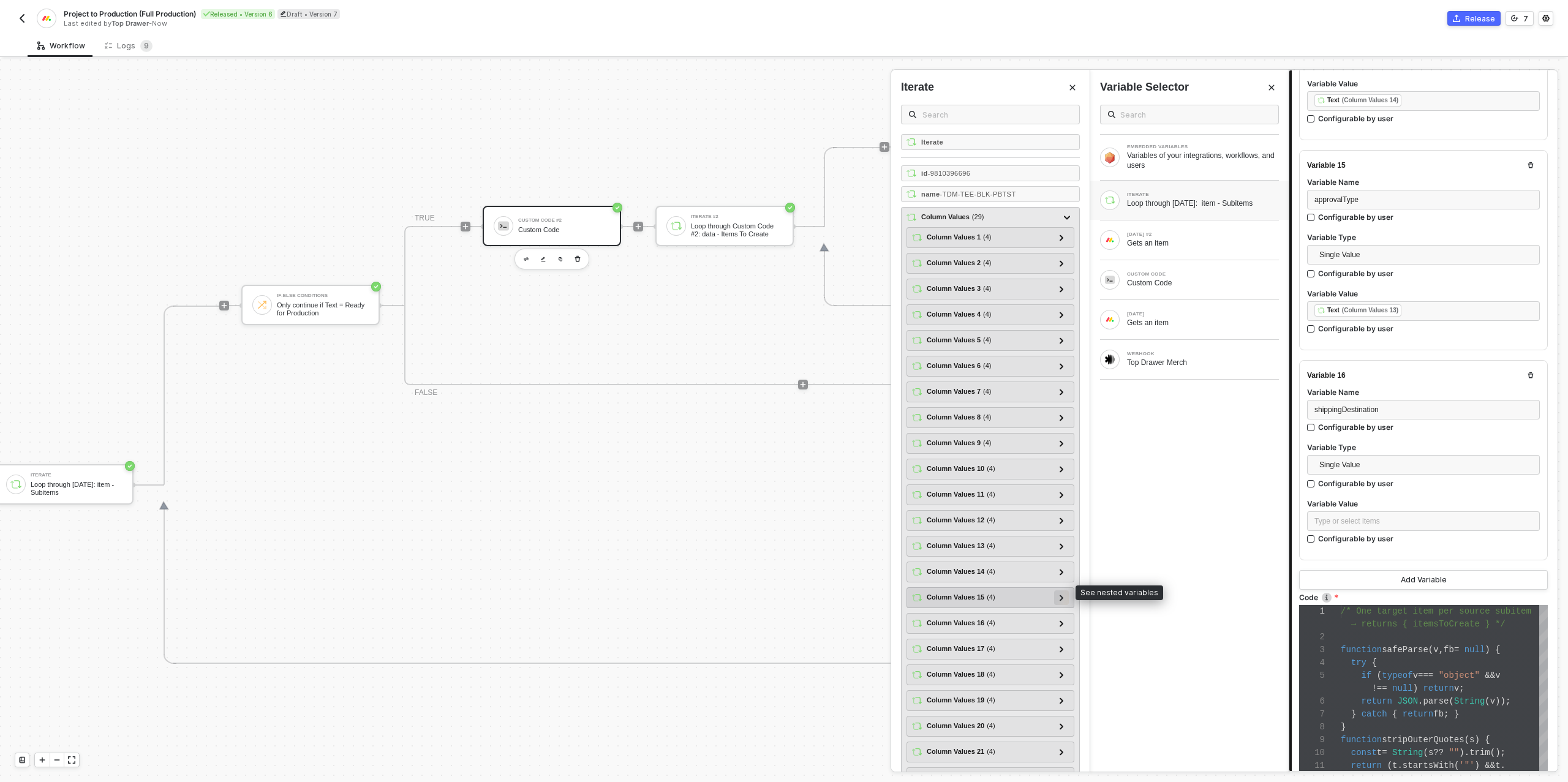
click at [1060, 594] on icon at bounding box center [1062, 597] width 5 height 6
click at [1060, 712] on div at bounding box center [1061, 718] width 6 height 14
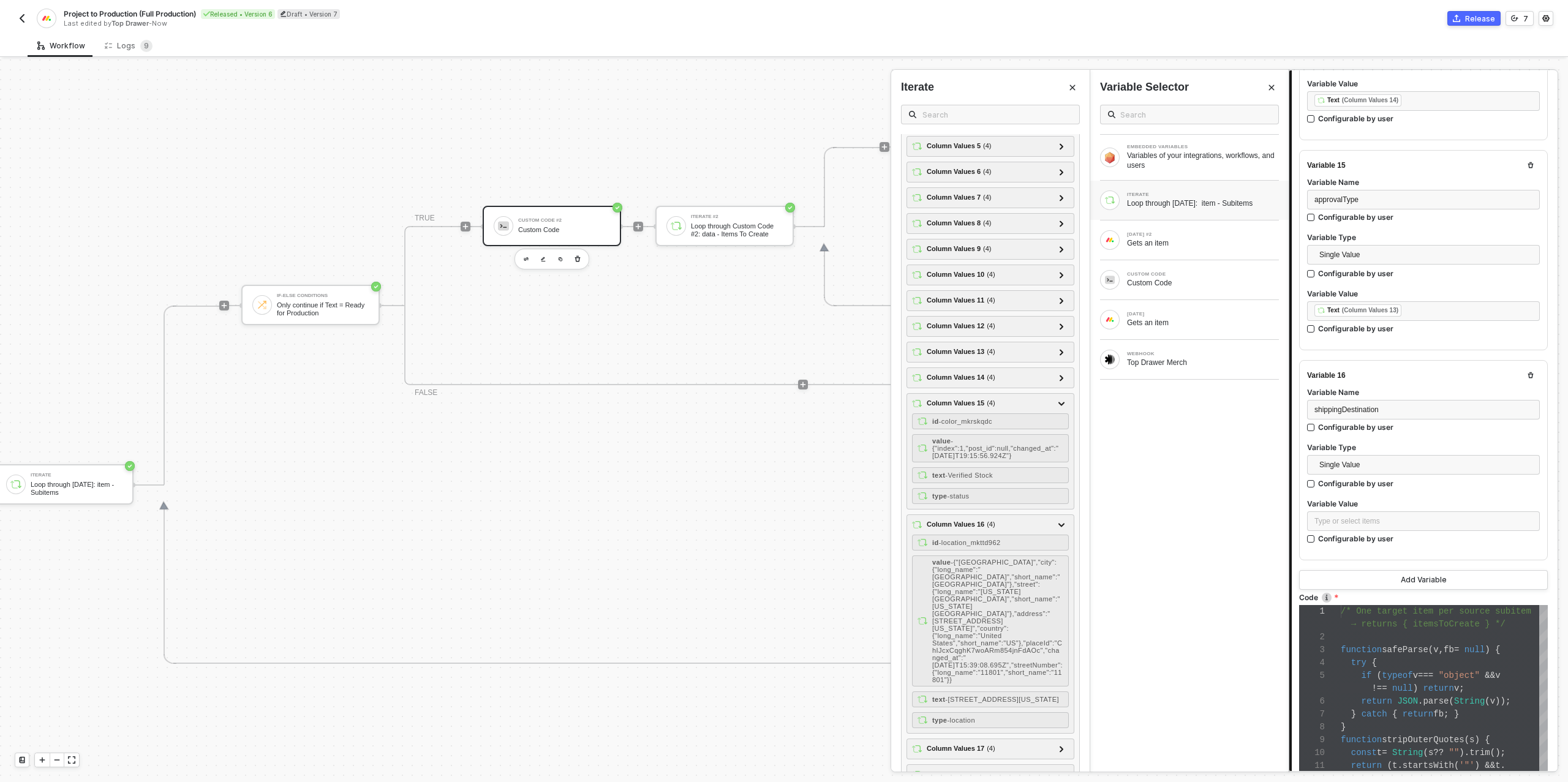
scroll to position [244, 0]
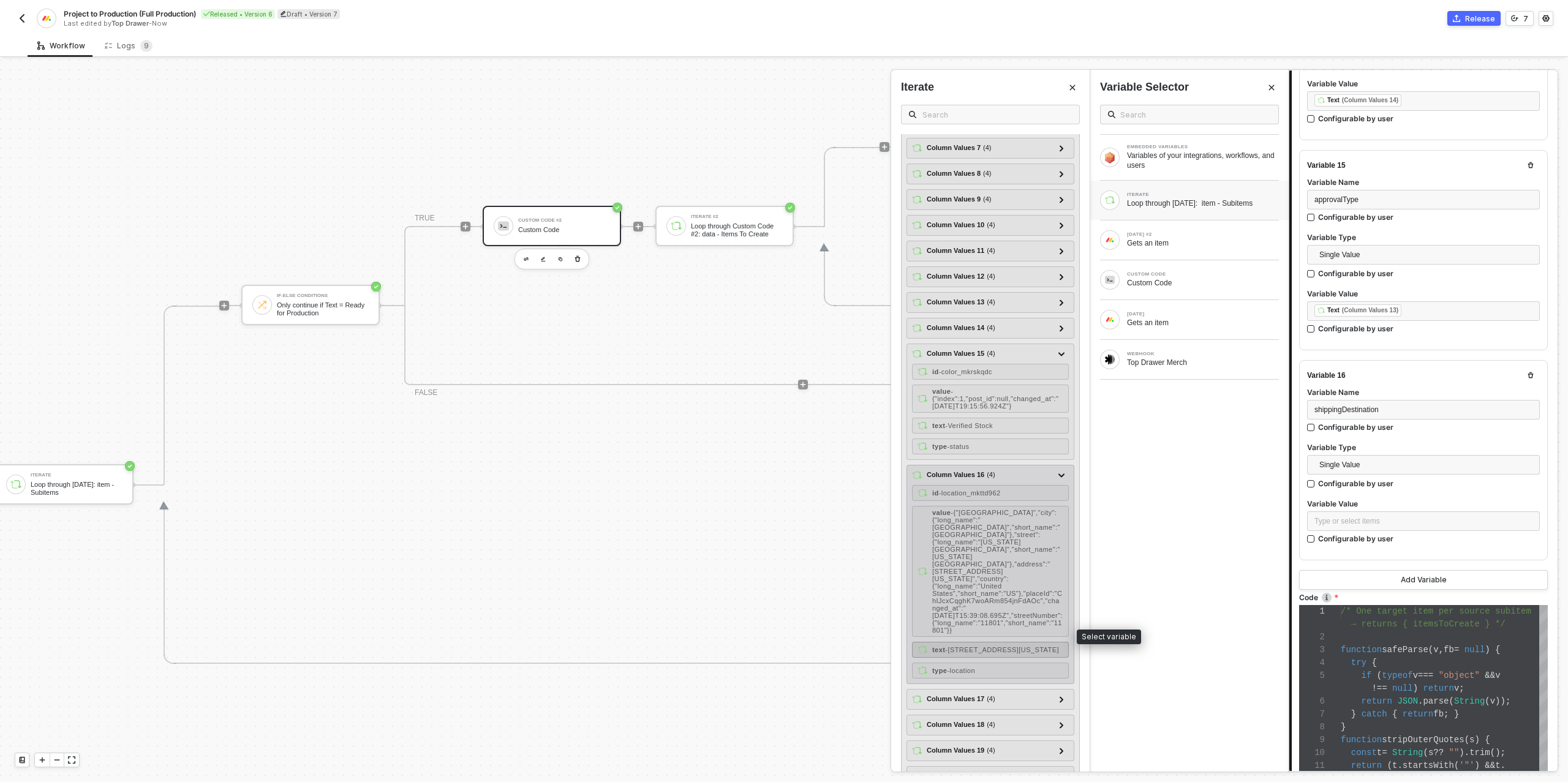
click at [1026, 646] on span "- [STREET_ADDRESS][US_STATE]" at bounding box center [1001, 650] width 114 height 8
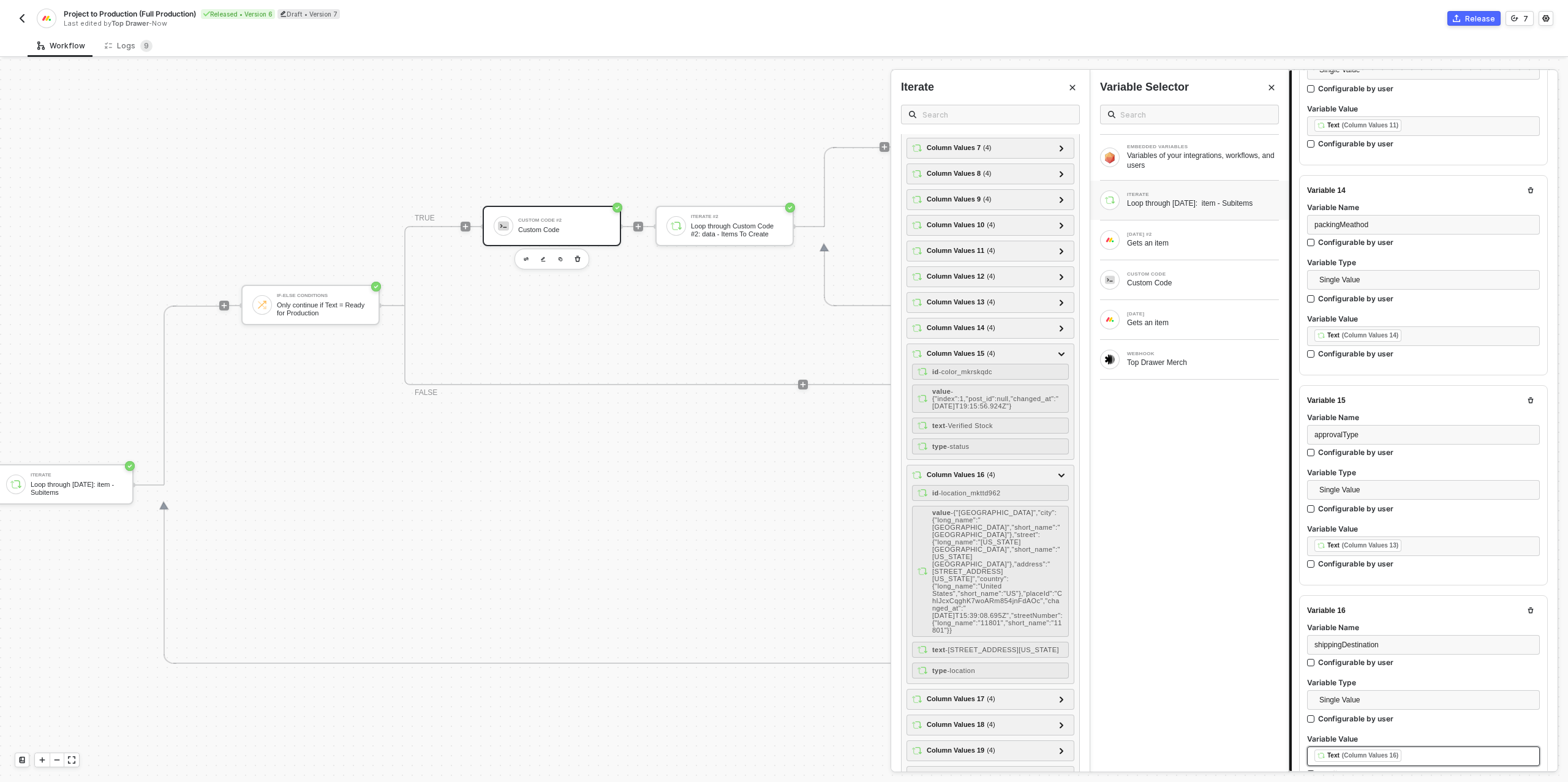
scroll to position [3142, 0]
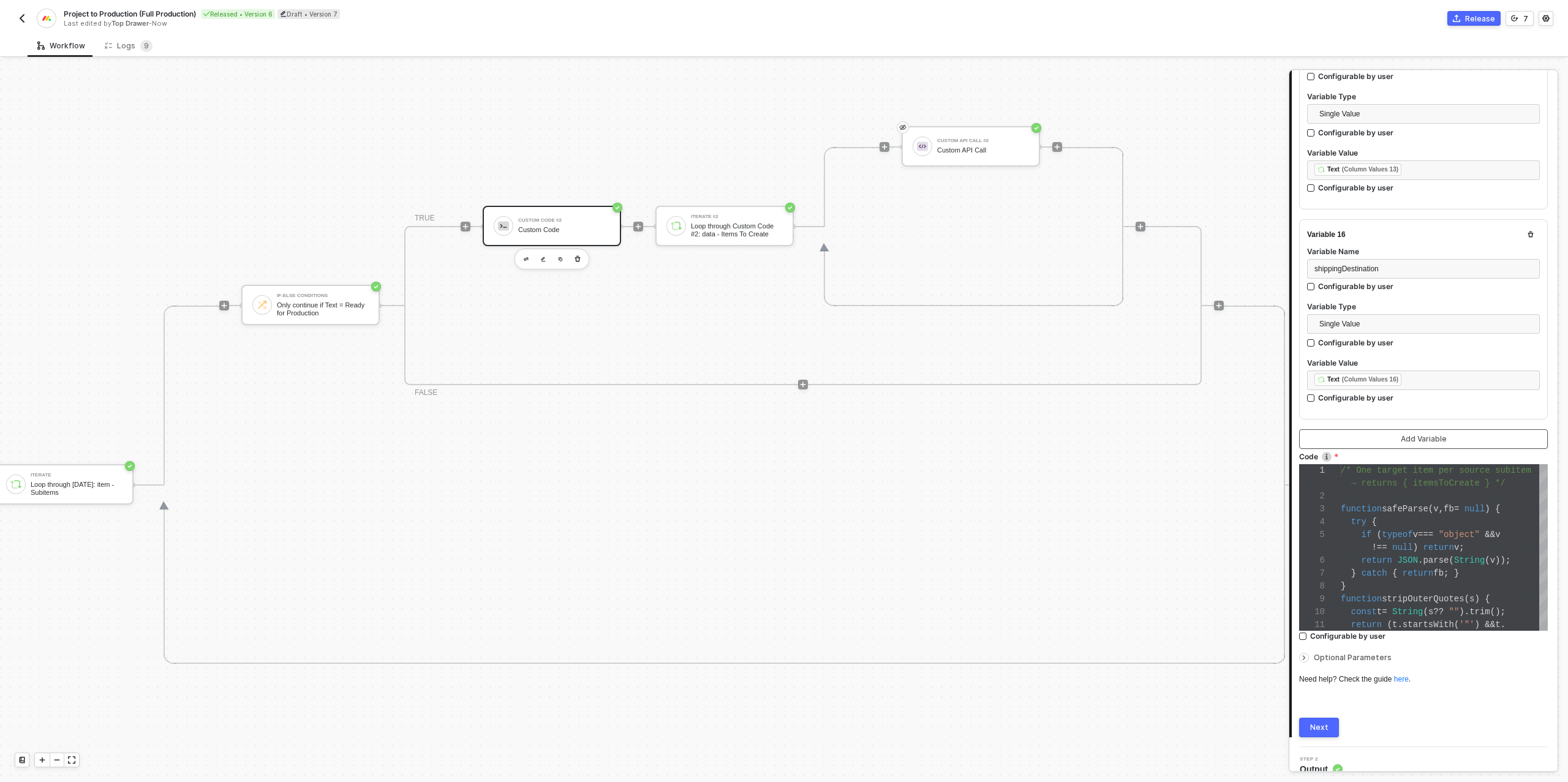
click at [1363, 431] on button "Add Variable" at bounding box center [1423, 439] width 248 height 20
click at [1335, 264] on div "Type or select items ﻿" at bounding box center [1423, 270] width 218 height 12
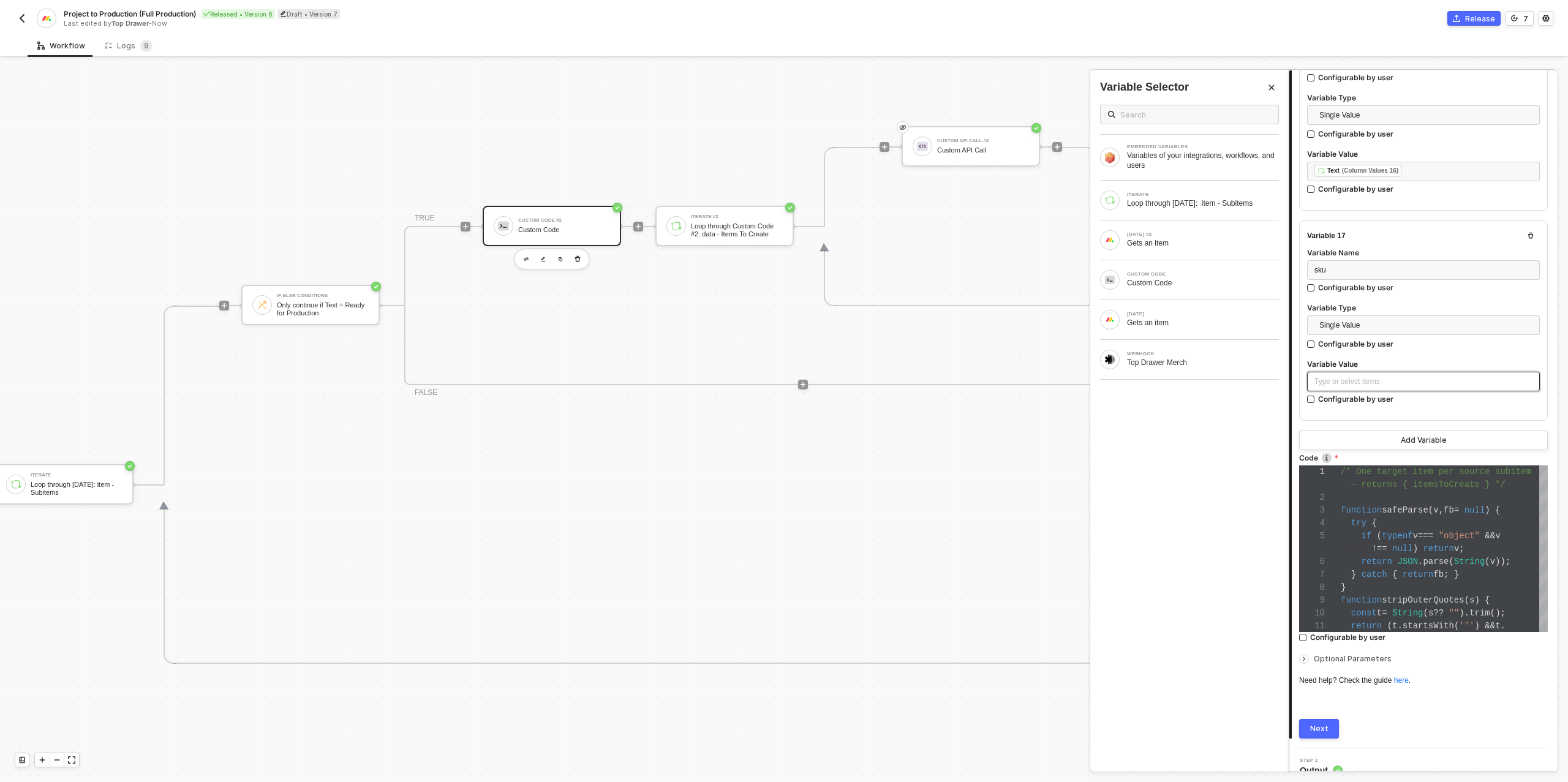
click at [1377, 376] on div "Type or select items ﻿" at bounding box center [1423, 381] width 218 height 12
click at [1212, 200] on div "Loop through [DATE]: item - Subitems" at bounding box center [1202, 203] width 152 height 10
click at [1016, 192] on span "- TDM-TEE-BLK-PBTST" at bounding box center [978, 194] width 76 height 8
click at [1381, 430] on button "Add Variable" at bounding box center [1423, 440] width 248 height 20
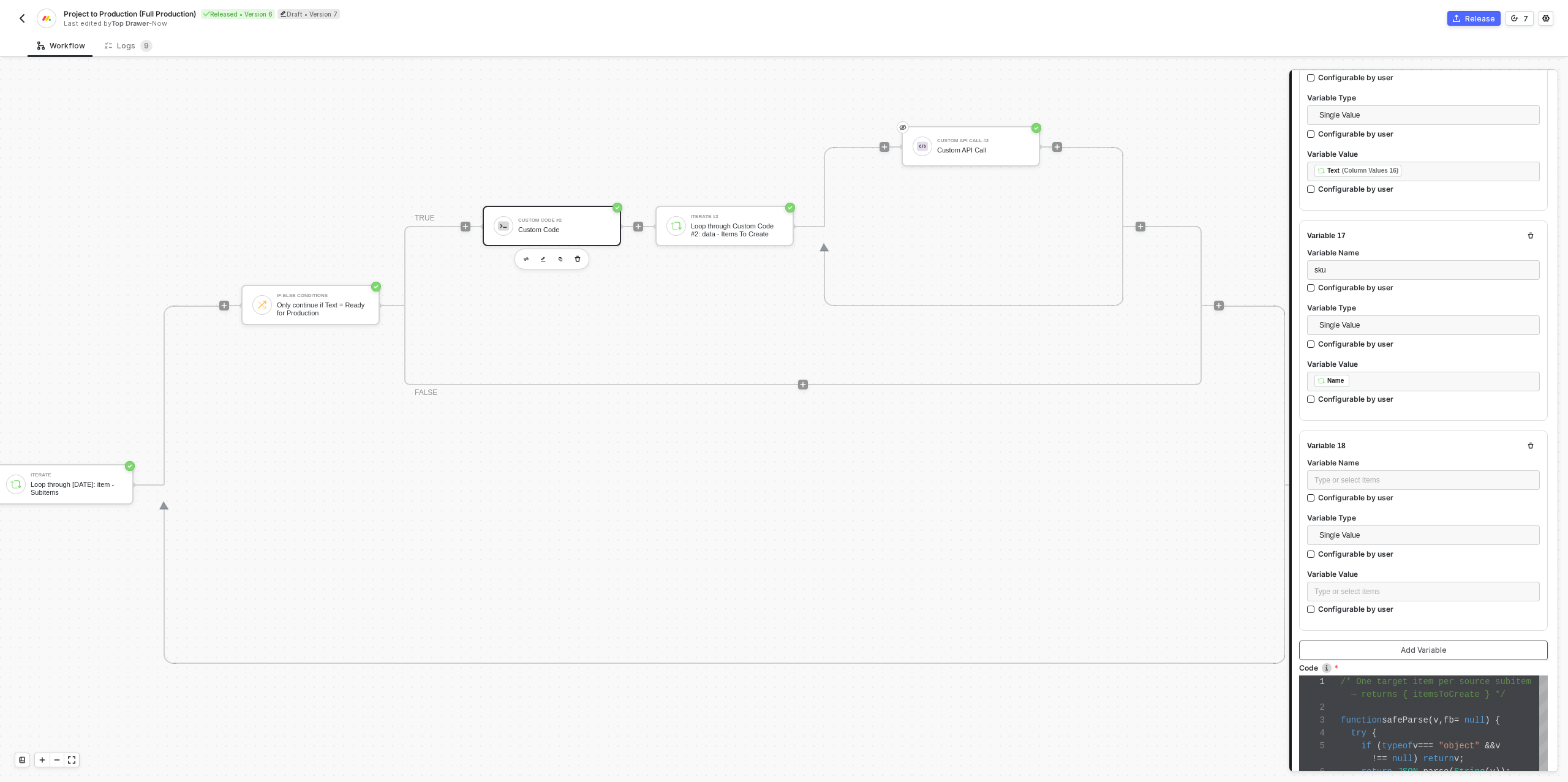
scroll to position [3560, 0]
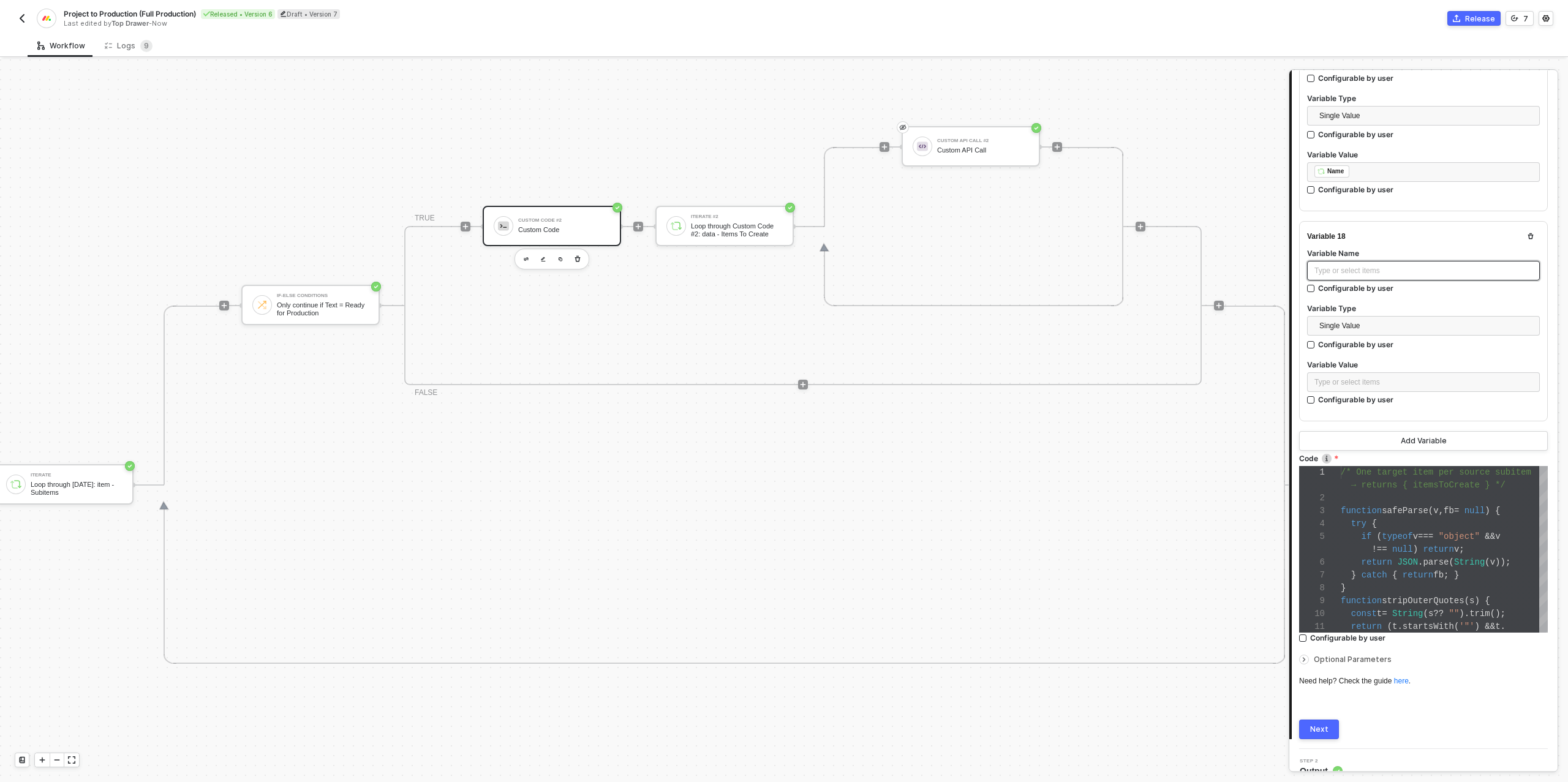
click at [1354, 265] on div "Type or select items ﻿" at bounding box center [1423, 271] width 218 height 12
click at [1386, 376] on div "Type or select items ﻿" at bounding box center [1423, 382] width 218 height 12
click at [1212, 205] on div "Loop through [DATE]: item - Subitems" at bounding box center [1202, 203] width 152 height 10
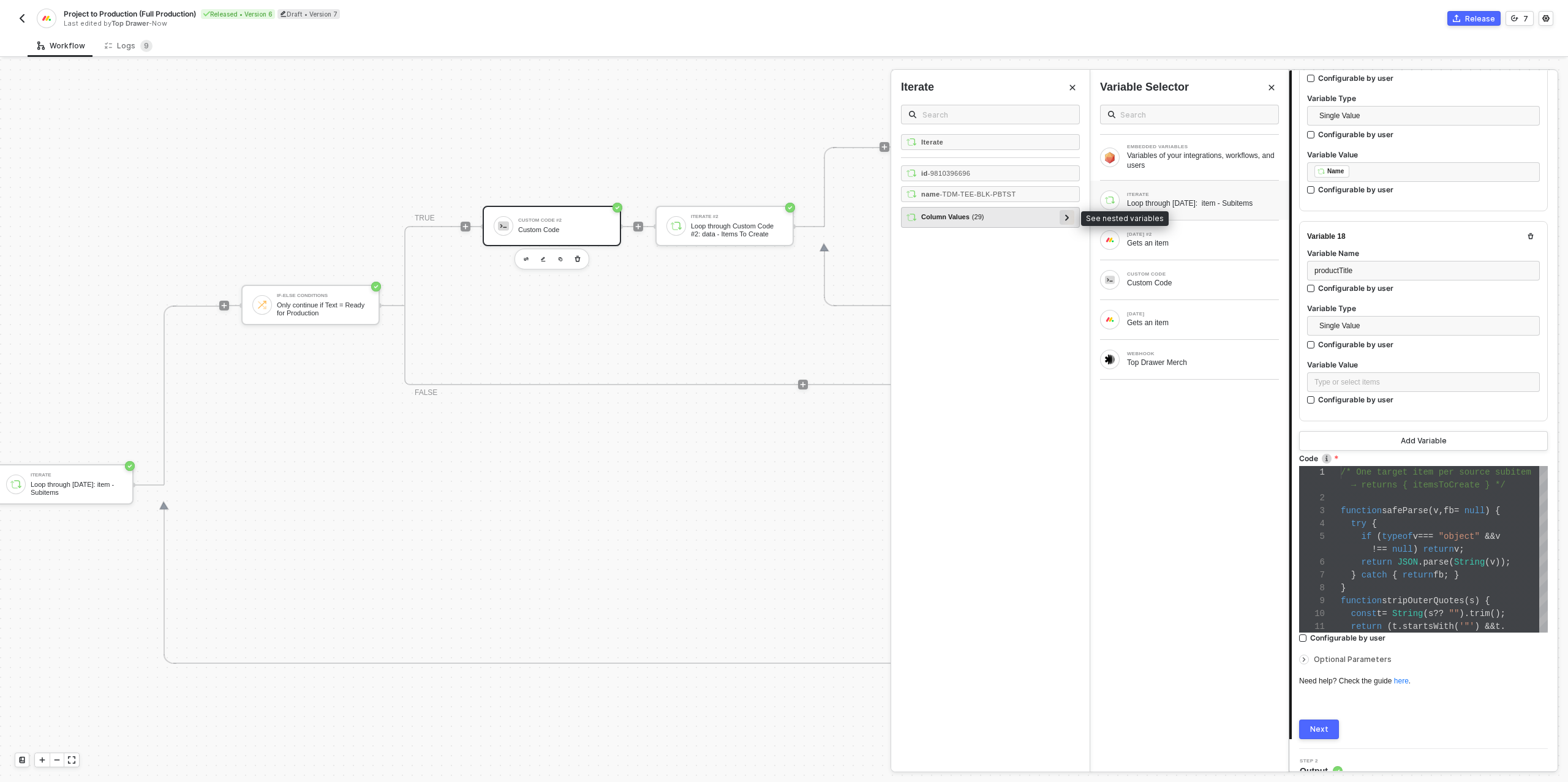
click at [1069, 216] on icon at bounding box center [1067, 218] width 5 height 6
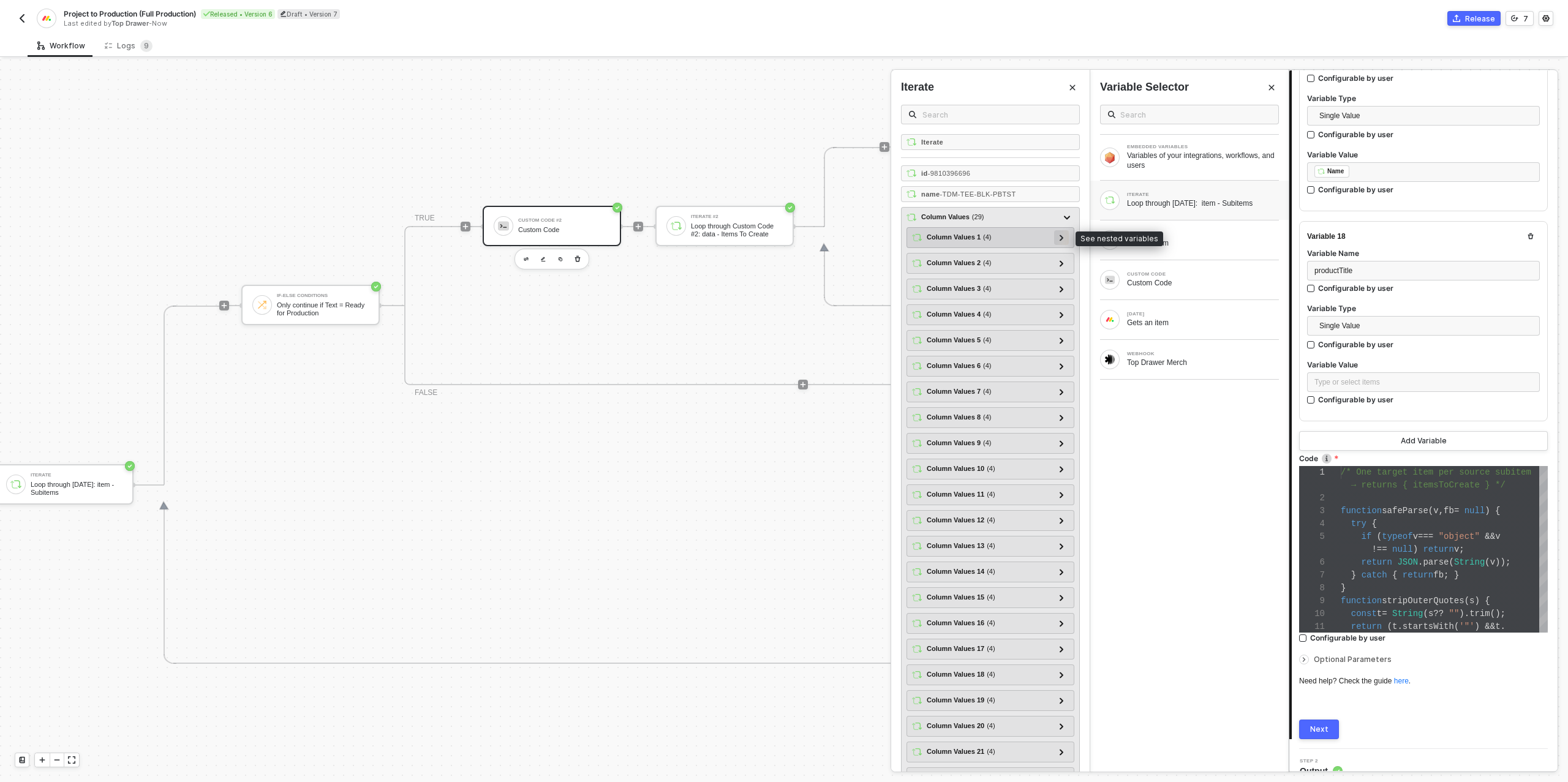
click at [1058, 234] on div at bounding box center [1061, 237] width 6 height 14
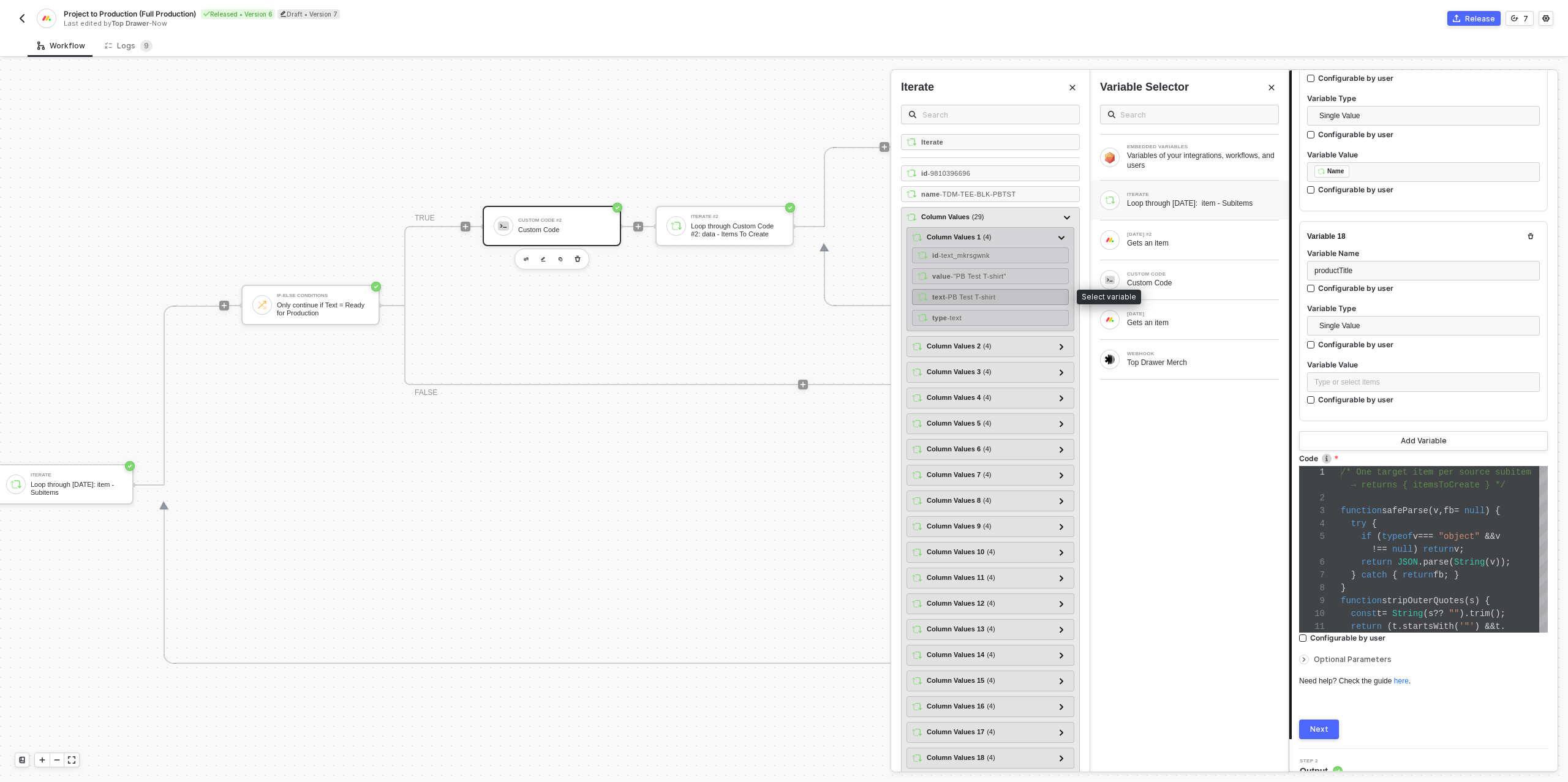
click at [987, 294] on span "- PB Test T-shirt" at bounding box center [969, 297] width 50 height 8
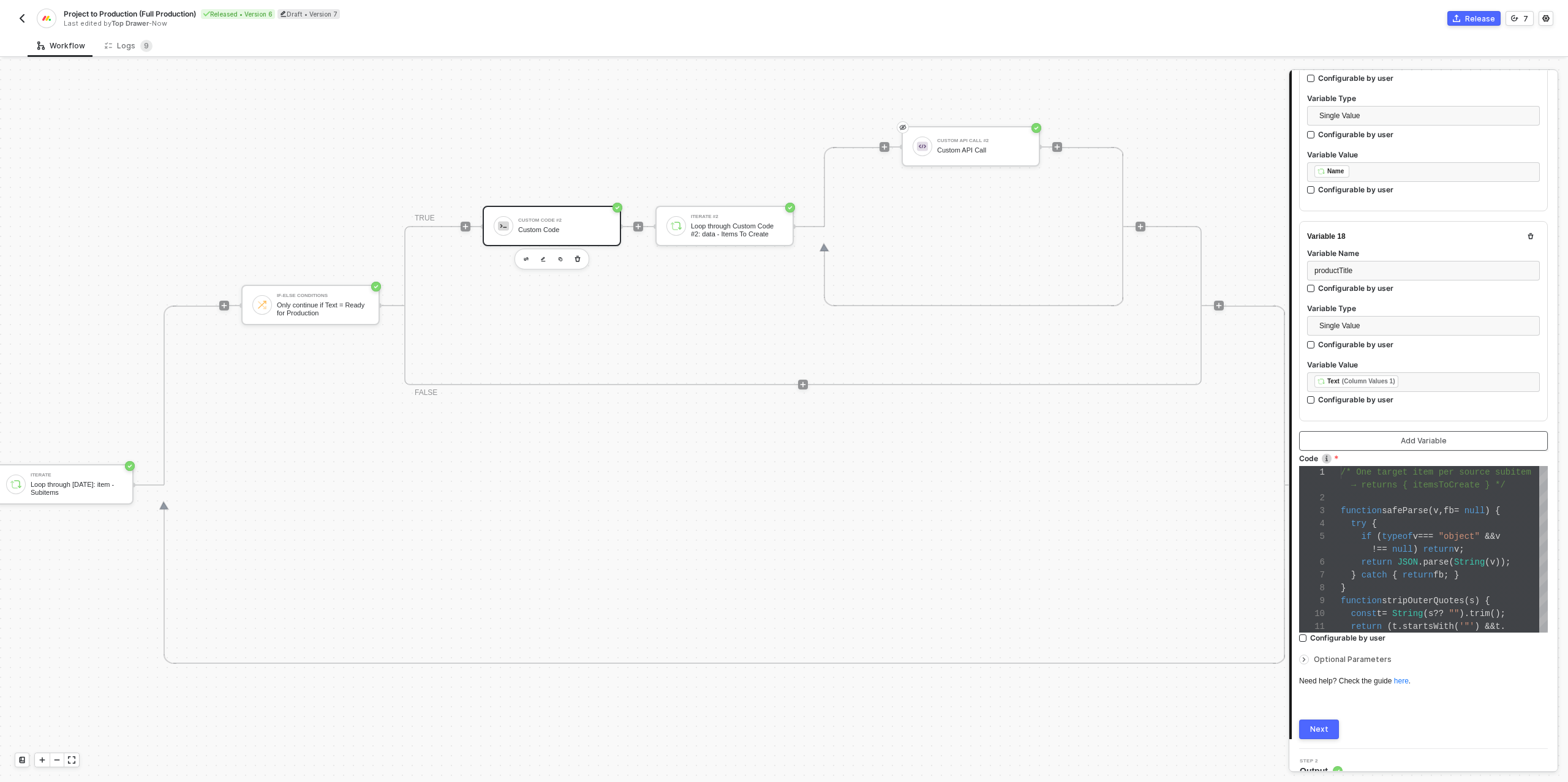
drag, startPoint x: 1354, startPoint y: 425, endPoint x: 1360, endPoint y: 428, distance: 6.7
click at [1354, 431] on button "Add Variable" at bounding box center [1423, 441] width 248 height 20
click at [1358, 266] on div "Type or select items ﻿" at bounding box center [1423, 271] width 218 height 12
click at [1375, 377] on div "Type or select items ﻿" at bounding box center [1423, 383] width 218 height 12
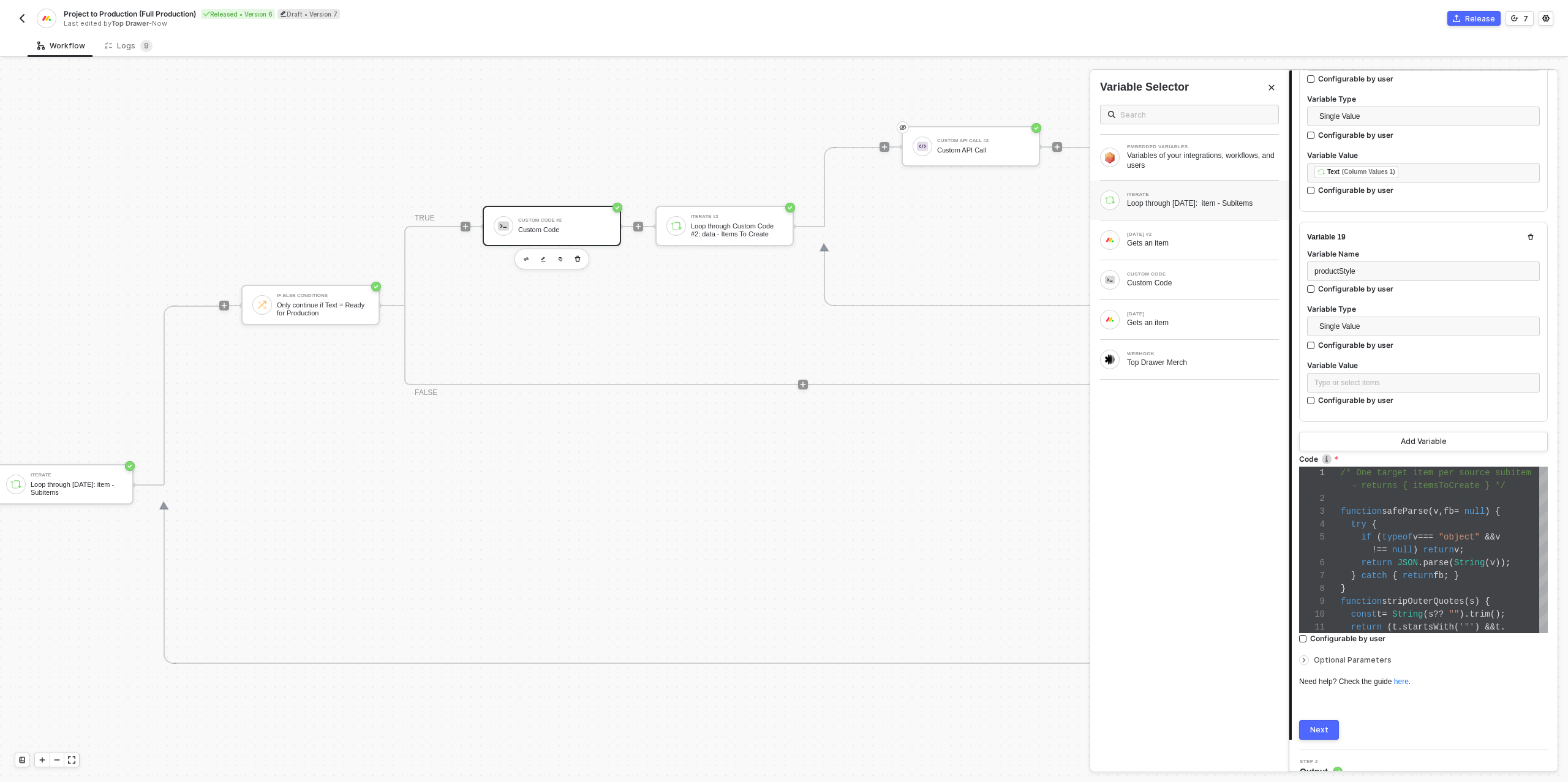
click at [1241, 200] on div "Loop through [DATE]: item - Subitems" at bounding box center [1202, 203] width 152 height 10
click at [1068, 215] on icon at bounding box center [1067, 218] width 5 height 6
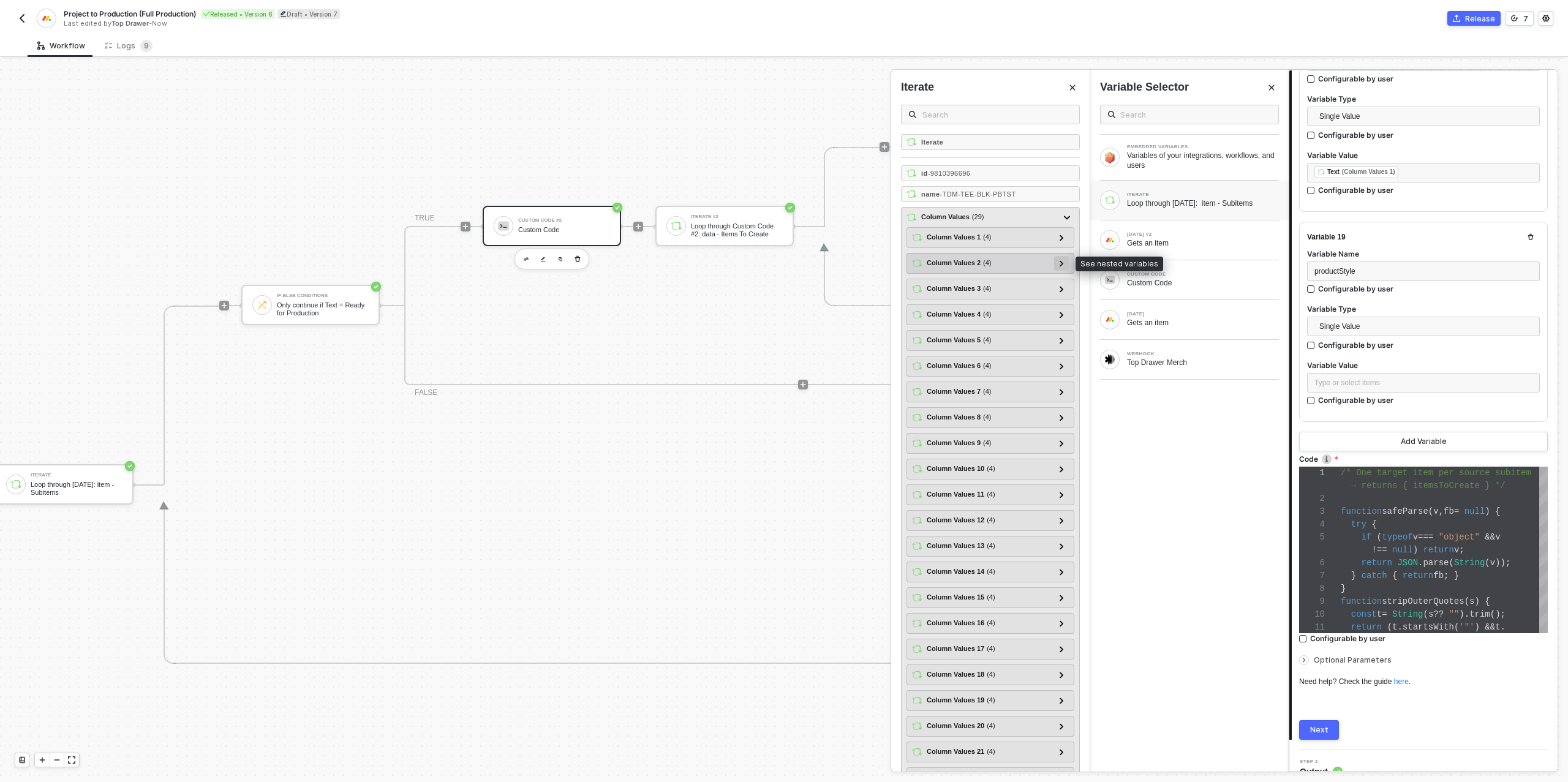
click at [1062, 260] on icon at bounding box center [1061, 263] width 4 height 6
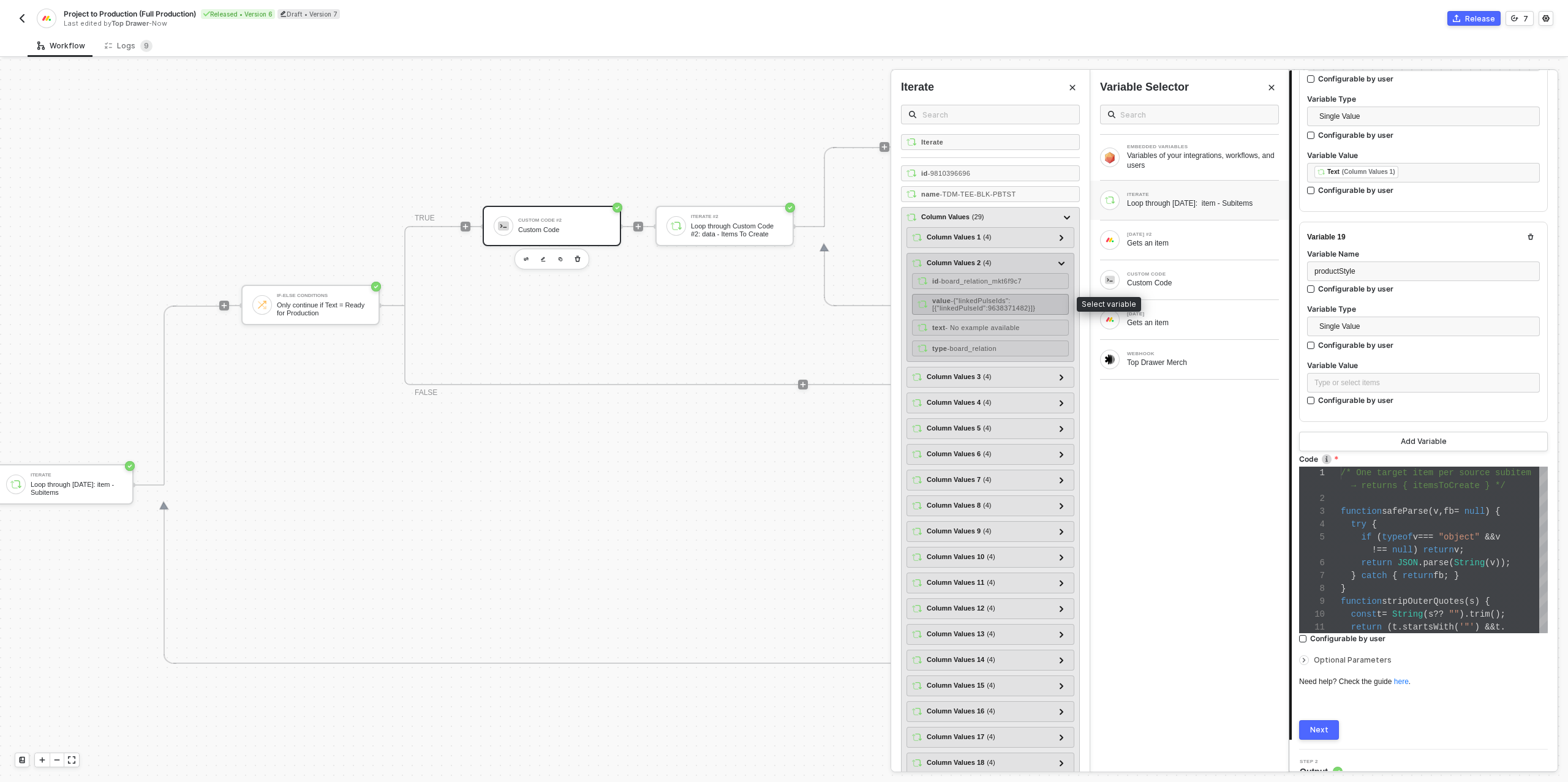
click at [1004, 300] on span "- {"linkedPulseIds":[{"linkedPulseId":9638371482}]}" at bounding box center [984, 304] width 103 height 15
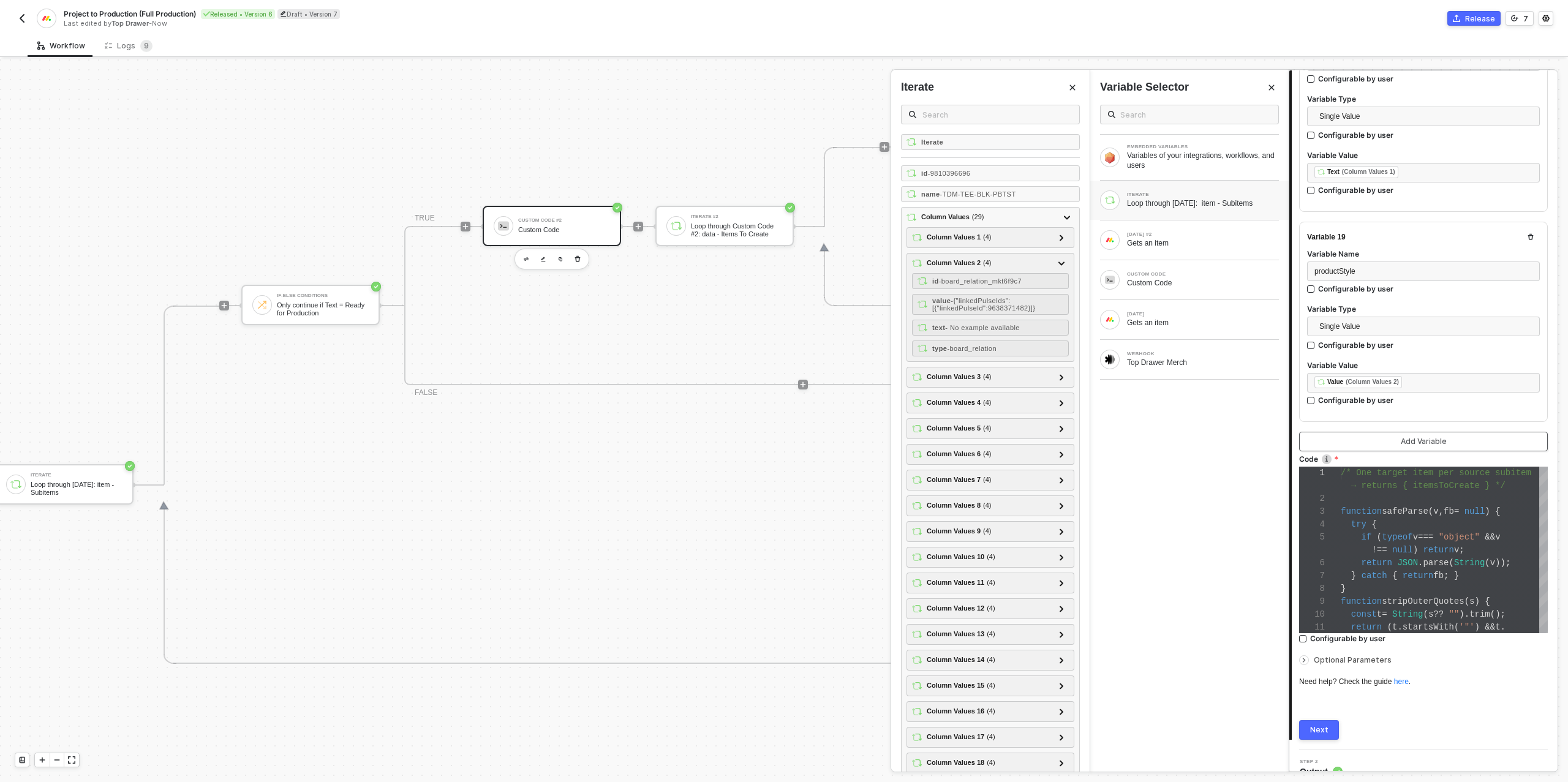
click at [1371, 432] on button "Add Variable" at bounding box center [1423, 442] width 248 height 20
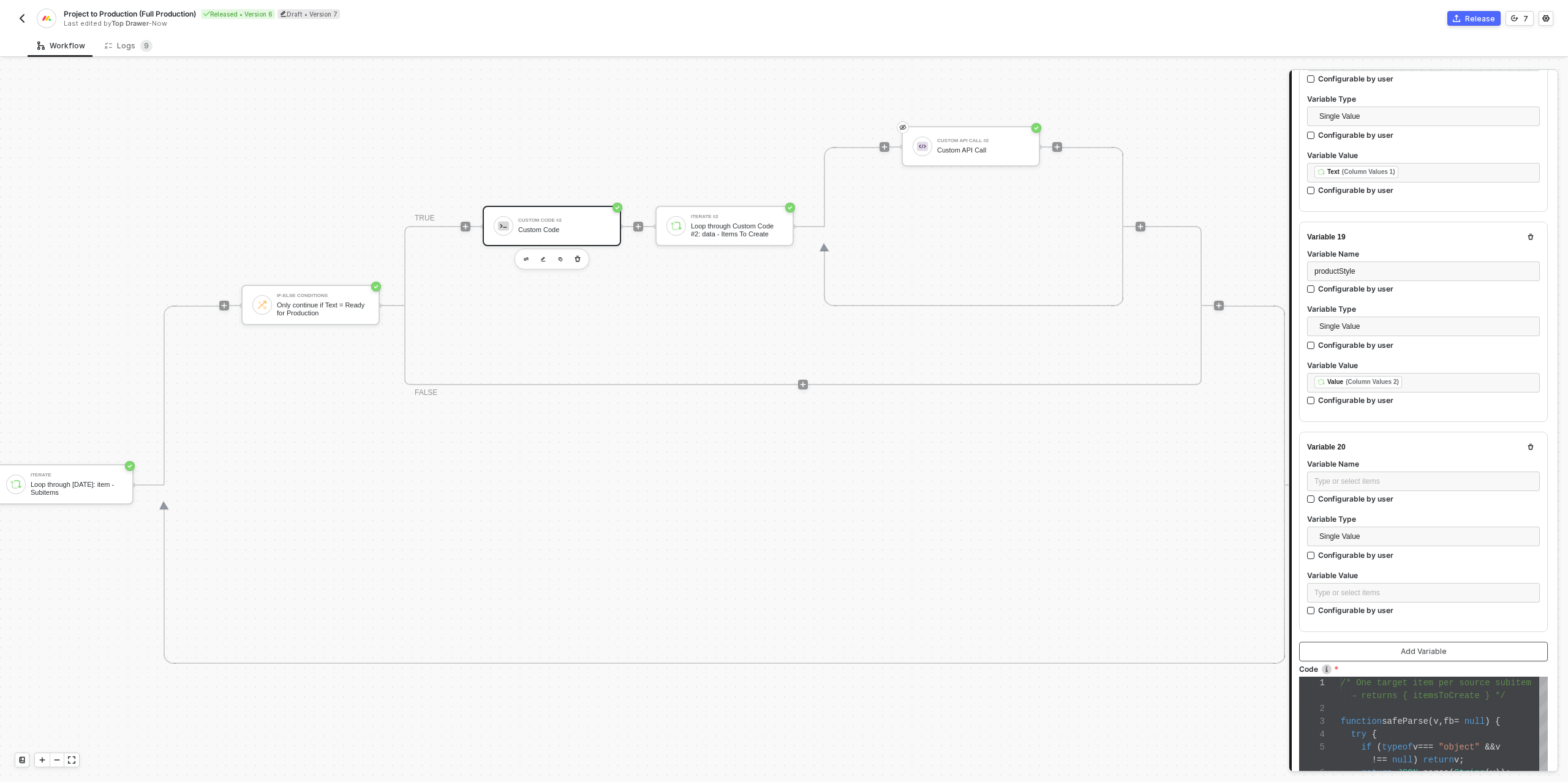
scroll to position [3978, 0]
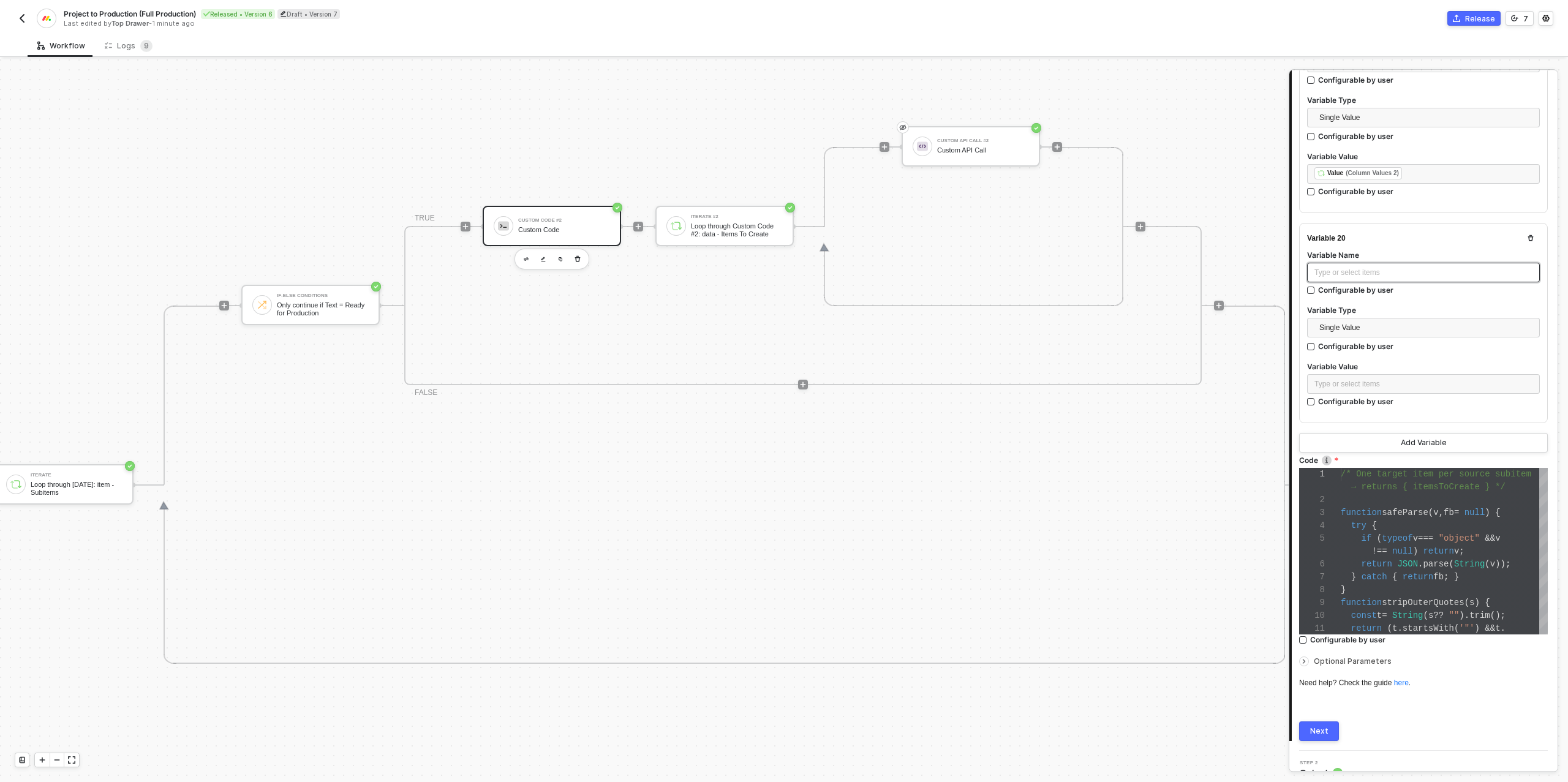
click at [1332, 267] on div "Type or select items ﻿" at bounding box center [1423, 272] width 218 height 12
click at [1330, 379] on div "Type or select items ﻿" at bounding box center [1423, 384] width 218 height 12
click at [1231, 190] on div "ITERATE Loop through [DATE]: item - Subitems" at bounding box center [1188, 200] width 179 height 20
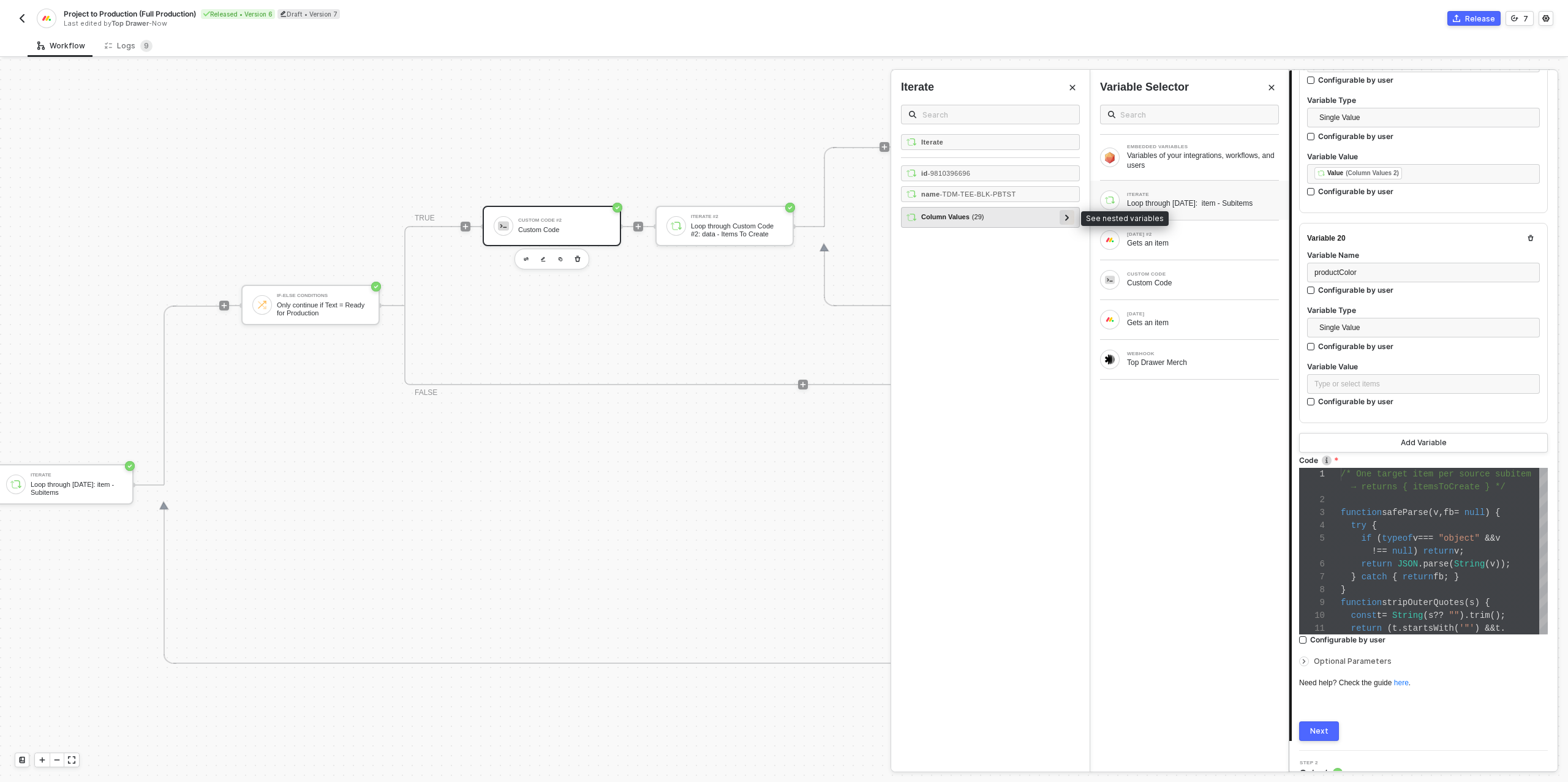
click at [1064, 215] on div at bounding box center [1067, 217] width 6 height 14
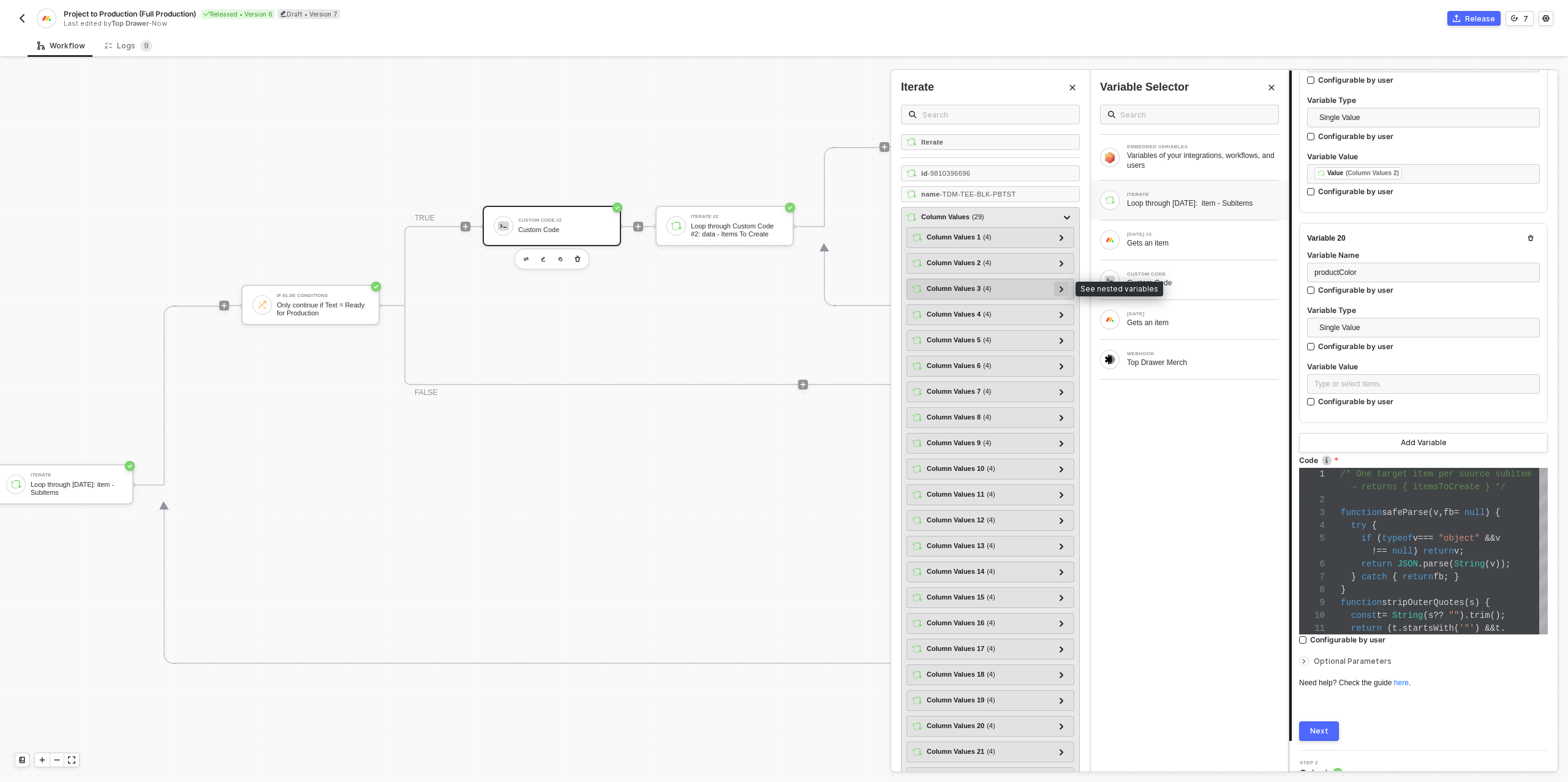
click at [1060, 288] on icon at bounding box center [1062, 289] width 5 height 6
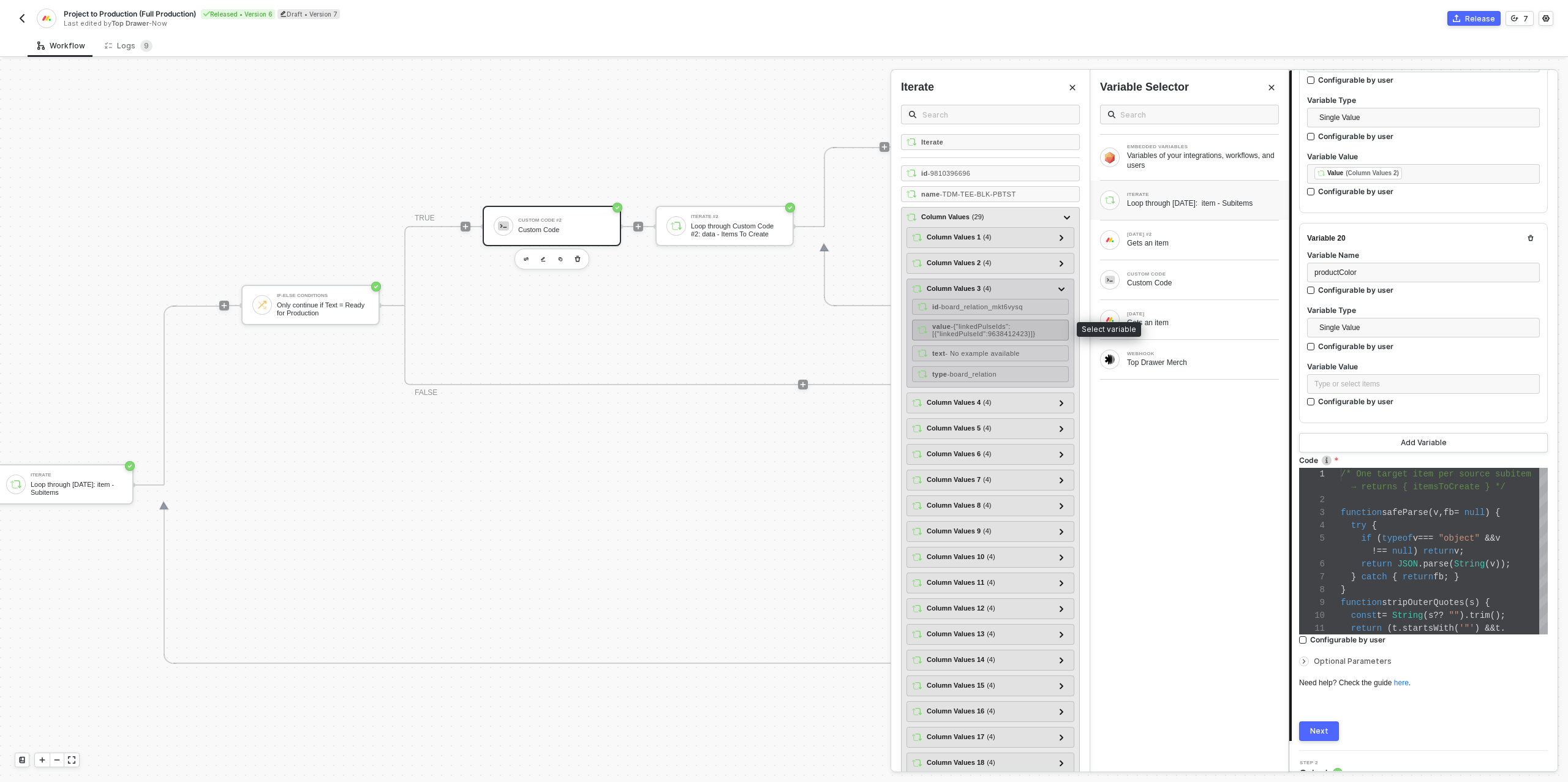
click at [1004, 327] on span "- {"linkedPulseIds":[{"linkedPulseId":9638412423}]}" at bounding box center [984, 330] width 103 height 15
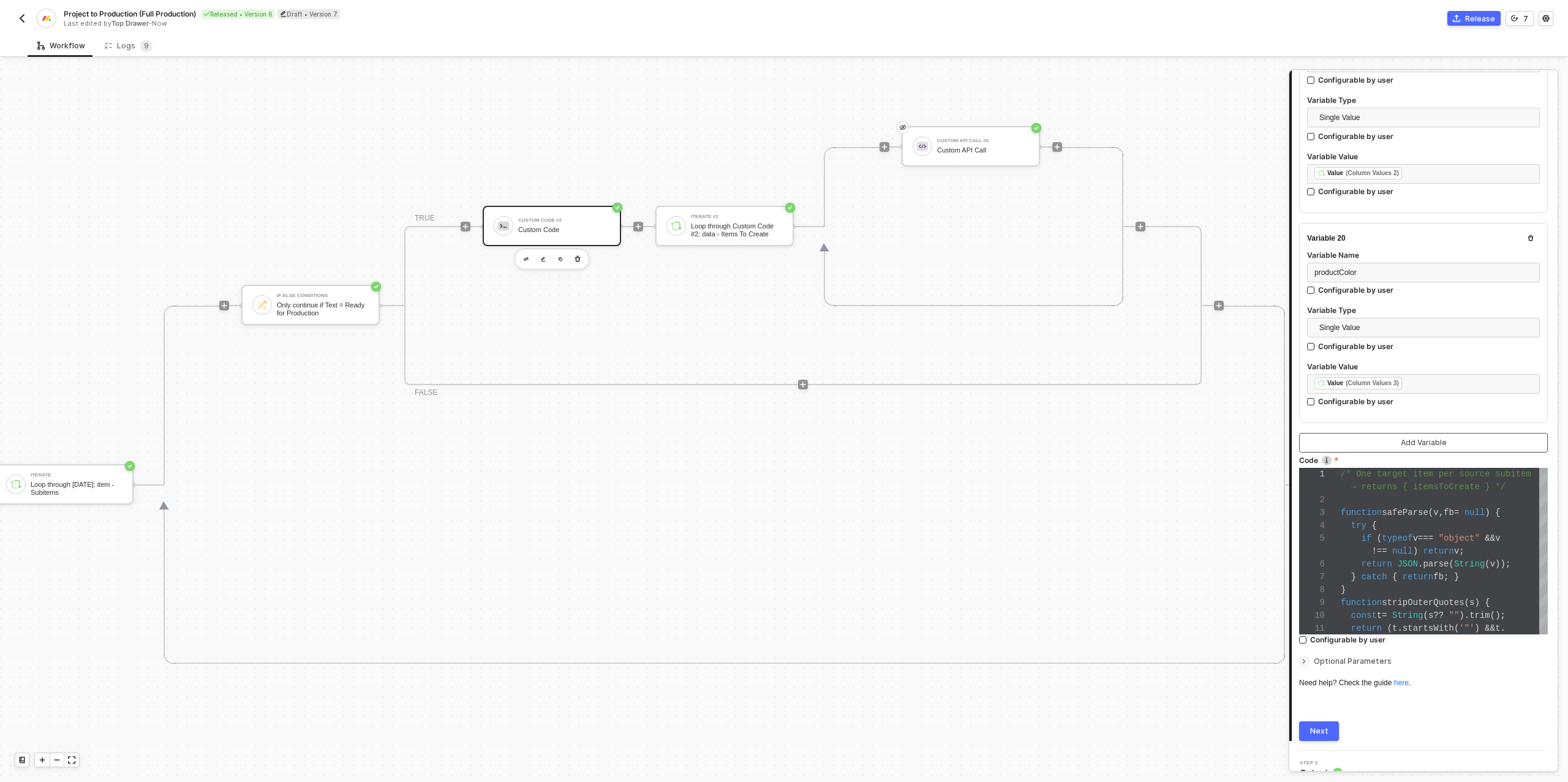
click at [1356, 433] on button "Add Variable" at bounding box center [1423, 443] width 248 height 20
click at [1347, 268] on div "Type or select items ﻿" at bounding box center [1423, 273] width 218 height 12
click at [1353, 379] on div "Type or select items ﻿" at bounding box center [1423, 384] width 218 height 12
click at [1209, 209] on div "ITERATE Loop through [DATE]: item - Subitems" at bounding box center [1189, 200] width 199 height 39
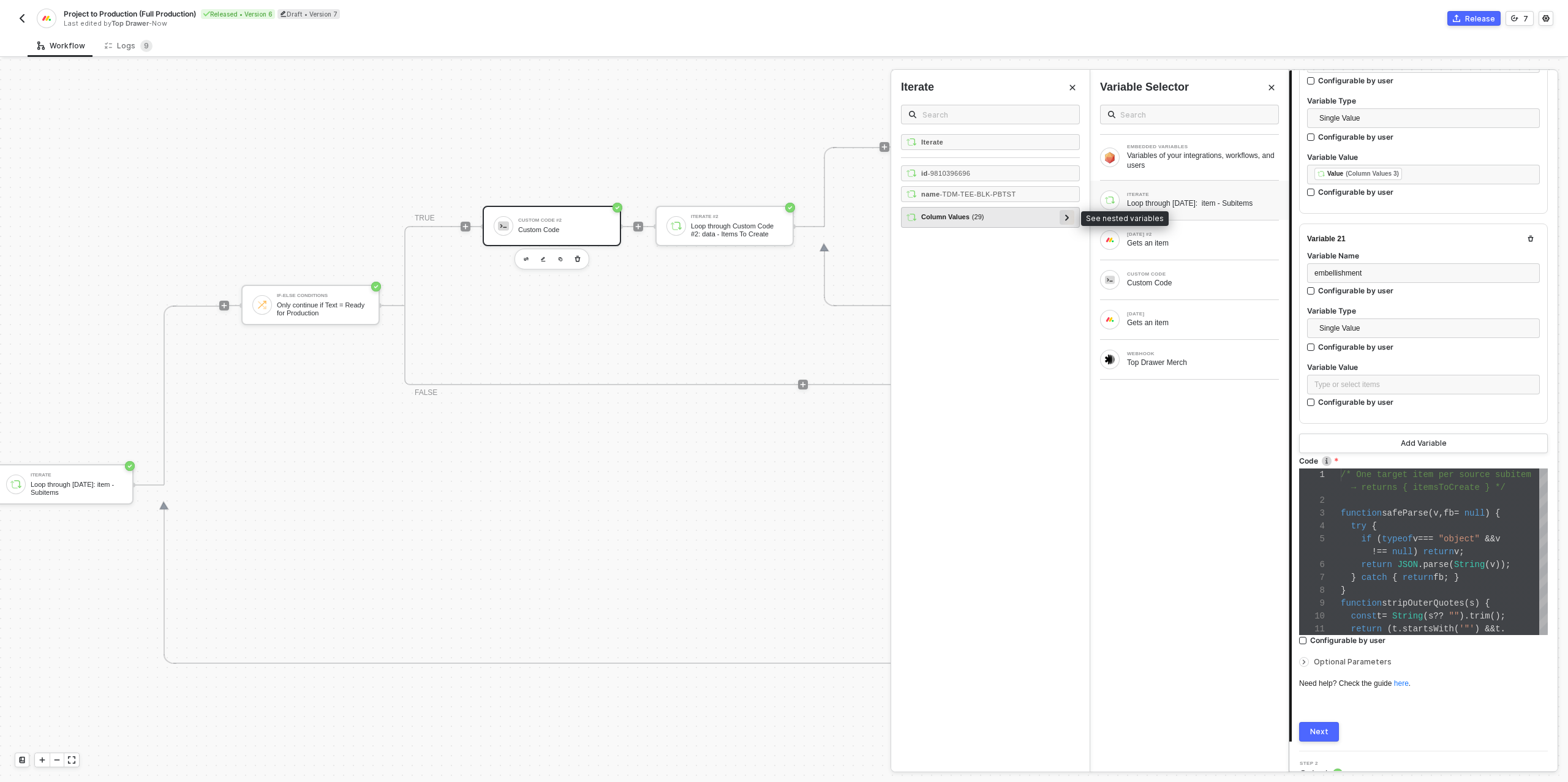
click at [1065, 215] on icon at bounding box center [1067, 218] width 5 height 6
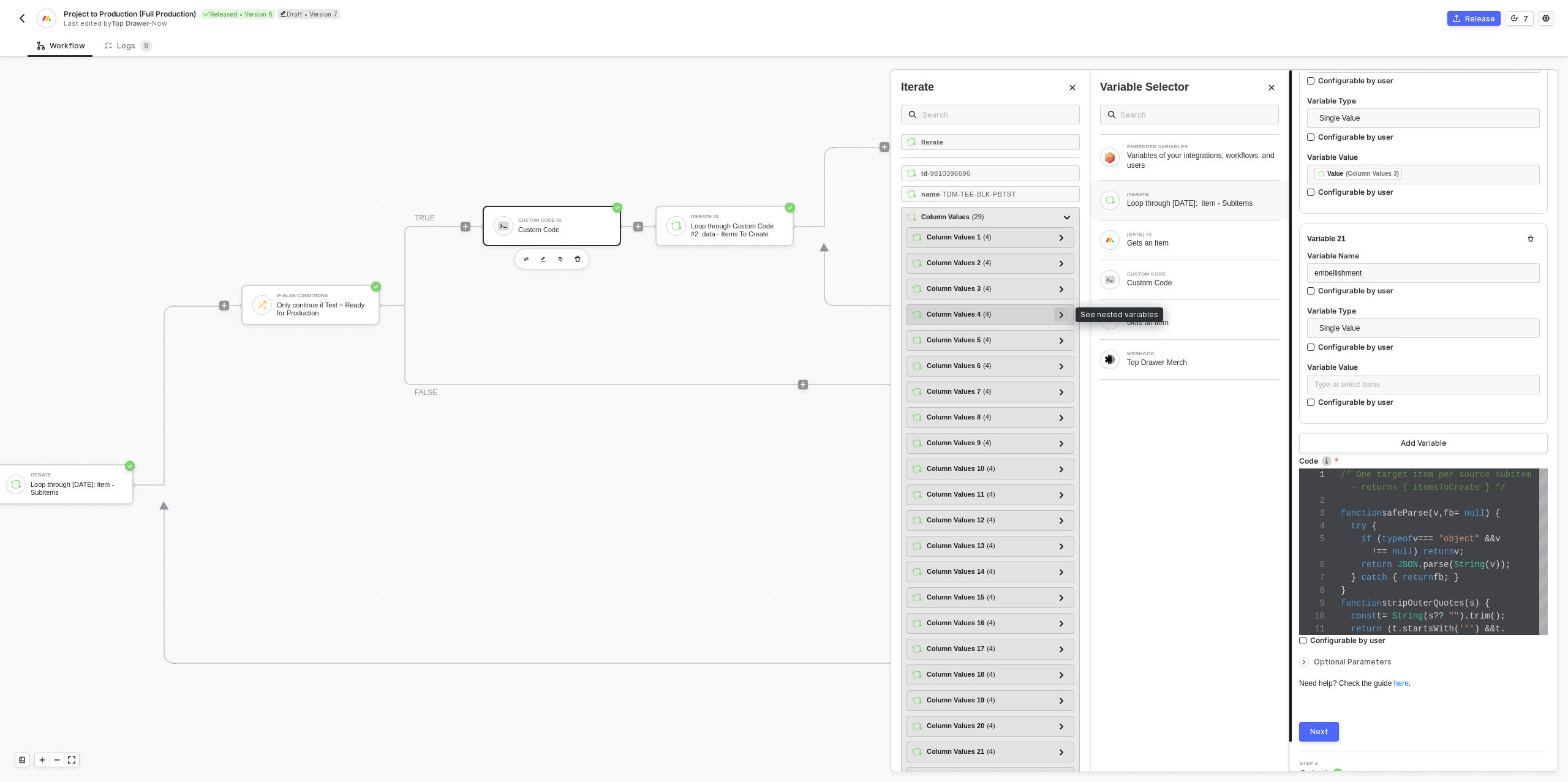
click at [1060, 313] on icon at bounding box center [1061, 315] width 4 height 6
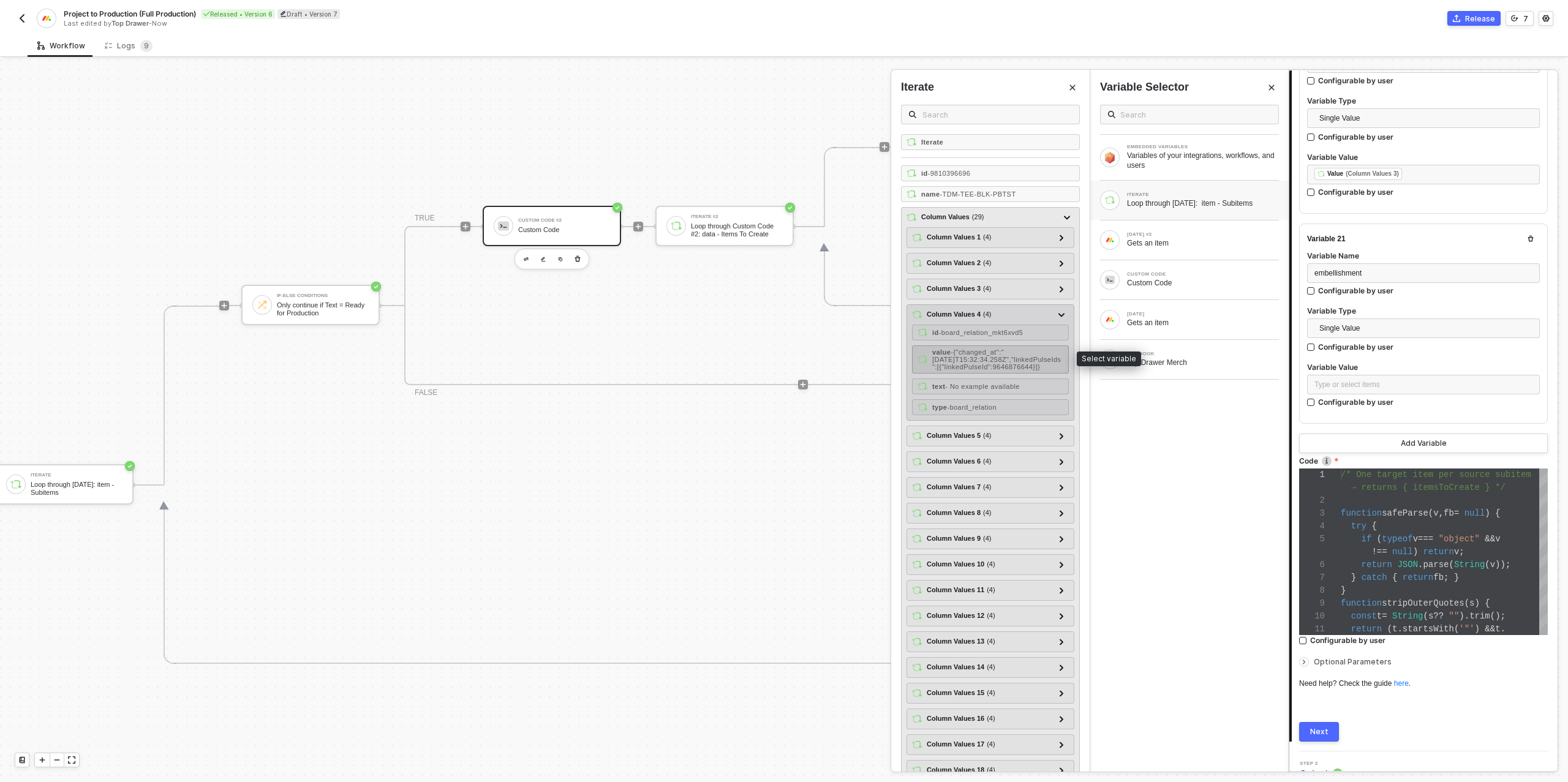
click at [1014, 356] on span "- {"changed_at":"[DATE]T15:32:34.258Z","linkedPulseIds":[{"linkedPulseId":96468…" at bounding box center [997, 359] width 129 height 22
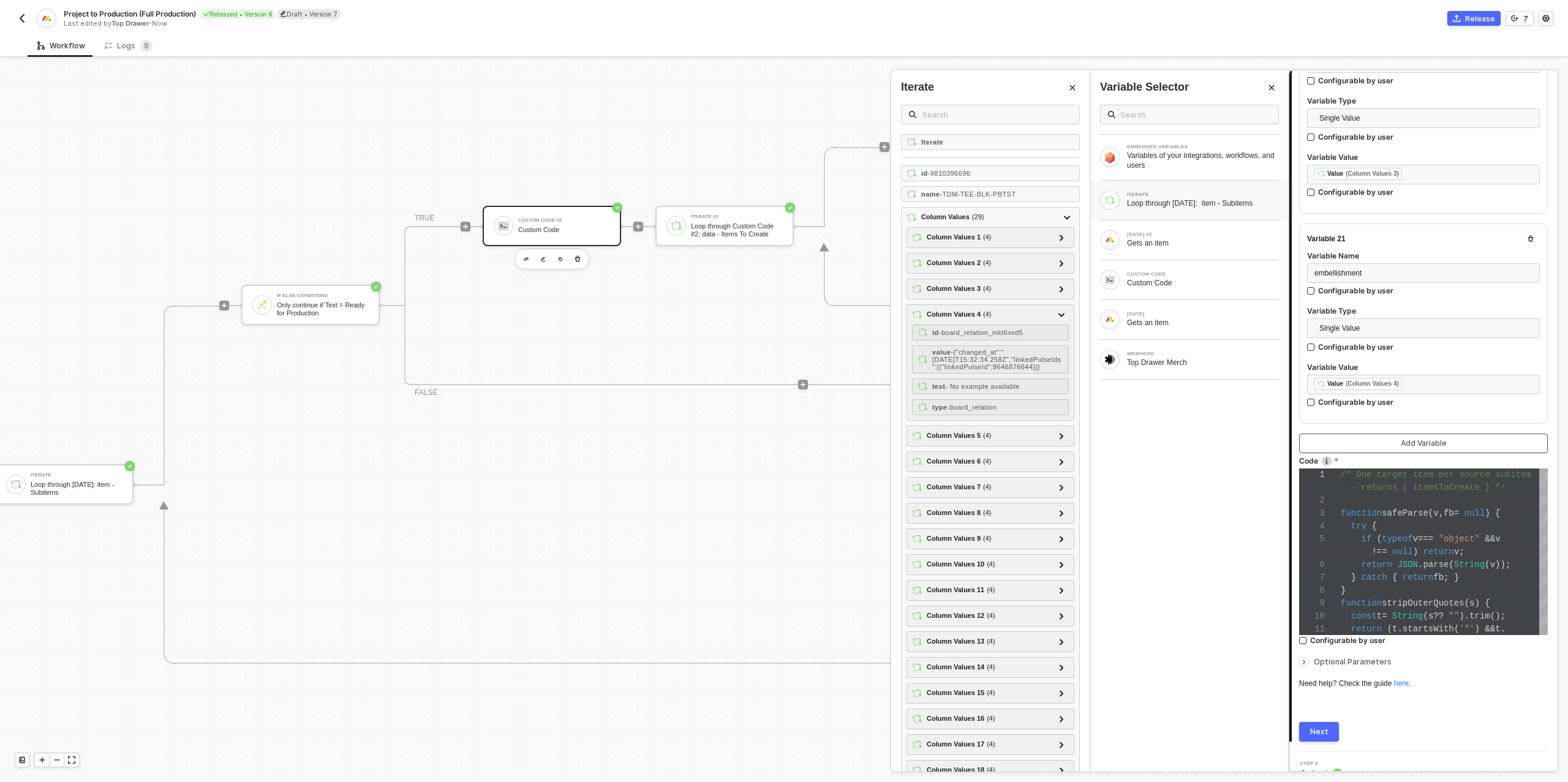
click at [1336, 433] on button "Add Variable" at bounding box center [1423, 443] width 248 height 20
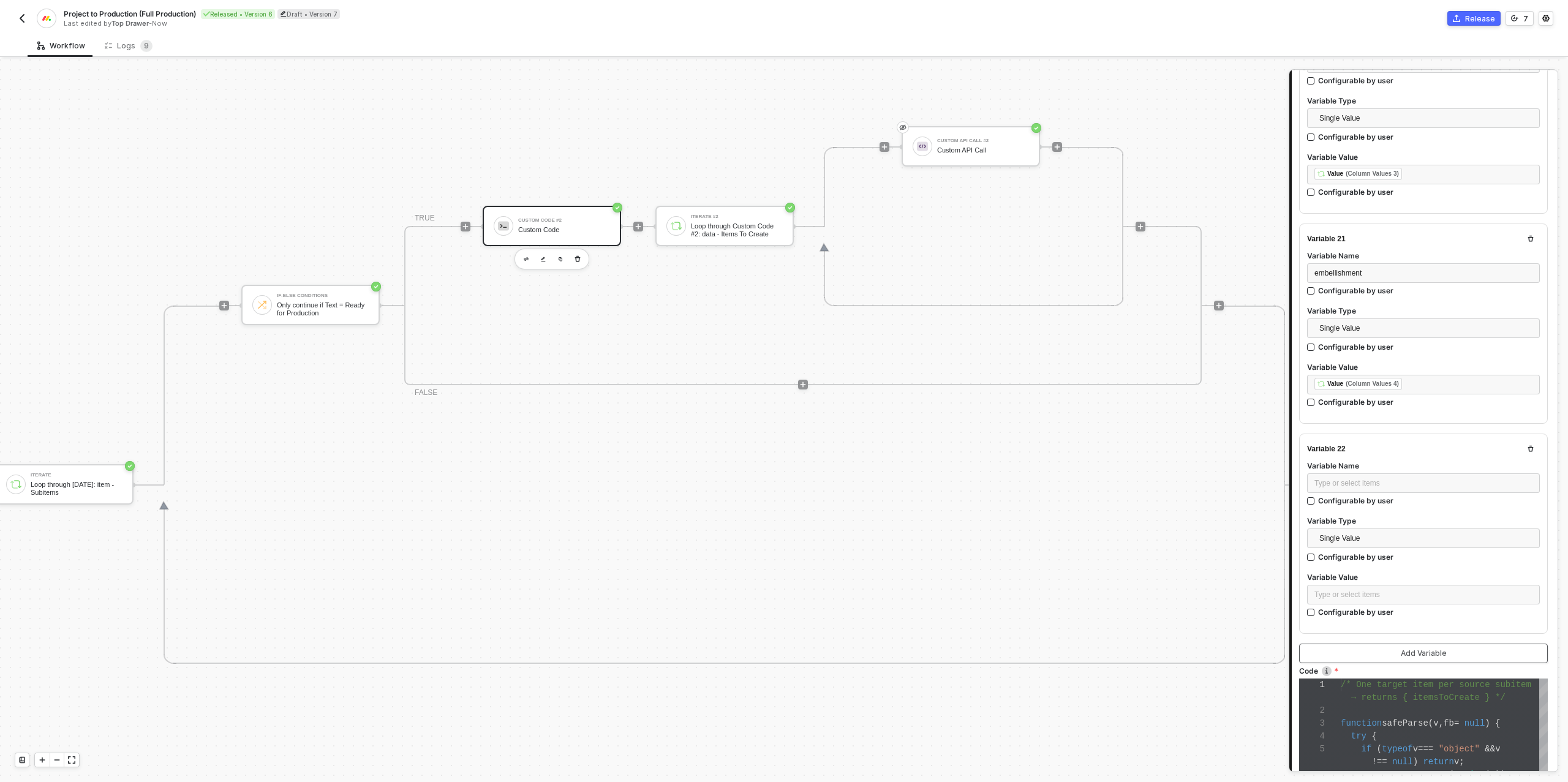
scroll to position [4396, 0]
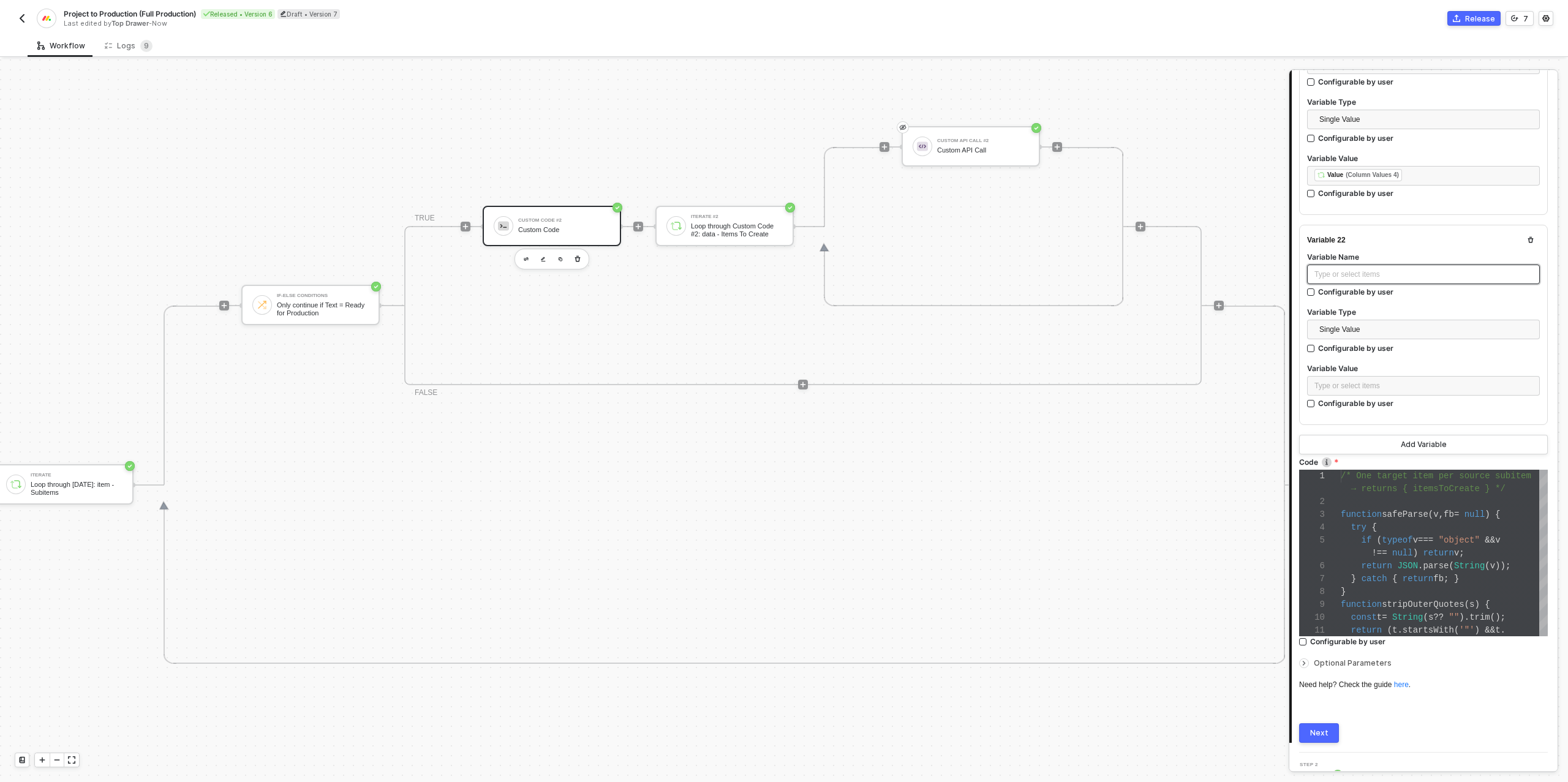
click at [1347, 269] on div "Type or select items ﻿" at bounding box center [1423, 274] width 218 height 12
click at [1361, 380] on div "Type or select items ﻿" at bounding box center [1423, 386] width 218 height 12
click at [1200, 192] on div "ITERATE" at bounding box center [1202, 195] width 152 height 5
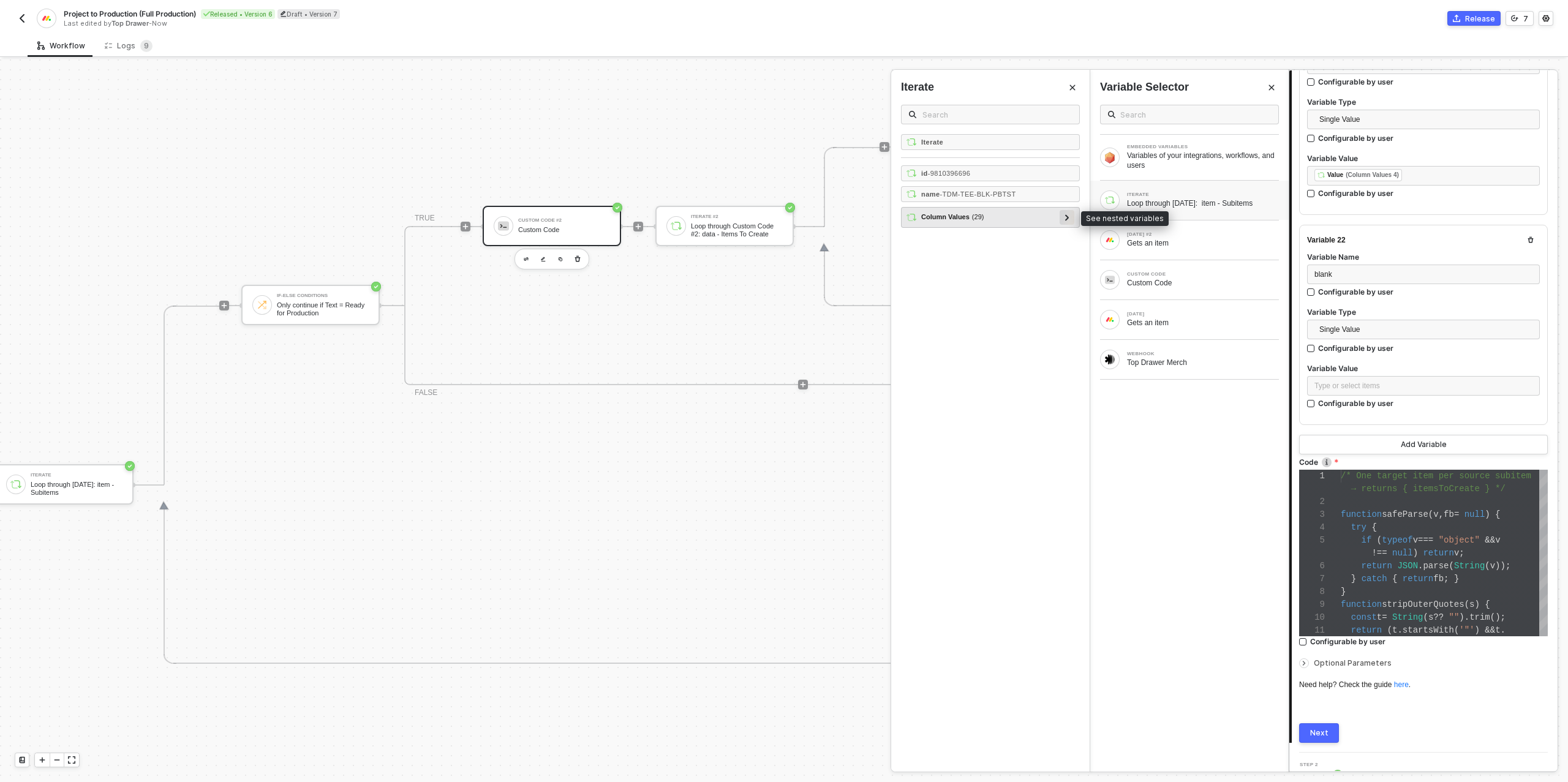
click at [1064, 215] on div at bounding box center [1067, 217] width 6 height 14
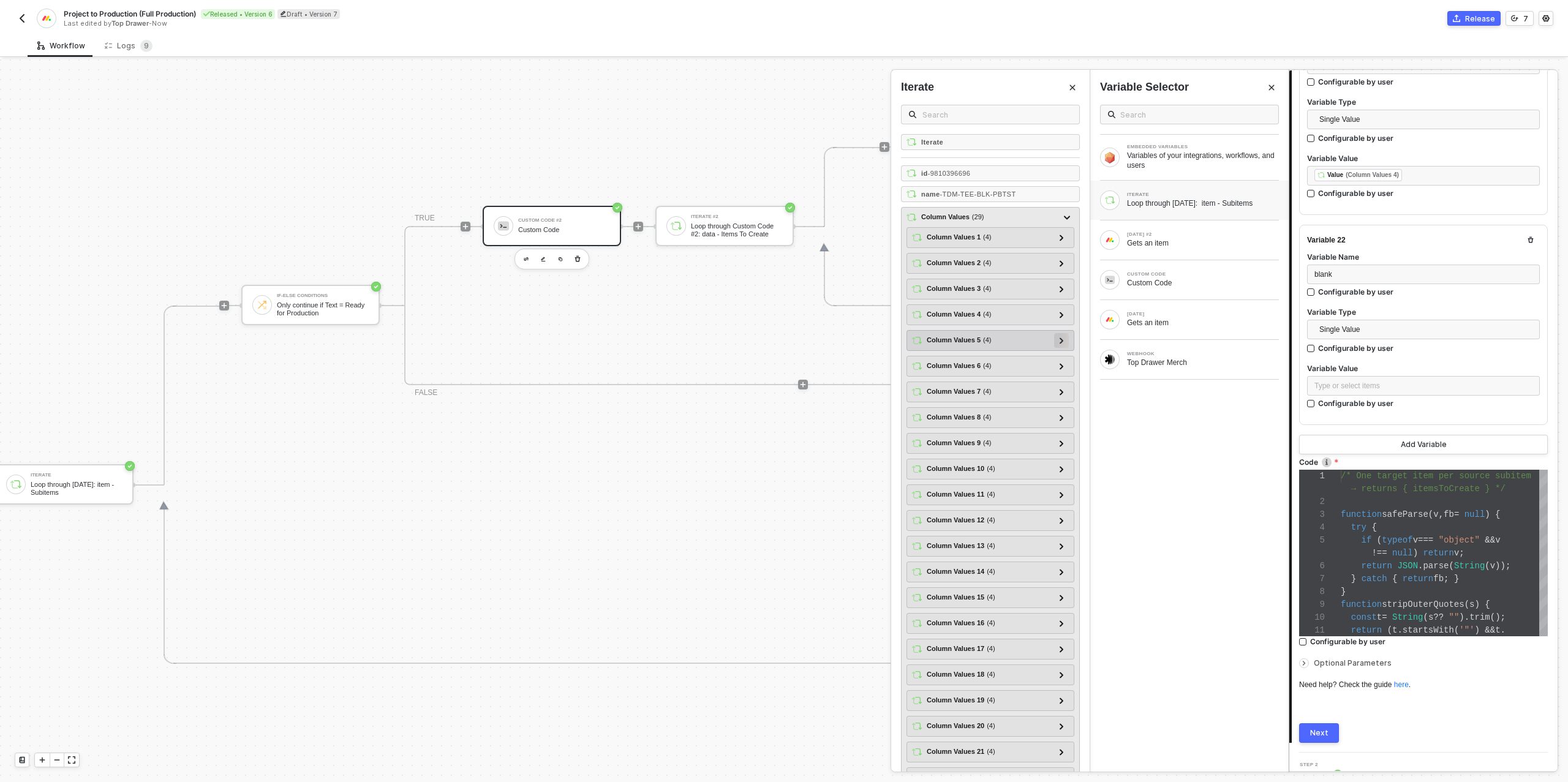
click at [1063, 337] on icon at bounding box center [1061, 340] width 4 height 6
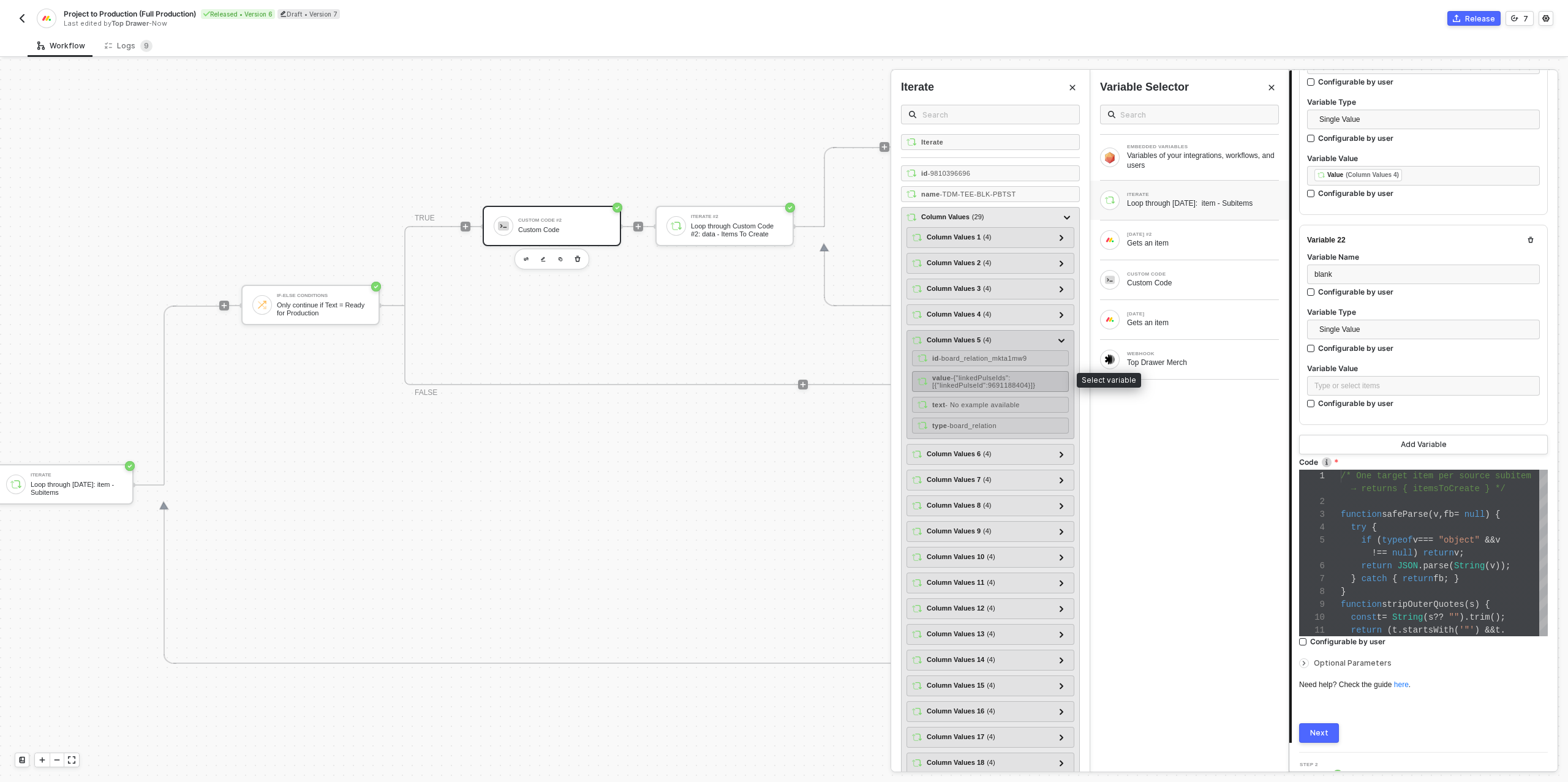
click at [991, 381] on span "- {"linkedPulseIds":[{"linkedPulseId":9691188404}]}" at bounding box center [984, 381] width 103 height 15
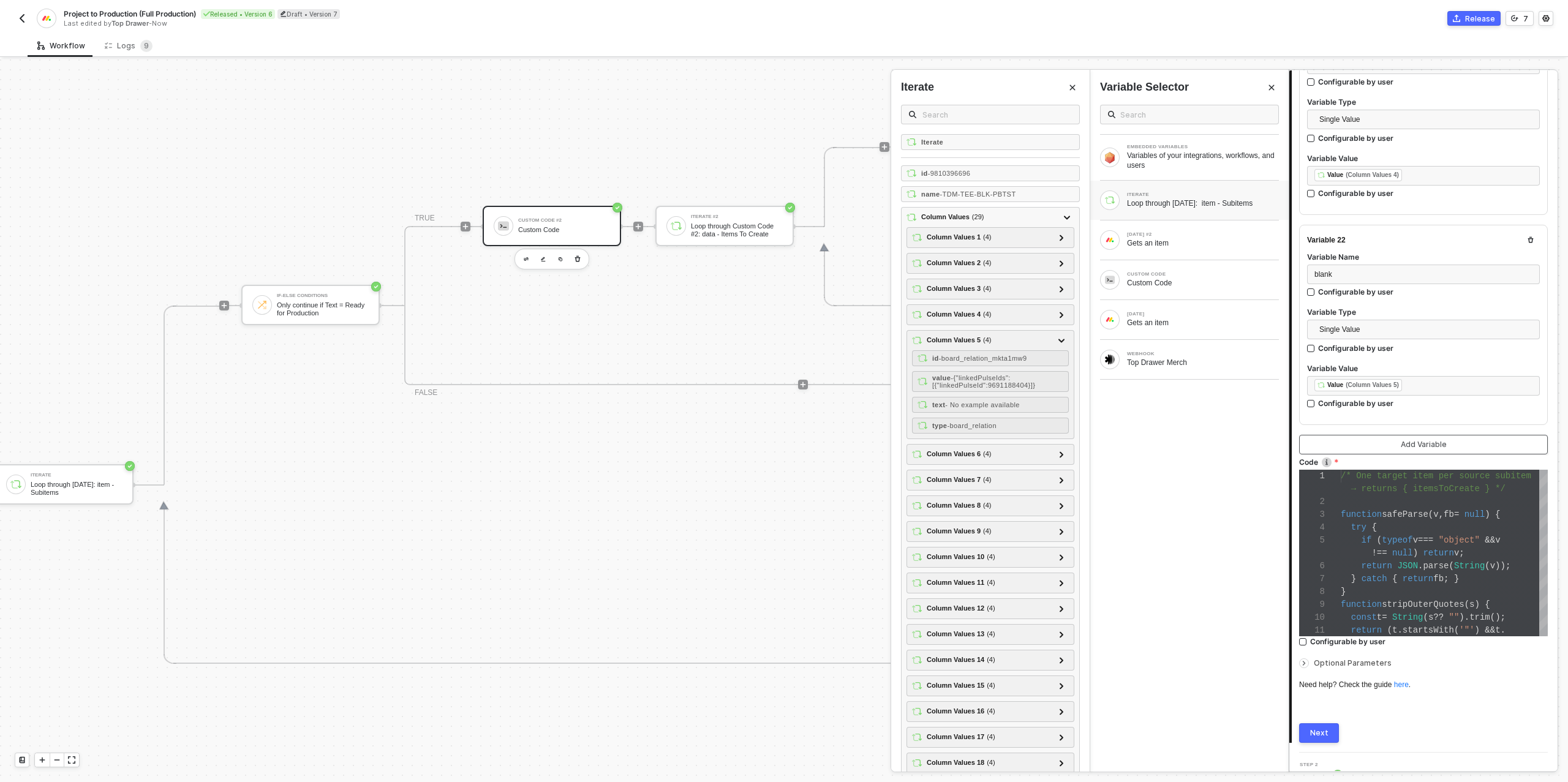
click at [1382, 435] on button "Add Variable" at bounding box center [1423, 445] width 248 height 20
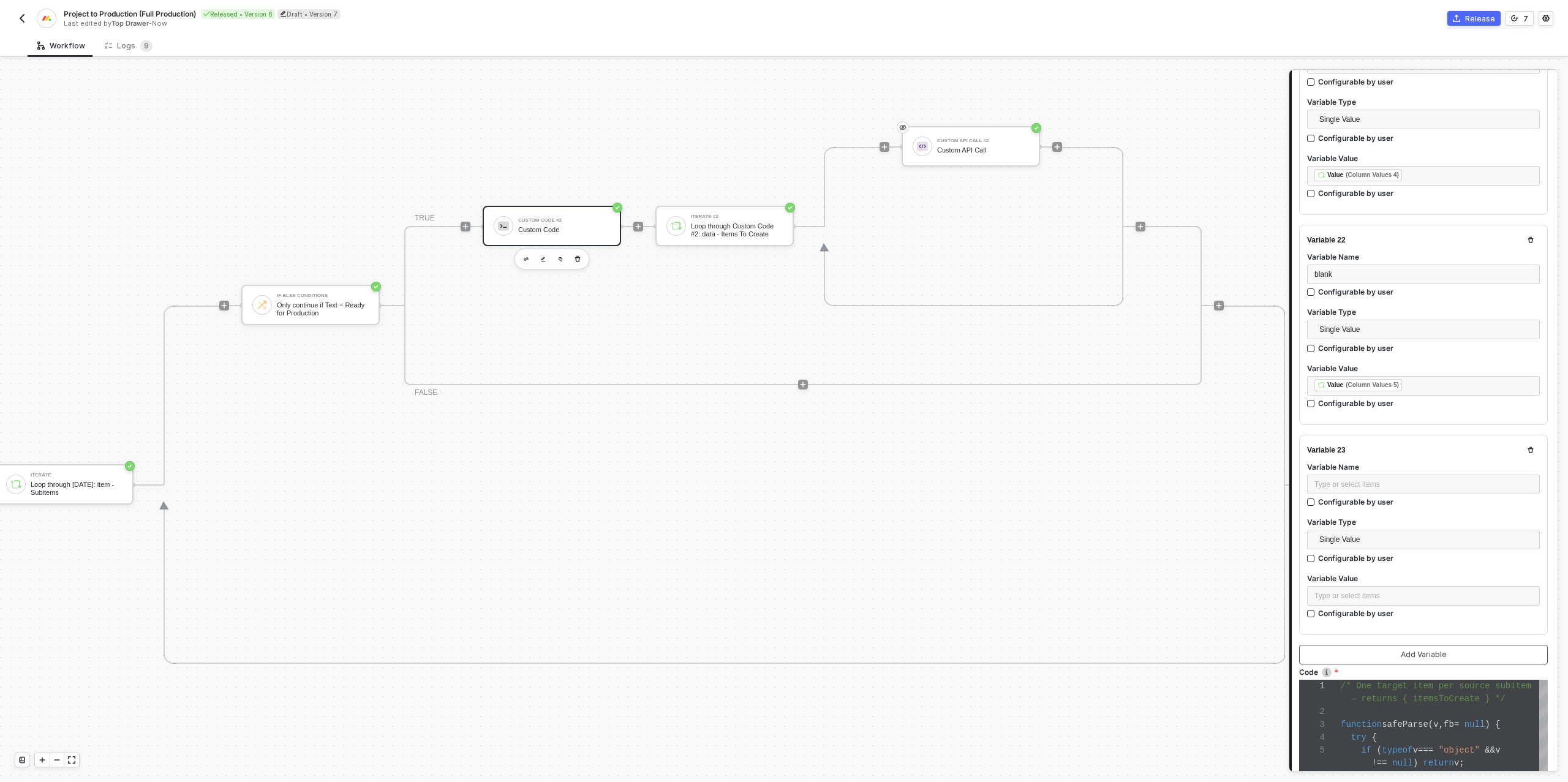
scroll to position [4605, 0]
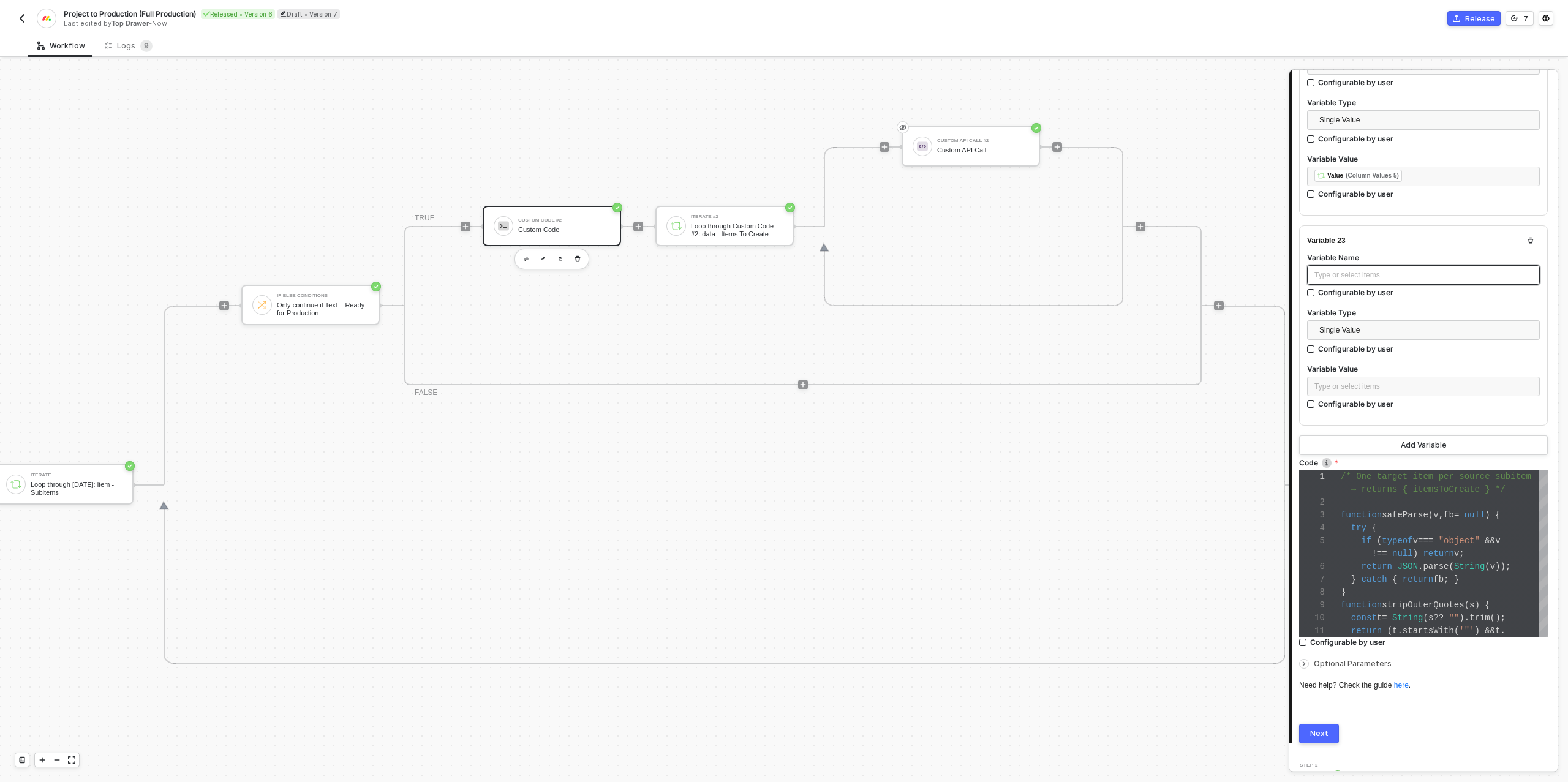
click at [1341, 269] on div "Type or select items ﻿" at bounding box center [1423, 274] width 218 height 12
click at [1343, 381] on div "Type or select items ﻿" at bounding box center [1423, 386] width 218 height 12
click at [1178, 193] on div "ITERATE" at bounding box center [1202, 195] width 152 height 5
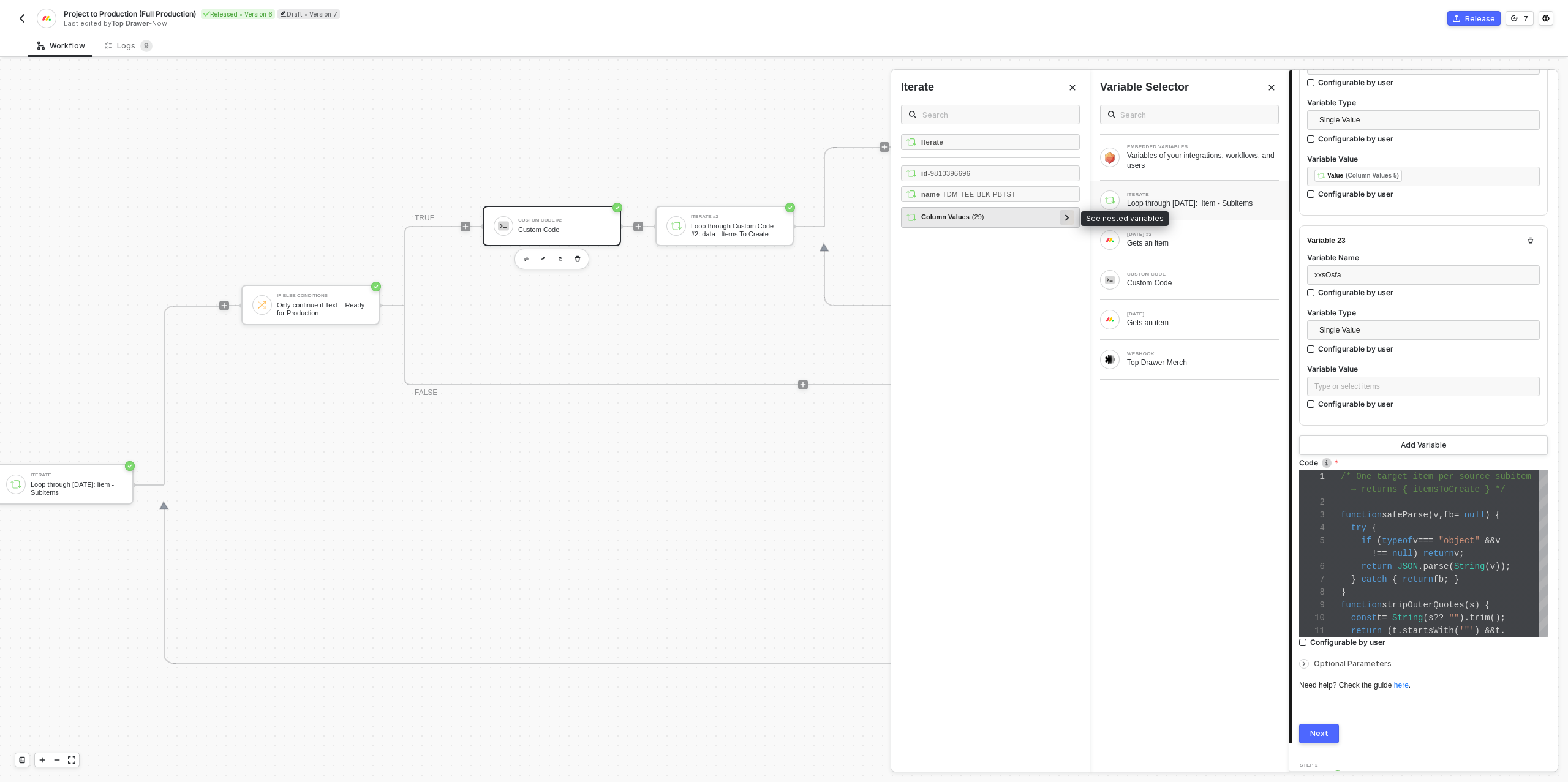
click at [1067, 215] on icon at bounding box center [1067, 218] width 4 height 6
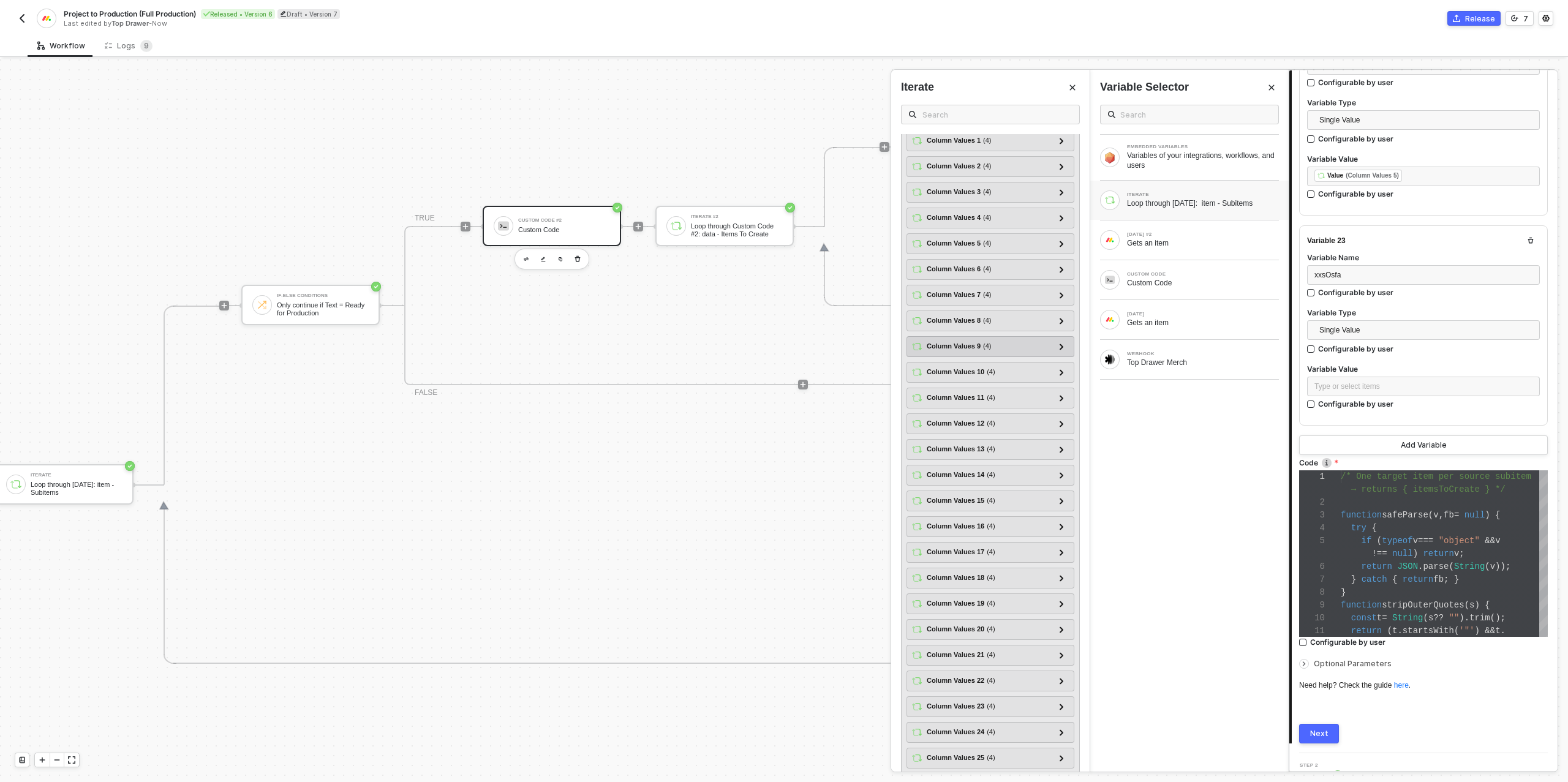
scroll to position [197, 0]
click at [1067, 470] on div at bounding box center [1060, 477] width 15 height 15
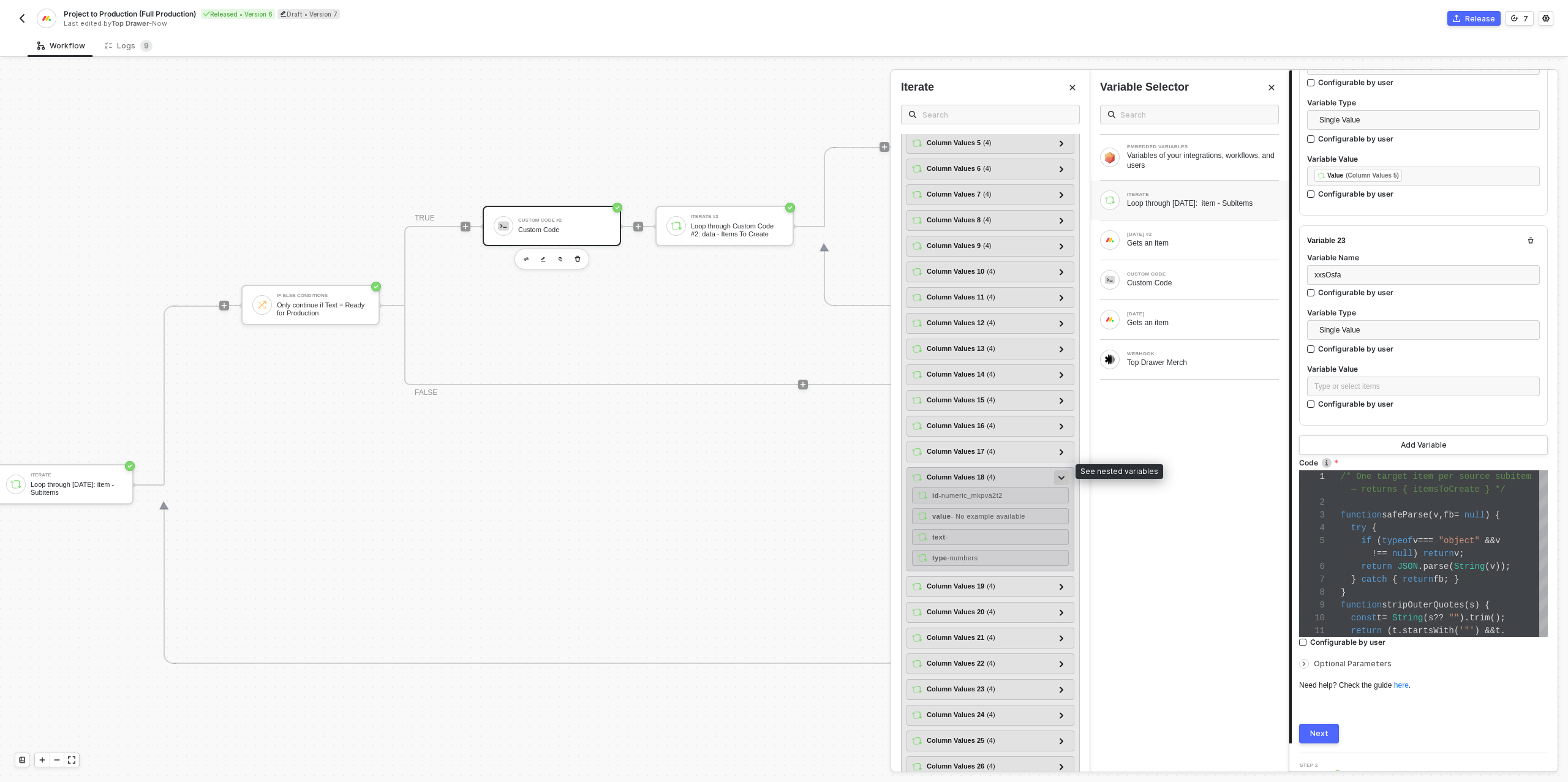
click at [1067, 470] on div at bounding box center [1060, 477] width 15 height 15
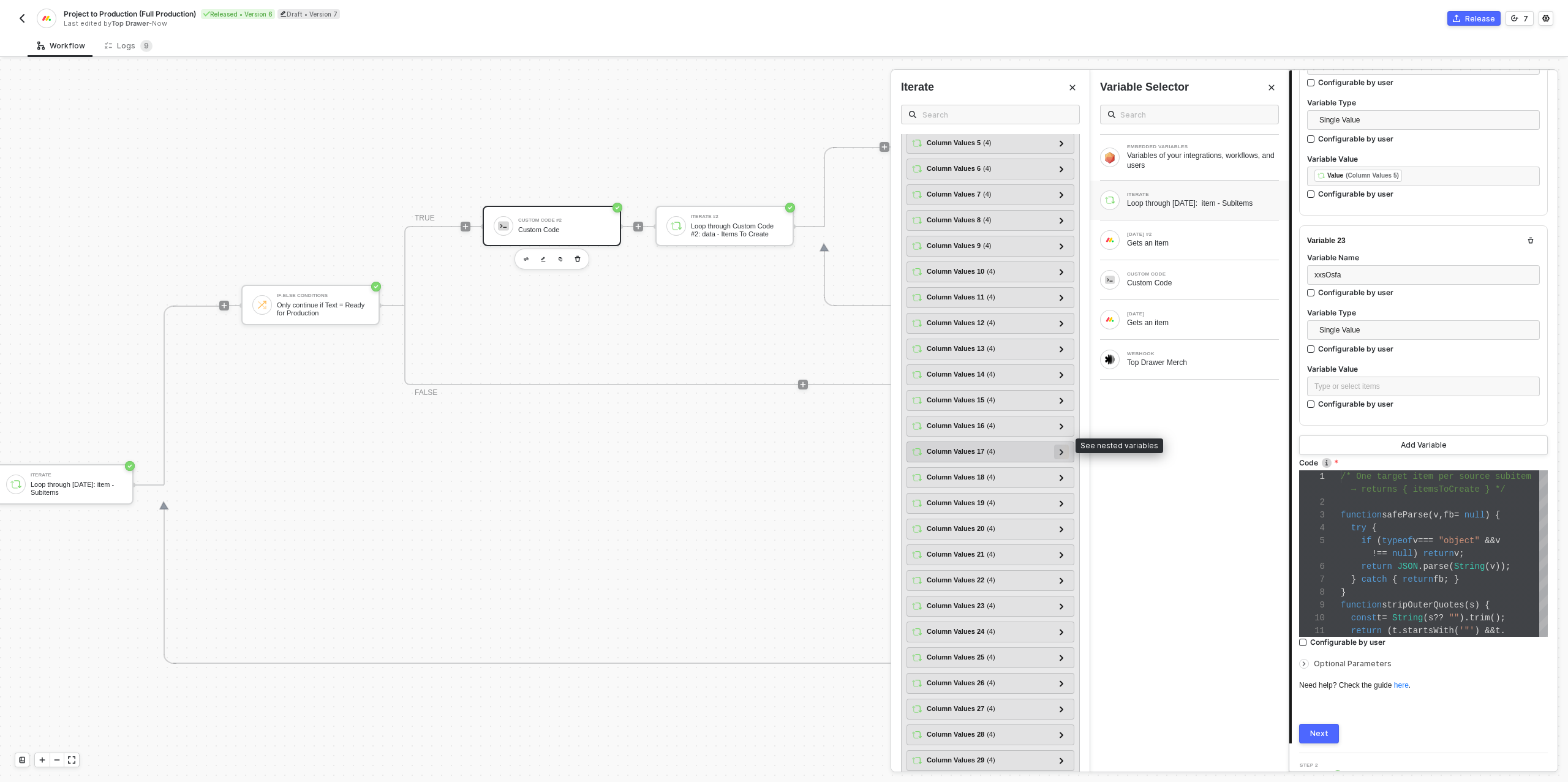
click at [1065, 445] on div at bounding box center [1060, 452] width 15 height 15
click at [1063, 419] on div at bounding box center [1061, 426] width 6 height 14
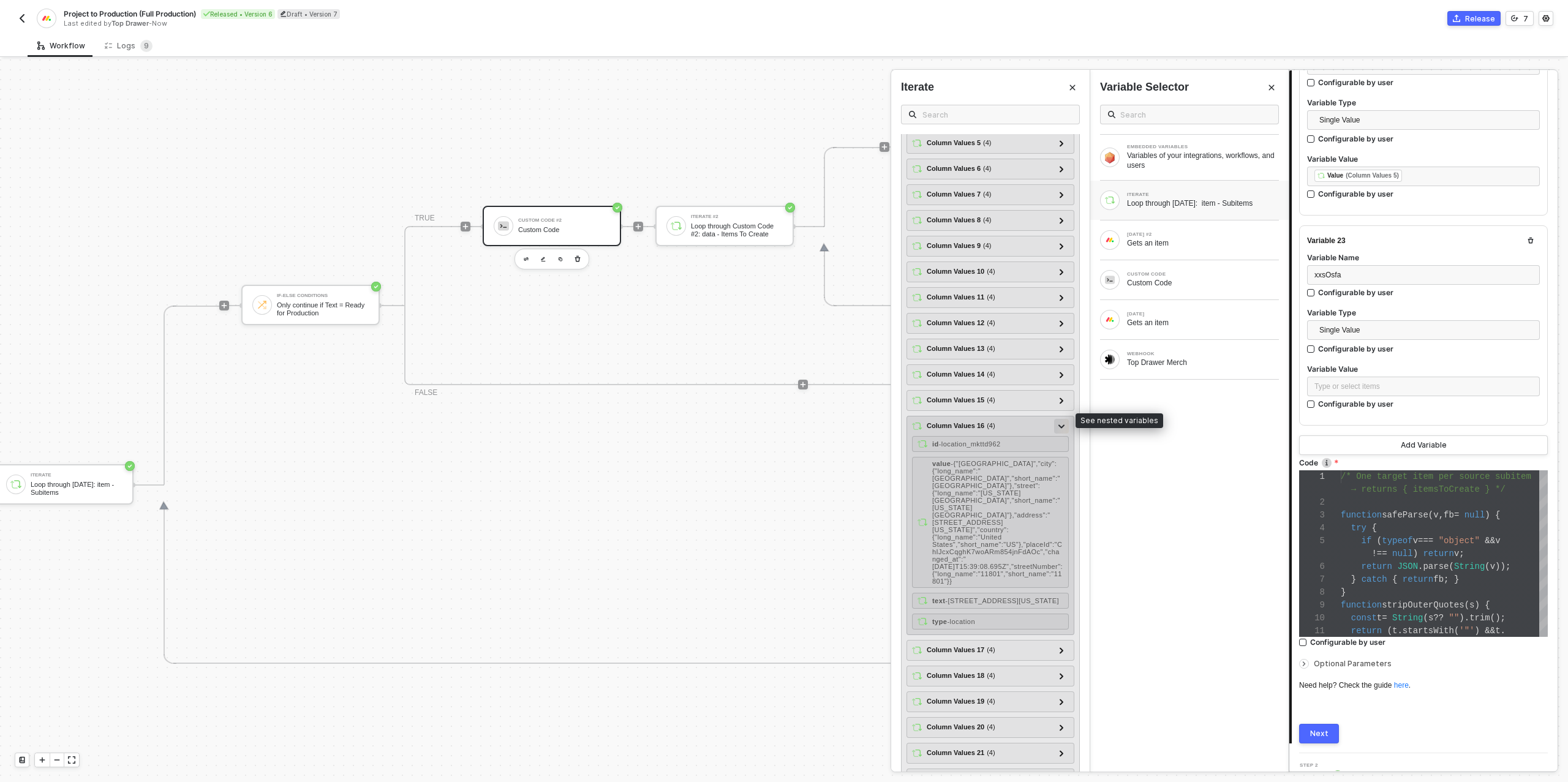
click at [1063, 419] on div at bounding box center [1061, 426] width 6 height 14
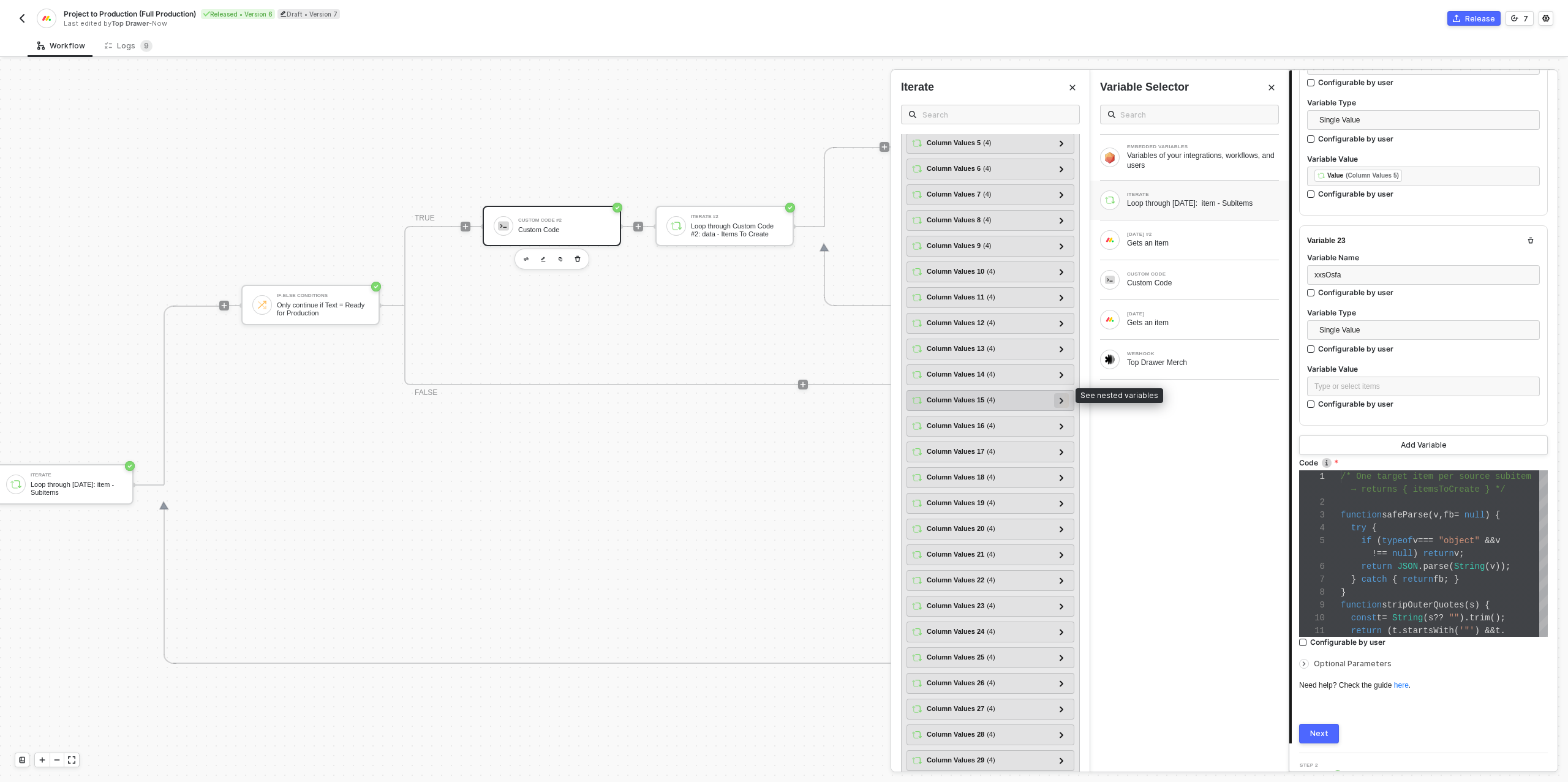
click at [1063, 397] on icon at bounding box center [1062, 400] width 5 height 6
click at [1063, 399] on icon at bounding box center [1061, 401] width 6 height 5
click at [1059, 445] on div at bounding box center [1061, 452] width 6 height 14
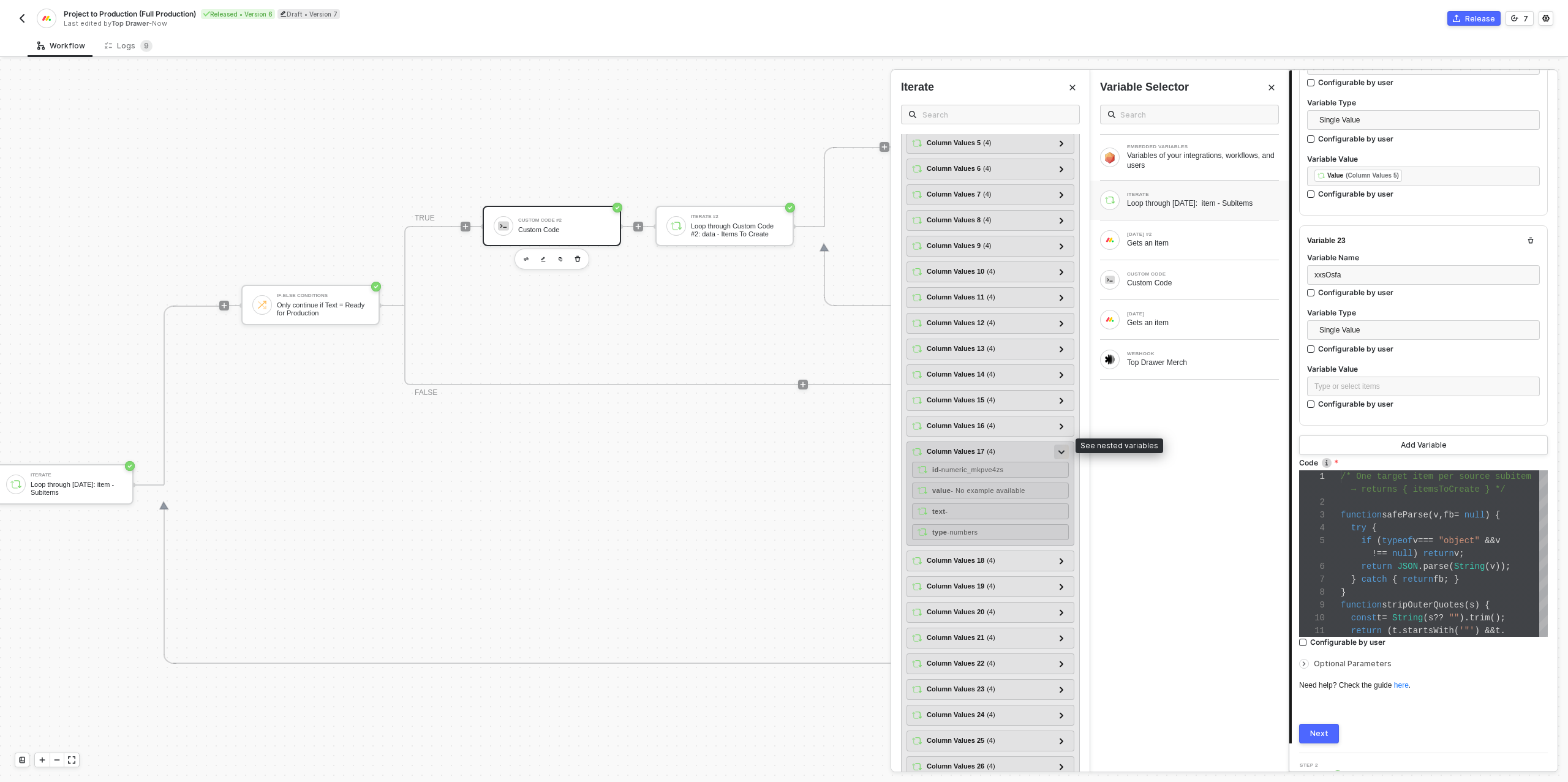
click at [1059, 450] on icon at bounding box center [1061, 452] width 6 height 5
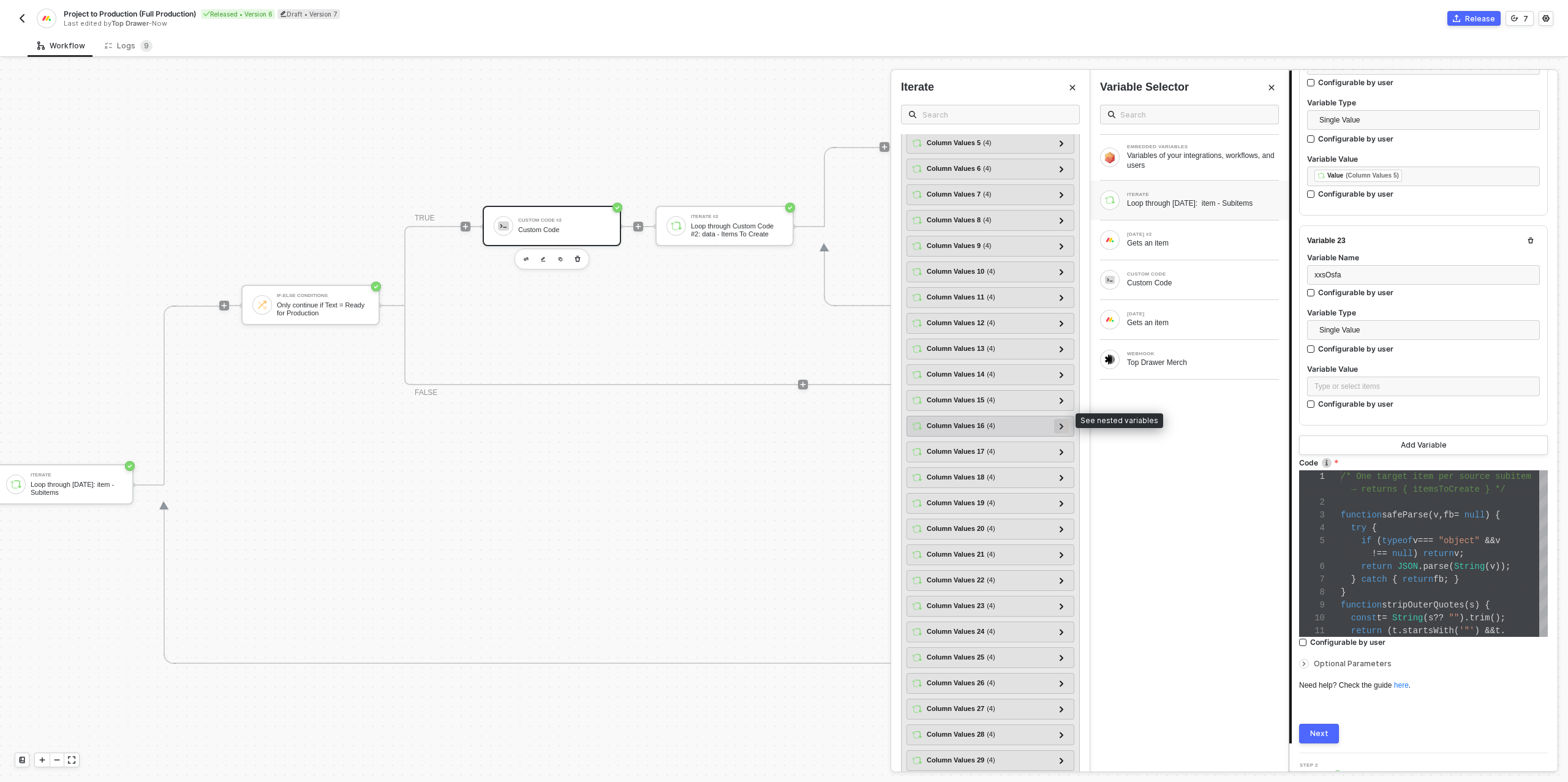
click at [1062, 423] on icon at bounding box center [1061, 426] width 4 height 6
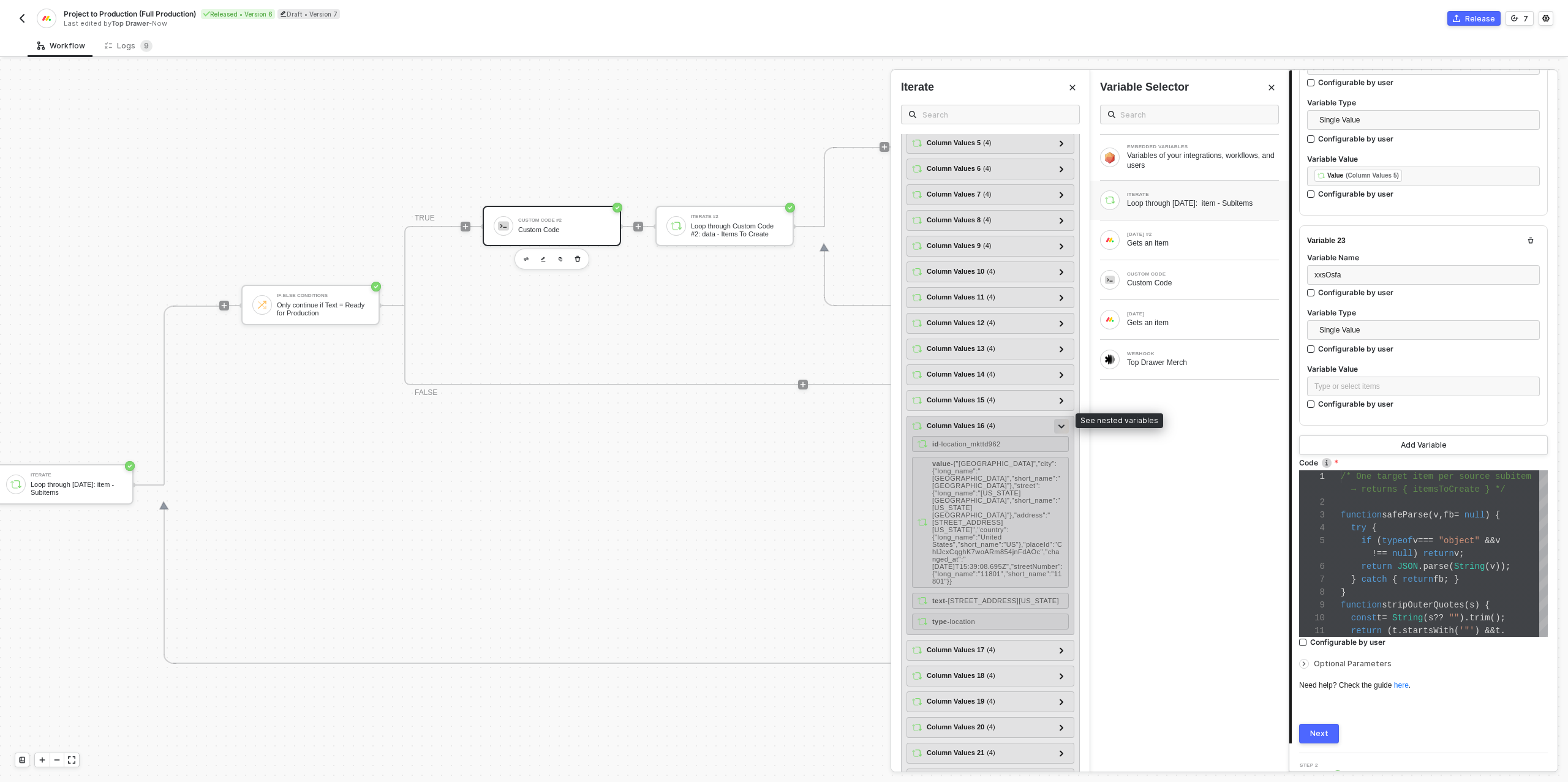
click at [1062, 424] on icon at bounding box center [1061, 426] width 6 height 5
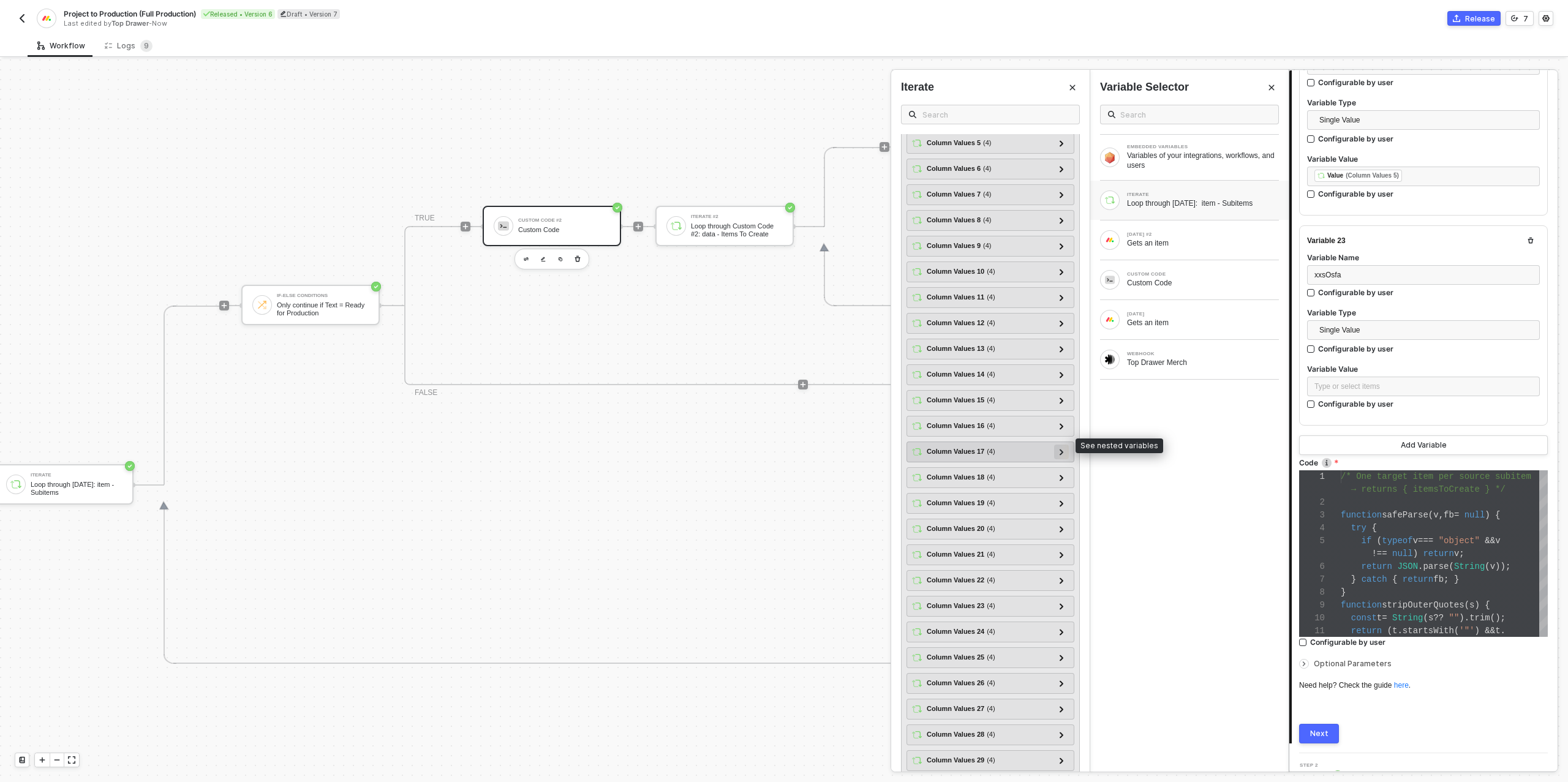
click at [1060, 449] on div at bounding box center [1060, 452] width 15 height 15
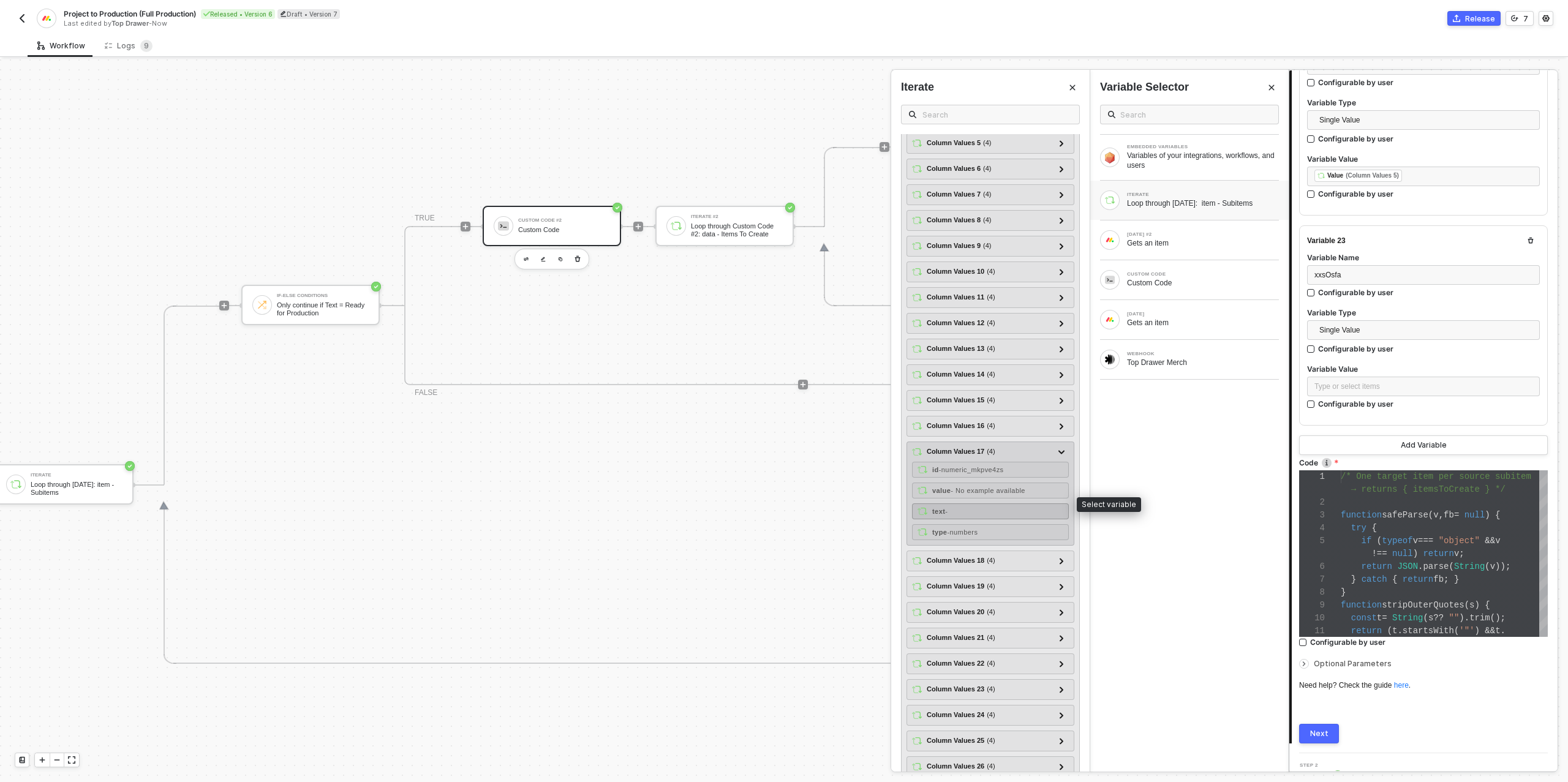
click at [989, 504] on div "text -" at bounding box center [990, 511] width 156 height 16
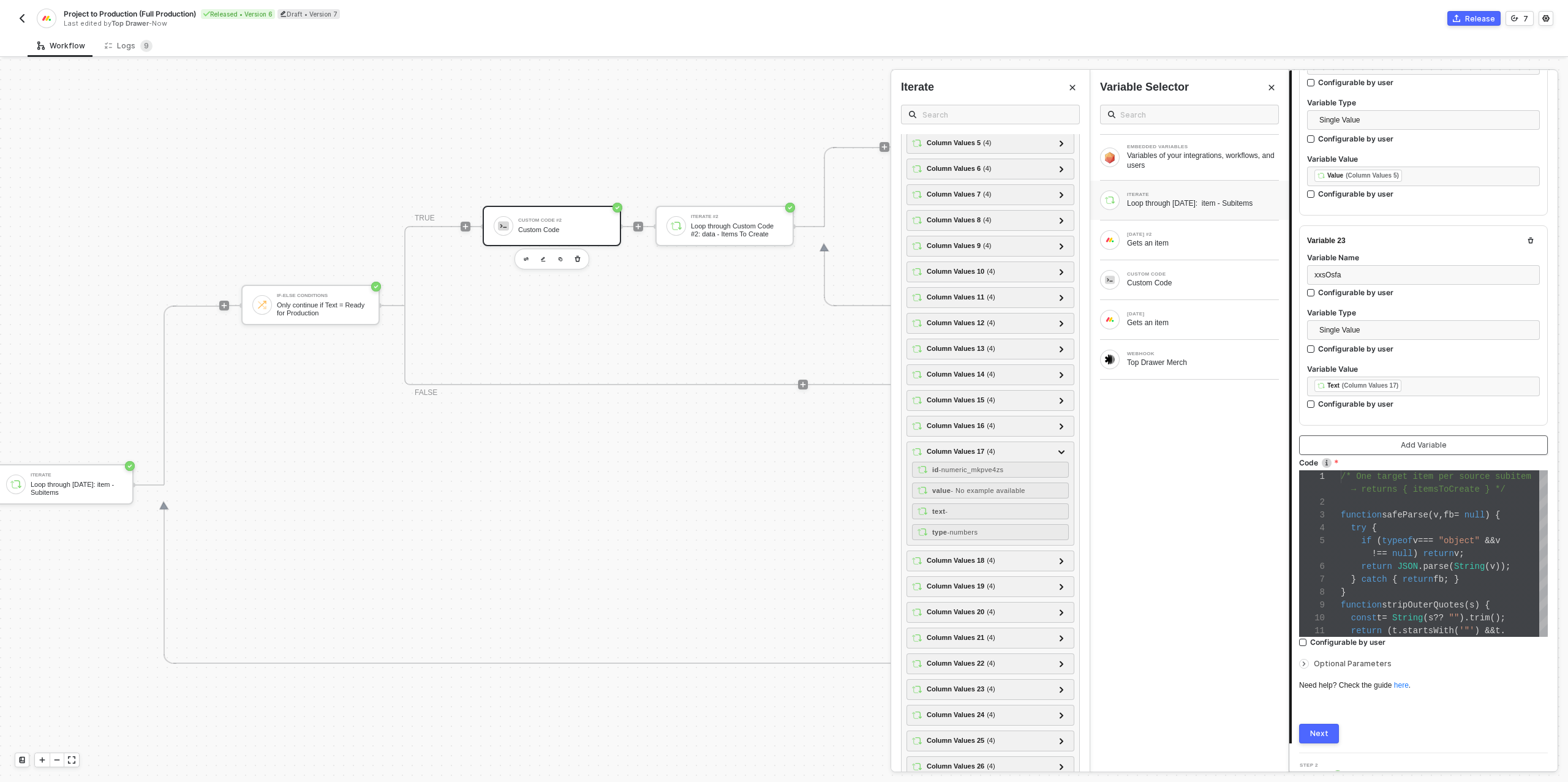
click at [1366, 435] on button "Add Variable" at bounding box center [1423, 445] width 248 height 20
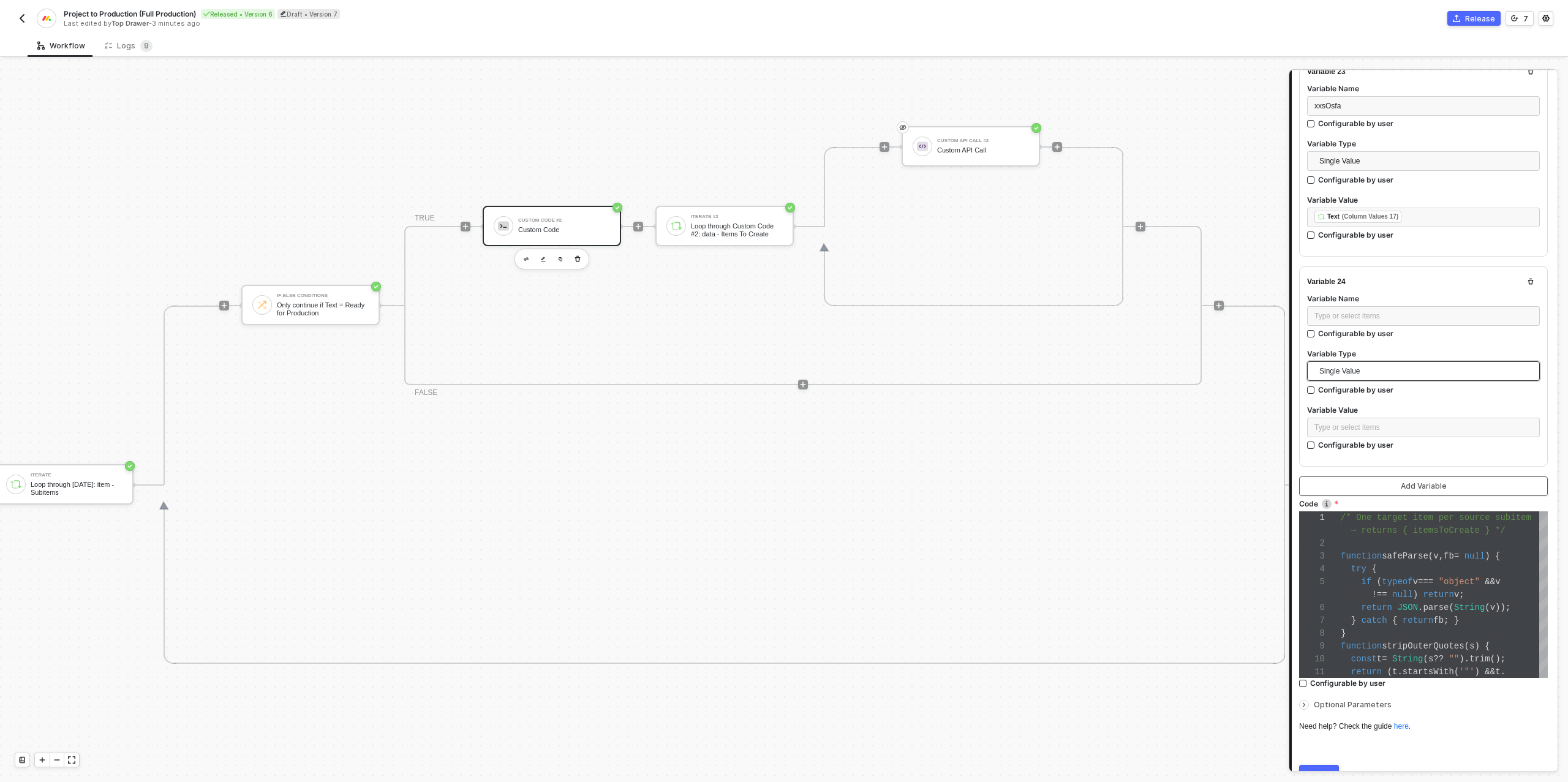
scroll to position [4763, 0]
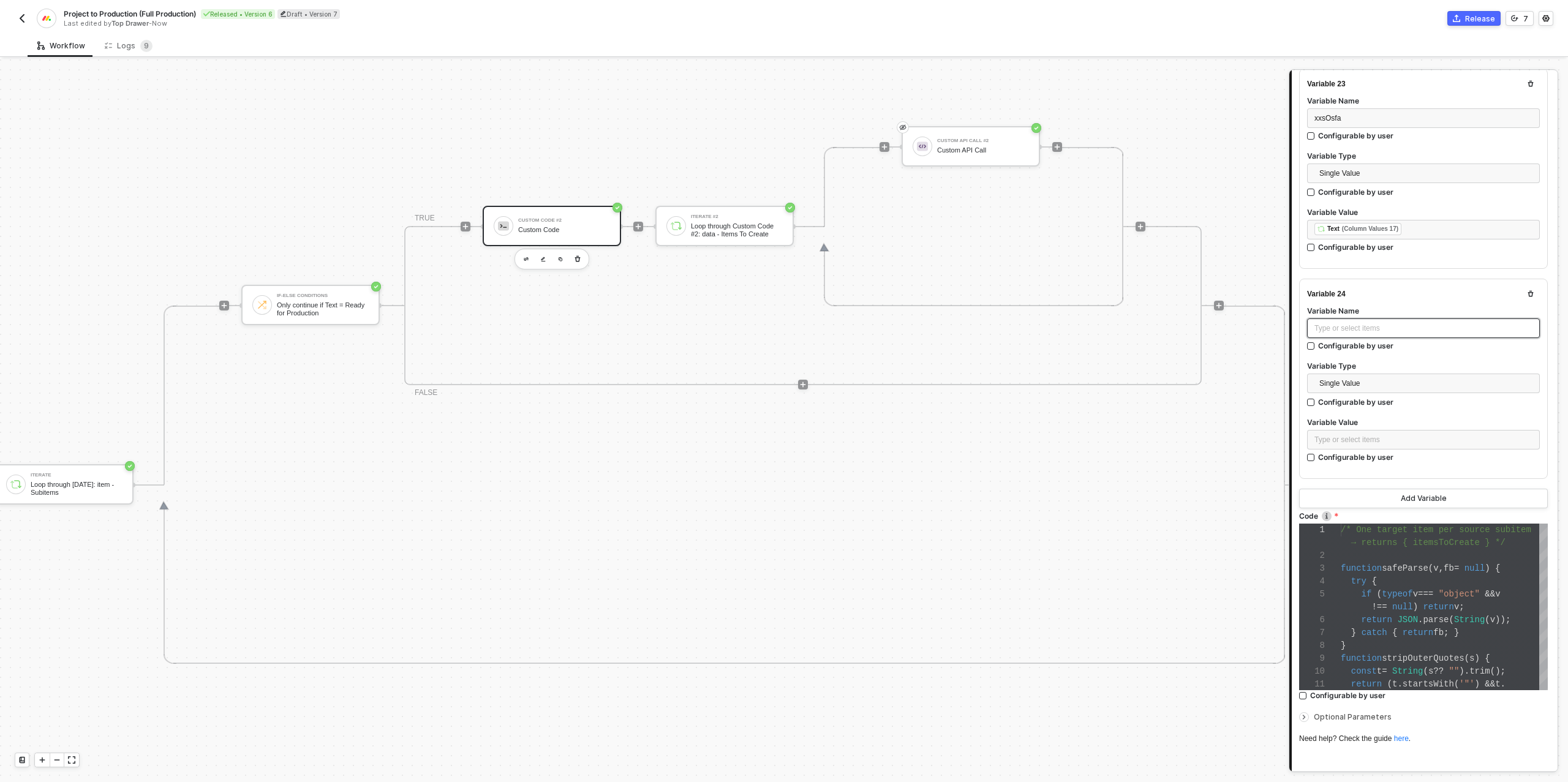
click at [1362, 323] on div "Type or select items ﻿" at bounding box center [1423, 328] width 218 height 12
click at [1349, 430] on div "Type or select items ﻿" at bounding box center [1422, 440] width 232 height 20
click at [1184, 202] on div "Loop through [DATE]: item - Subitems" at bounding box center [1202, 203] width 152 height 10
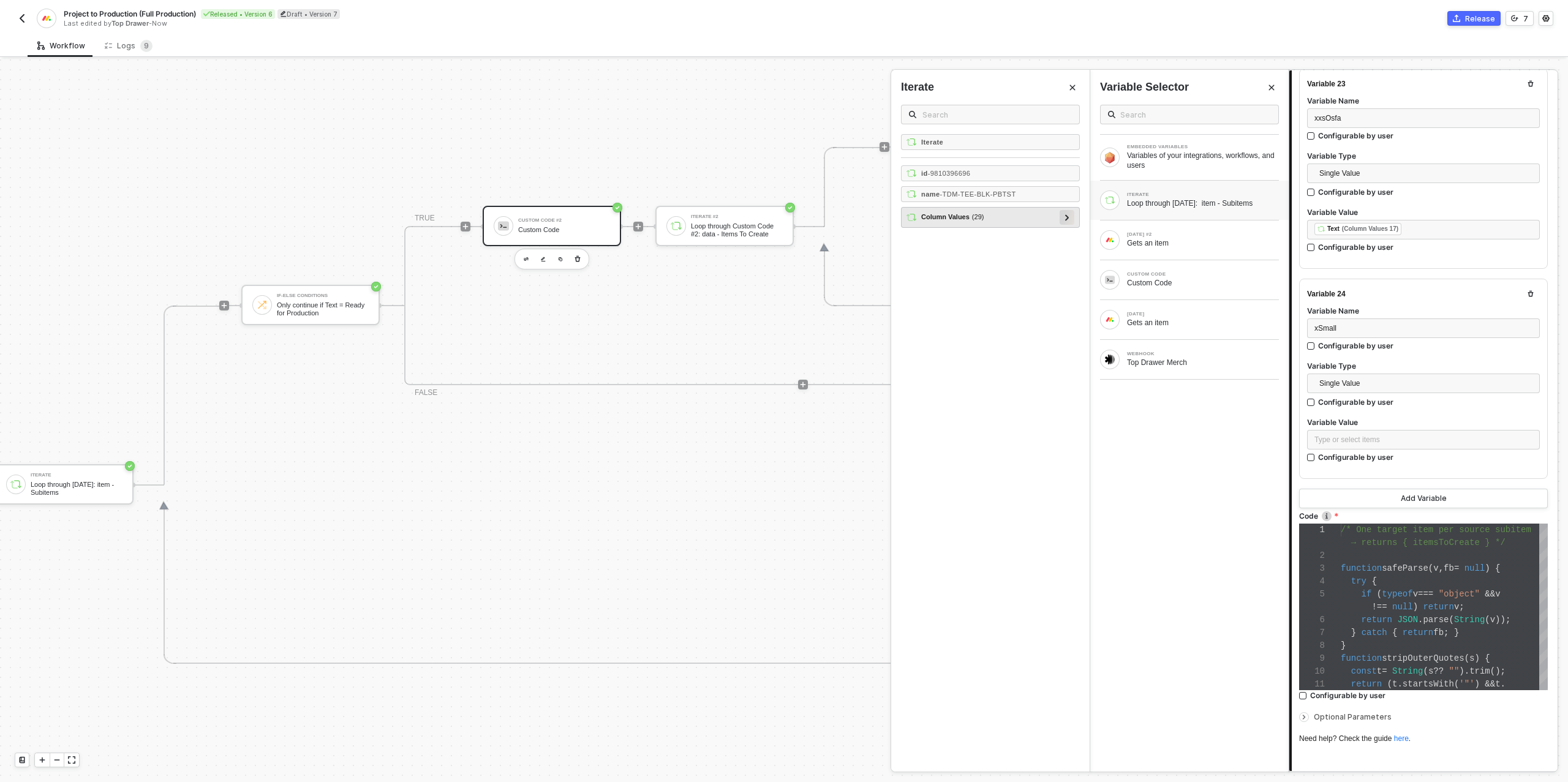
click at [1068, 215] on icon at bounding box center [1067, 218] width 5 height 6
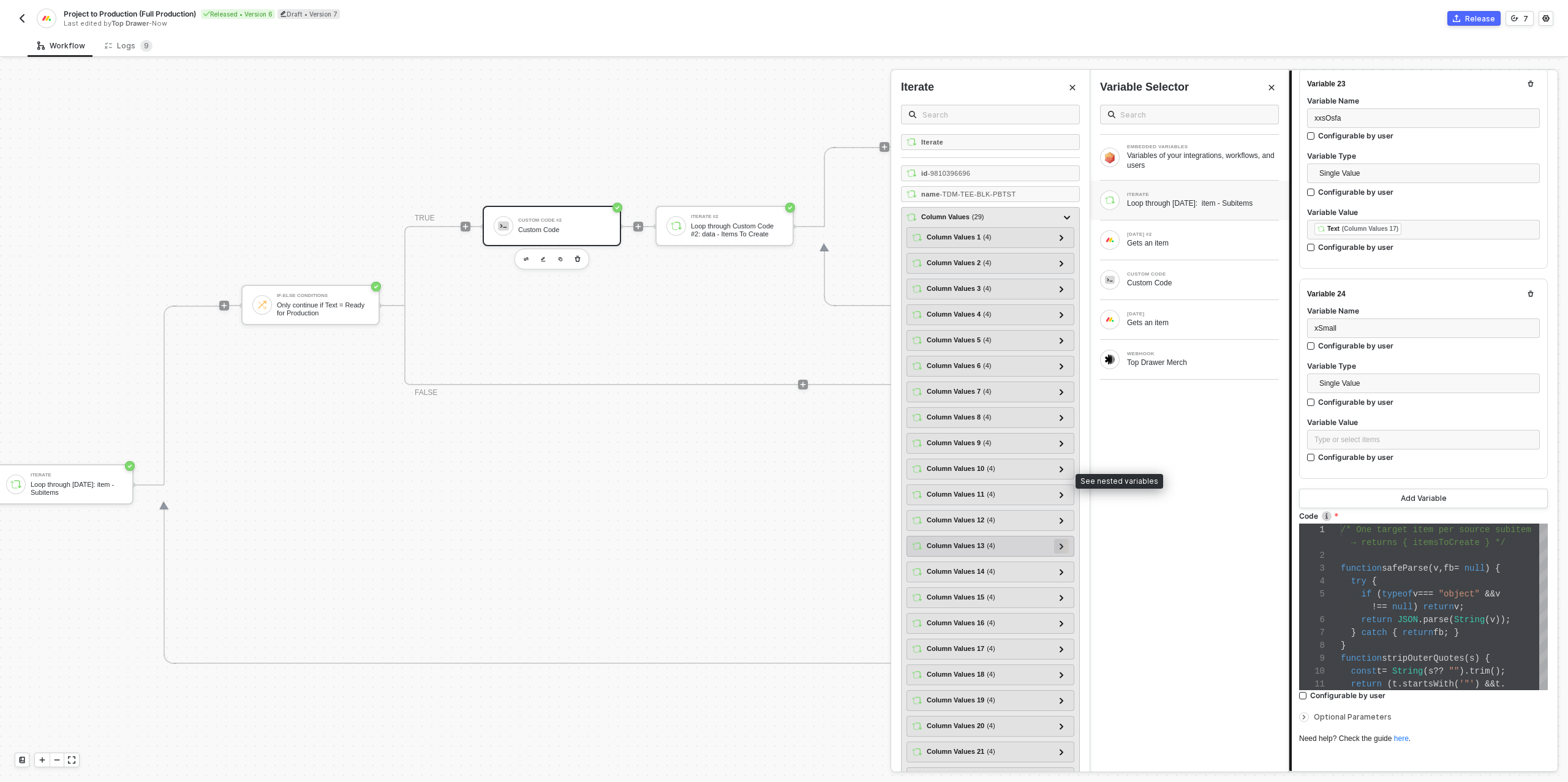
scroll to position [91, 0]
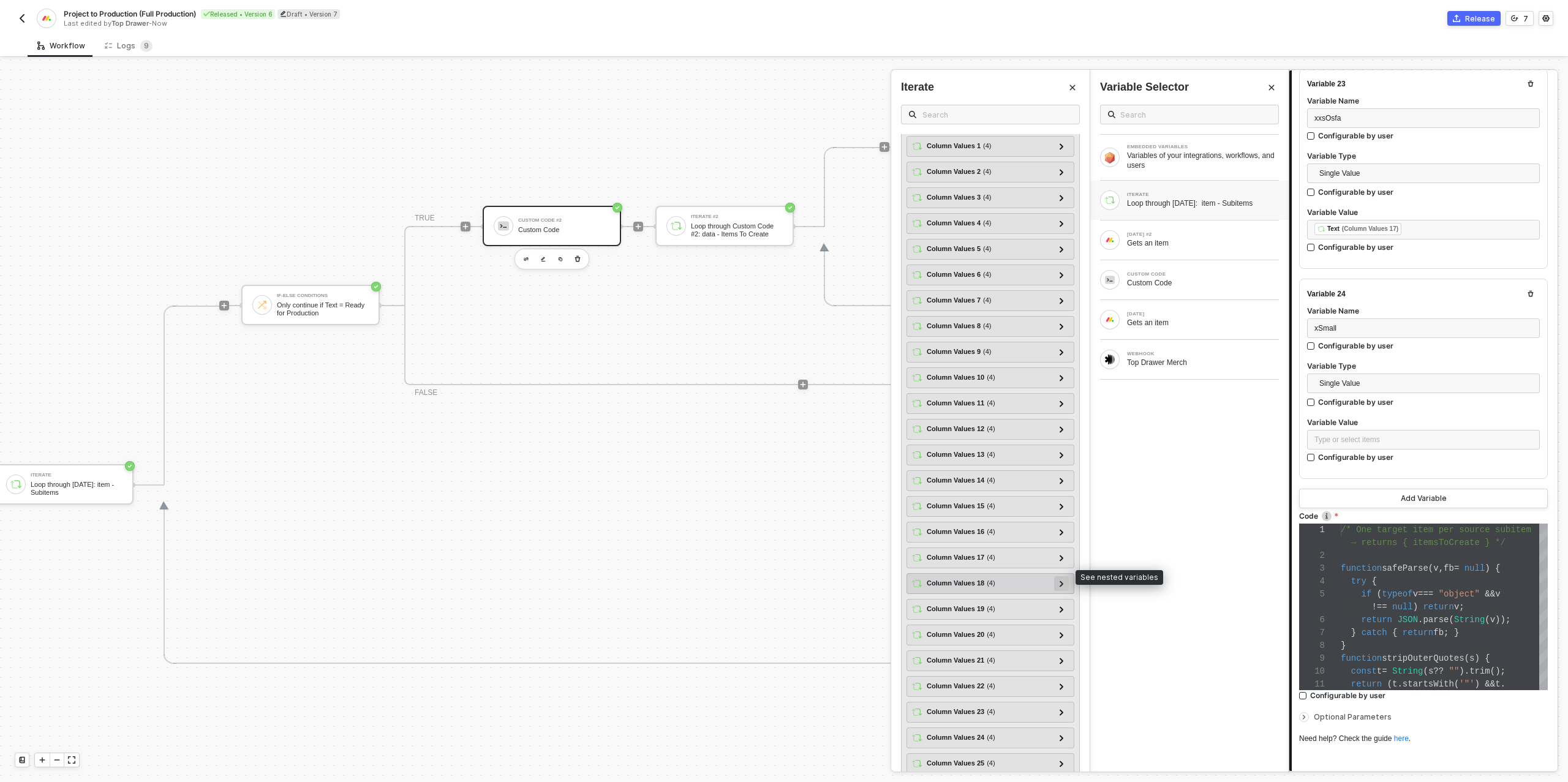
click at [1060, 580] on icon at bounding box center [1062, 583] width 5 height 6
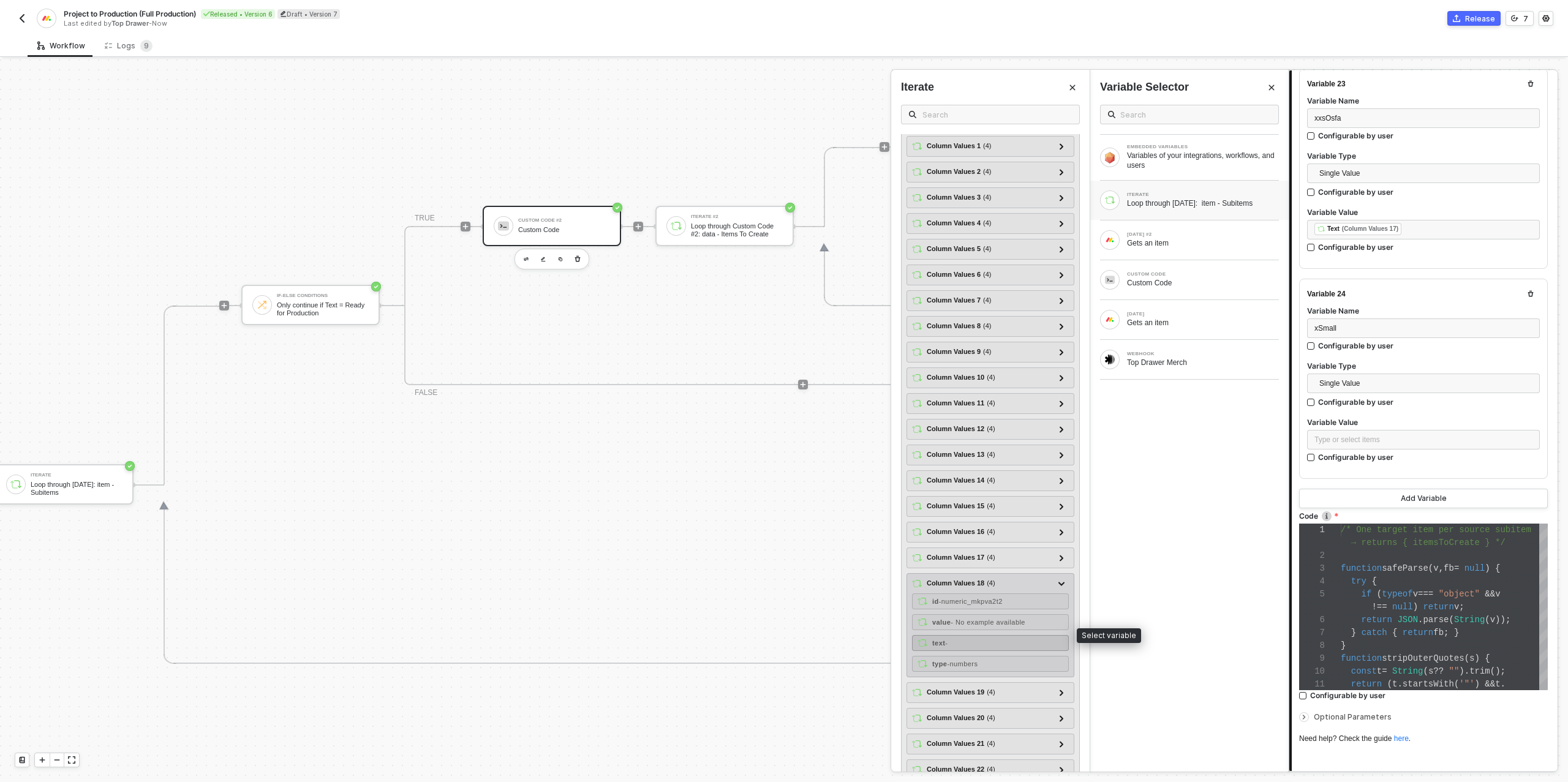
click at [978, 635] on div "text -" at bounding box center [990, 642] width 156 height 16
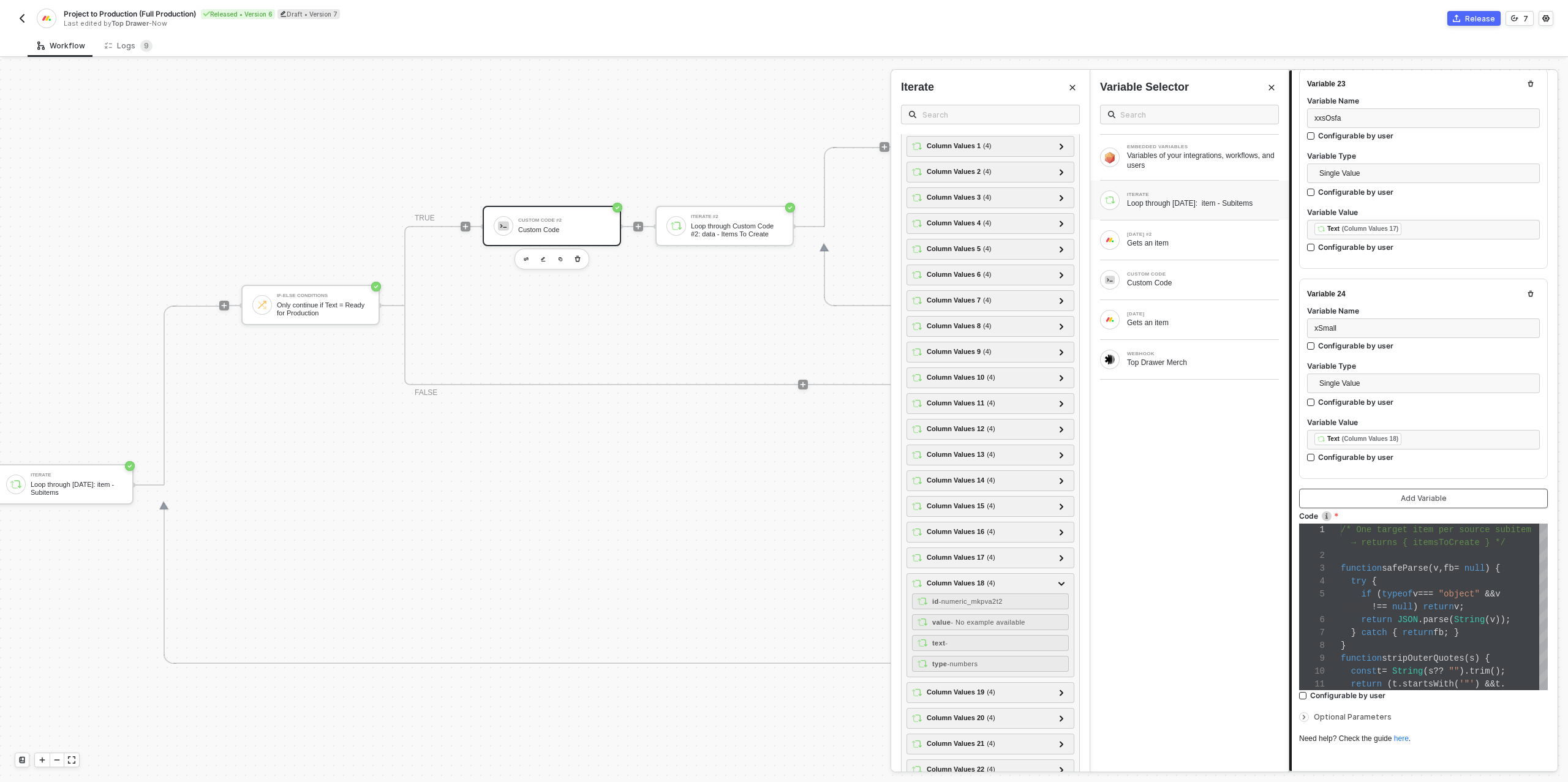
click at [1374, 488] on button "Add Variable" at bounding box center [1423, 498] width 248 height 20
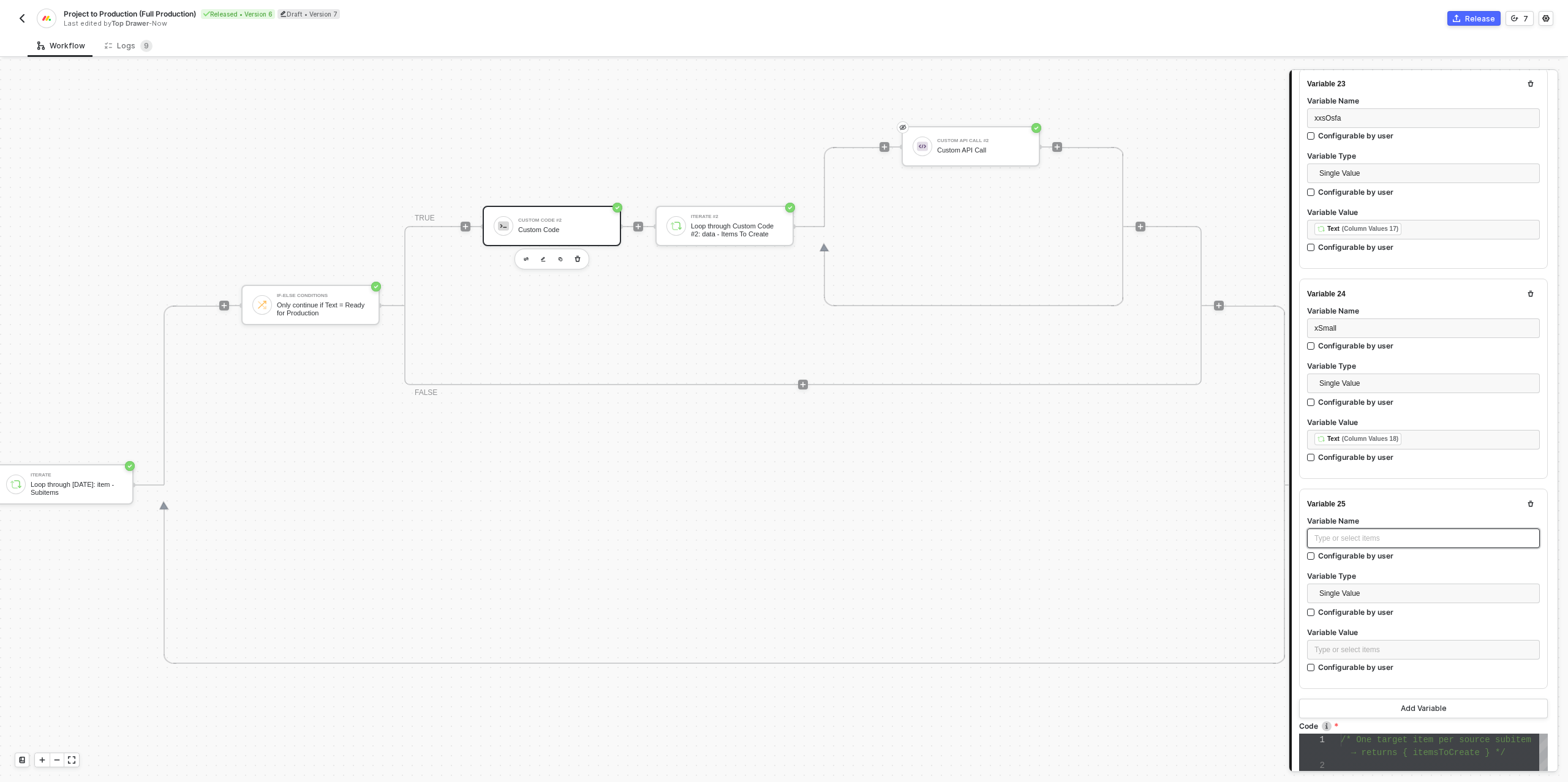
click at [1349, 533] on div "Type or select items ﻿" at bounding box center [1423, 538] width 218 height 12
click at [1344, 644] on div "Type or select items ﻿" at bounding box center [1423, 649] width 218 height 12
click at [1185, 190] on div "ITERATE Loop through [DATE]: item - Subitems" at bounding box center [1188, 200] width 179 height 20
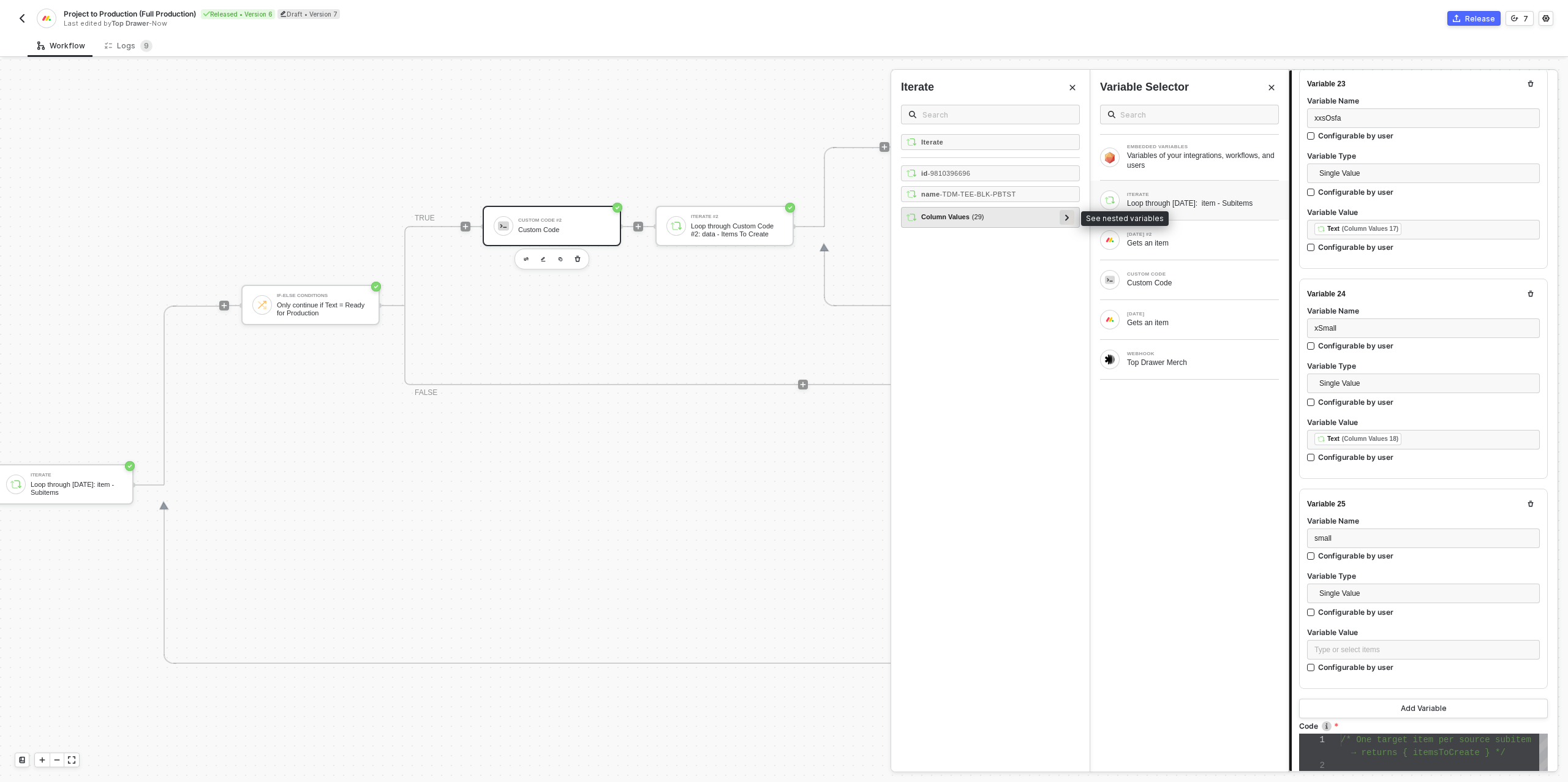
click at [1066, 215] on icon at bounding box center [1067, 218] width 5 height 6
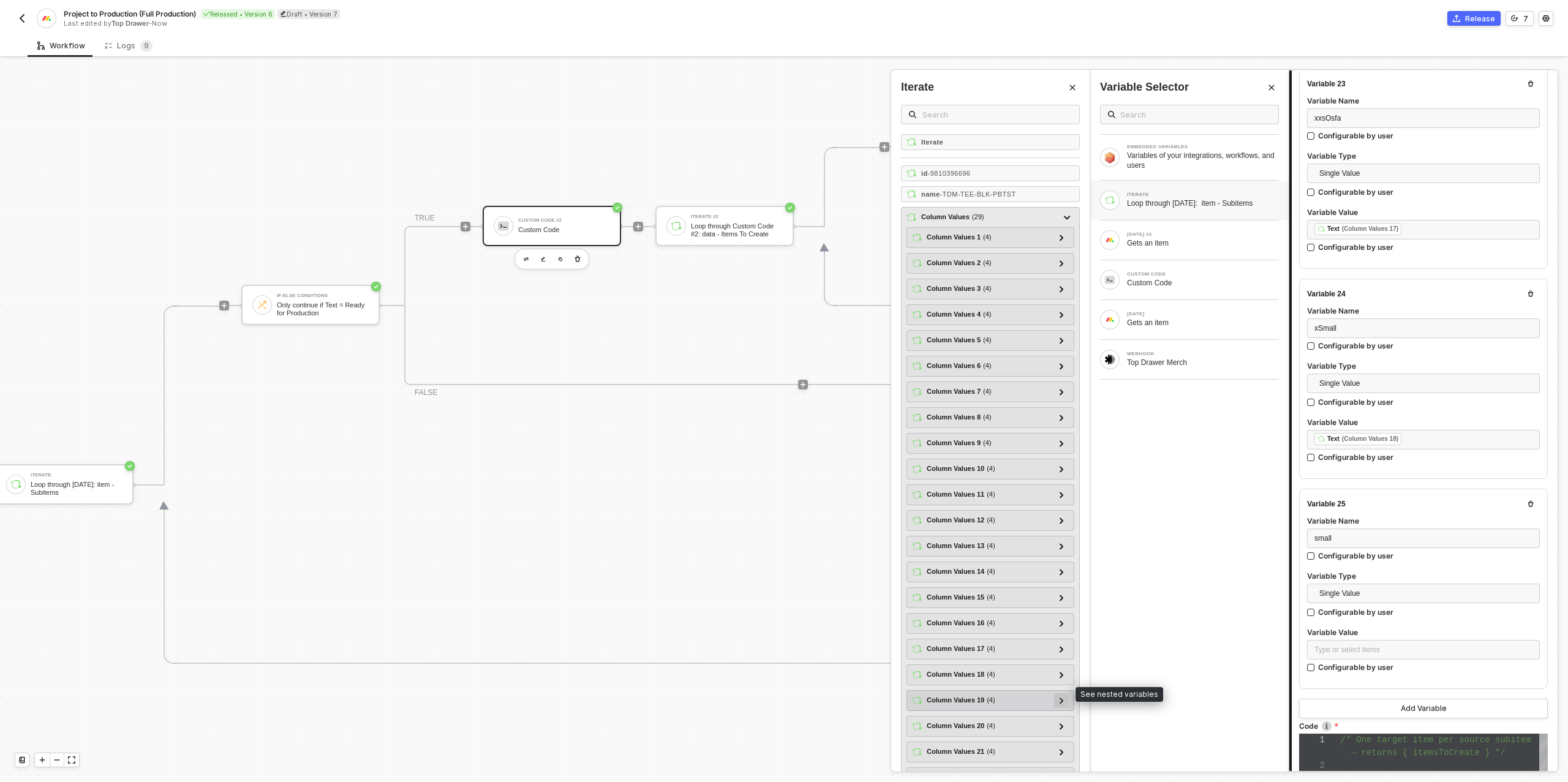
click at [1066, 693] on div at bounding box center [1060, 700] width 15 height 15
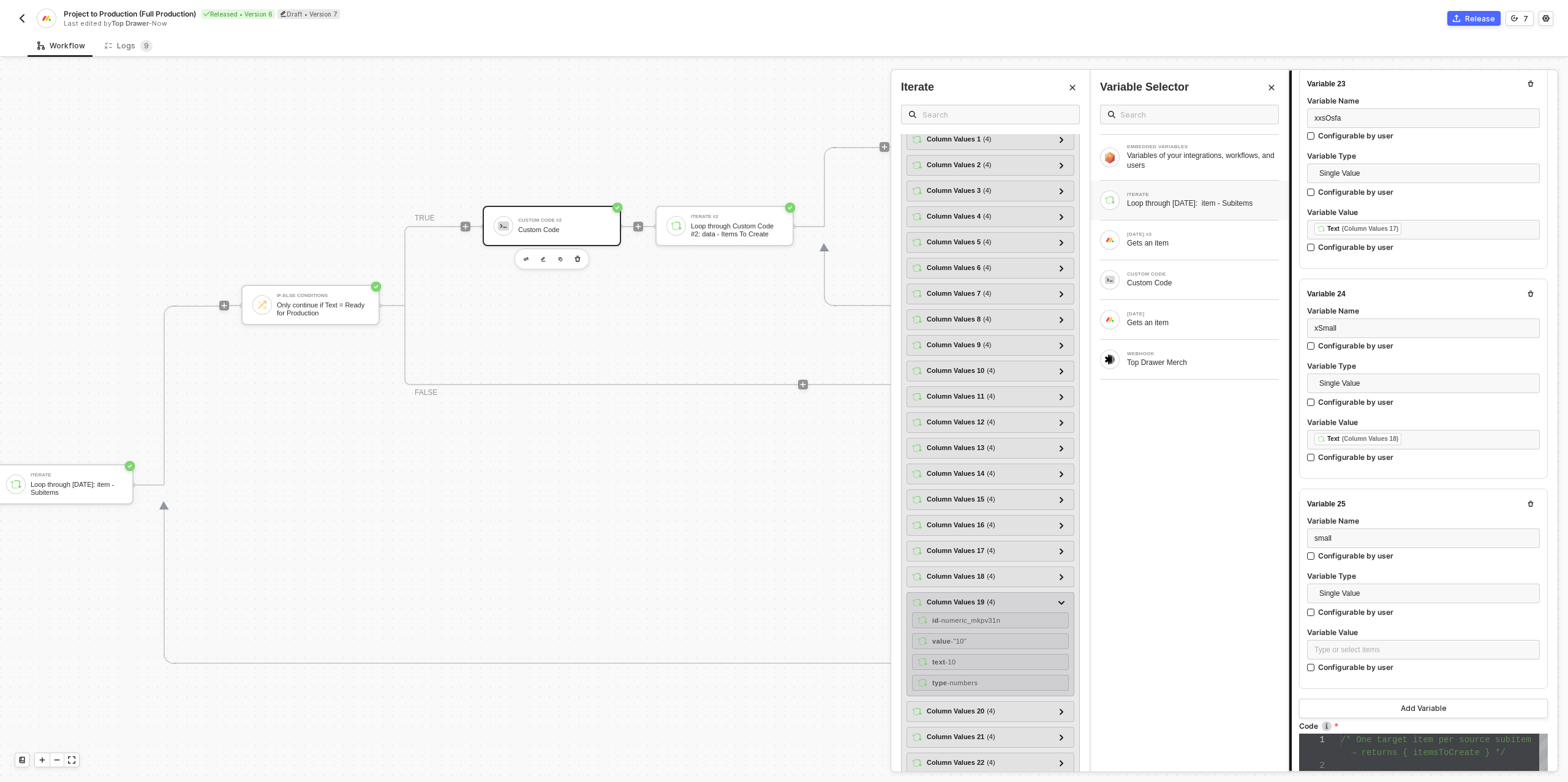
scroll to position [104, 0]
click at [965, 648] on div "text - 10" at bounding box center [990, 656] width 156 height 16
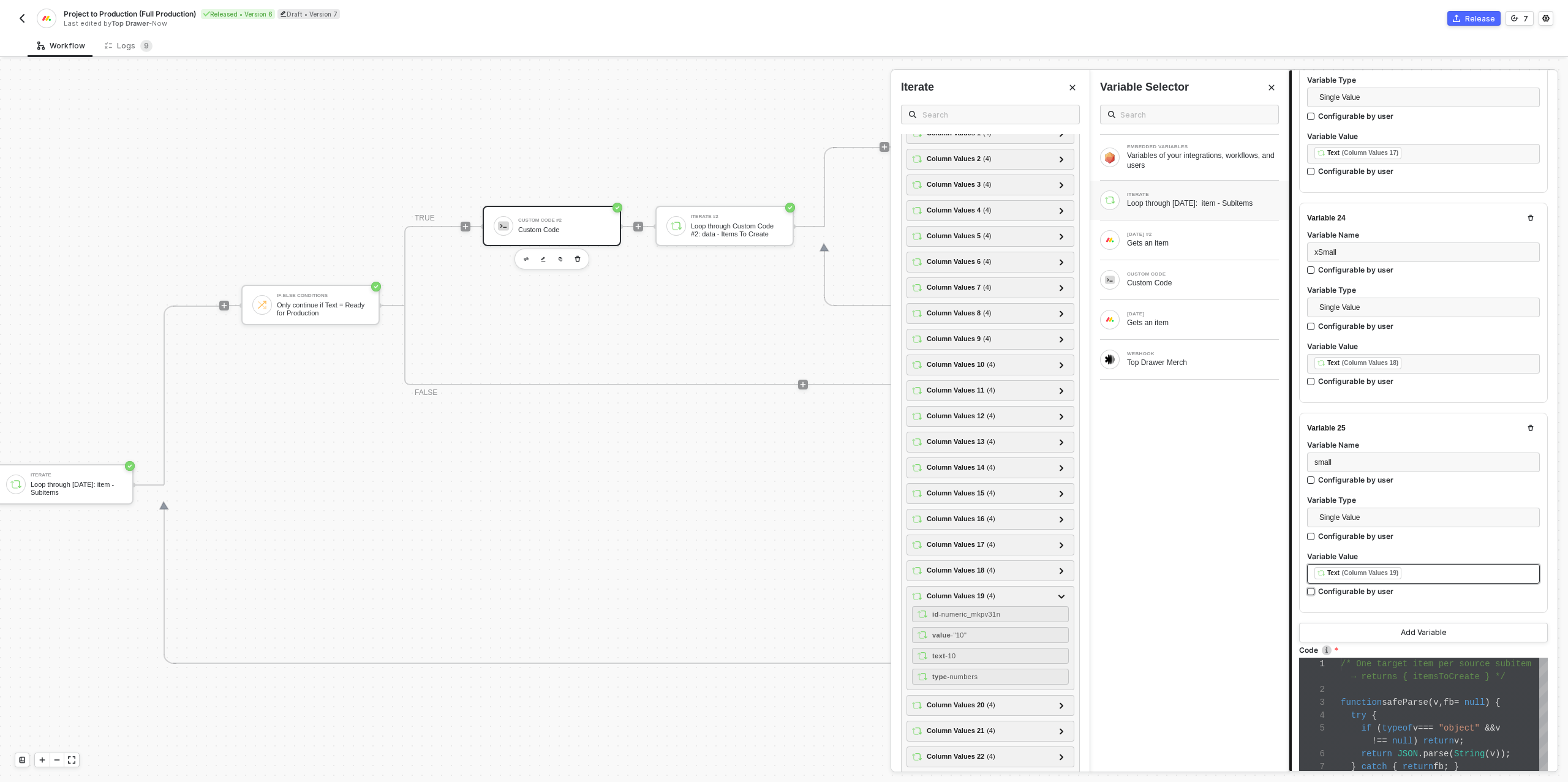
scroll to position [4930, 0]
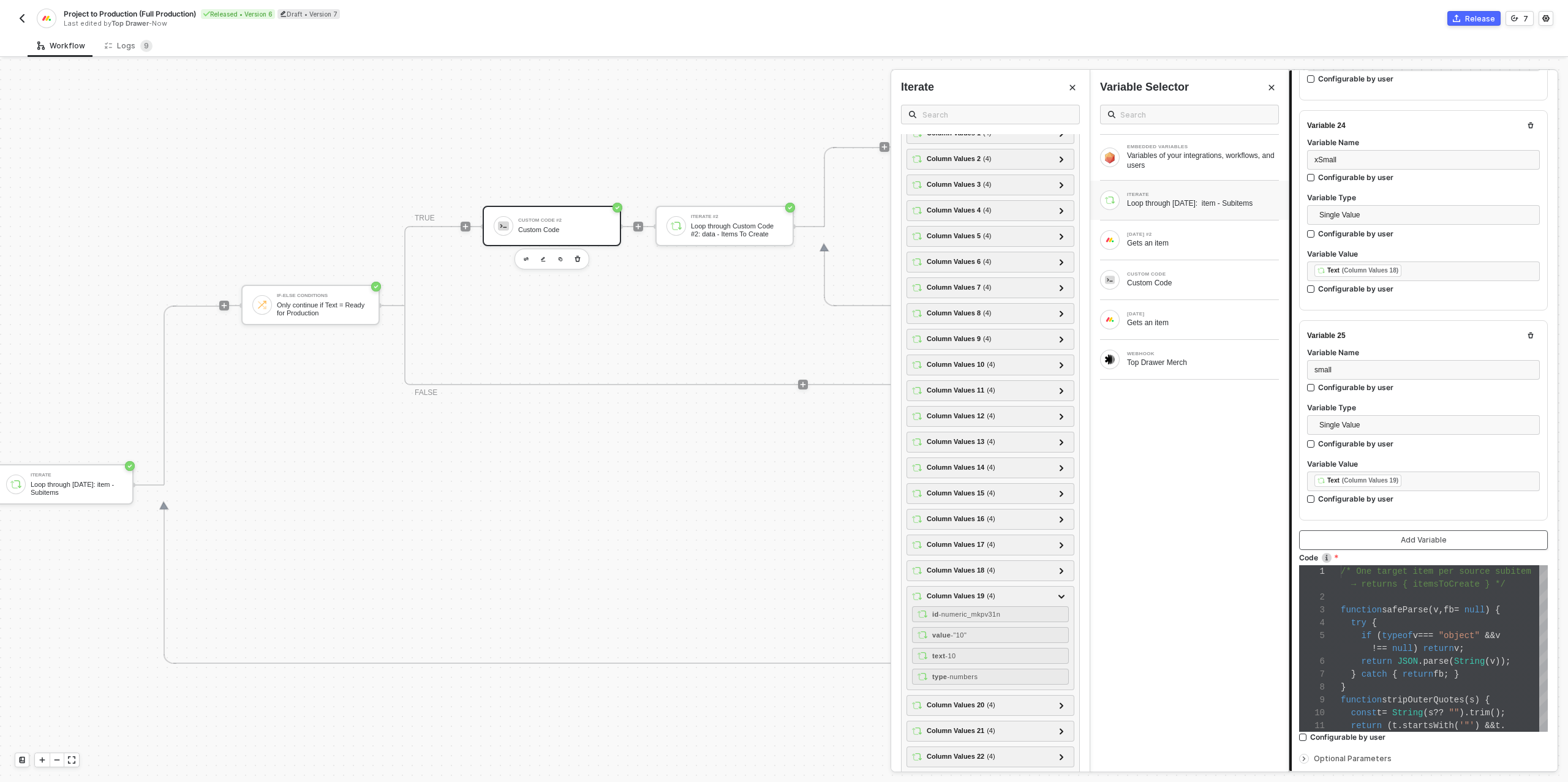
click at [1389, 531] on button "Add Variable" at bounding box center [1423, 540] width 248 height 20
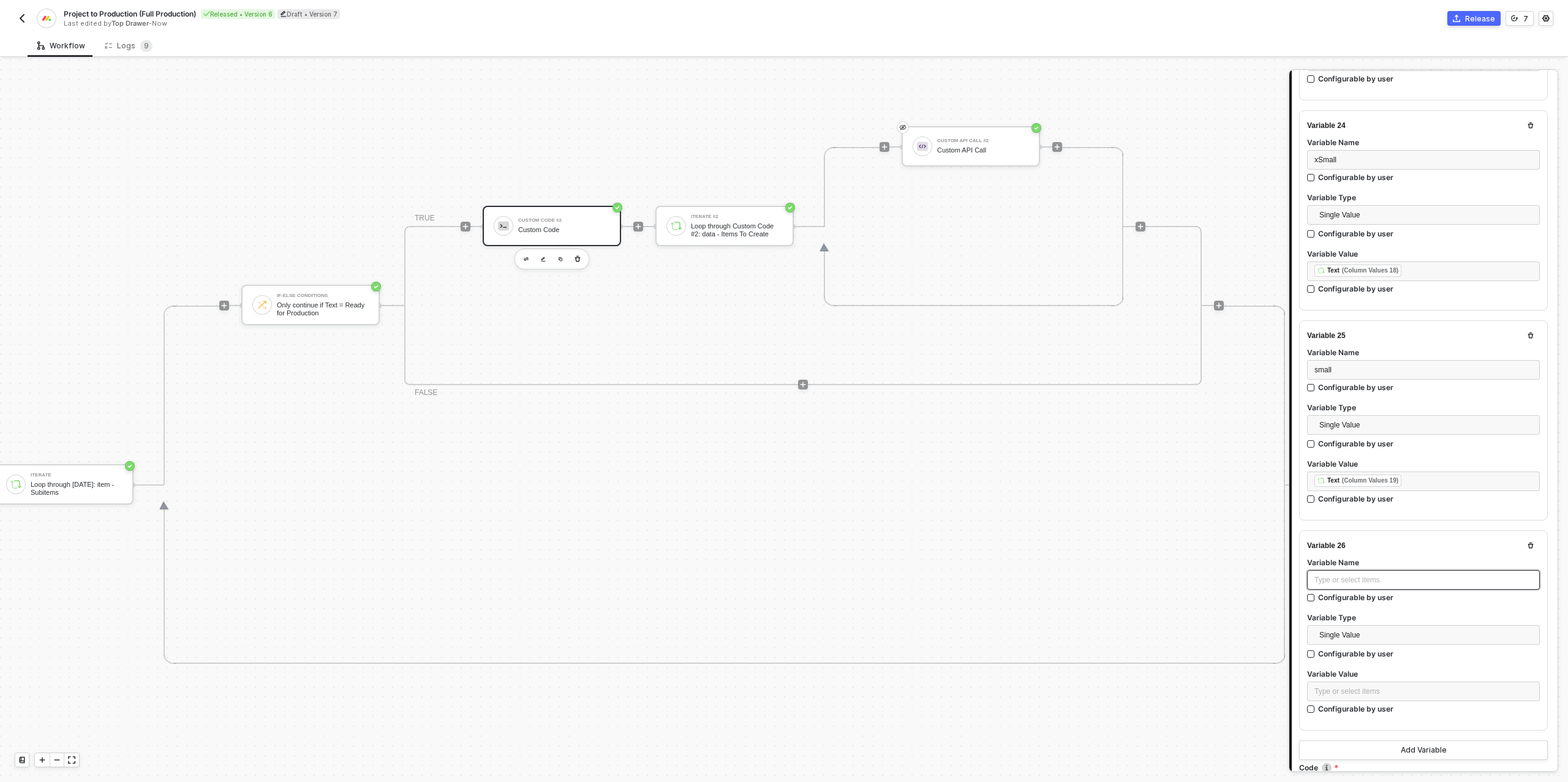
click at [1343, 574] on div "Type or select items ﻿" at bounding box center [1423, 580] width 218 height 12
click at [1368, 685] on div "Type or select items ﻿" at bounding box center [1423, 691] width 218 height 12
click at [1204, 212] on div "ITERATE Loop through [DATE]: item - Subitems" at bounding box center [1189, 200] width 199 height 39
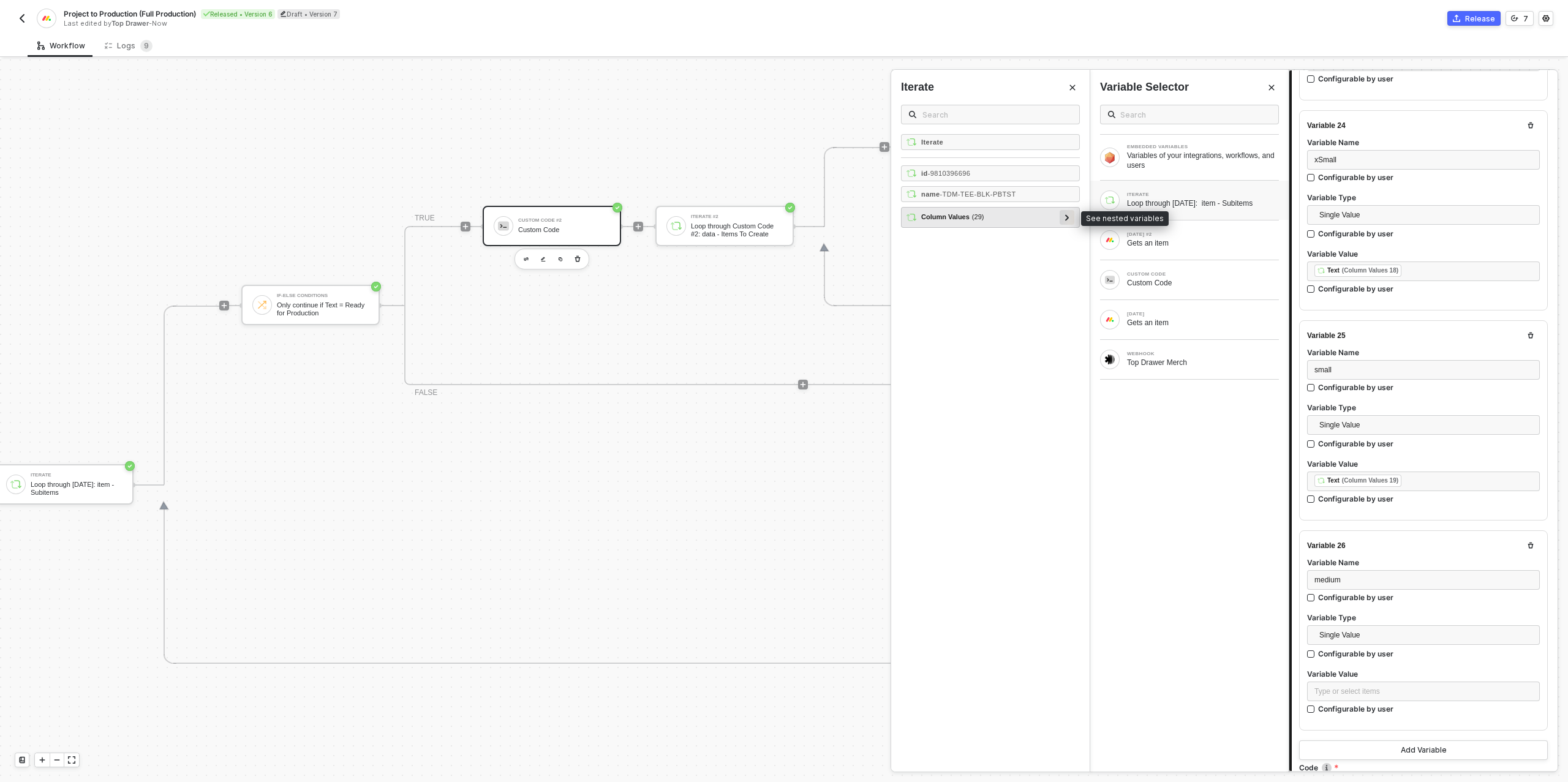
click at [1065, 215] on icon at bounding box center [1067, 218] width 5 height 6
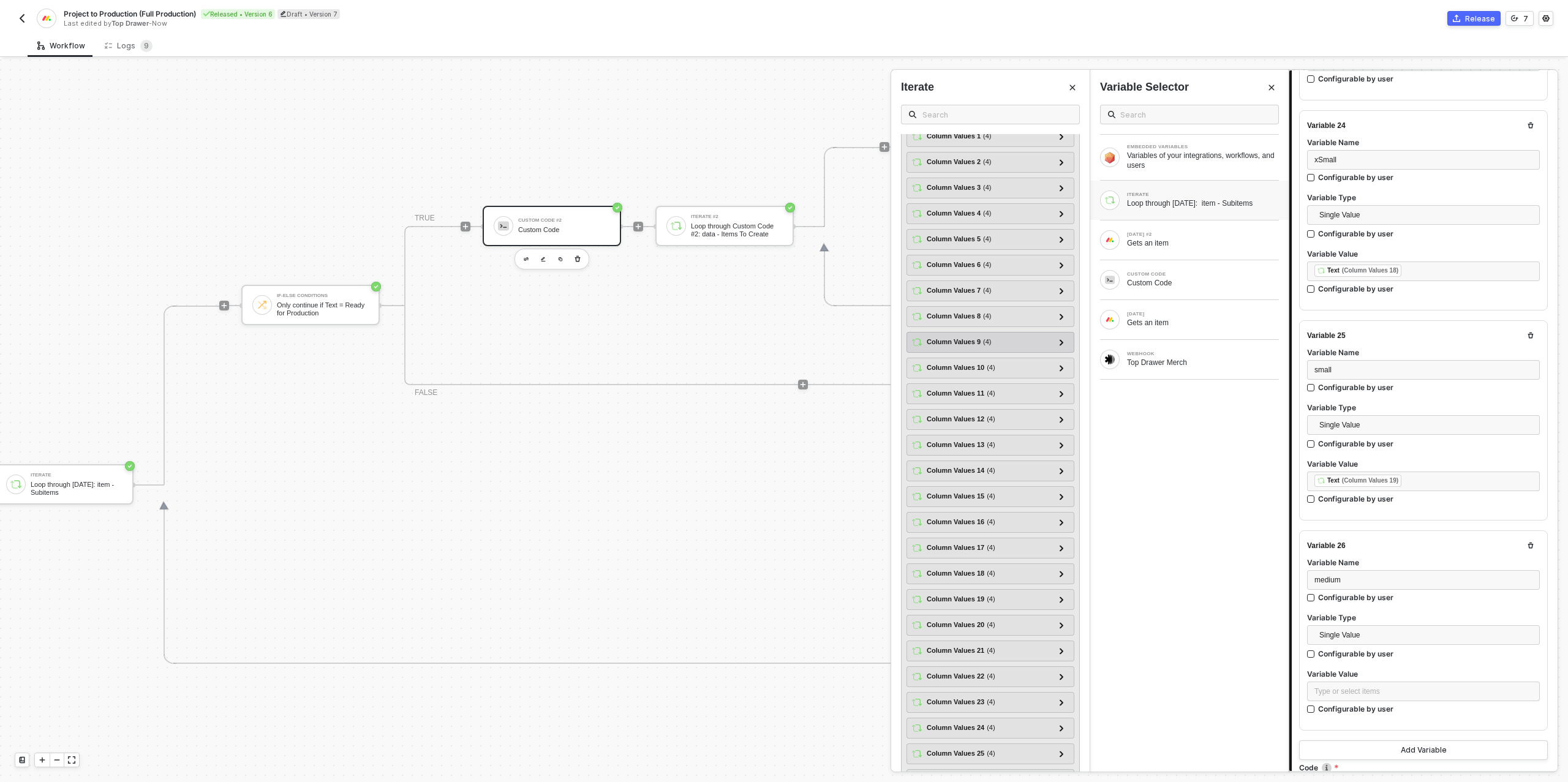
scroll to position [192, 0]
click at [1061, 531] on icon at bounding box center [1062, 534] width 5 height 6
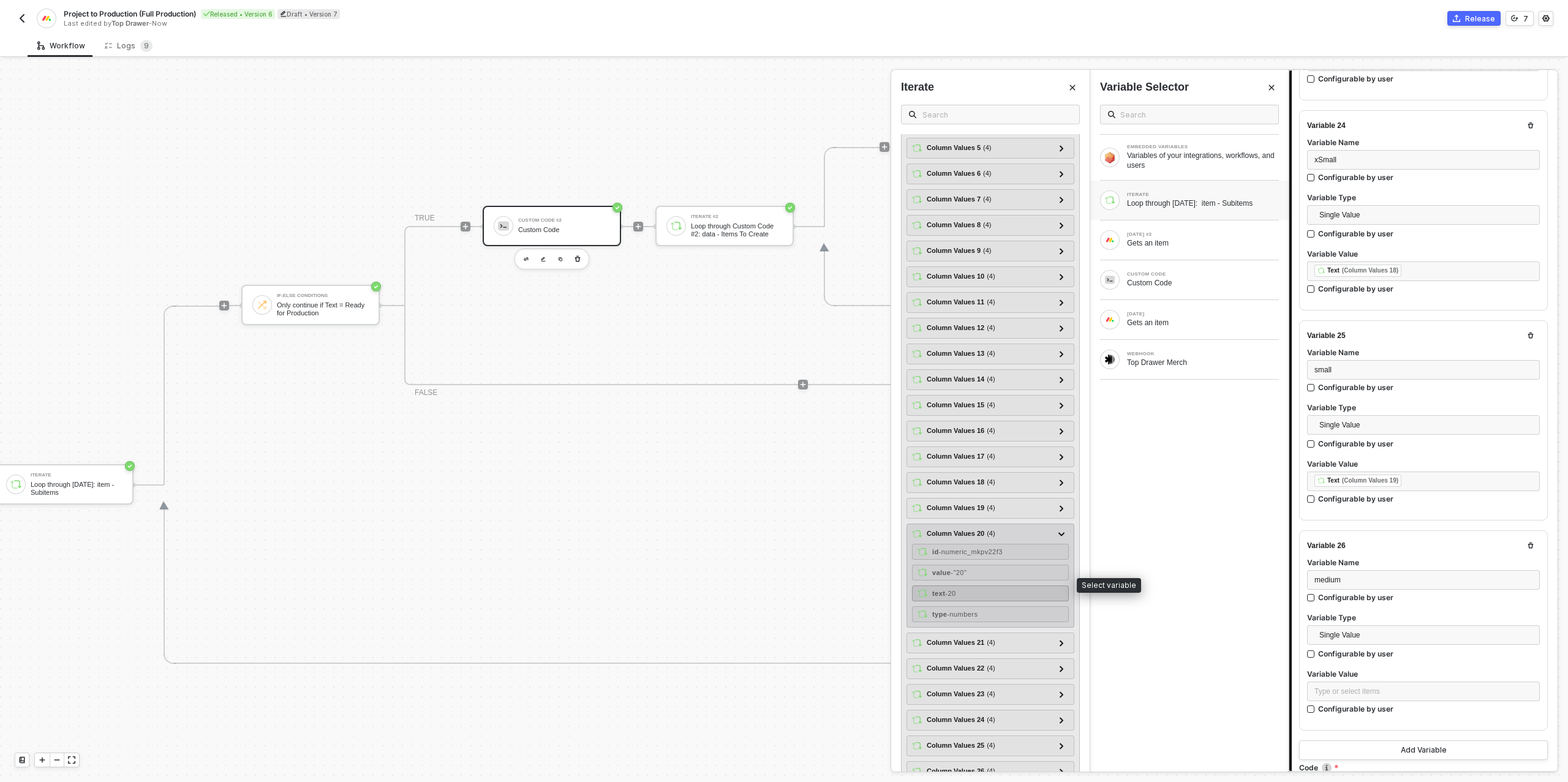
click at [971, 585] on div "text - 20" at bounding box center [990, 593] width 156 height 16
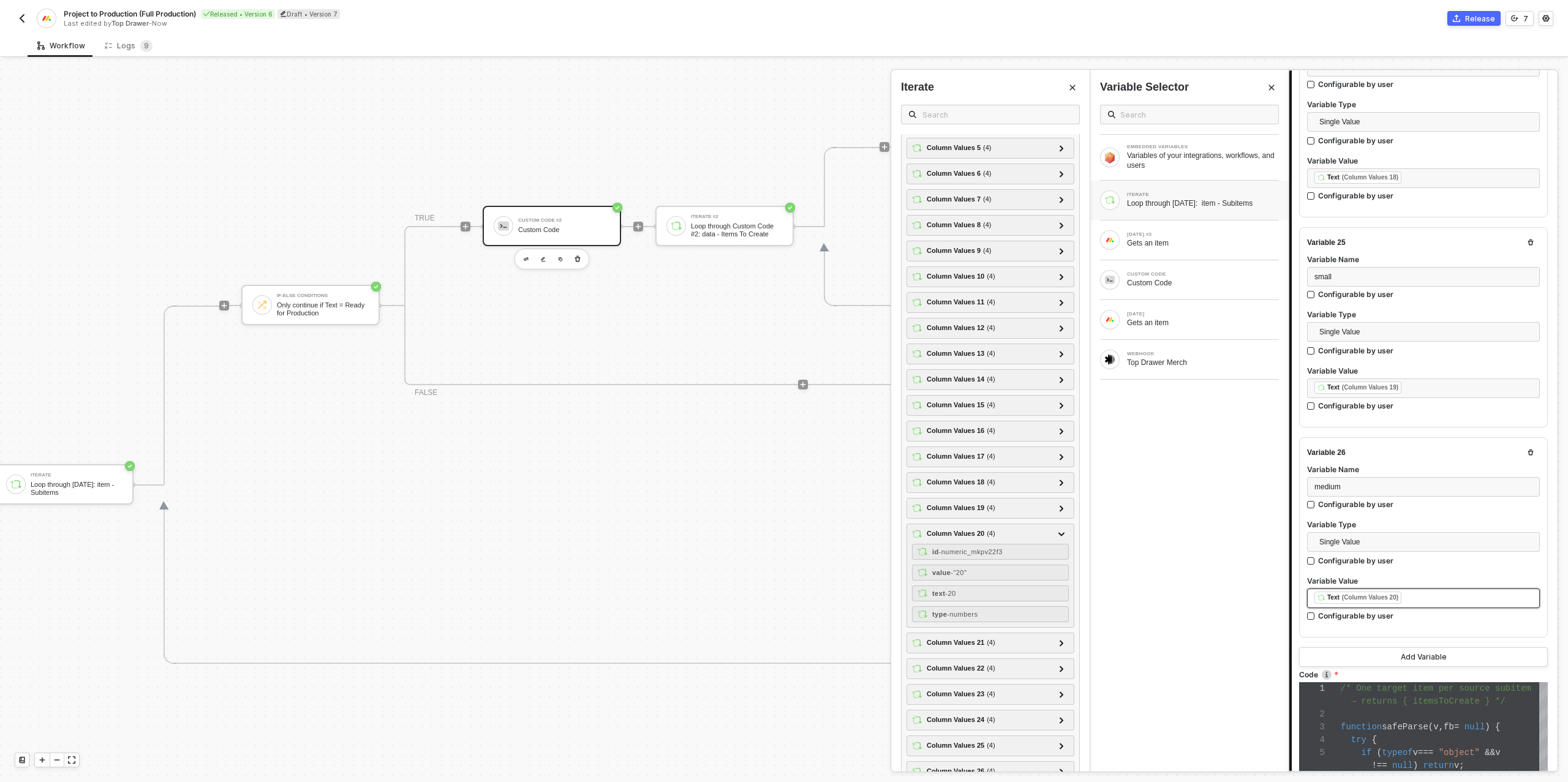
scroll to position [5134, 0]
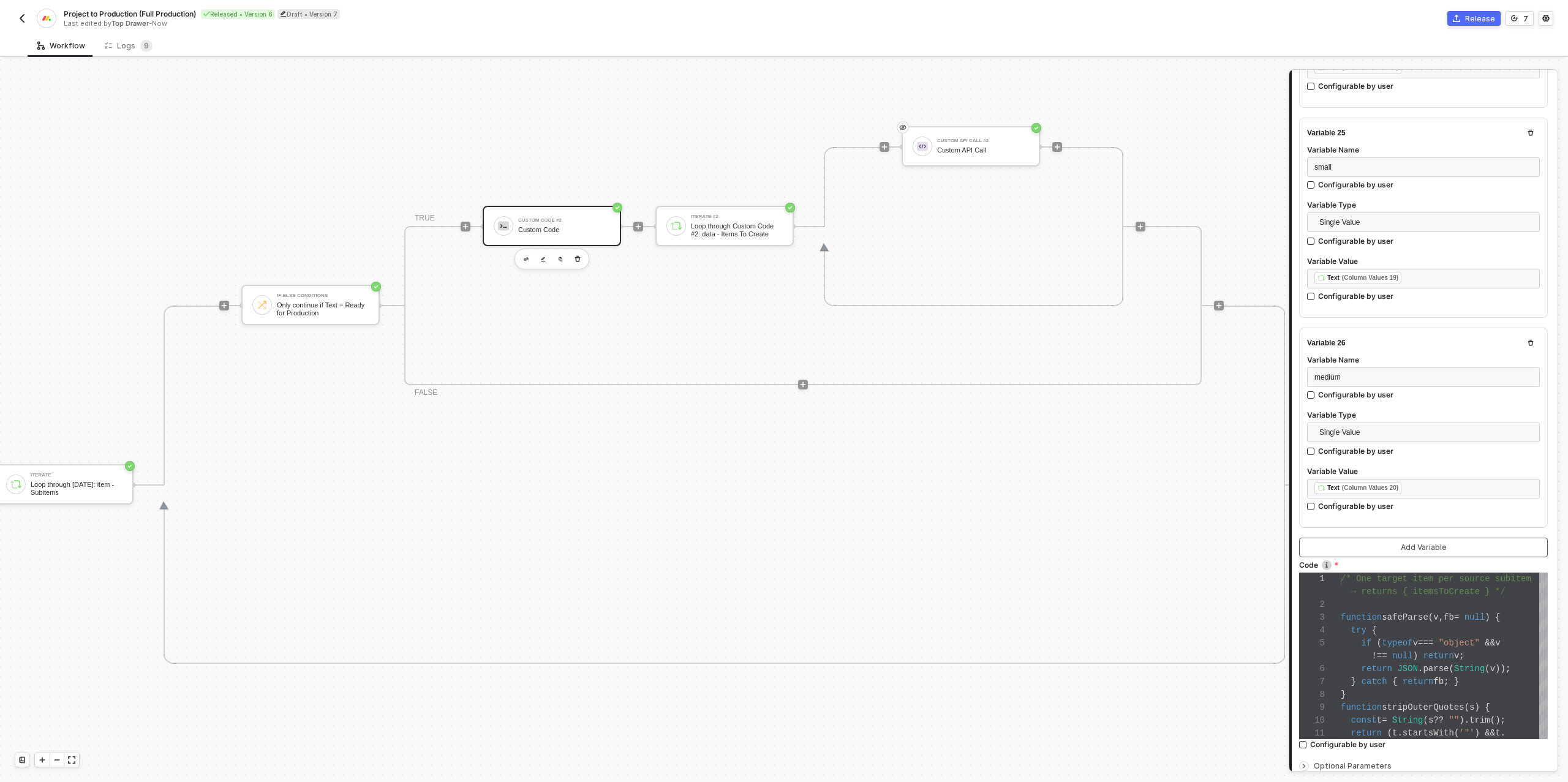
click at [1379, 537] on button "Add Variable" at bounding box center [1423, 547] width 248 height 20
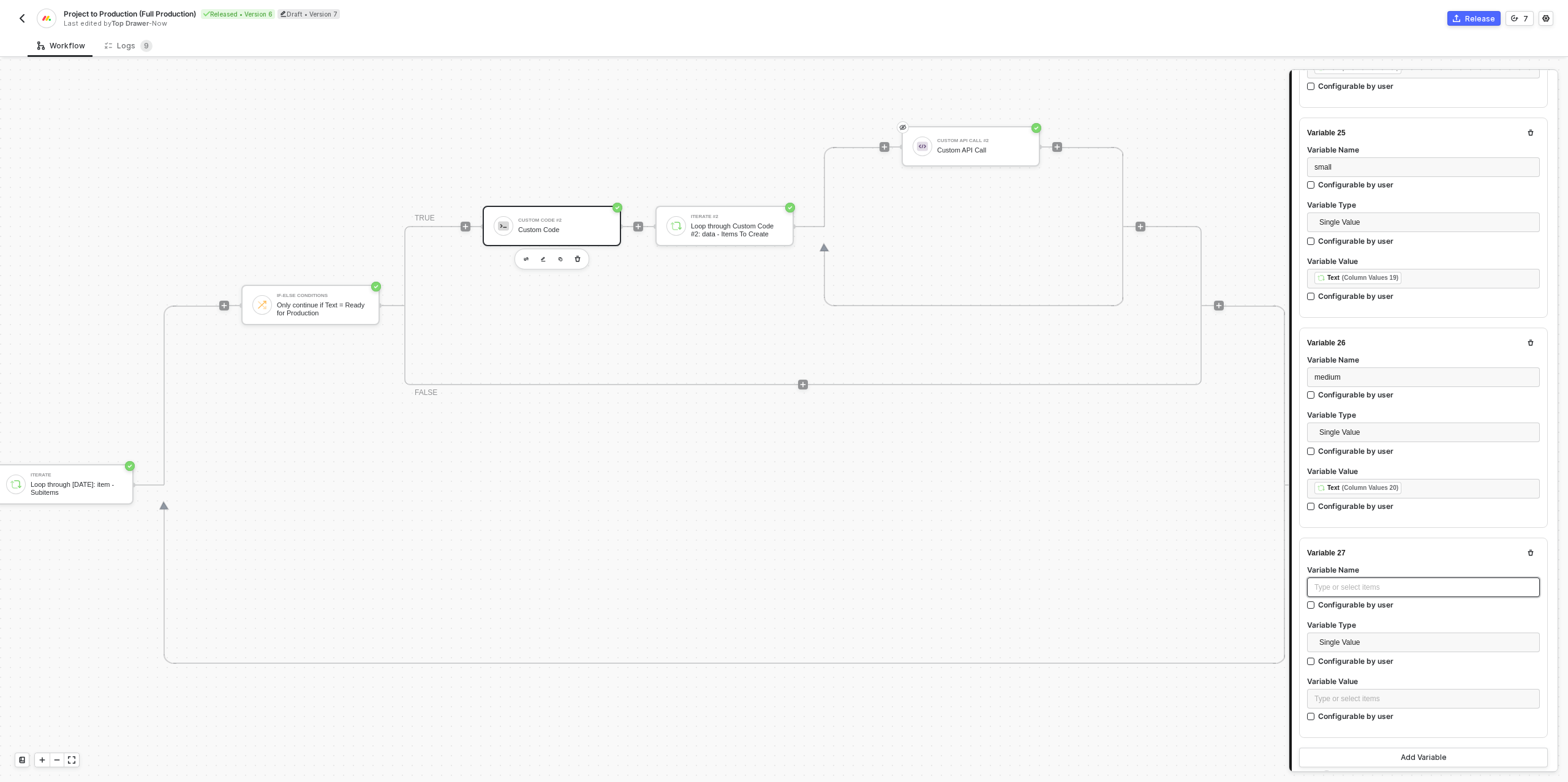
click at [1338, 577] on div "Type or select items ﻿" at bounding box center [1422, 587] width 232 height 20
click at [1331, 693] on div "Type or select items ﻿" at bounding box center [1423, 698] width 218 height 12
click at [1195, 209] on div "ITERATE Loop through [DATE]: item - Subitems" at bounding box center [1189, 200] width 199 height 39
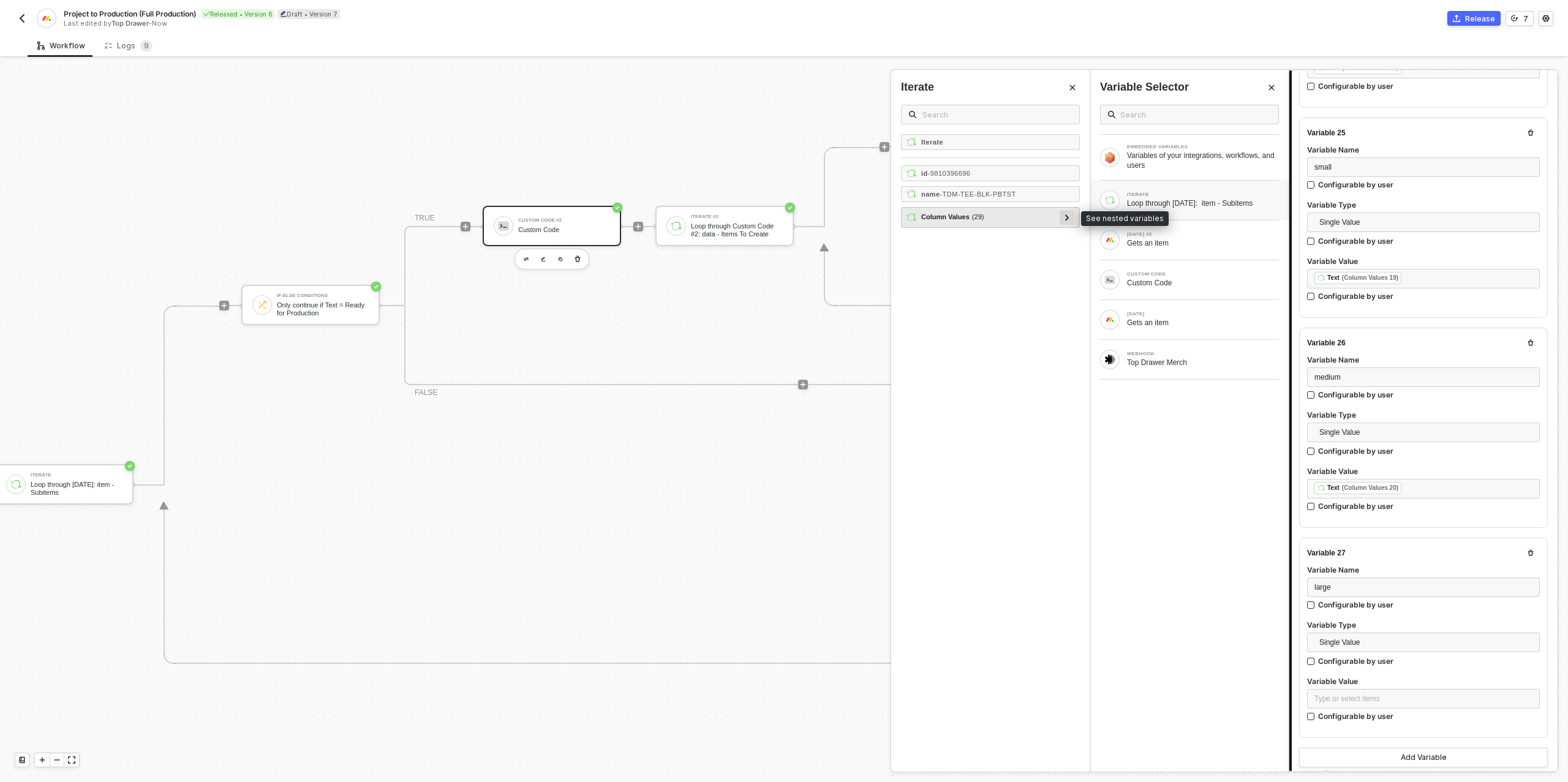
click at [1068, 215] on icon at bounding box center [1067, 218] width 5 height 6
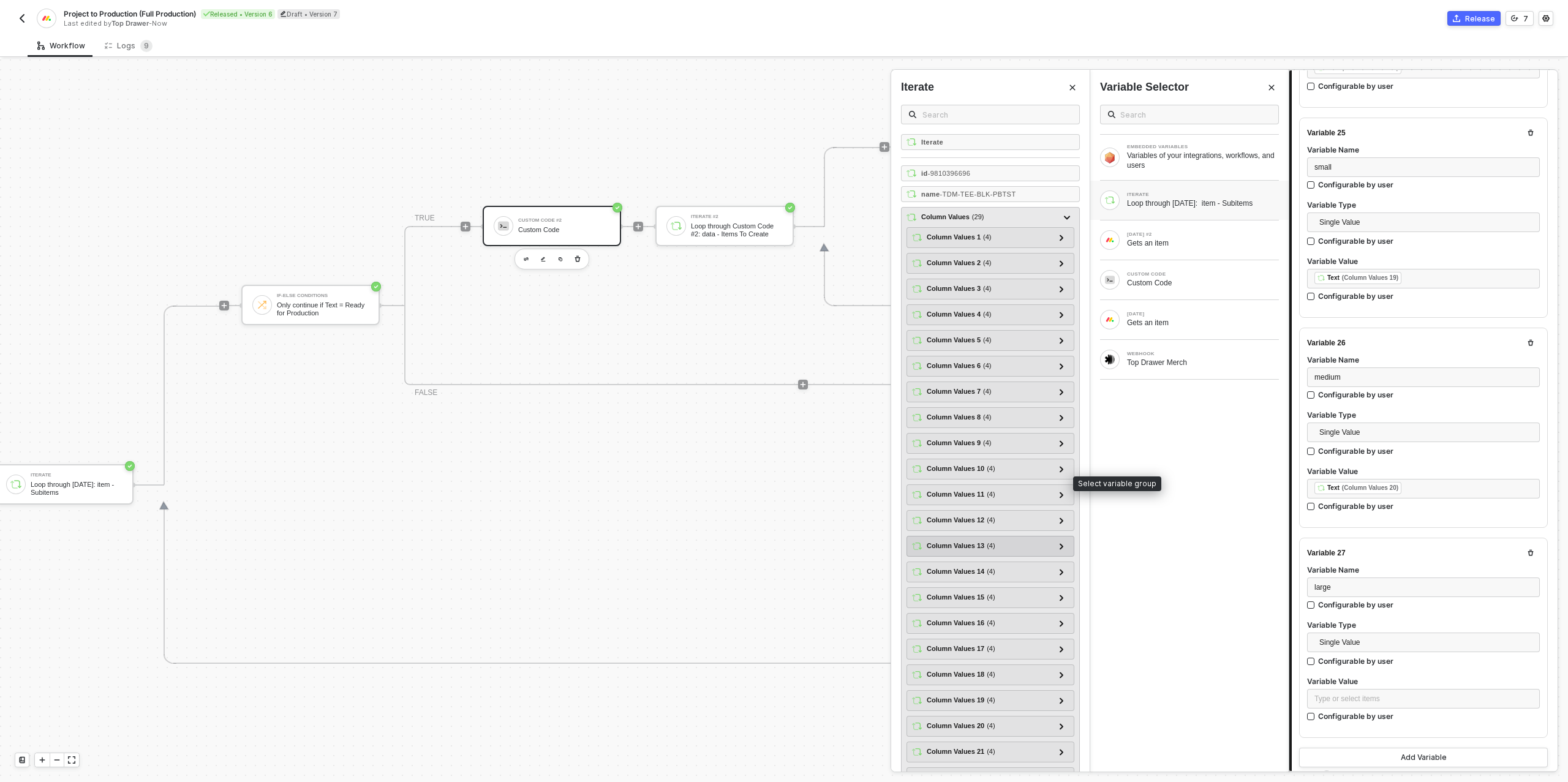
scroll to position [179, 0]
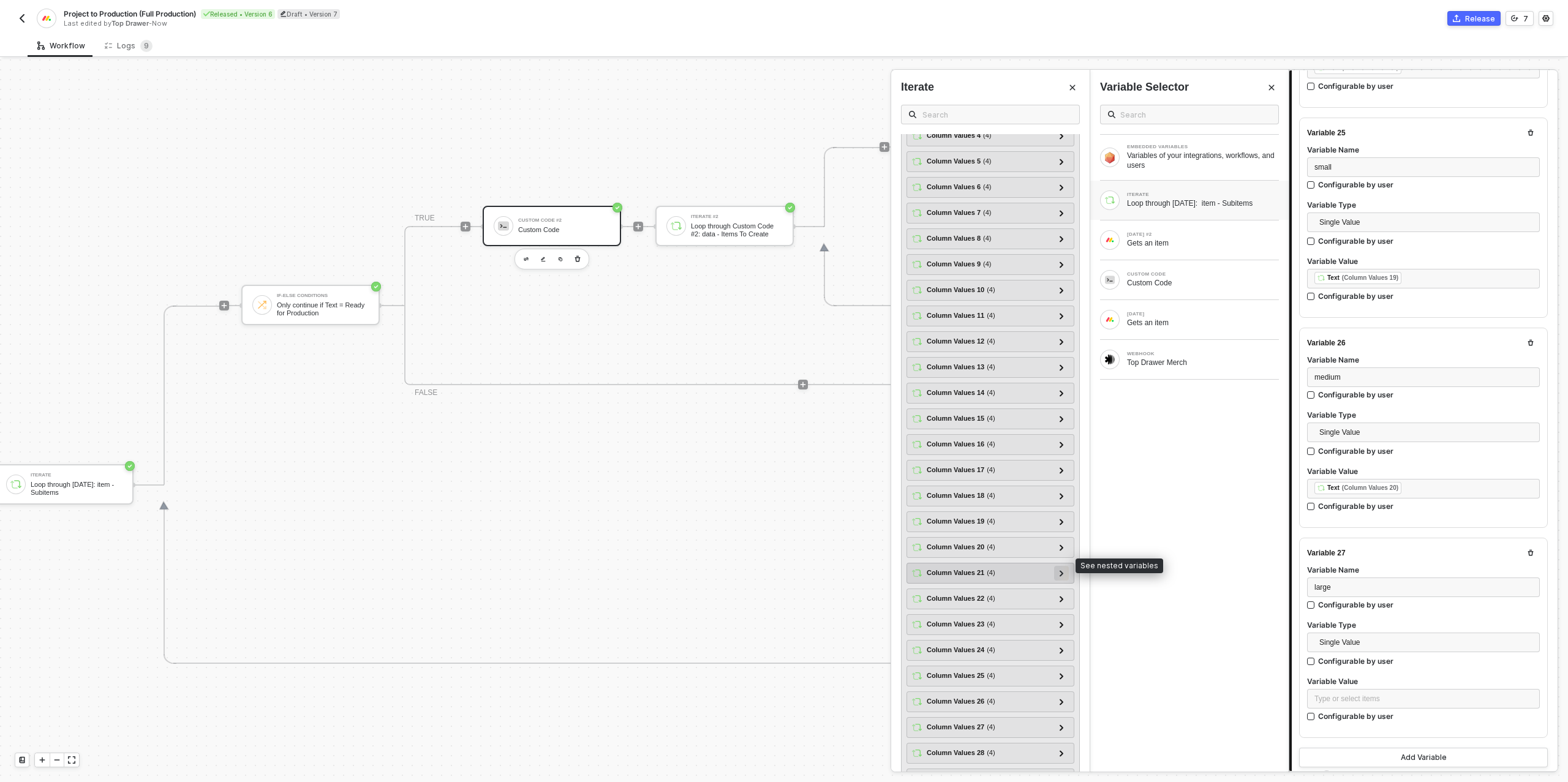
click at [1060, 570] on icon at bounding box center [1062, 573] width 5 height 6
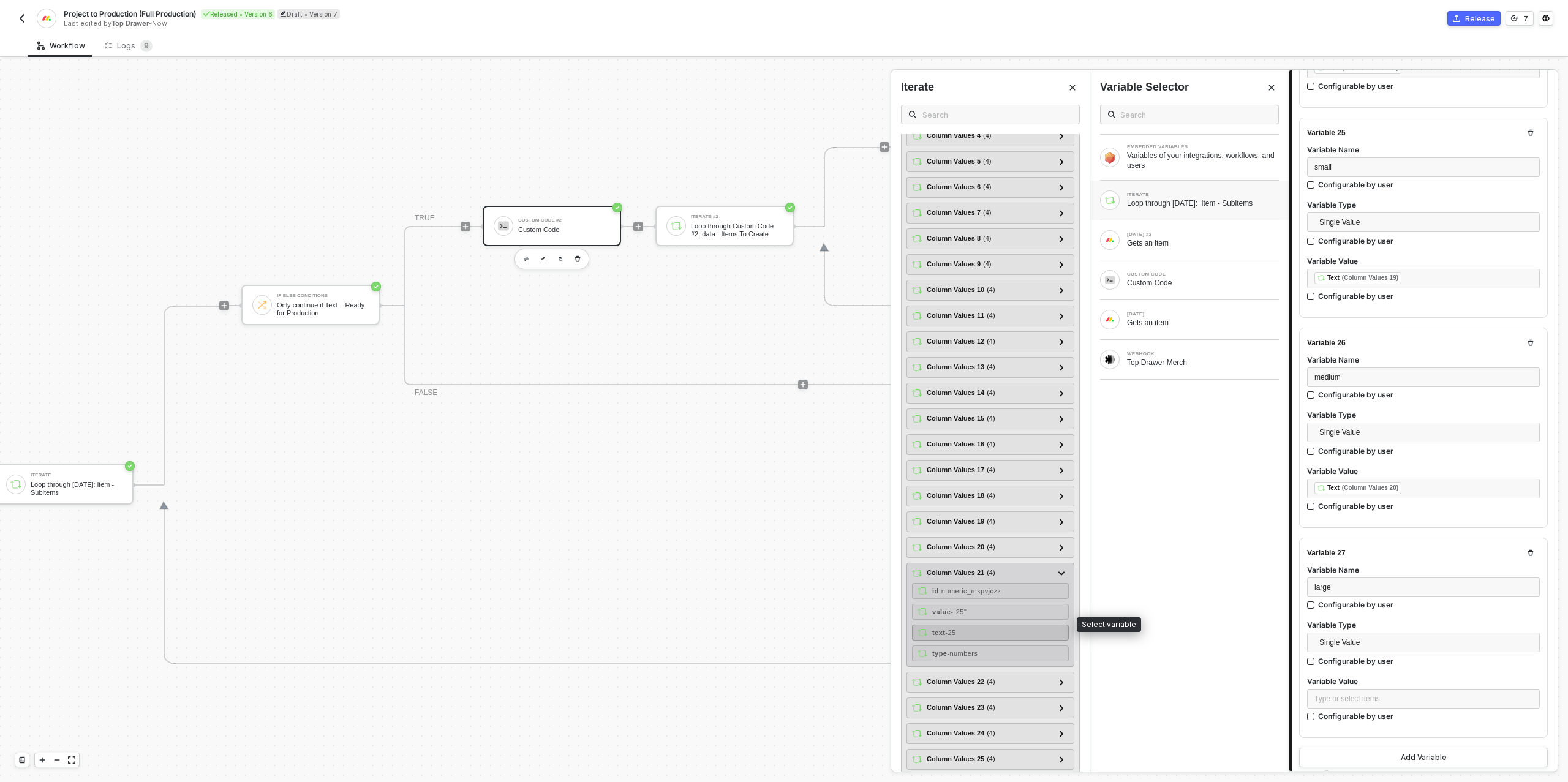
click at [963, 625] on div "text - 25" at bounding box center [990, 632] width 156 height 16
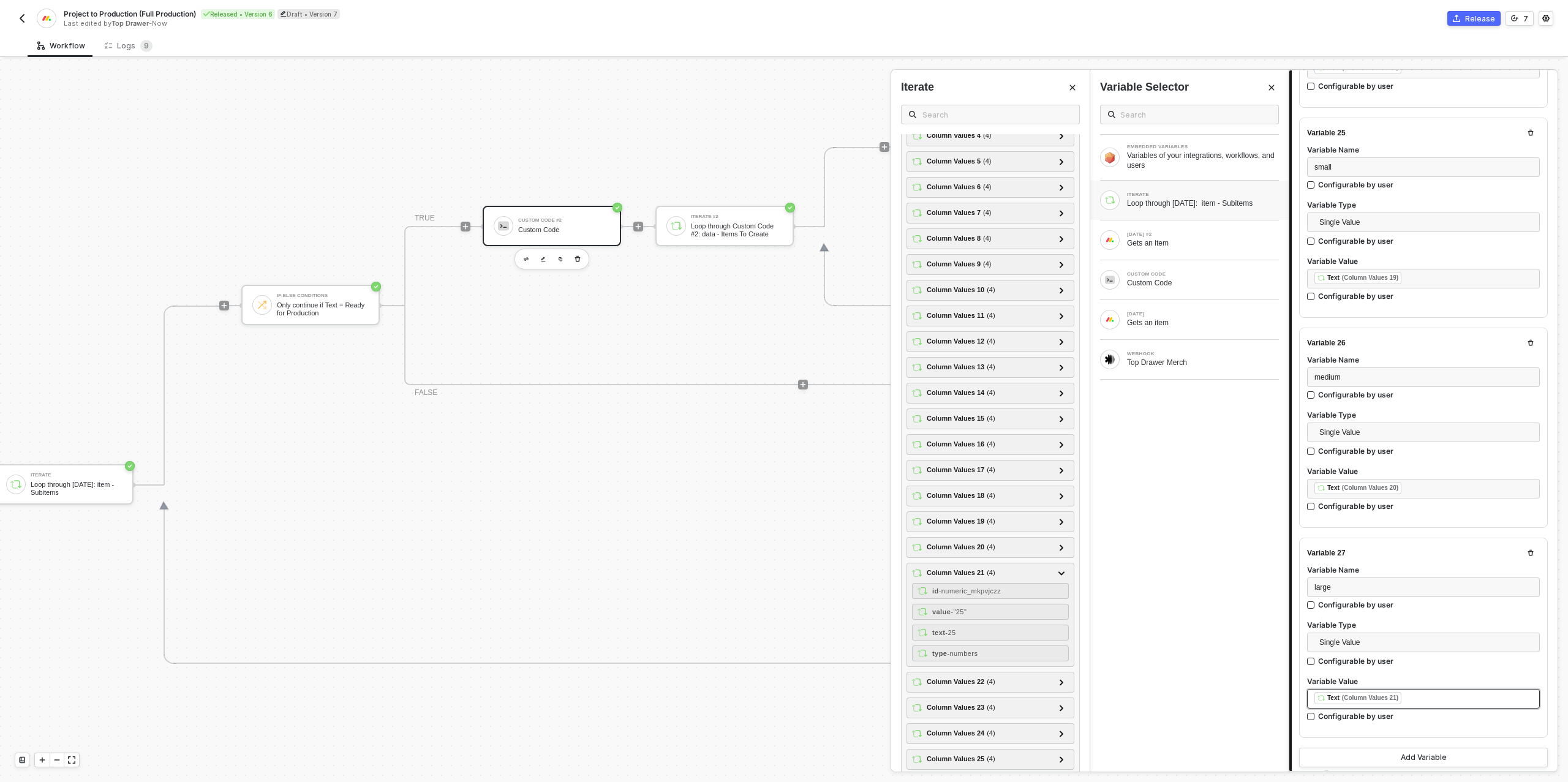
scroll to position [5357, 0]
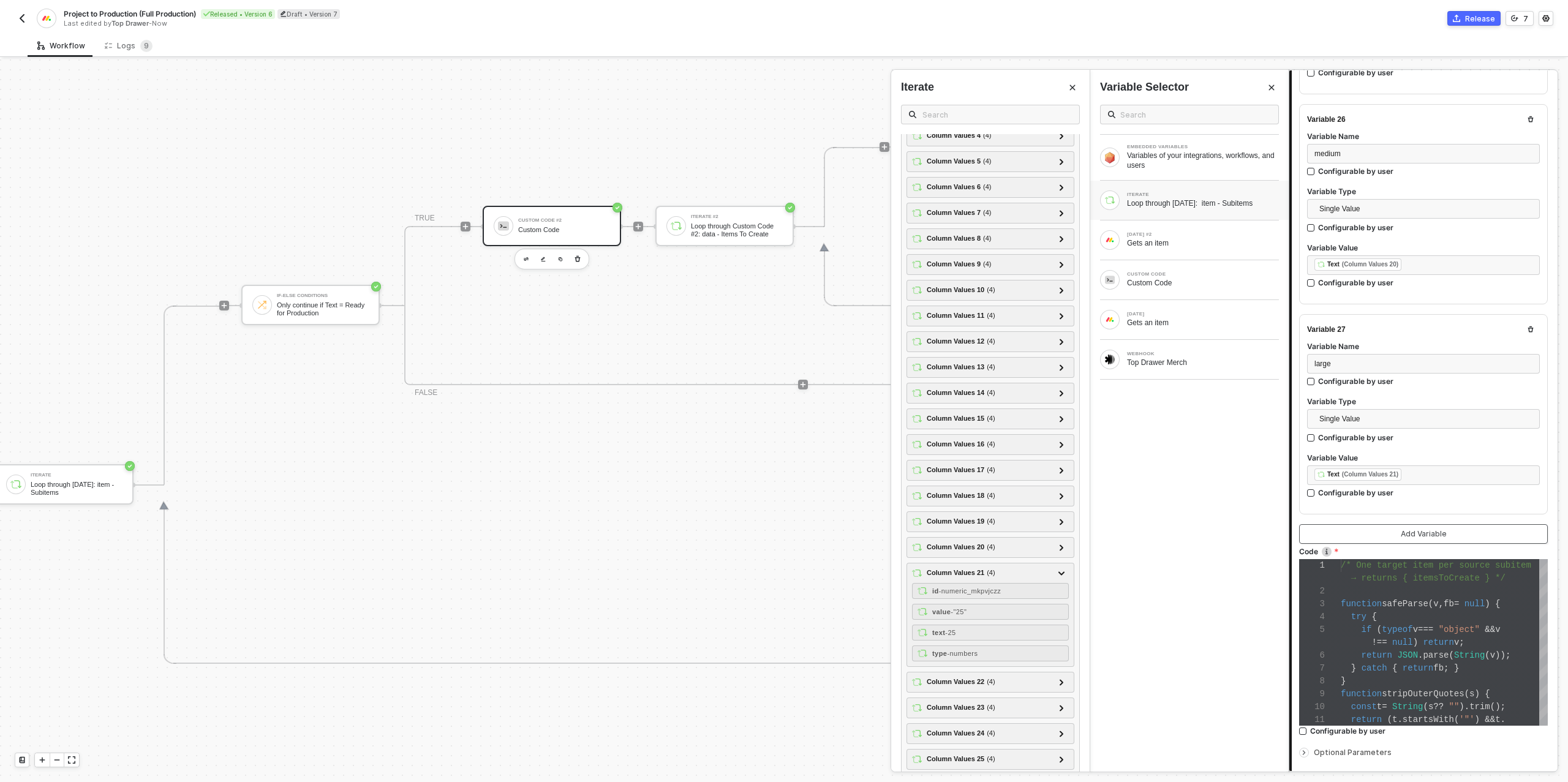
click at [1379, 524] on button "Add Variable" at bounding box center [1423, 534] width 248 height 20
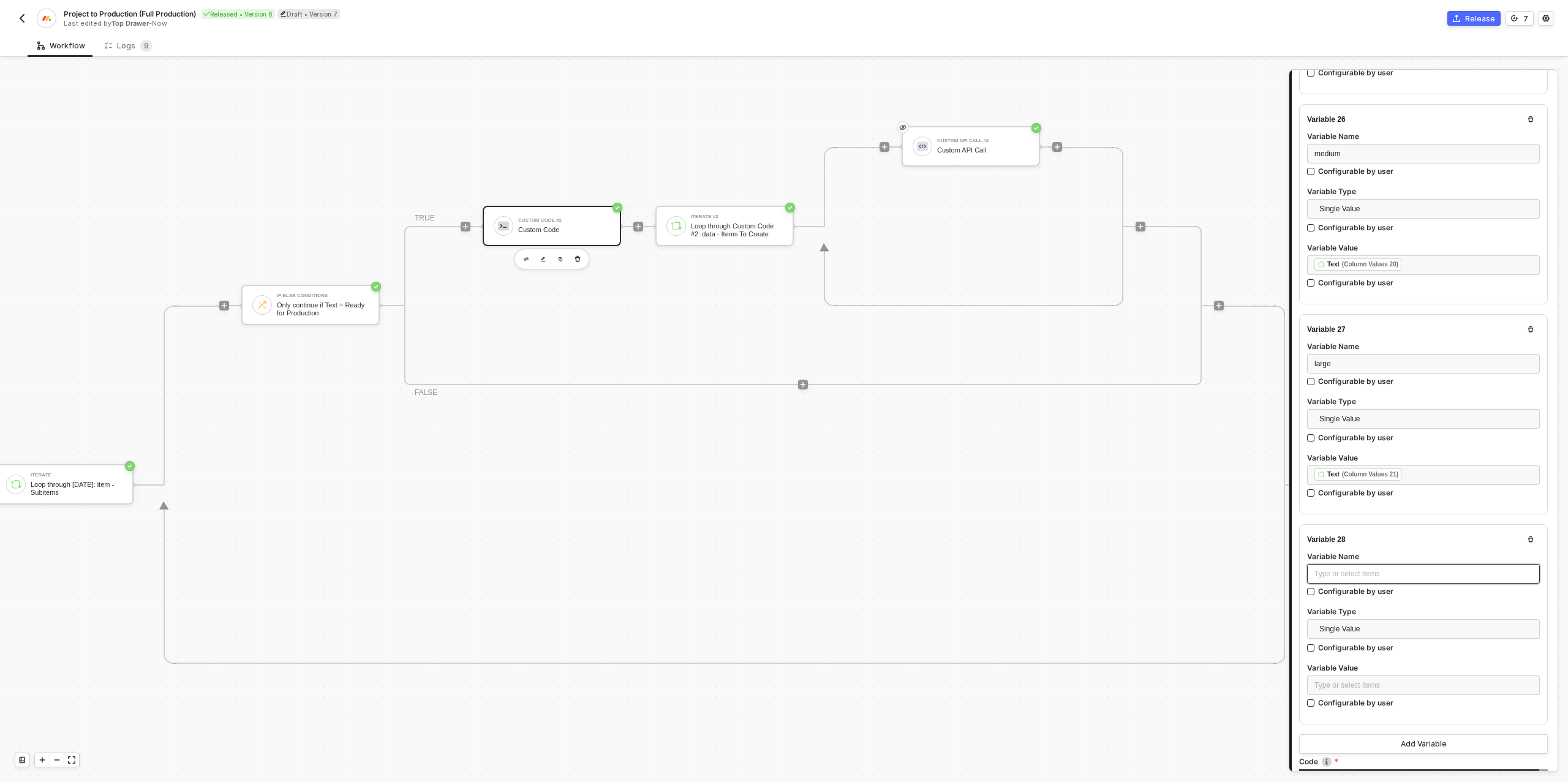
click at [1343, 568] on div "Type or select items ﻿" at bounding box center [1423, 573] width 218 height 12
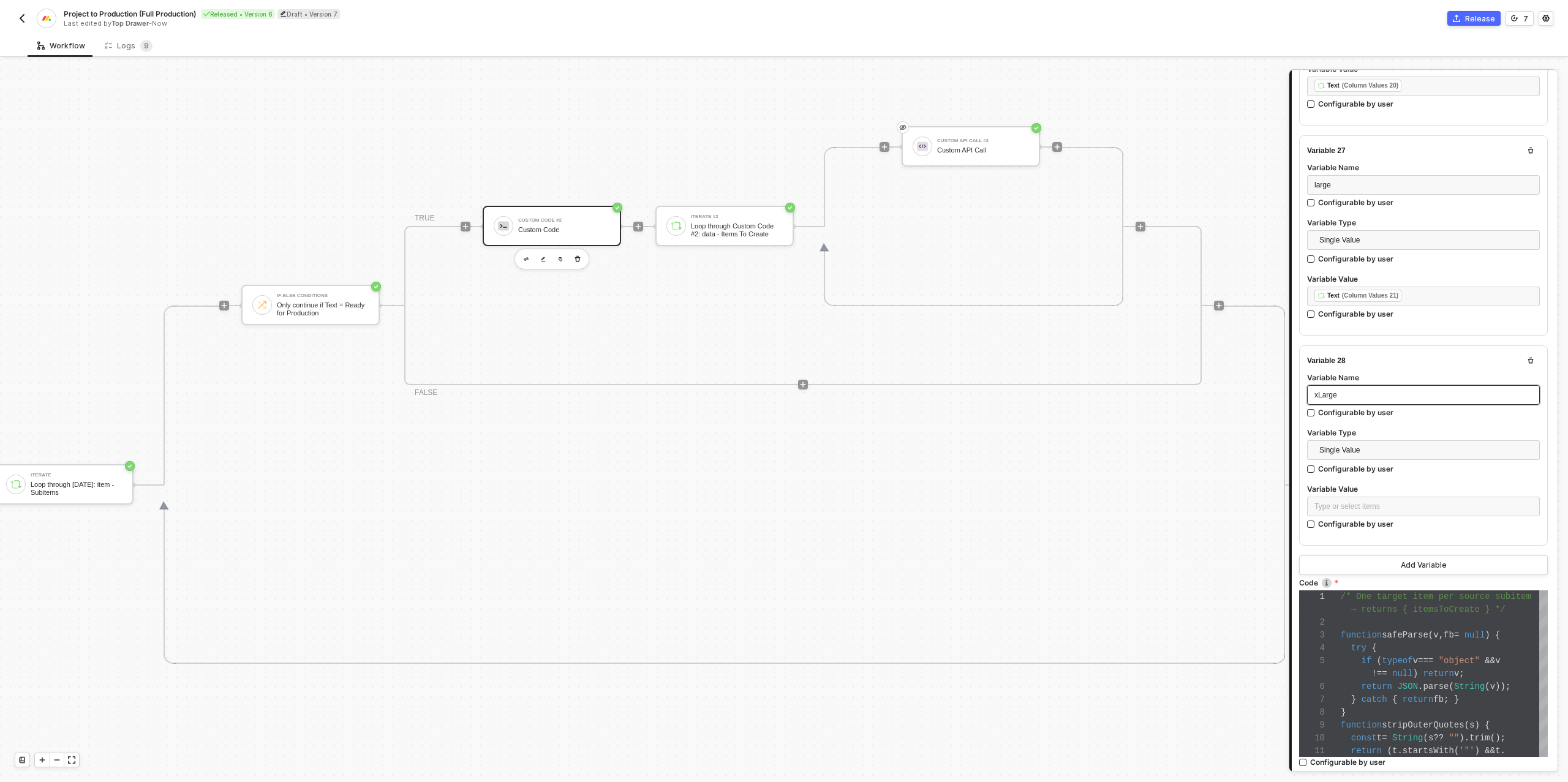
scroll to position [5551, 0]
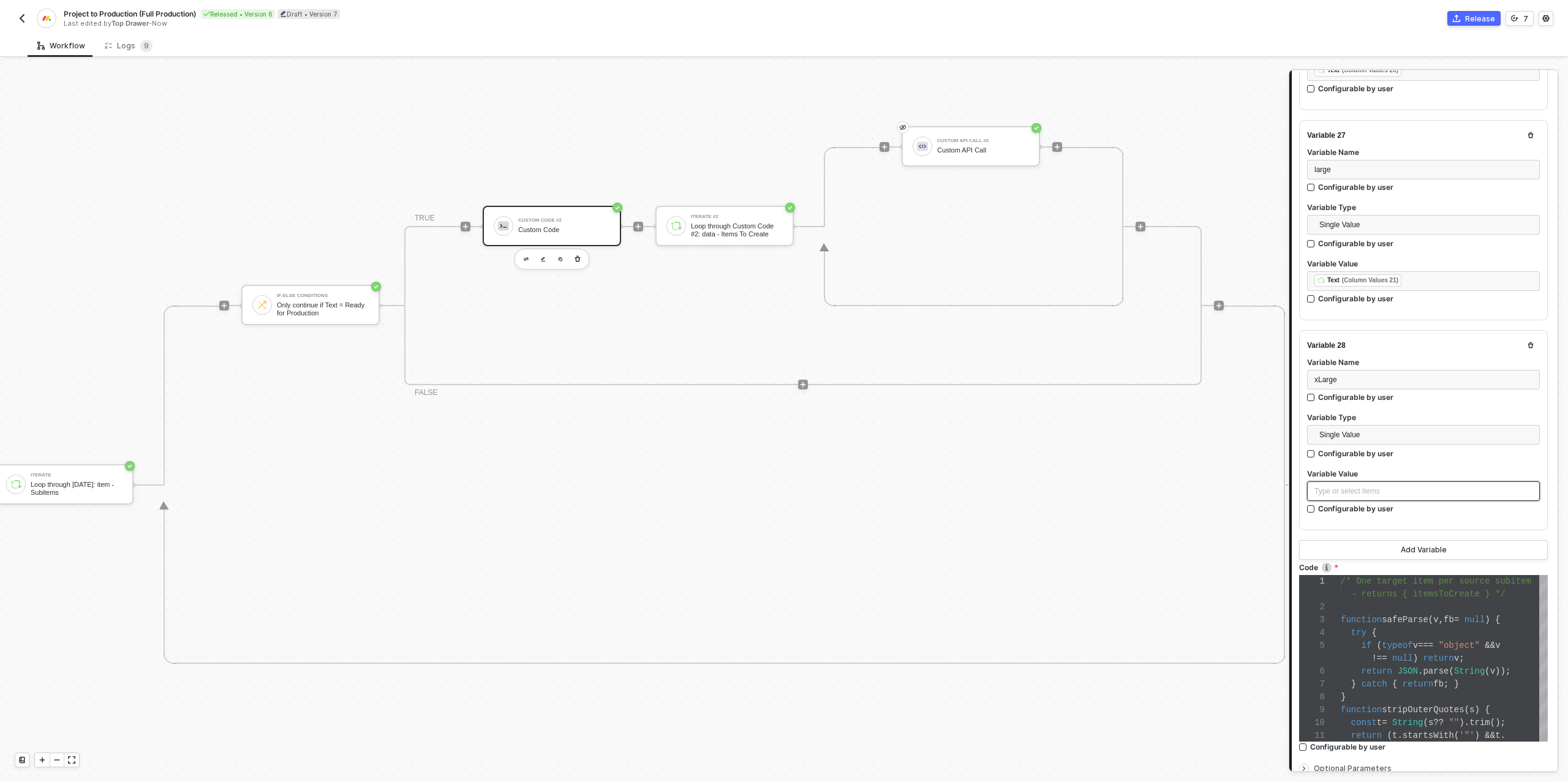
click at [1355, 485] on div "Type or select items ﻿" at bounding box center [1423, 491] width 218 height 12
click at [1221, 199] on div "Loop through [DATE]: item - Subitems" at bounding box center [1202, 203] width 152 height 10
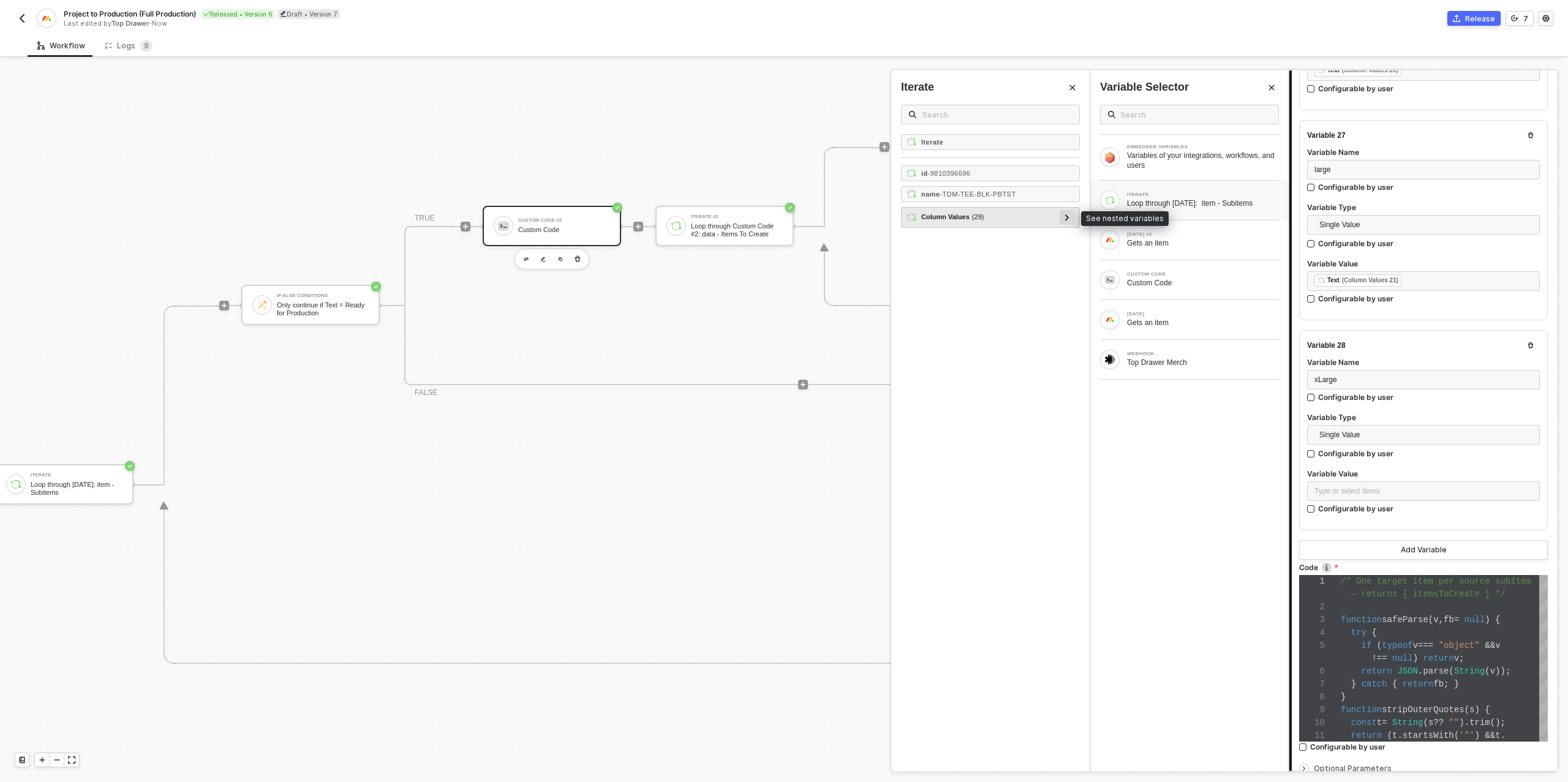
click at [1069, 216] on icon at bounding box center [1067, 218] width 5 height 6
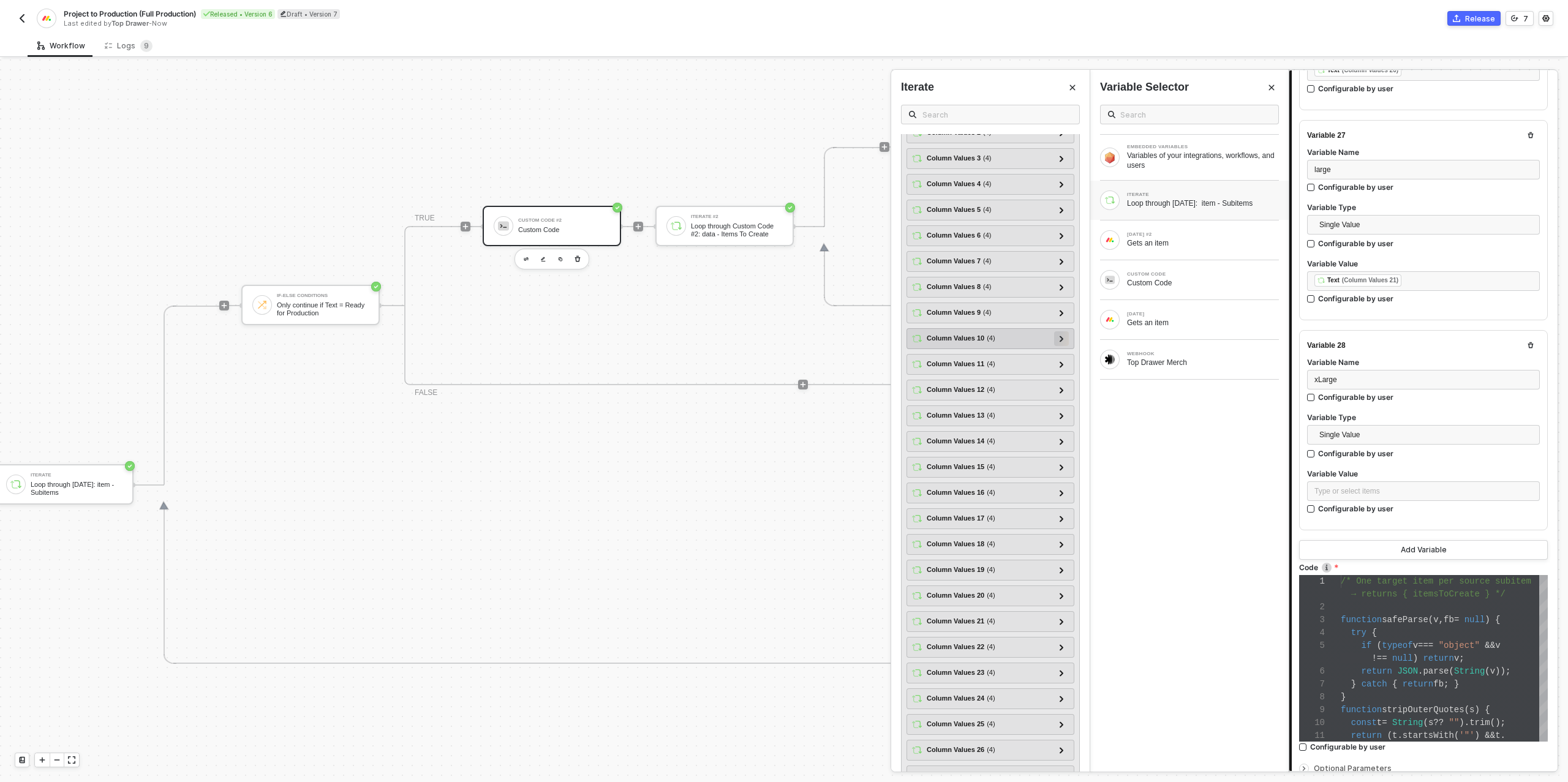
scroll to position [148, 0]
click at [1062, 626] on icon at bounding box center [1062, 629] width 5 height 6
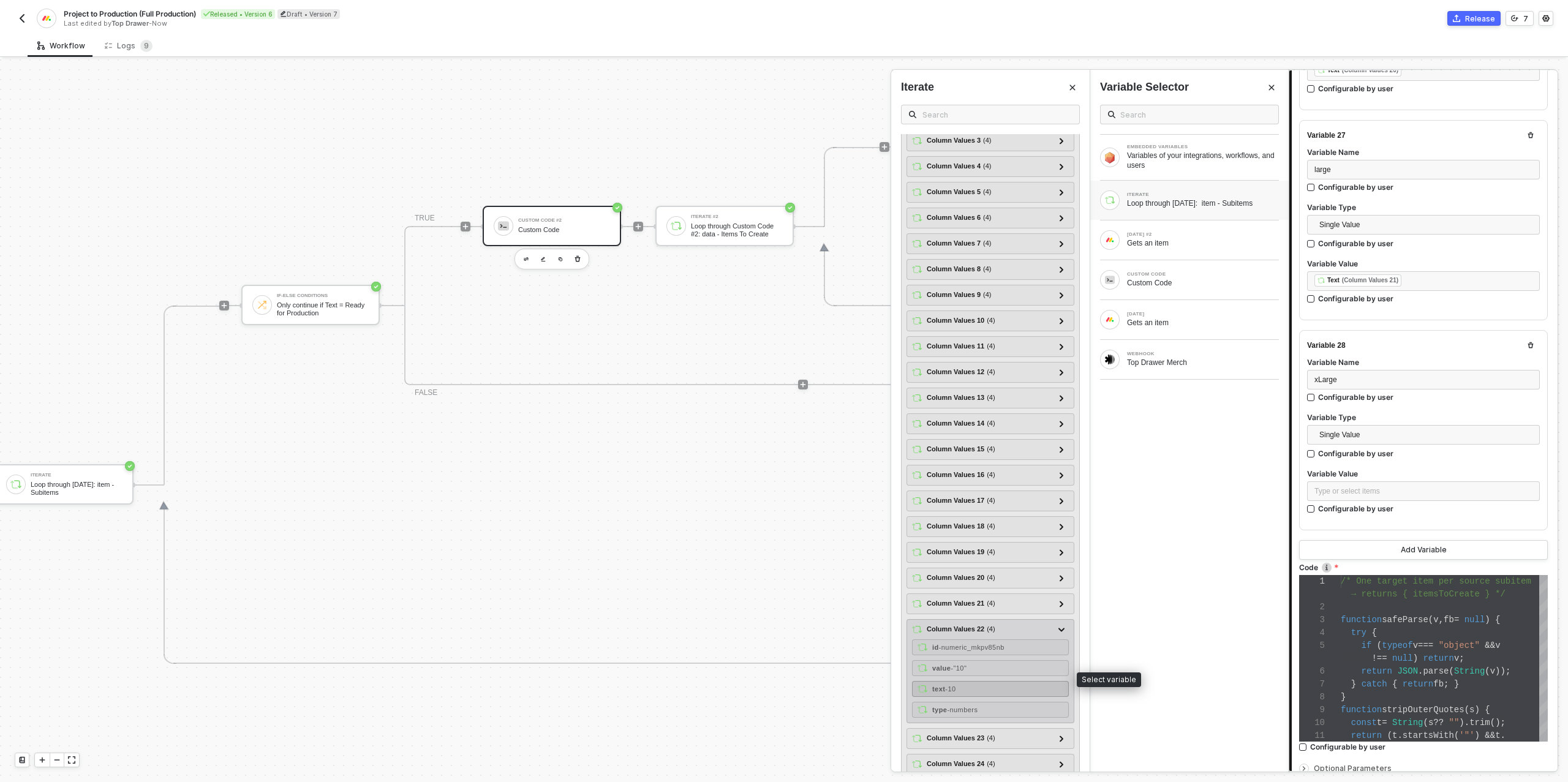
click at [942, 685] on strong "text" at bounding box center [938, 689] width 13 height 8
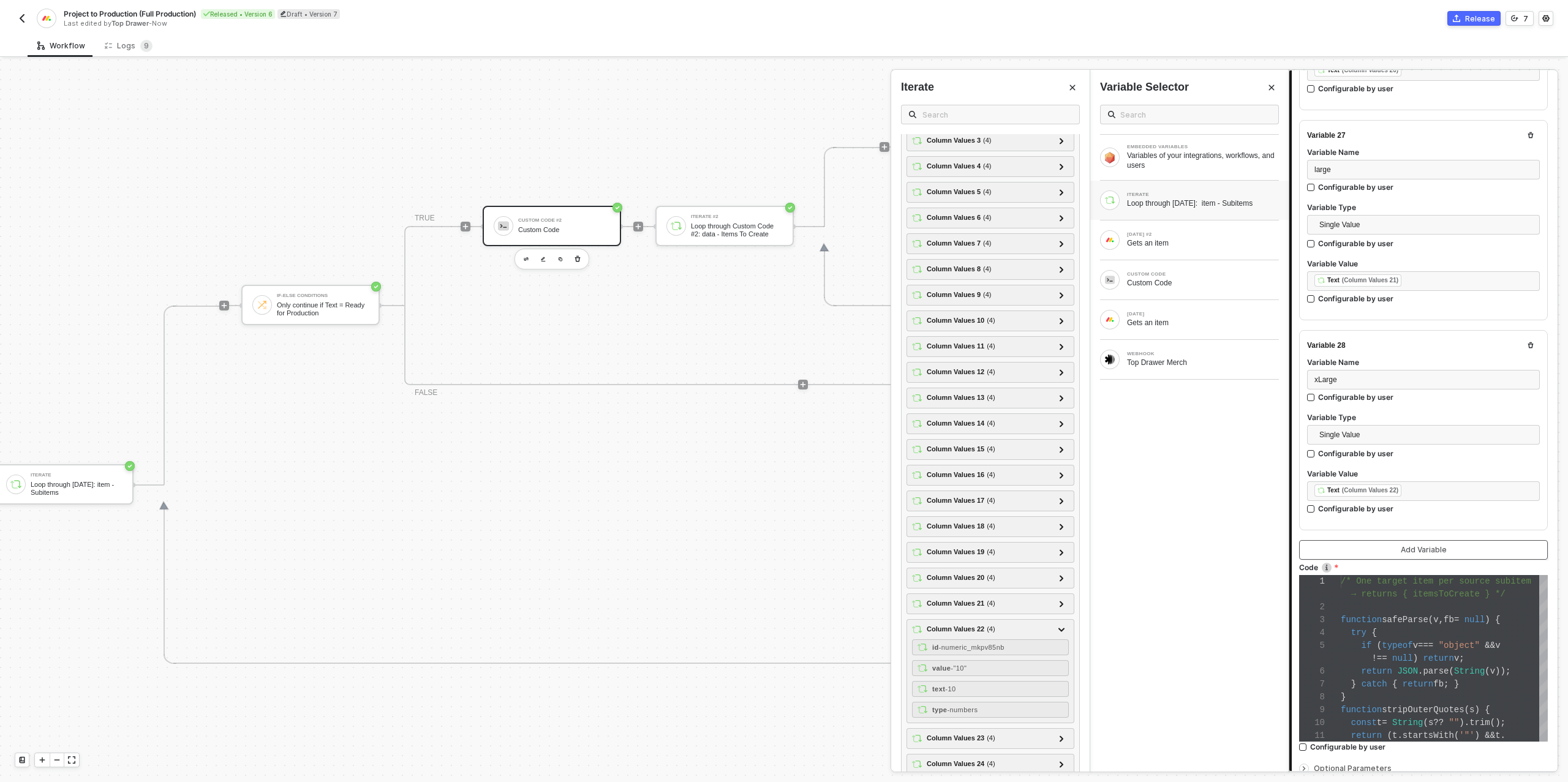
click at [1353, 540] on button "Add Variable" at bounding box center [1423, 550] width 248 height 20
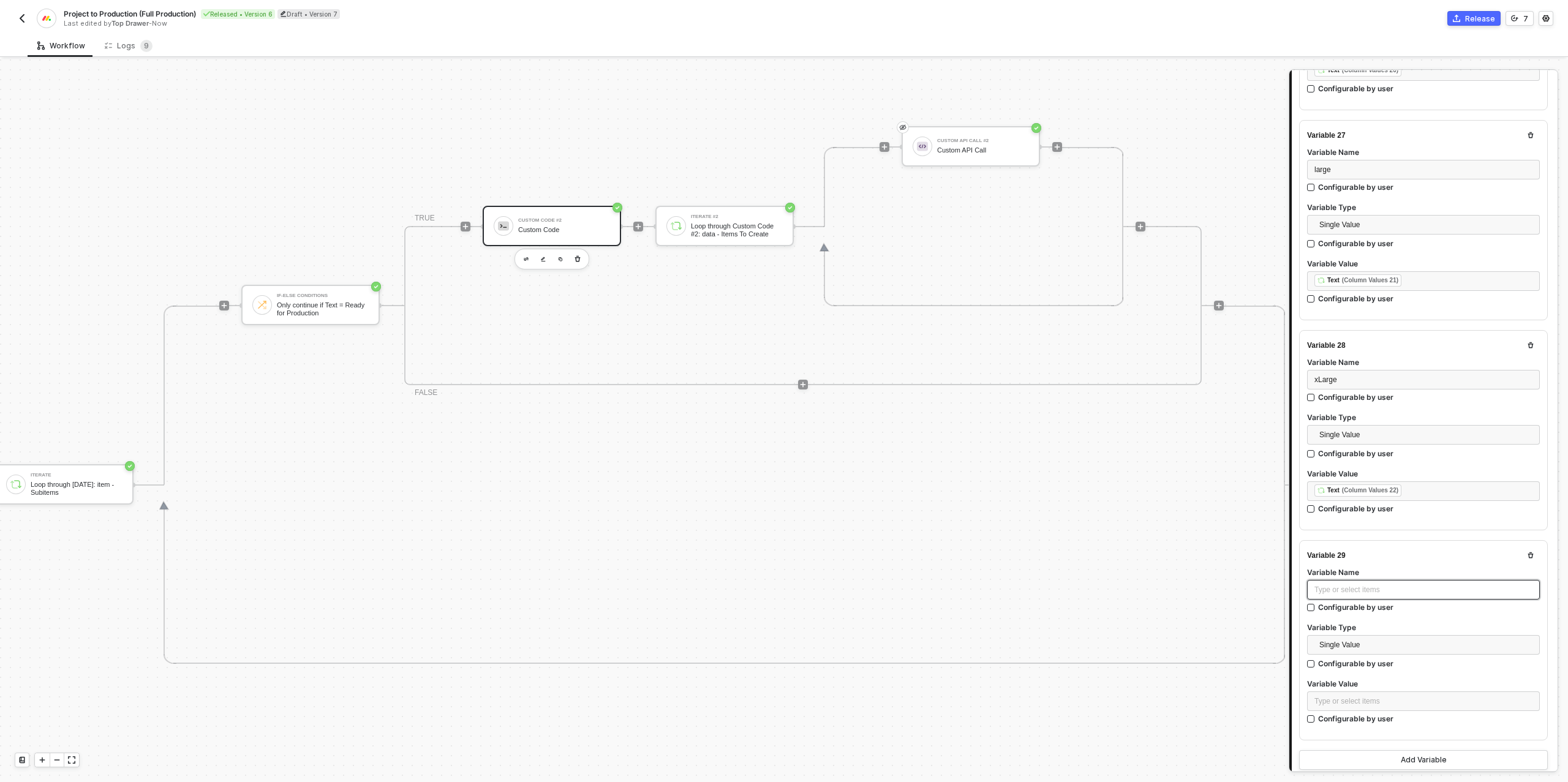
click at [1332, 584] on div "Type or select items ﻿" at bounding box center [1423, 590] width 218 height 12
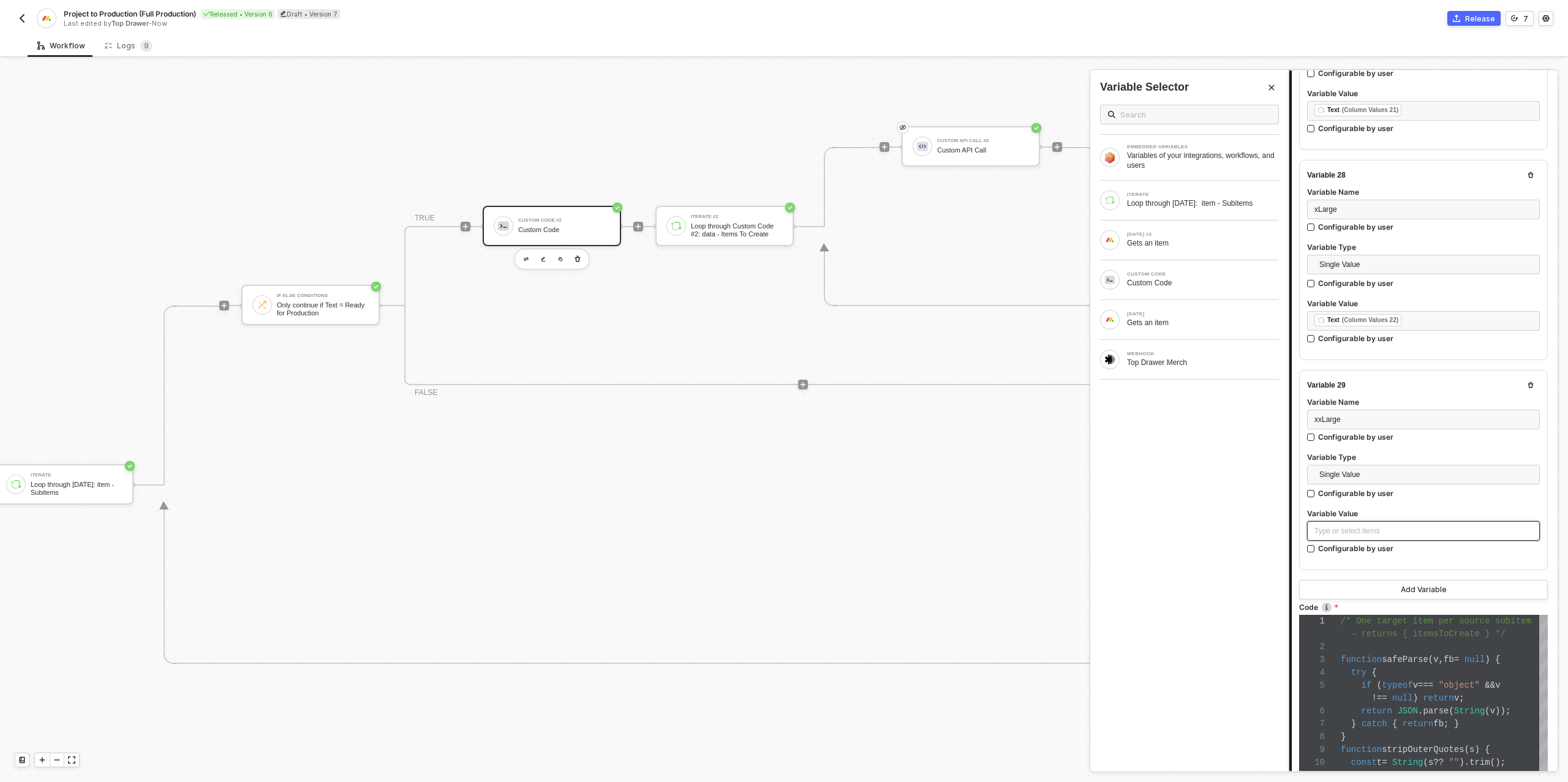
click at [1342, 525] on div "Type or select items ﻿" at bounding box center [1423, 531] width 218 height 12
click at [1198, 205] on div "Loop through [DATE]: item - Subitems" at bounding box center [1202, 203] width 152 height 10
click at [1068, 215] on icon at bounding box center [1067, 218] width 4 height 6
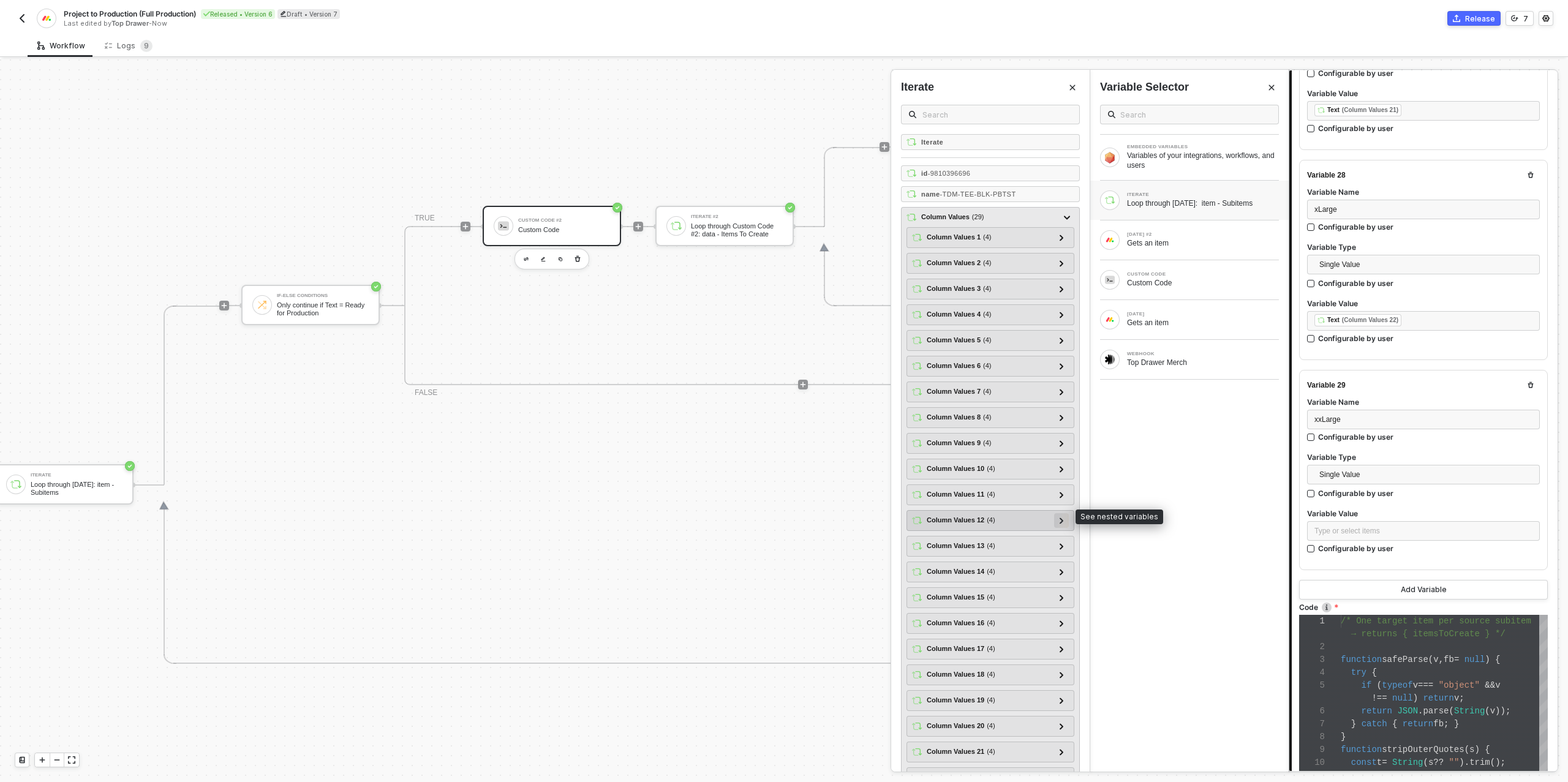
scroll to position [197, 0]
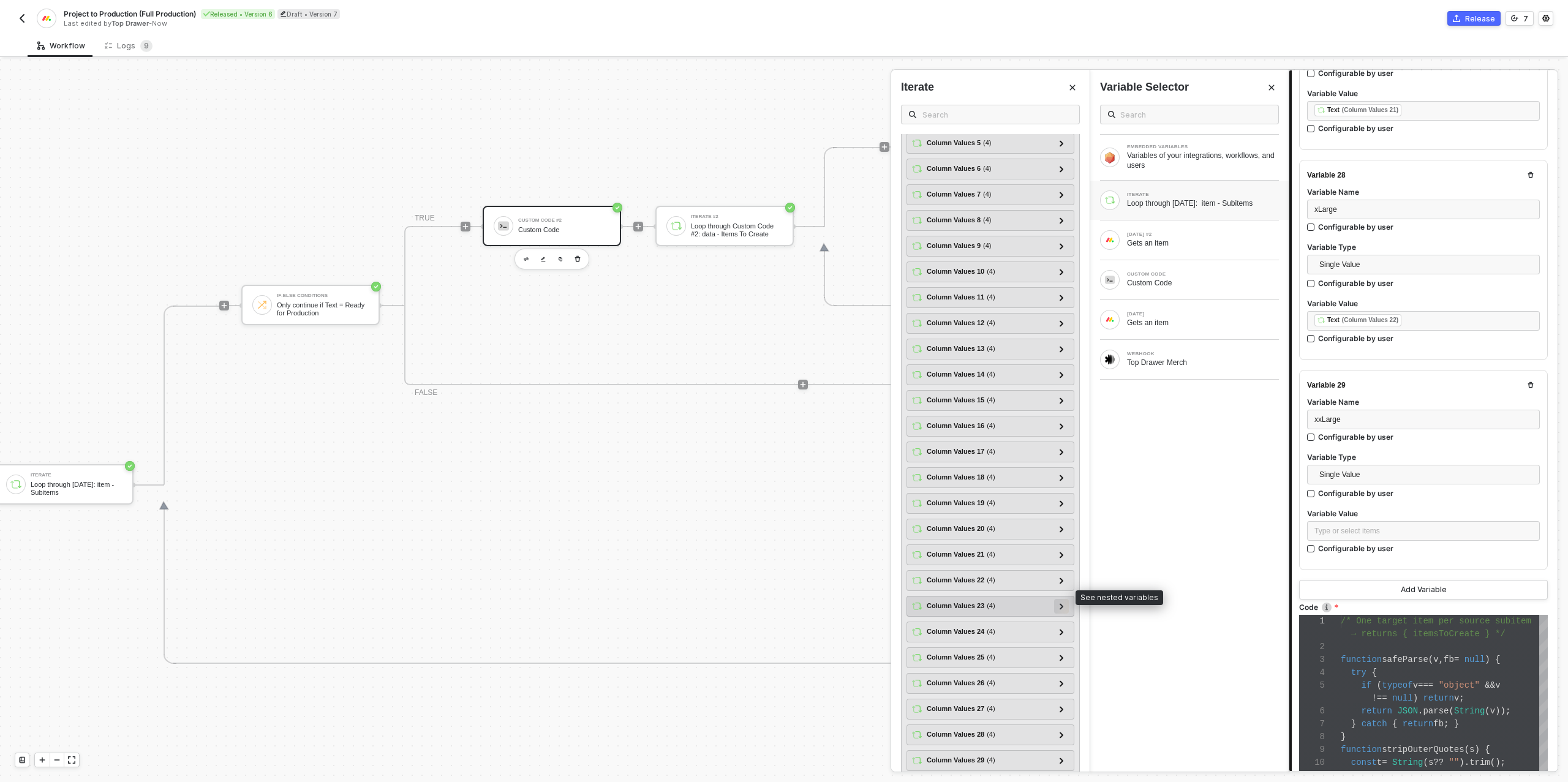
click at [1060, 603] on icon at bounding box center [1062, 606] width 5 height 6
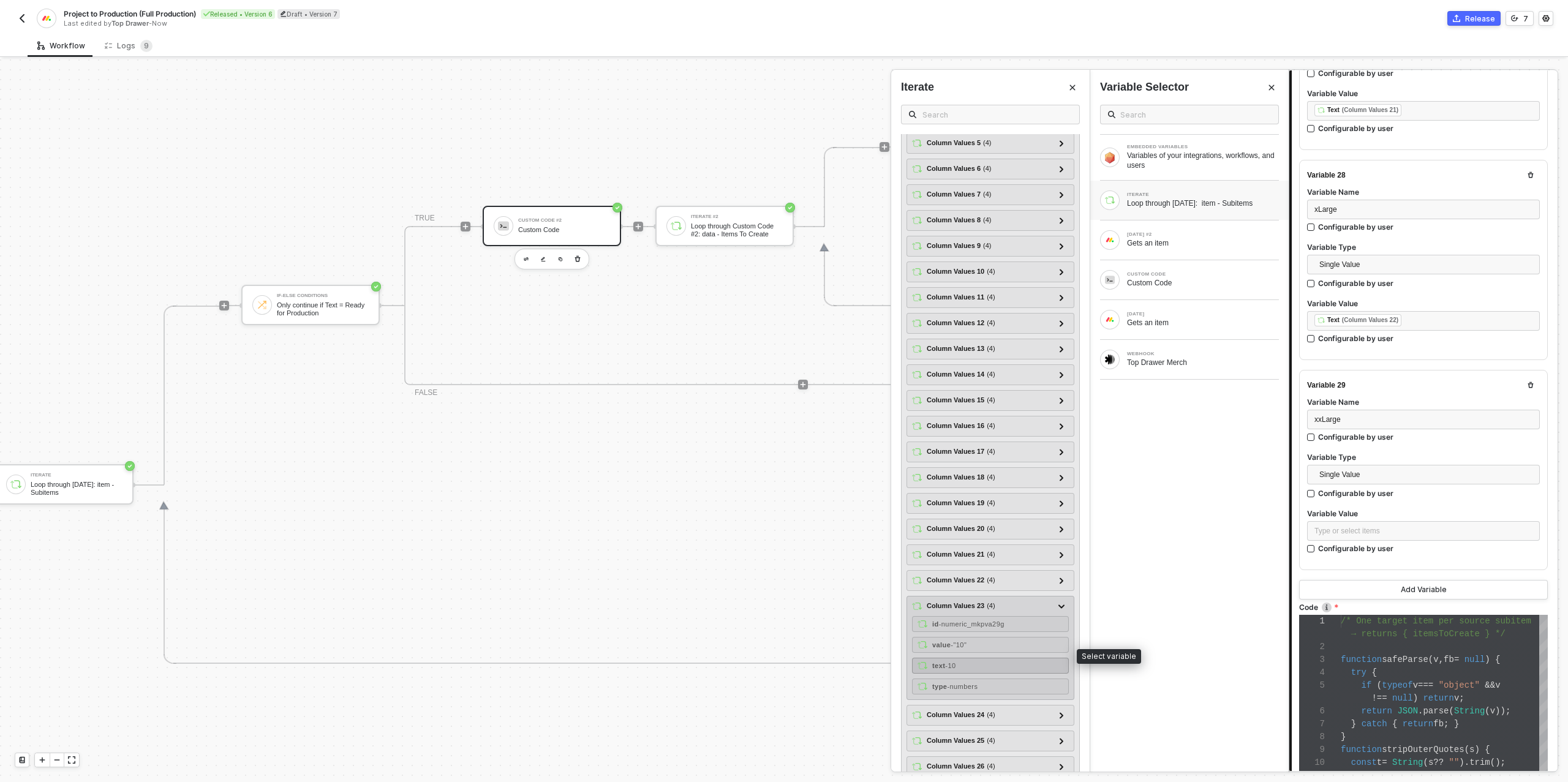
click at [978, 658] on div "text - 10" at bounding box center [990, 665] width 156 height 16
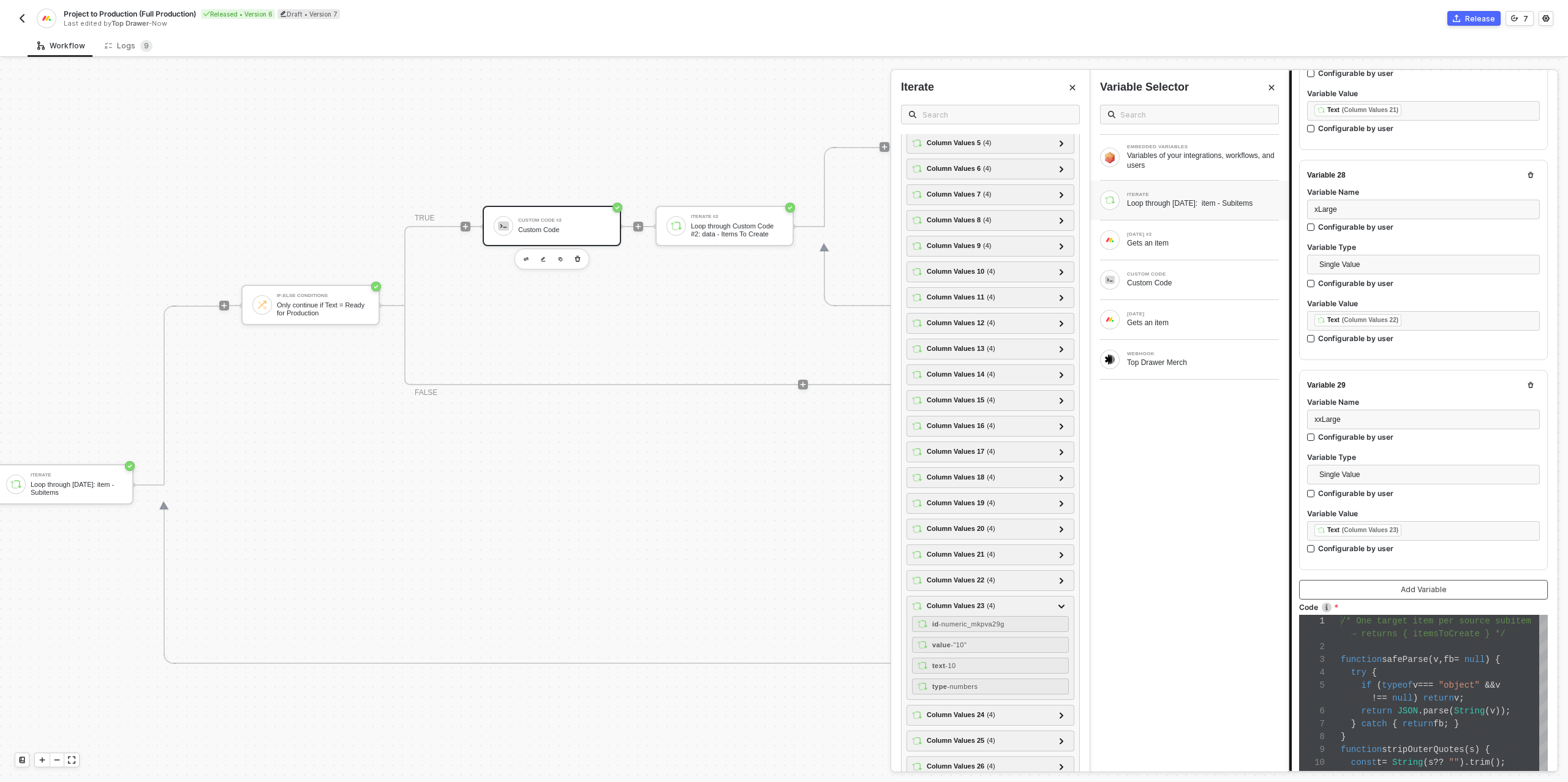
click at [1376, 580] on button "Add Variable" at bounding box center [1423, 590] width 248 height 20
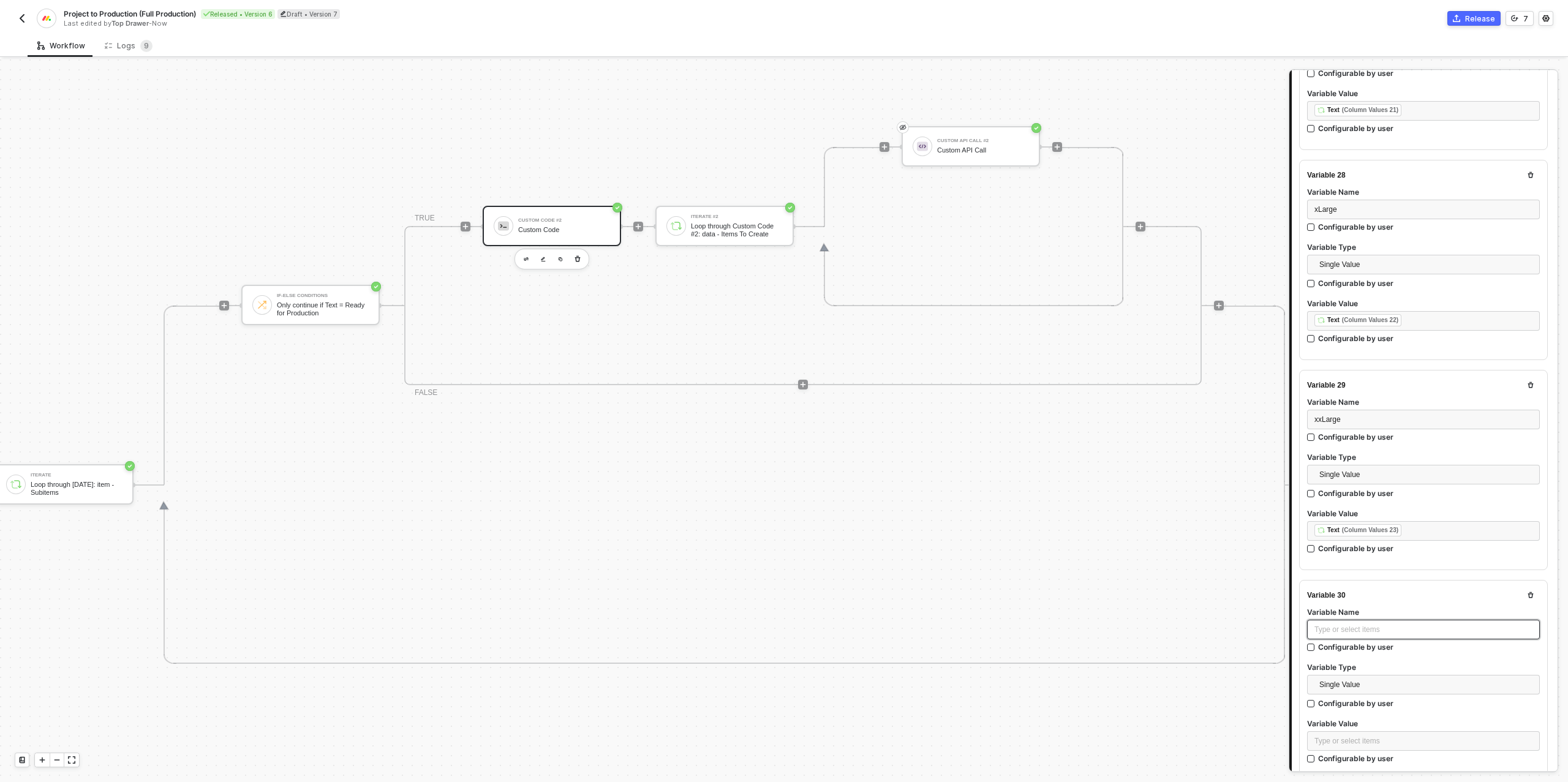
click at [1331, 624] on div "Type or select items ﻿" at bounding box center [1423, 629] width 218 height 12
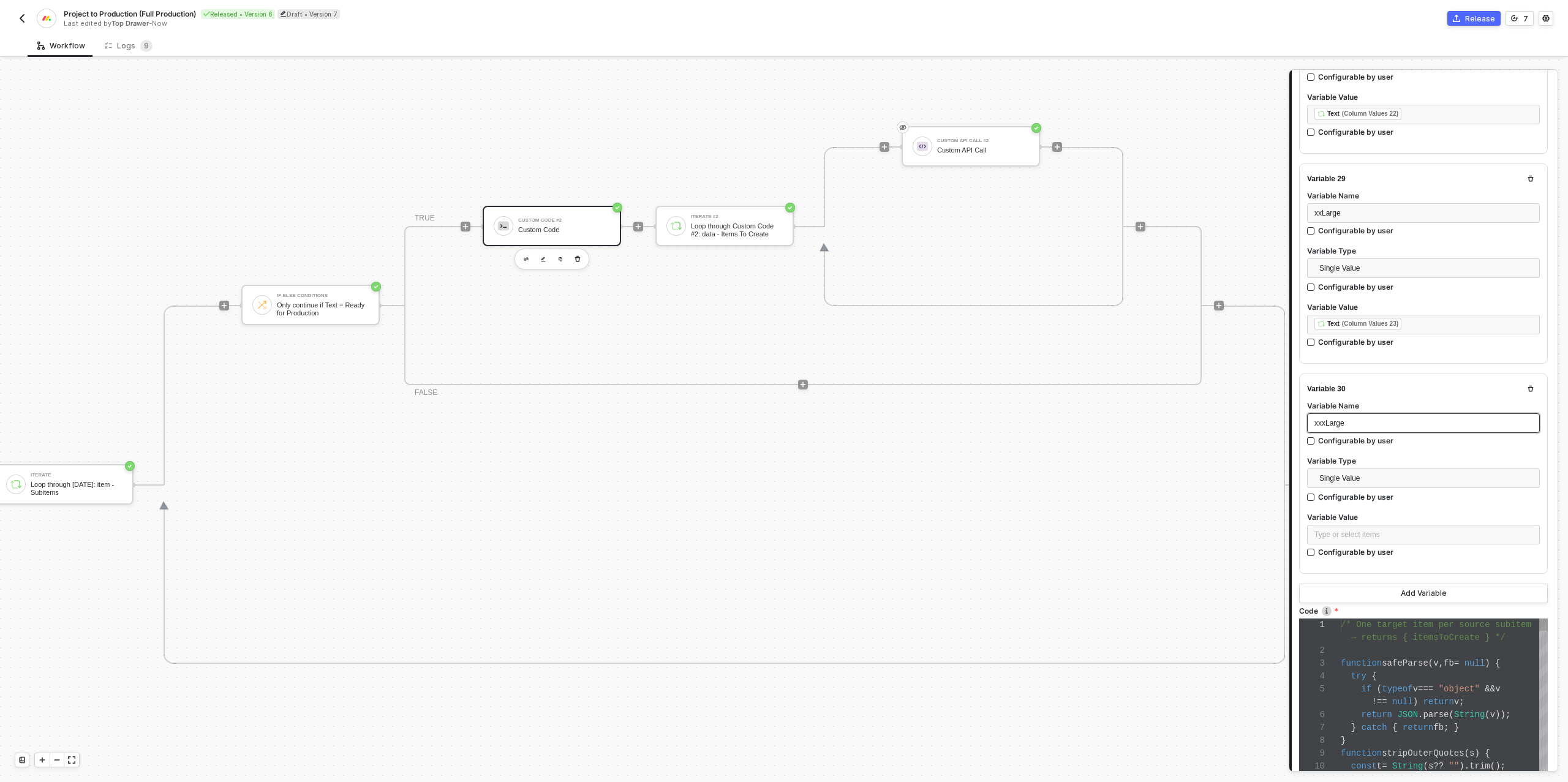
scroll to position [5965, 0]
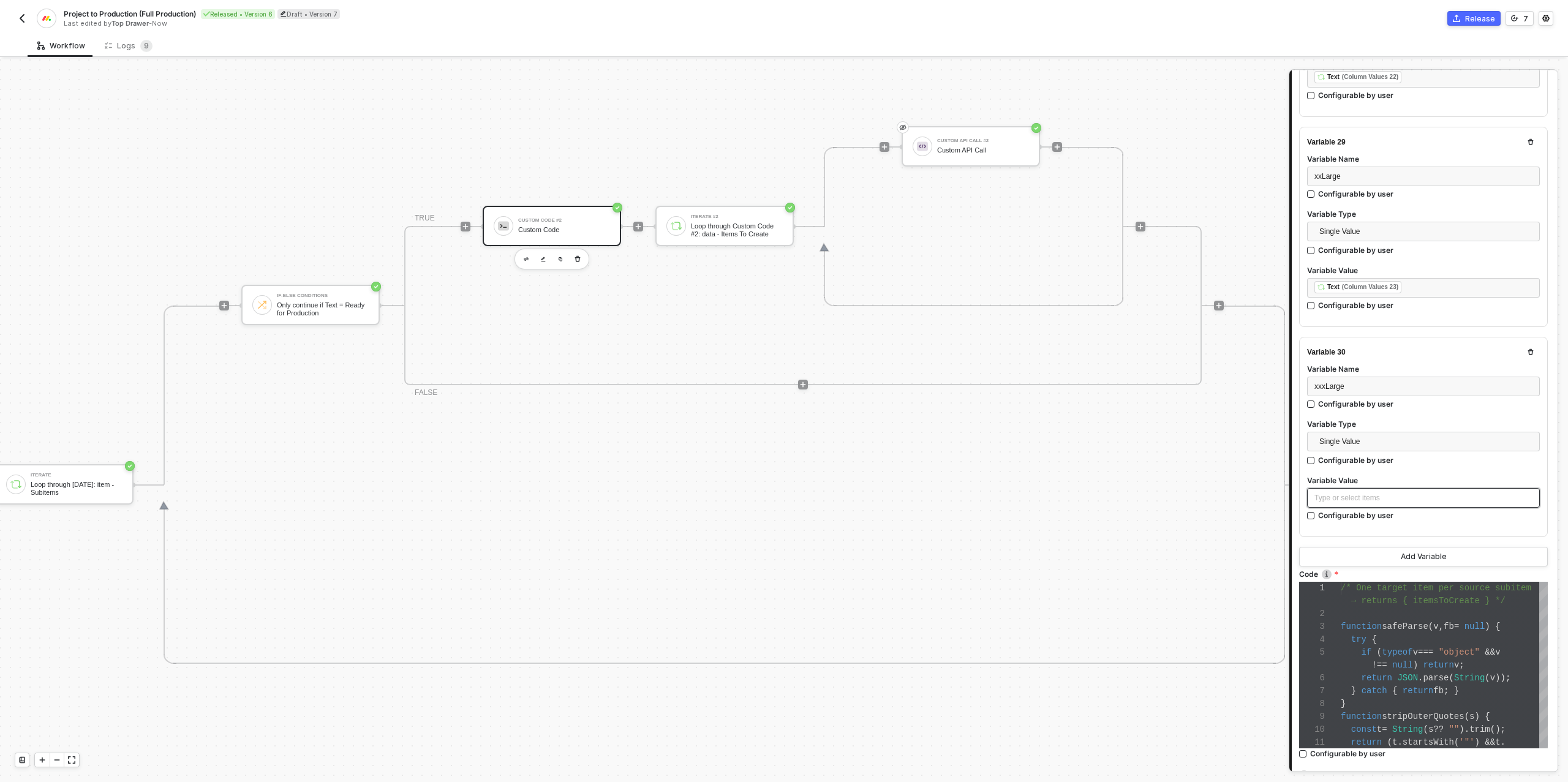
click at [1353, 492] on div "Type or select items ﻿" at bounding box center [1423, 498] width 218 height 12
click at [1181, 205] on div "Loop through [DATE]: item - Subitems" at bounding box center [1202, 203] width 152 height 10
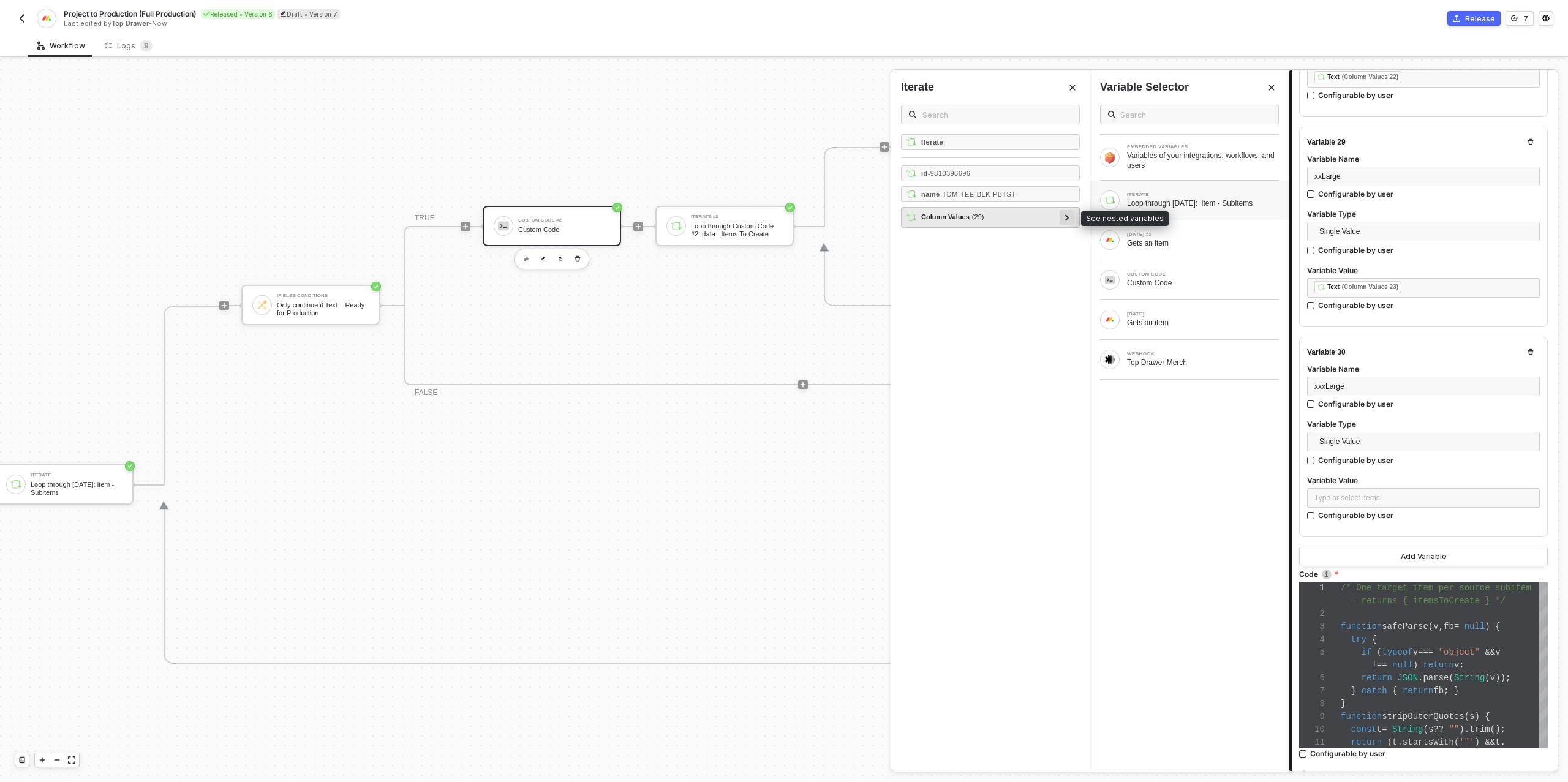
click at [1066, 217] on icon at bounding box center [1067, 218] width 5 height 6
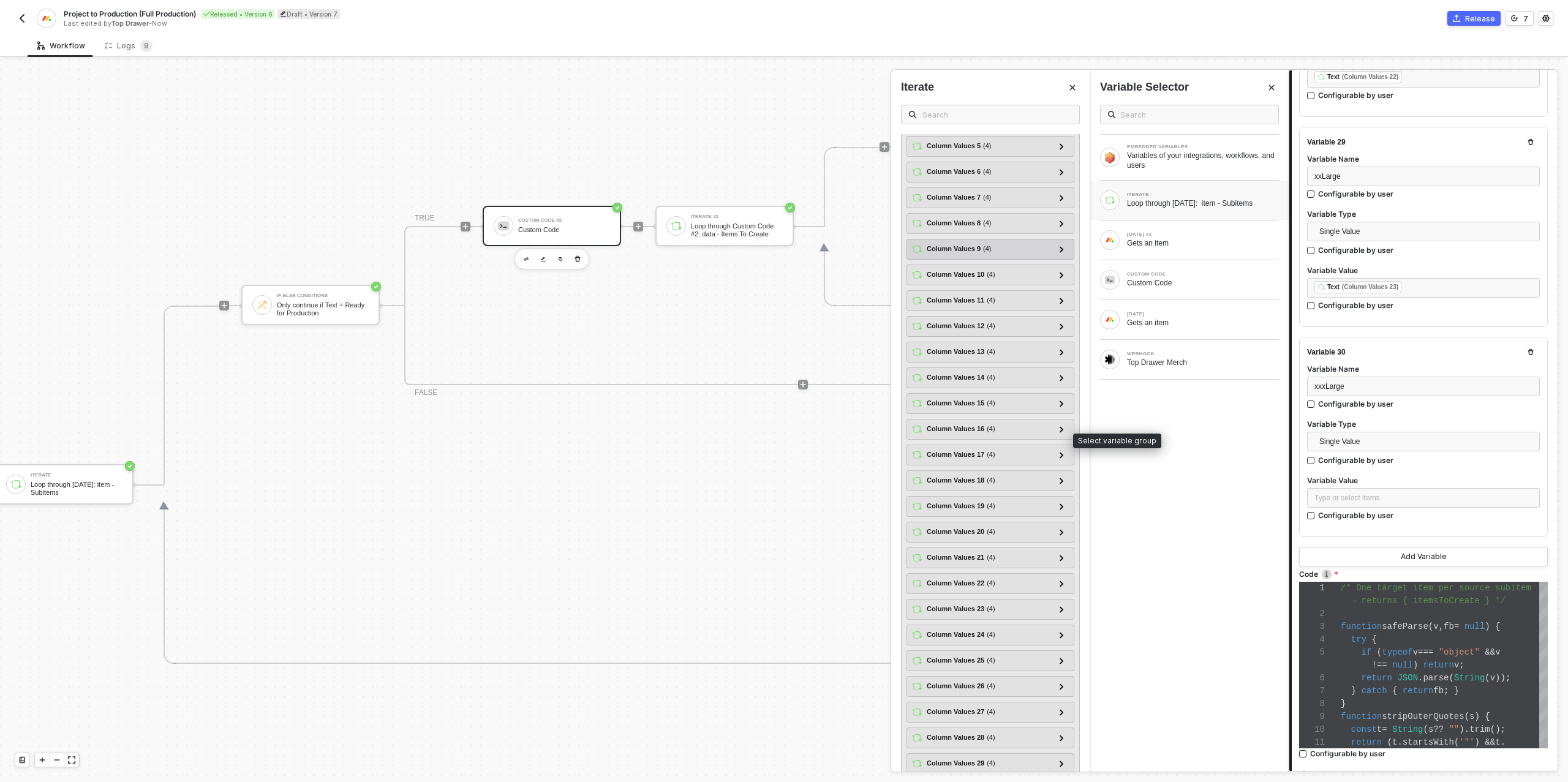
scroll to position [197, 0]
click at [1060, 629] on icon at bounding box center [1062, 632] width 5 height 6
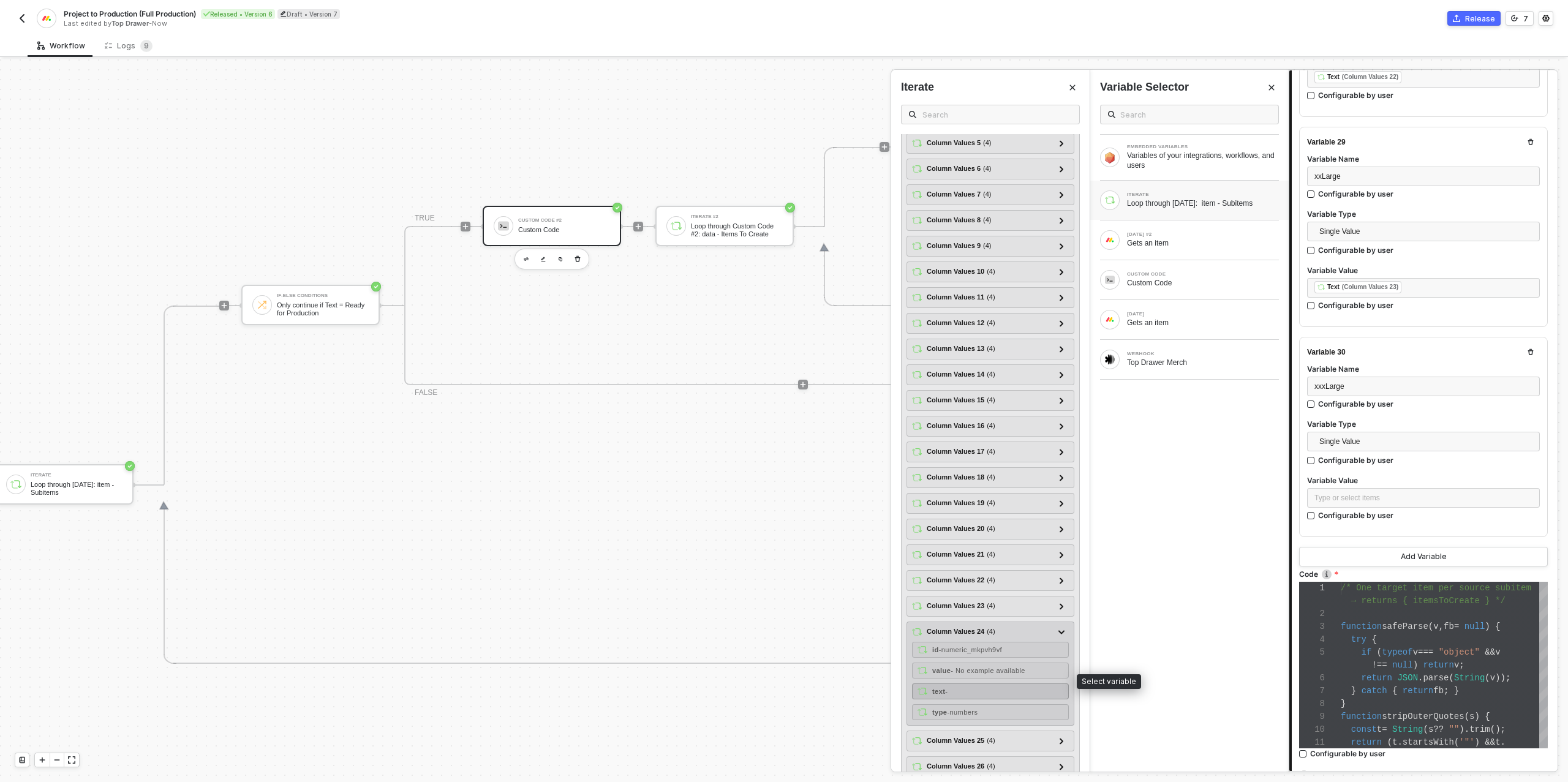
click at [971, 683] on div "text -" at bounding box center [990, 691] width 156 height 16
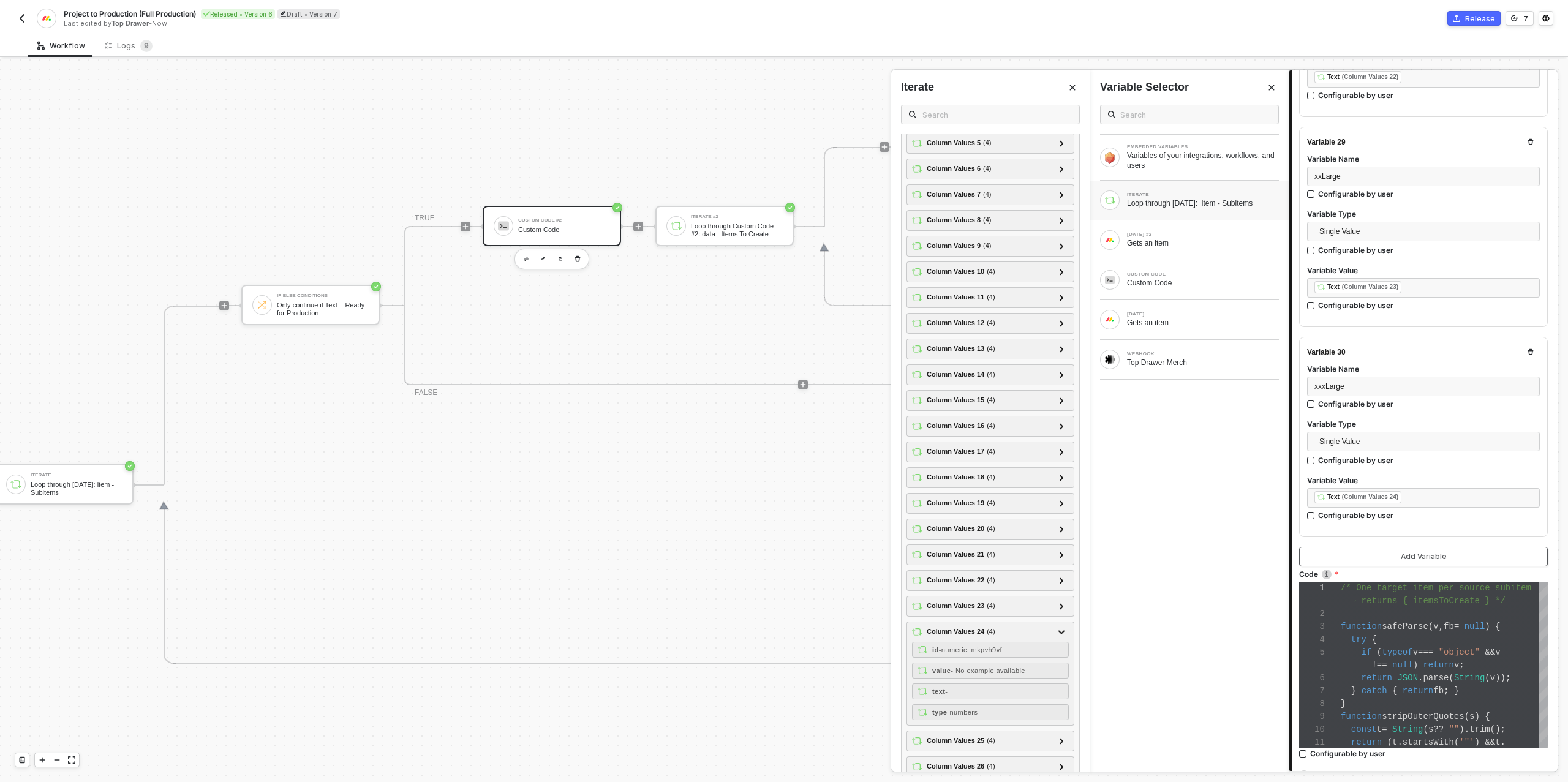
click at [1418, 552] on div "Add Variable" at bounding box center [1423, 557] width 46 height 10
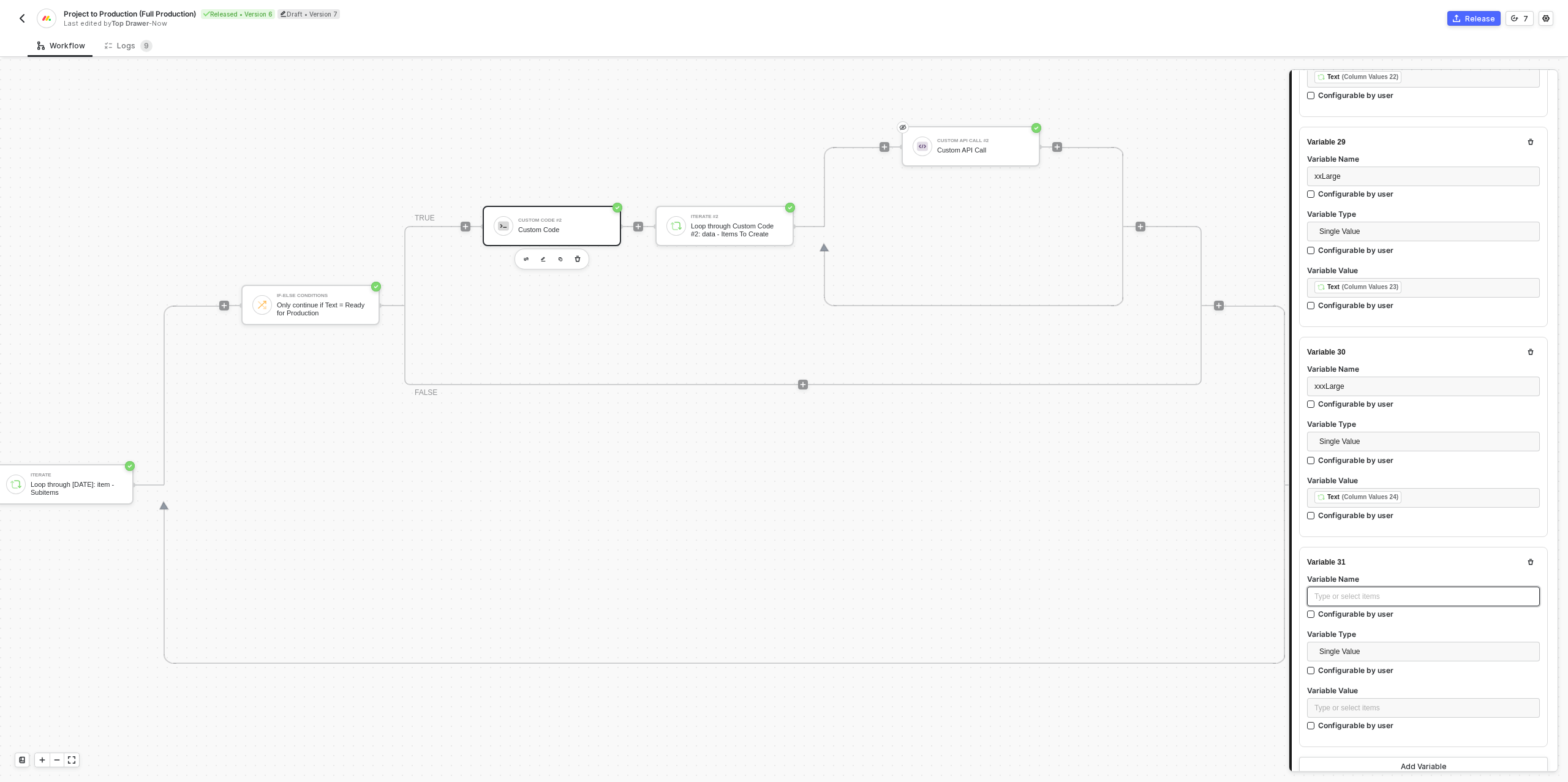
click at [1332, 591] on div "Type or select items ﻿" at bounding box center [1423, 596] width 218 height 12
click at [1342, 702] on div "Type or select items ﻿" at bounding box center [1423, 708] width 218 height 12
click at [1203, 205] on div "Loop through [DATE]: item - Subitems" at bounding box center [1202, 203] width 152 height 10
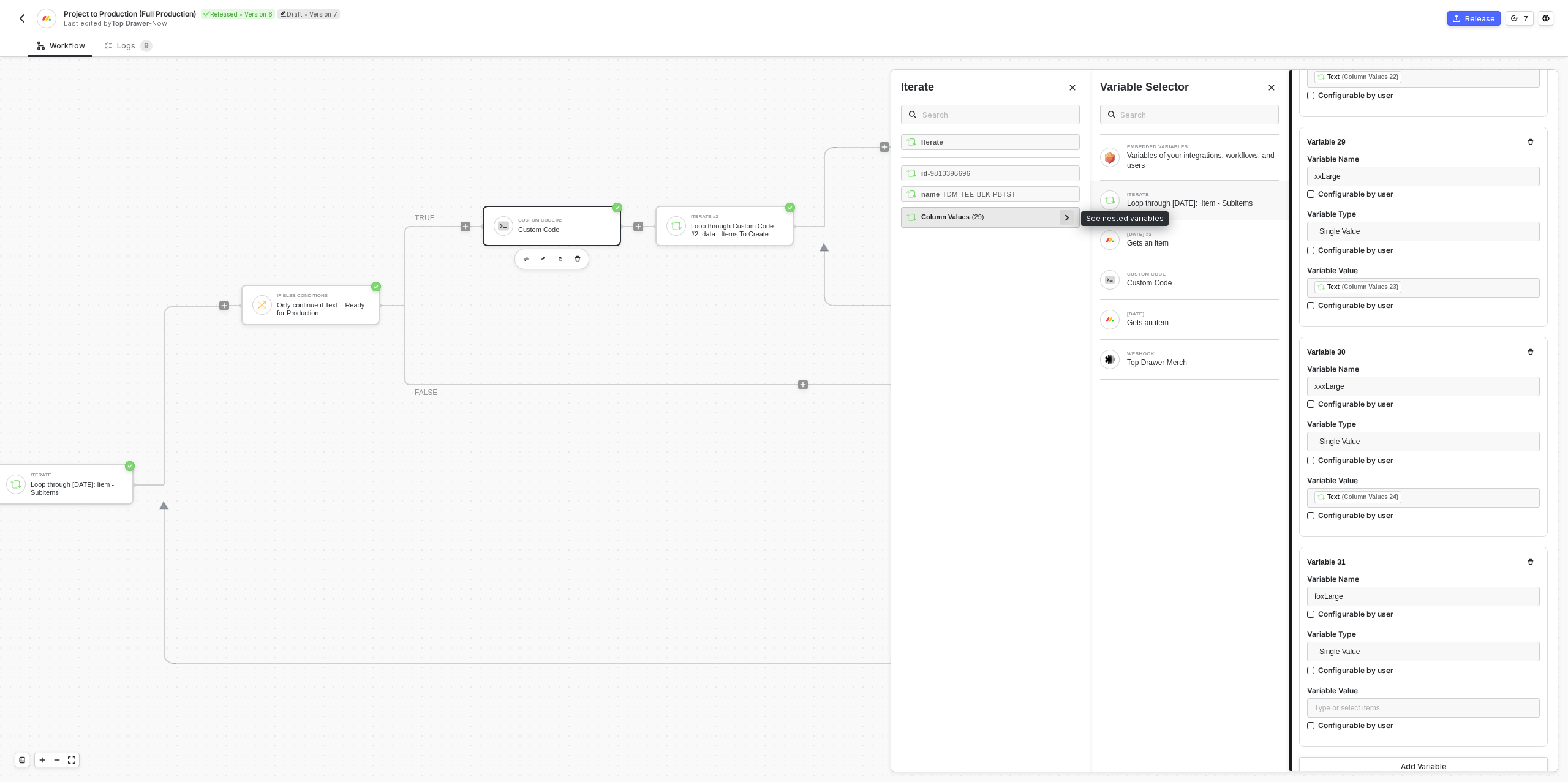
click at [1067, 215] on icon at bounding box center [1067, 218] width 4 height 6
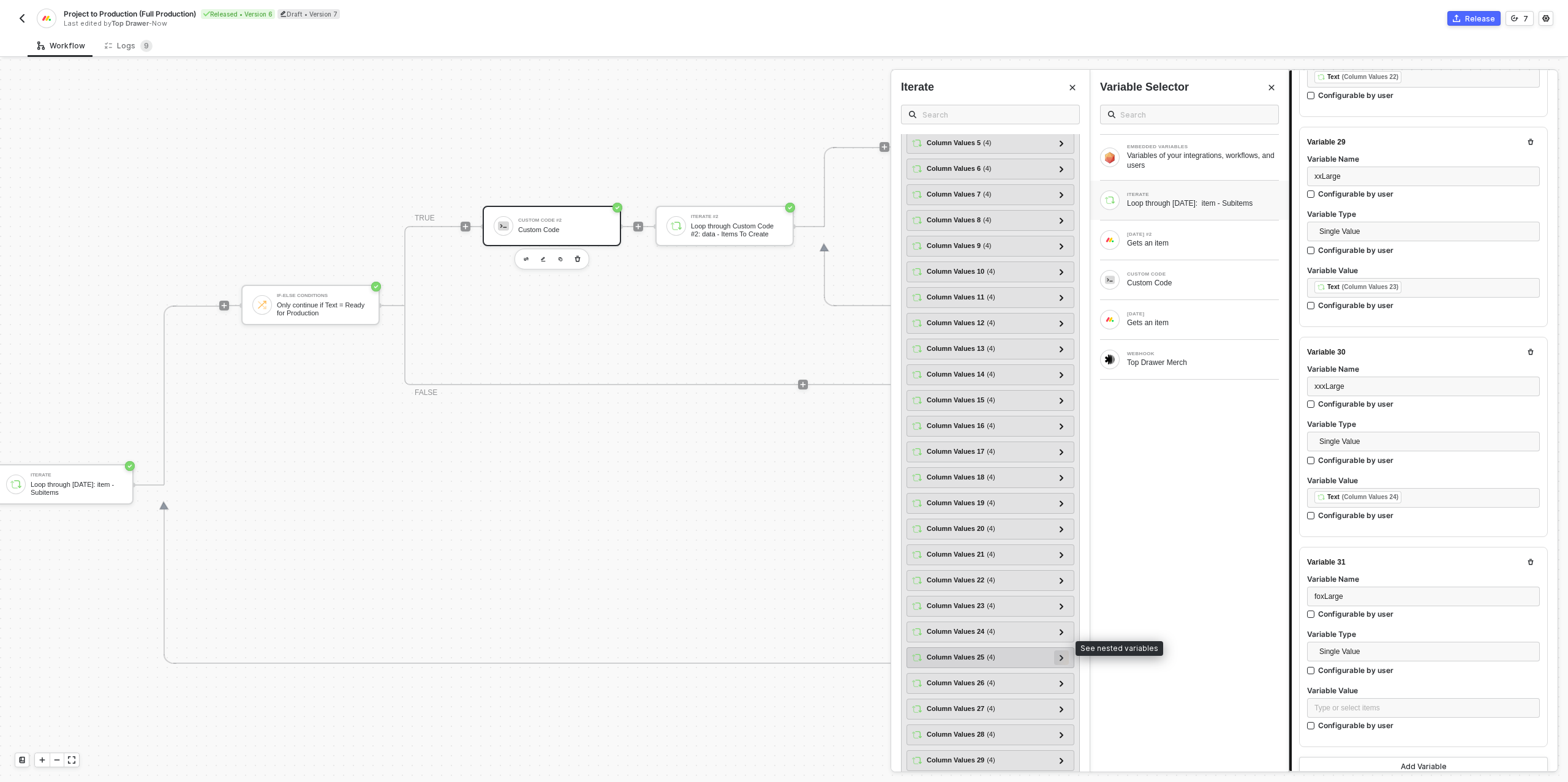
click at [1060, 655] on icon at bounding box center [1062, 658] width 5 height 6
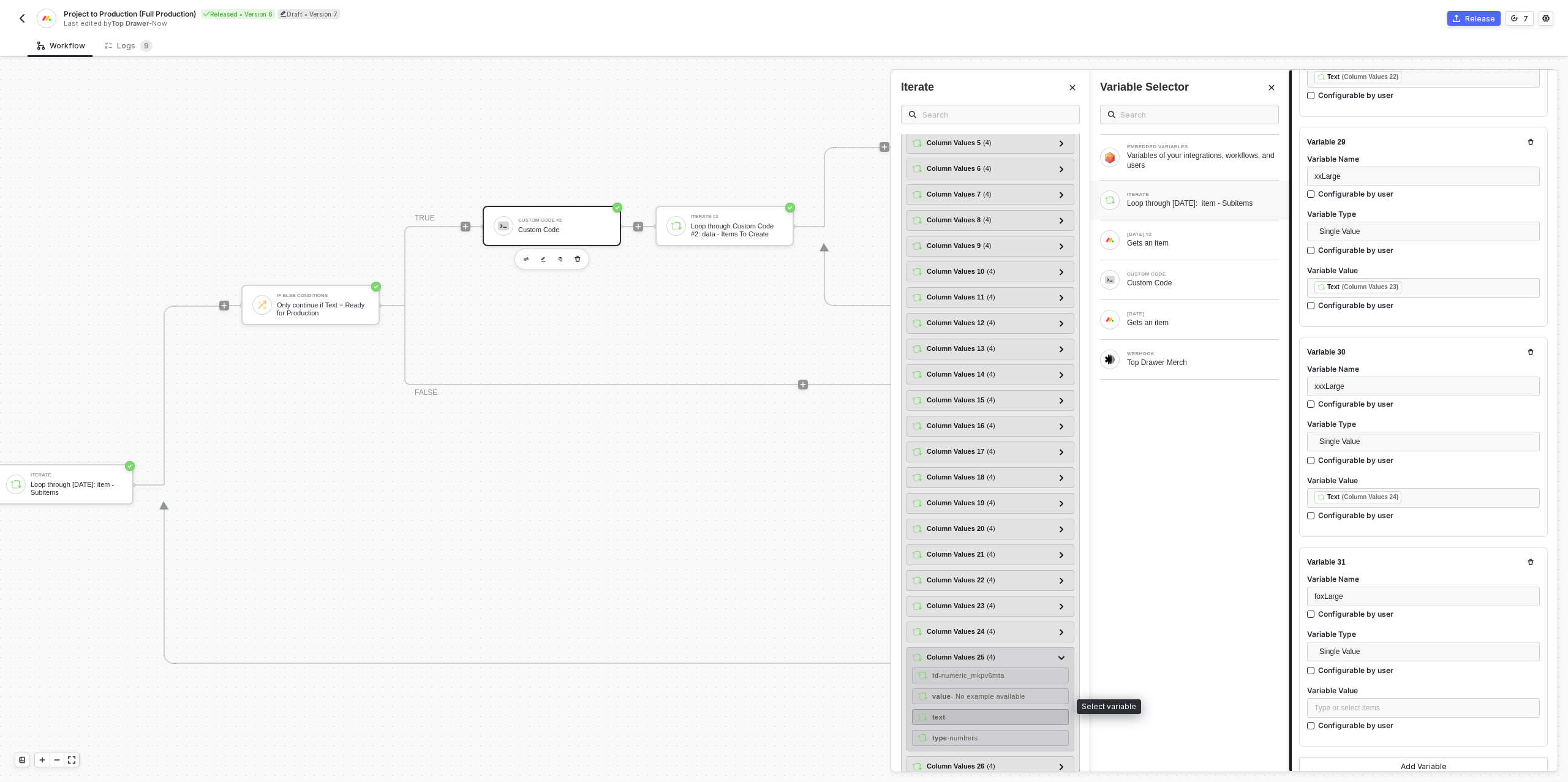
click at [988, 709] on div "text -" at bounding box center [990, 717] width 156 height 16
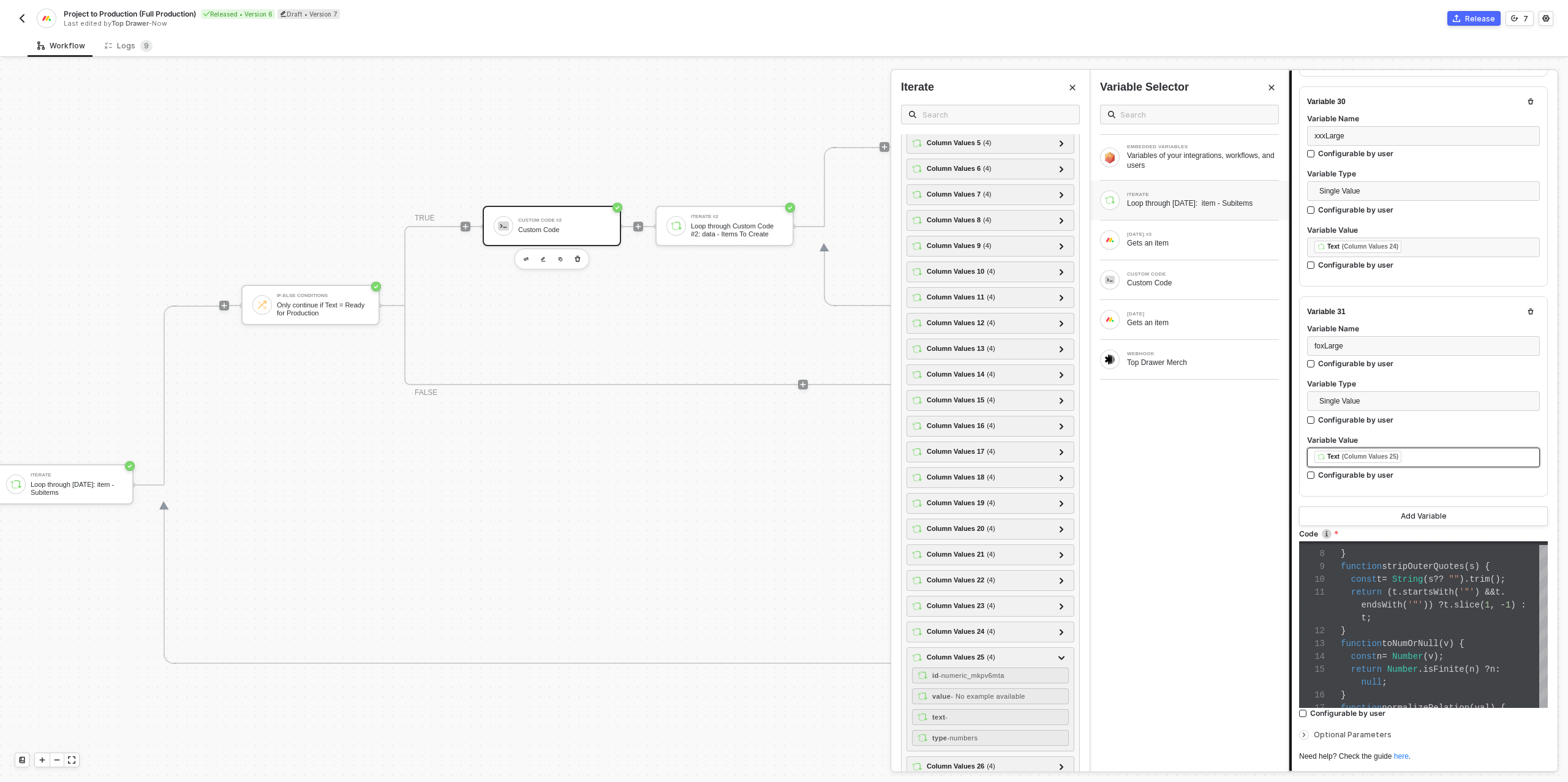
scroll to position [6280, 0]
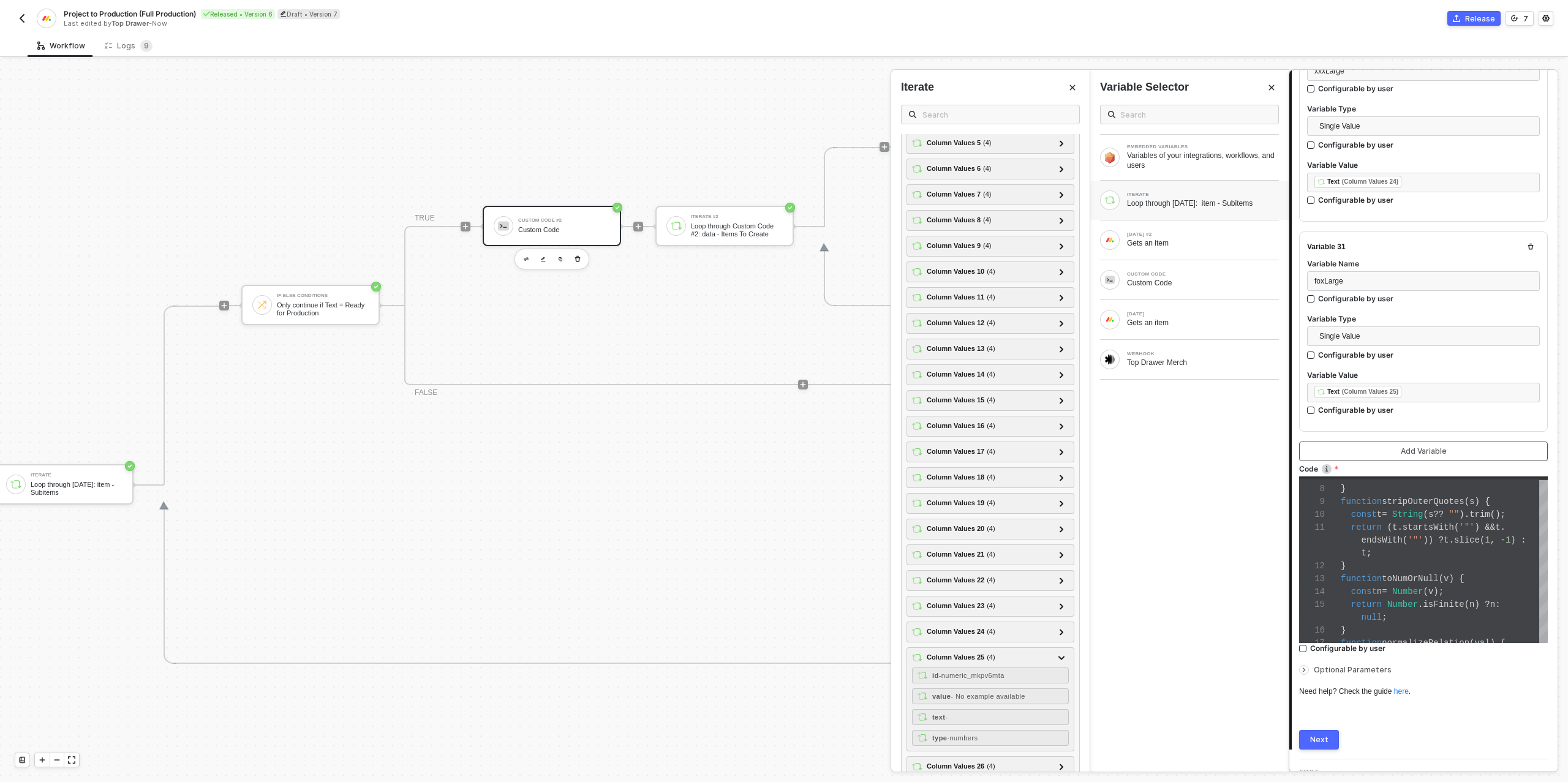
click at [1364, 442] on button "Add Variable" at bounding box center [1423, 452] width 248 height 20
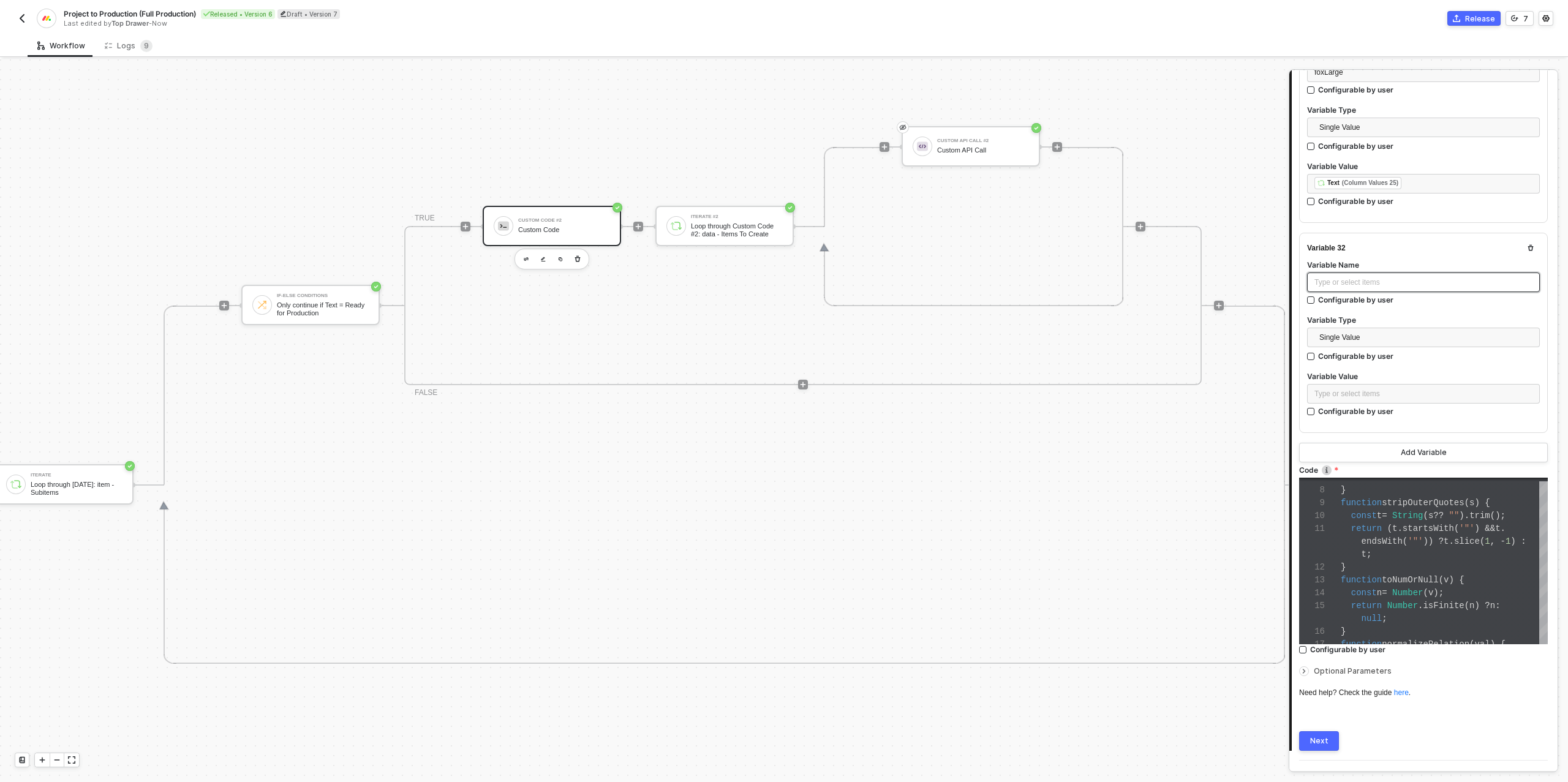
click at [1350, 277] on div "Type or select items ﻿" at bounding box center [1423, 282] width 218 height 12
click at [1336, 388] on div "Type or select items ﻿" at bounding box center [1423, 393] width 218 height 12
click at [1166, 200] on div "Loop through [DATE]: item - Subitems" at bounding box center [1202, 203] width 152 height 10
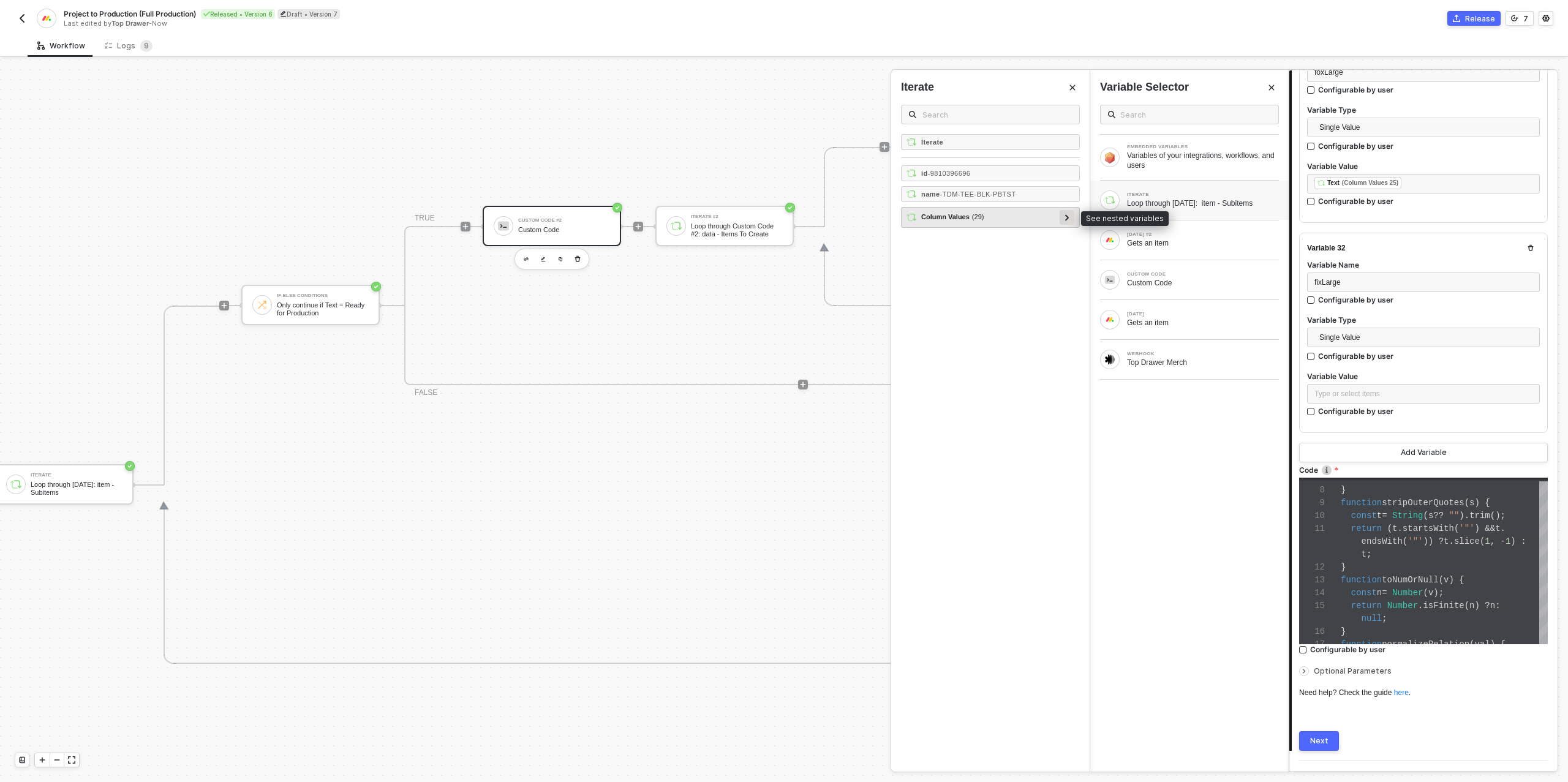
click at [1069, 218] on icon at bounding box center [1067, 218] width 5 height 6
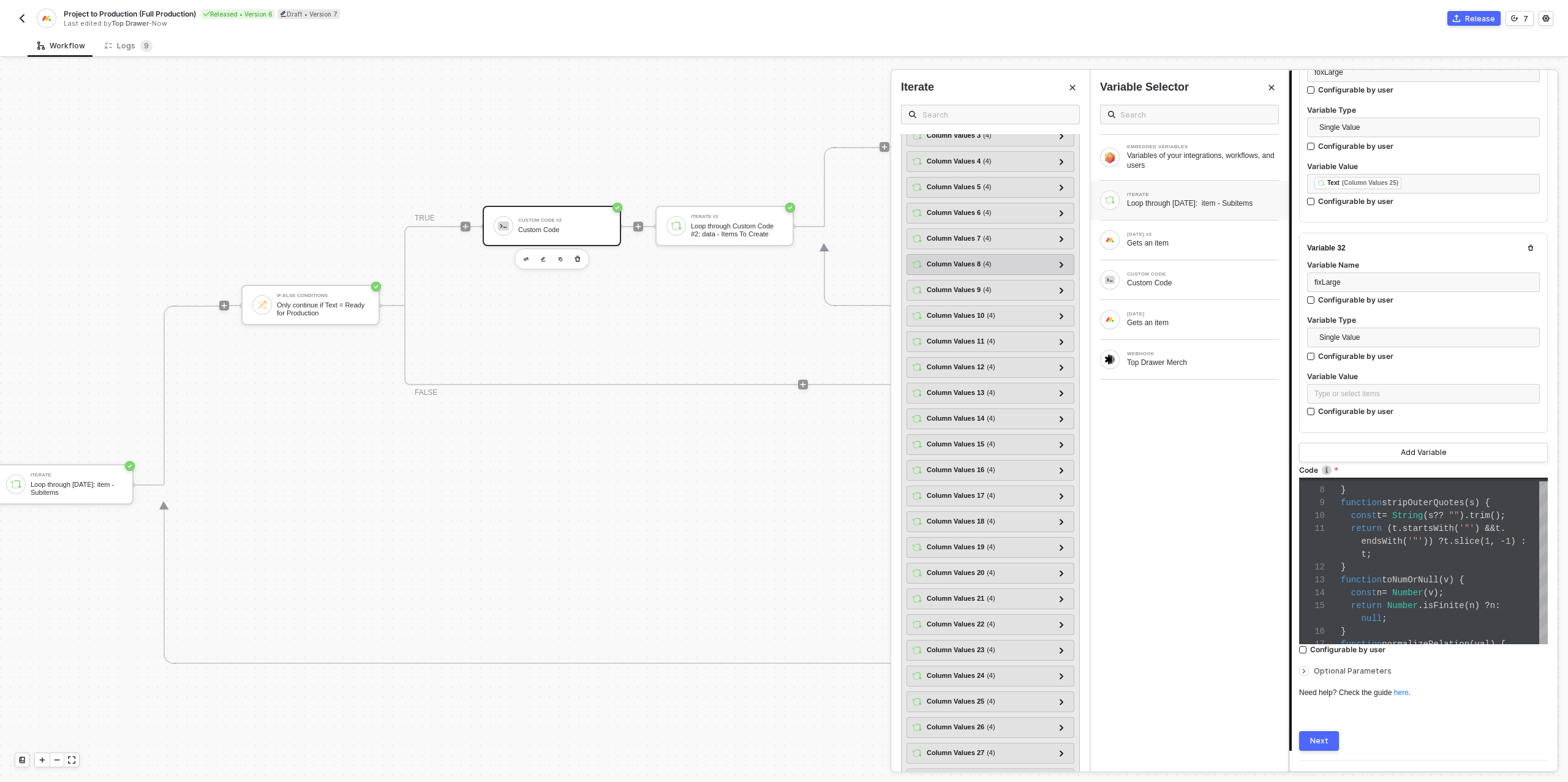
scroll to position [197, 0]
click at [1060, 680] on icon at bounding box center [1062, 683] width 5 height 6
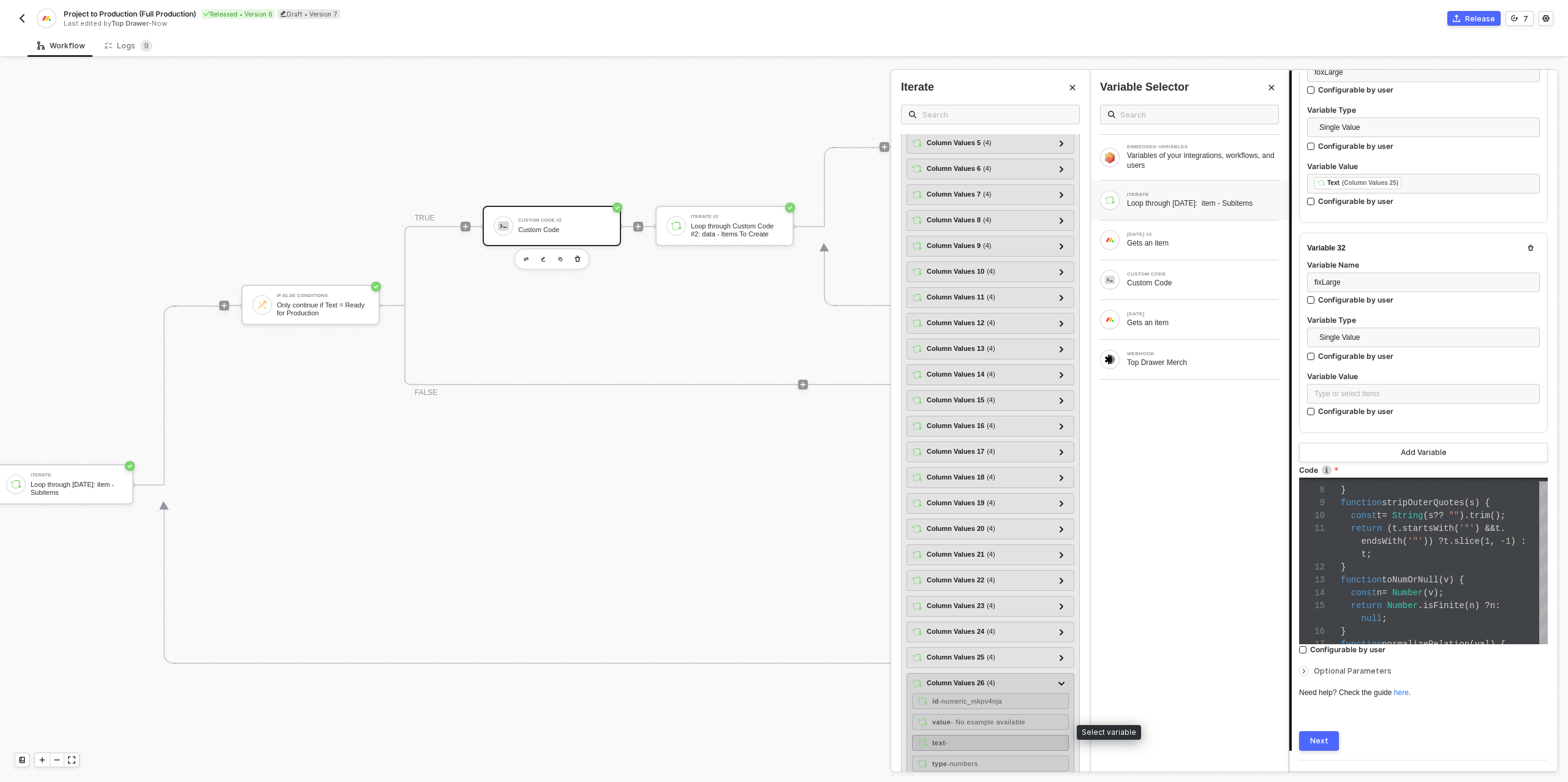
click at [964, 734] on div "text -" at bounding box center [990, 742] width 156 height 16
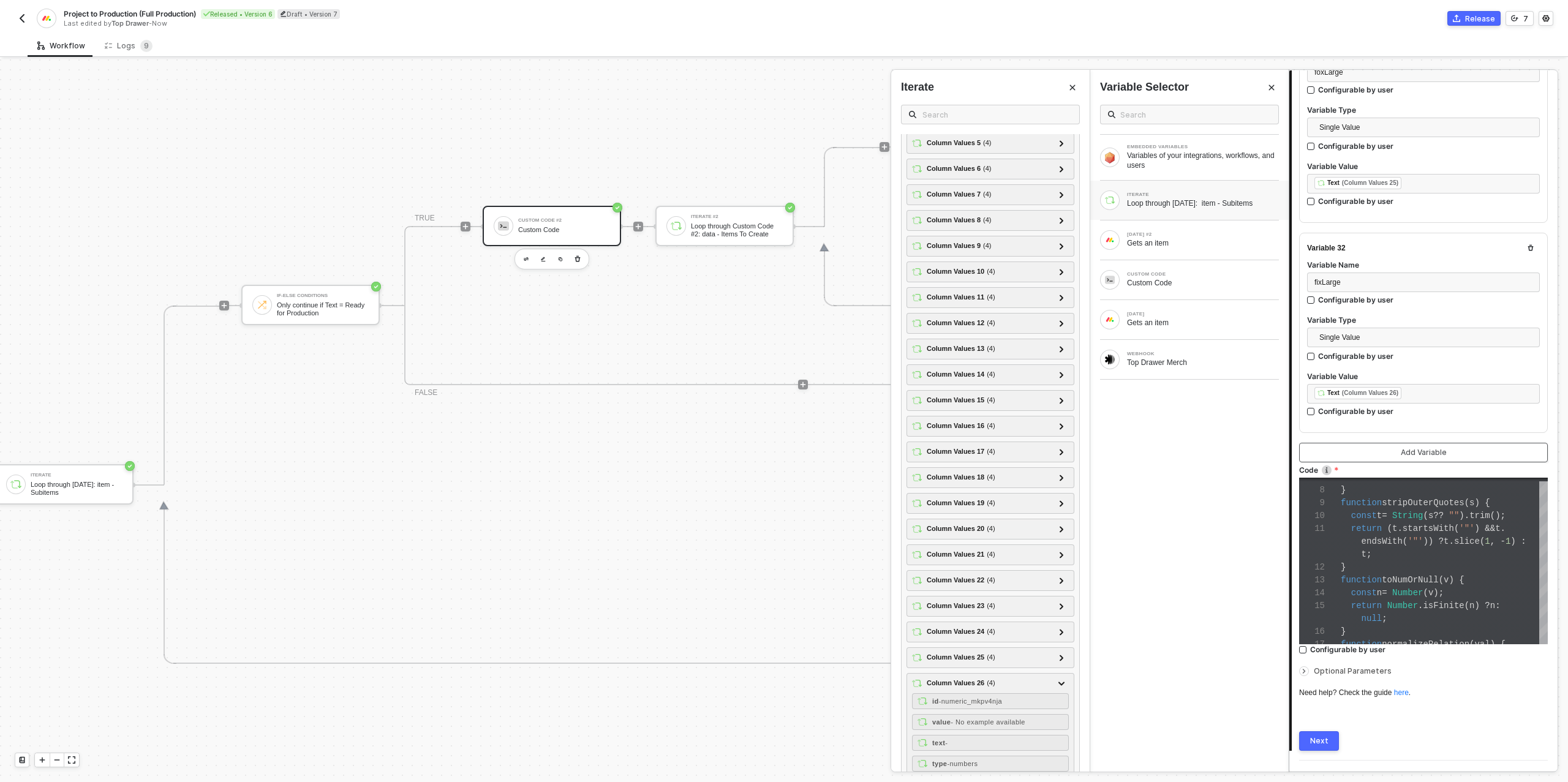
click at [1392, 442] on button "Add Variable" at bounding box center [1423, 452] width 248 height 20
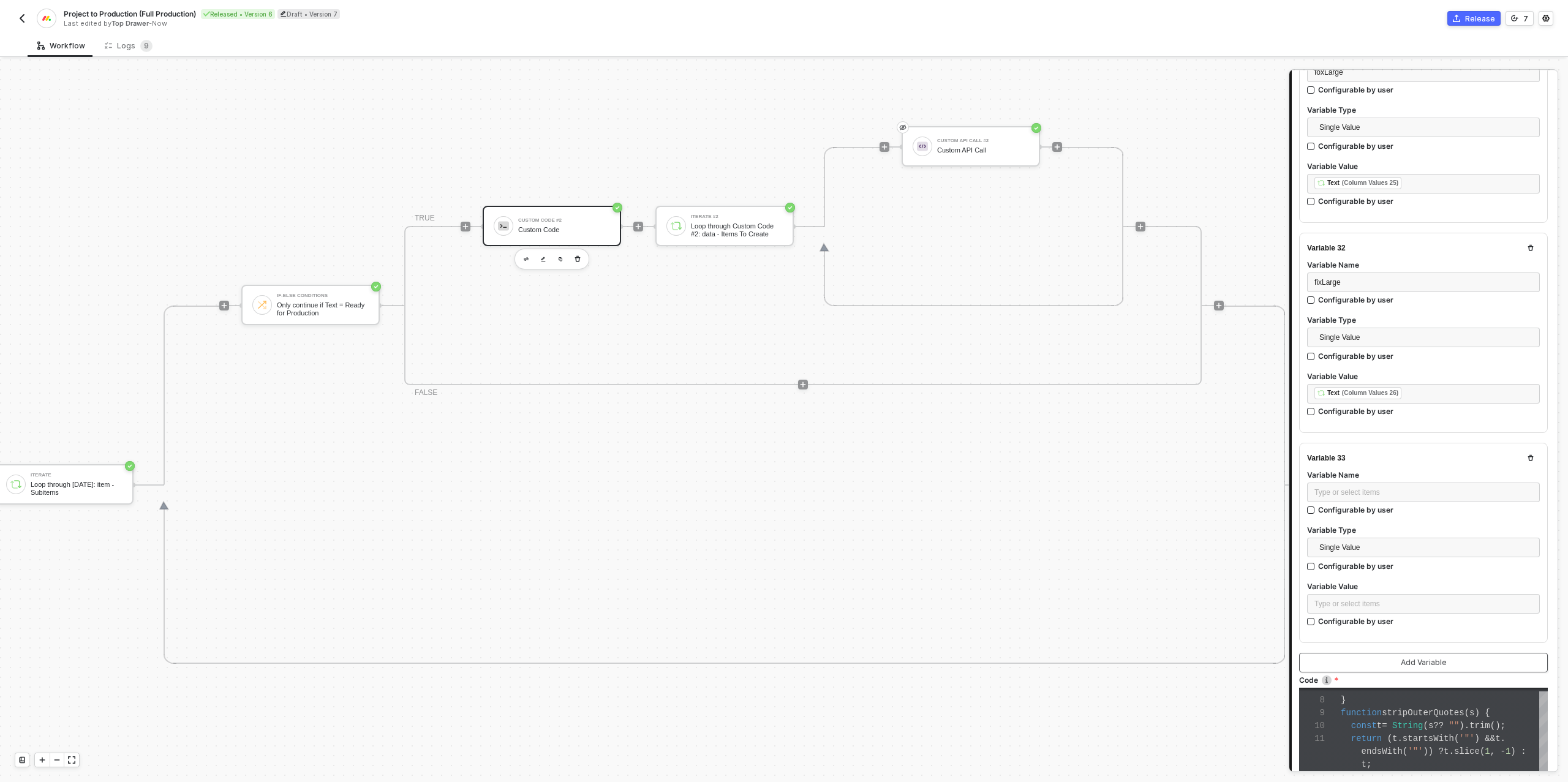
scroll to position [6698, 0]
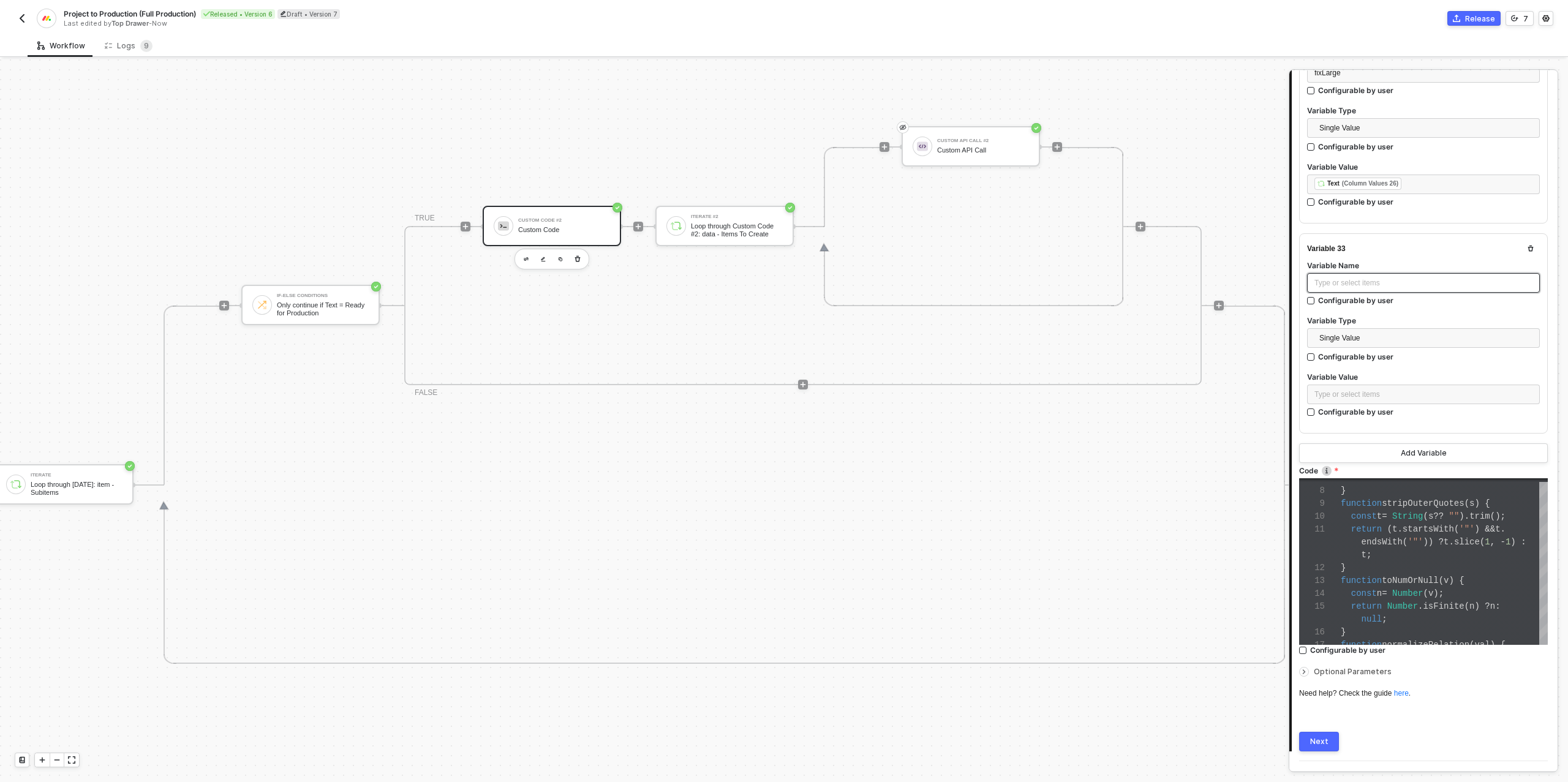
click at [1352, 278] on div "Type or select items ﻿" at bounding box center [1423, 283] width 218 height 12
click at [1399, 385] on div "Type or select items ﻿" at bounding box center [1422, 395] width 232 height 20
click at [1221, 196] on div "ITERATE" at bounding box center [1202, 195] width 152 height 5
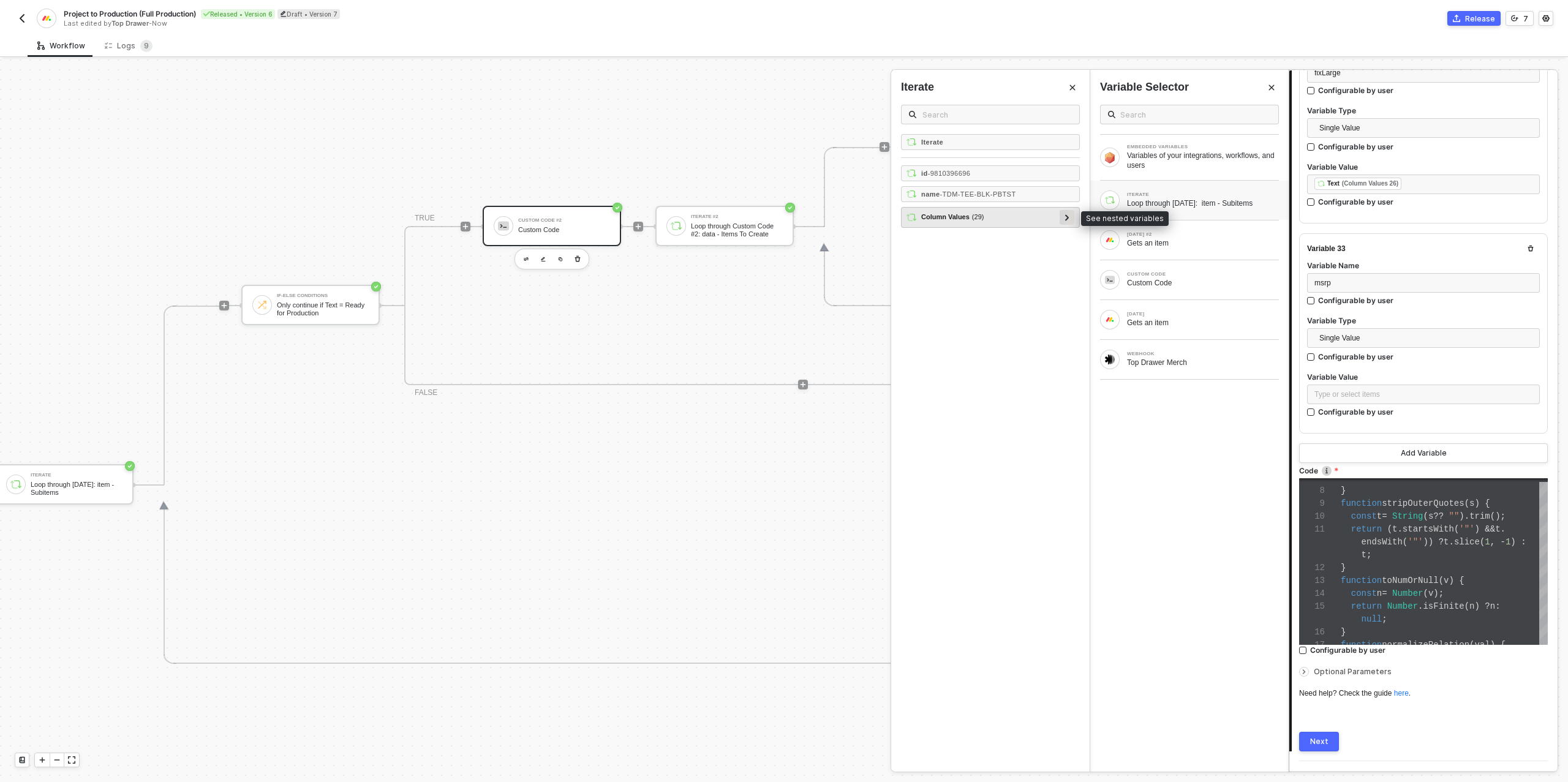
click at [1069, 217] on icon at bounding box center [1067, 218] width 5 height 6
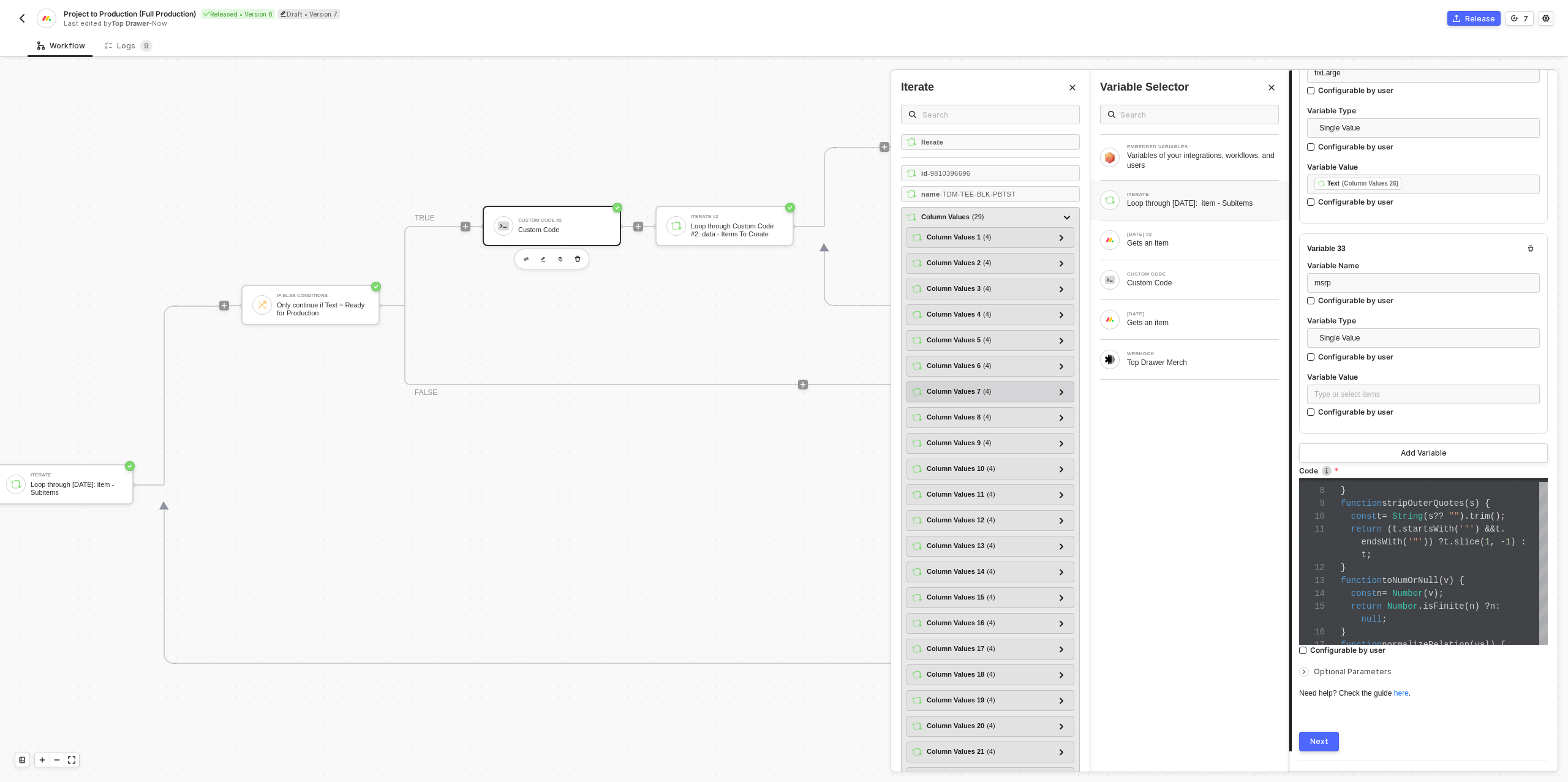
scroll to position [197, 0]
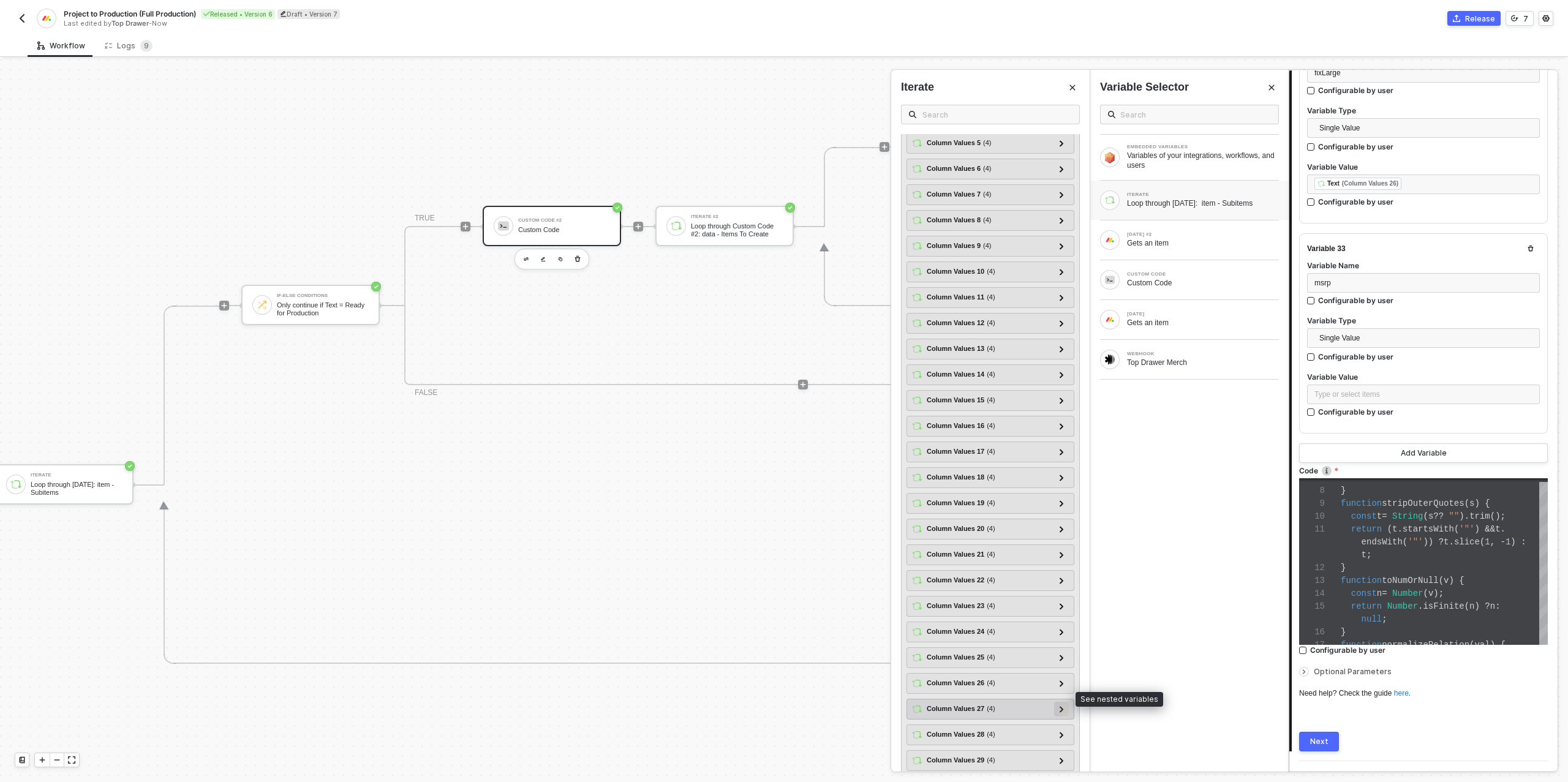
click at [1065, 702] on div at bounding box center [1060, 708] width 15 height 15
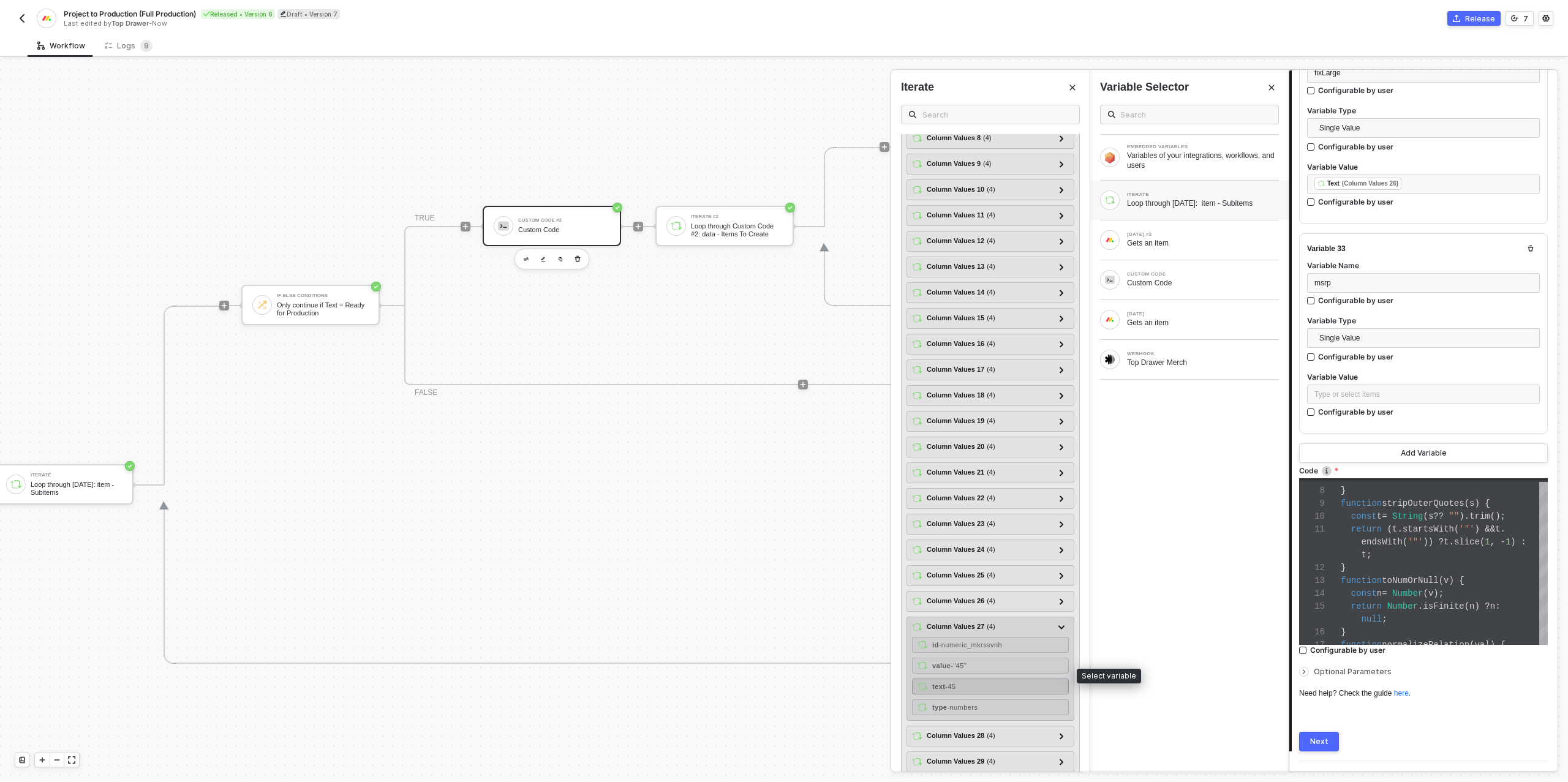
click at [971, 678] on div "text - 45" at bounding box center [990, 686] width 156 height 16
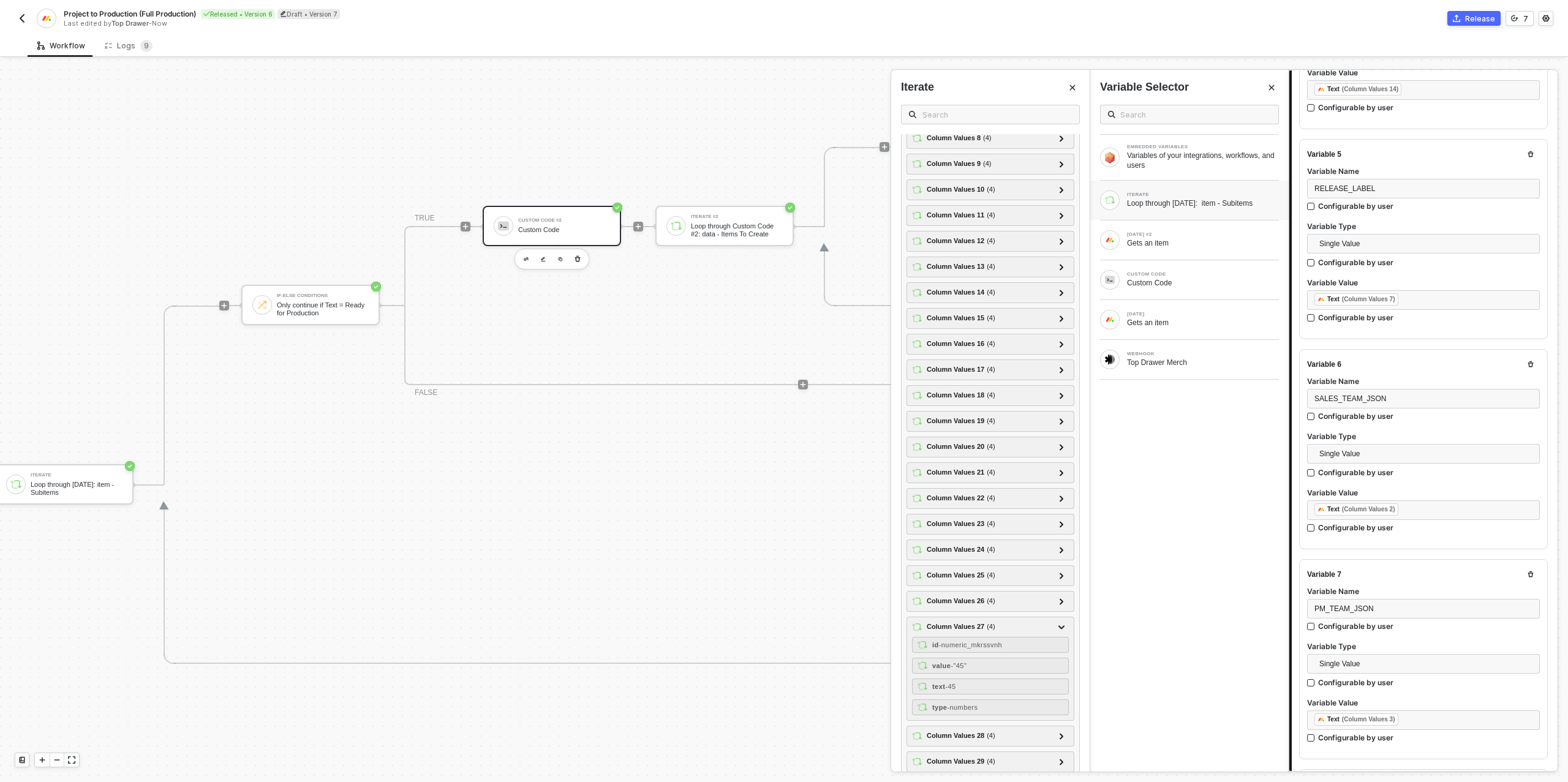
scroll to position [917, 0]
click at [1431, 502] on div "﻿ ﻿ Text (Column Values 2) ﻿" at bounding box center [1423, 505] width 218 height 14
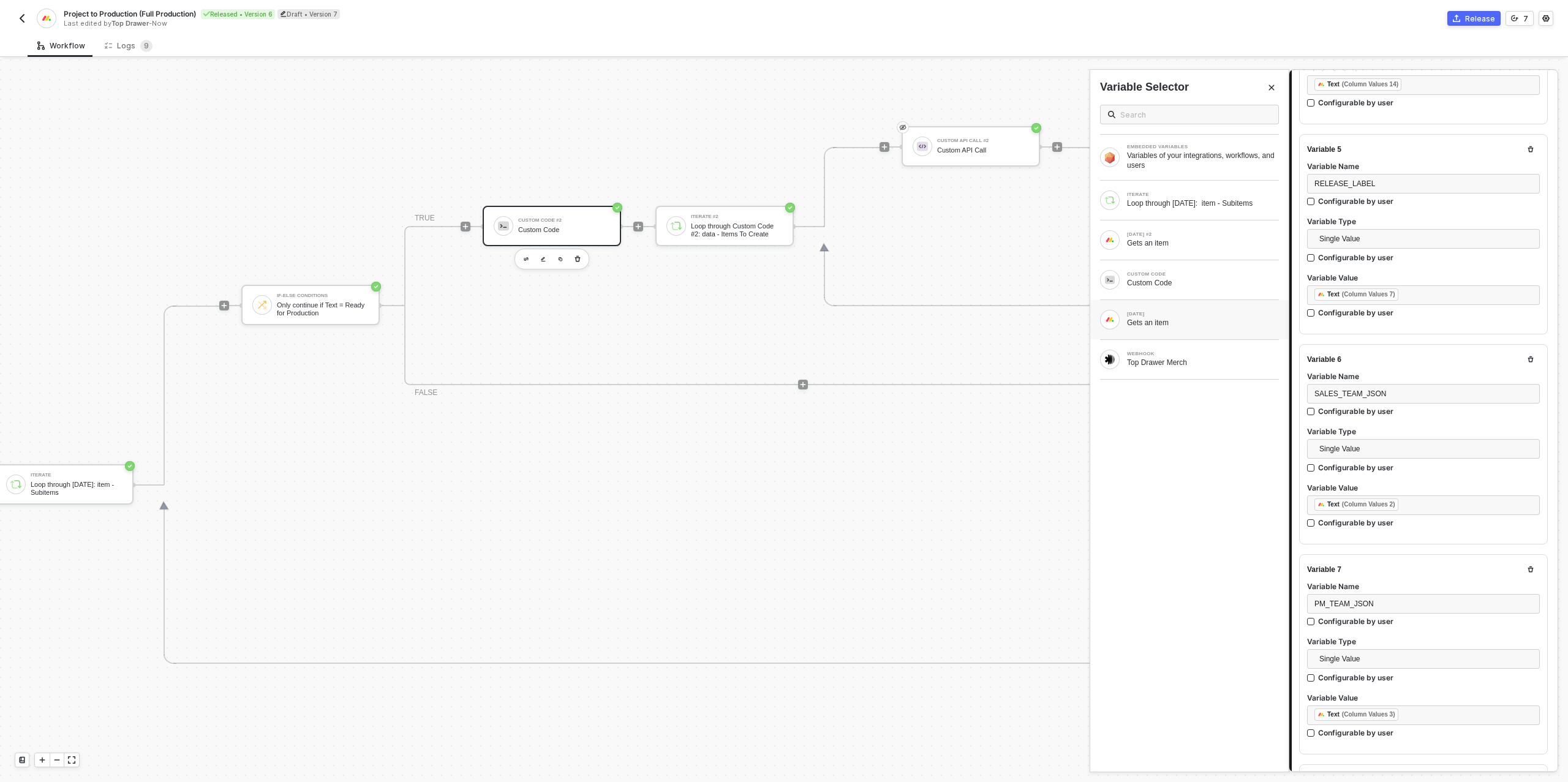
click at [1195, 324] on div "Gets an item" at bounding box center [1202, 322] width 152 height 10
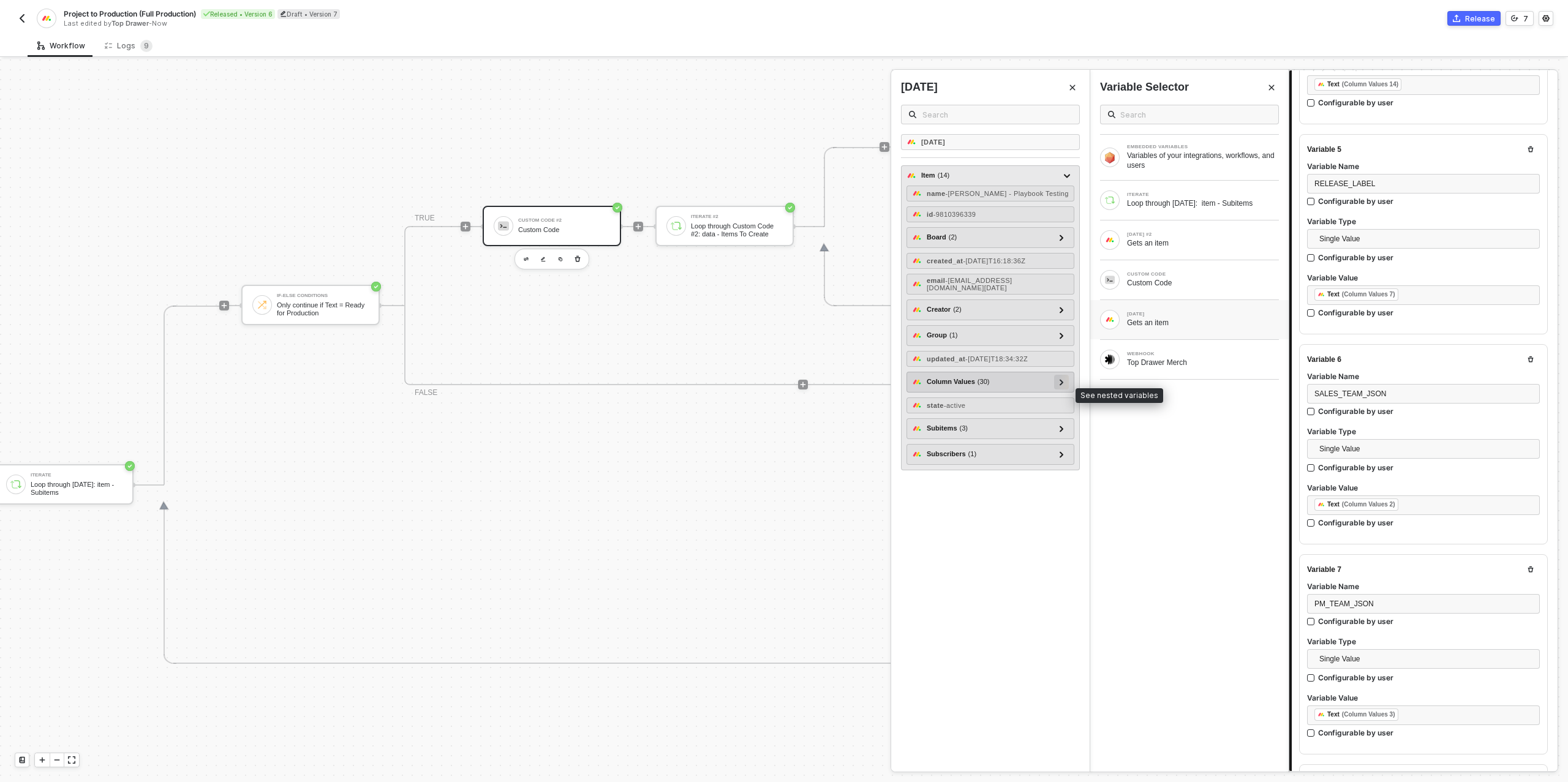
click at [1064, 388] on div at bounding box center [1061, 382] width 6 height 14
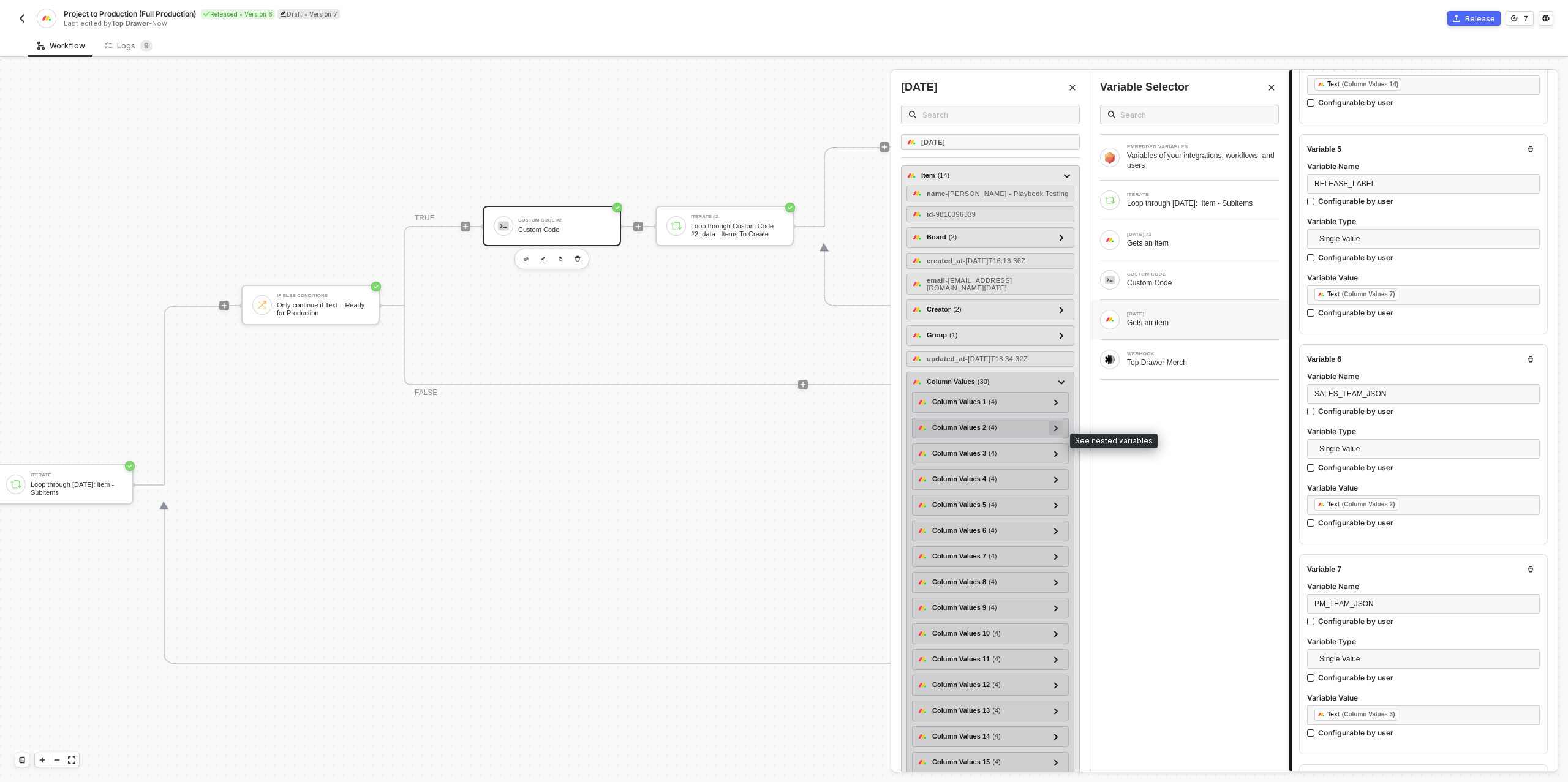
click at [1057, 431] on icon at bounding box center [1056, 428] width 5 height 6
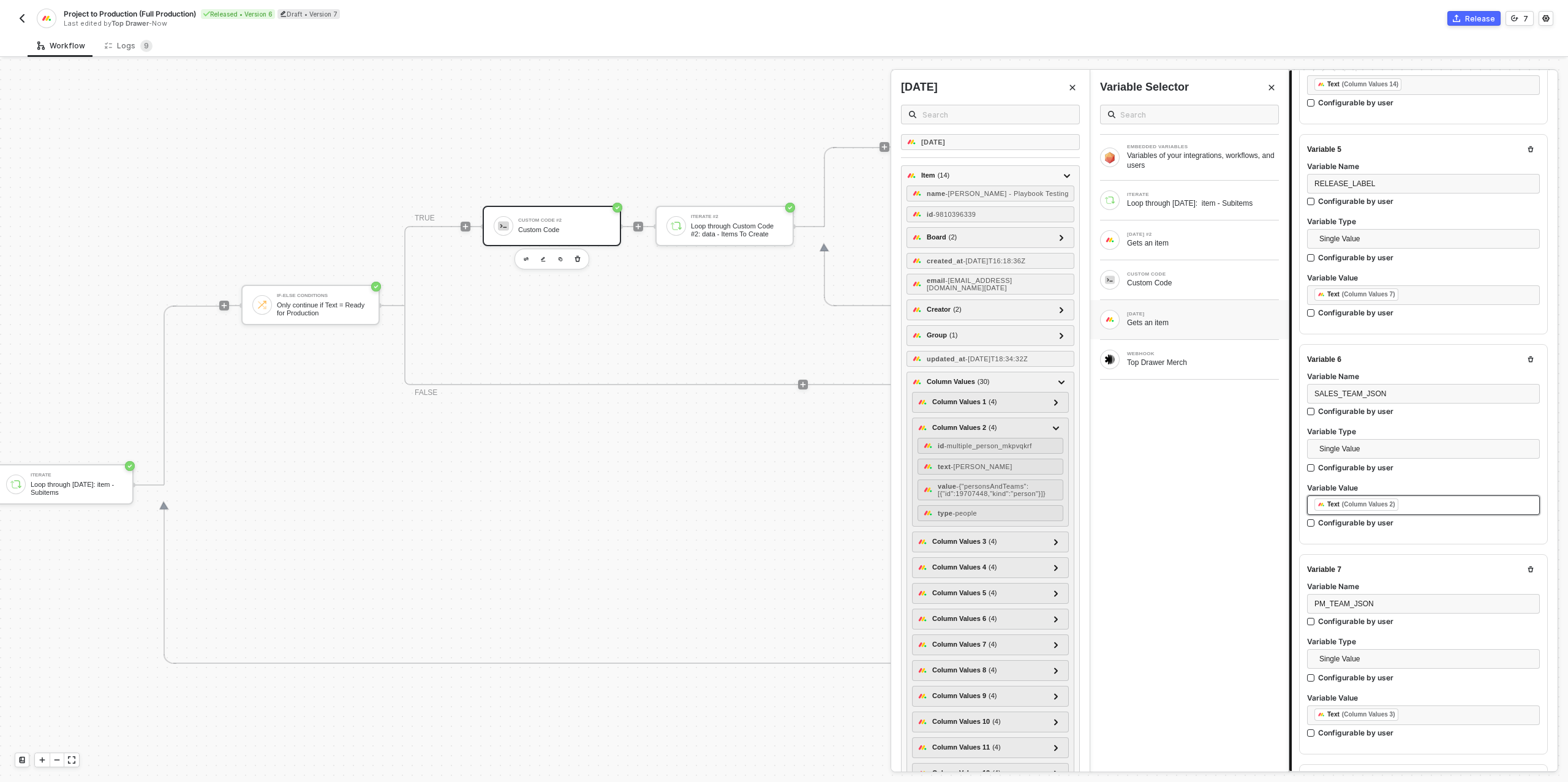
click at [1425, 502] on div "﻿ ﻿ Text (Column Values 2) ﻿" at bounding box center [1423, 505] width 218 height 14
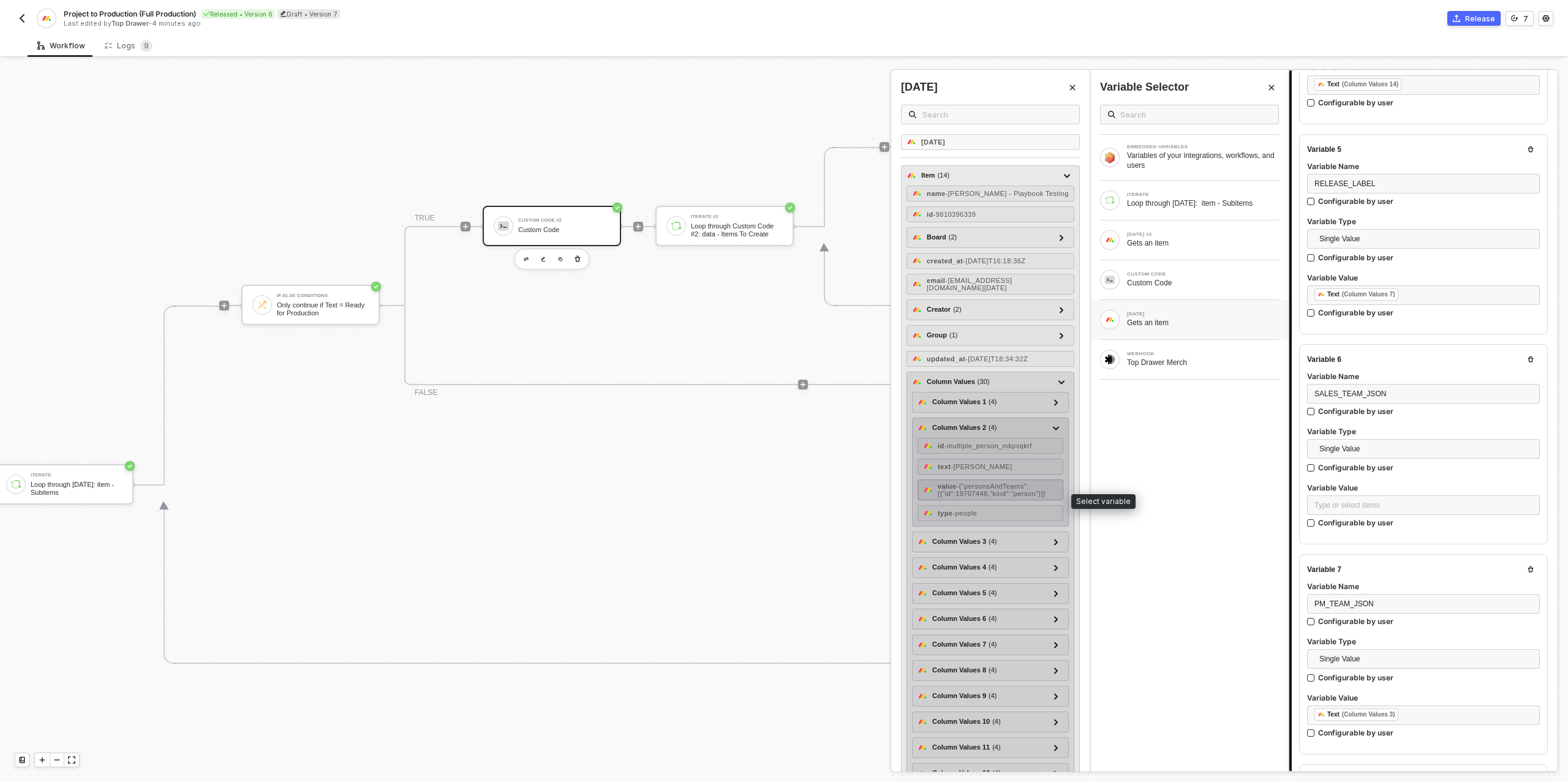
click at [1001, 495] on span "- {"personsAndTeams":[{"id":19707448,"kind":"person"}]}" at bounding box center [991, 489] width 108 height 15
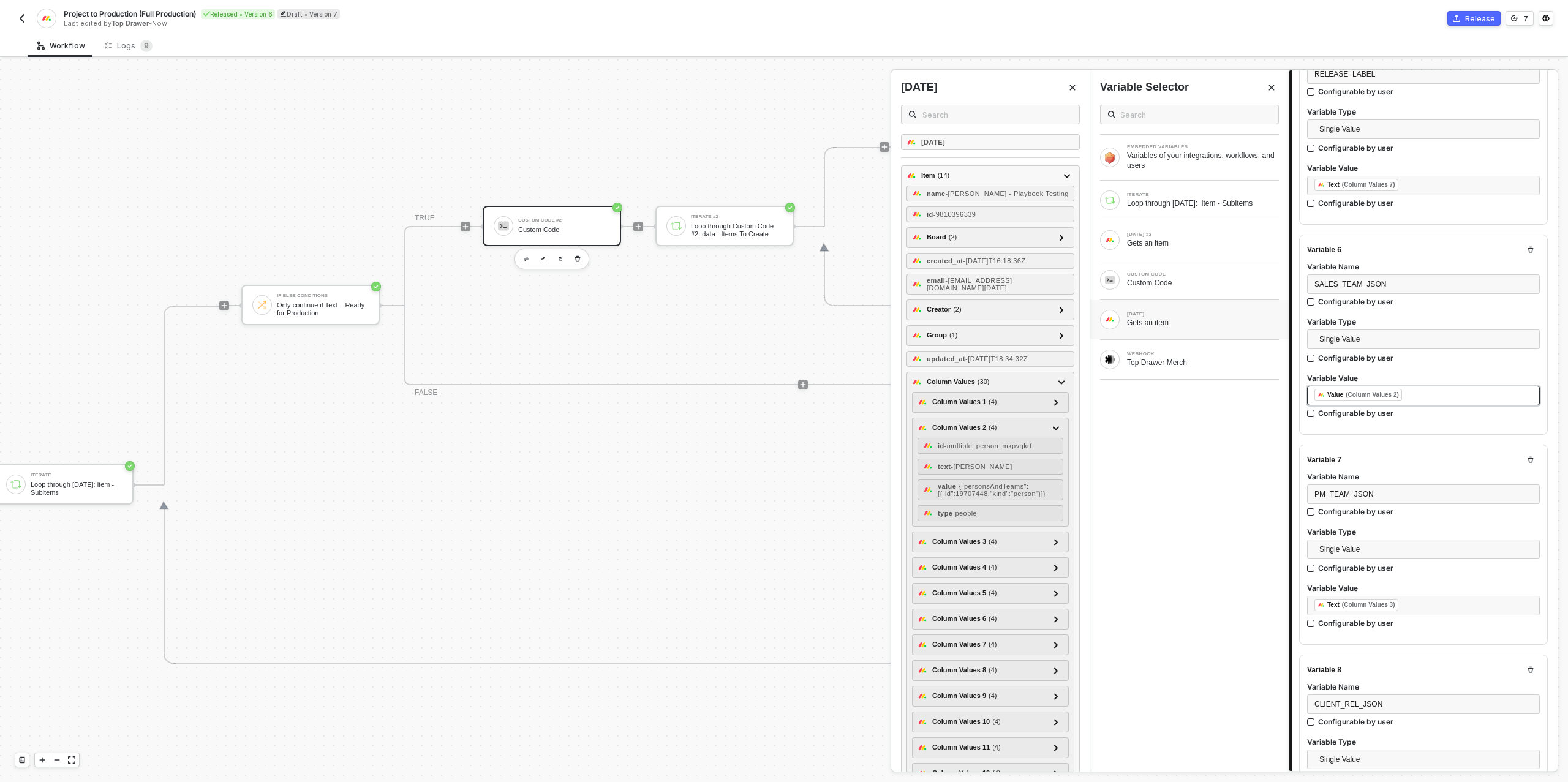
scroll to position [1089, 0]
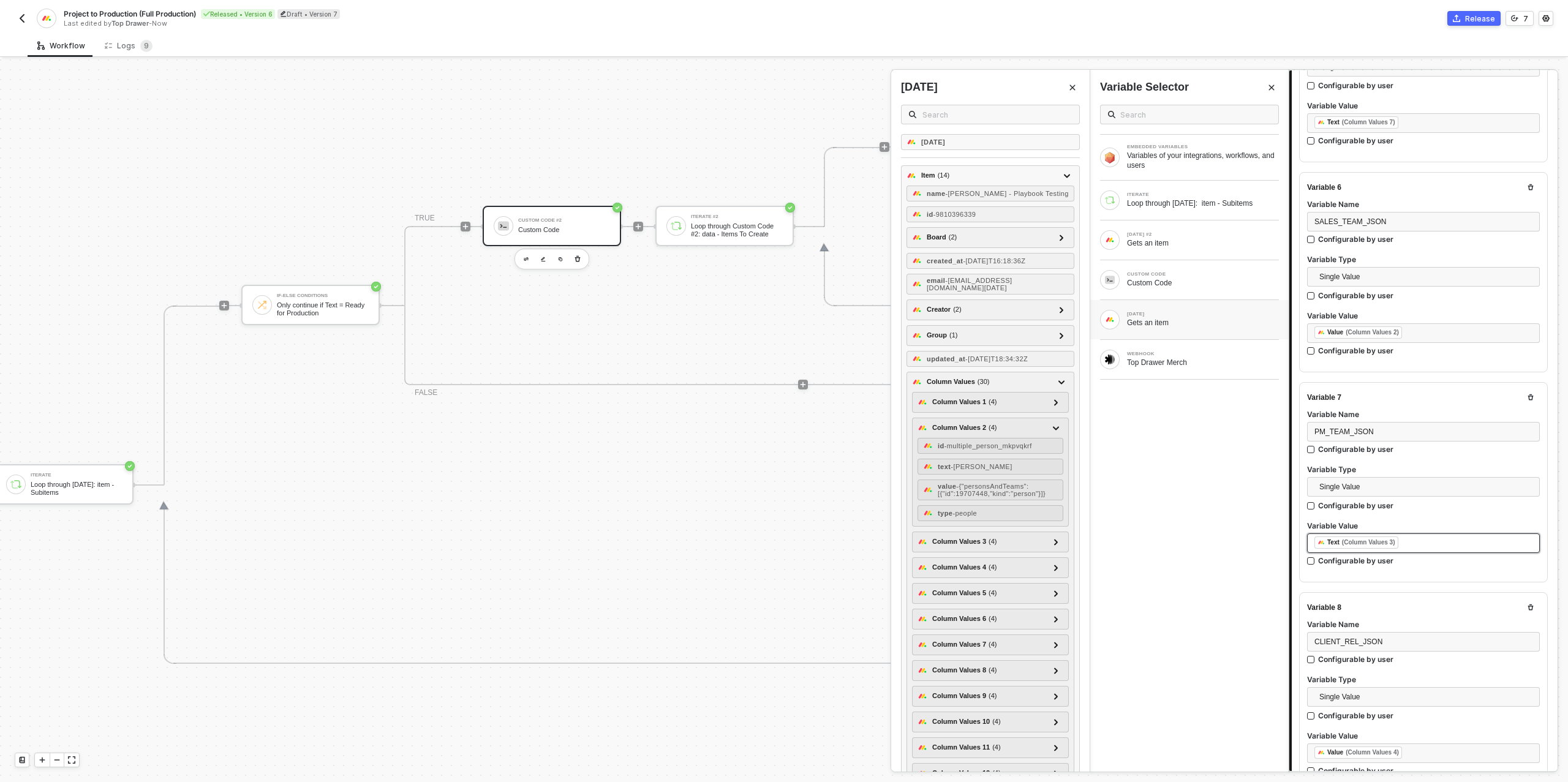
click at [1426, 537] on div "﻿ ﻿ Text (Column Values 3) ﻿" at bounding box center [1423, 544] width 218 height 14
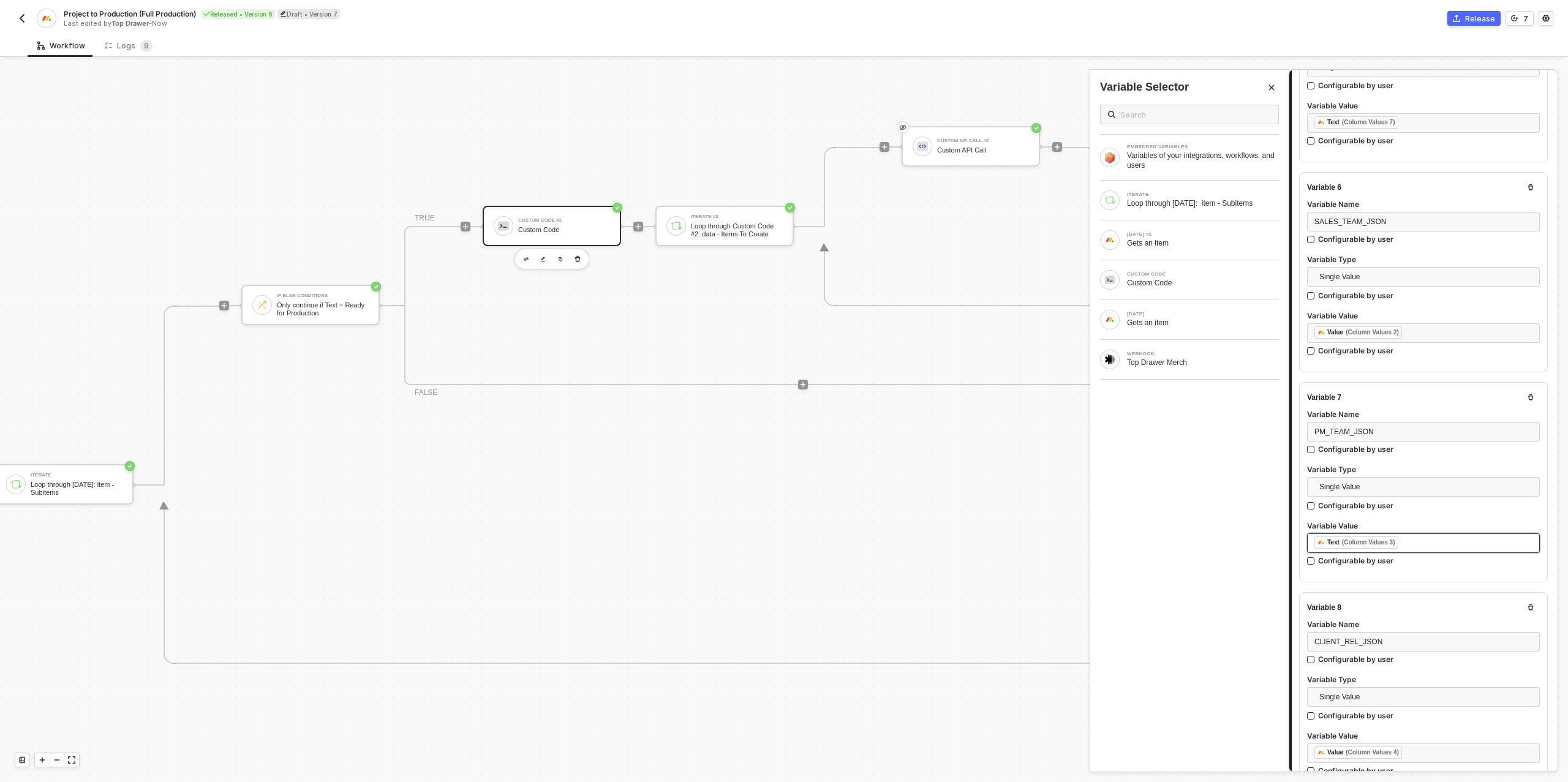
click at [1426, 537] on div "﻿ ﻿ Text (Column Values 3) ﻿" at bounding box center [1423, 544] width 218 height 14
click at [1169, 314] on div "[DATE]" at bounding box center [1202, 314] width 152 height 5
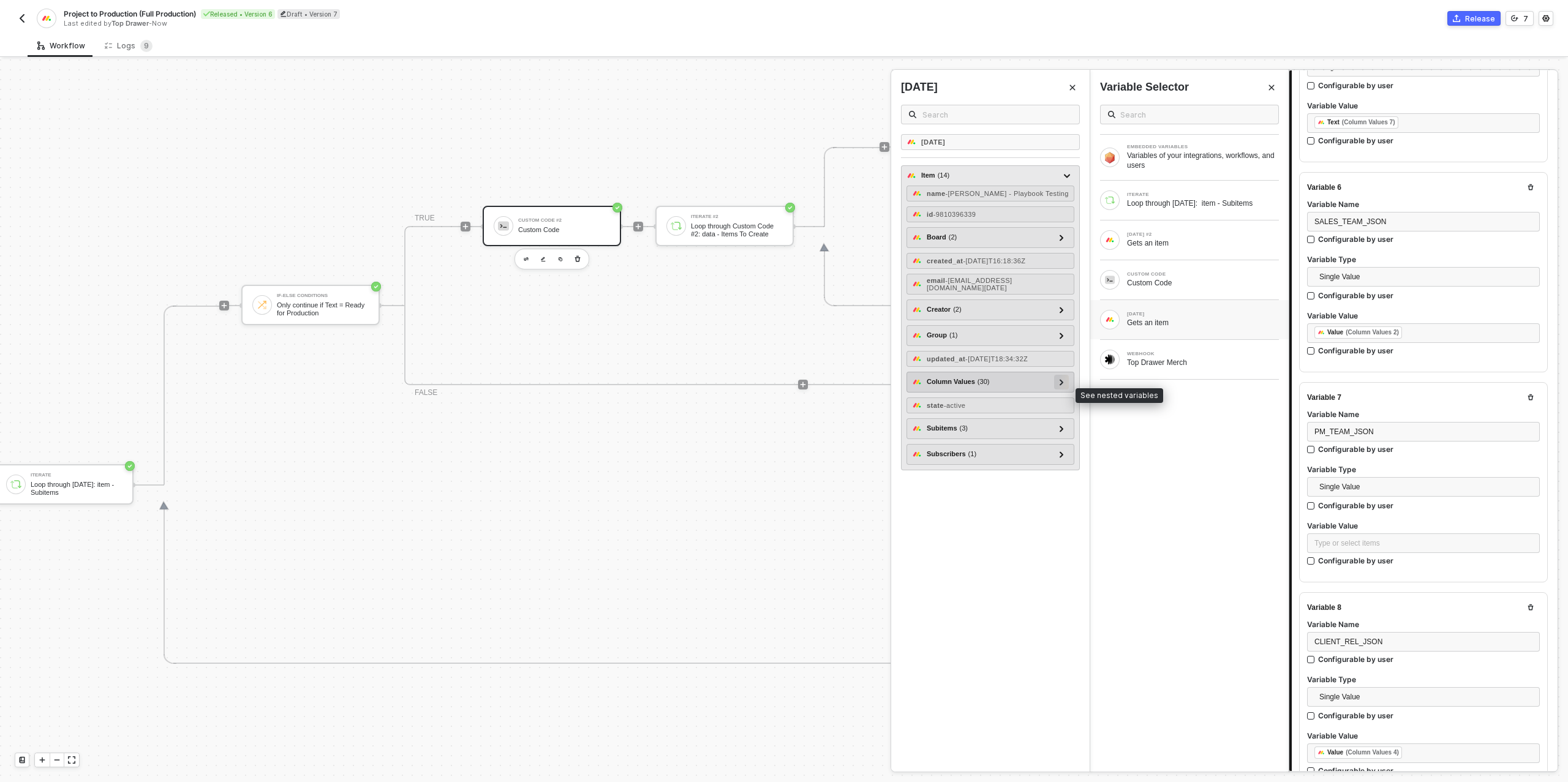
click at [1062, 385] on icon at bounding box center [1061, 382] width 4 height 6
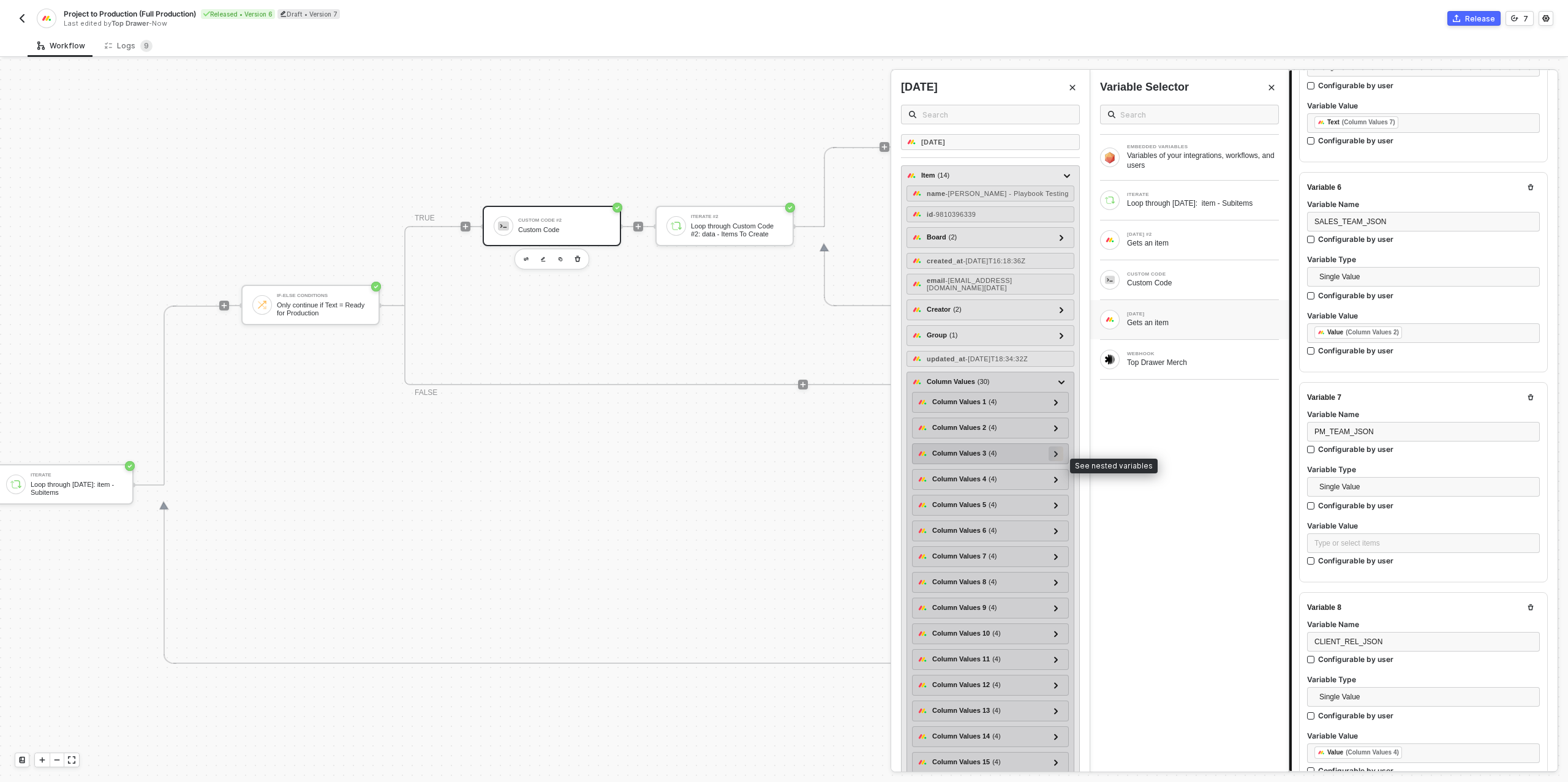
click at [1056, 457] on icon at bounding box center [1055, 454] width 4 height 6
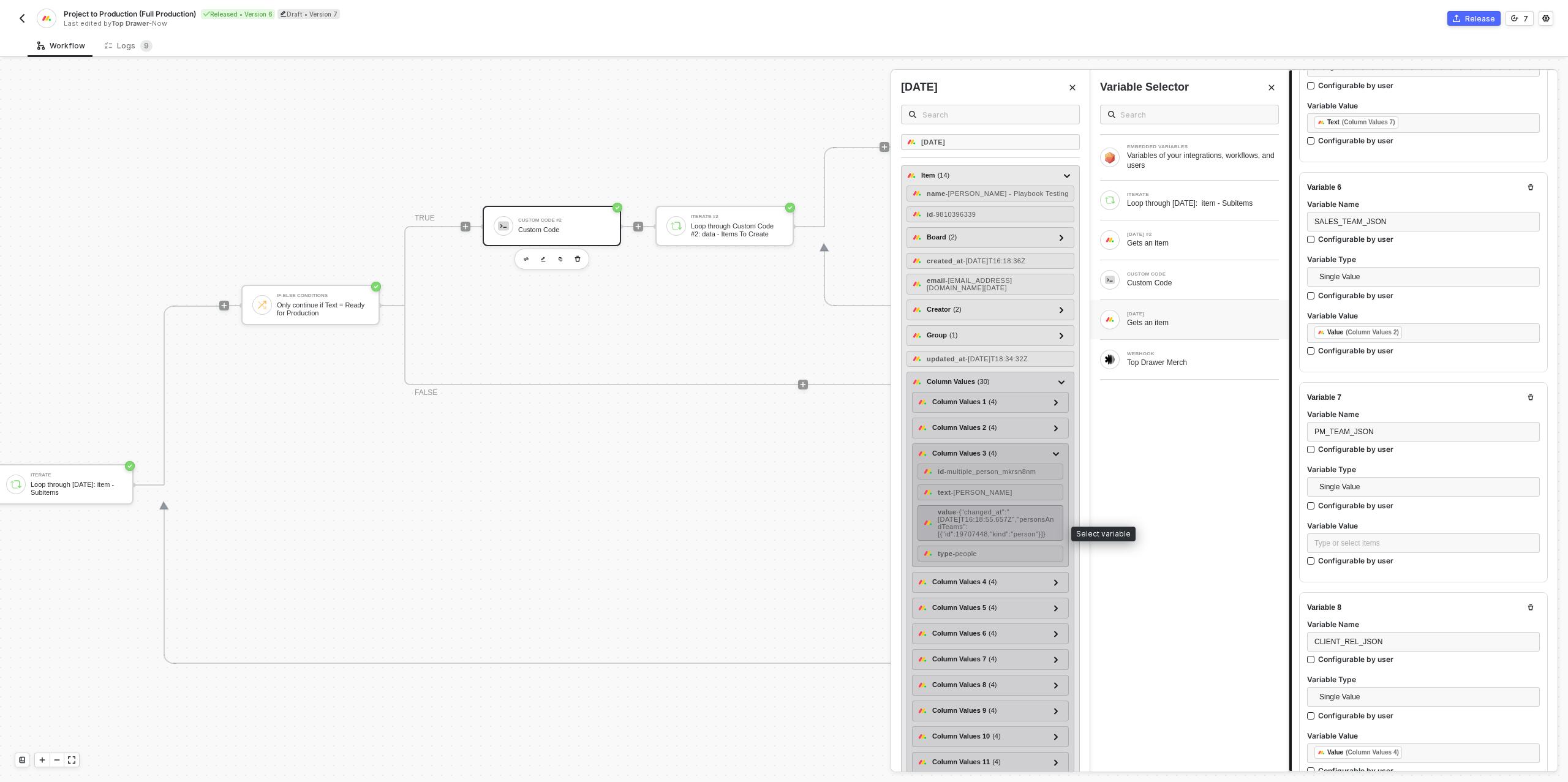
click at [994, 533] on div "value - {"changed_at":"[DATE]T16:18:55.657Z","personsAndTeams":[{"id":19707448,…" at bounding box center [998, 523] width 120 height 29
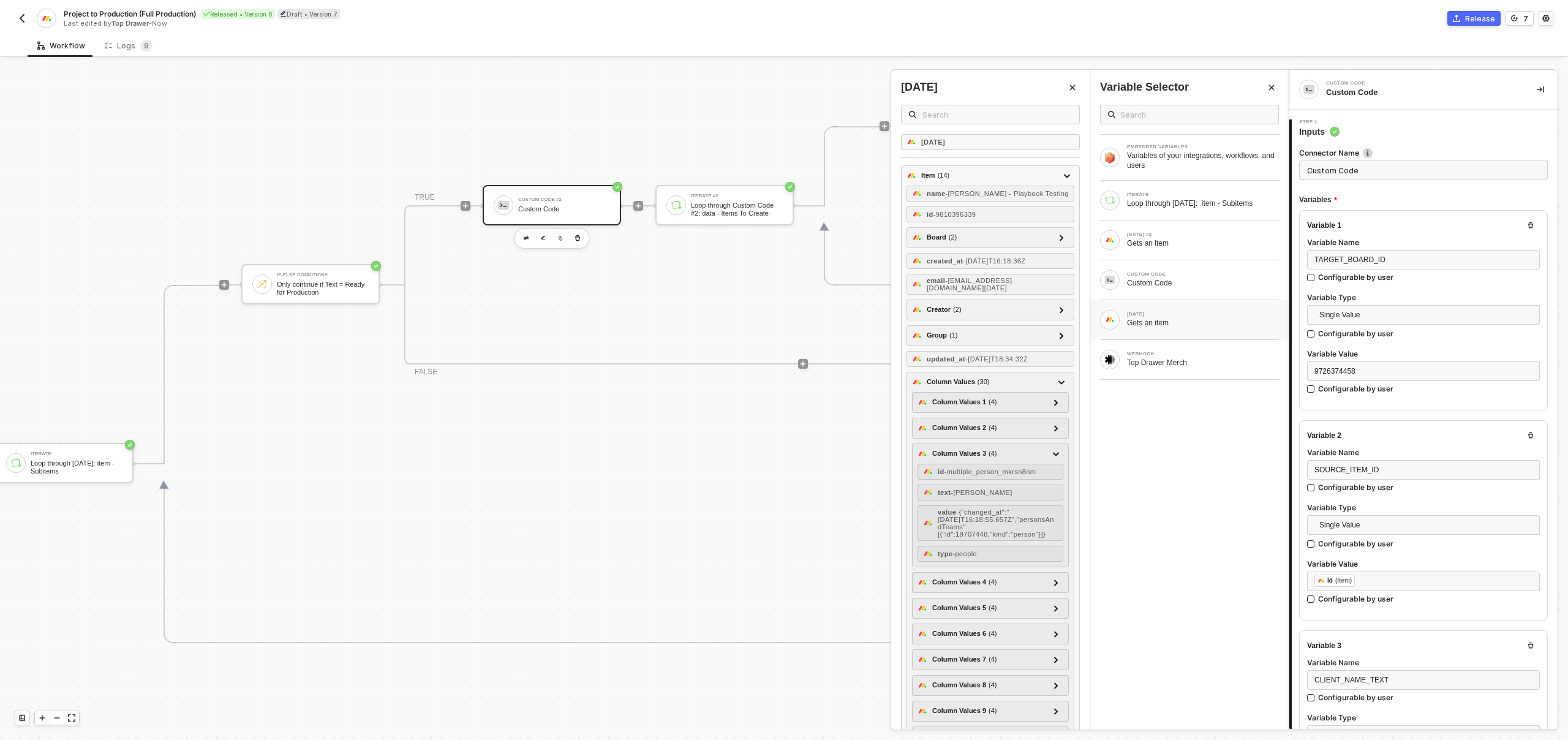
scroll to position [0, 0]
click at [1355, 257] on span "TARGET_BOARD_ID" at bounding box center [1349, 260] width 71 height 8
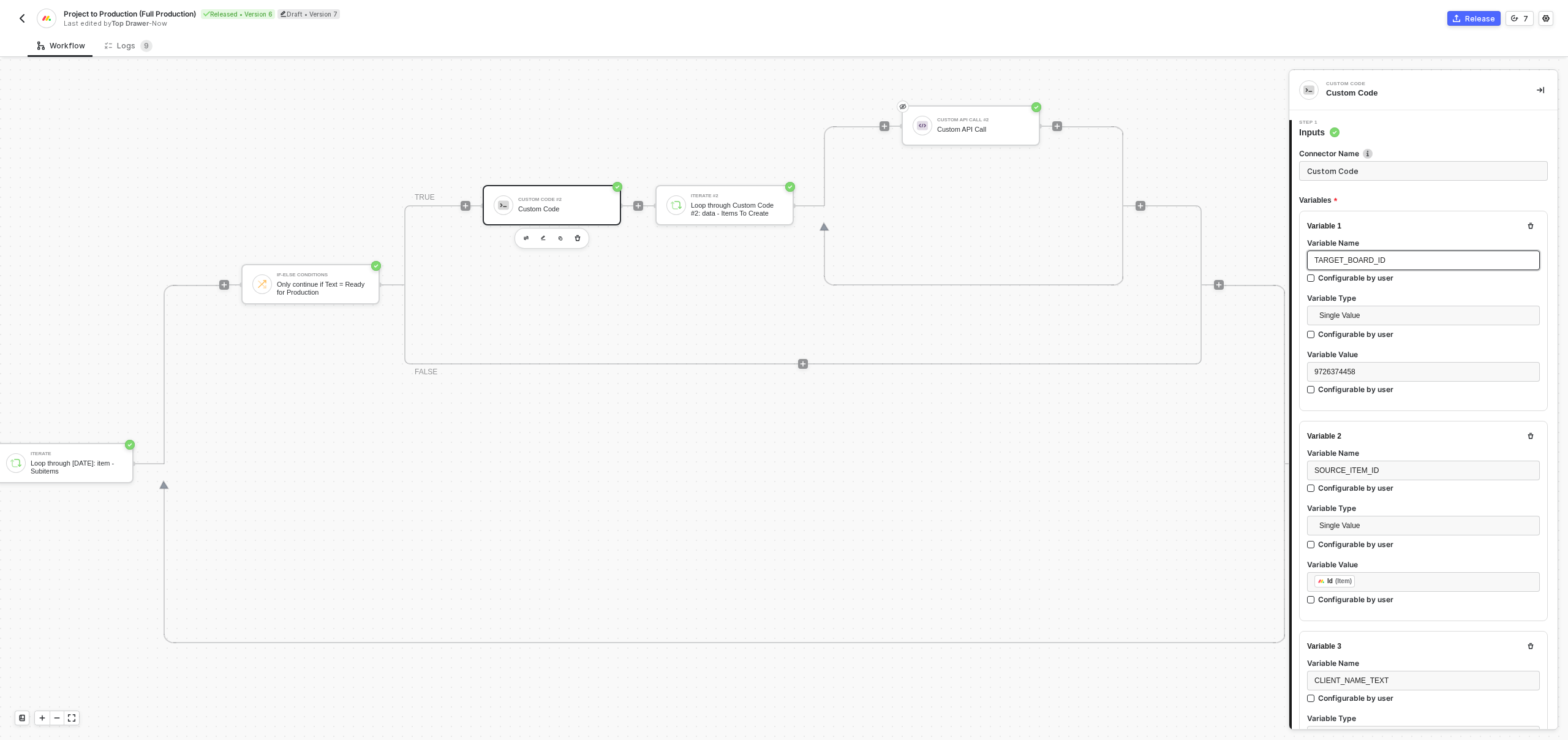
click at [1355, 257] on span "TARGET_BOARD_ID" at bounding box center [1349, 260] width 71 height 8
click at [1332, 371] on span "9726374458" at bounding box center [1335, 371] width 41 height 8
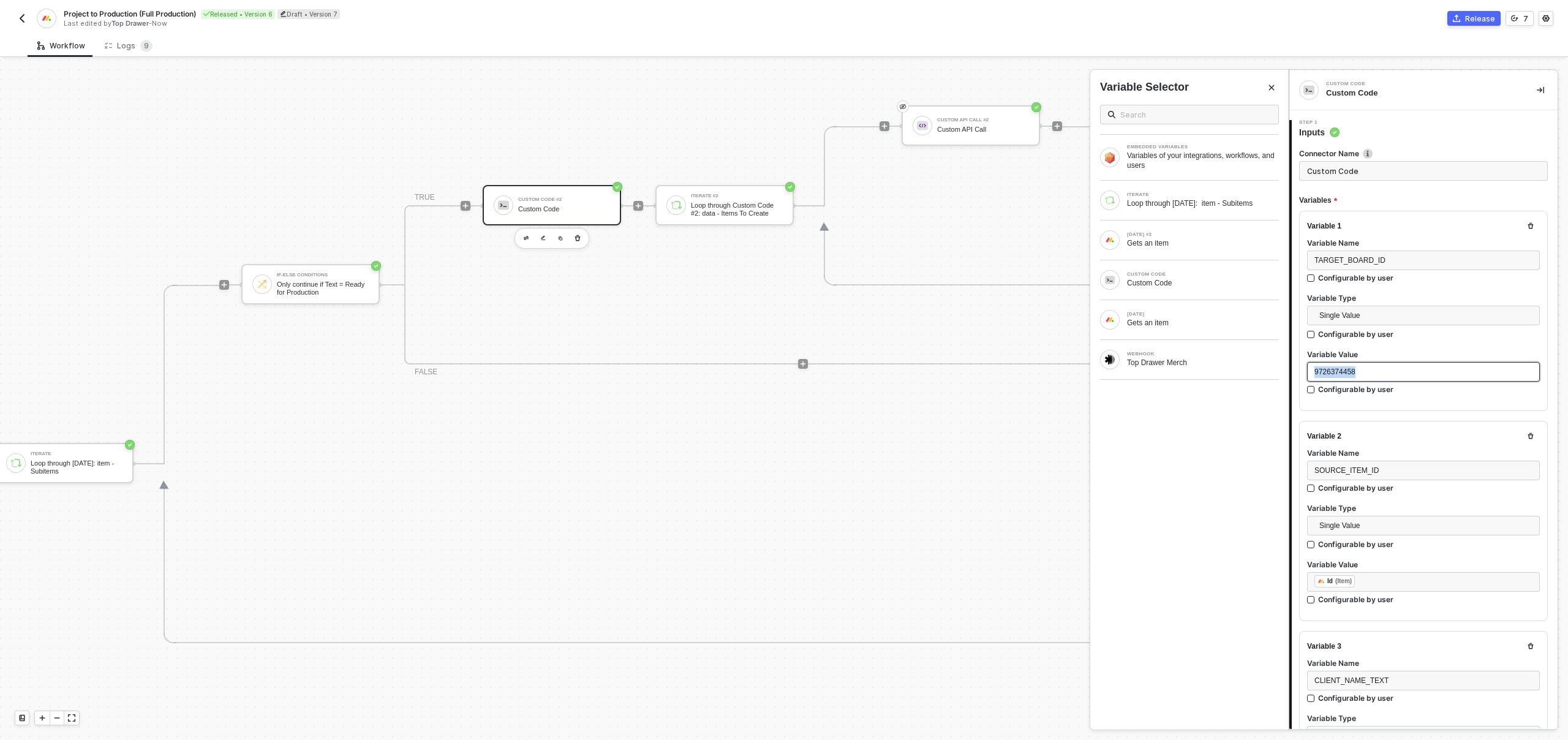
copy span "9726374458"
click at [1356, 466] on span "SOURCE_ITEM_ID" at bounding box center [1346, 470] width 64 height 8
copy span "SOURCE_ITEM_ID"
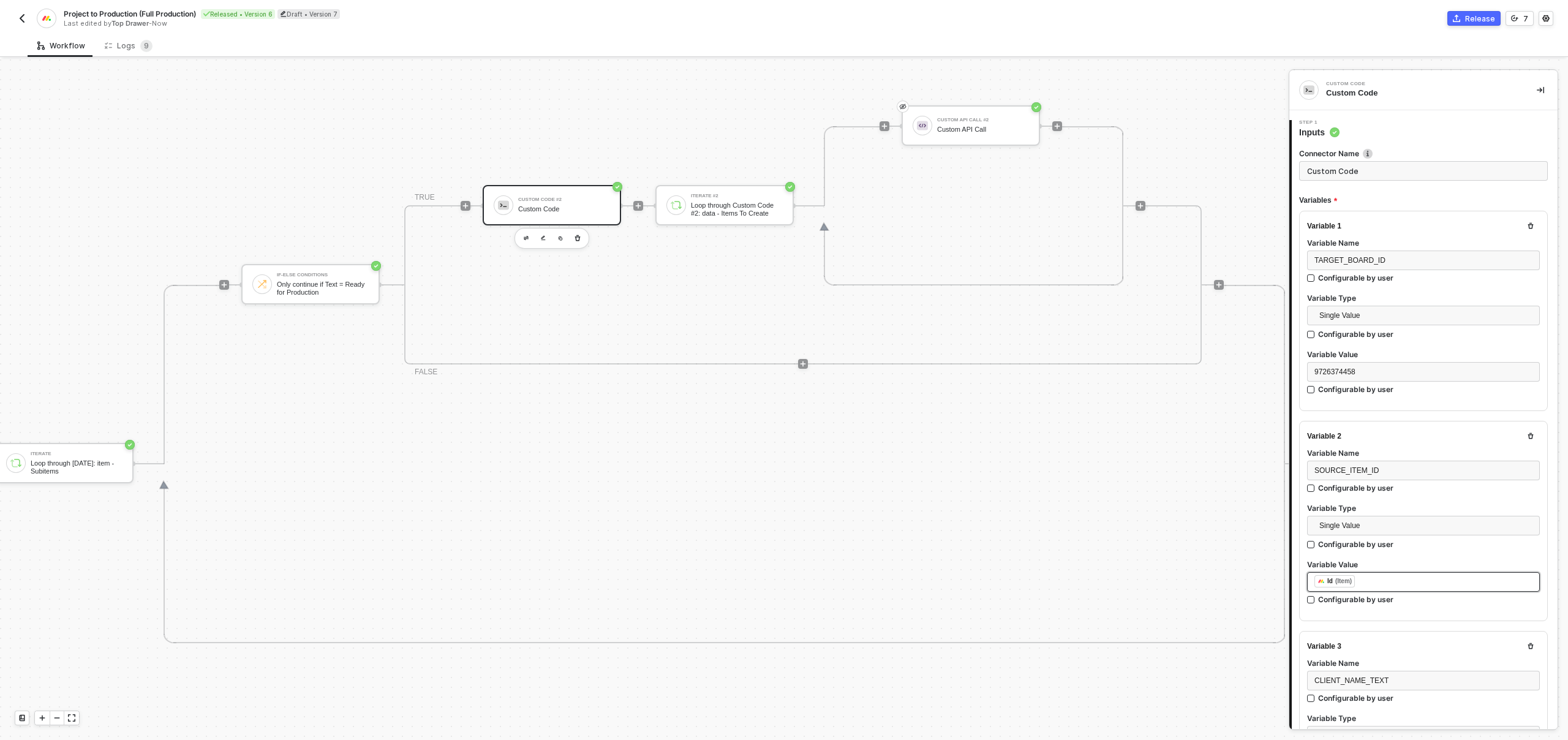
click at [1379, 577] on div "﻿ ﻿ Id (Item) ﻿" at bounding box center [1423, 582] width 218 height 14
click at [1188, 313] on div "[DATE]" at bounding box center [1202, 314] width 152 height 5
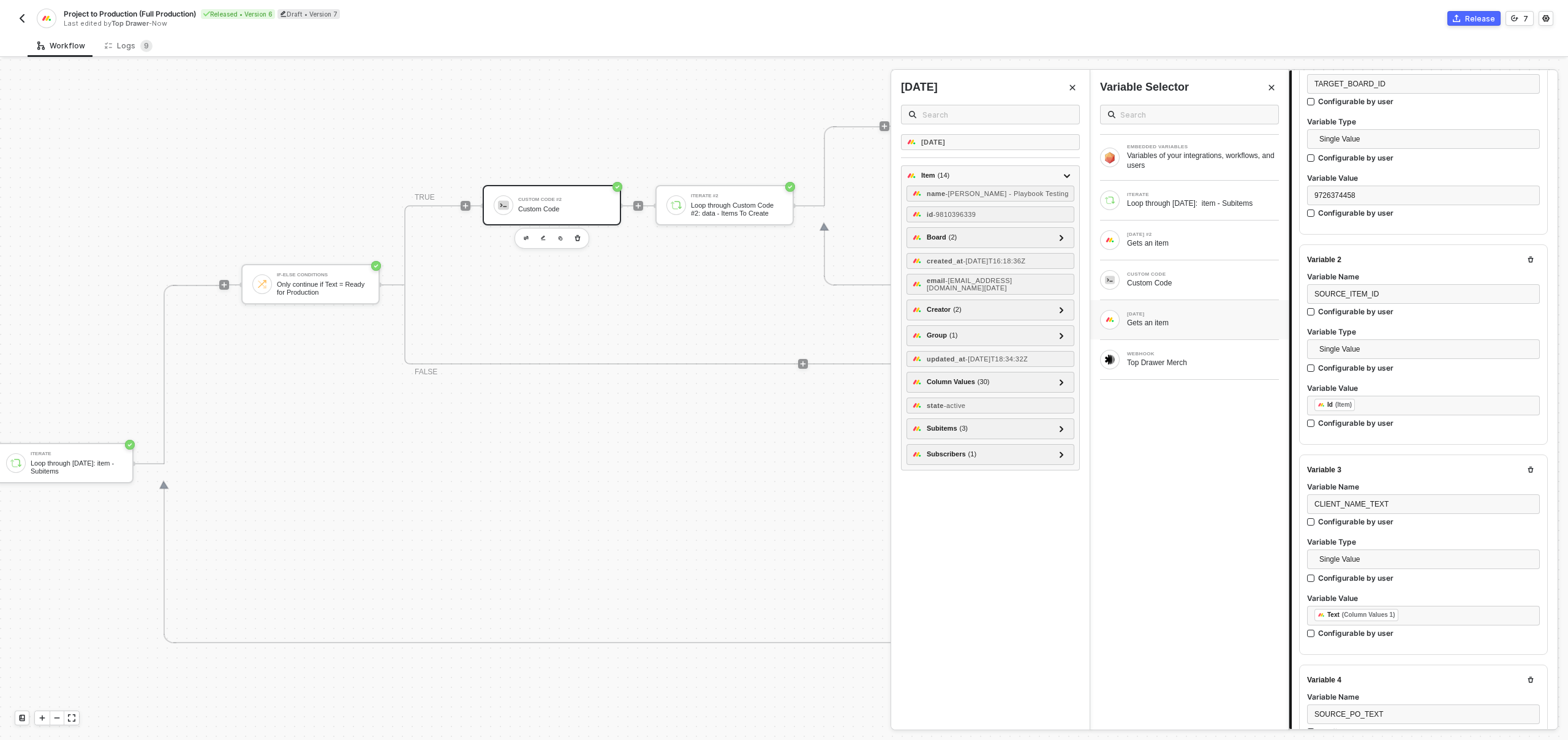
scroll to position [243, 0]
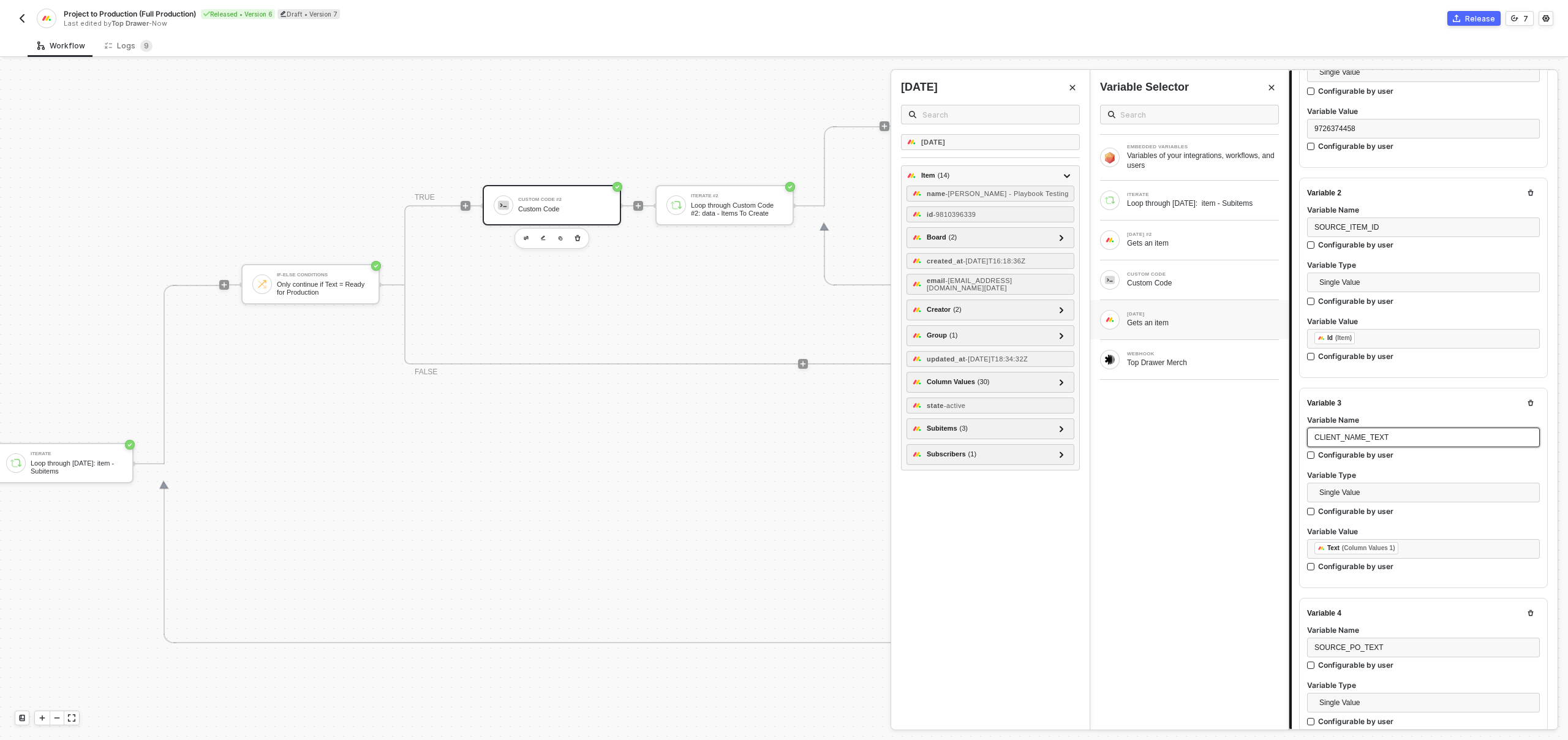
click at [1368, 433] on span "CLIENT_NAME_TEXT" at bounding box center [1351, 437] width 74 height 8
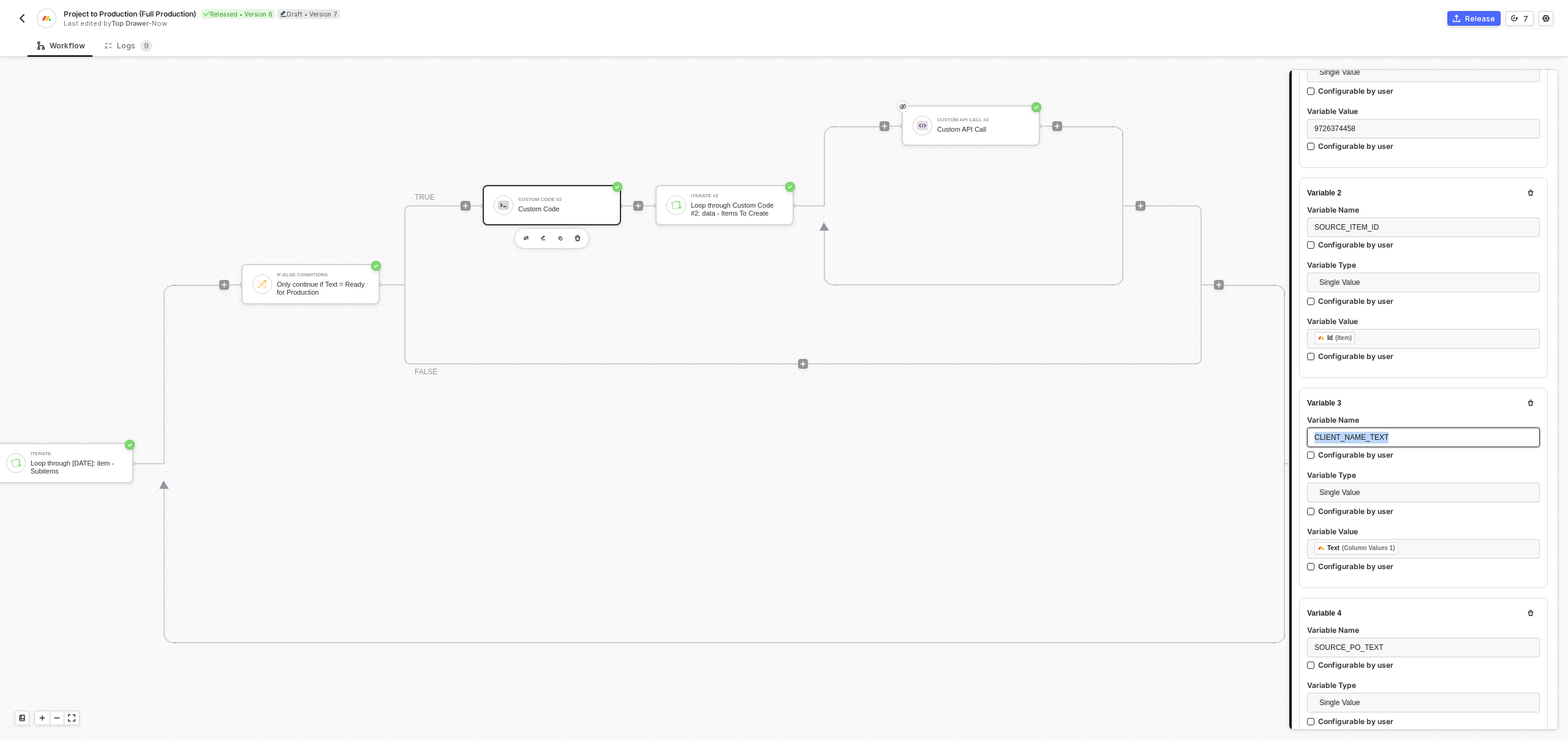
copy span "CLIENT_NAME_TEXT"
click at [1334, 643] on span "SOURCE_PO_TEXT" at bounding box center [1349, 647] width 69 height 8
copy span "SOURCE_PO_TEXT"
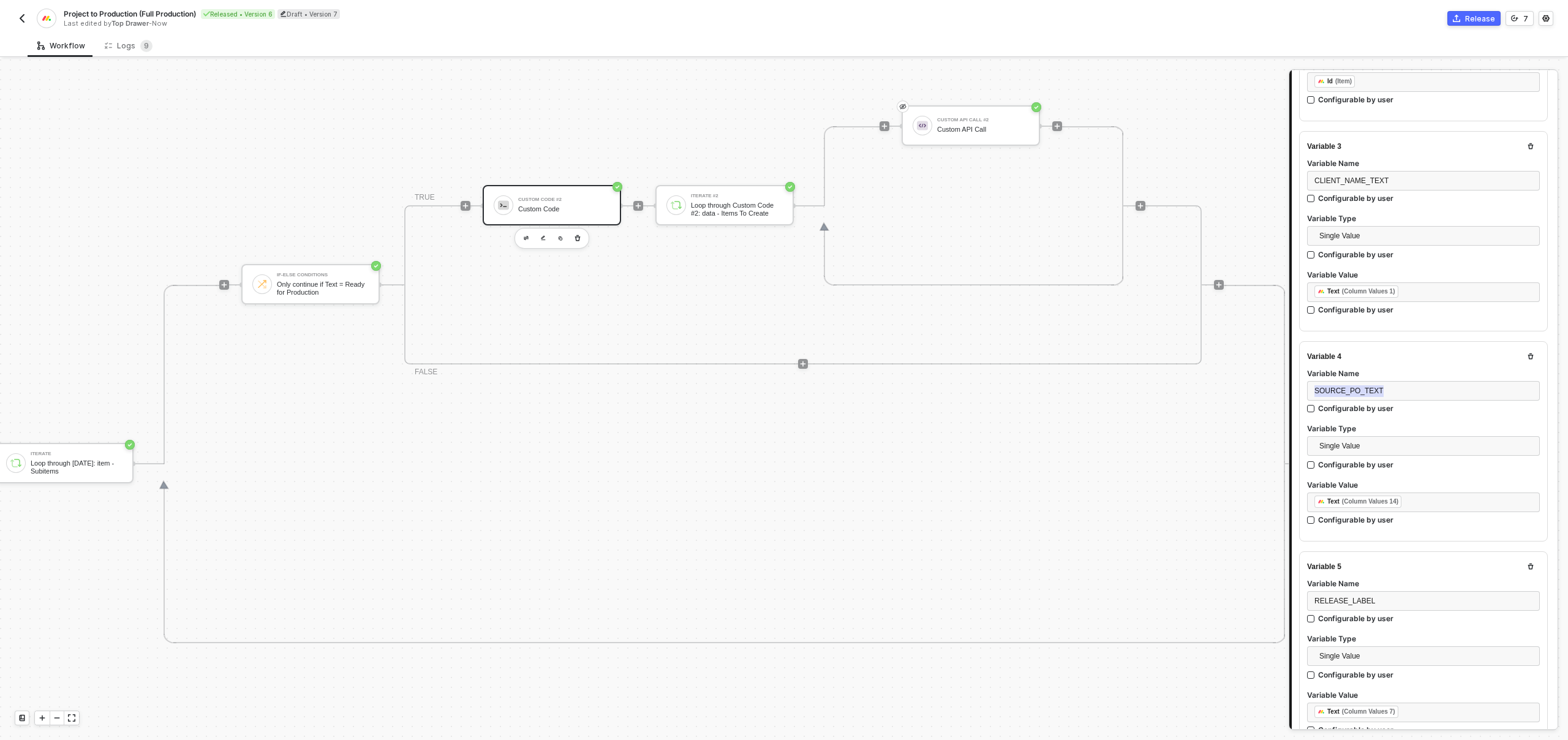
scroll to position [582, 0]
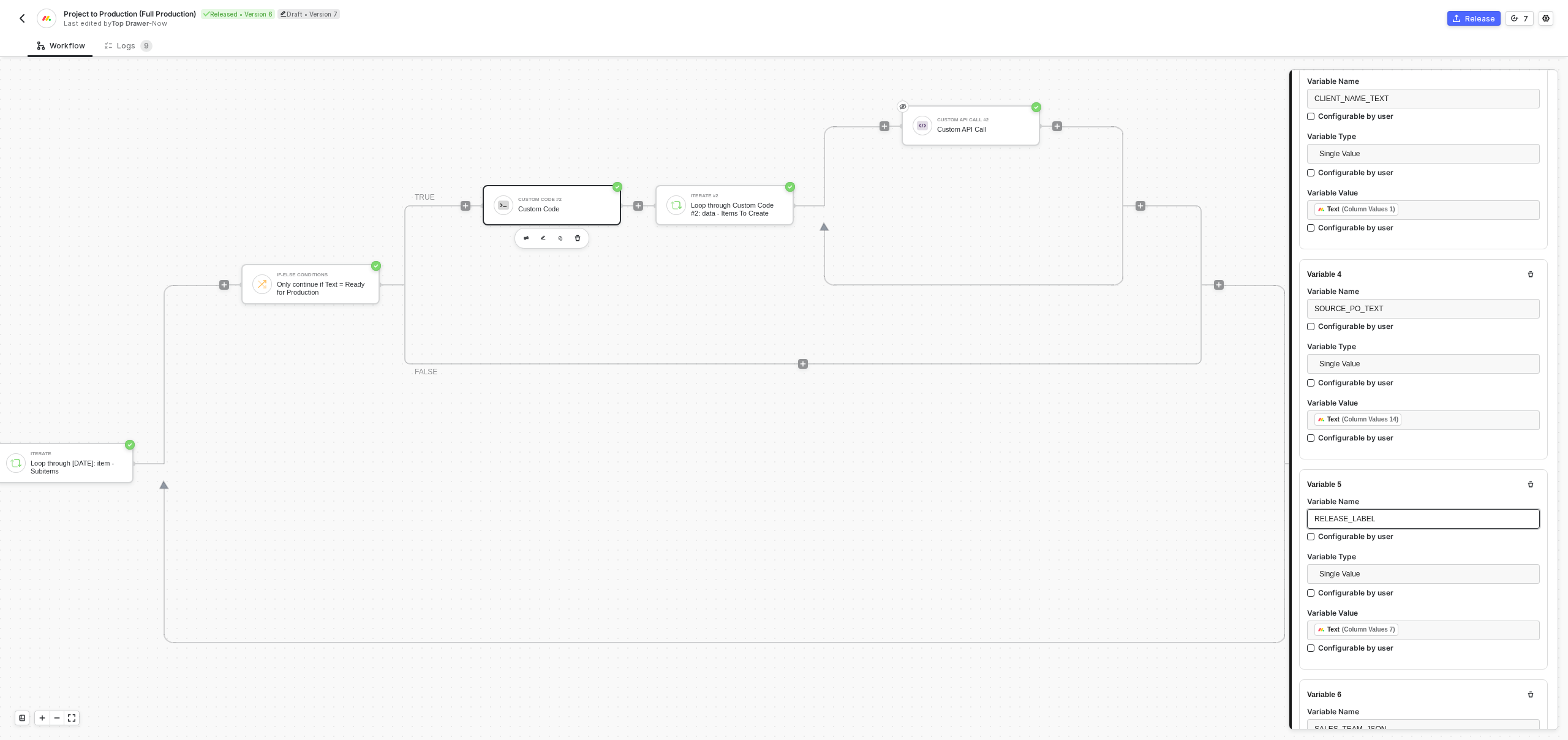
click at [1333, 515] on span "RELEASE_LABEL" at bounding box center [1344, 518] width 61 height 8
copy span "RELEASE_LABEL"
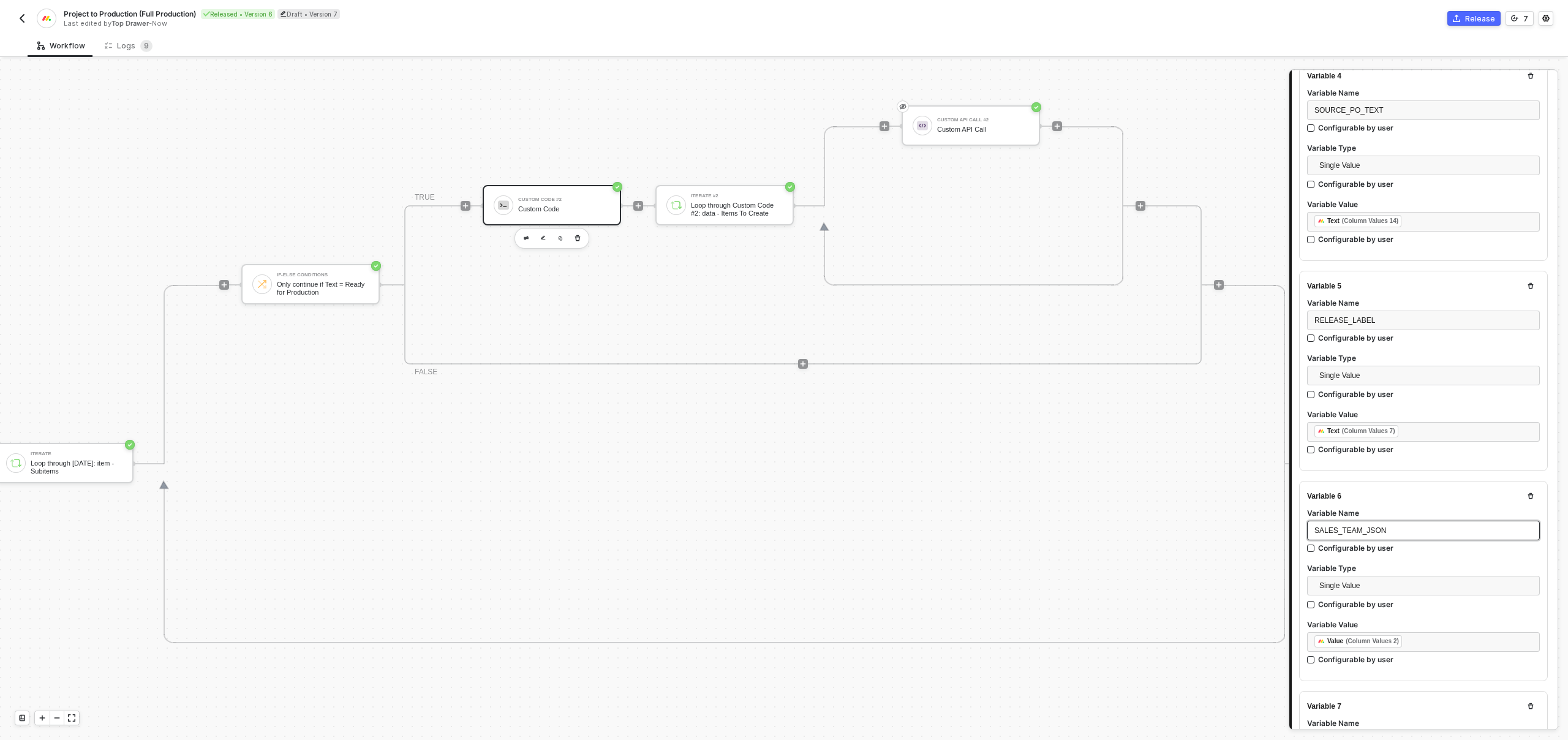
click at [1340, 526] on span "SALES_TEAM_JSON" at bounding box center [1349, 530] width 71 height 8
copy span "SALES_TEAM_JSON"
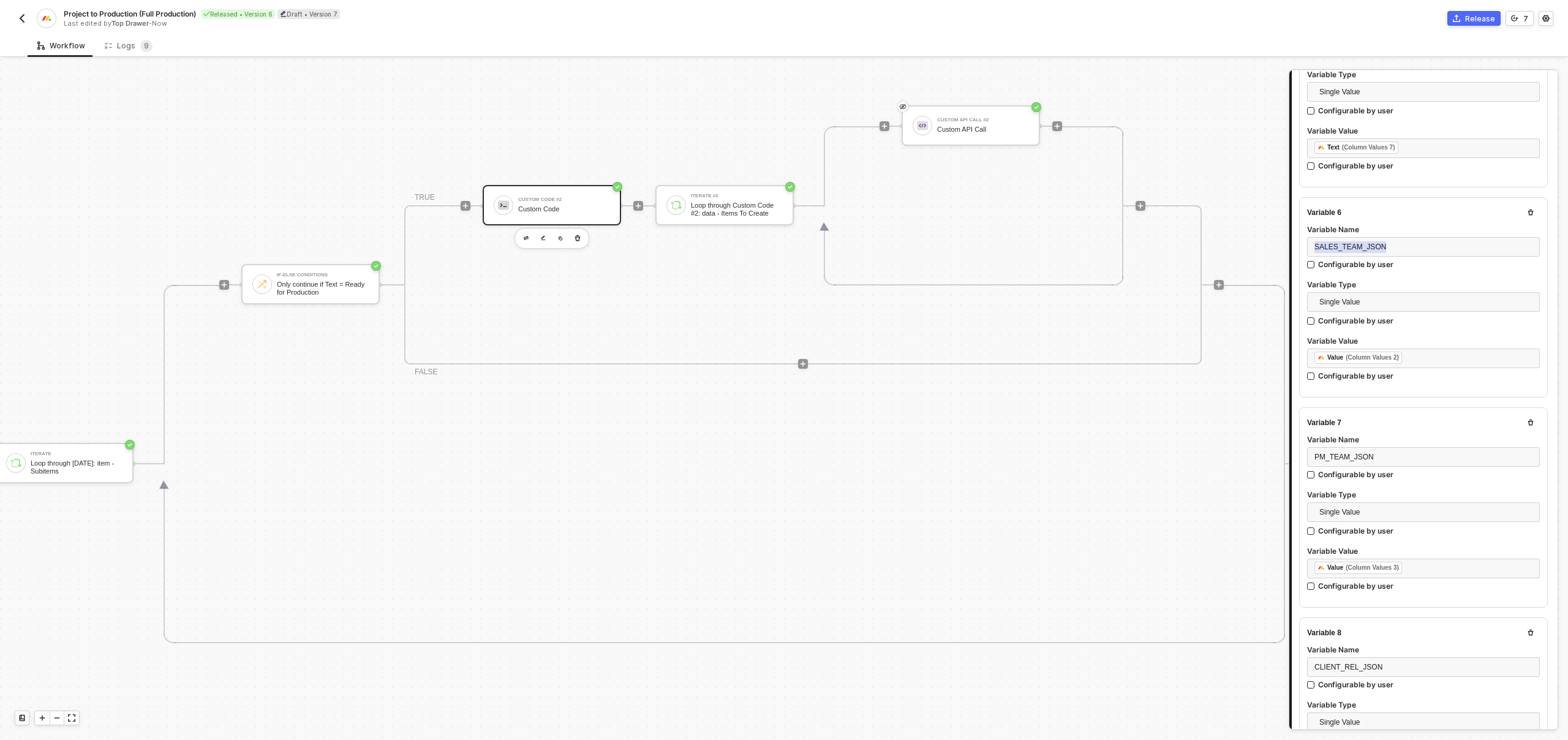
scroll to position [1087, 0]
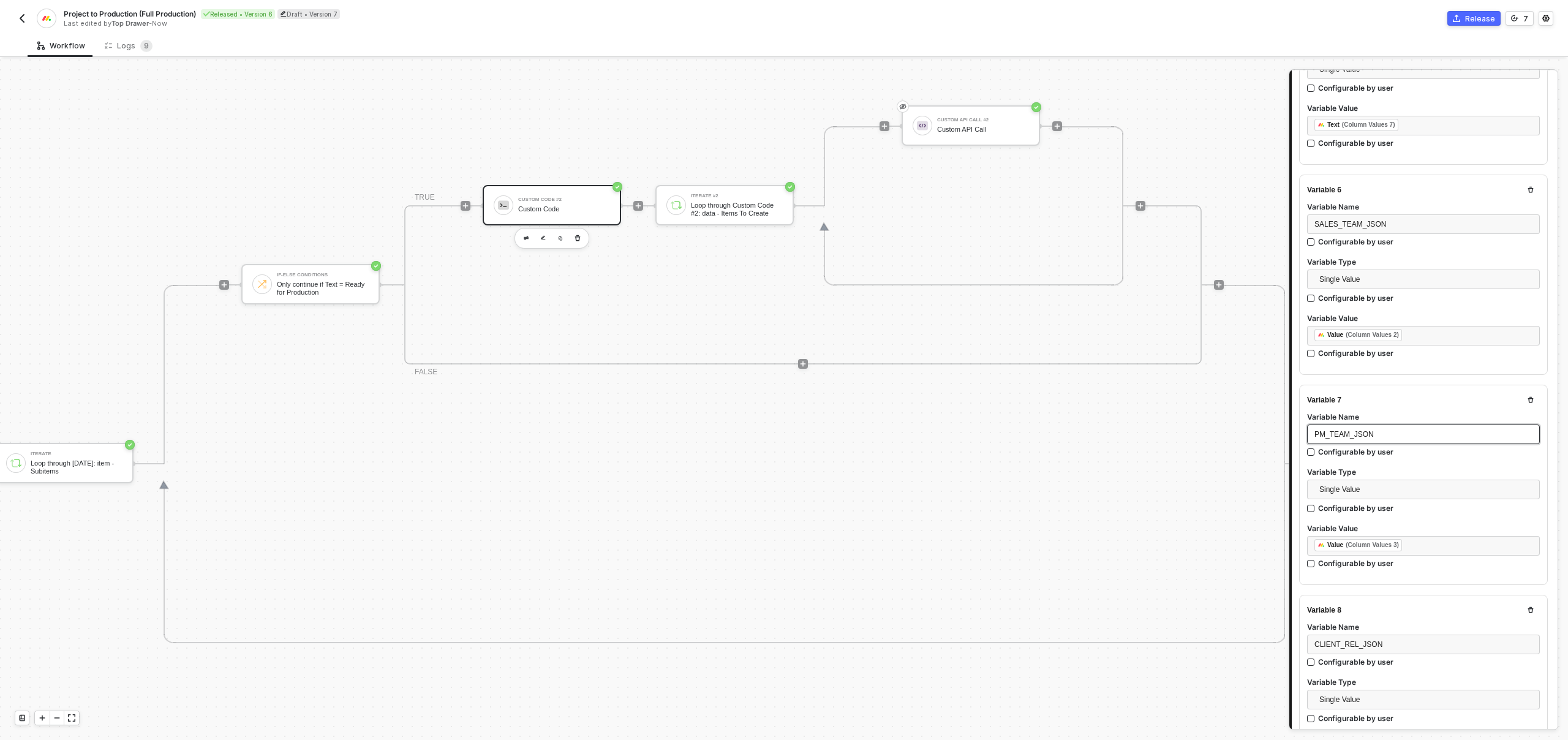
click at [1369, 430] on span "PM_TEAM_JSON" at bounding box center [1343, 434] width 59 height 8
copy span "PM_TEAM_JSON"
click at [1336, 640] on span "CLIENT_REL_JSON" at bounding box center [1348, 644] width 68 height 8
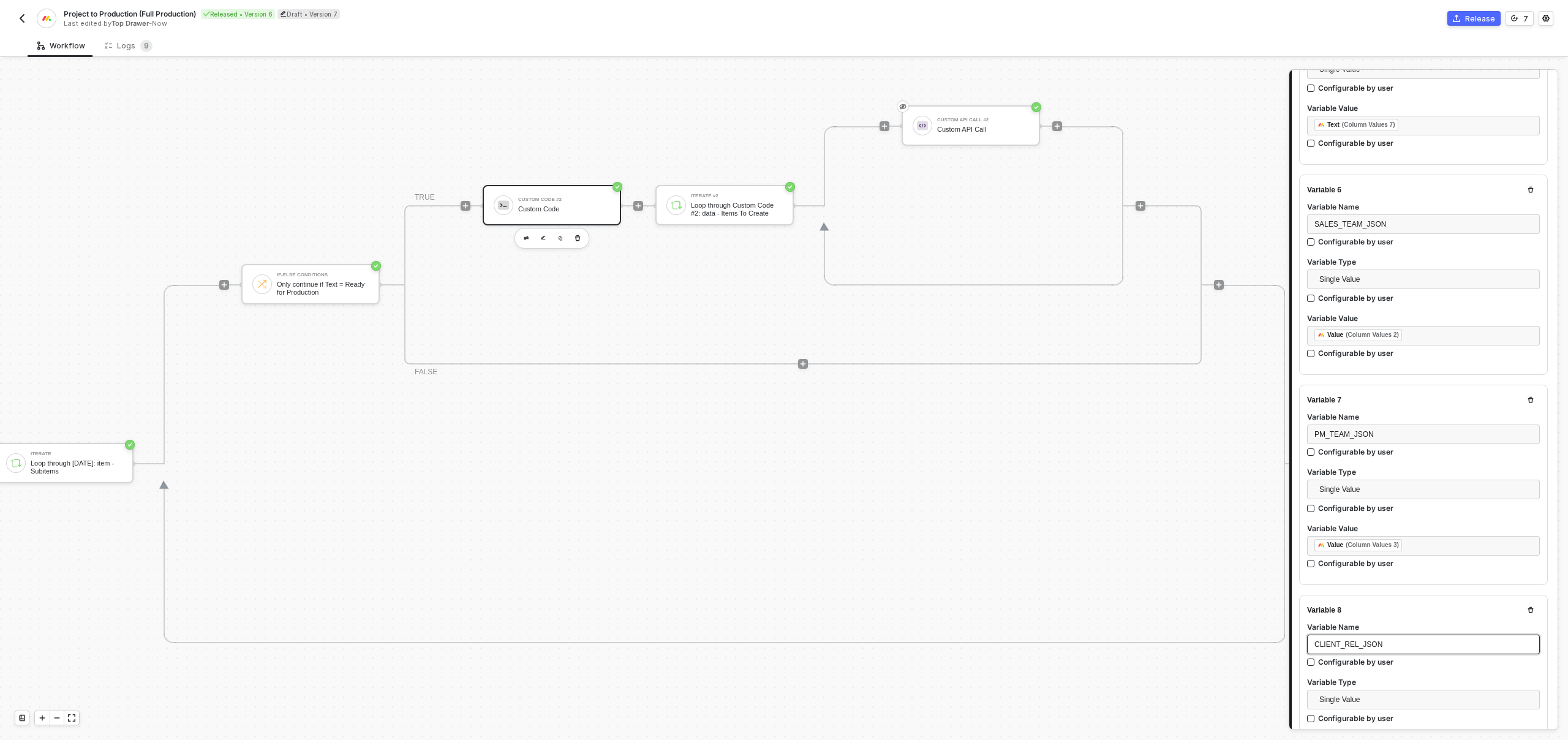
click at [1336, 640] on span "CLIENT_REL_JSON" at bounding box center [1348, 644] width 68 height 8
copy span "CLIENT_REL_JSON"
click at [1335, 652] on span "ASSET_LINK" at bounding box center [1336, 656] width 44 height 8
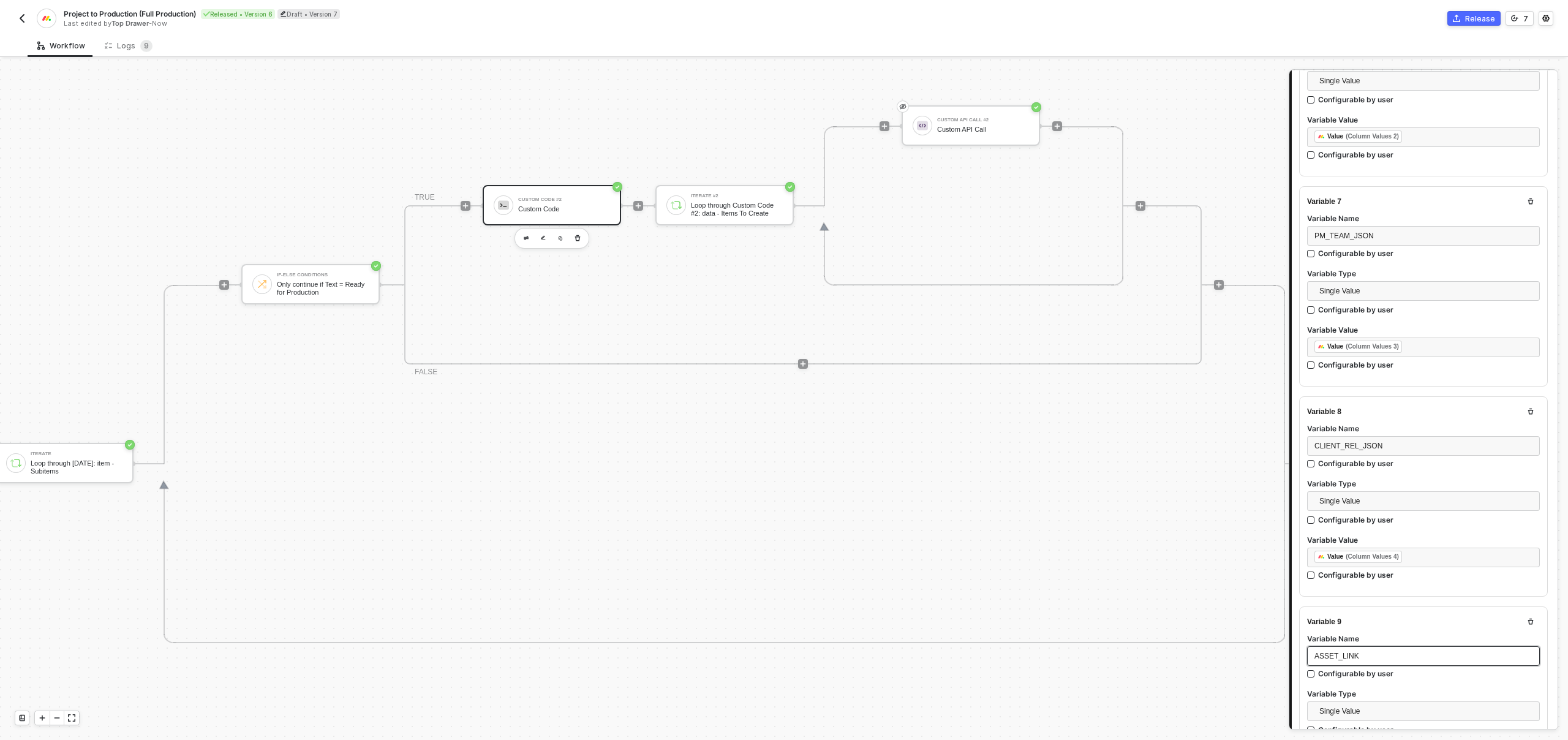
click at [1335, 652] on span "ASSET_LINK" at bounding box center [1336, 656] width 44 height 8
copy span "ASSET_LINK"
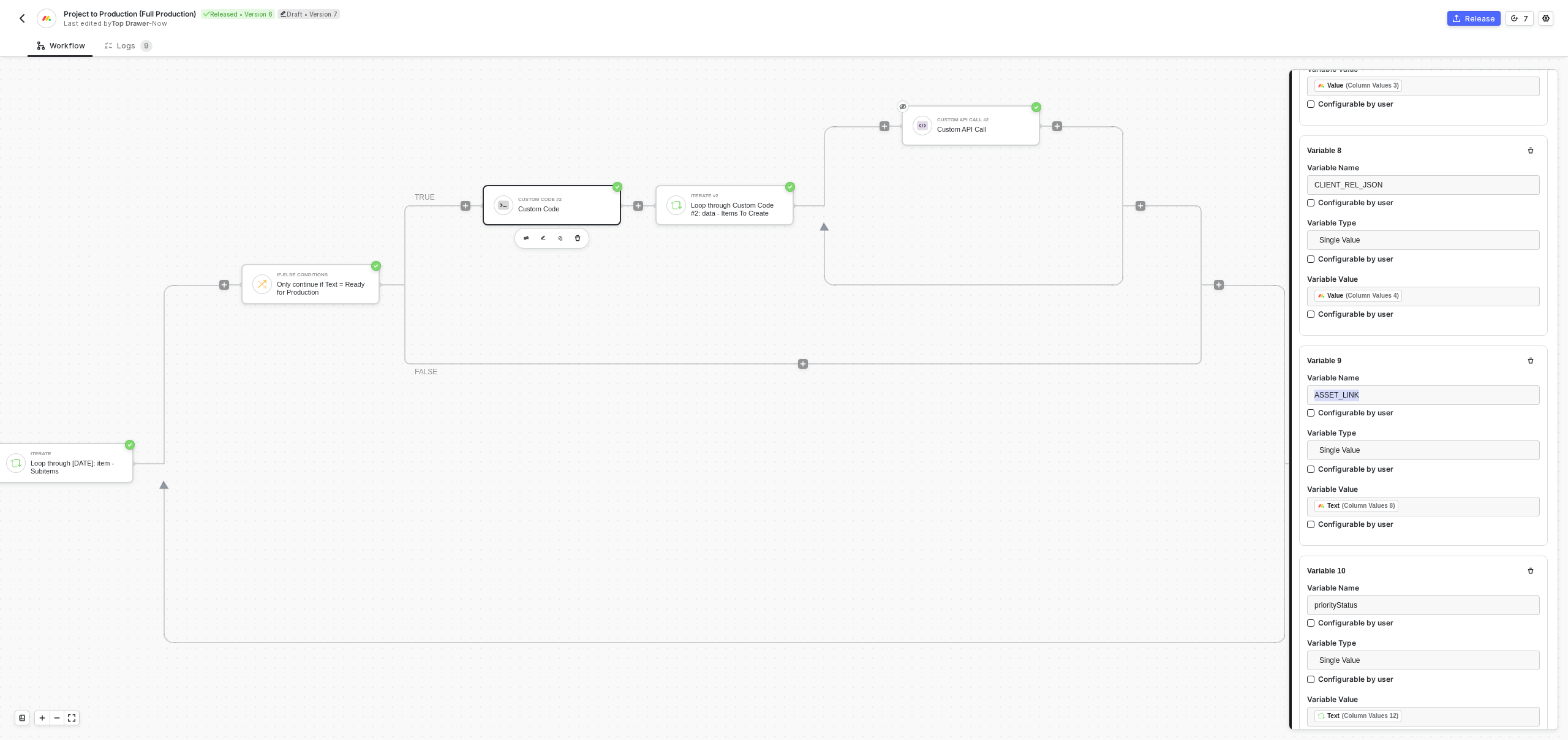
scroll to position [1614, 0]
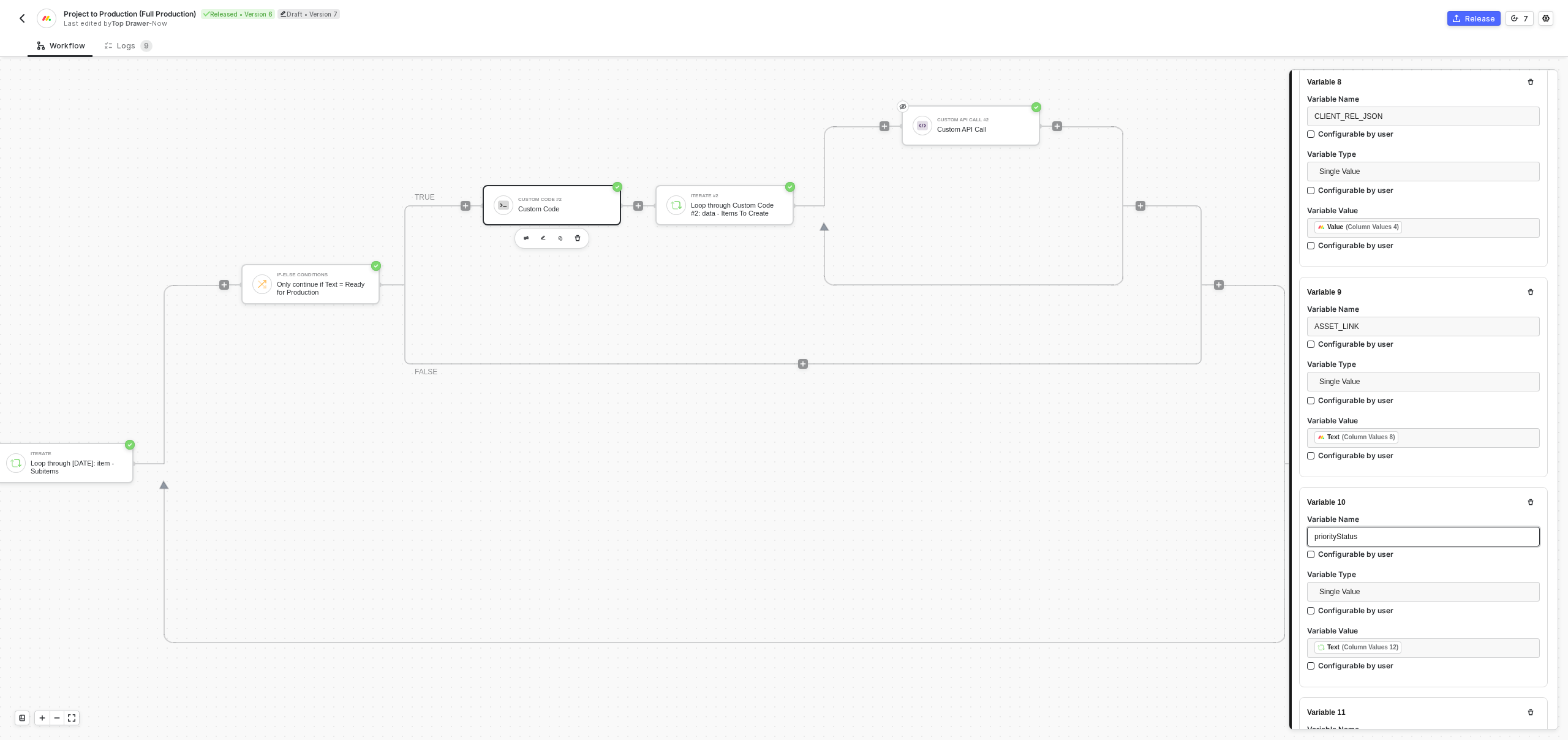
click at [1343, 532] on span "priorityStatus" at bounding box center [1336, 536] width 43 height 8
copy span "priorityStatus"
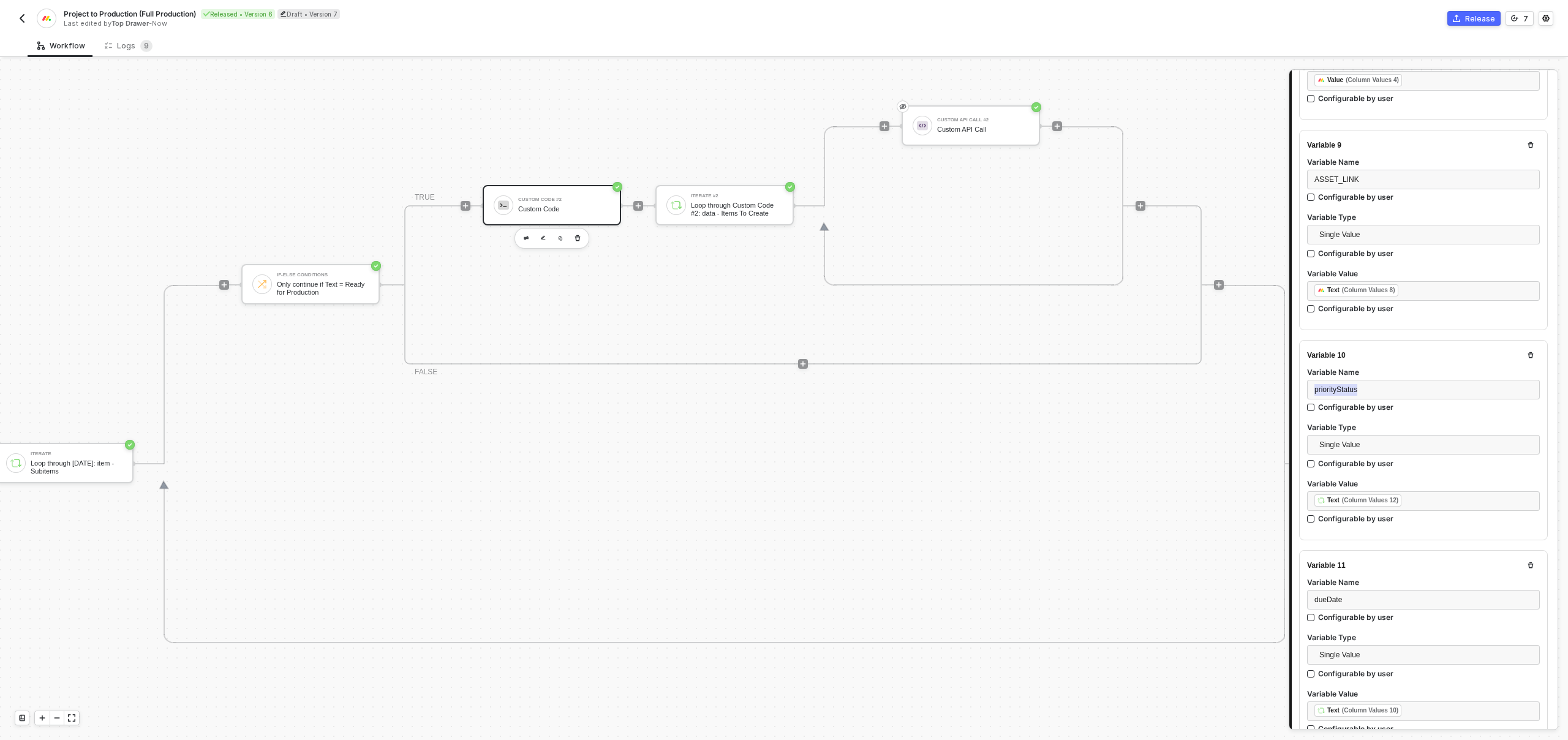
scroll to position [1883, 0]
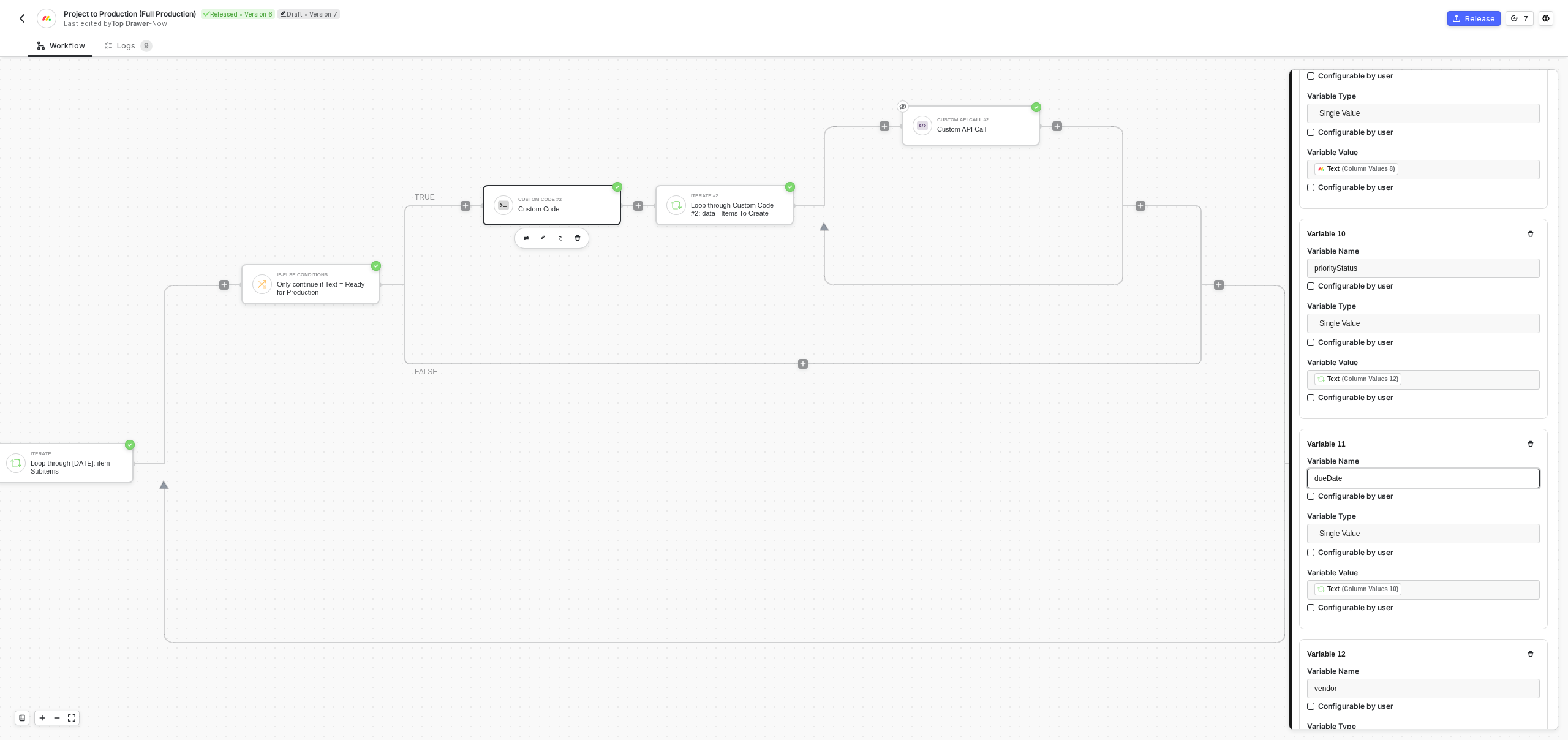
click at [1337, 474] on span "dueDate" at bounding box center [1328, 478] width 28 height 8
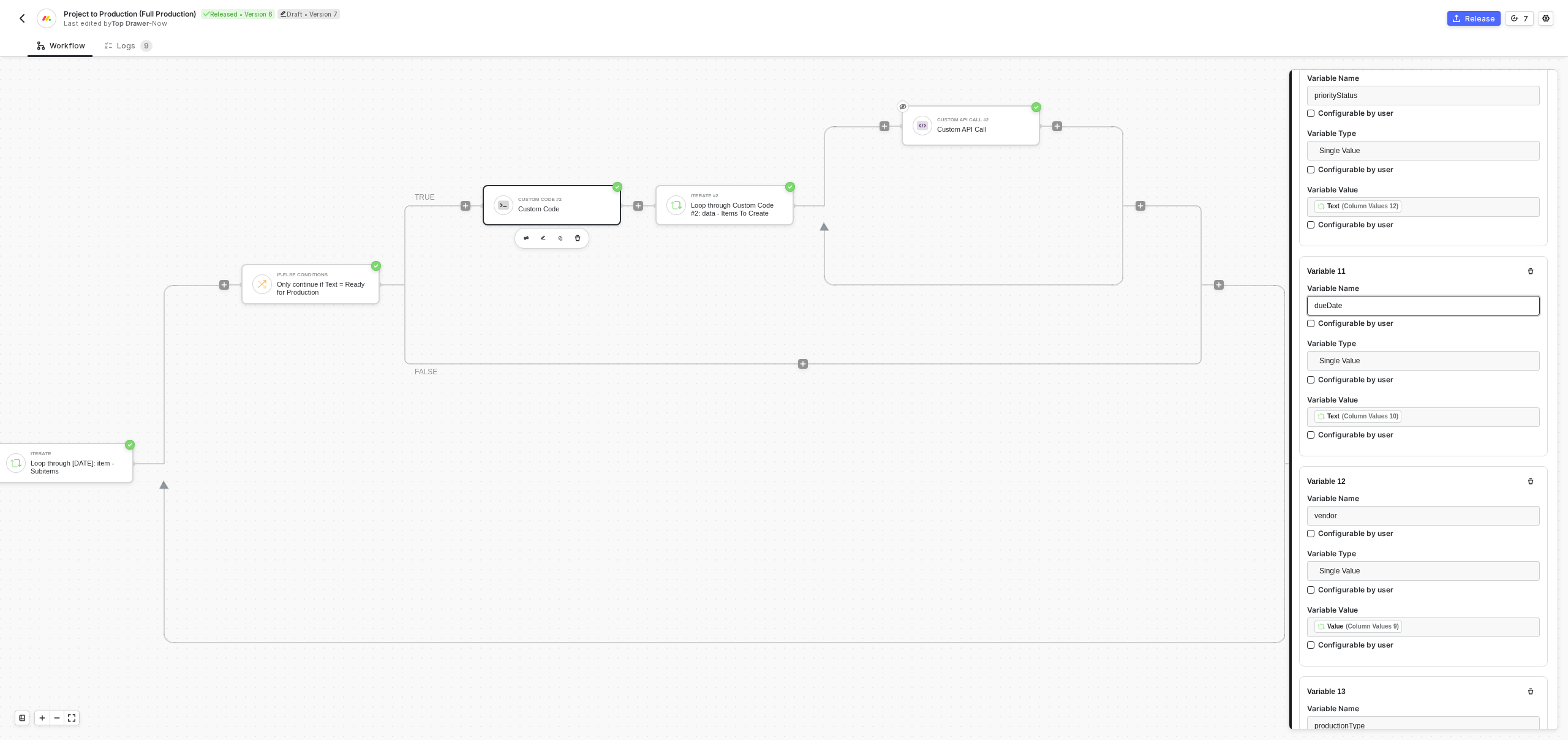
scroll to position [2069, 0]
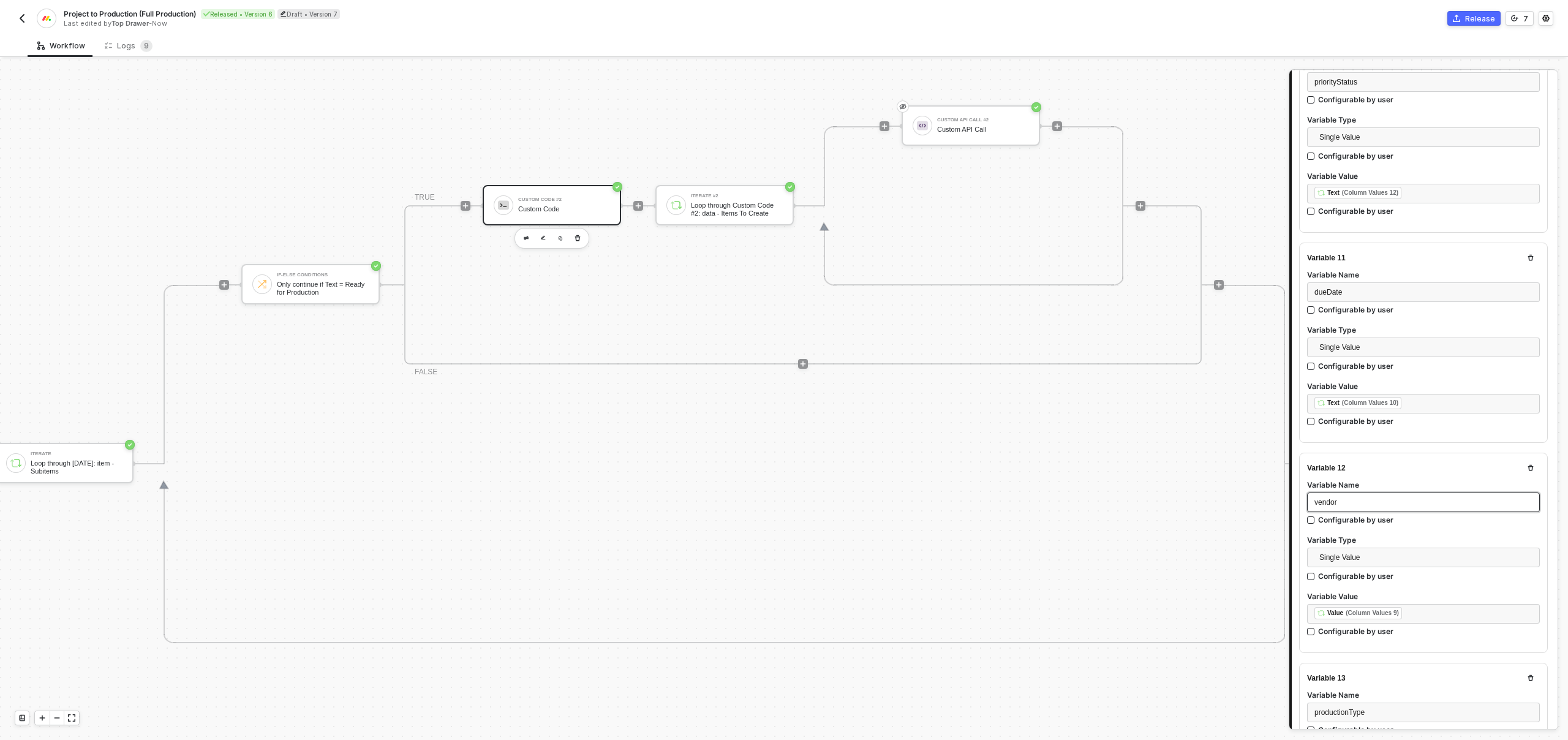
click at [1343, 497] on div "vendor" at bounding box center [1423, 502] width 218 height 12
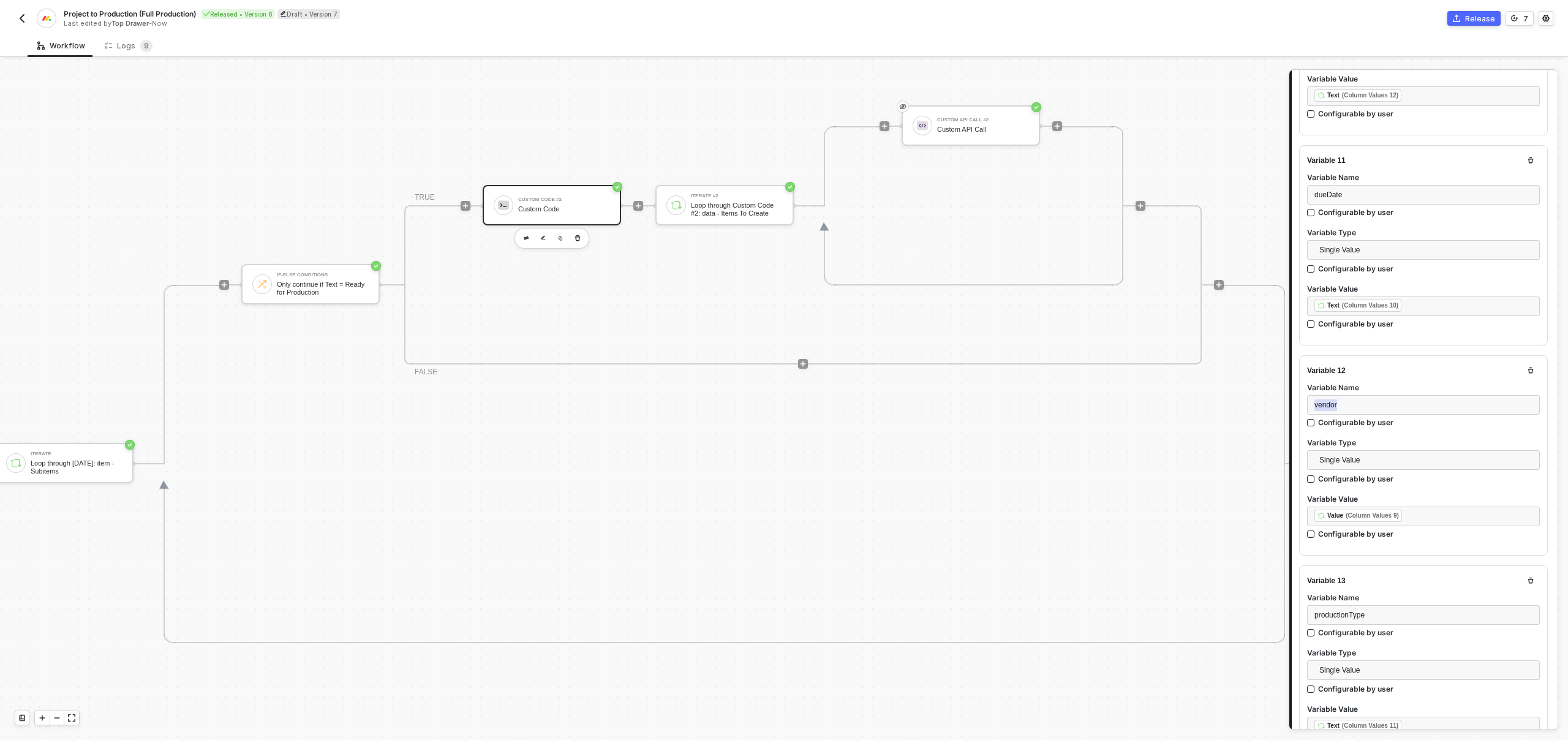
scroll to position [2235, 0]
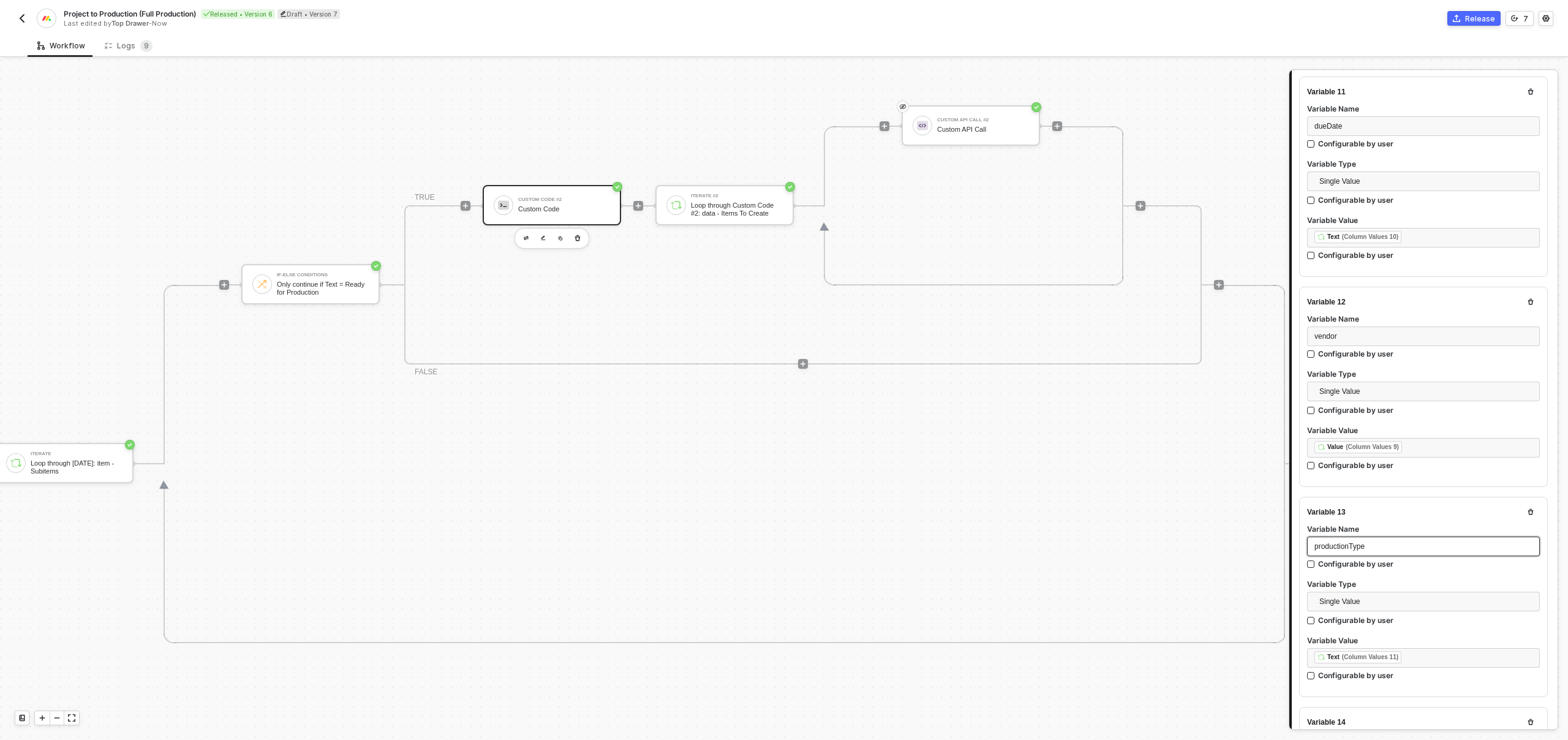
click at [1342, 542] on span "productionType" at bounding box center [1339, 546] width 50 height 8
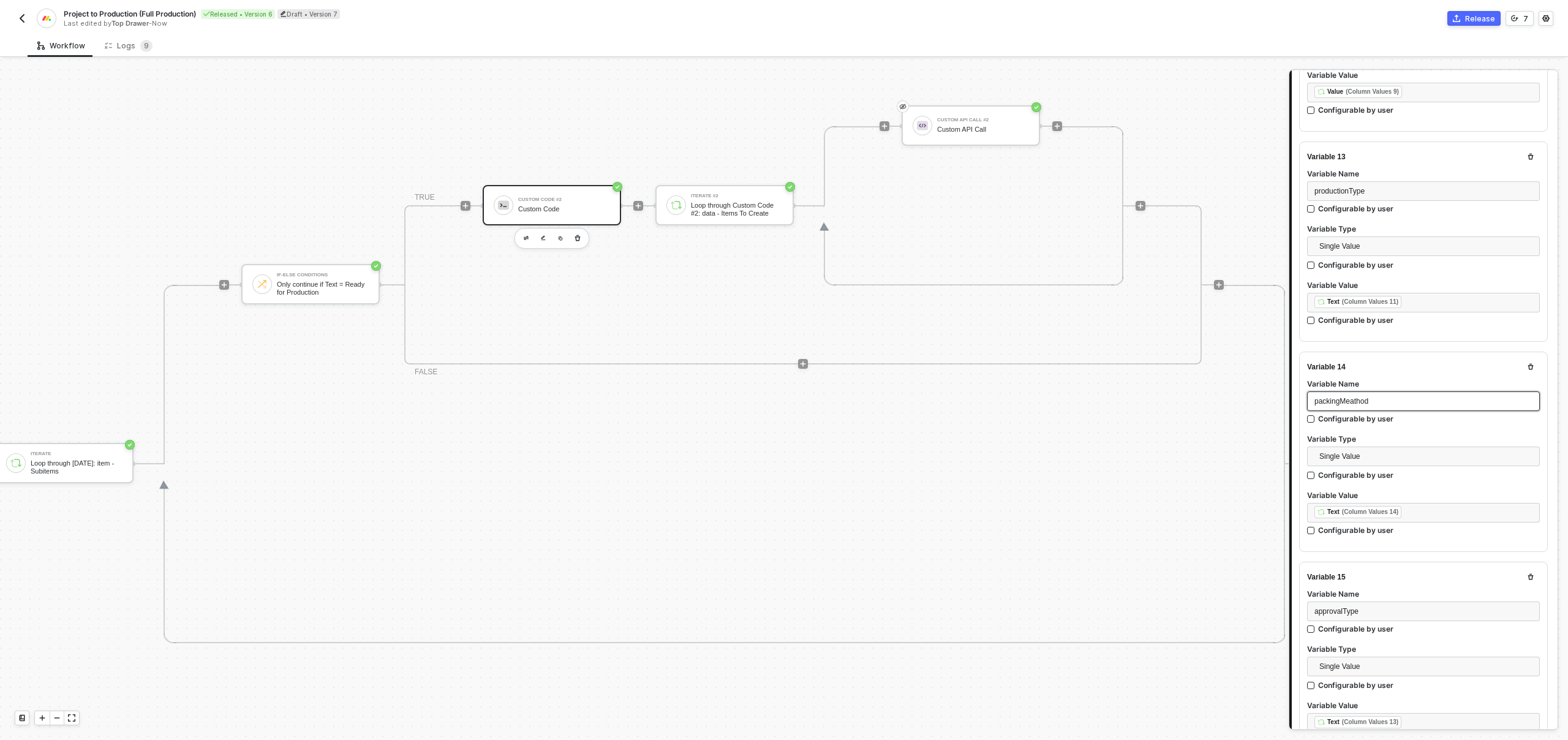
click at [1350, 397] on span "packingMeathod" at bounding box center [1341, 401] width 54 height 8
click at [1386, 396] on div "packingMeathod" at bounding box center [1423, 401] width 218 height 12
click at [1353, 397] on span "packingMeathod" at bounding box center [1341, 401] width 54 height 8
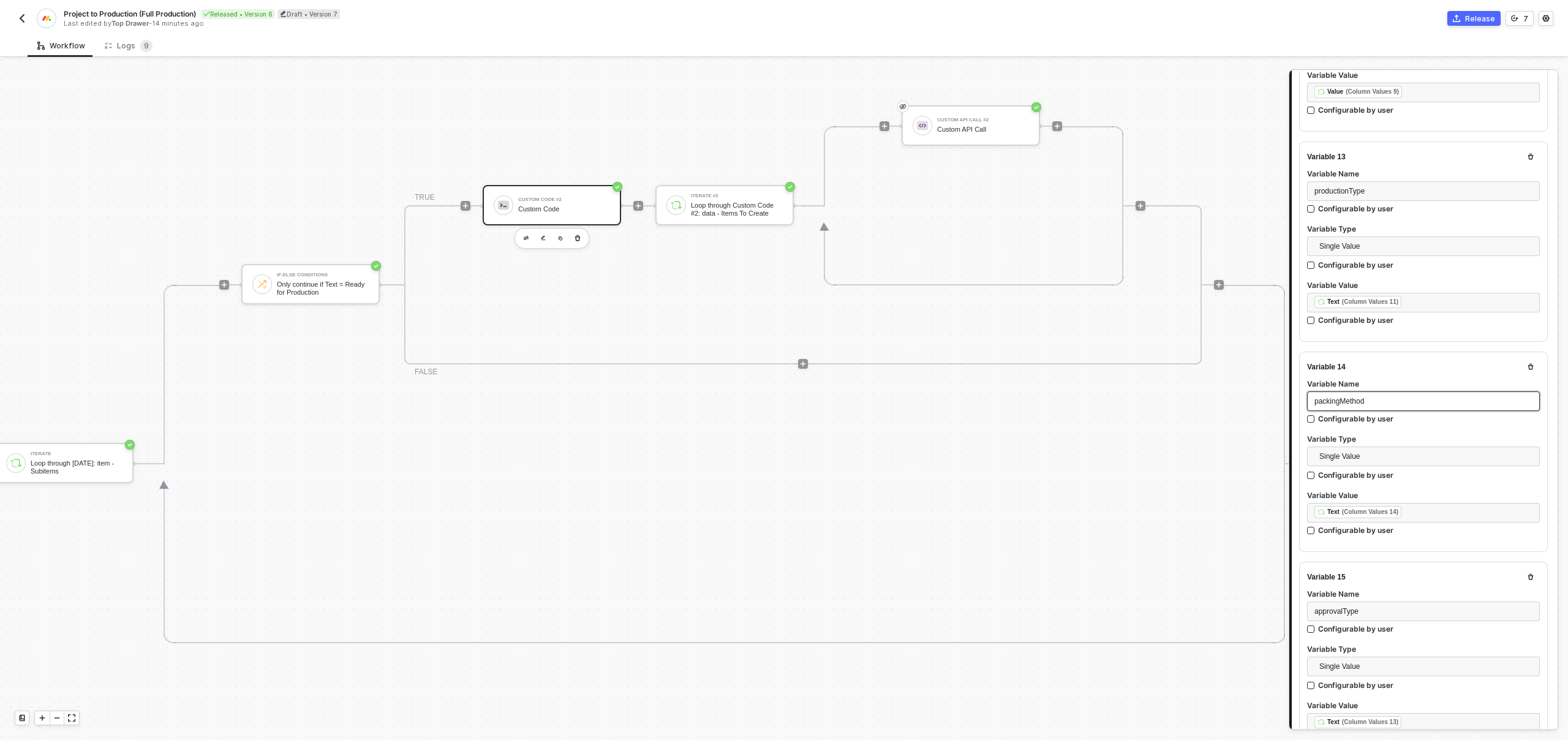
click at [1346, 397] on span "packingMethod" at bounding box center [1339, 401] width 50 height 8
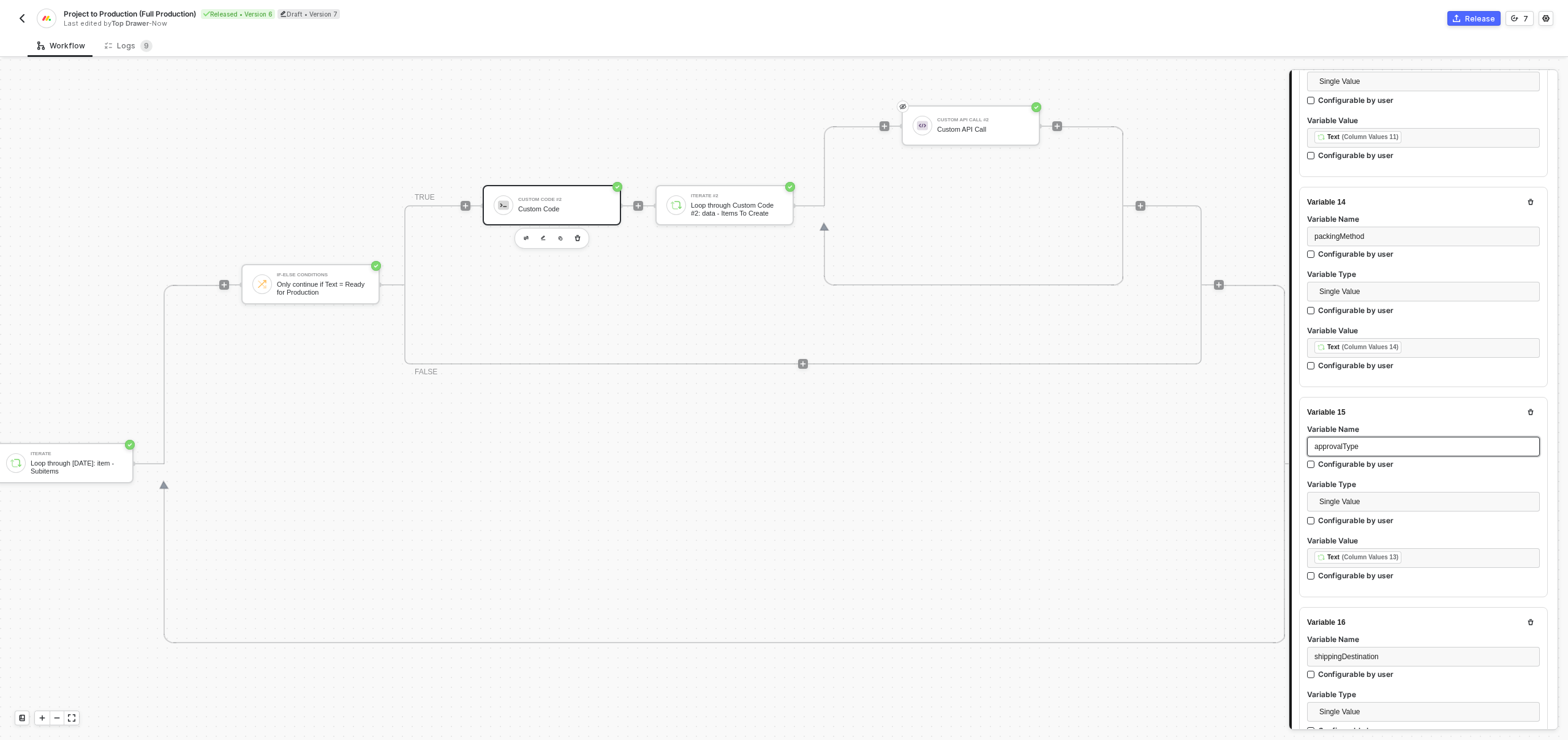
click at [1348, 442] on span "approvalType" at bounding box center [1336, 446] width 44 height 8
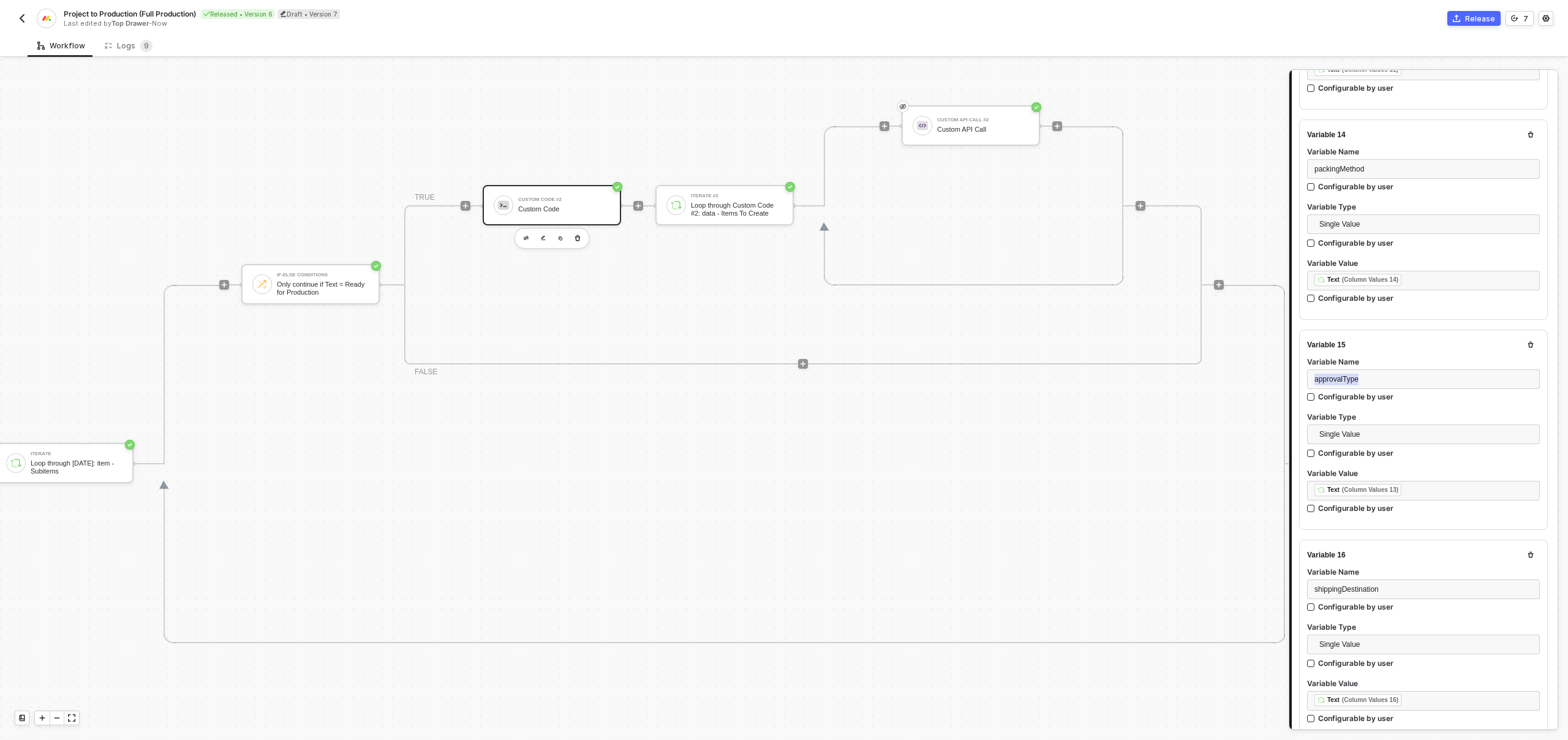
scroll to position [2845, 0]
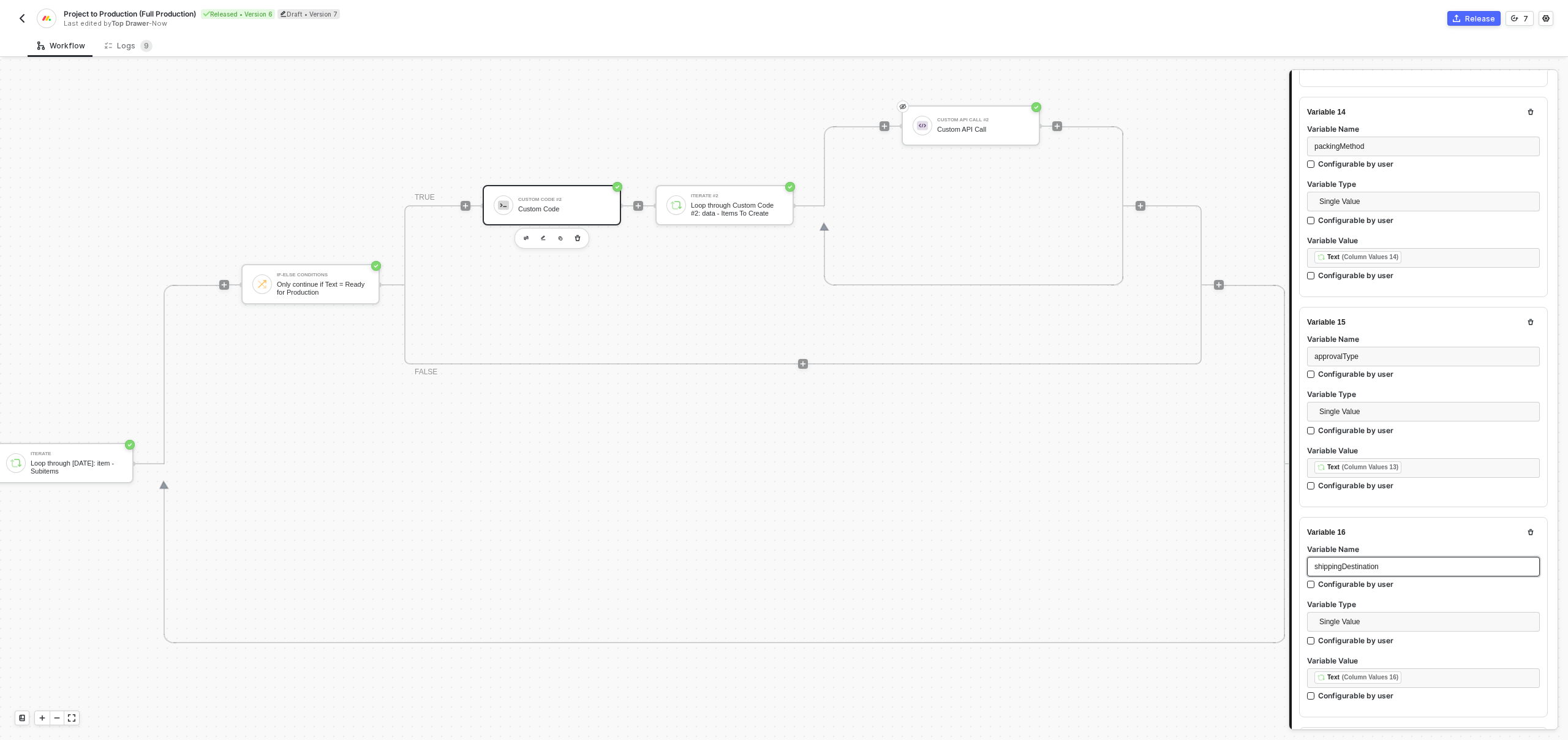
click at [1355, 562] on span "shippingDestination" at bounding box center [1346, 566] width 64 height 8
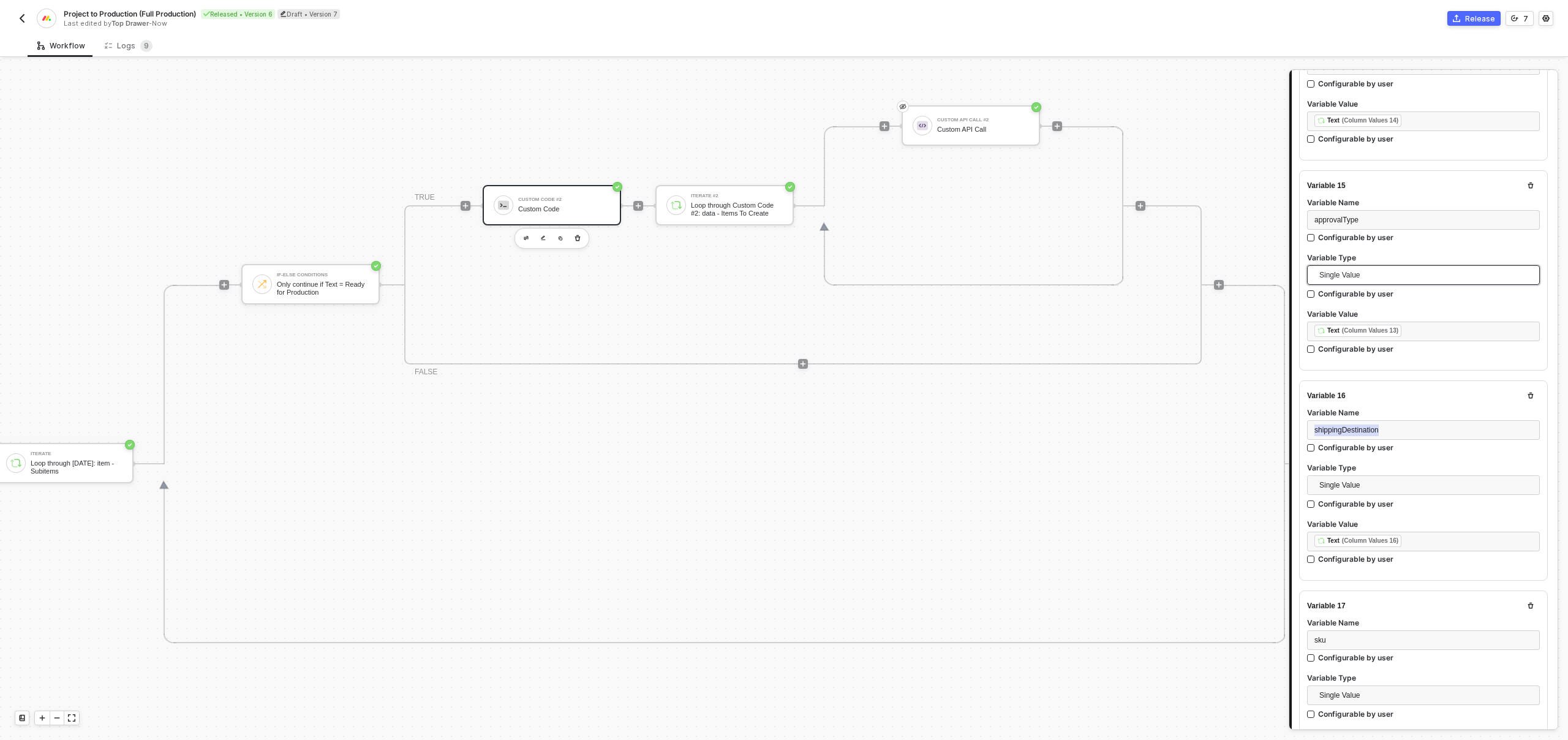
scroll to position [3136, 0]
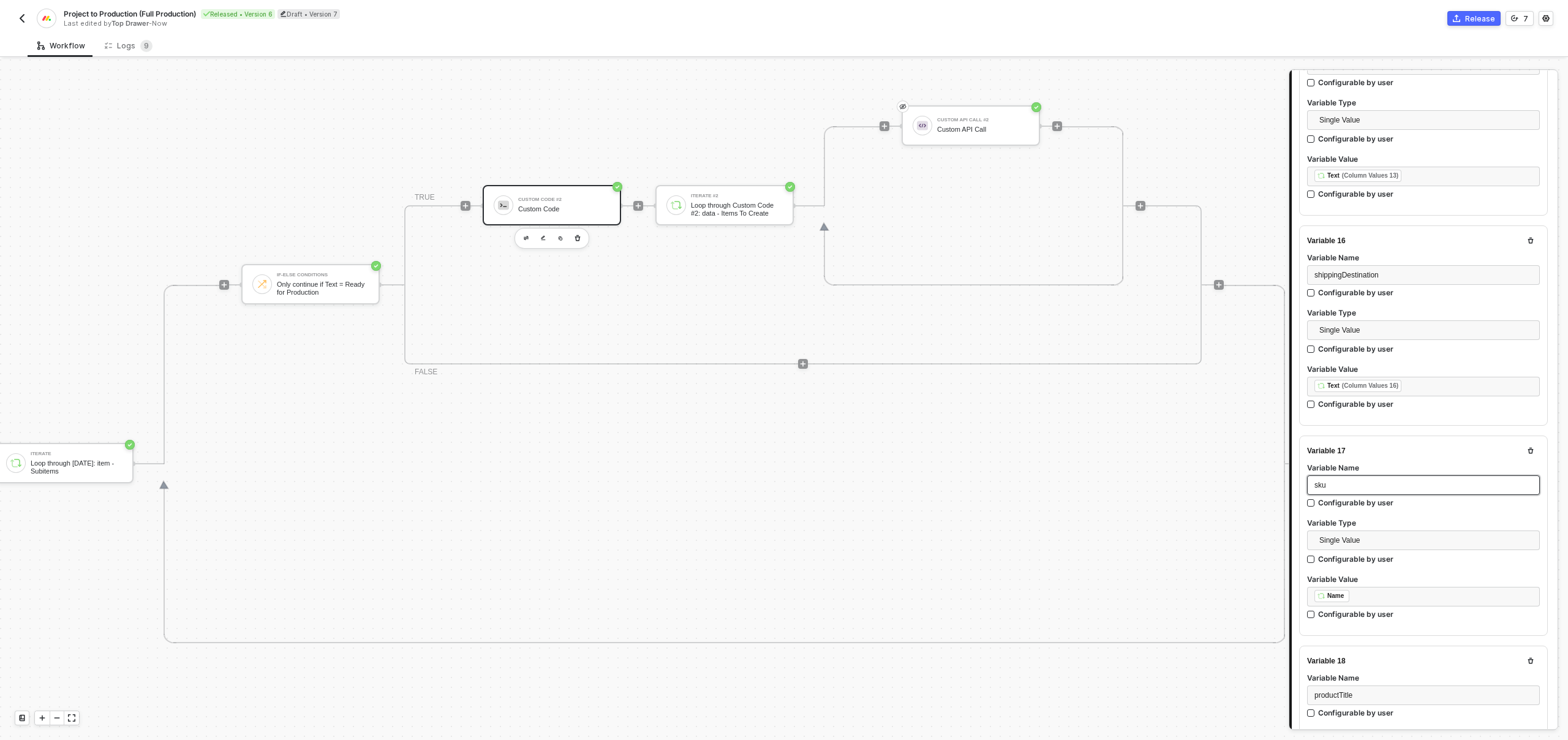
click at [1336, 479] on div "sku" at bounding box center [1423, 485] width 218 height 12
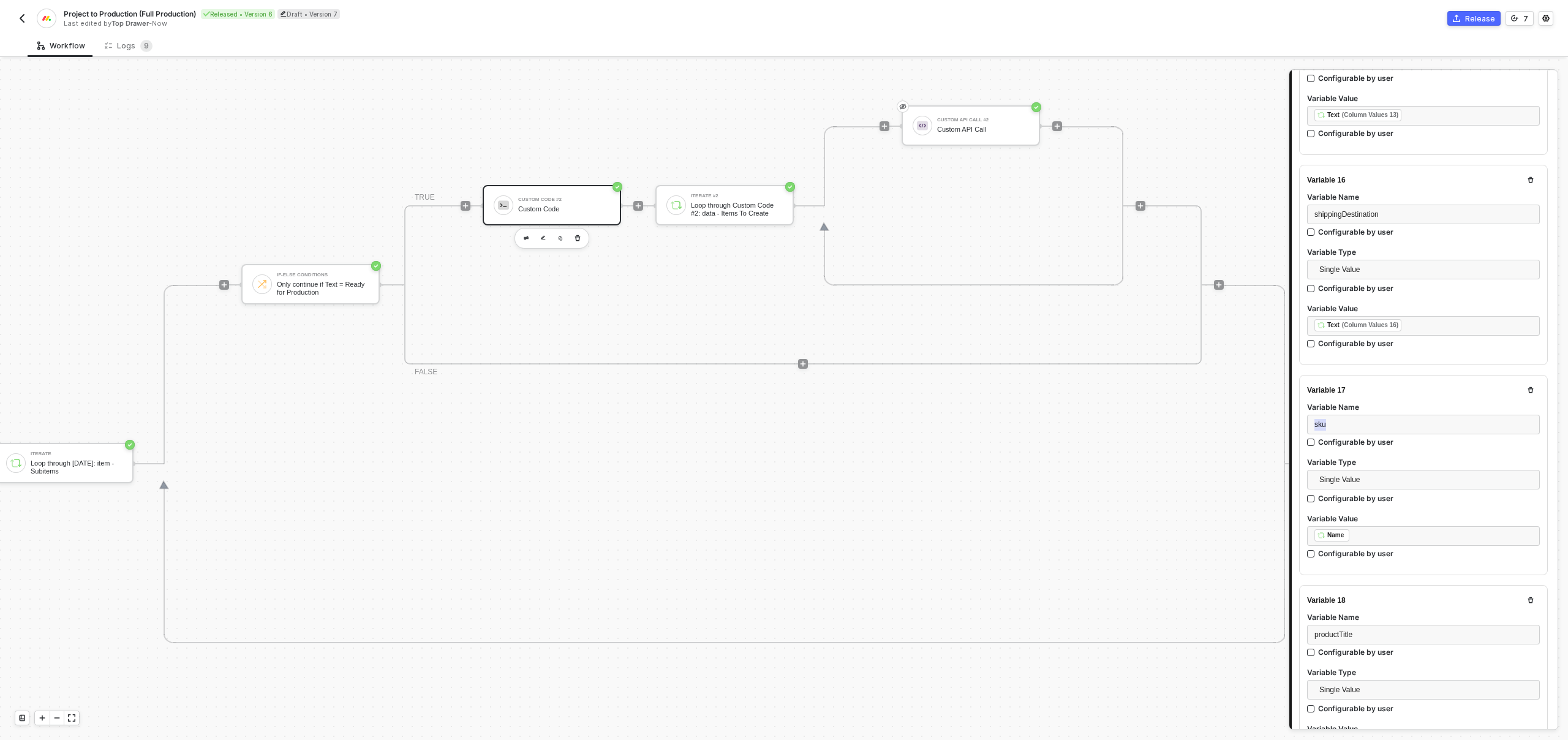
scroll to position [3277, 0]
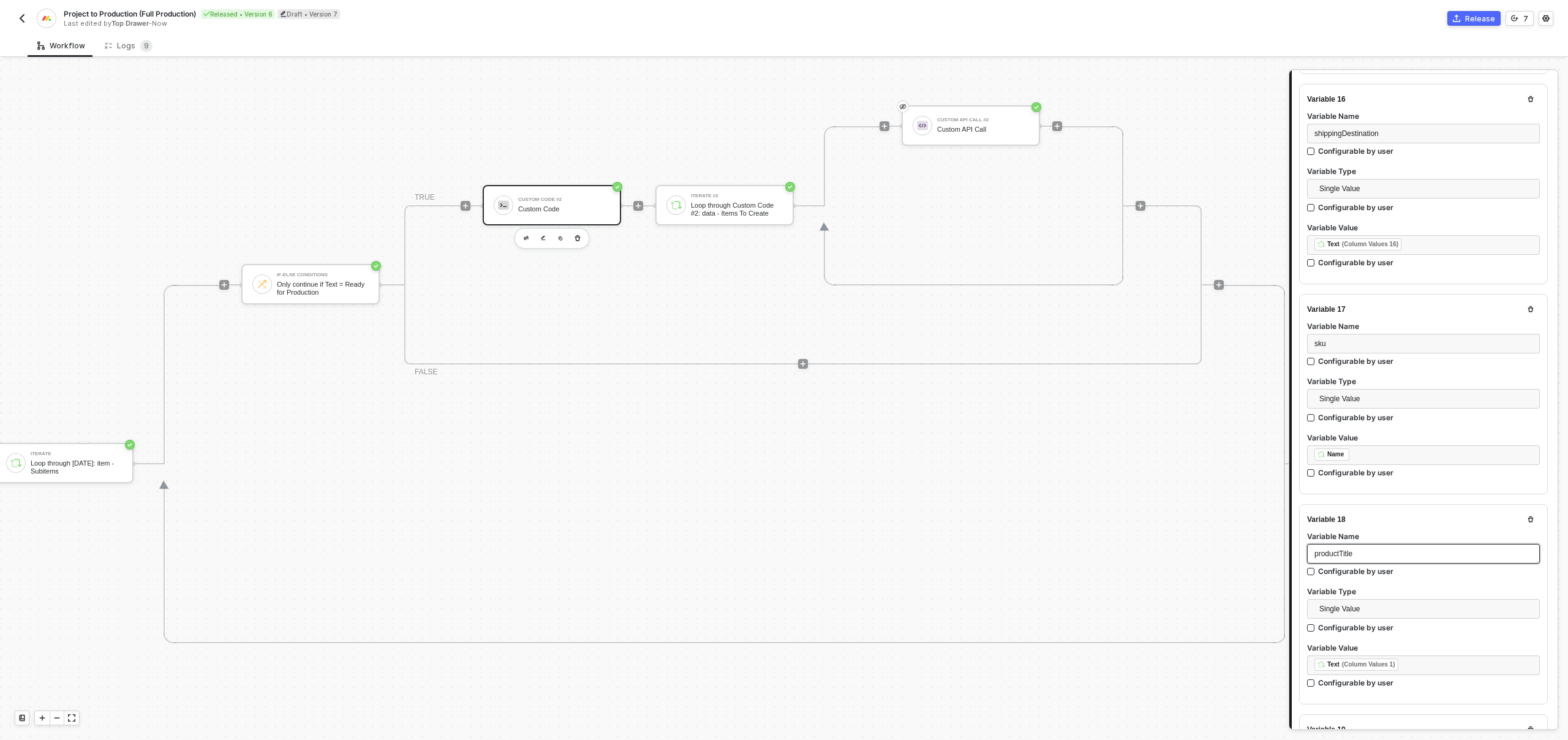
click at [1343, 549] on span "productTitle" at bounding box center [1333, 553] width 38 height 8
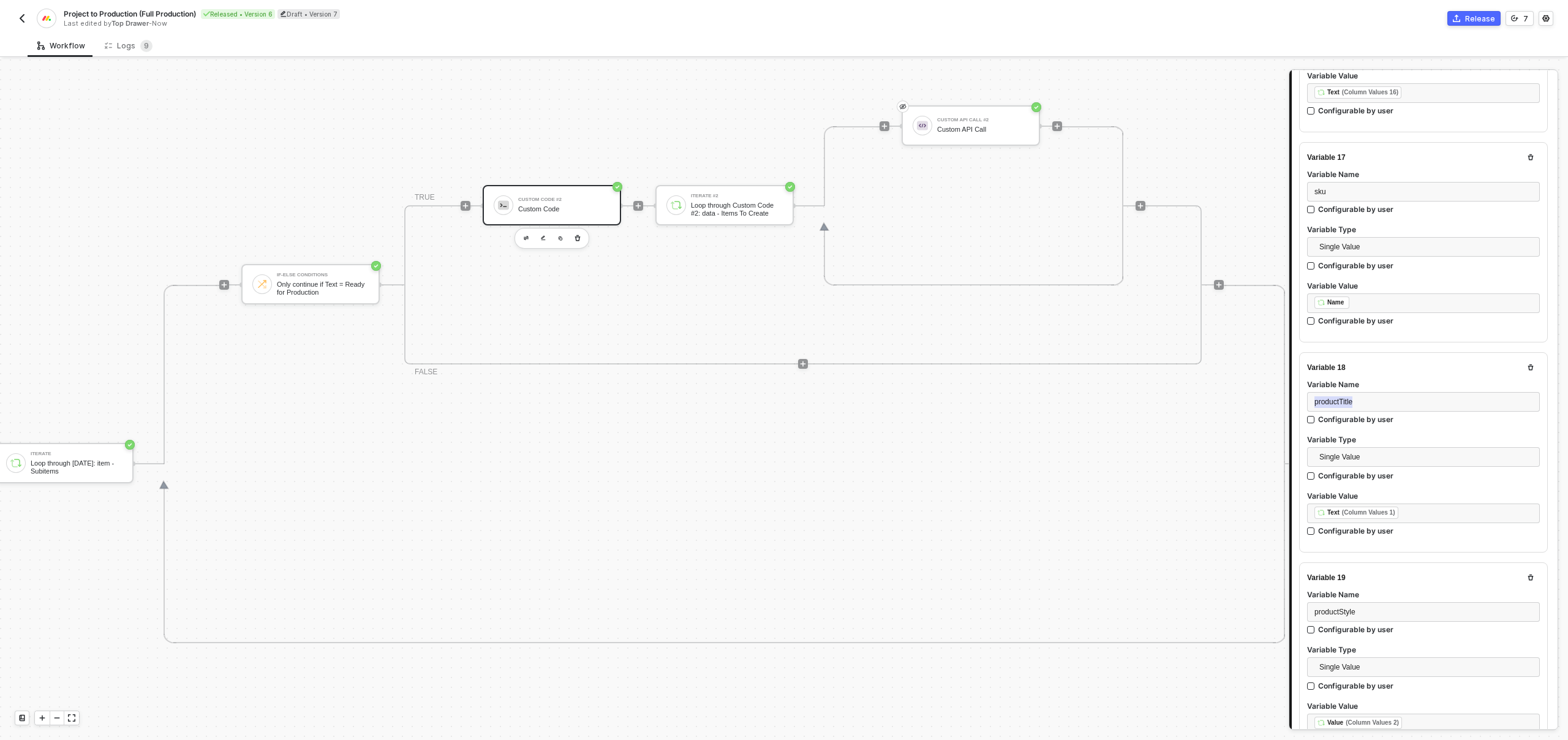
scroll to position [3441, 0]
click at [1336, 597] on span "productStyle" at bounding box center [1335, 600] width 41 height 8
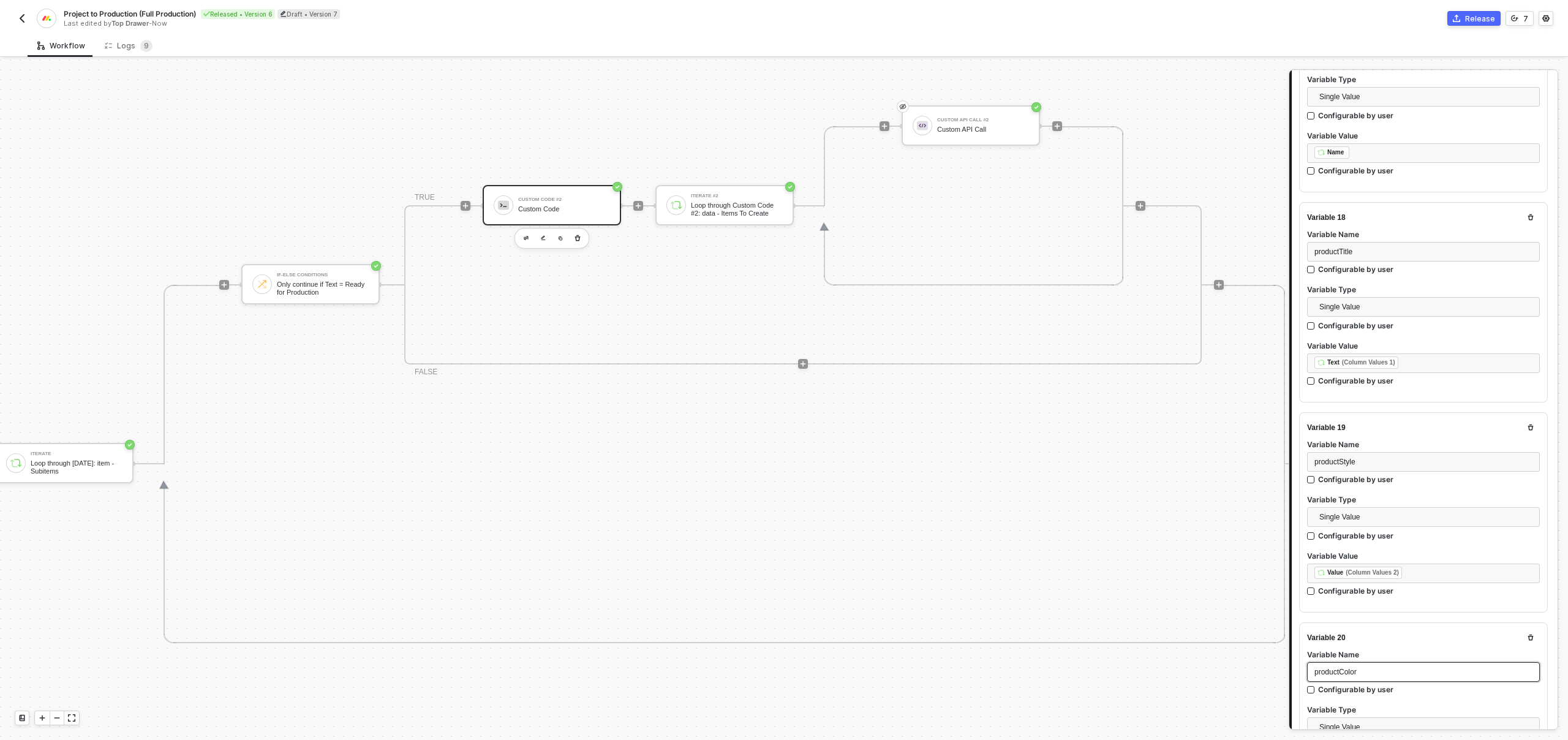
click at [1337, 668] on span "productColor" at bounding box center [1335, 672] width 42 height 8
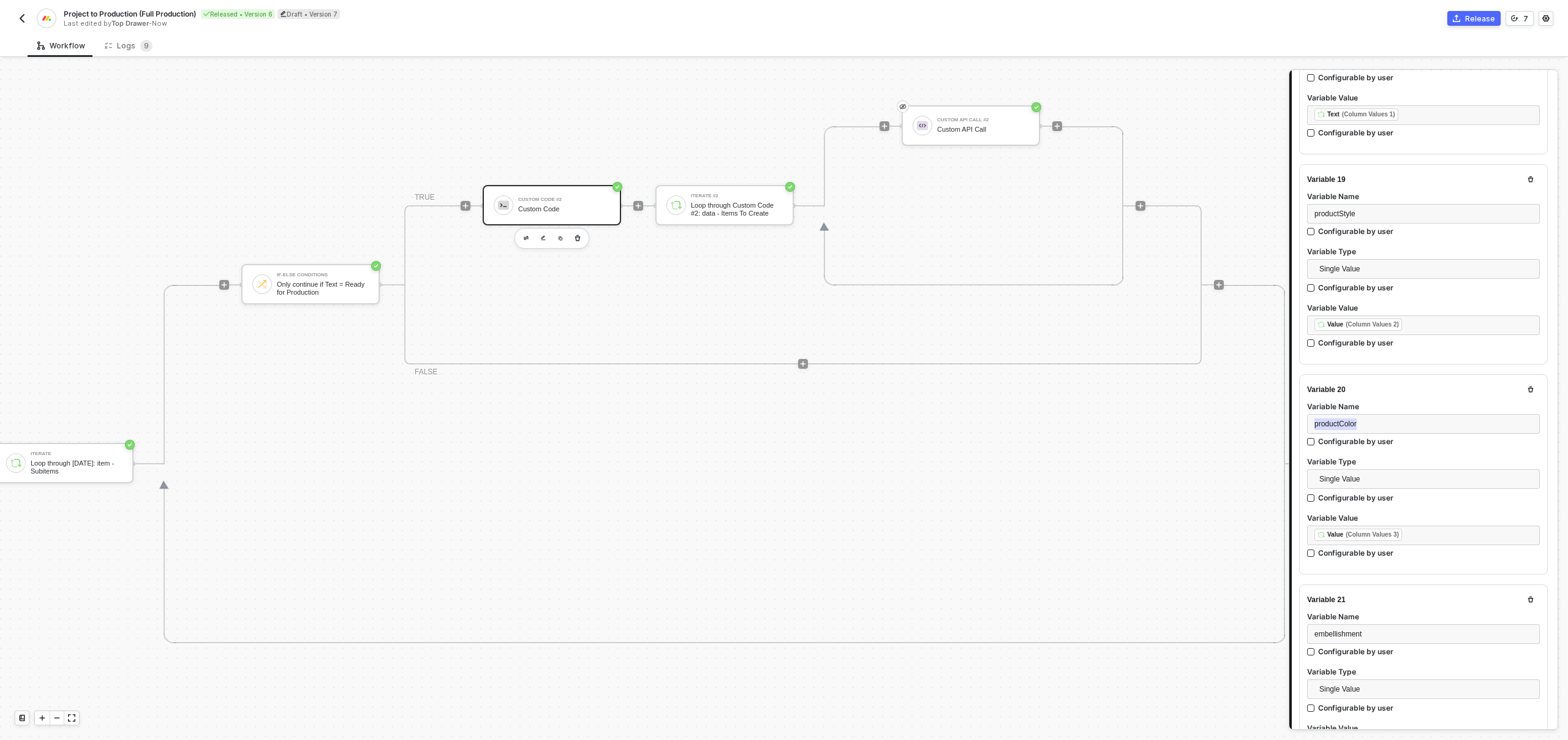
scroll to position [3842, 0]
click at [1339, 616] on span "embellishment" at bounding box center [1337, 620] width 47 height 8
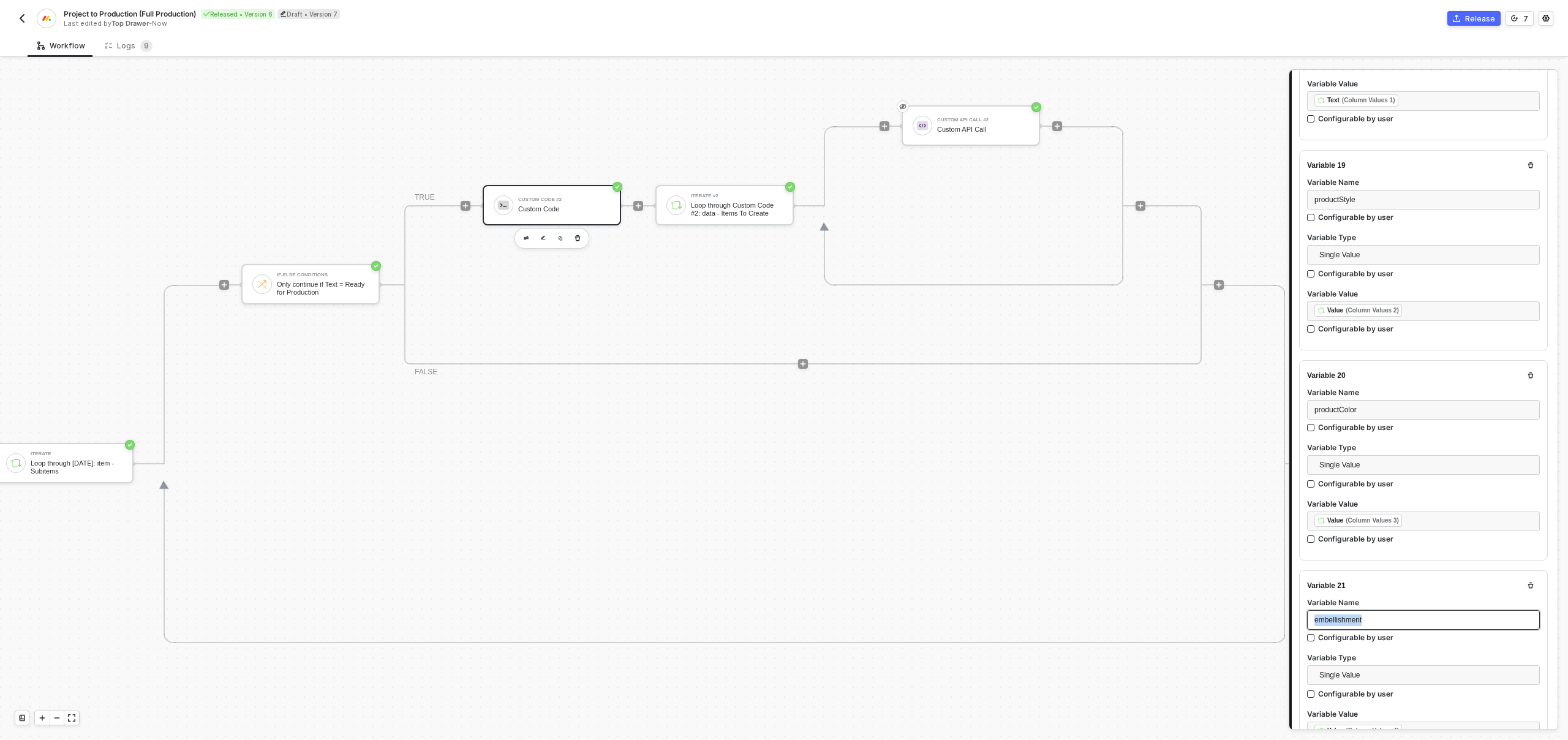
click at [1339, 616] on span "embellishment" at bounding box center [1337, 620] width 47 height 8
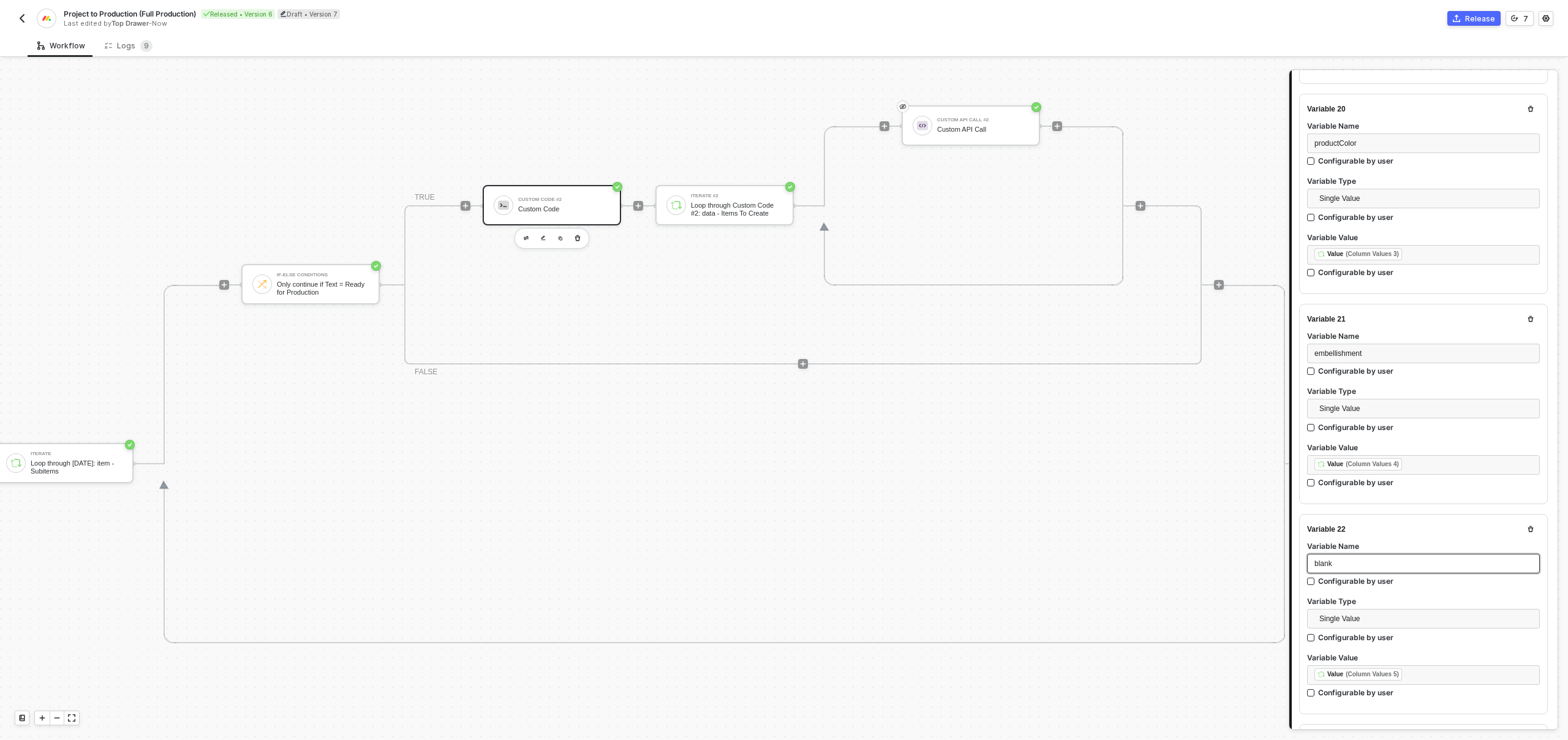
click at [1333, 558] on div "blank" at bounding box center [1423, 564] width 218 height 12
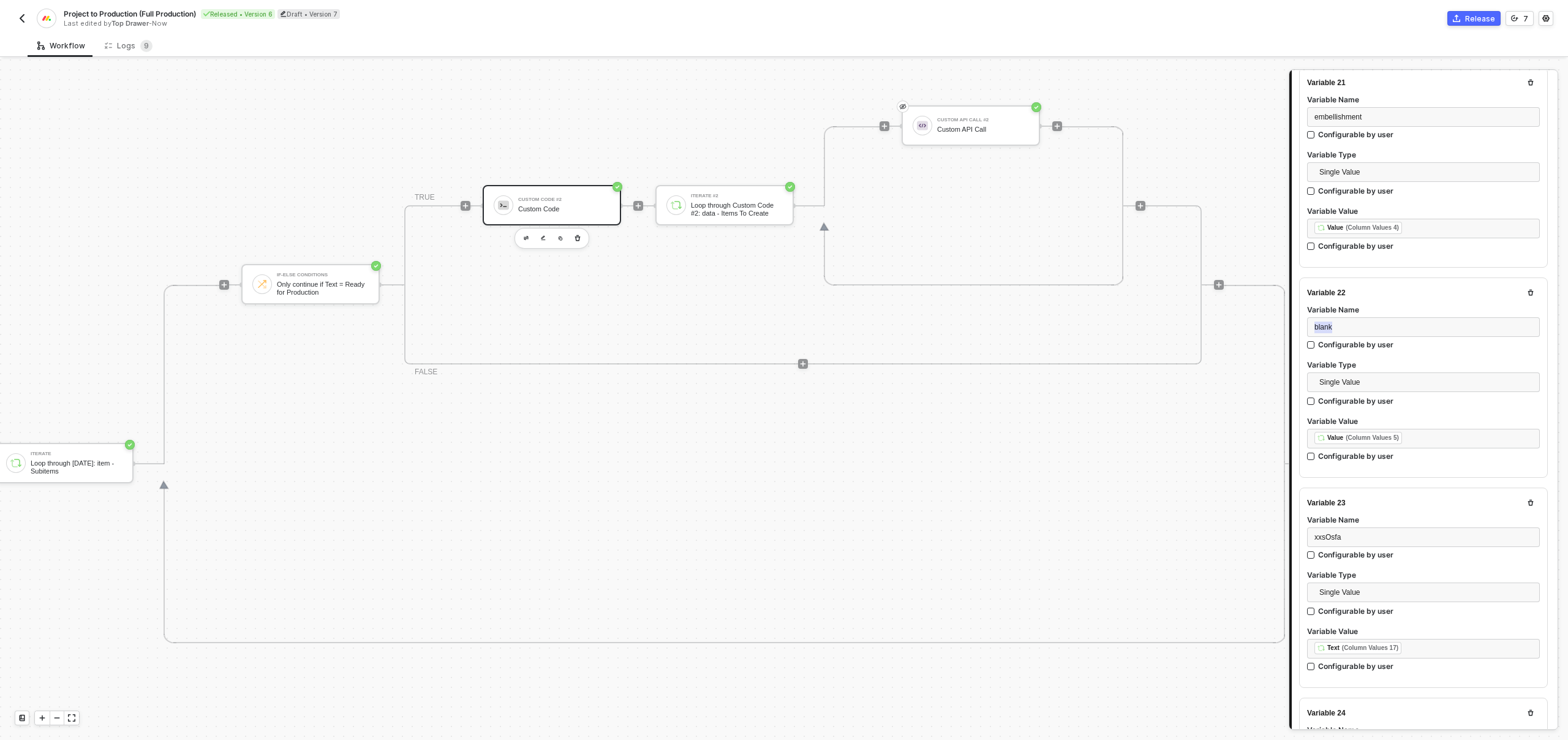
scroll to position [4382, 0]
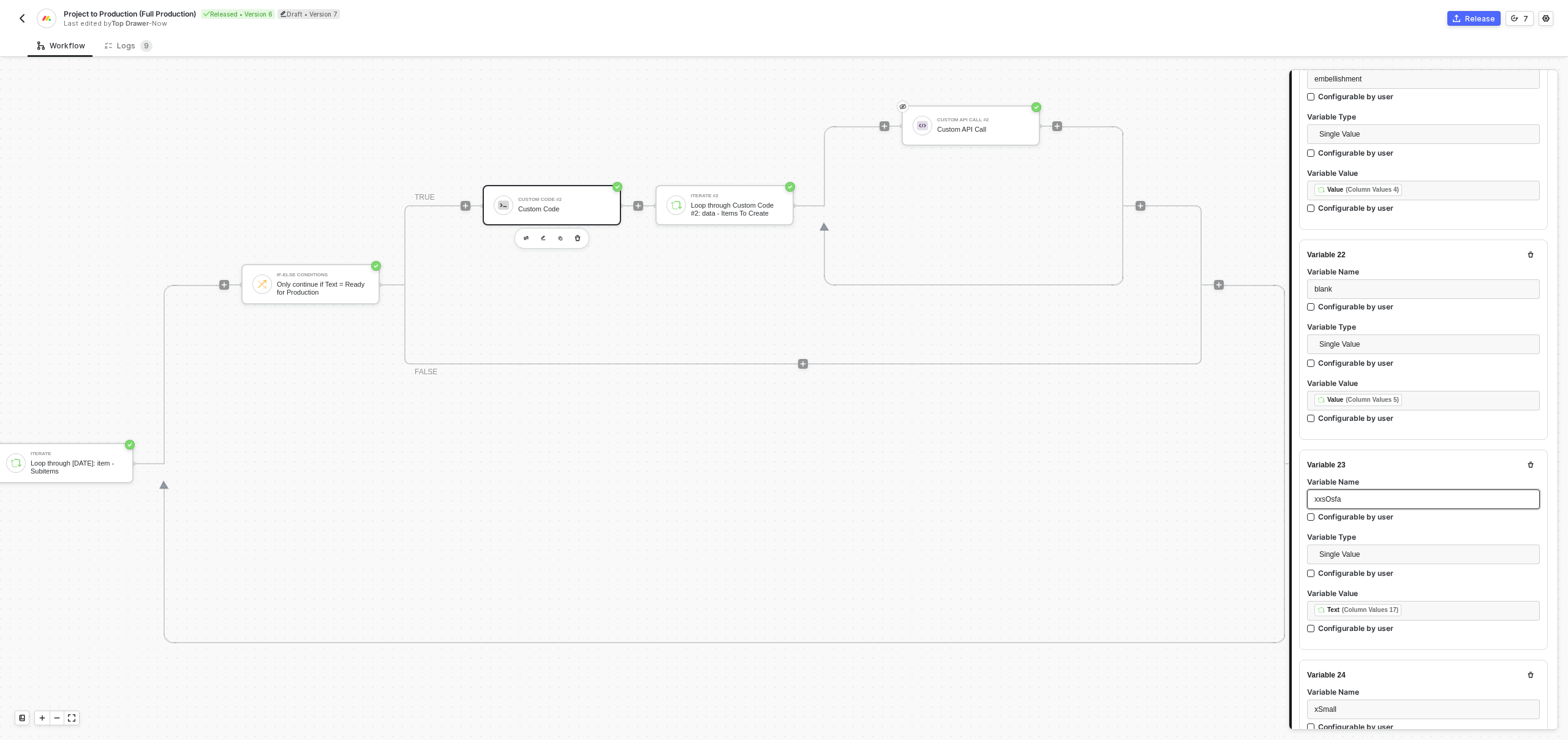
click at [1343, 494] on div "xxsOsfa" at bounding box center [1423, 499] width 218 height 12
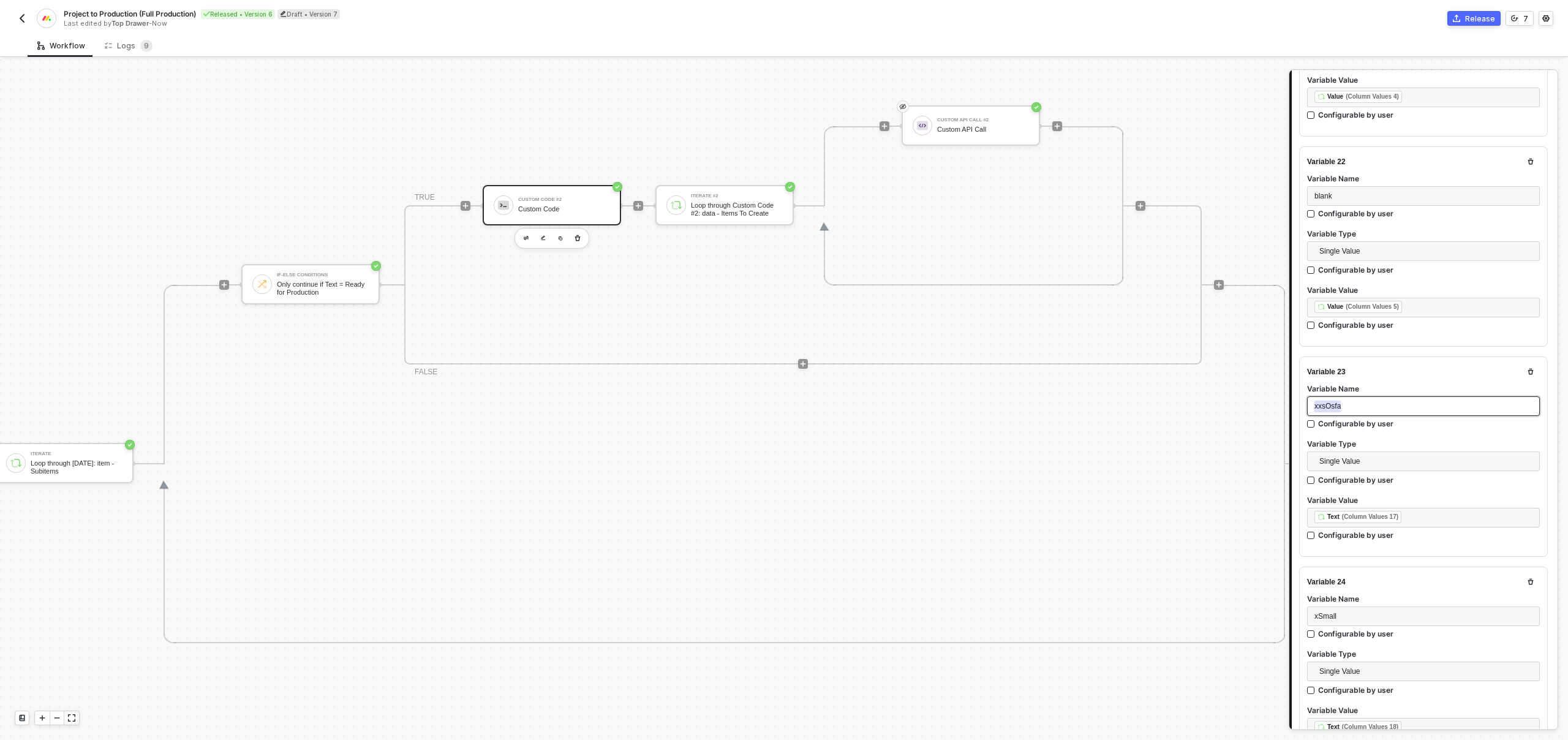
scroll to position [4583, 0]
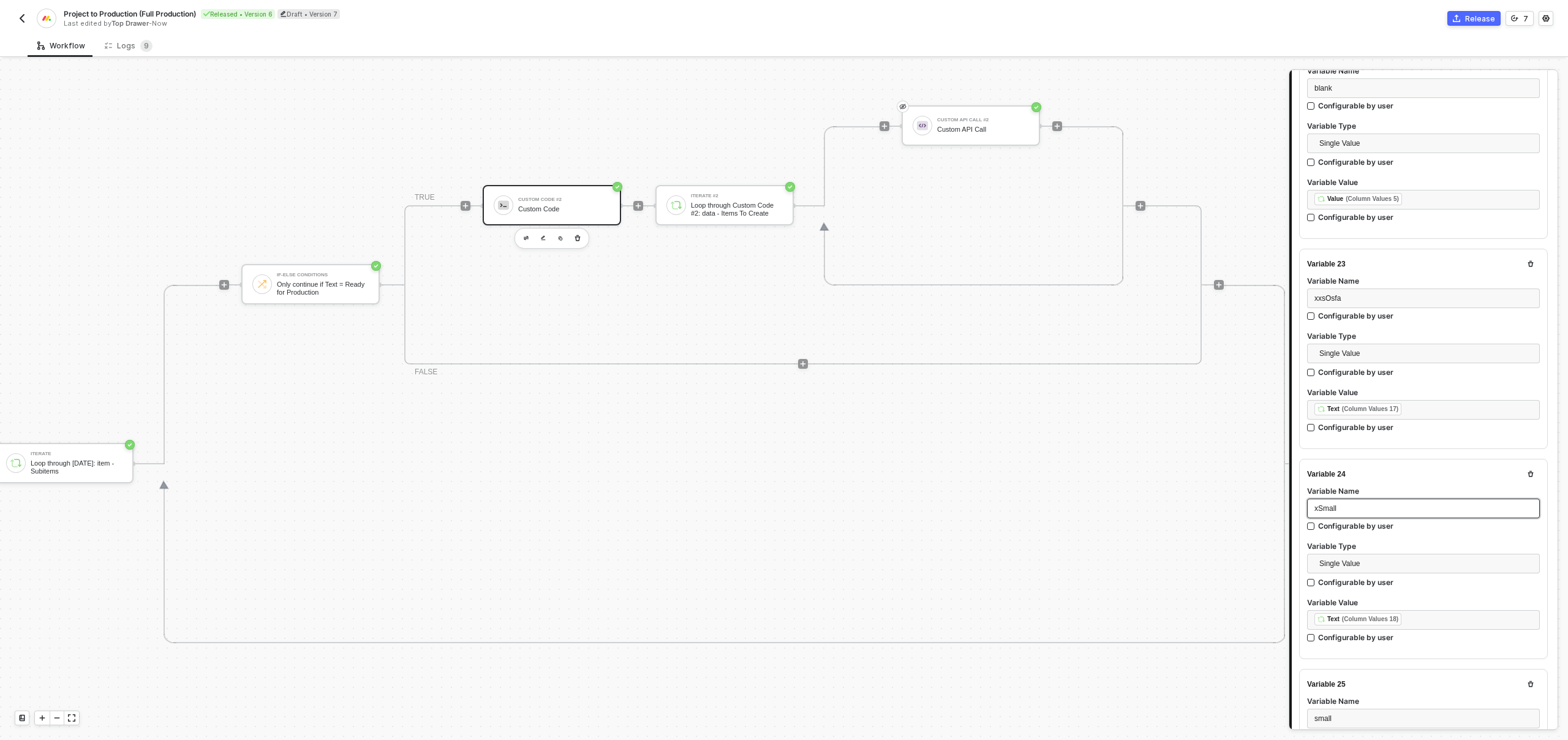
click at [1331, 504] on span "xSmall" at bounding box center [1325, 508] width 22 height 8
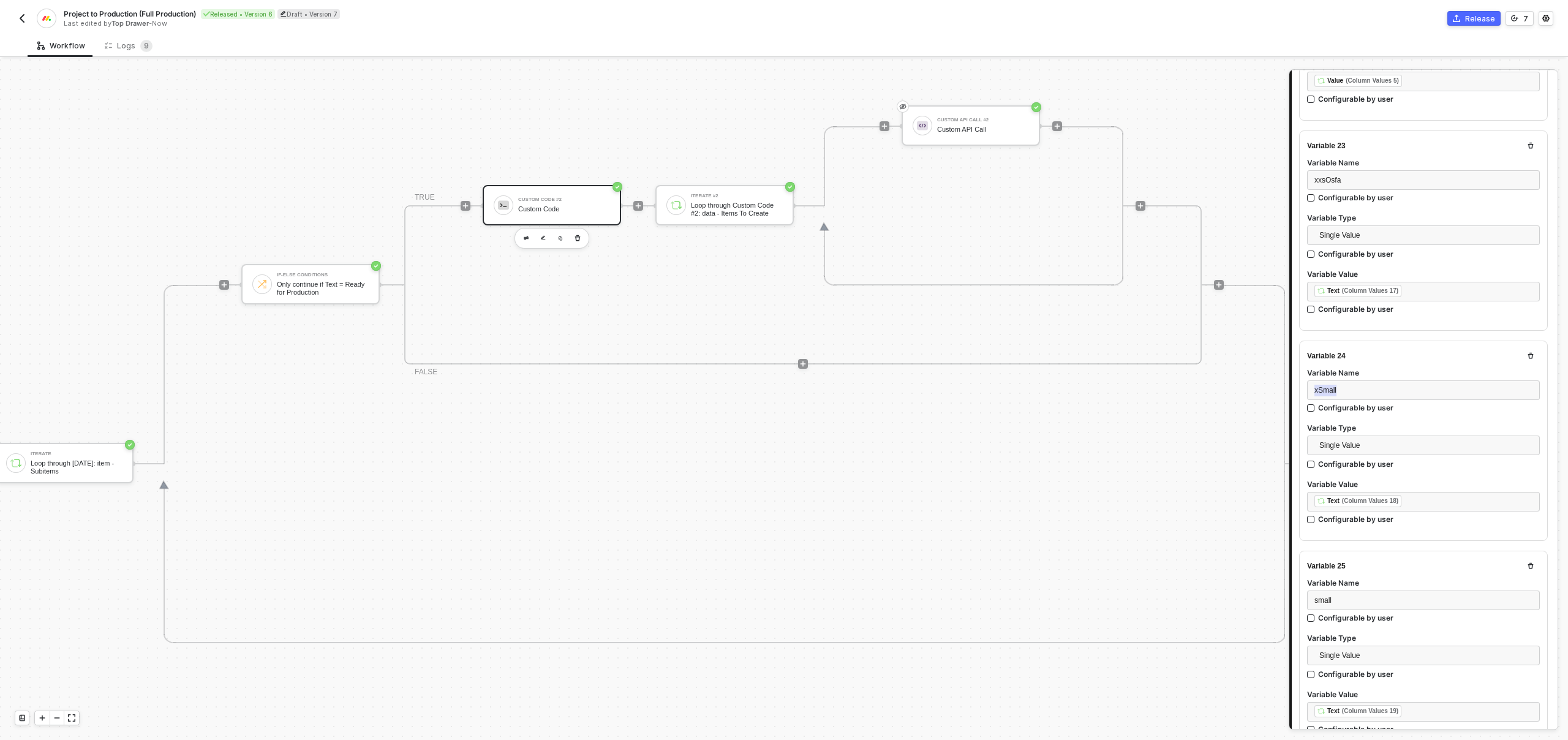
scroll to position [4813, 0]
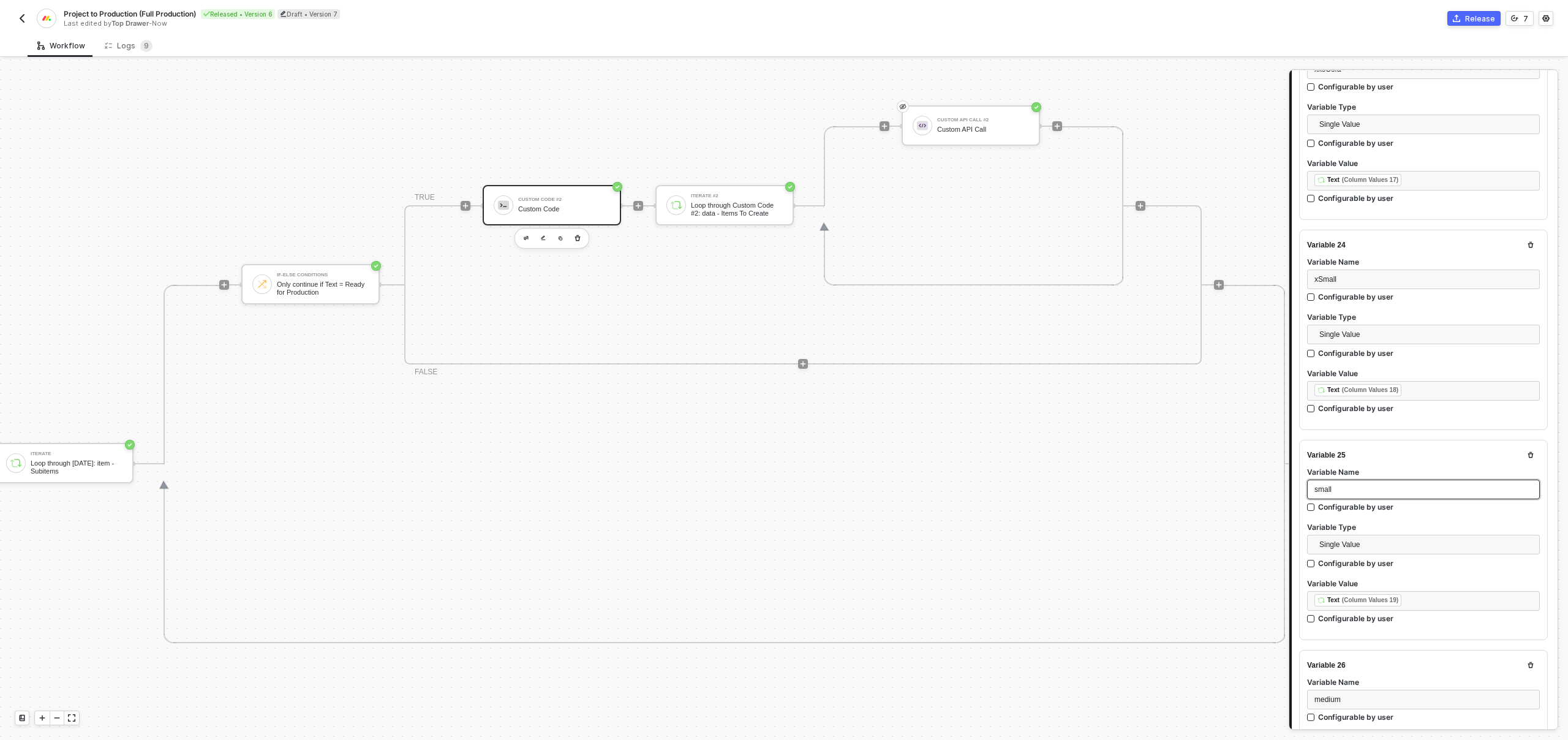
click at [1333, 484] on div "small" at bounding box center [1423, 489] width 218 height 12
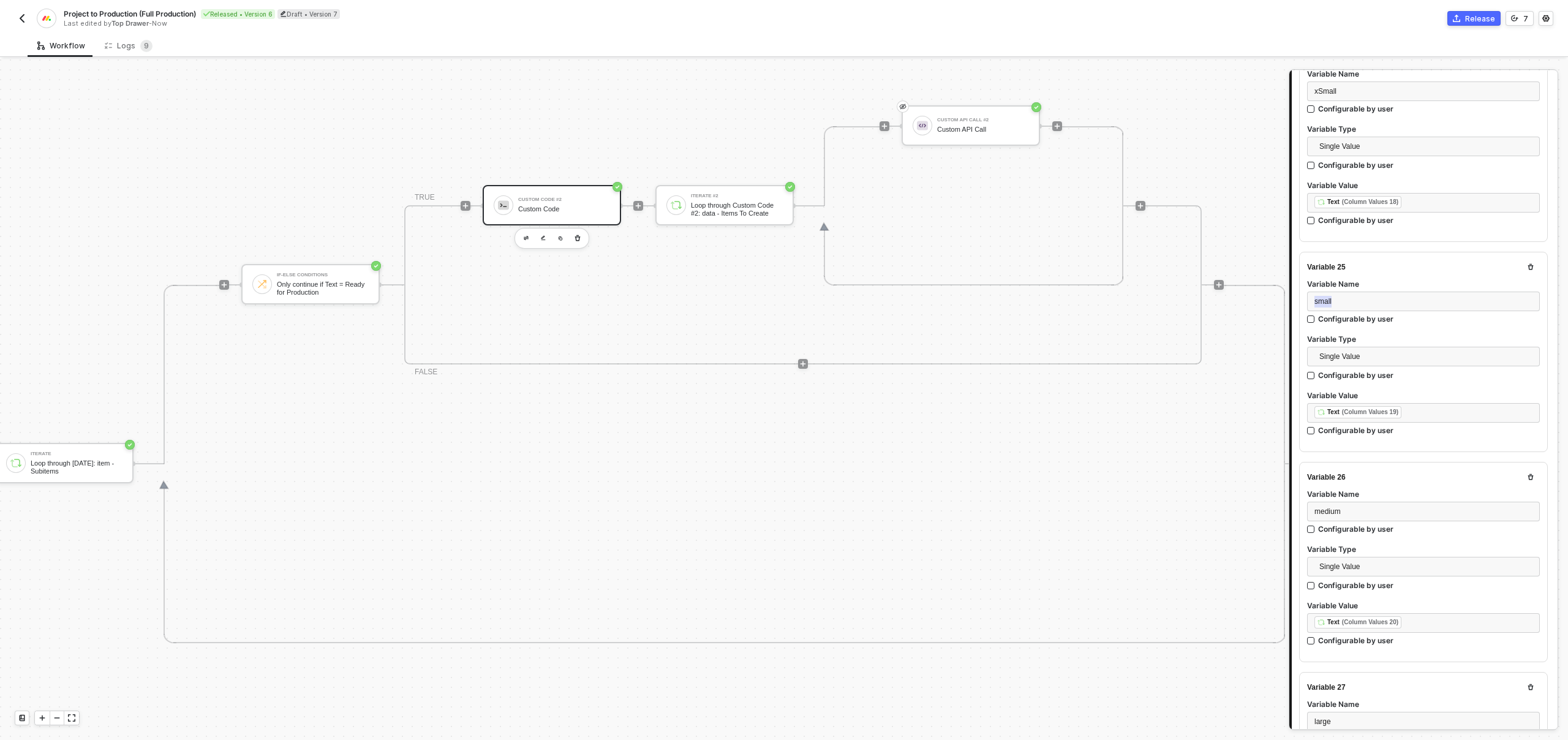
scroll to position [5017, 0]
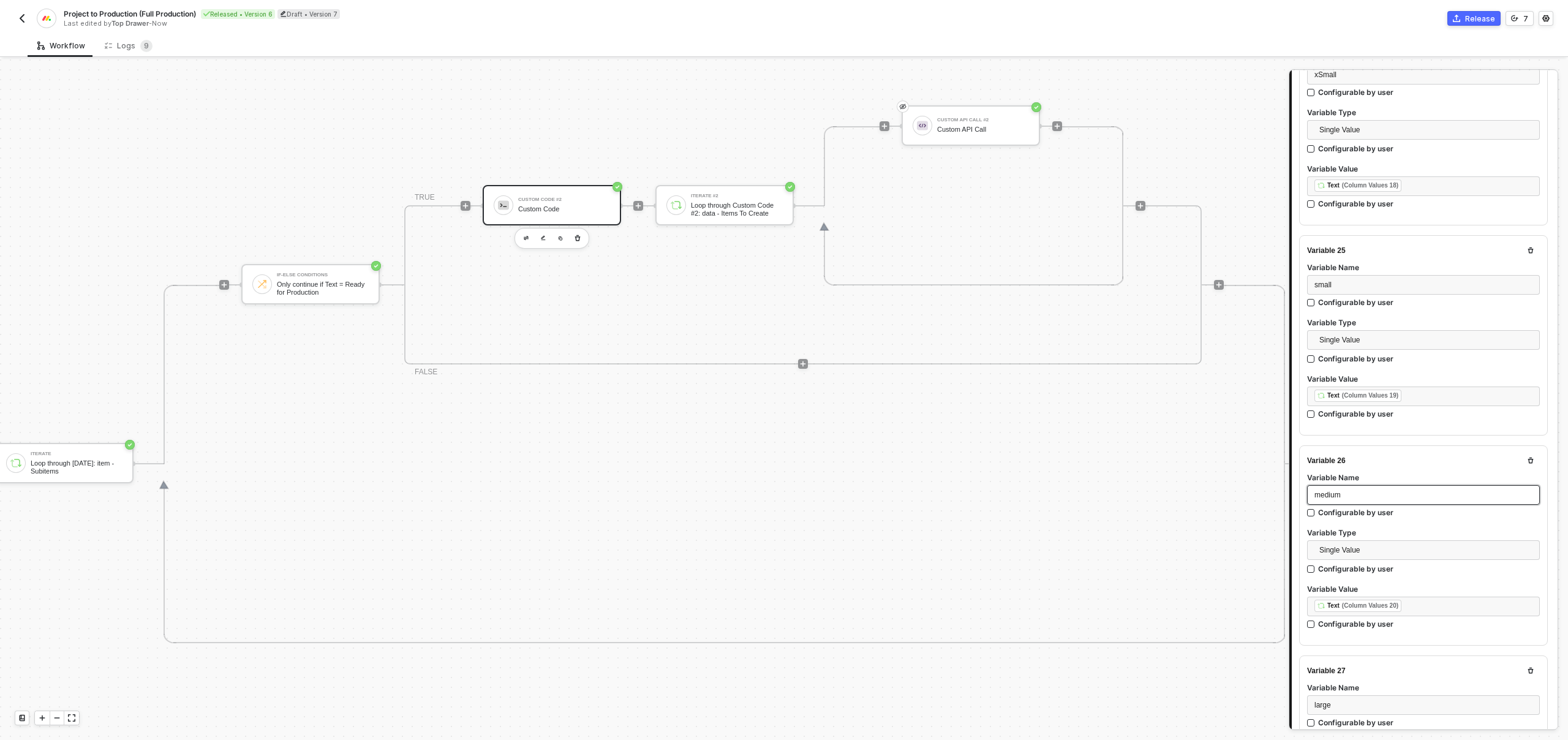
click at [1337, 491] on span "medium" at bounding box center [1327, 495] width 26 height 8
click at [1338, 491] on span "medium" at bounding box center [1327, 495] width 26 height 8
click at [1327, 491] on span "medium" at bounding box center [1327, 495] width 26 height 8
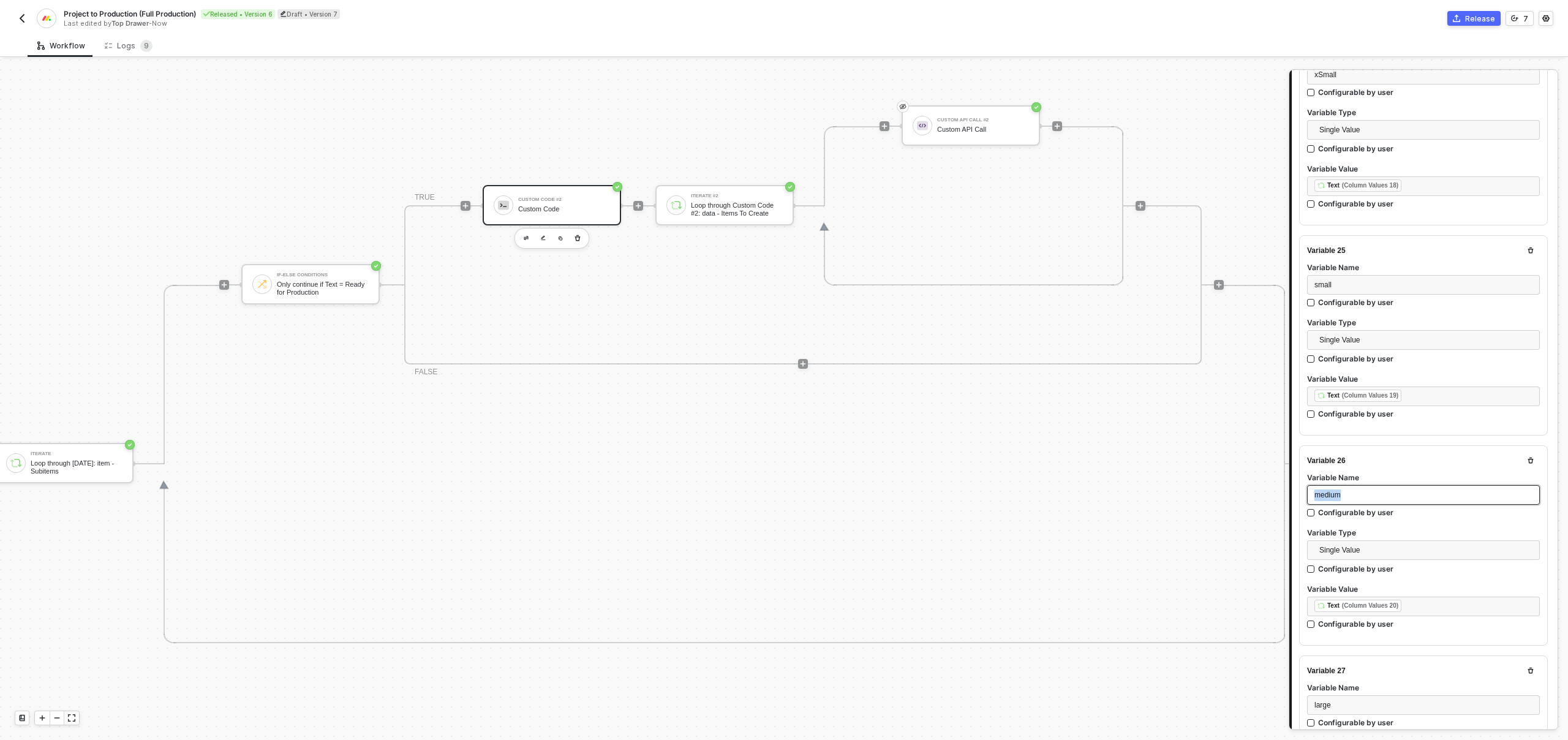
click at [1327, 491] on span "medium" at bounding box center [1327, 495] width 26 height 8
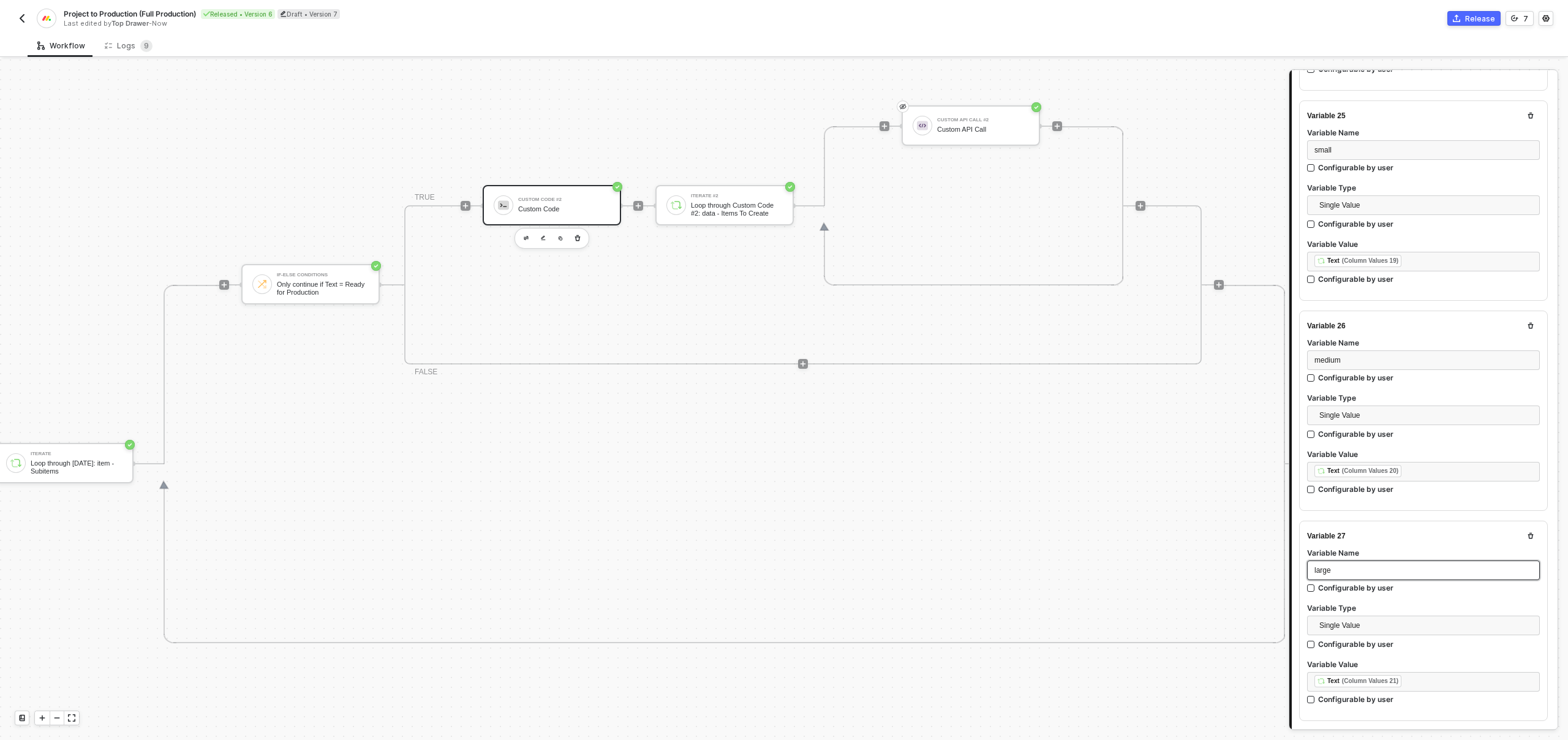
click at [1319, 566] on span "large" at bounding box center [1323, 570] width 17 height 8
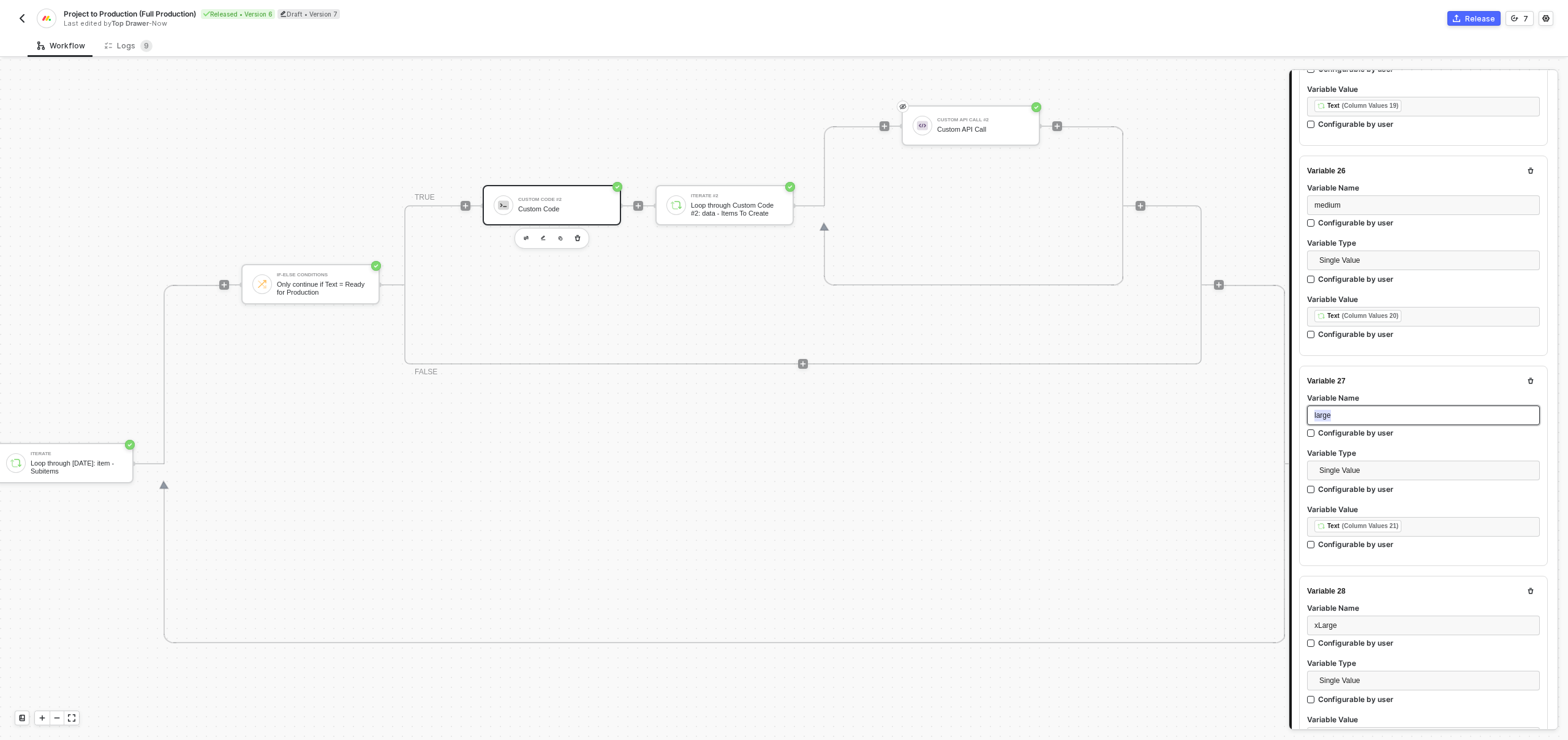
scroll to position [5446, 0]
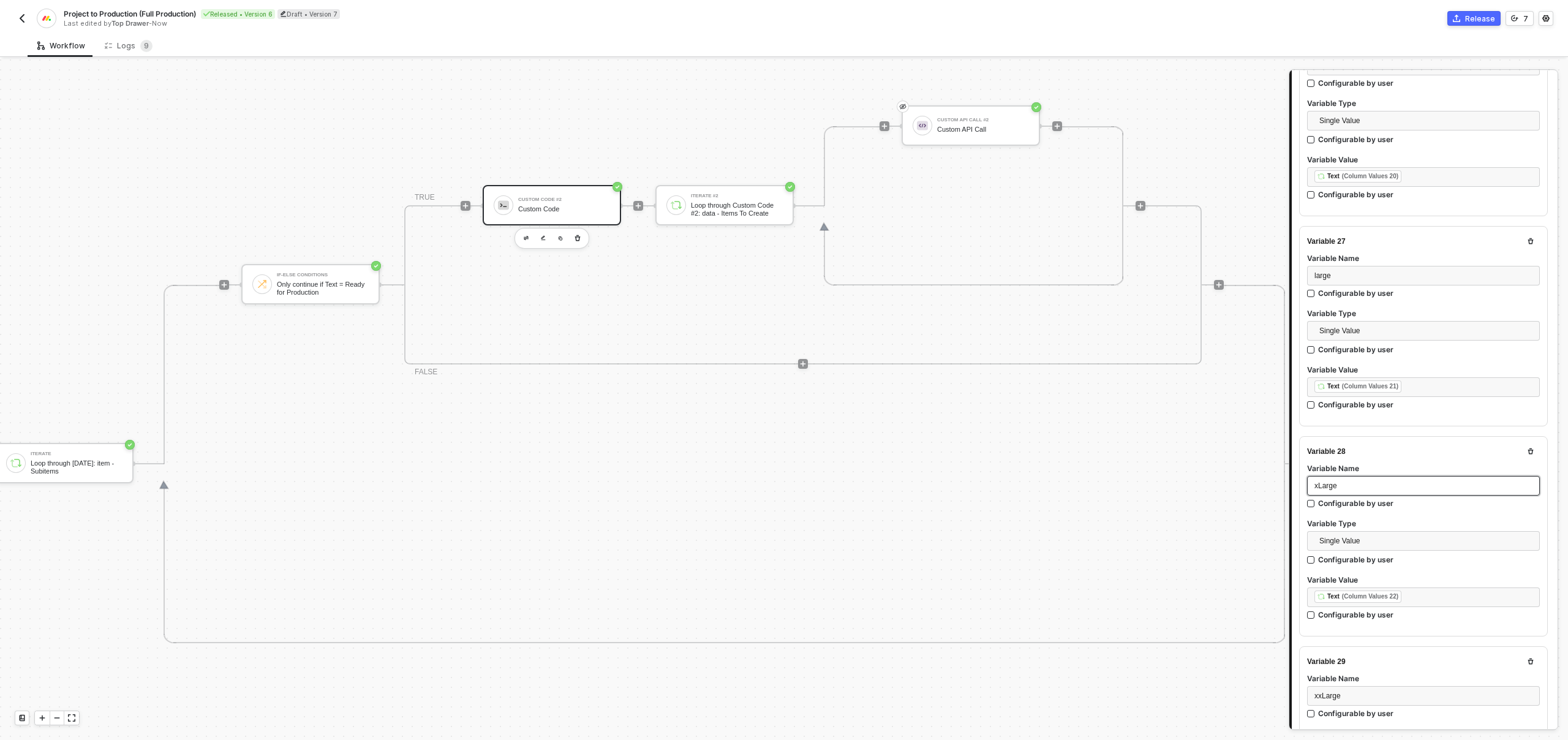
click at [1336, 482] on span "xLarge" at bounding box center [1326, 485] width 23 height 8
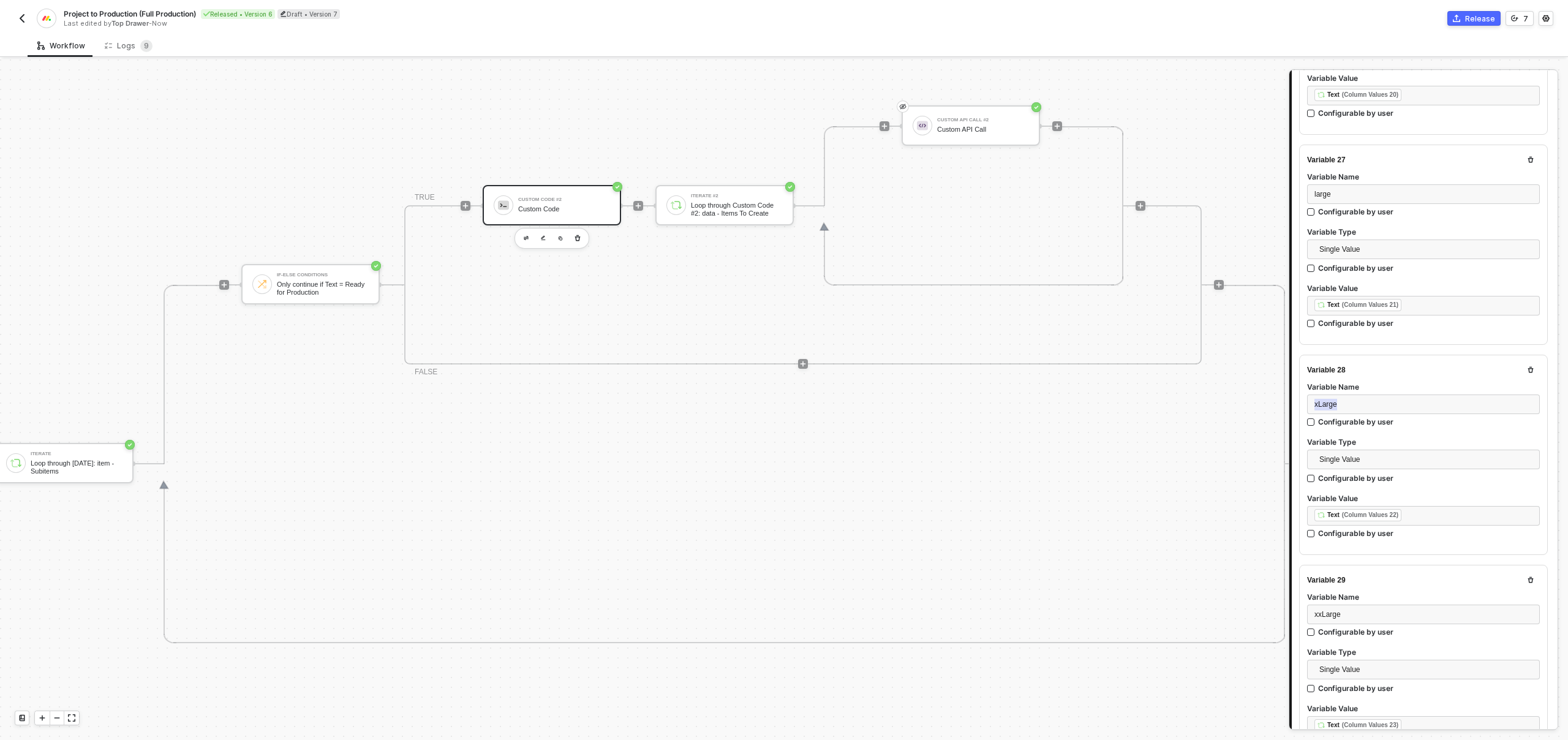
scroll to position [5633, 0]
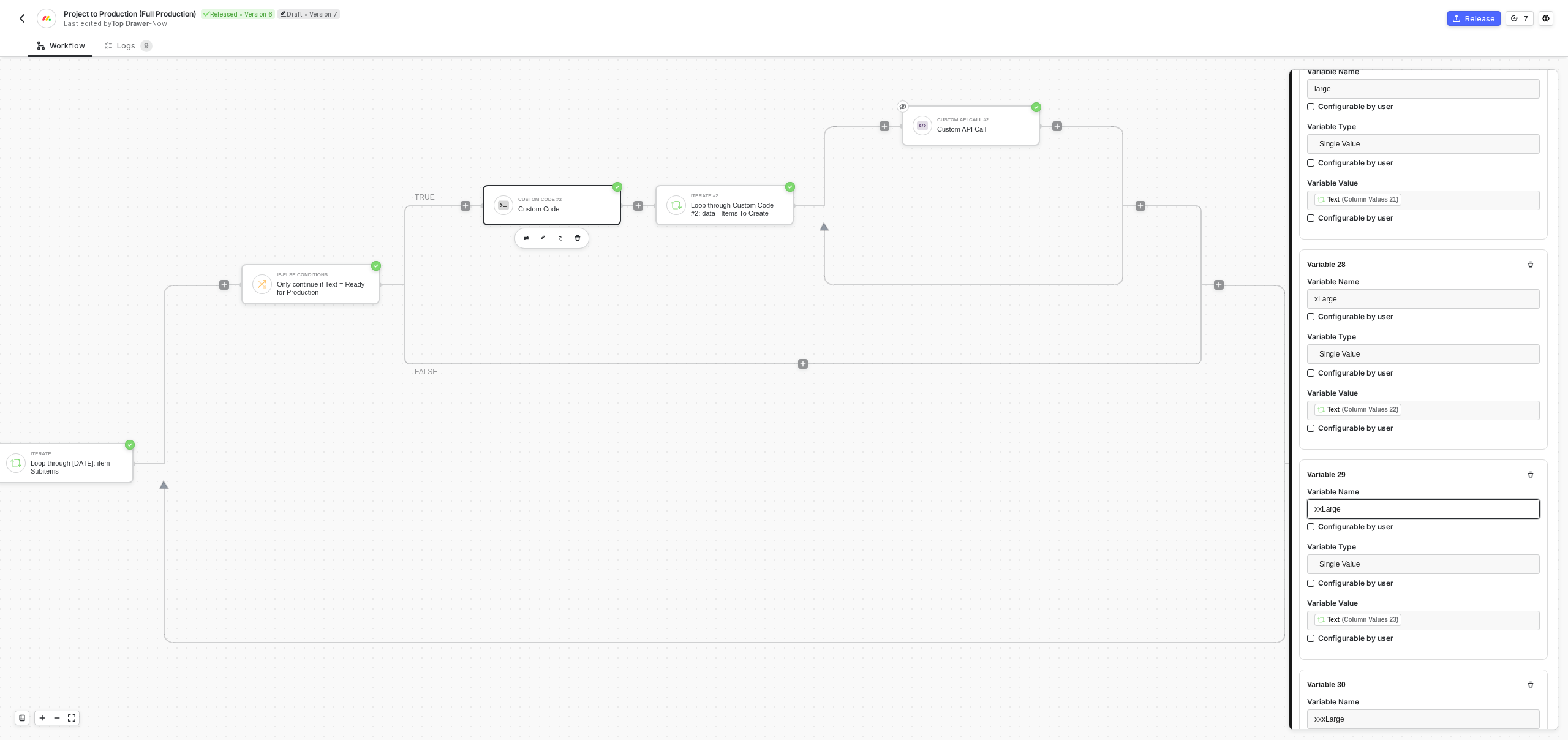
click at [1340, 505] on span "xxLarge" at bounding box center [1327, 508] width 26 height 8
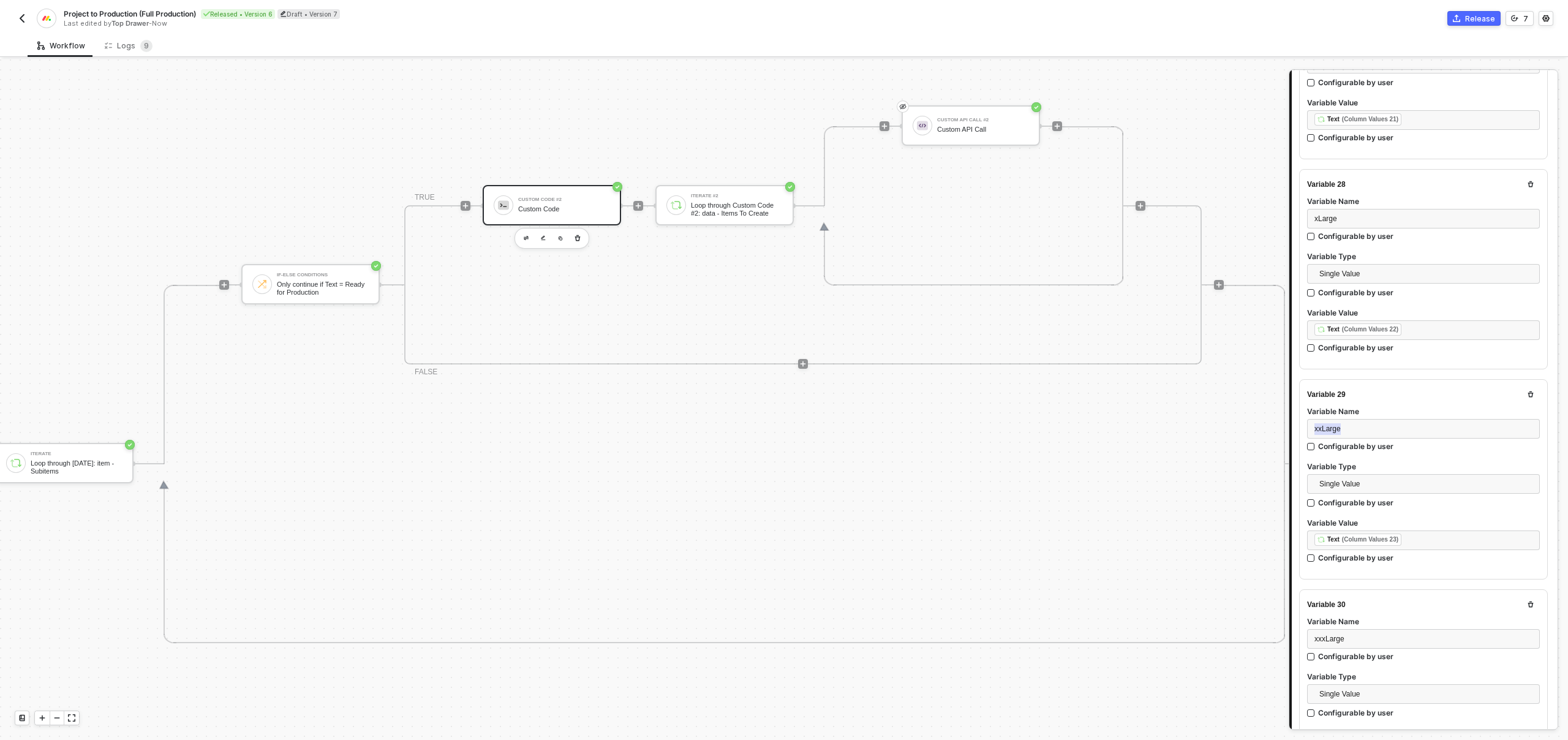
scroll to position [5763, 0]
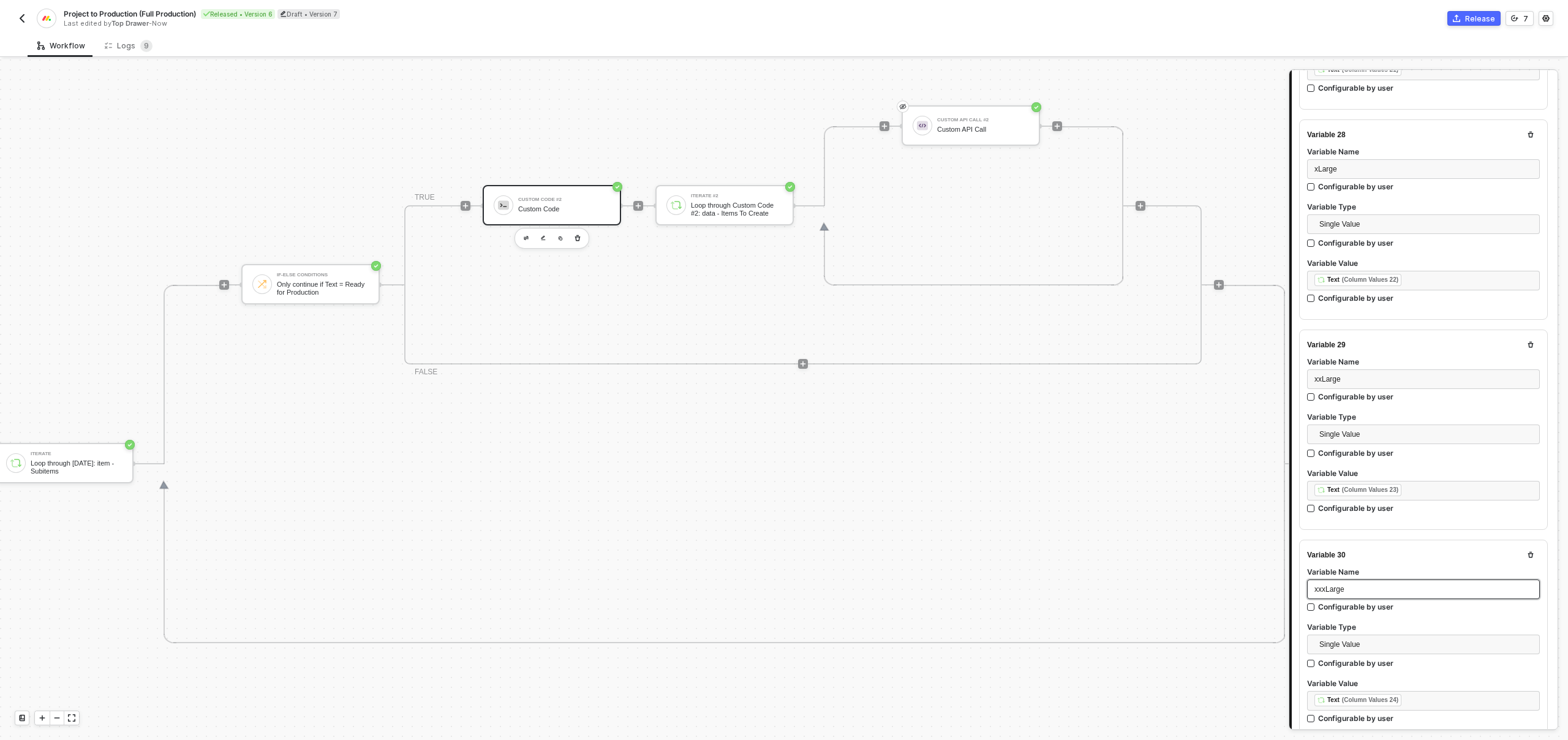
click at [1334, 585] on span "xxxLarge" at bounding box center [1329, 589] width 30 height 8
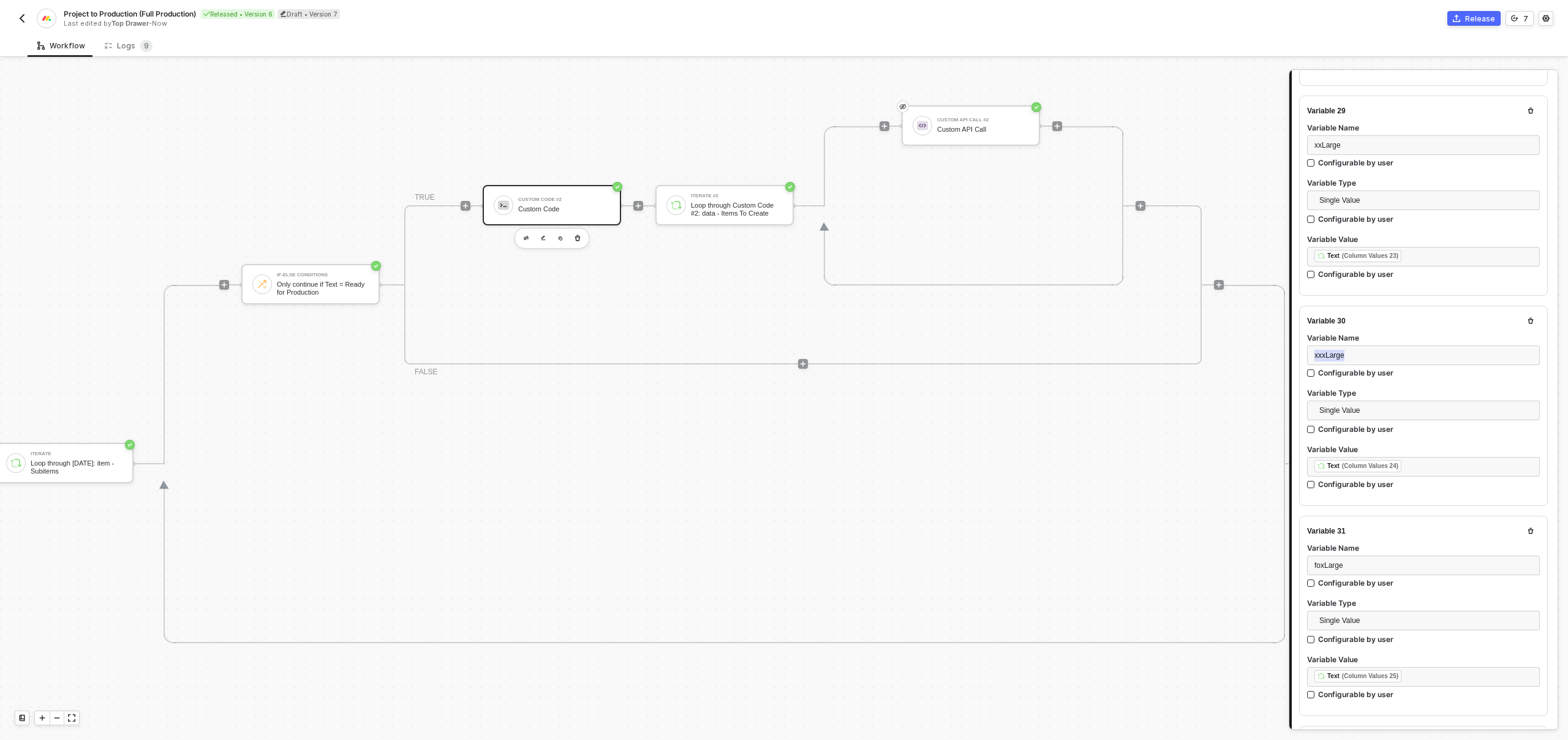
scroll to position [6037, 0]
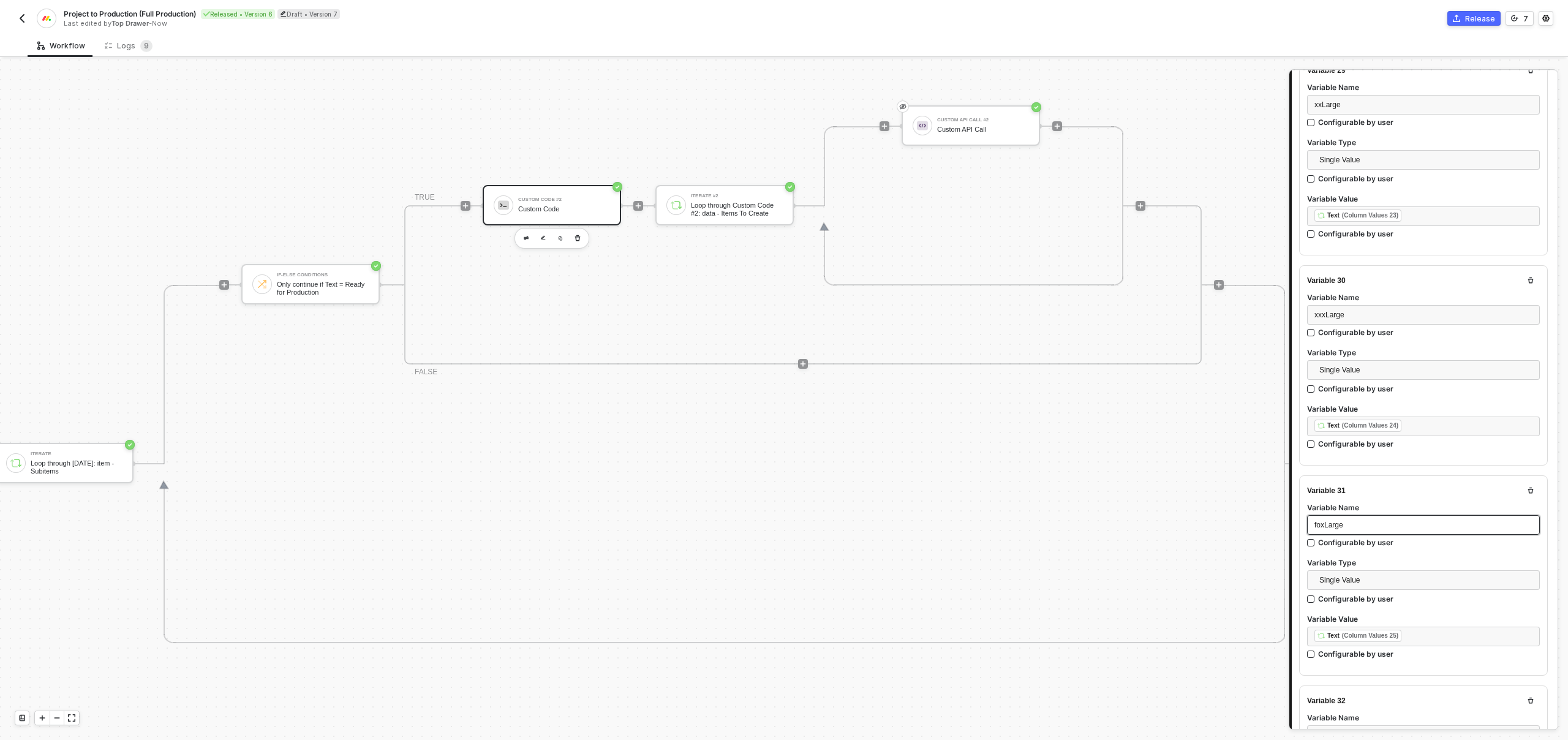
click at [1343, 519] on div "foxLarge" at bounding box center [1423, 525] width 218 height 12
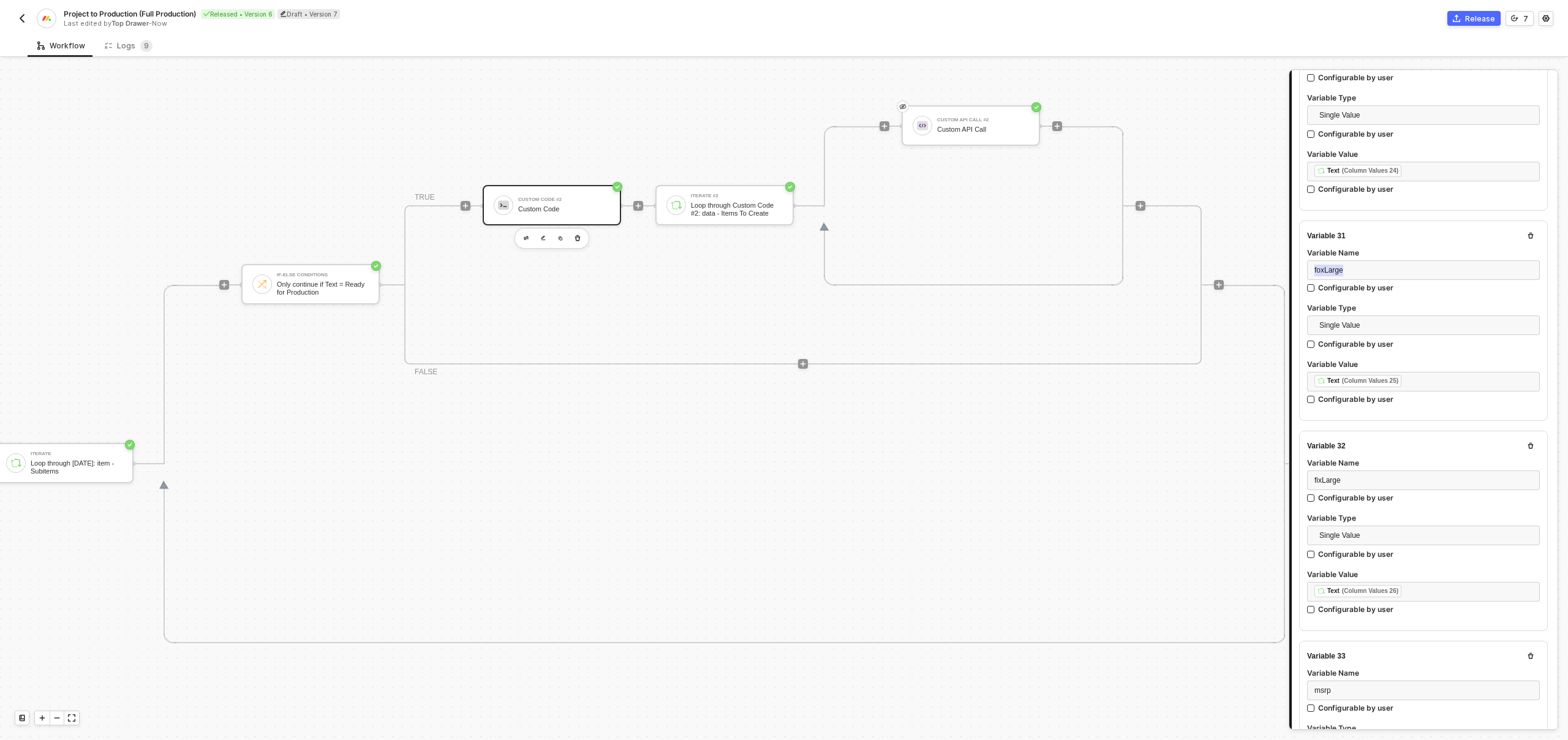
scroll to position [6333, 0]
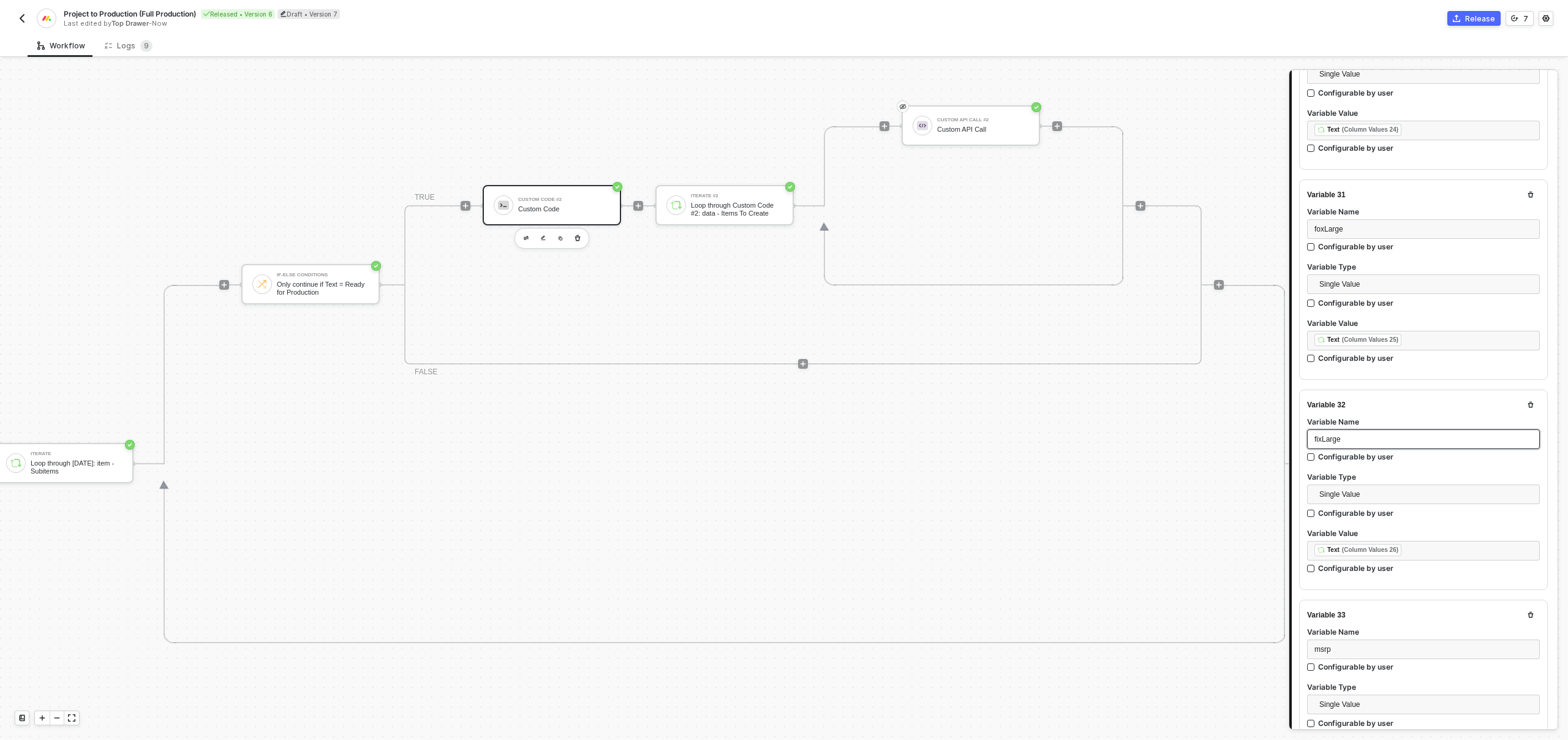
click at [1330, 435] on span "fixLarge" at bounding box center [1327, 439] width 26 height 8
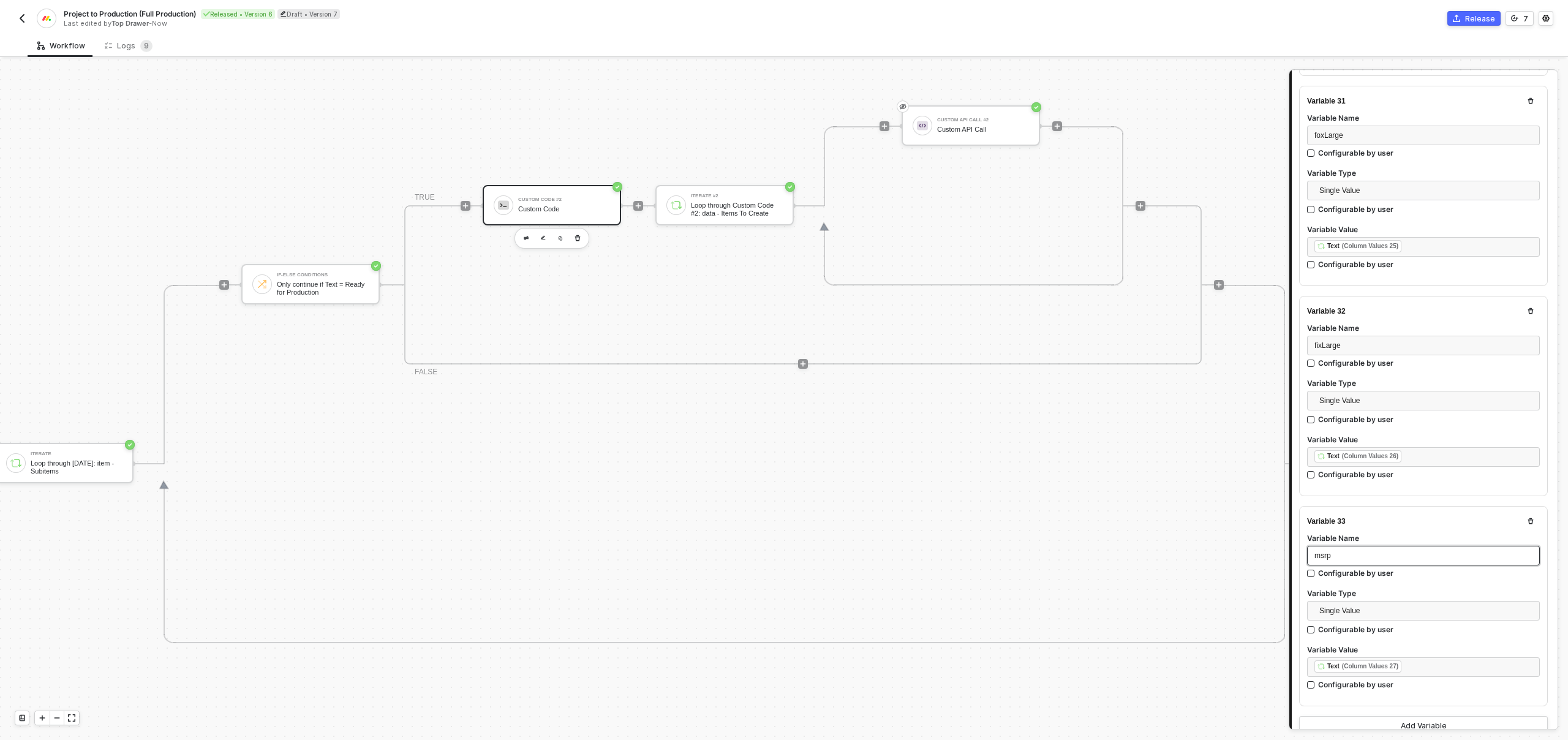
click at [1327, 551] on span "msrp" at bounding box center [1323, 555] width 17 height 8
